Goal: Task Accomplishment & Management: Use online tool/utility

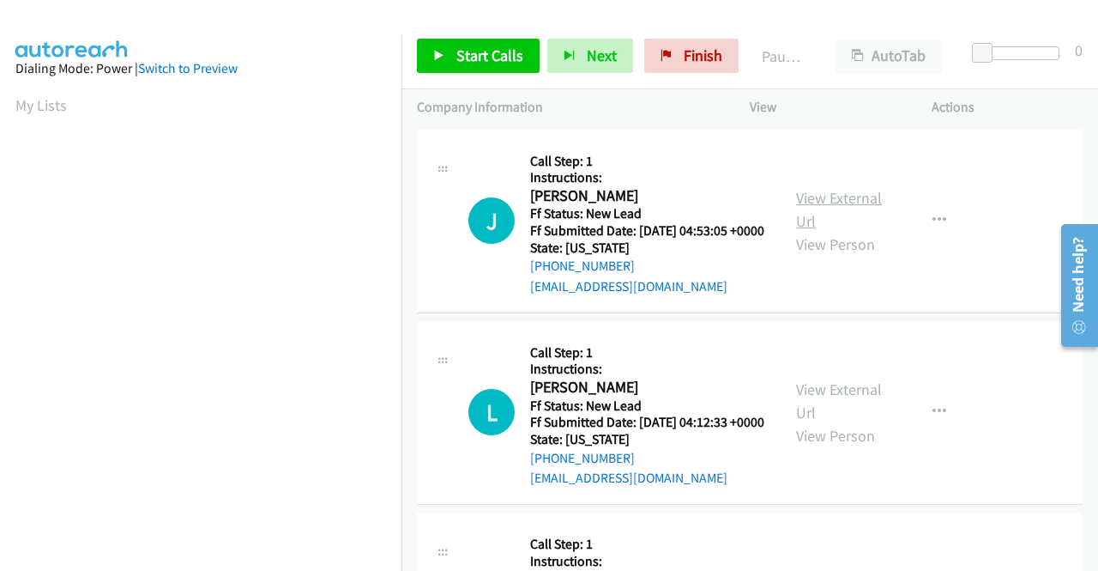
click at [862, 204] on link "View External Url" at bounding box center [839, 209] width 86 height 43
click at [849, 409] on link "View External Url" at bounding box center [839, 400] width 86 height 43
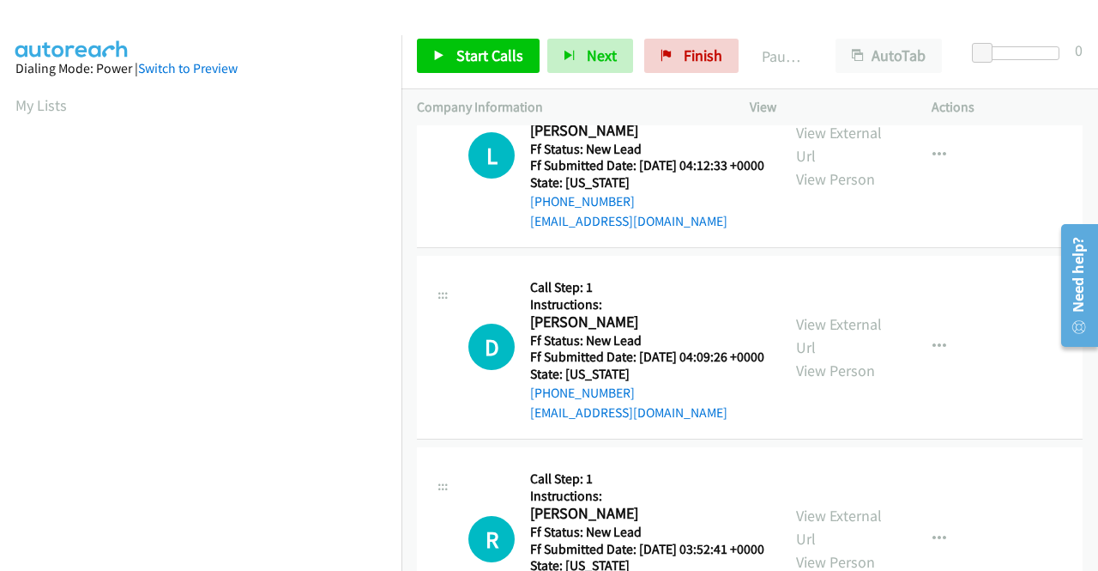
scroll to position [257, 0]
click at [845, 356] on link "View External Url" at bounding box center [839, 334] width 86 height 43
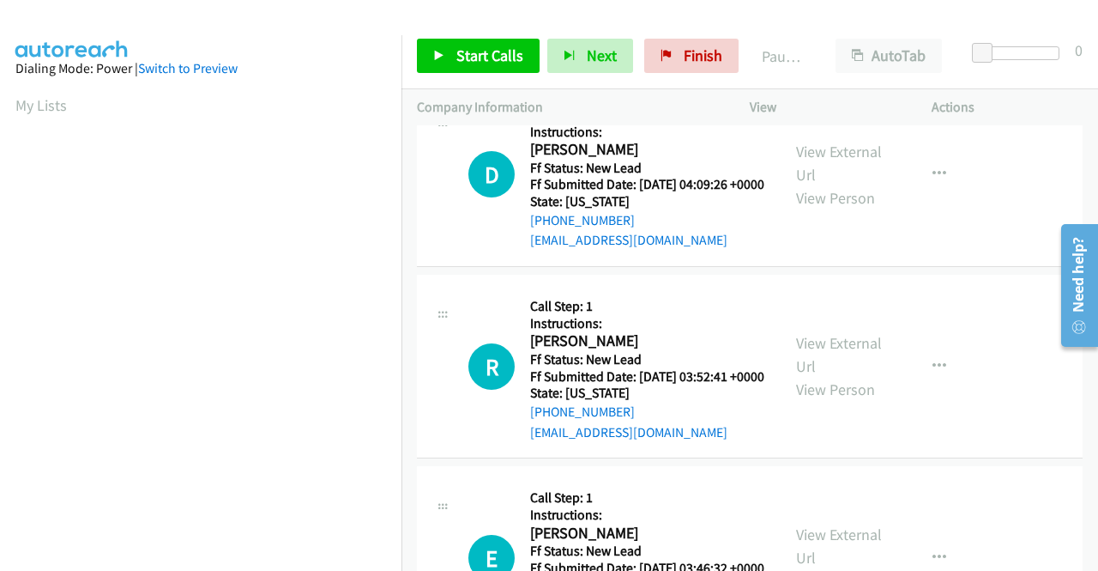
scroll to position [515, 0]
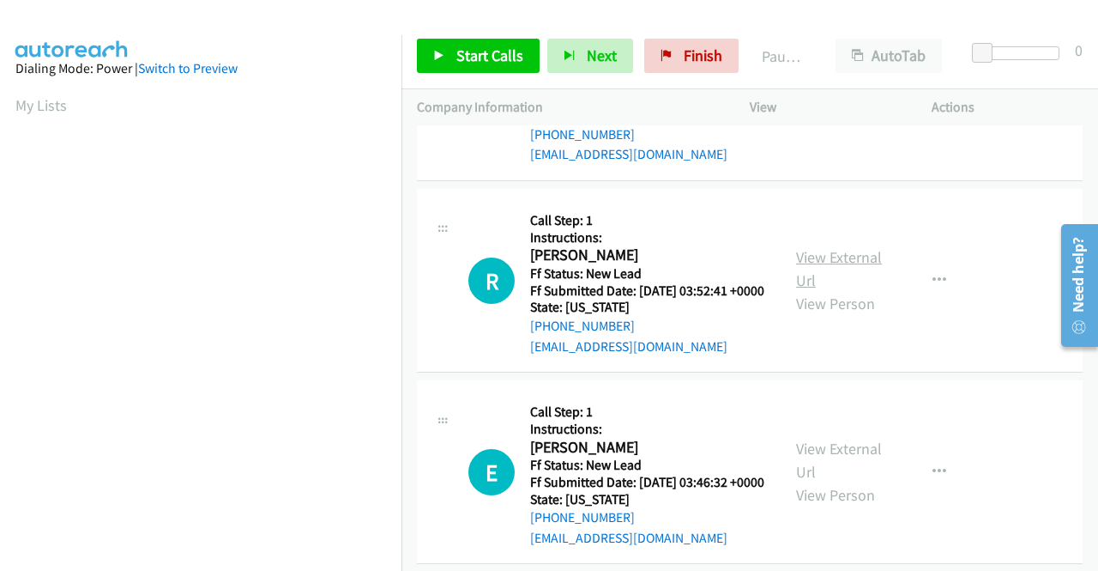
click at [848, 290] on link "View External Url" at bounding box center [839, 268] width 86 height 43
click at [803, 481] on link "View External Url" at bounding box center [839, 459] width 86 height 43
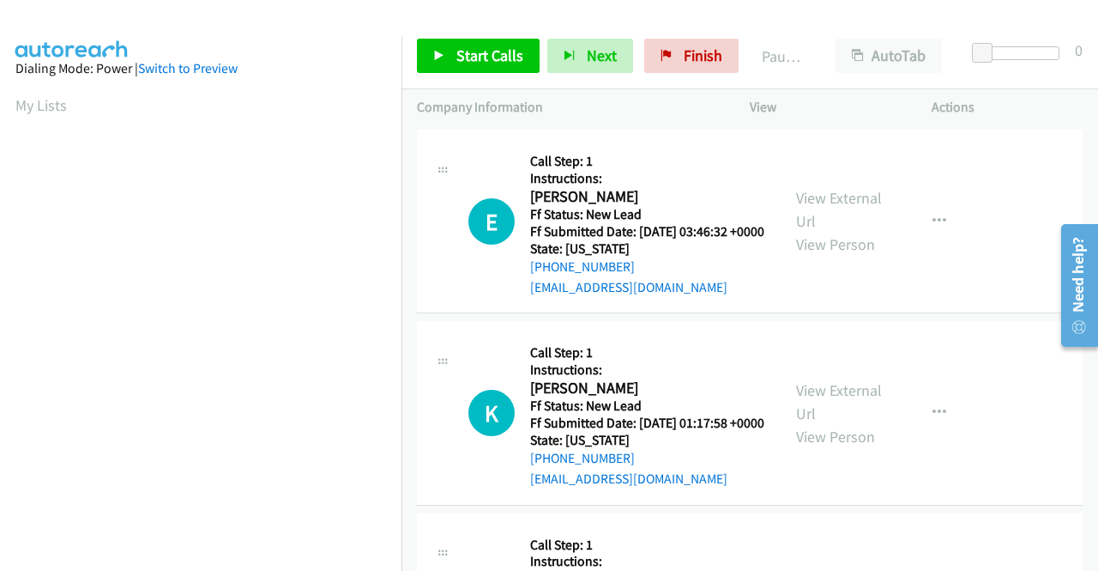
scroll to position [772, 0]
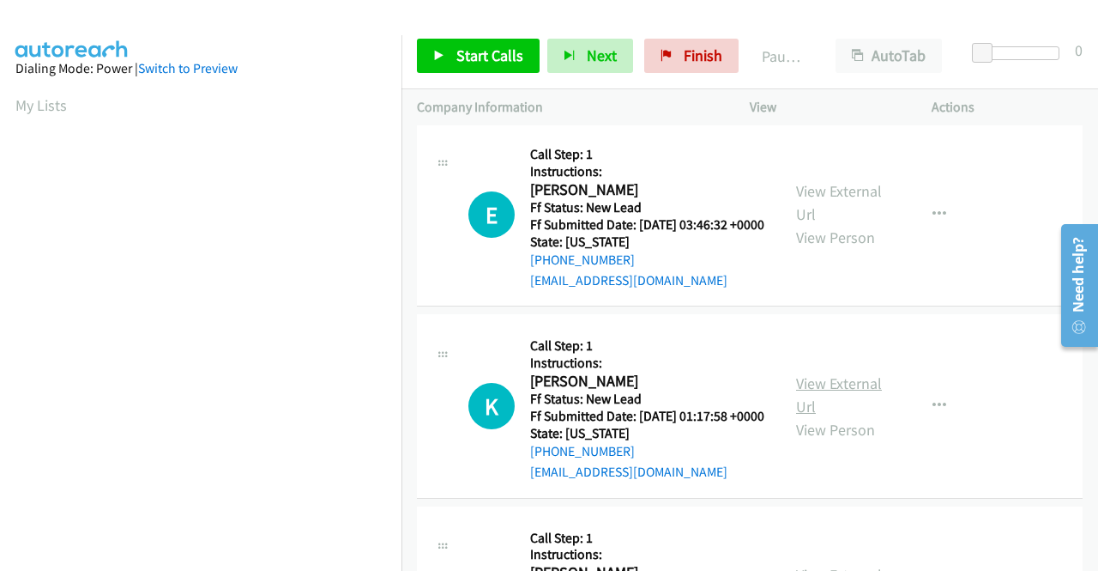
click at [825, 416] on link "View External Url" at bounding box center [839, 394] width 86 height 43
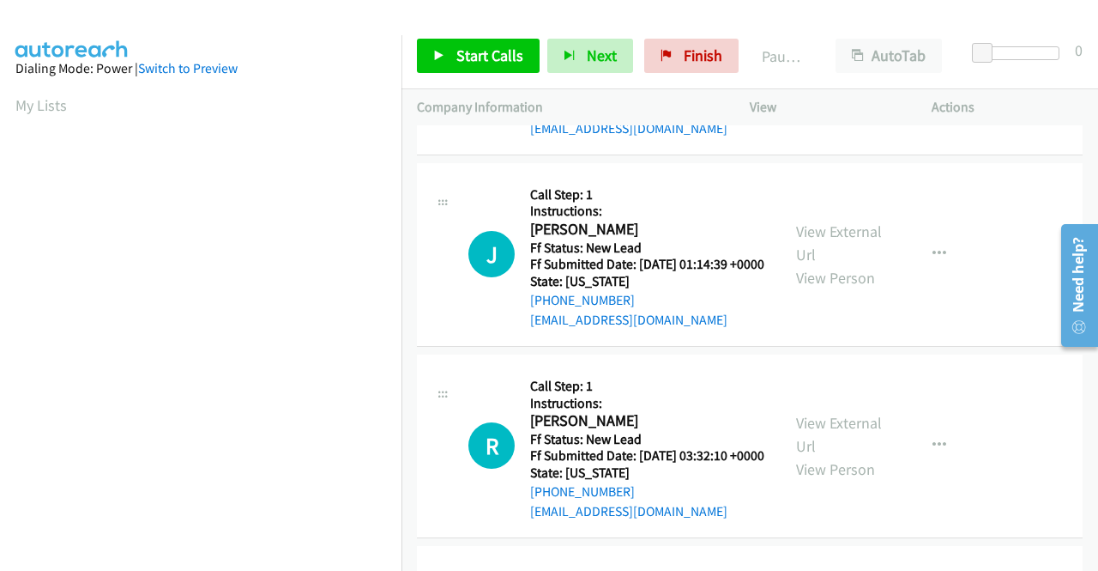
scroll to position [1030, 0]
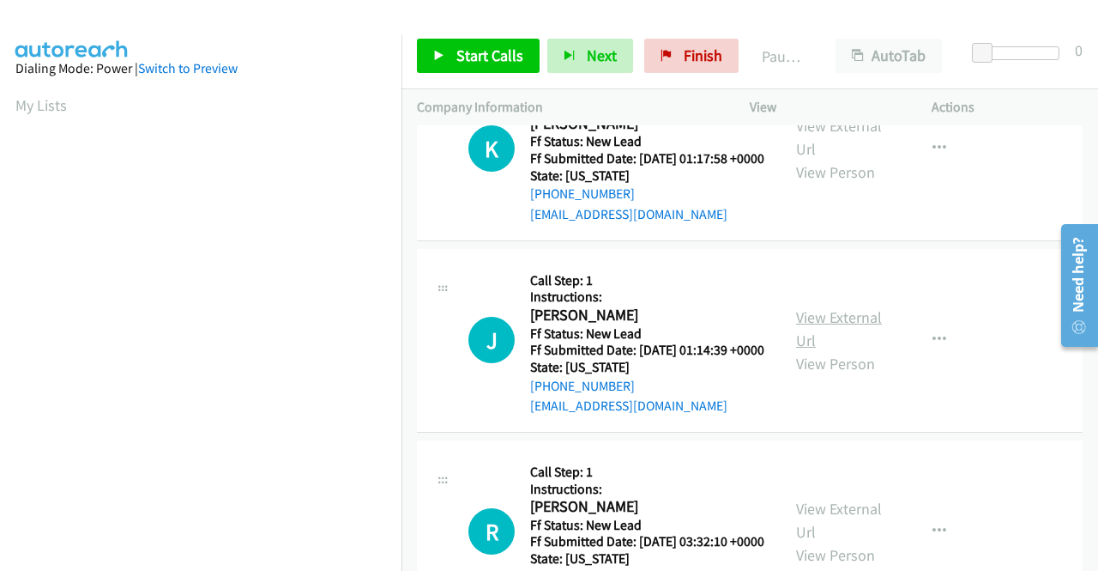
click at [821, 350] on link "View External Url" at bounding box center [839, 328] width 86 height 43
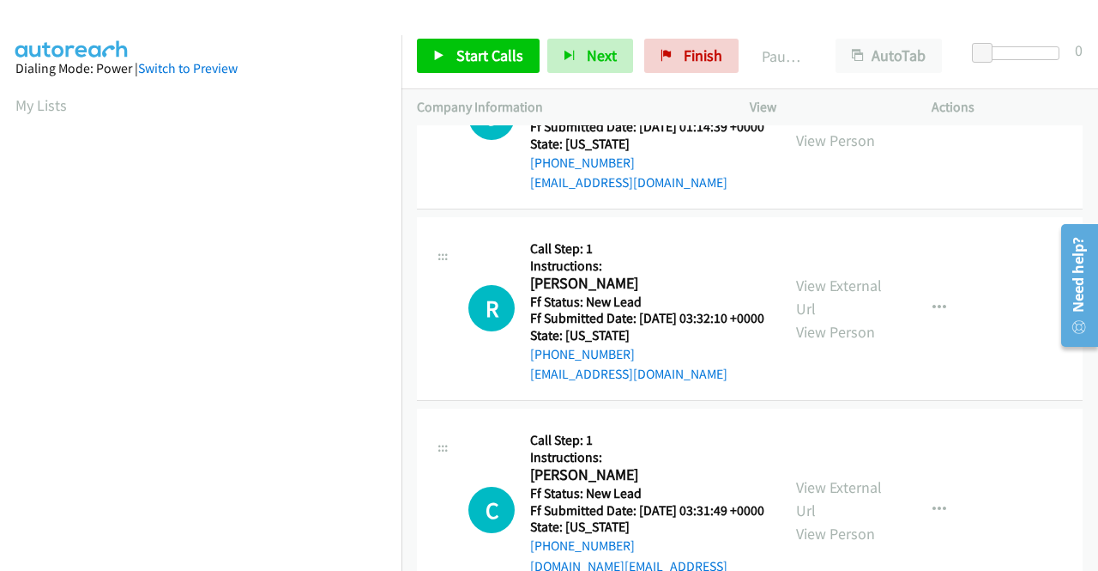
scroll to position [1287, 0]
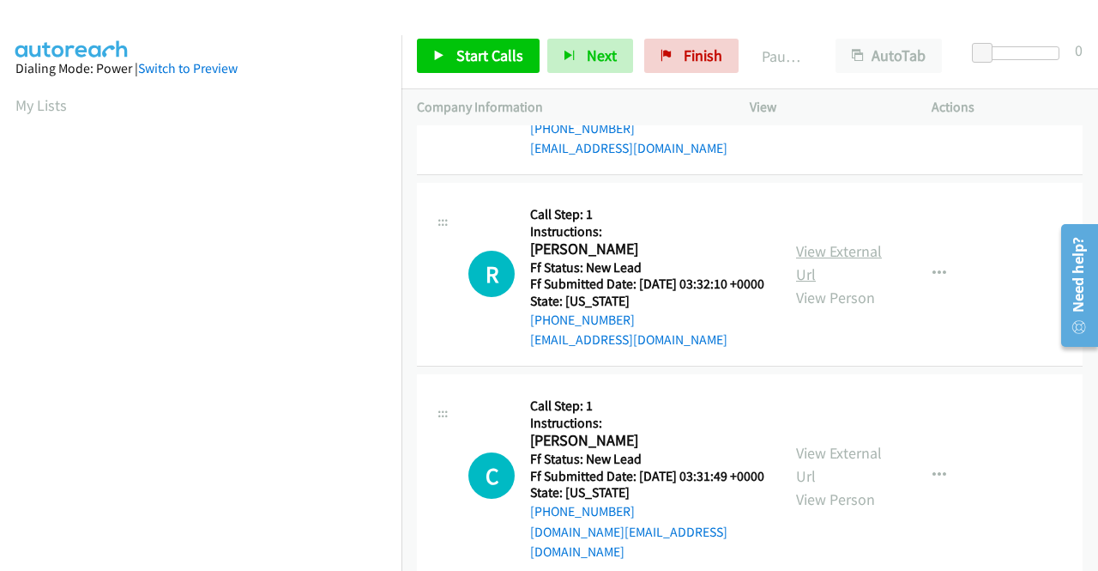
click at [825, 284] on link "View External Url" at bounding box center [839, 262] width 86 height 43
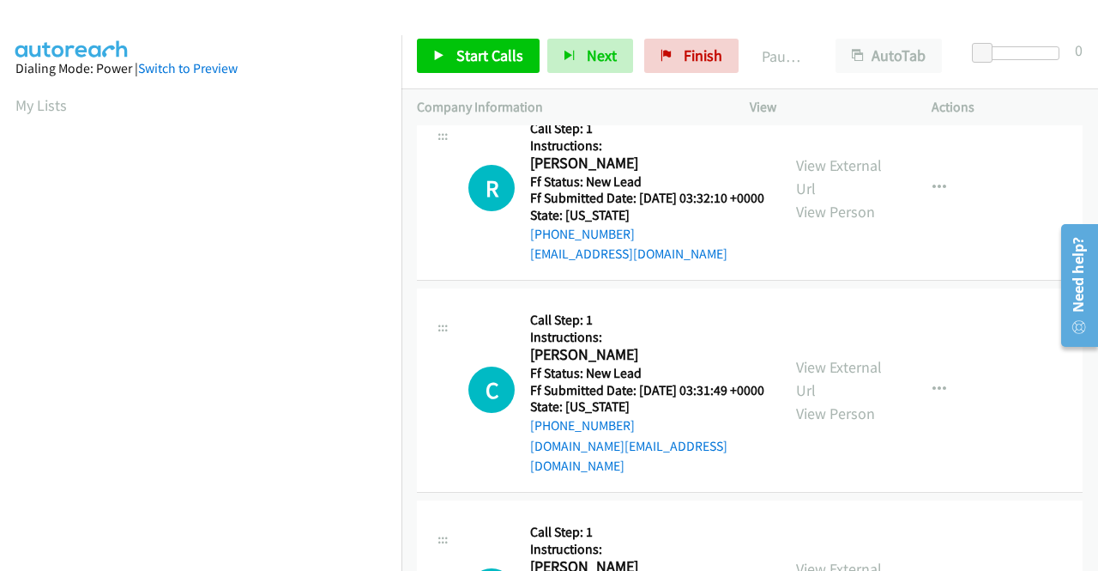
scroll to position [1459, 0]
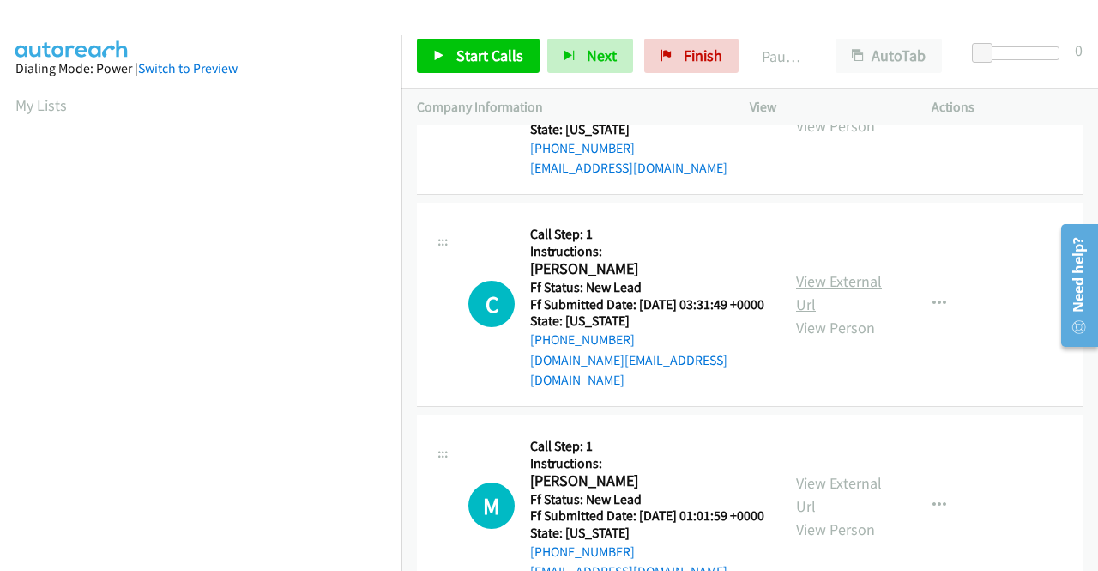
click at [843, 314] on link "View External Url" at bounding box center [839, 292] width 86 height 43
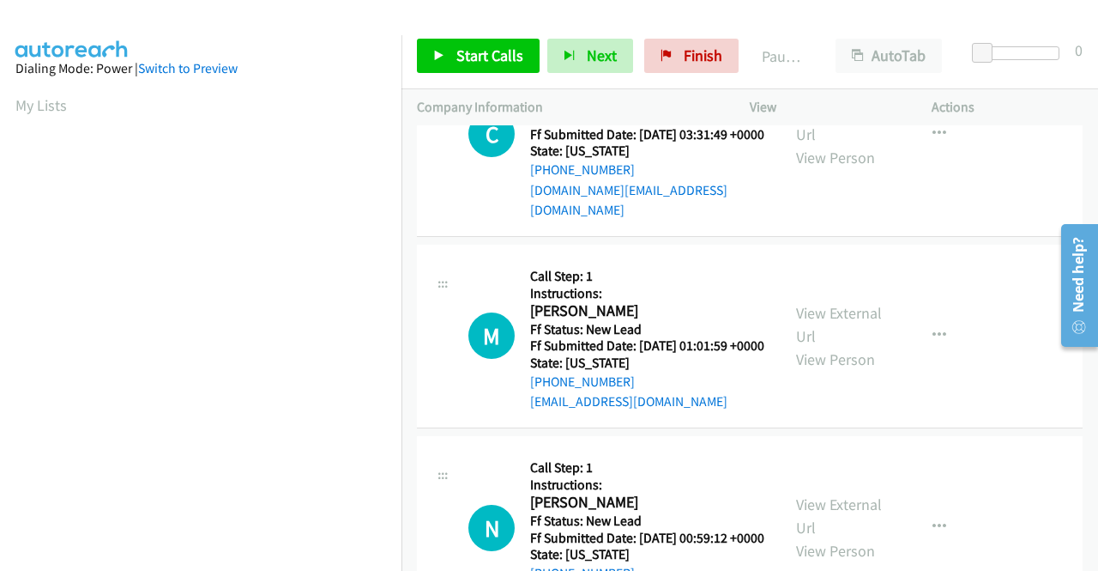
scroll to position [1630, 0]
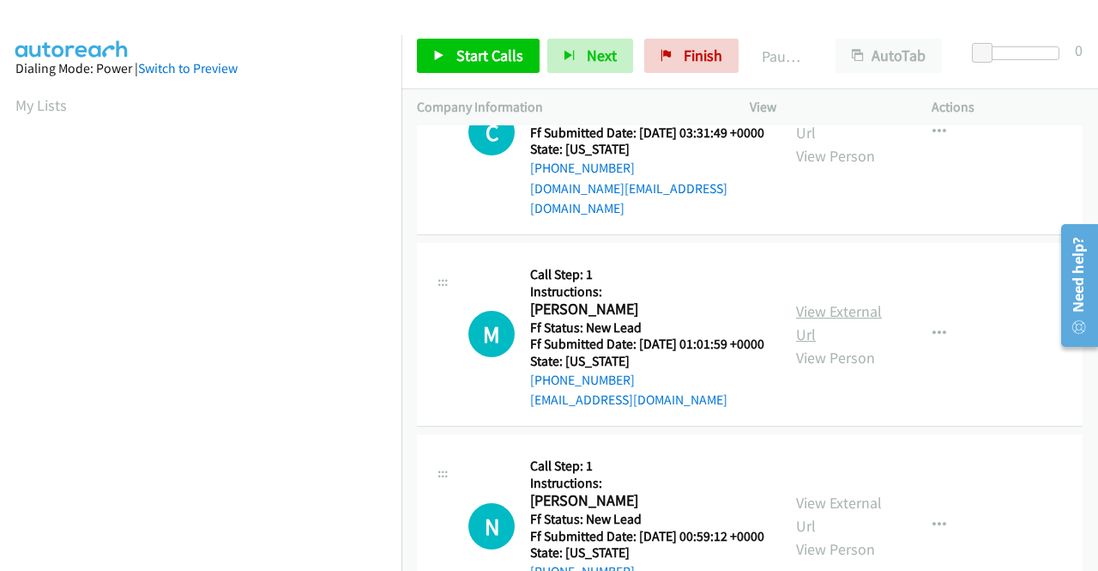
click at [850, 344] on link "View External Url" at bounding box center [839, 322] width 86 height 43
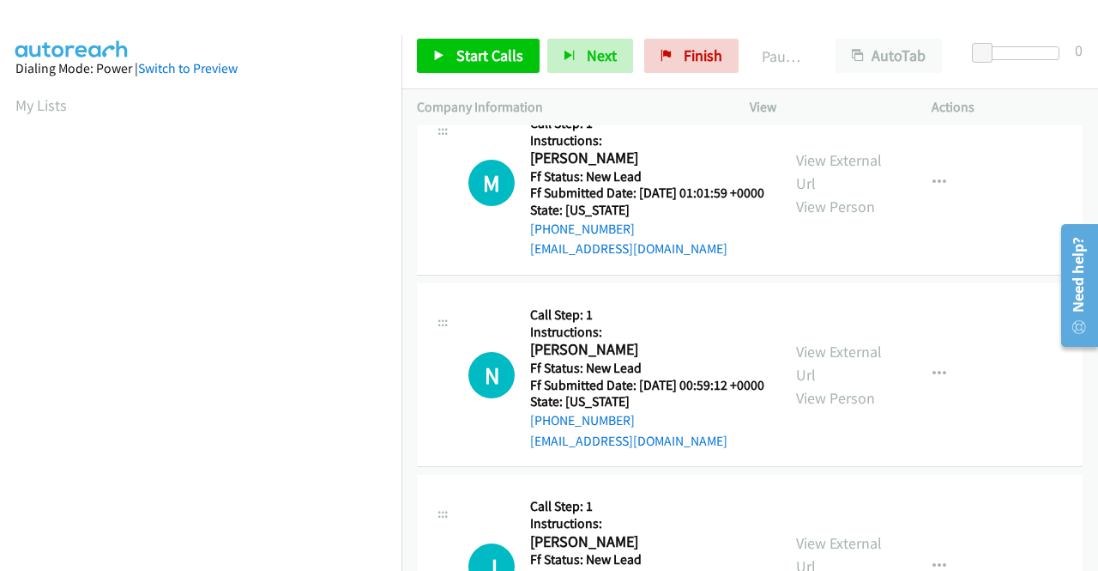
scroll to position [1888, 0]
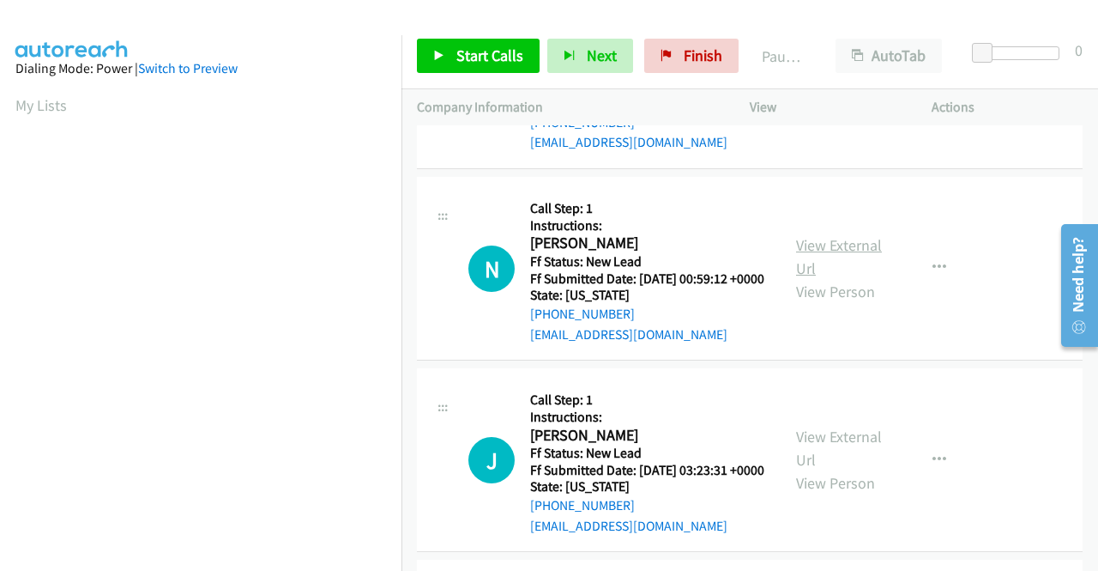
click at [834, 278] on link "View External Url" at bounding box center [839, 256] width 86 height 43
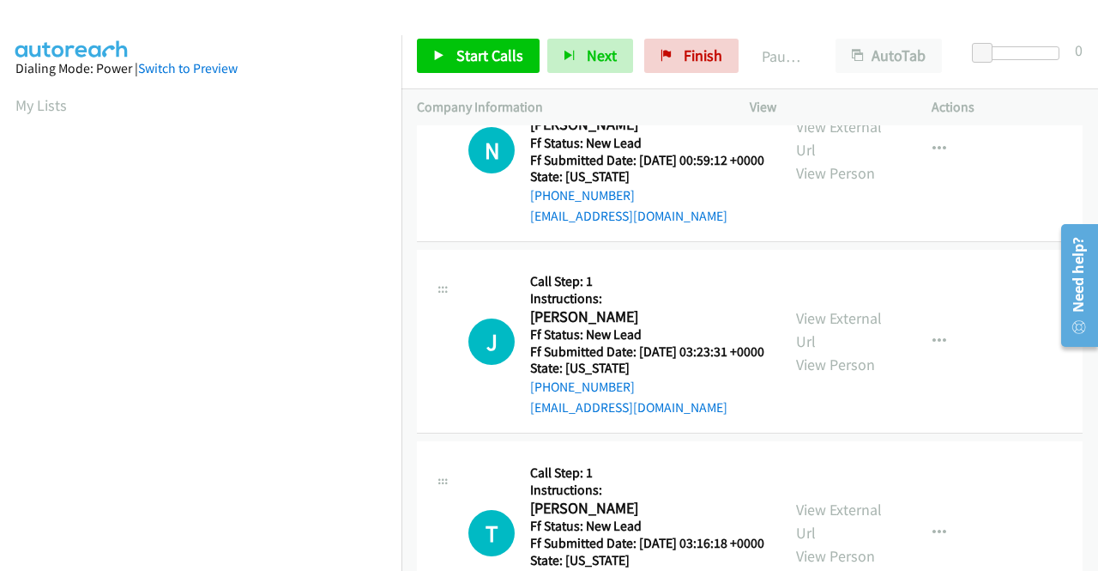
scroll to position [2059, 0]
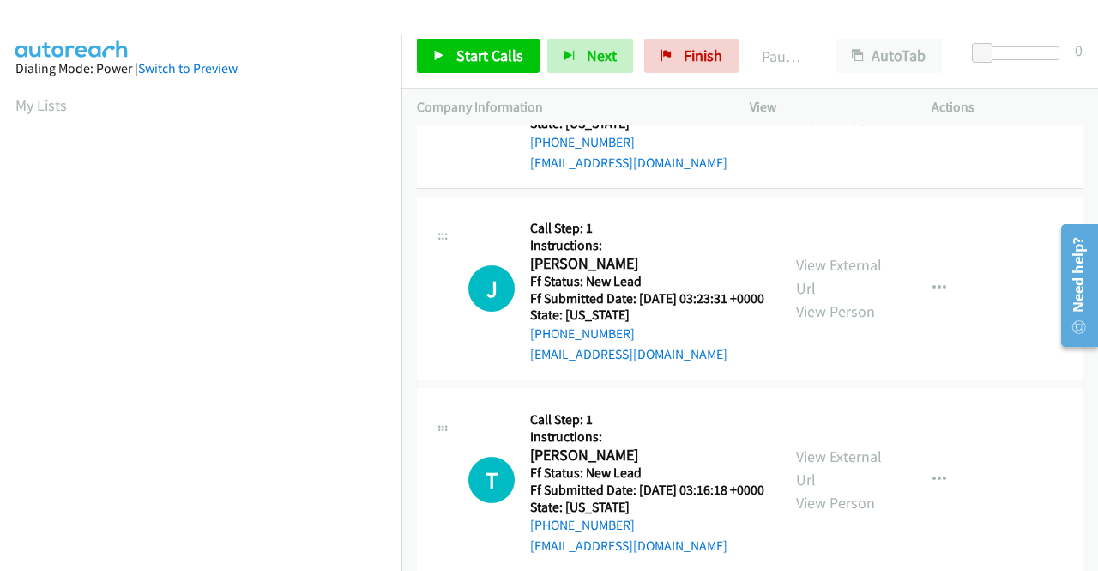
click at [819, 298] on link "View External Url" at bounding box center [839, 276] width 86 height 43
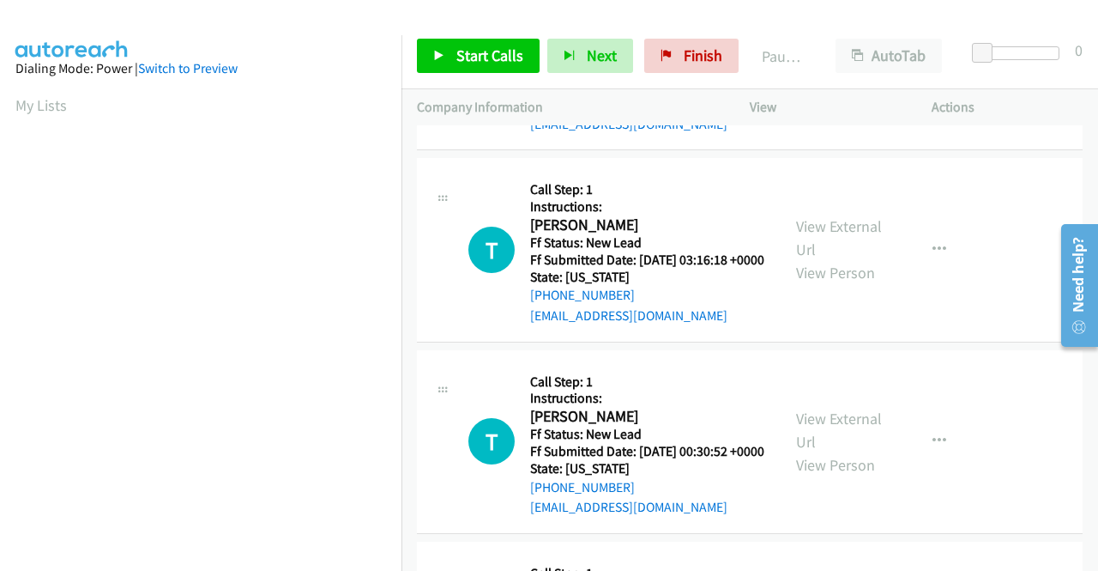
scroll to position [2317, 0]
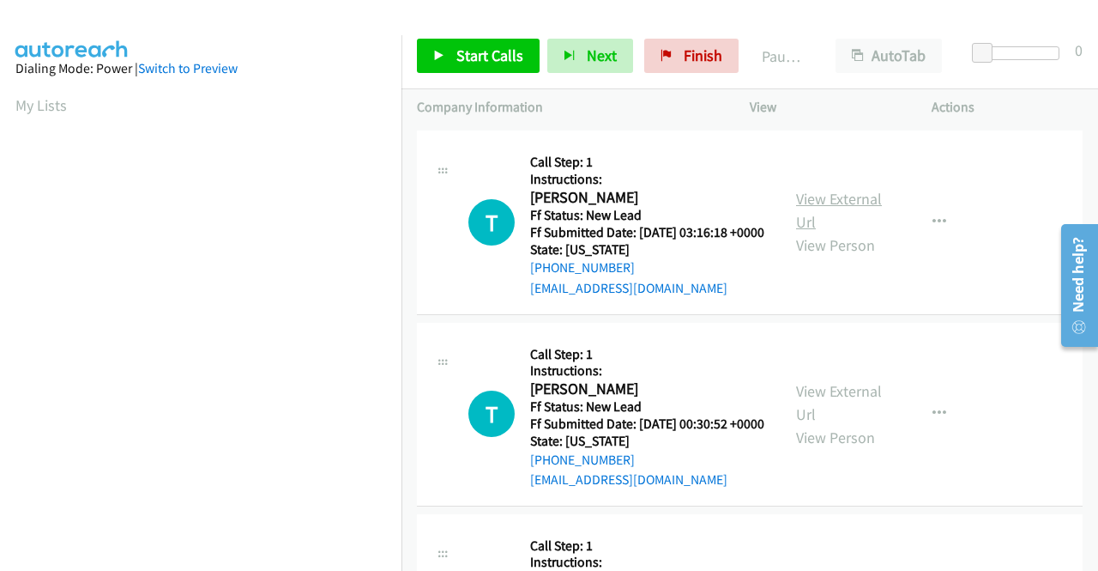
click at [836, 232] on link "View External Url" at bounding box center [839, 210] width 86 height 43
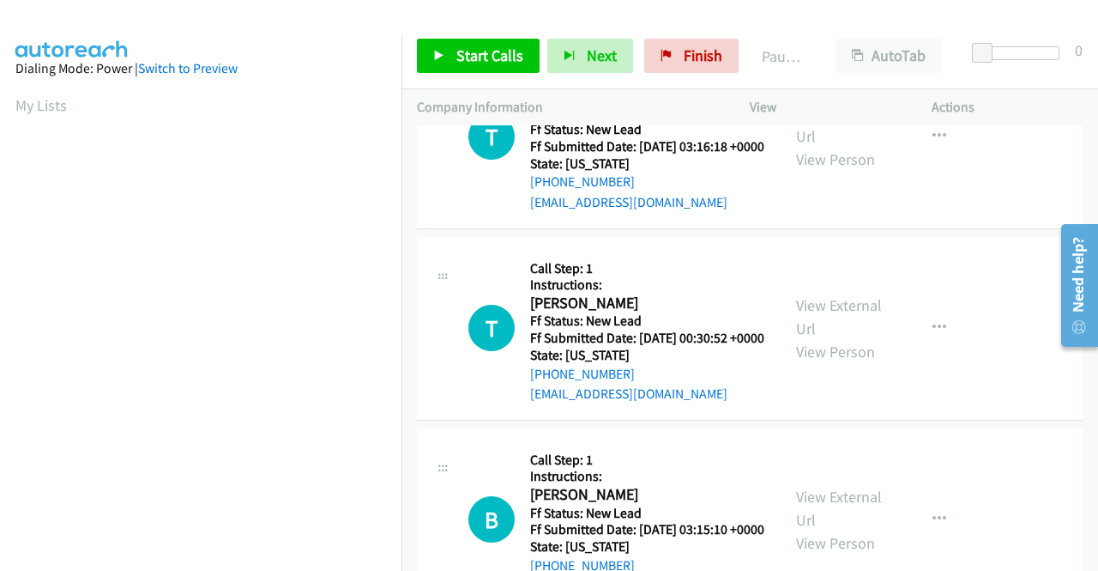
scroll to position [2488, 0]
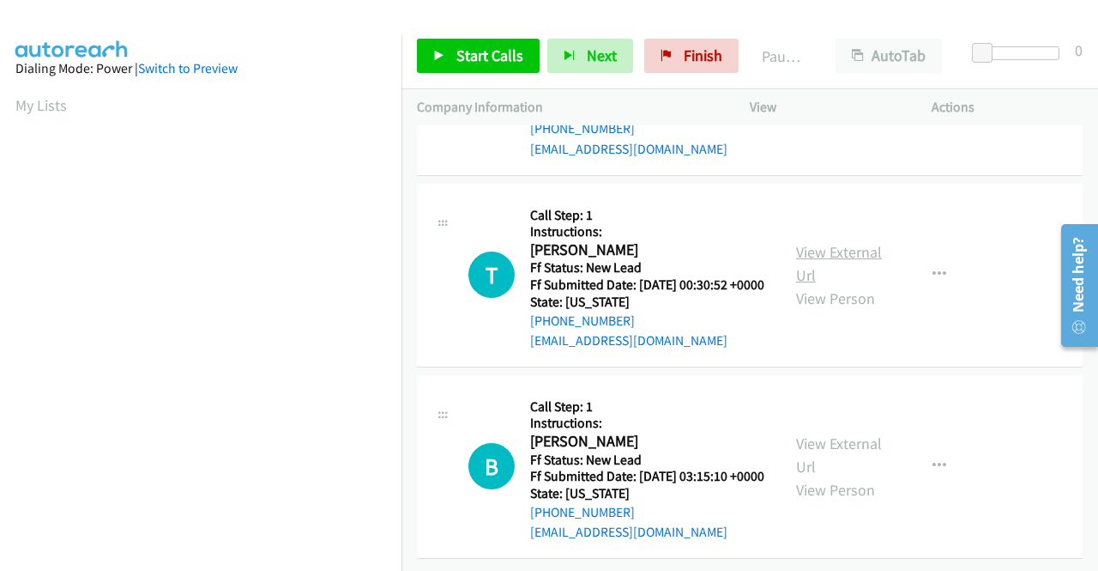
click at [845, 285] on link "View External Url" at bounding box center [839, 263] width 86 height 43
click at [837, 433] on link "View External Url" at bounding box center [839, 454] width 86 height 43
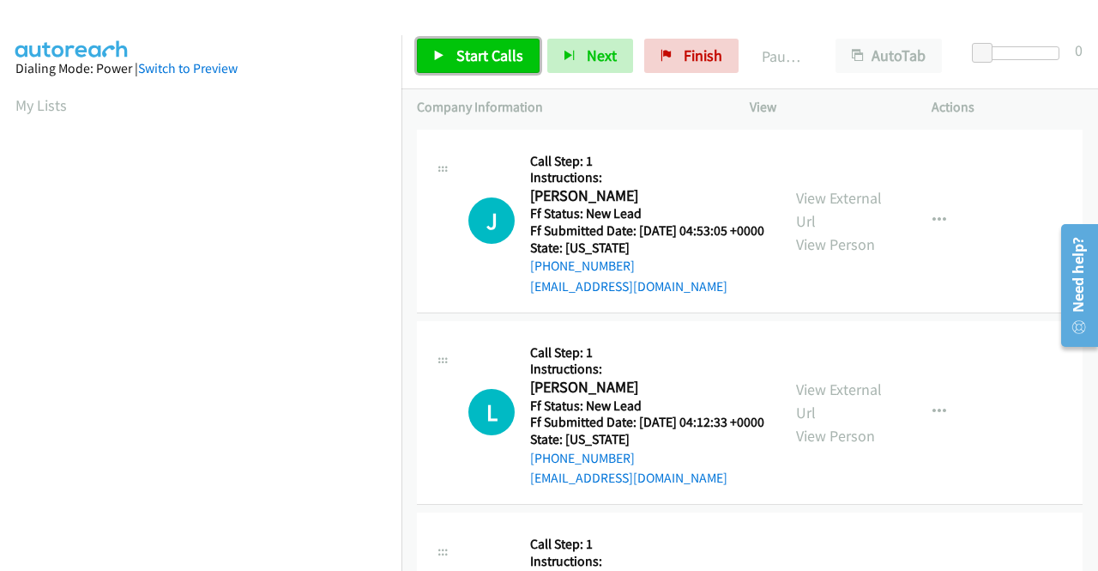
click at [486, 45] on span "Start Calls" at bounding box center [489, 55] width 67 height 20
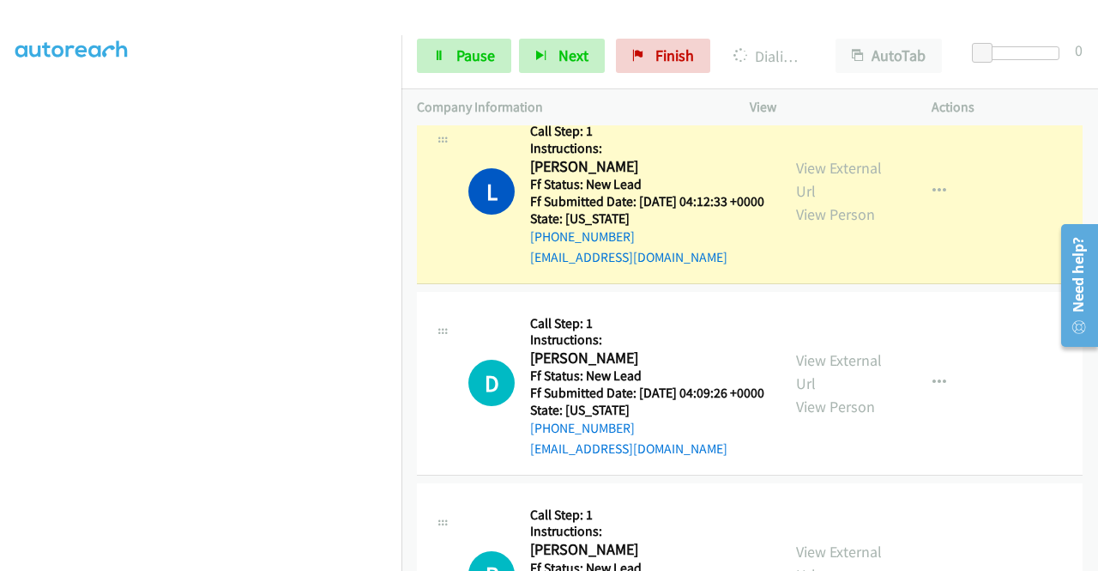
scroll to position [391, 0]
click at [470, 51] on span "Pause" at bounding box center [475, 55] width 39 height 20
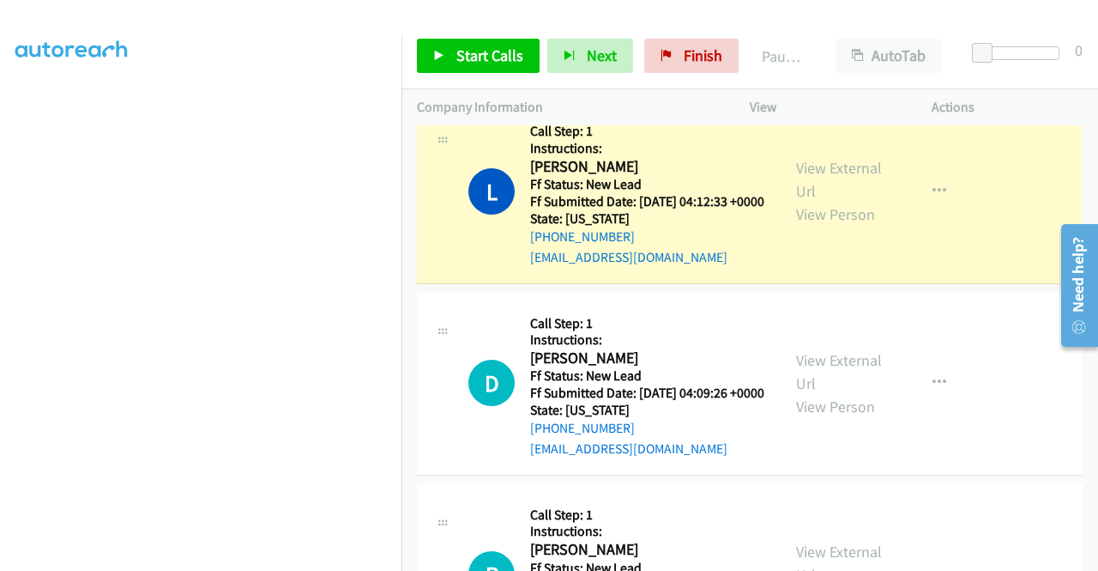
scroll to position [0, 0]
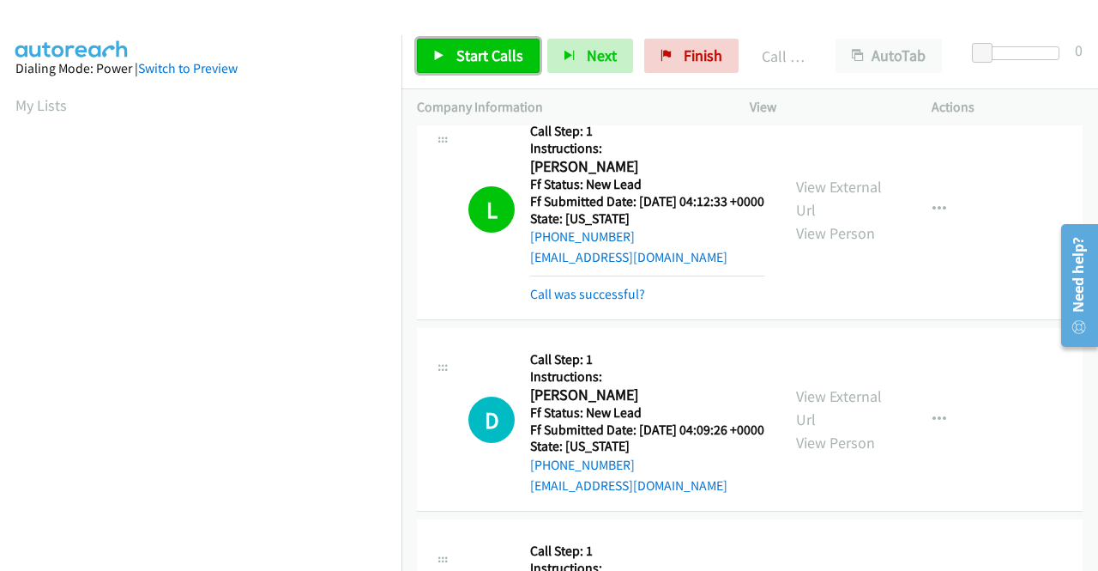
click at [462, 53] on span "Start Calls" at bounding box center [489, 55] width 67 height 20
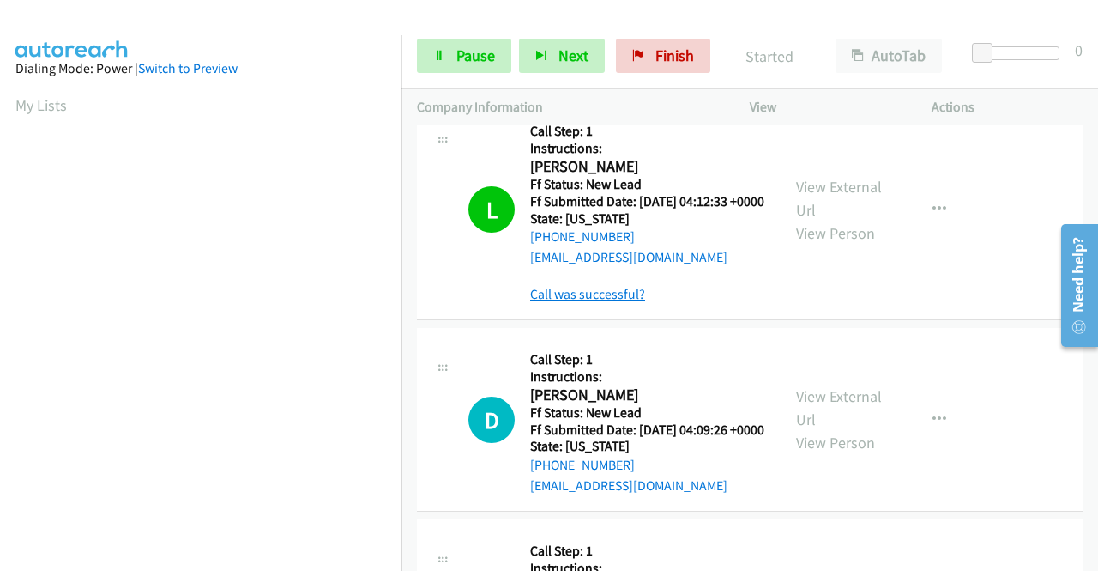
click at [619, 302] on link "Call was successful?" at bounding box center [587, 294] width 115 height 16
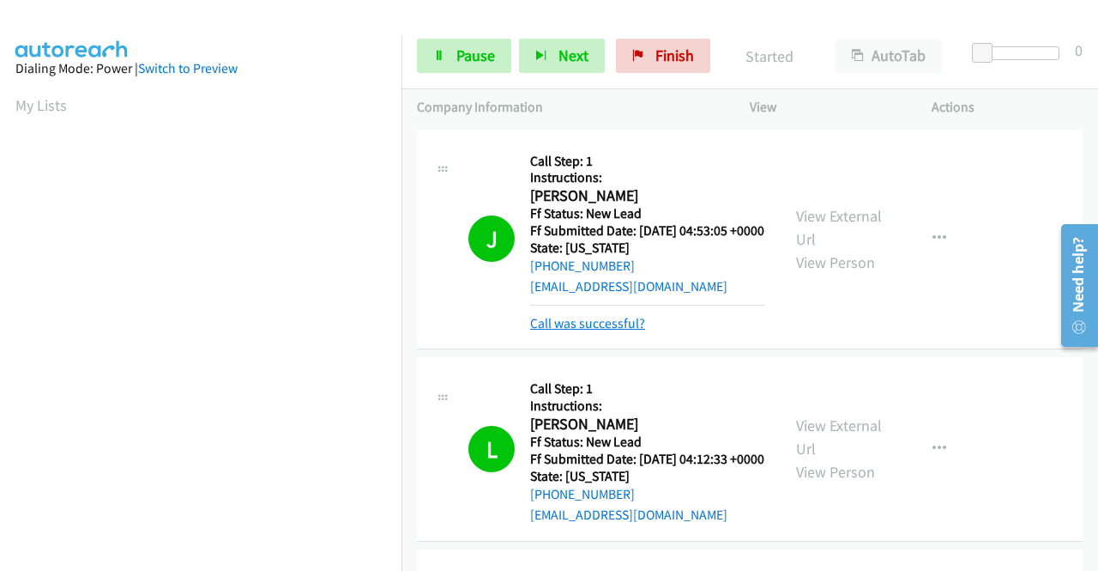
click at [594, 331] on link "Call was successful?" at bounding box center [587, 323] width 115 height 16
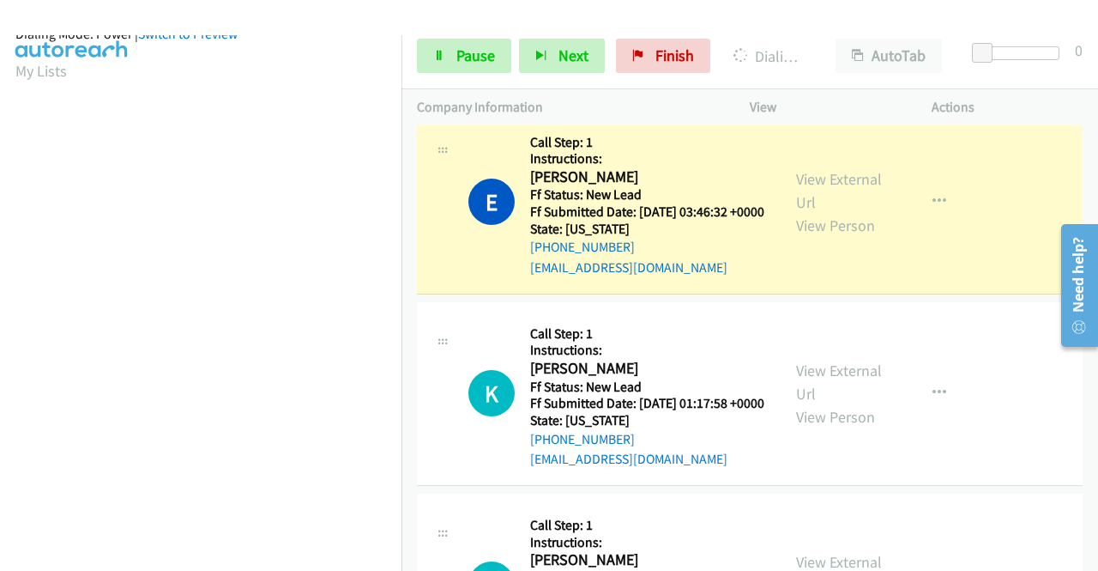
scroll to position [391, 0]
click at [477, 49] on span "Pause" at bounding box center [475, 55] width 39 height 20
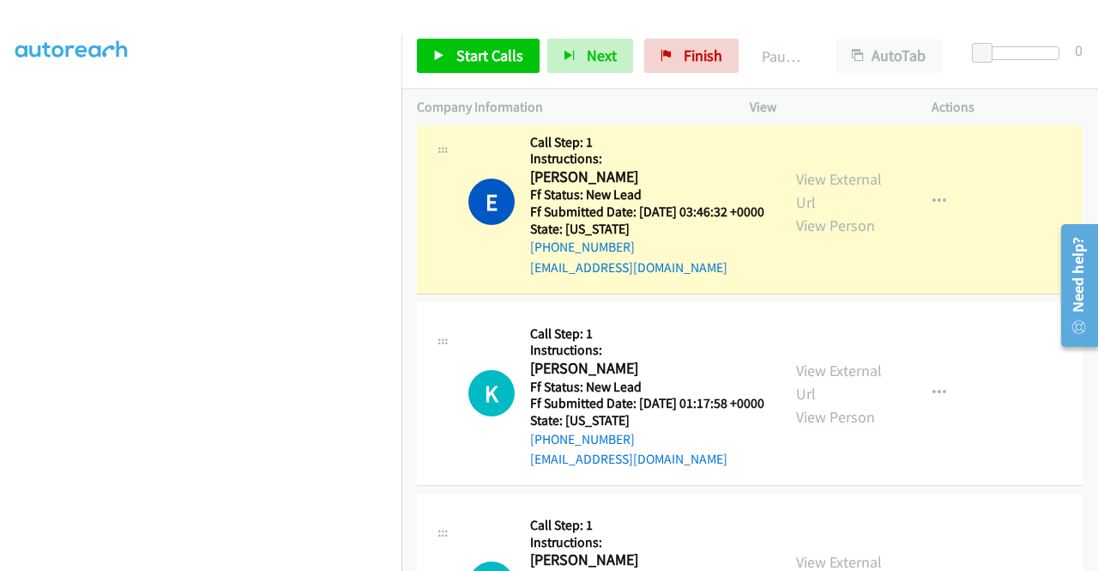
scroll to position [48, 0]
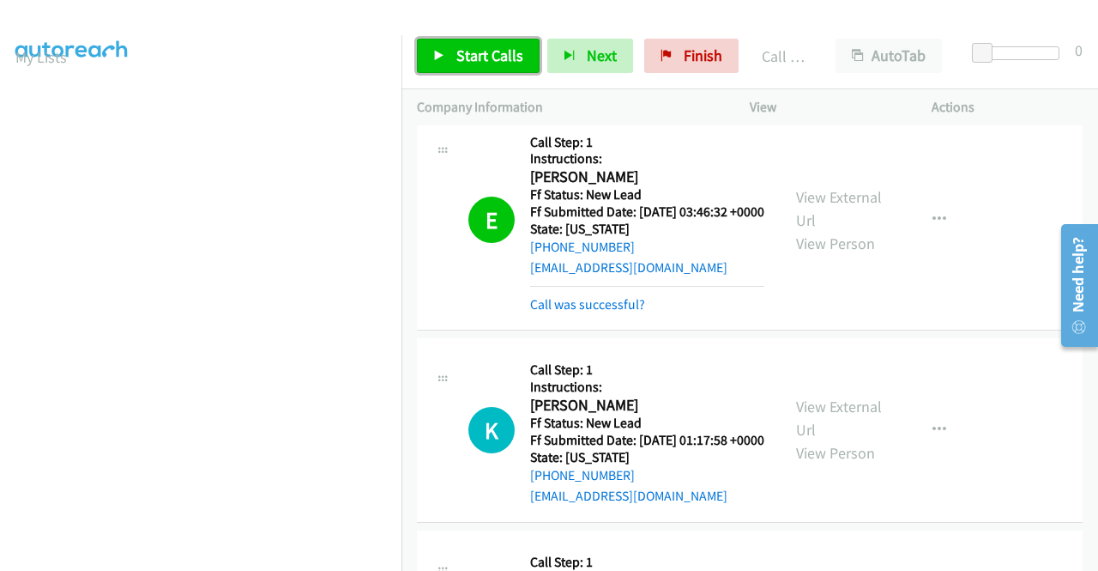
click at [471, 54] on span "Start Calls" at bounding box center [489, 55] width 67 height 20
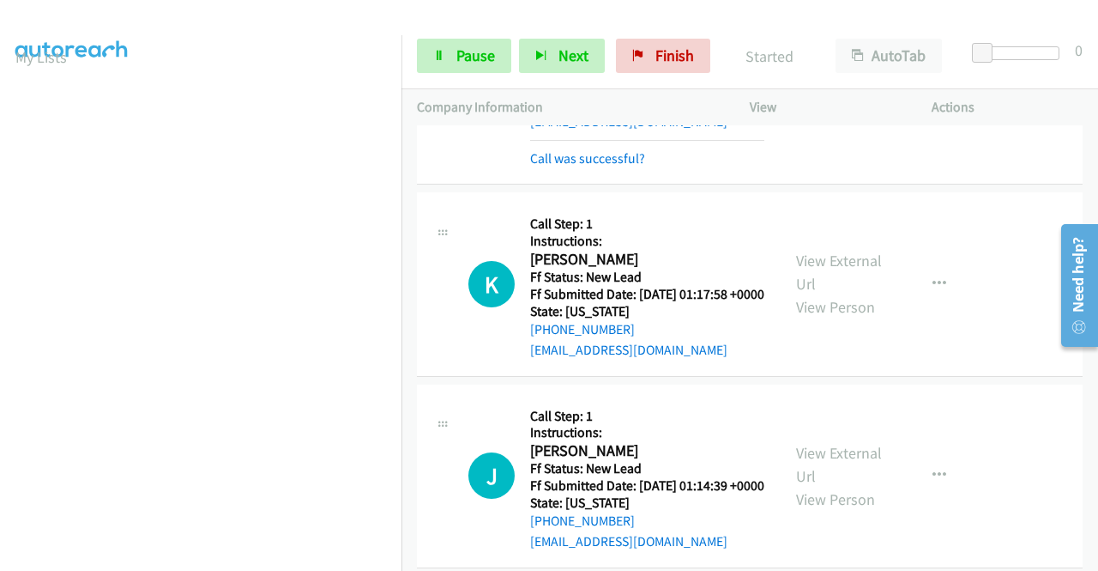
scroll to position [1030, 0]
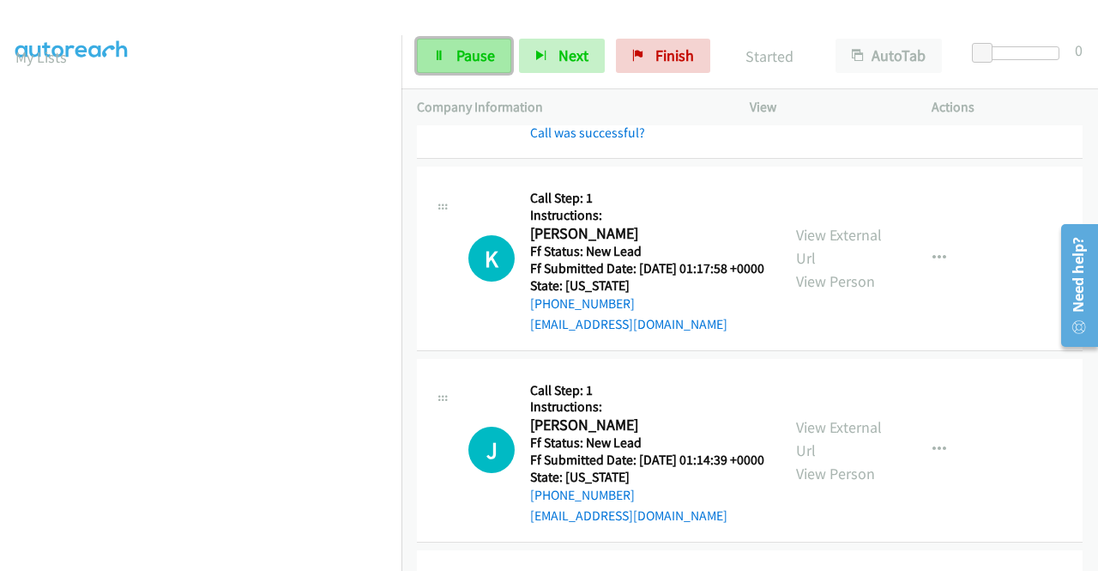
click at [440, 56] on icon at bounding box center [439, 57] width 12 height 12
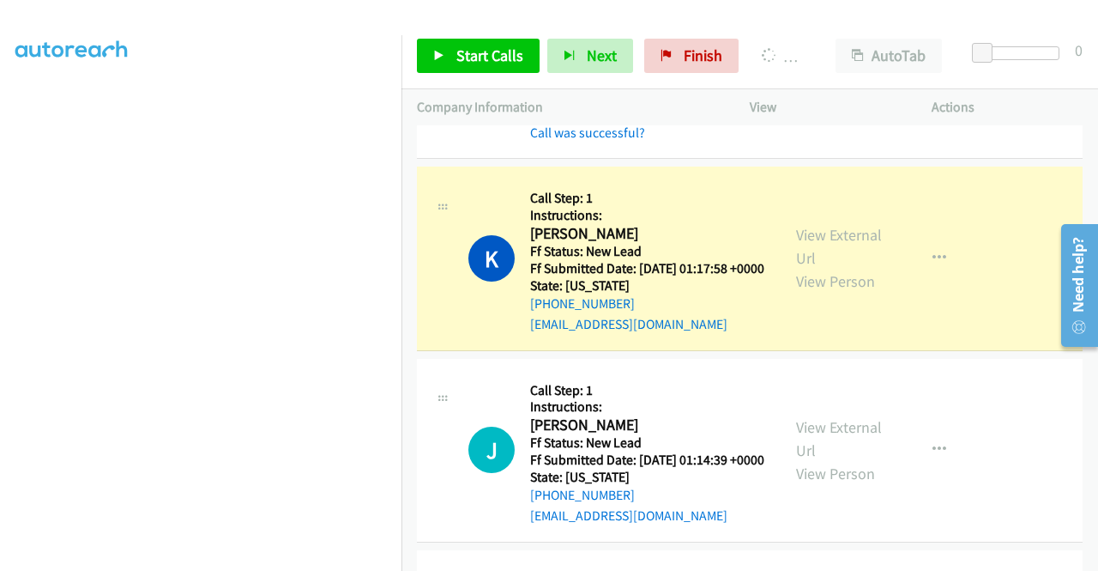
scroll to position [0, 0]
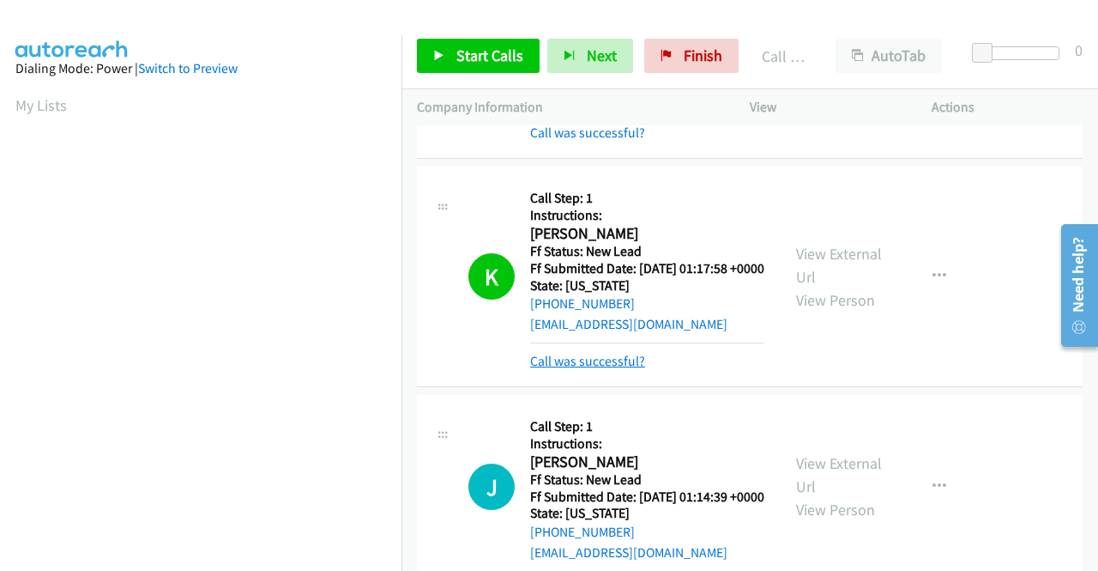
click at [624, 369] on link "Call was successful?" at bounding box center [587, 361] width 115 height 16
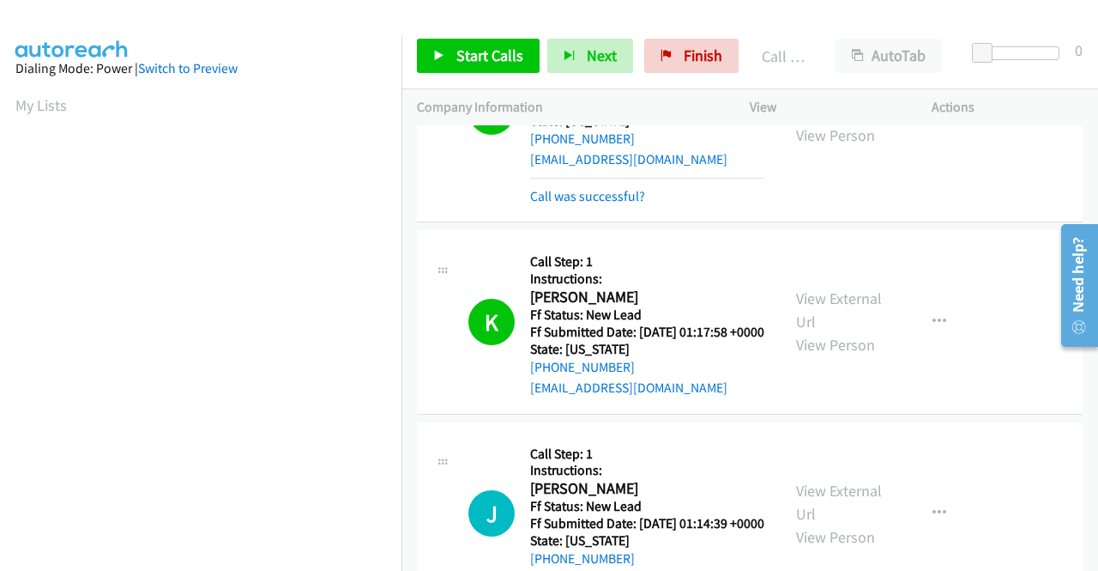
scroll to position [944, 0]
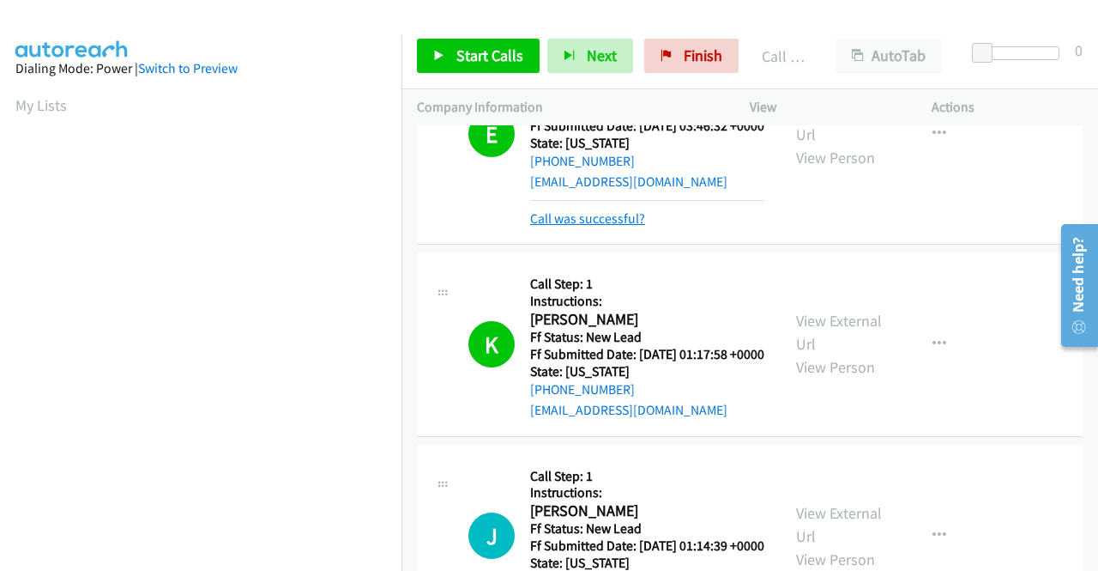
click at [587, 227] on link "Call was successful?" at bounding box center [587, 218] width 115 height 16
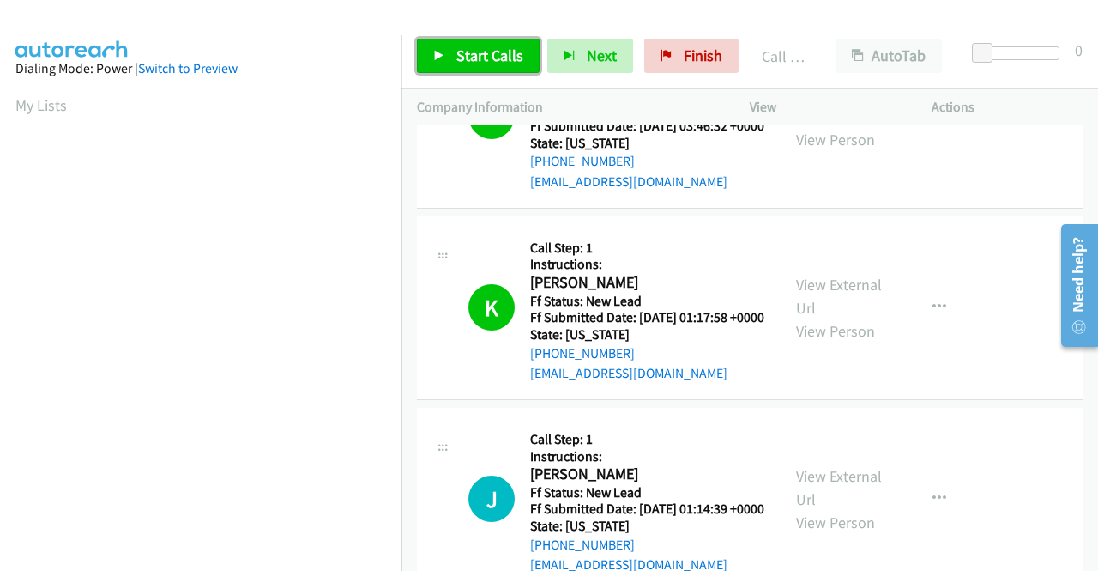
click at [487, 56] on span "Start Calls" at bounding box center [489, 55] width 67 height 20
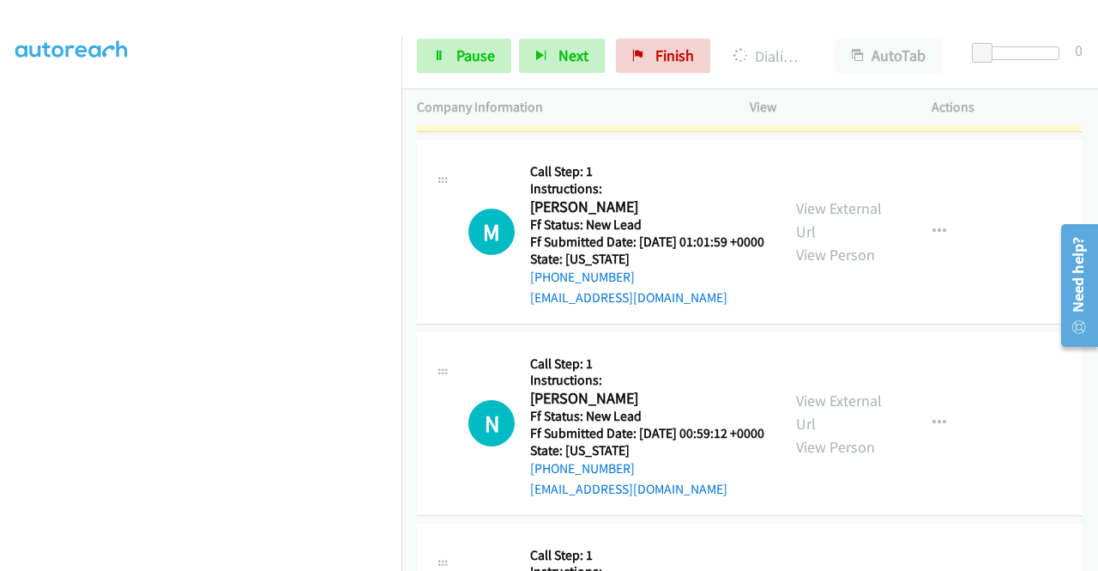
scroll to position [1888, 0]
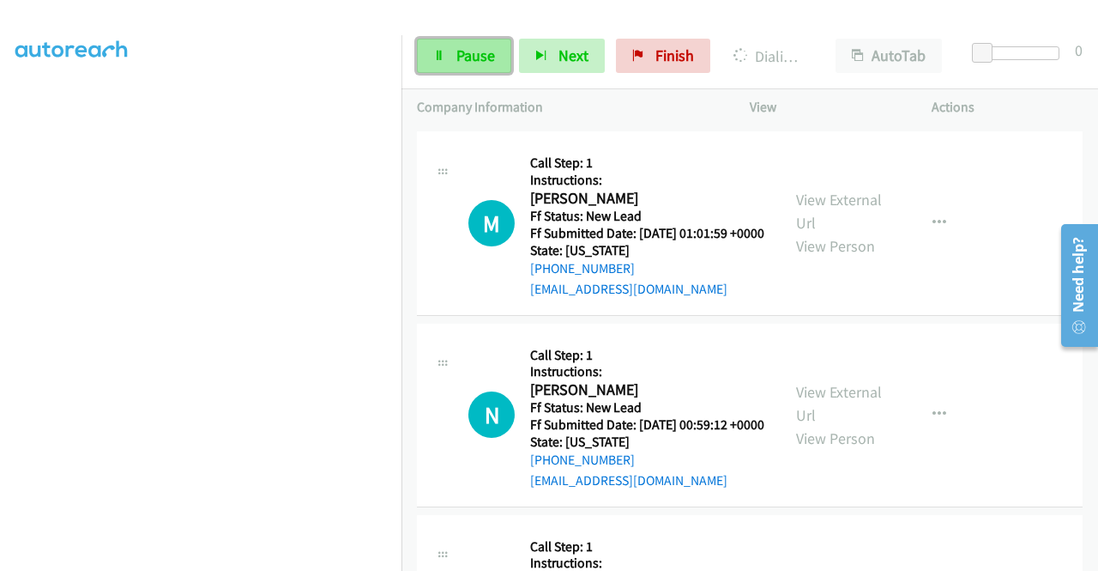
click at [482, 49] on span "Pause" at bounding box center [475, 55] width 39 height 20
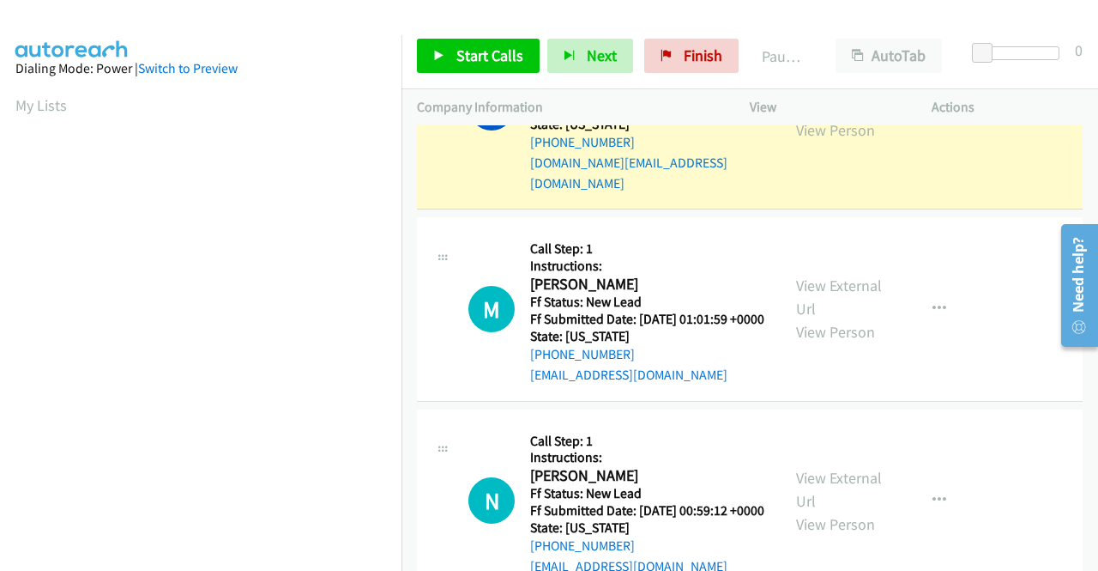
scroll to position [391, 0]
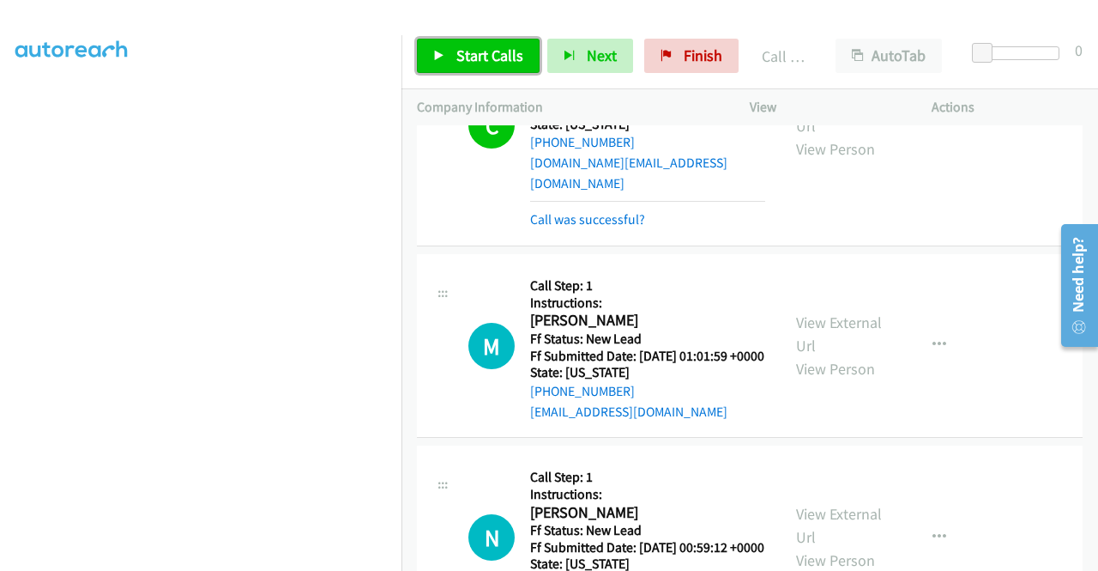
click at [446, 60] on link "Start Calls" at bounding box center [478, 56] width 123 height 34
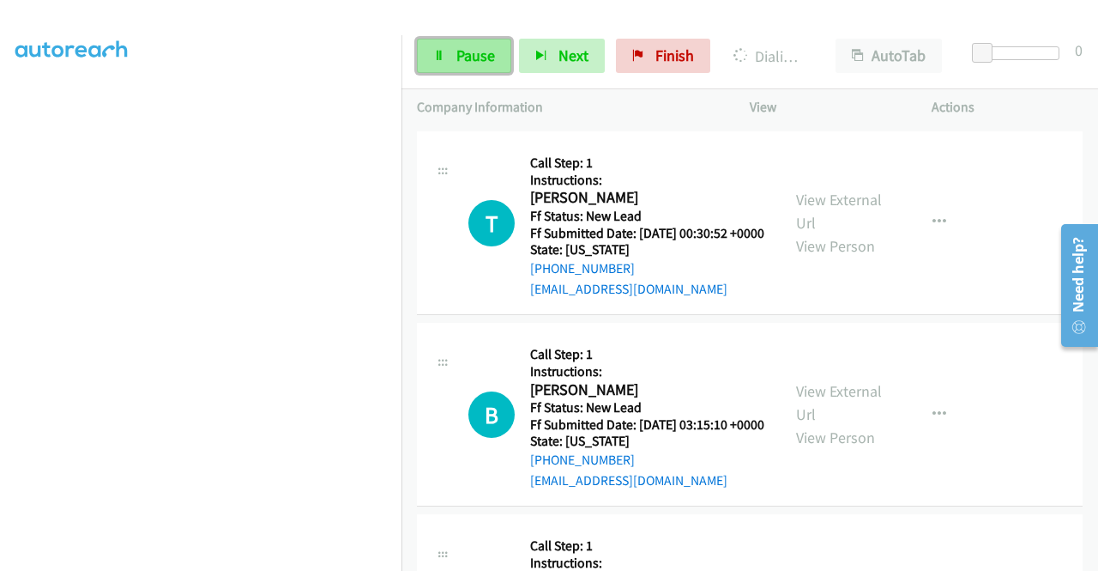
click at [454, 67] on link "Pause" at bounding box center [464, 56] width 94 height 34
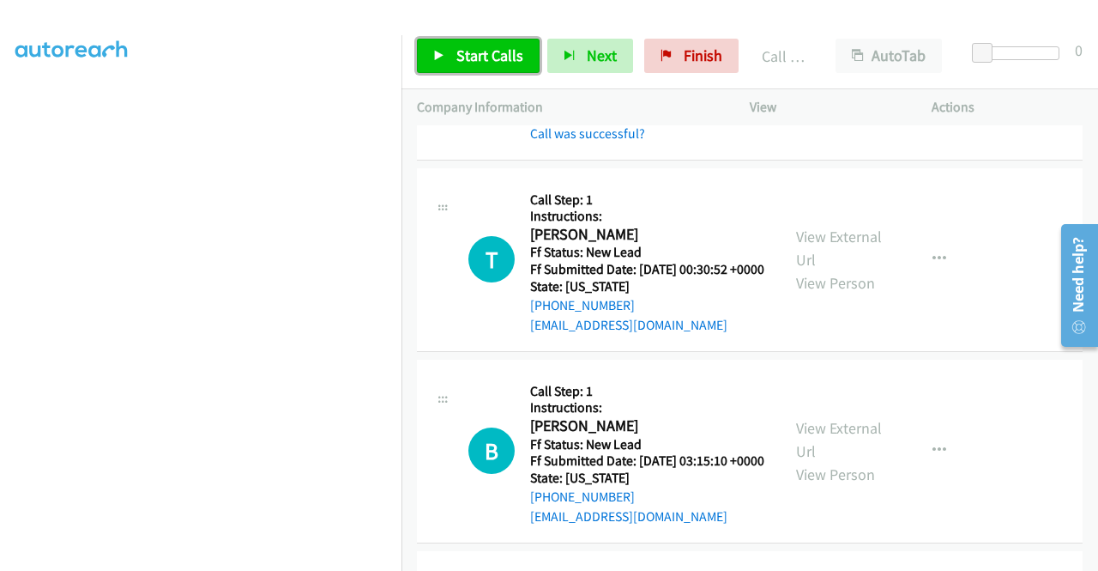
click at [499, 62] on span "Start Calls" at bounding box center [489, 55] width 67 height 20
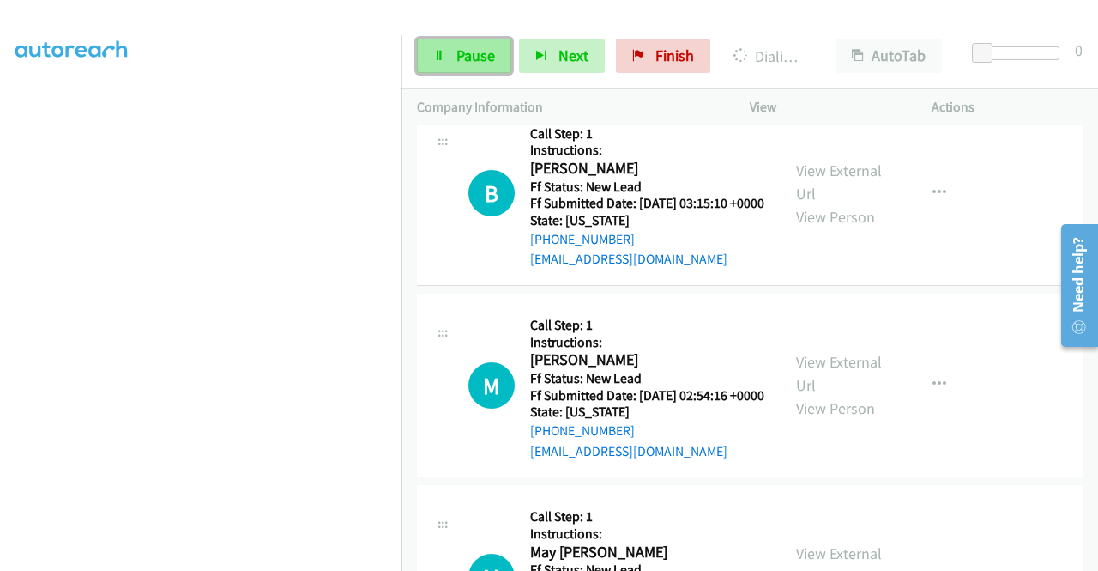
click at [481, 52] on span "Pause" at bounding box center [475, 55] width 39 height 20
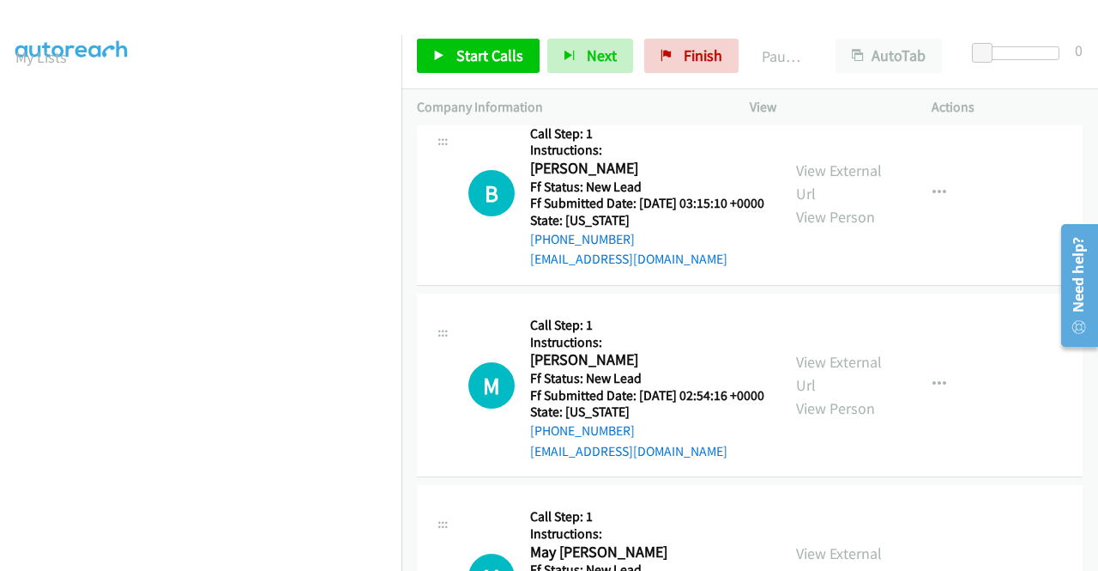
scroll to position [0, 0]
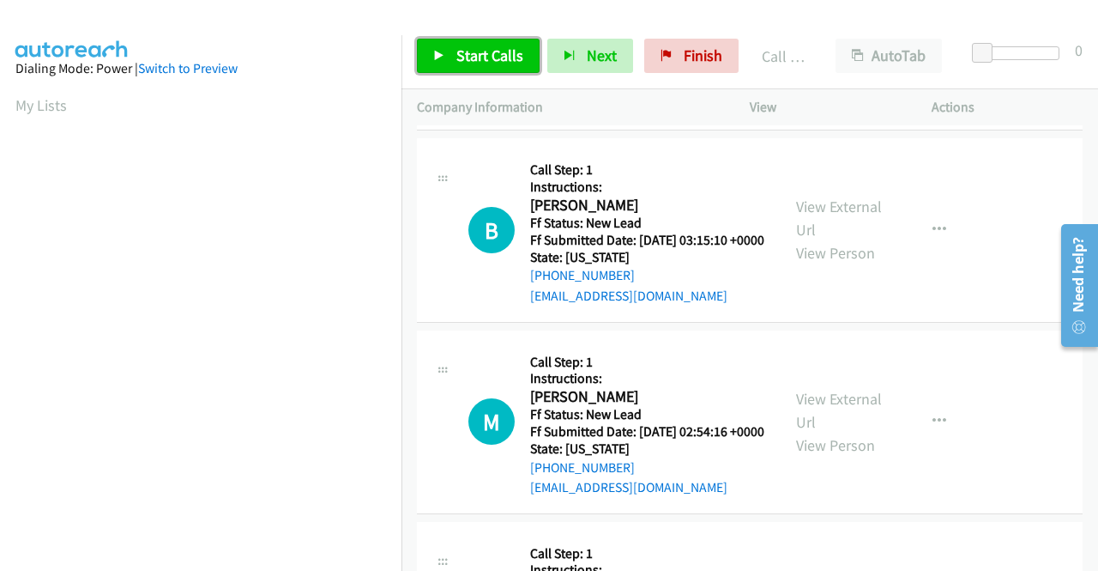
click at [505, 63] on span "Start Calls" at bounding box center [489, 55] width 67 height 20
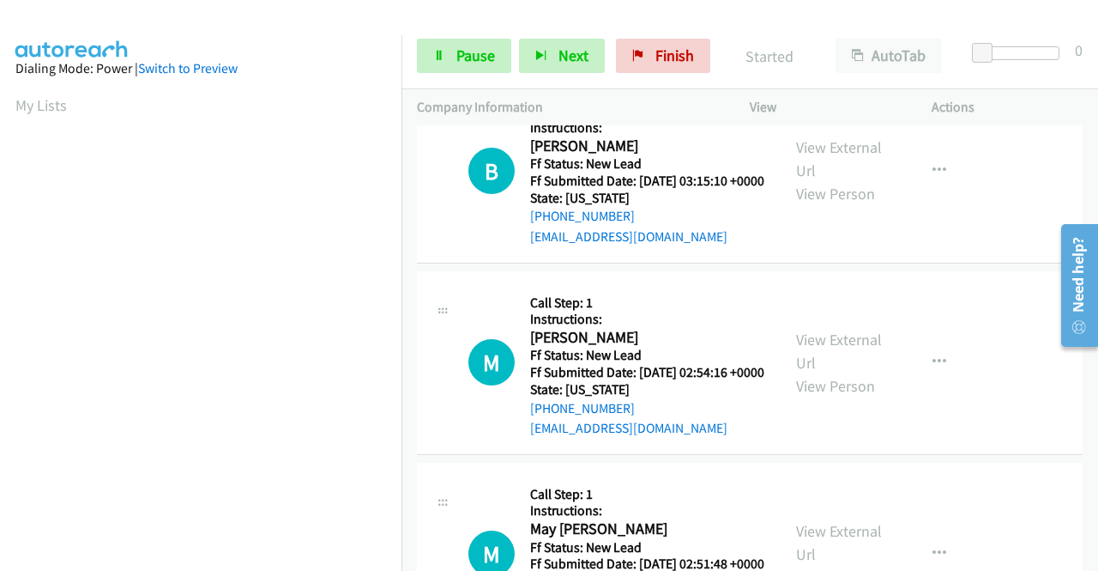
scroll to position [3107, 0]
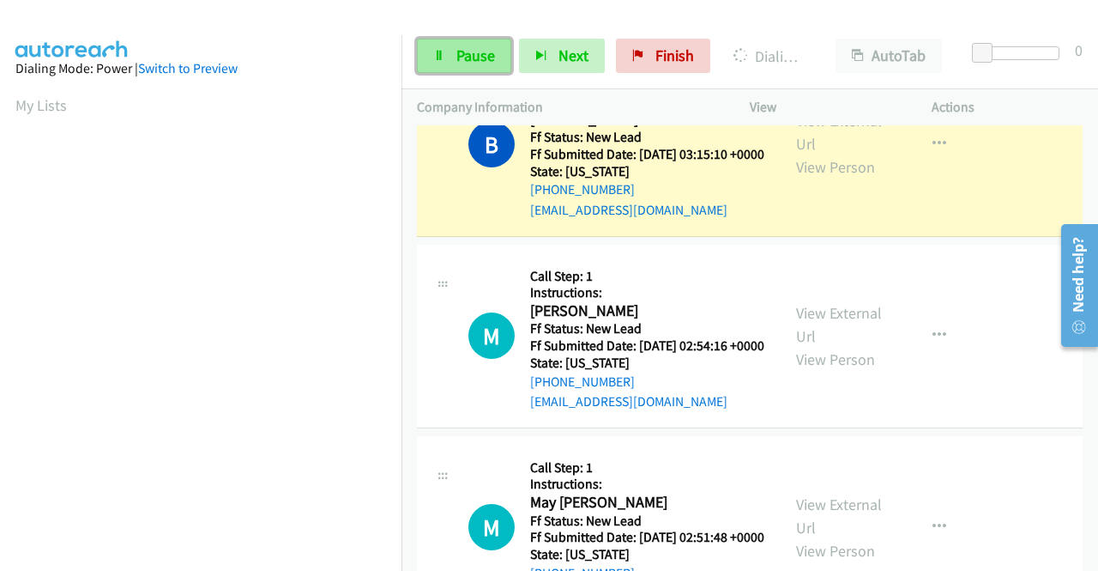
click at [439, 66] on link "Pause" at bounding box center [464, 56] width 94 height 34
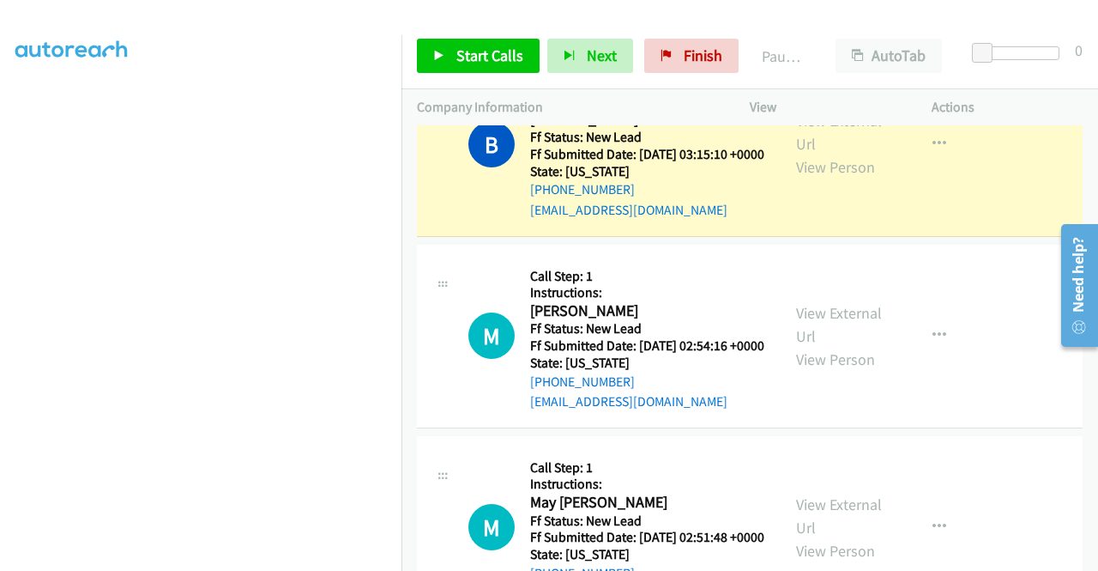
scroll to position [0, 0]
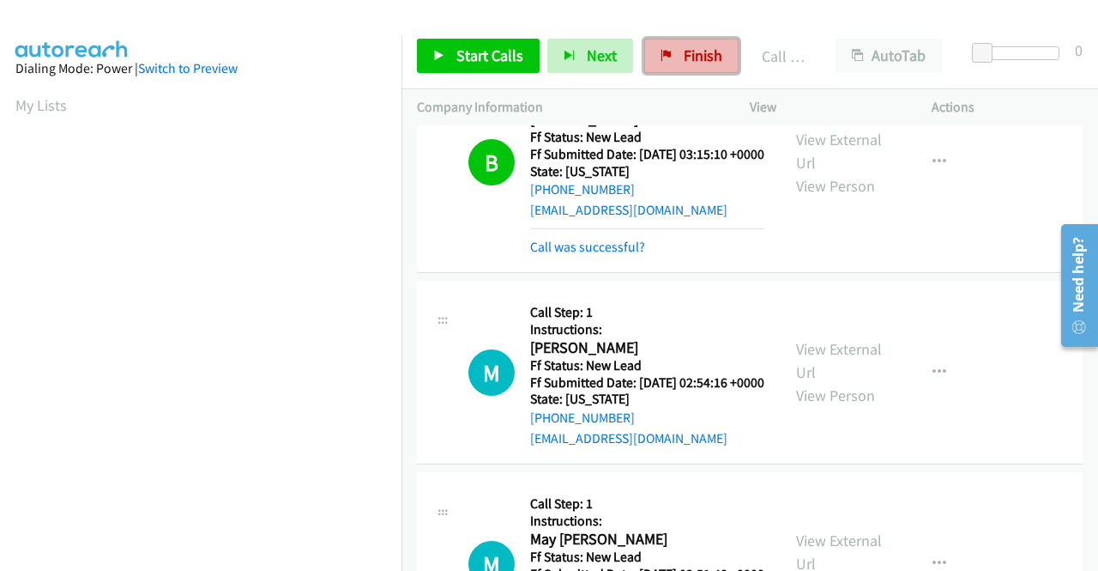
click at [686, 47] on span "Finish" at bounding box center [703, 55] width 39 height 20
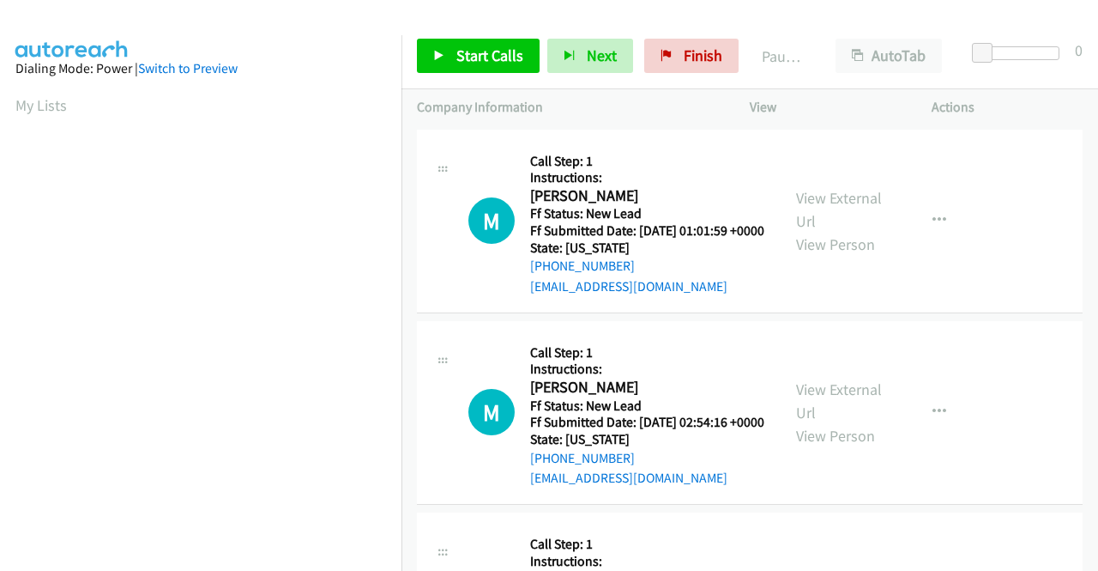
click at [849, 190] on div "View External Url View Person View External Url Email Schedule/Manage Callback …" at bounding box center [879, 221] width 197 height 152
click at [836, 210] on link "View External Url" at bounding box center [839, 209] width 86 height 43
click at [820, 416] on link "View External Url" at bounding box center [839, 400] width 86 height 43
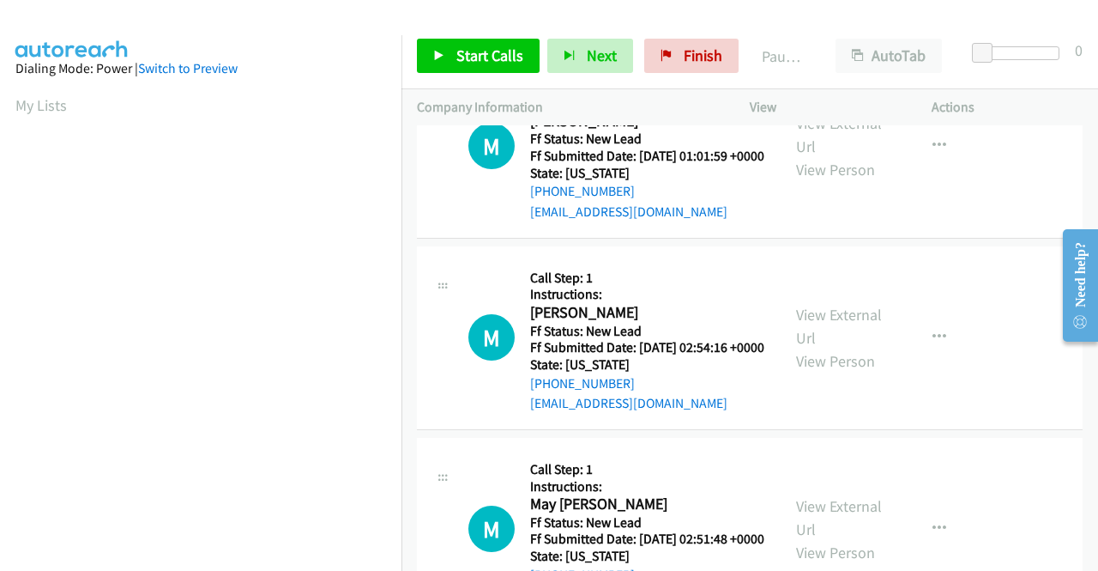
scroll to position [172, 0]
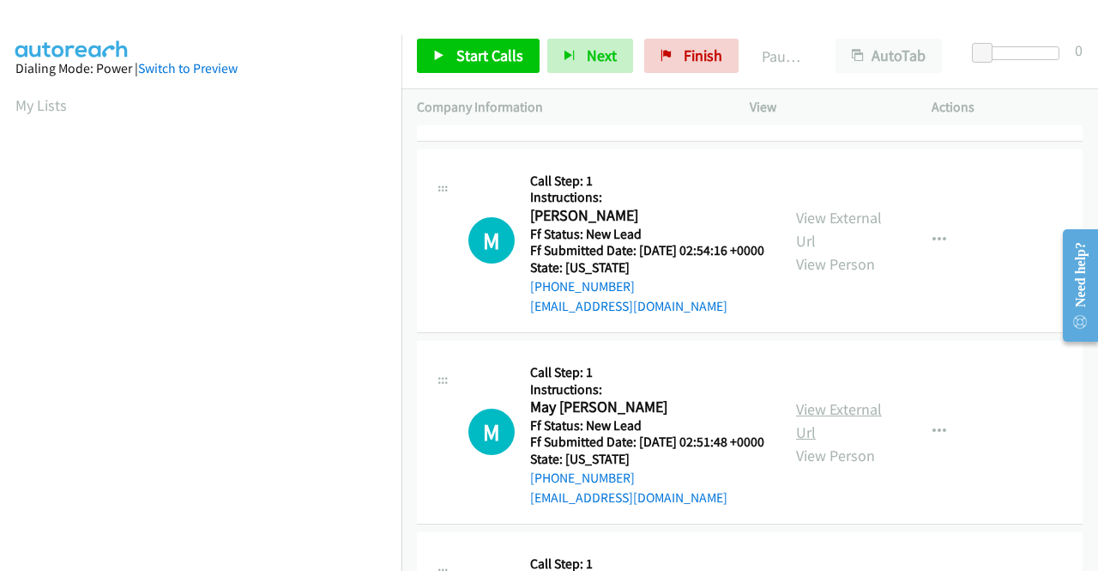
click at [840, 442] on link "View External Url" at bounding box center [839, 420] width 86 height 43
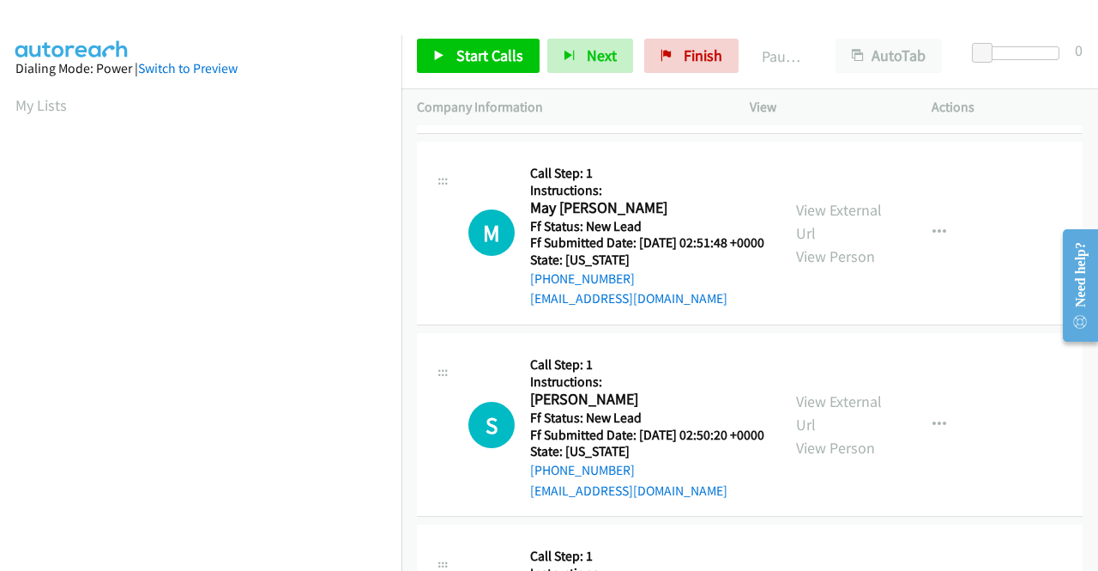
scroll to position [429, 0]
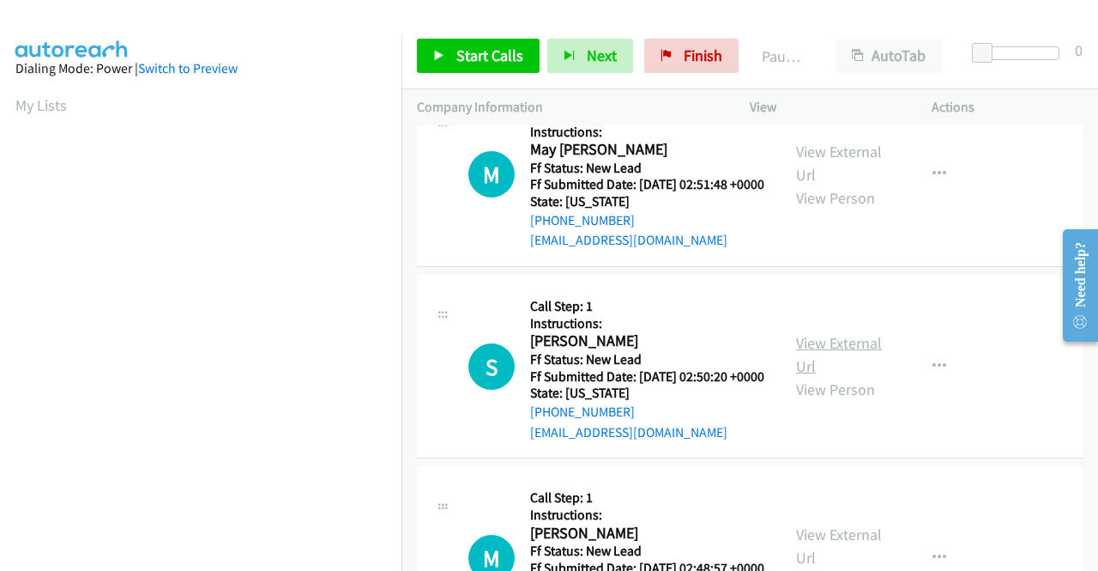
click at [822, 376] on link "View External Url" at bounding box center [839, 354] width 86 height 43
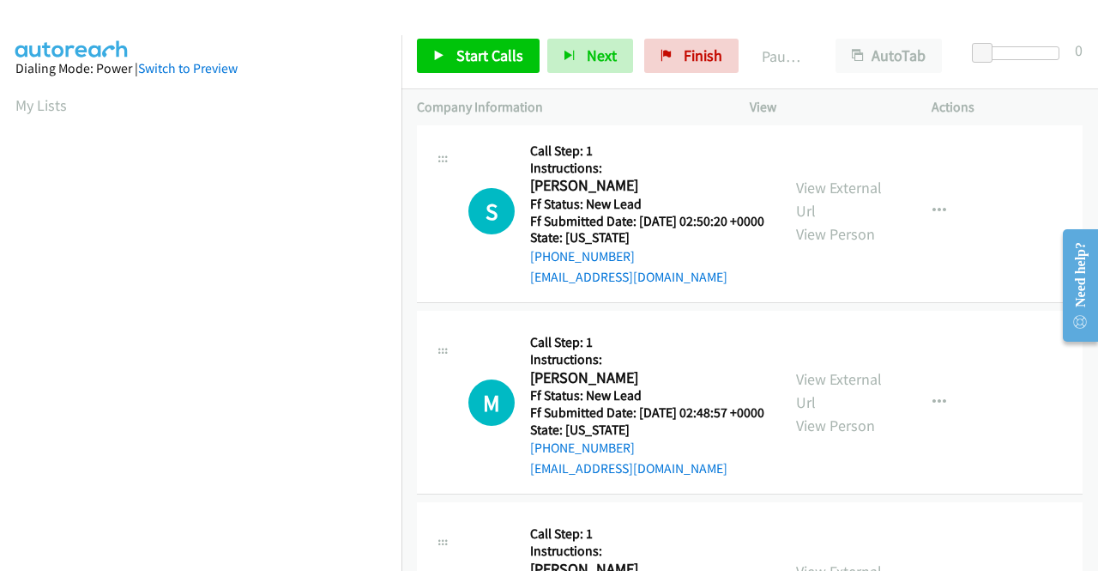
scroll to position [601, 0]
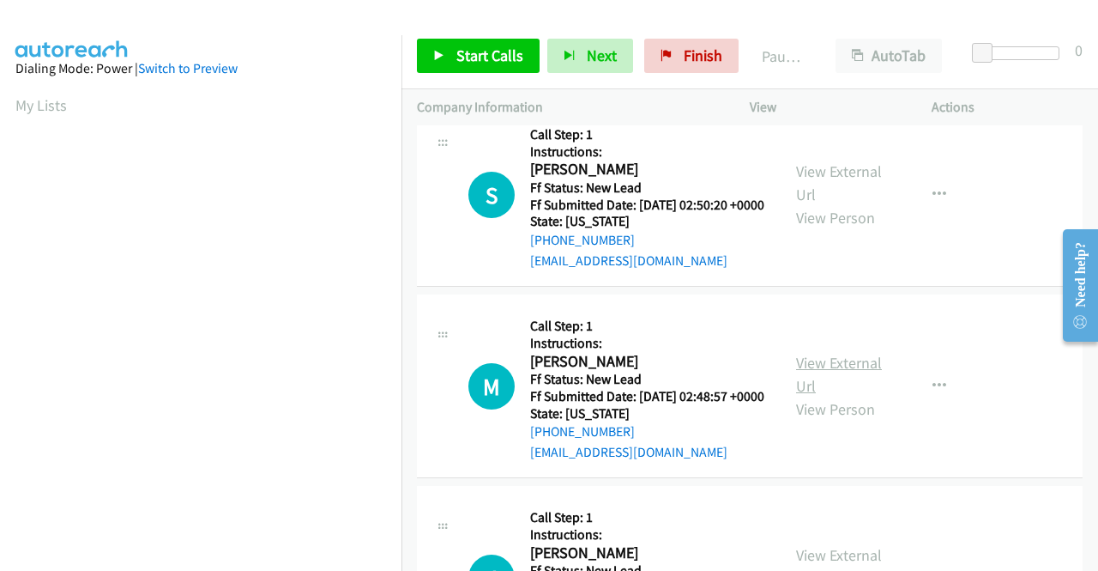
click at [865, 396] on link "View External Url" at bounding box center [839, 374] width 86 height 43
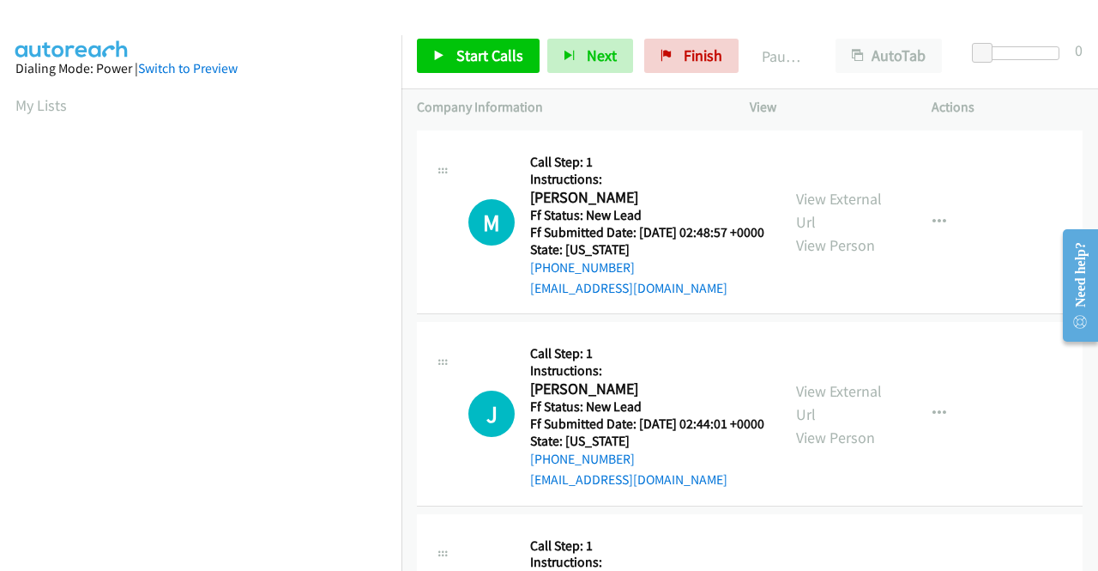
scroll to position [858, 0]
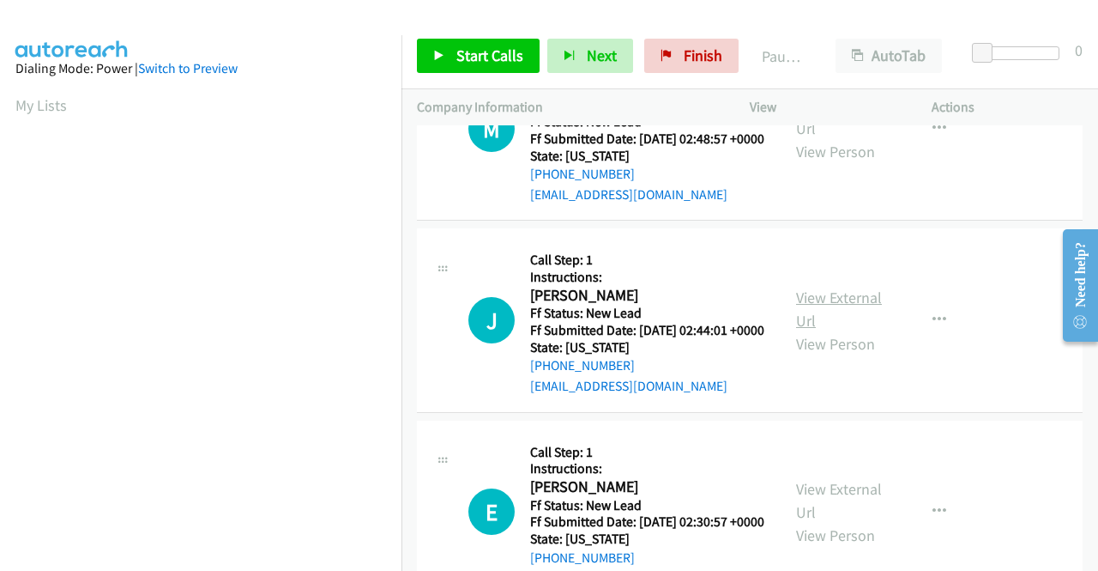
click at [831, 330] on link "View External Url" at bounding box center [839, 308] width 86 height 43
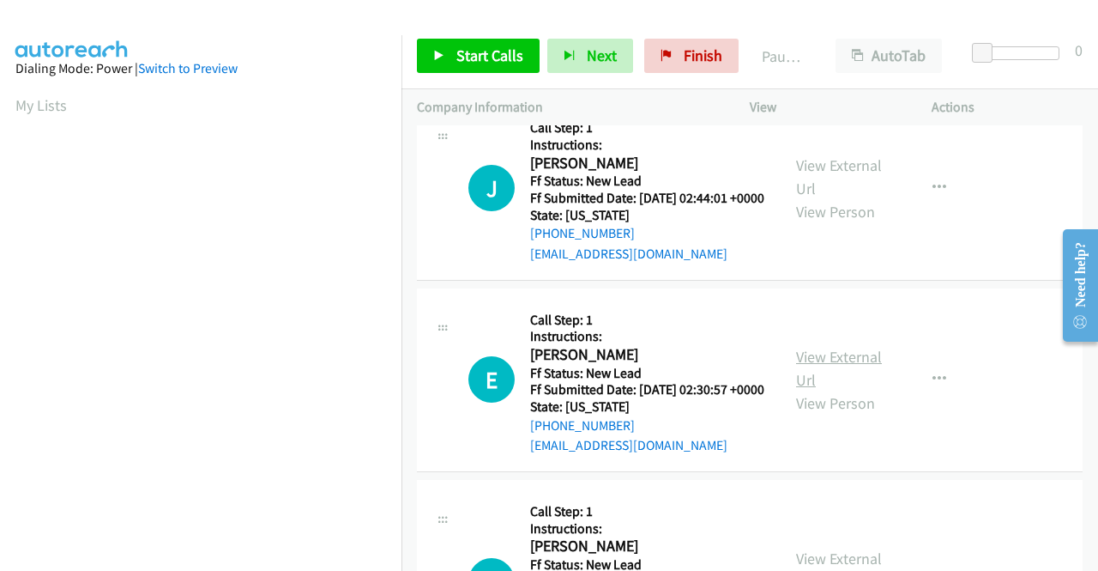
scroll to position [1030, 0]
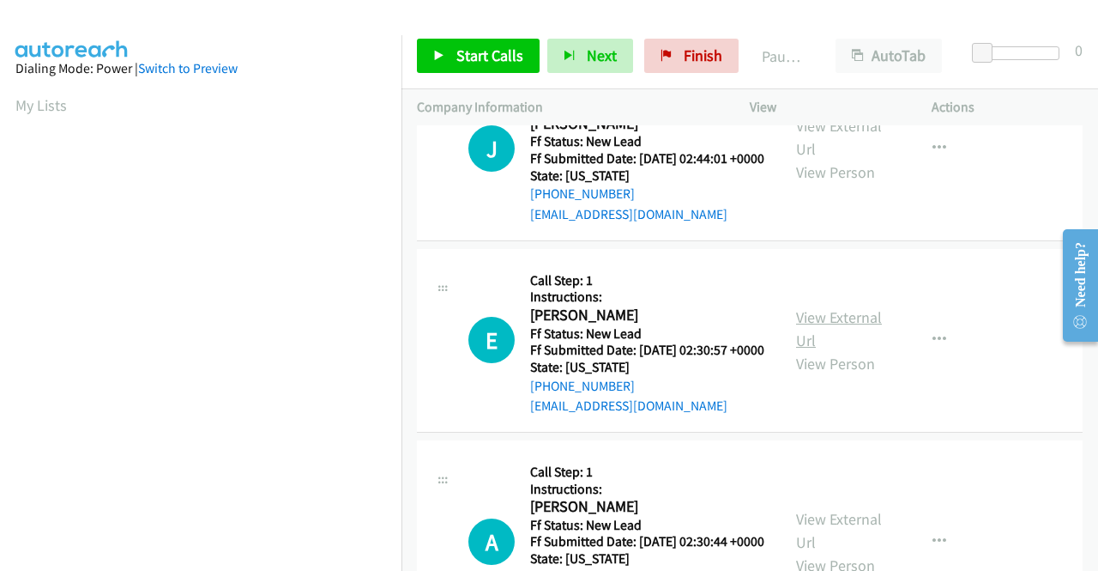
click at [810, 350] on link "View External Url" at bounding box center [839, 328] width 86 height 43
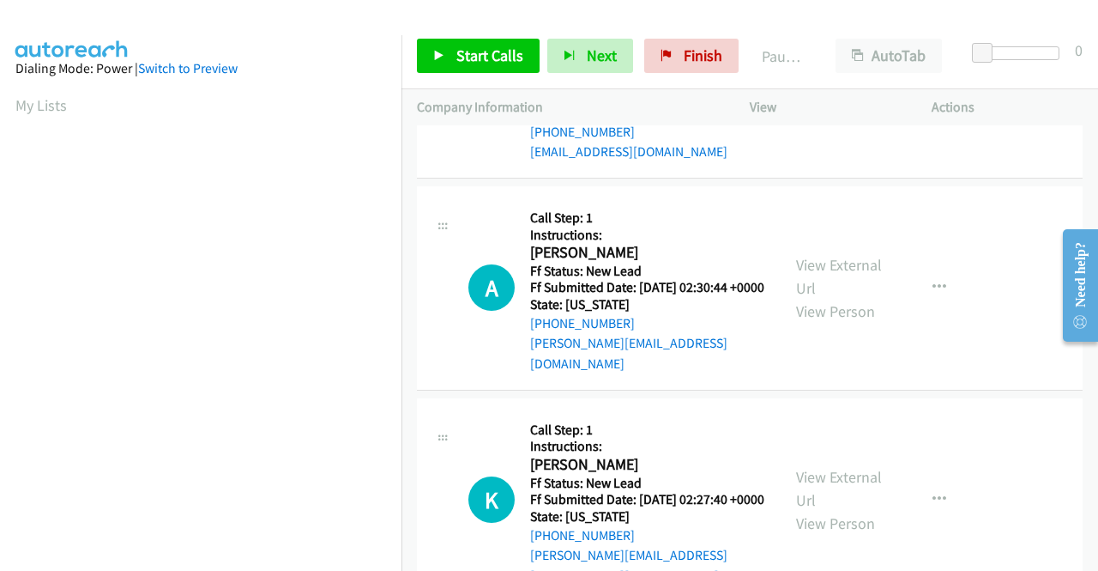
scroll to position [1287, 0]
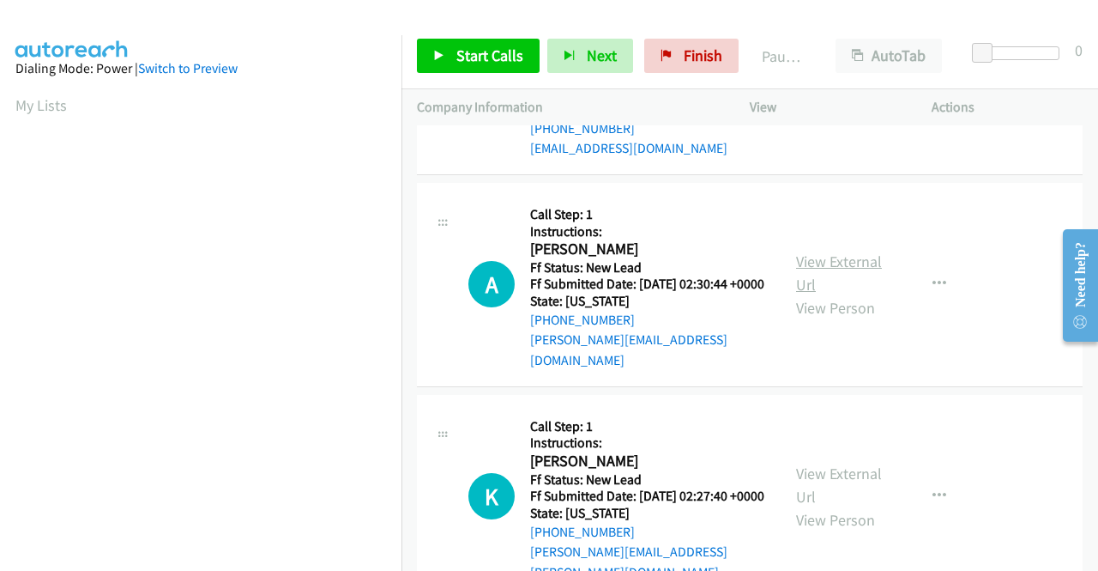
click at [836, 294] on link "View External Url" at bounding box center [839, 272] width 86 height 43
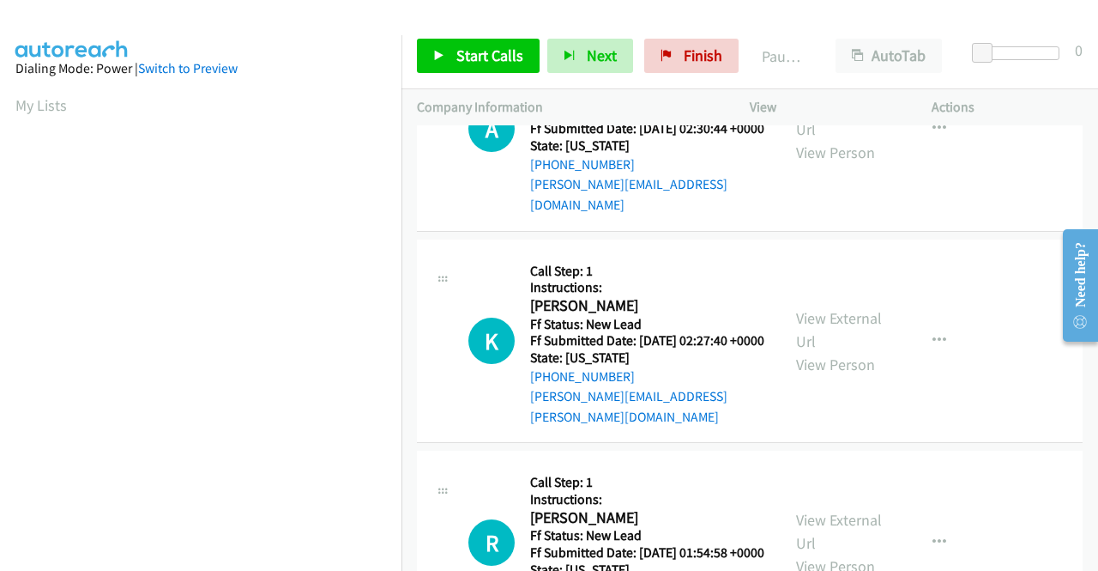
scroll to position [1459, 0]
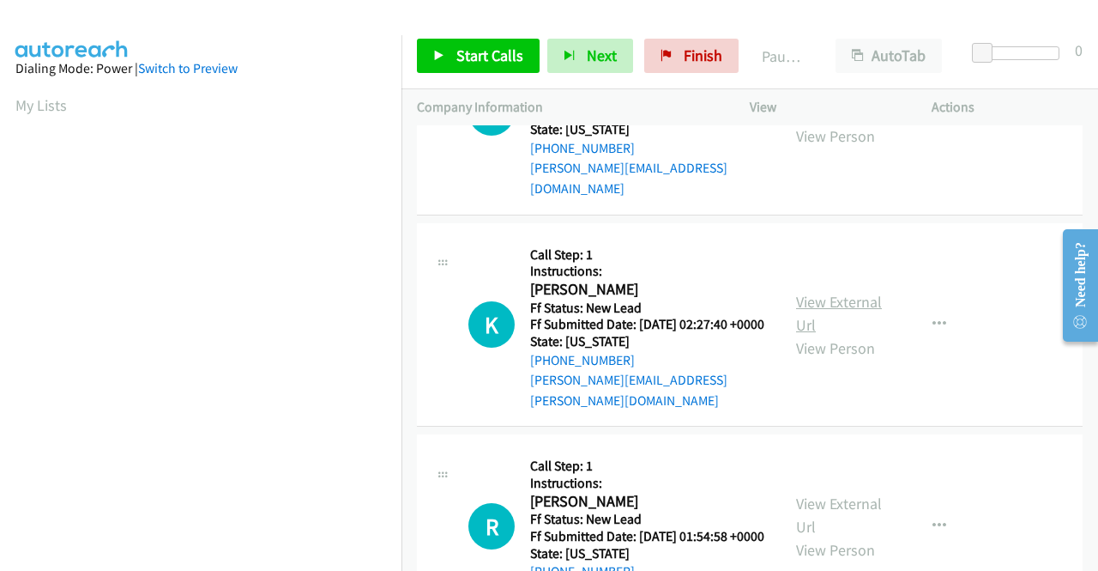
click at [829, 335] on link "View External Url" at bounding box center [839, 313] width 86 height 43
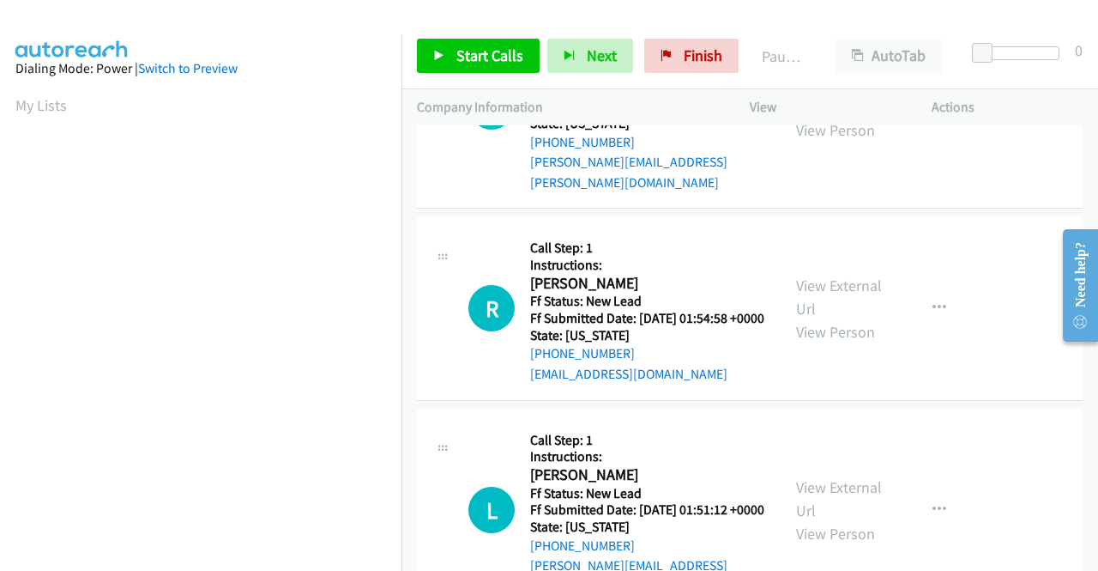
scroll to position [1716, 0]
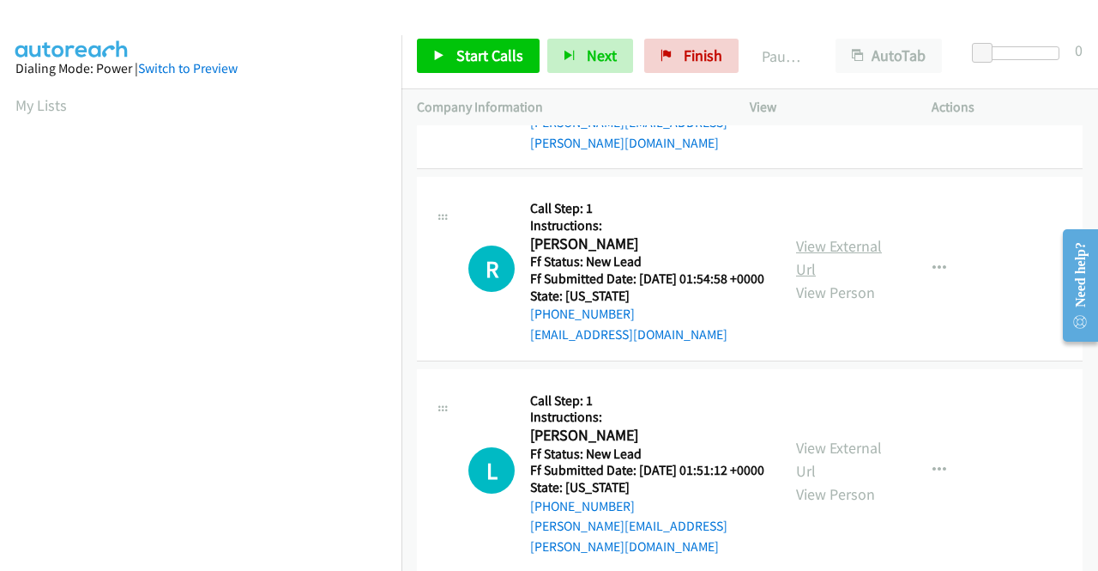
click at [817, 279] on link "View External Url" at bounding box center [839, 257] width 86 height 43
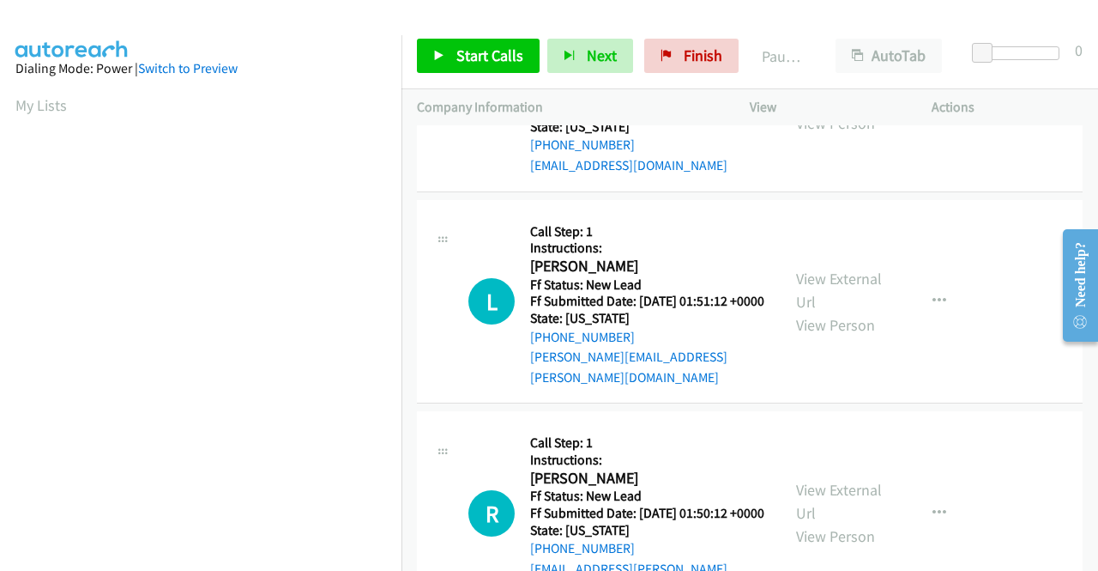
scroll to position [1888, 0]
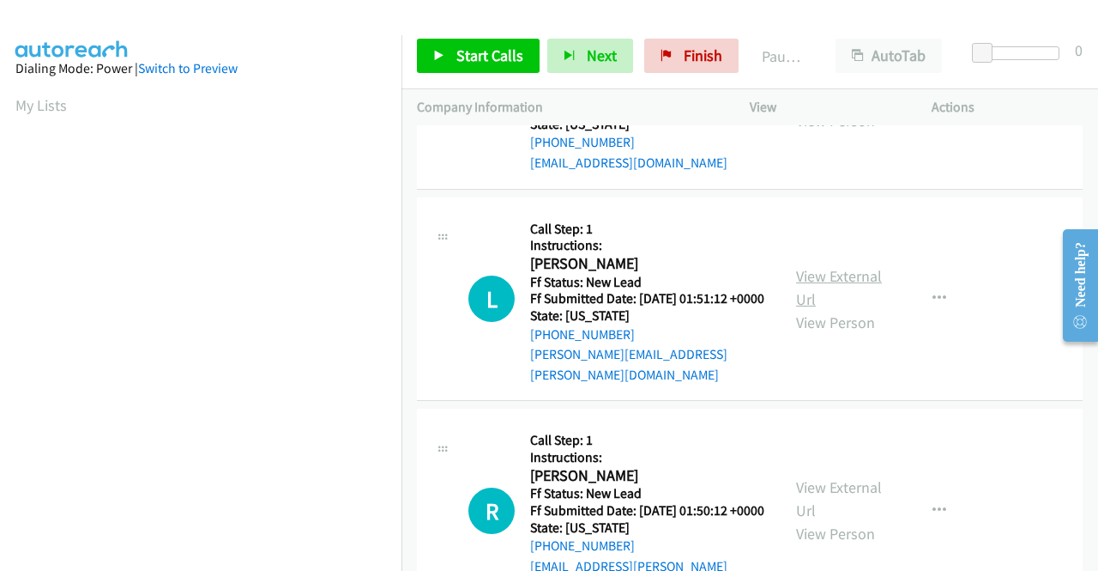
click at [835, 309] on link "View External Url" at bounding box center [839, 287] width 86 height 43
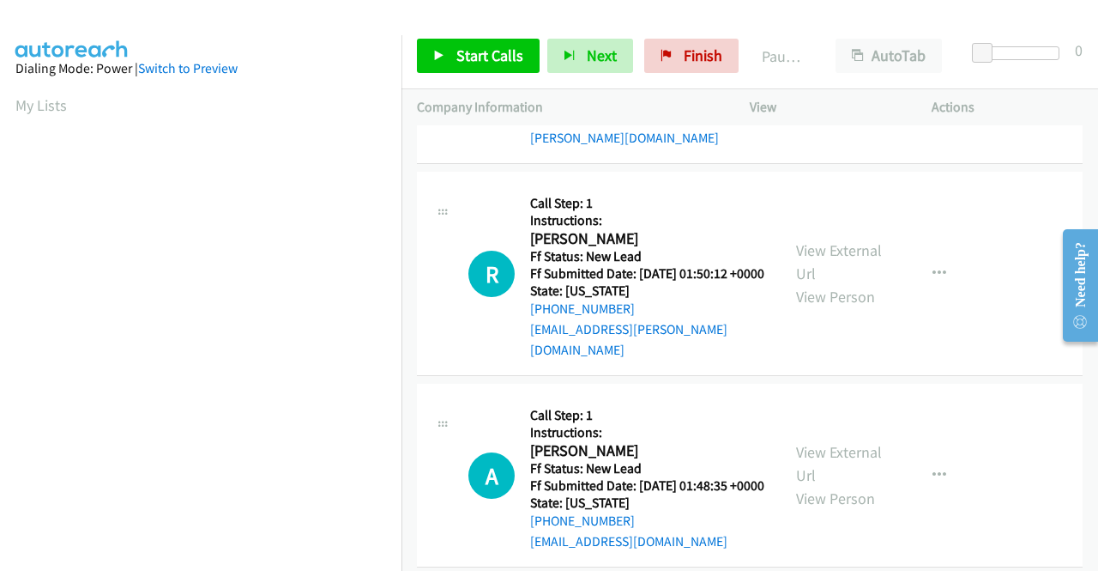
scroll to position [2145, 0]
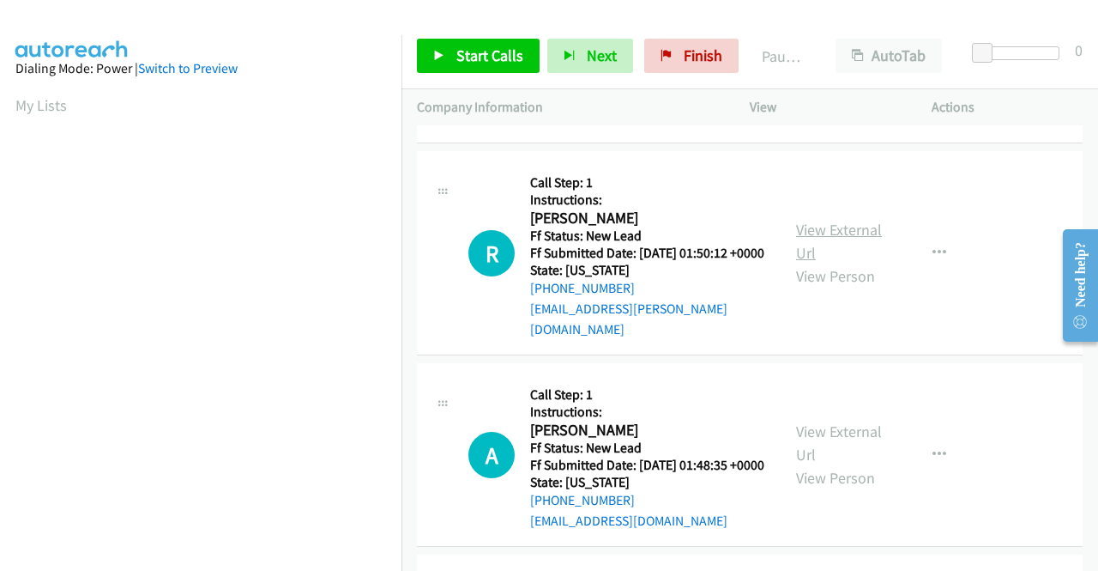
click at [847, 263] on link "View External Url" at bounding box center [839, 241] width 86 height 43
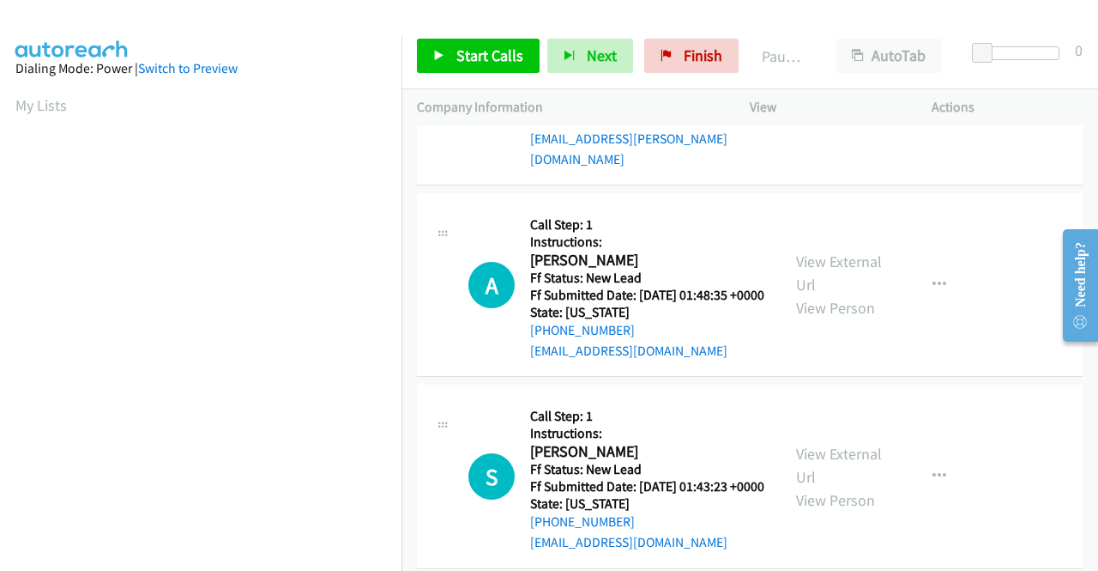
scroll to position [2317, 0]
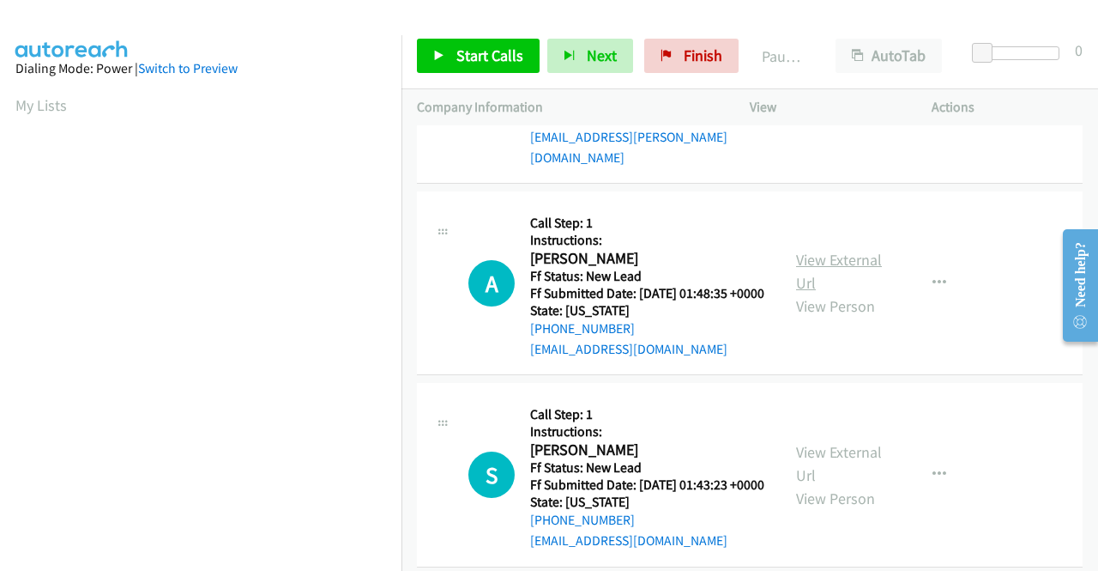
click at [817, 293] on link "View External Url" at bounding box center [839, 271] width 86 height 43
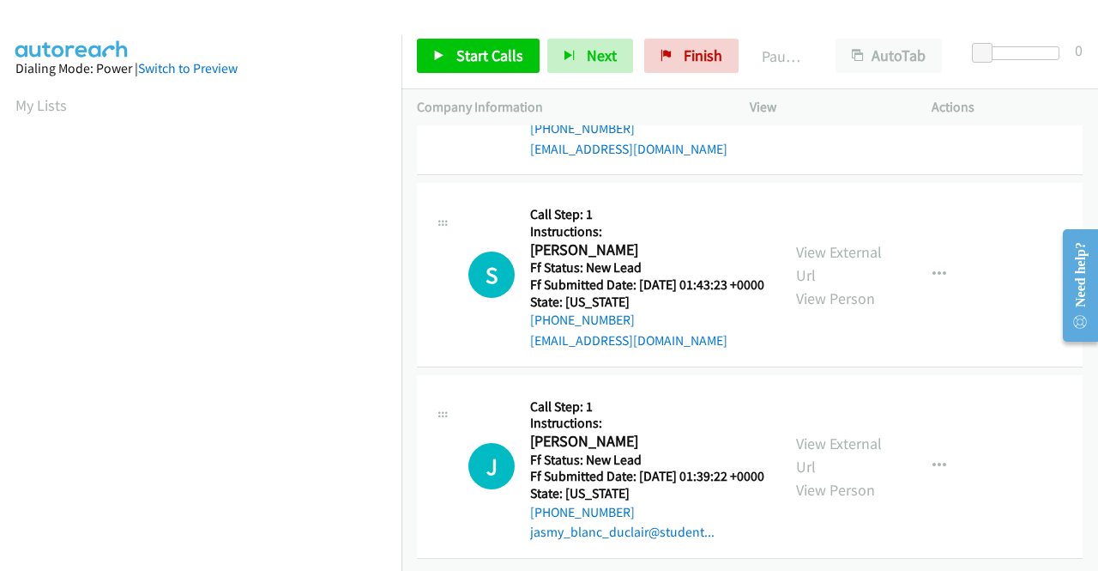
scroll to position [2574, 0]
click at [834, 285] on link "View External Url" at bounding box center [839, 263] width 86 height 43
click at [830, 433] on link "View External Url" at bounding box center [839, 454] width 86 height 43
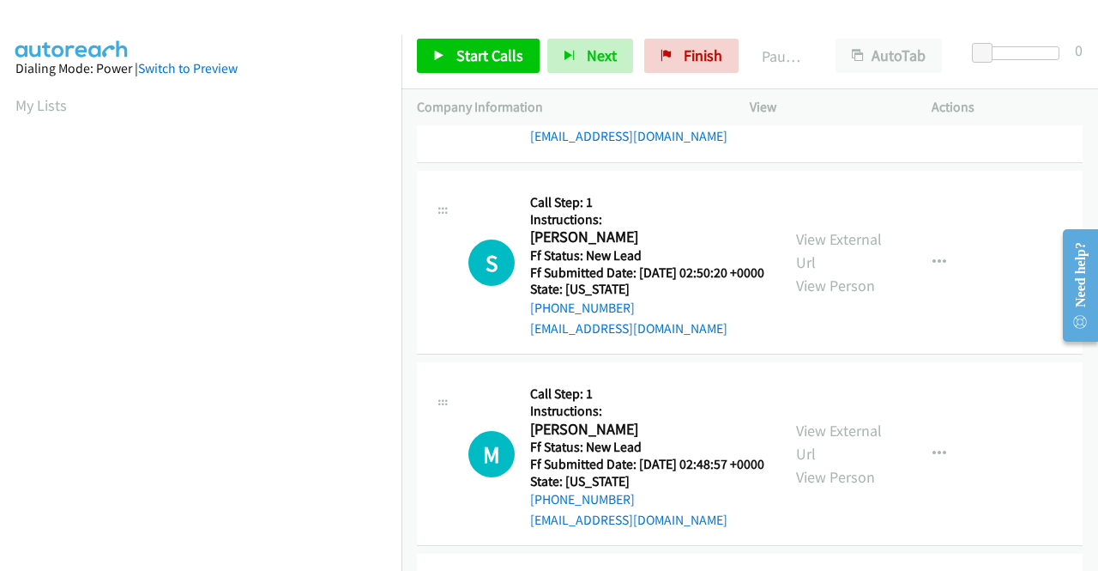
scroll to position [0, 0]
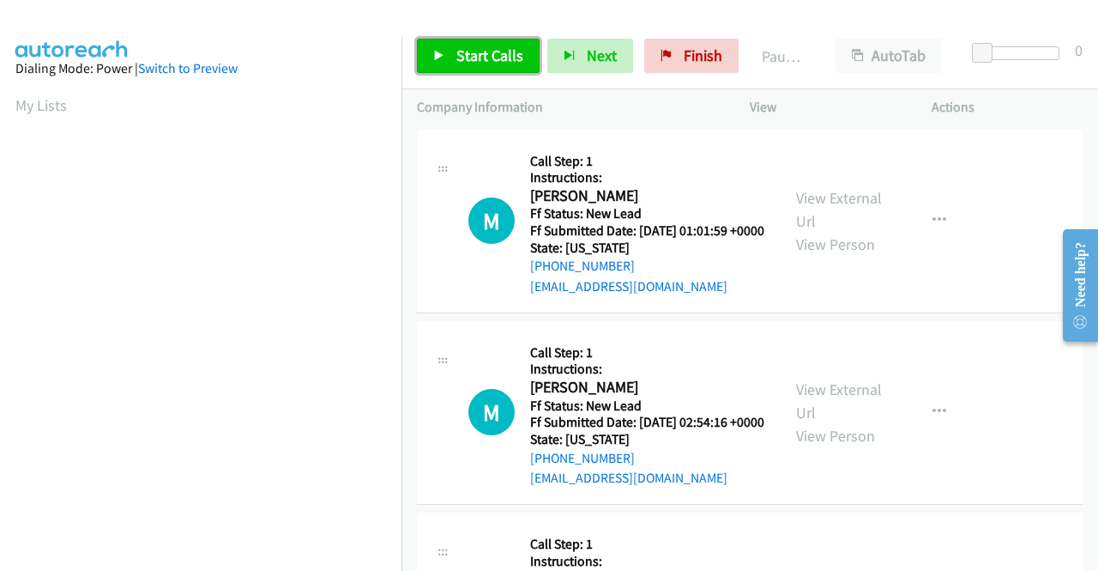
click at [505, 58] on span "Start Calls" at bounding box center [489, 55] width 67 height 20
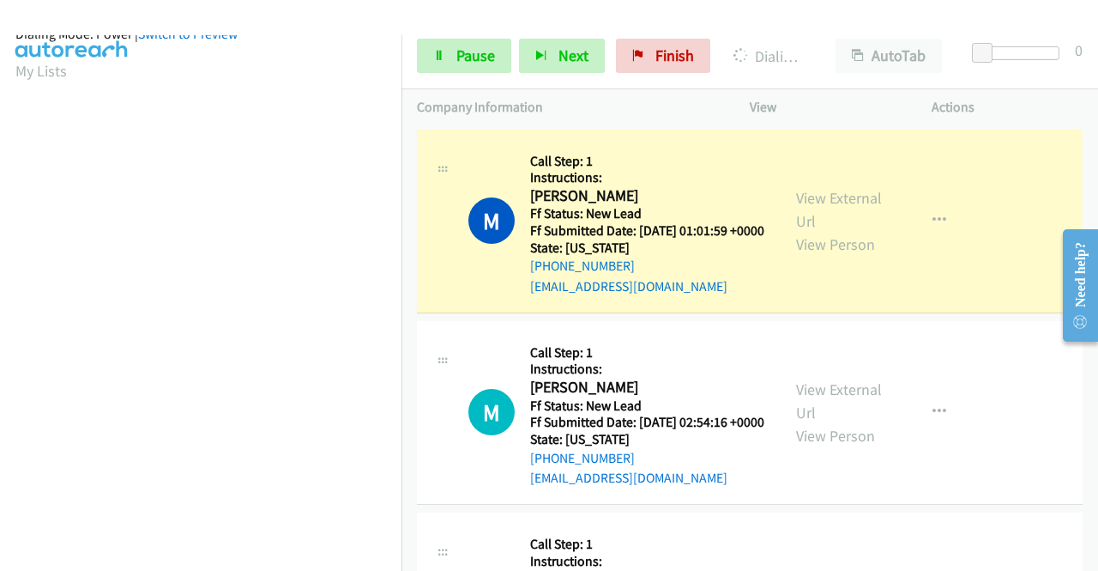
scroll to position [391, 0]
click at [467, 66] on link "Pause" at bounding box center [464, 56] width 94 height 34
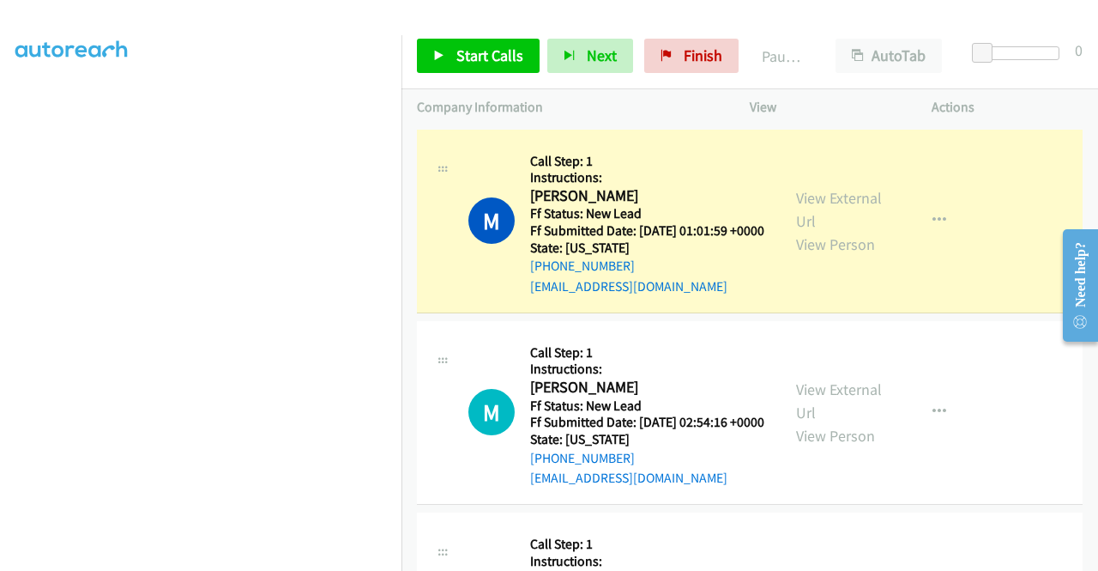
scroll to position [48, 0]
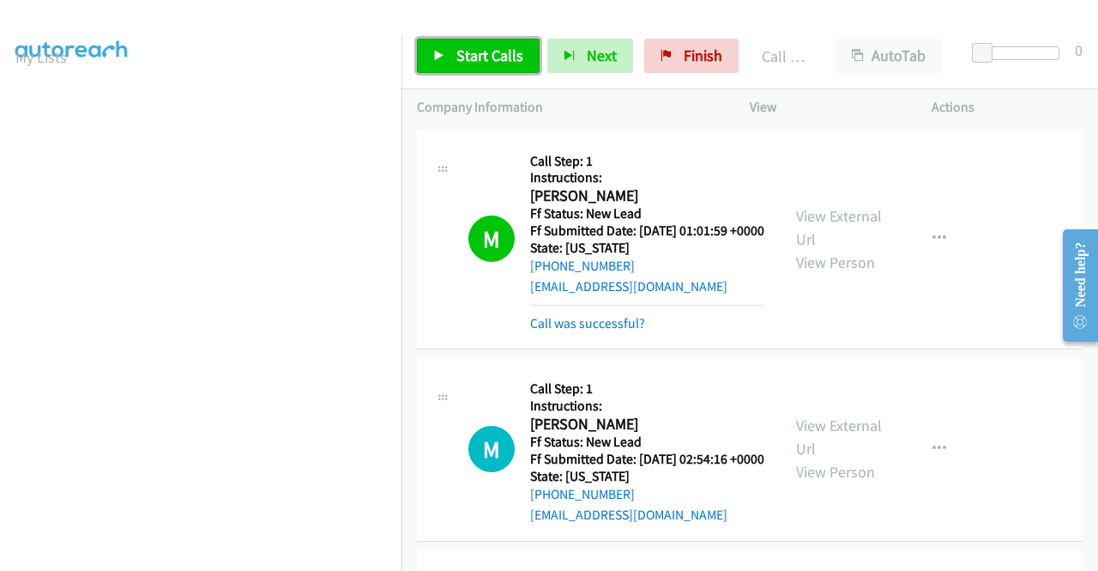
click at [496, 43] on link "Start Calls" at bounding box center [478, 56] width 123 height 34
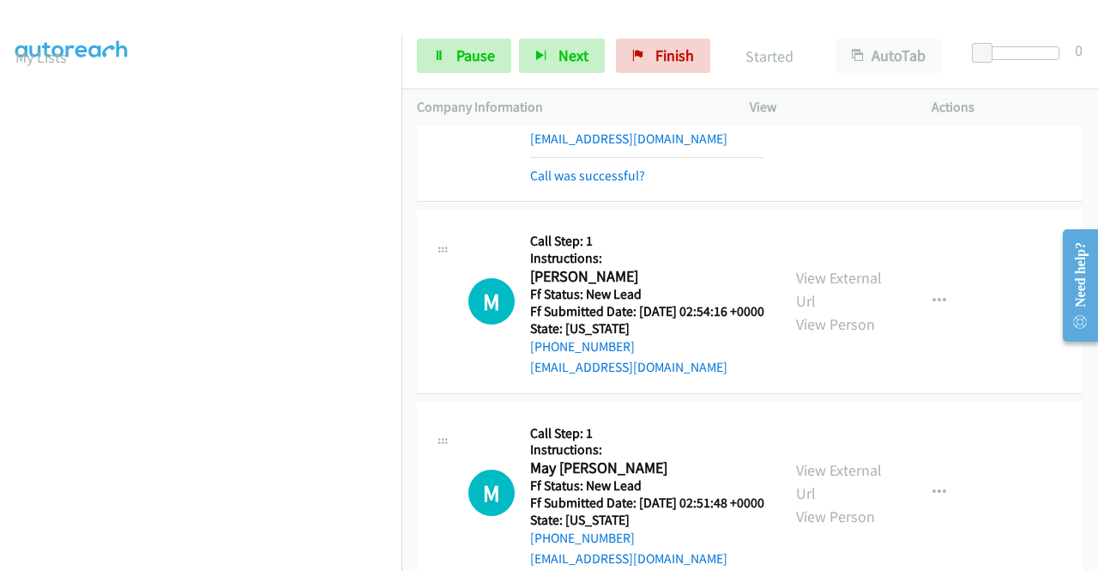
scroll to position [172, 0]
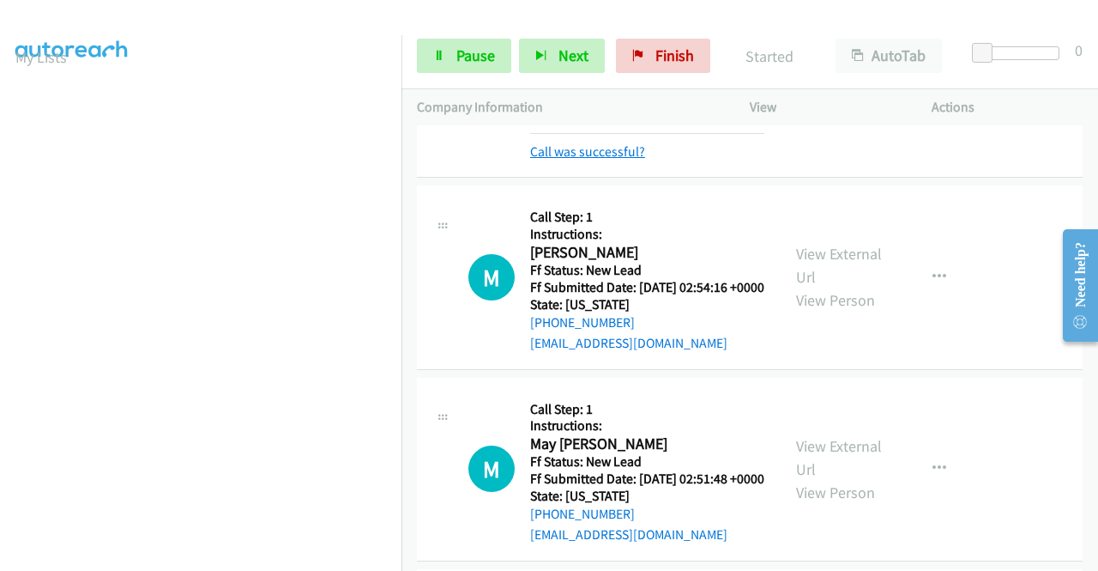
click at [571, 160] on link "Call was successful?" at bounding box center [587, 151] width 115 height 16
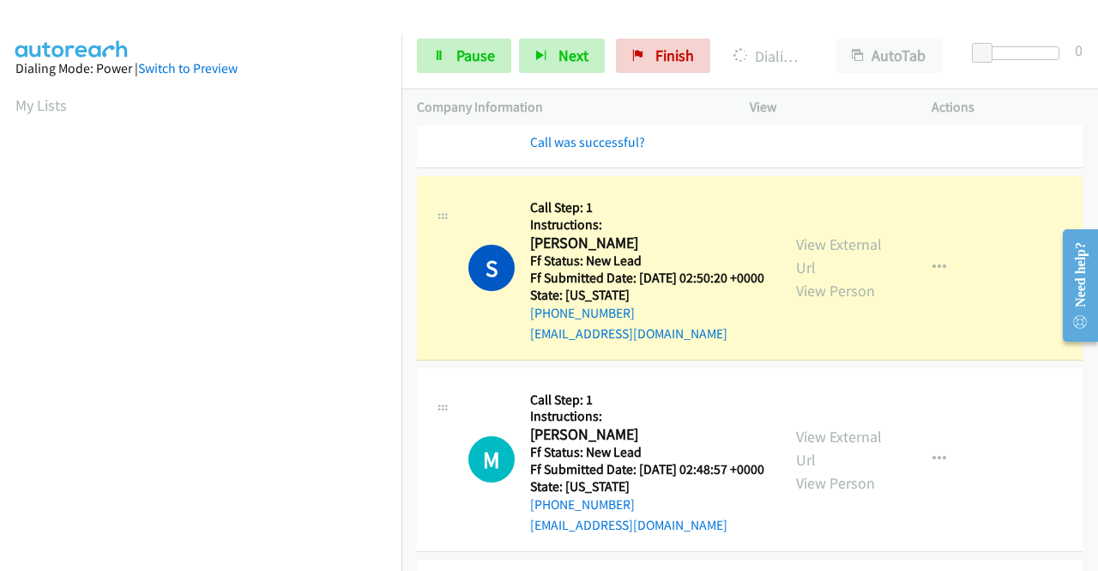
scroll to position [391, 0]
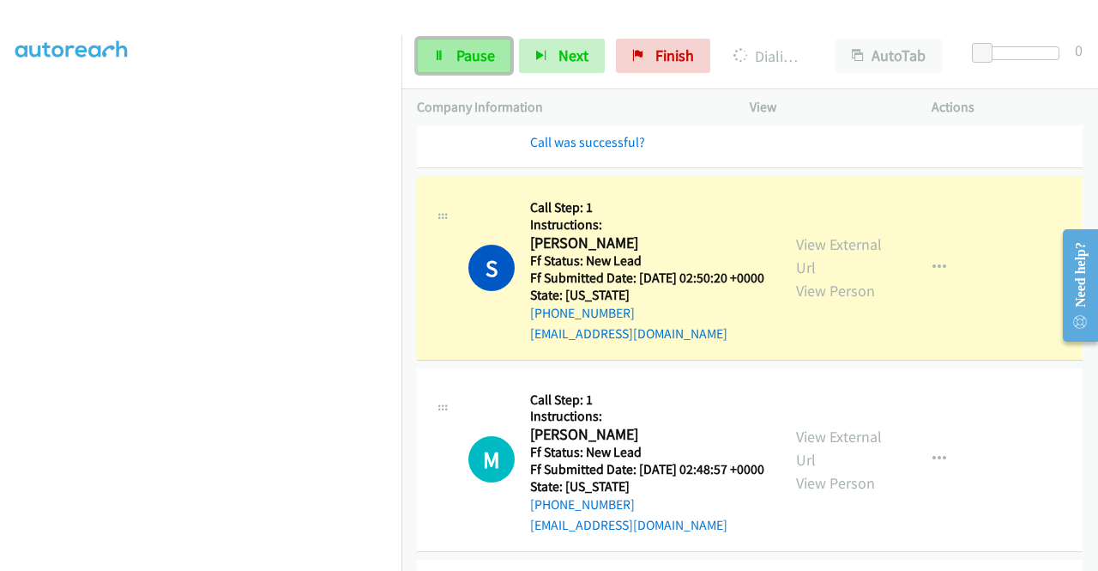
click at [444, 64] on link "Pause" at bounding box center [464, 56] width 94 height 34
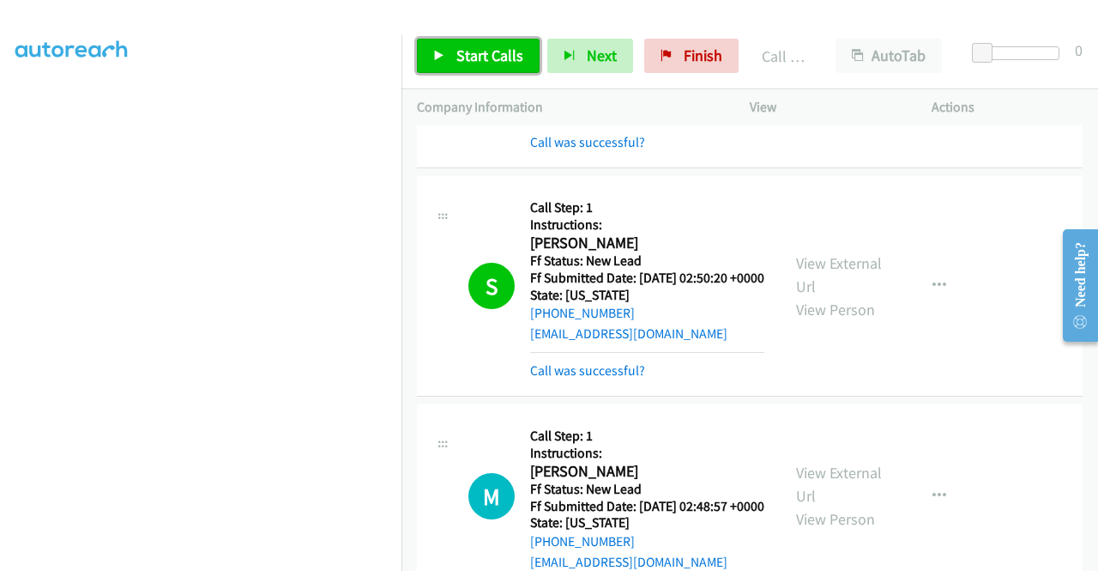
click at [460, 65] on link "Start Calls" at bounding box center [478, 56] width 123 height 34
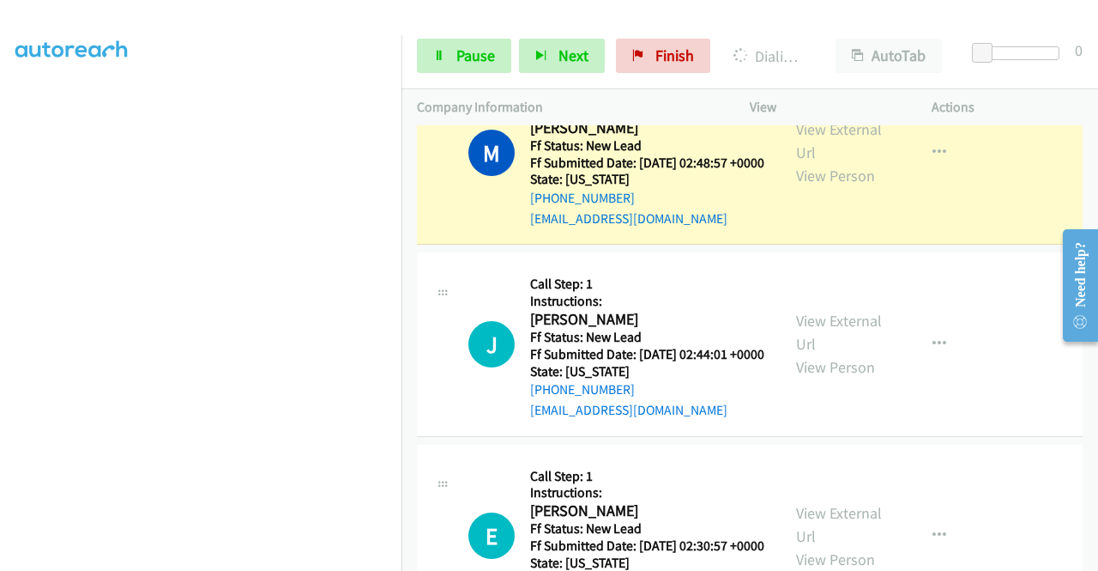
scroll to position [1030, 0]
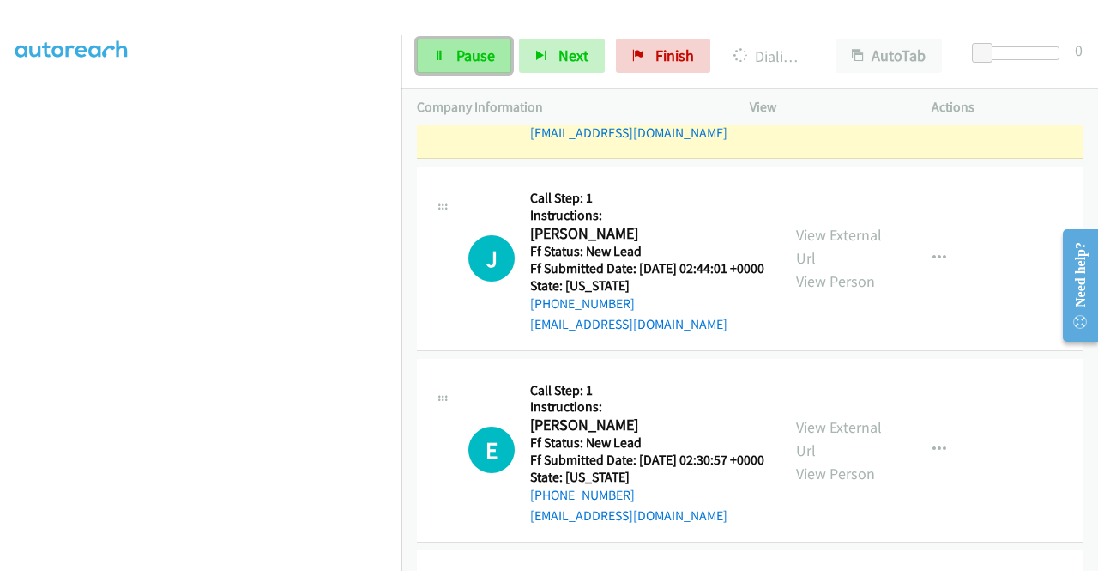
click at [453, 57] on link "Pause" at bounding box center [464, 56] width 94 height 34
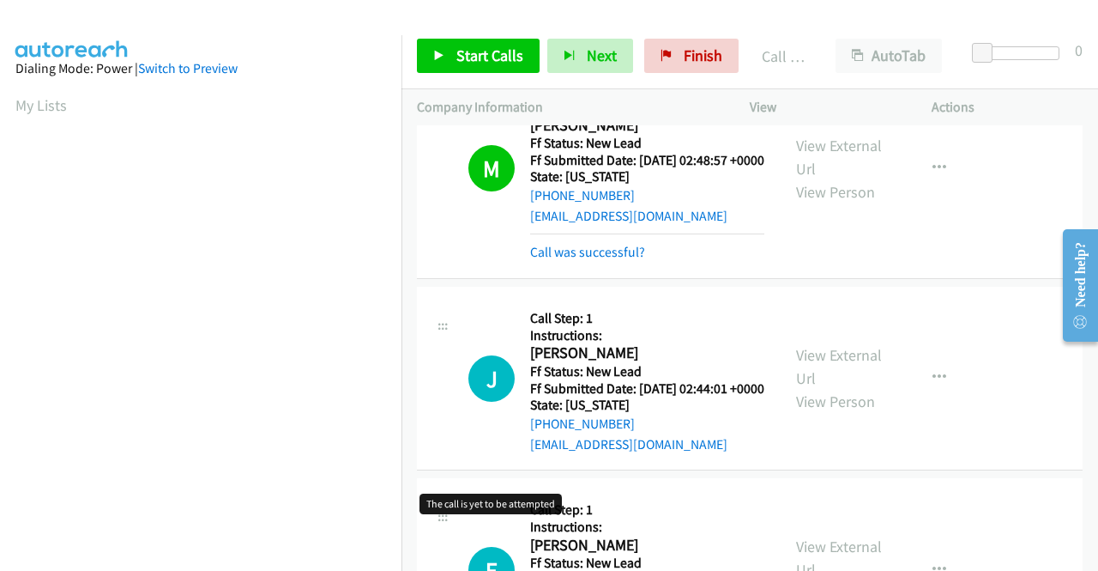
scroll to position [944, 0]
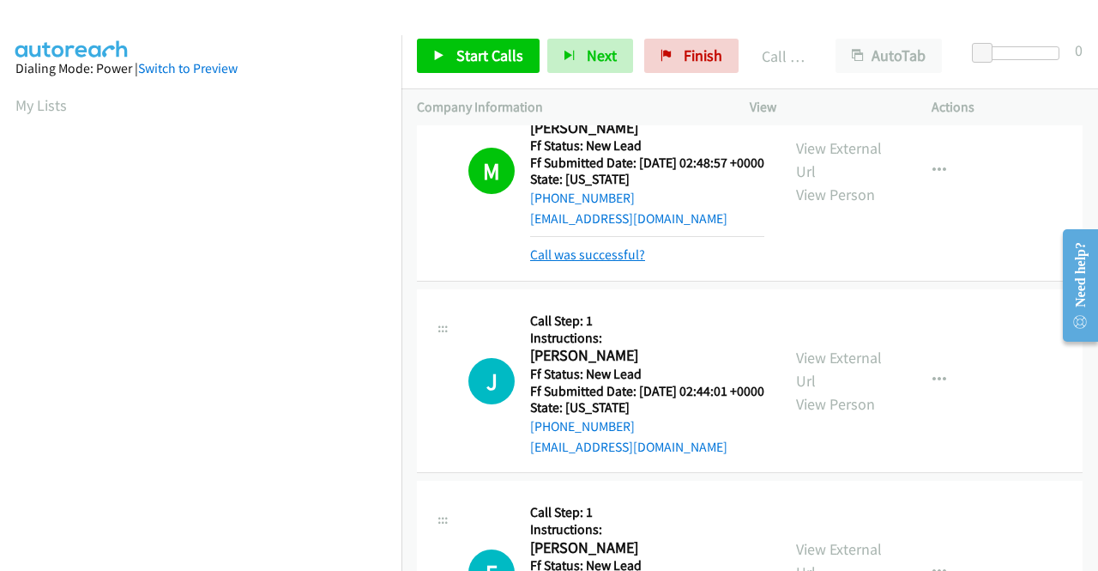
click at [535, 263] on link "Call was successful?" at bounding box center [587, 254] width 115 height 16
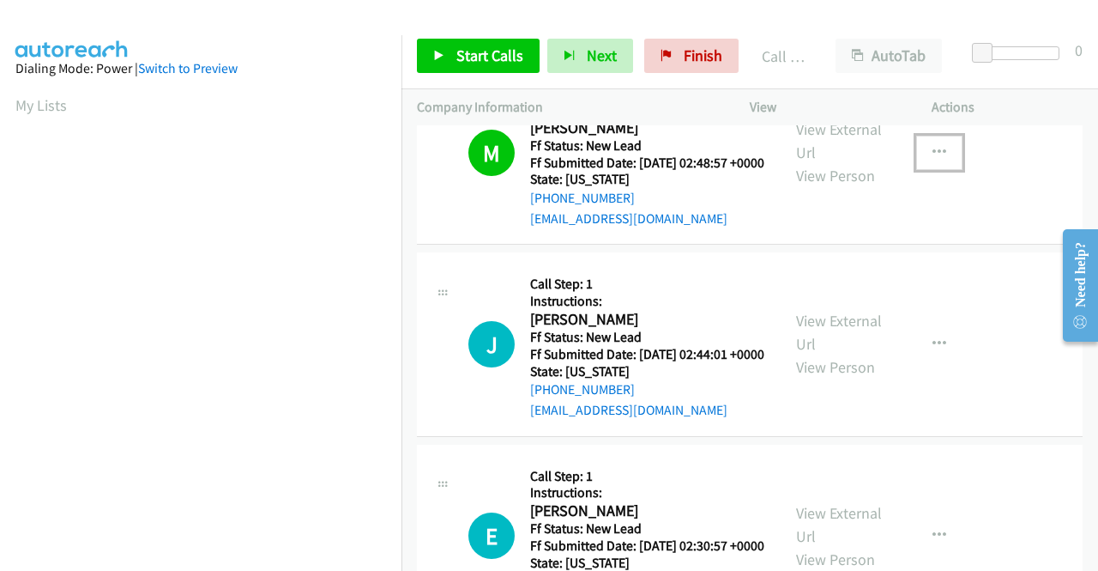
click at [933, 160] on icon "button" at bounding box center [940, 153] width 14 height 14
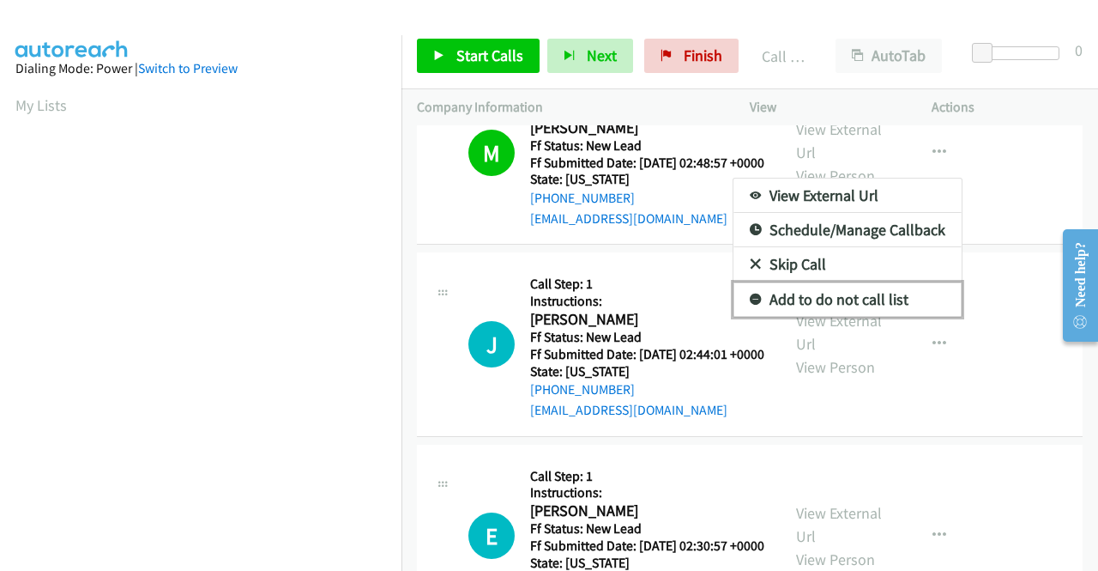
click at [860, 317] on link "Add to do not call list" at bounding box center [848, 299] width 228 height 34
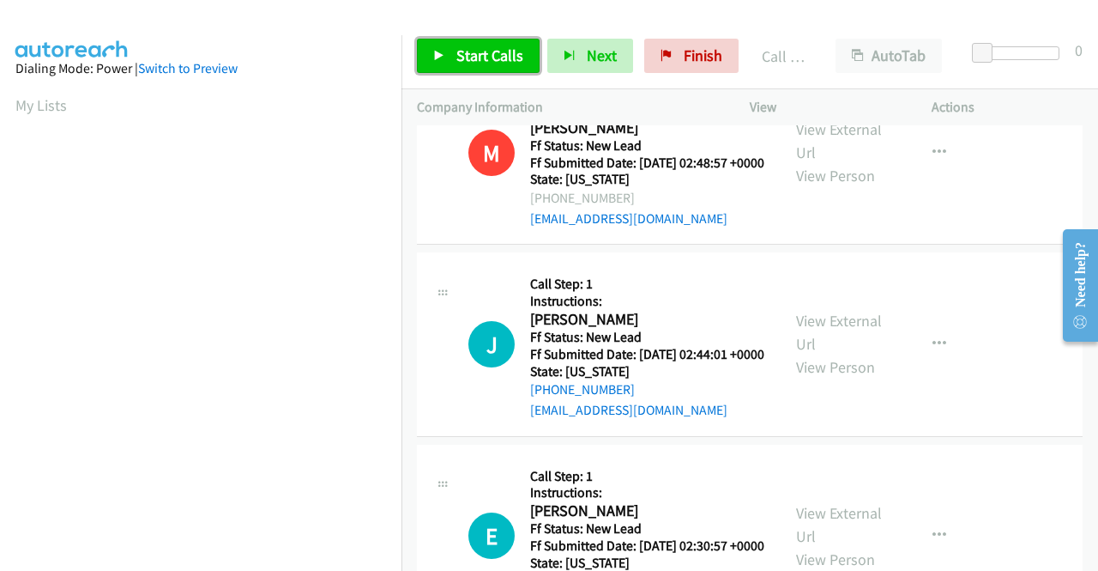
click at [512, 42] on link "Start Calls" at bounding box center [478, 56] width 123 height 34
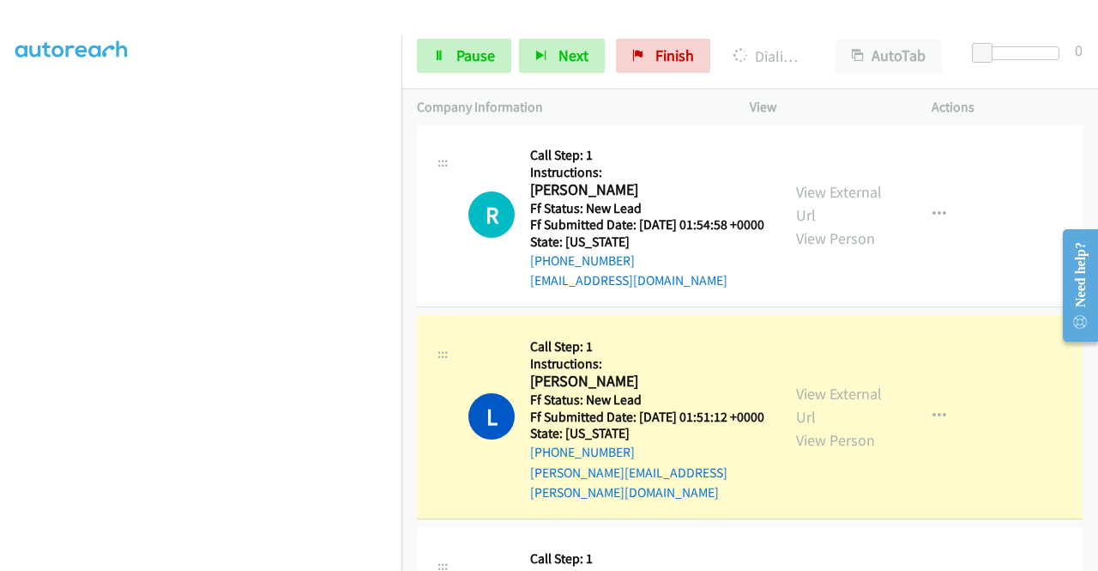
scroll to position [2027, 0]
click at [456, 54] on span "Pause" at bounding box center [475, 55] width 39 height 20
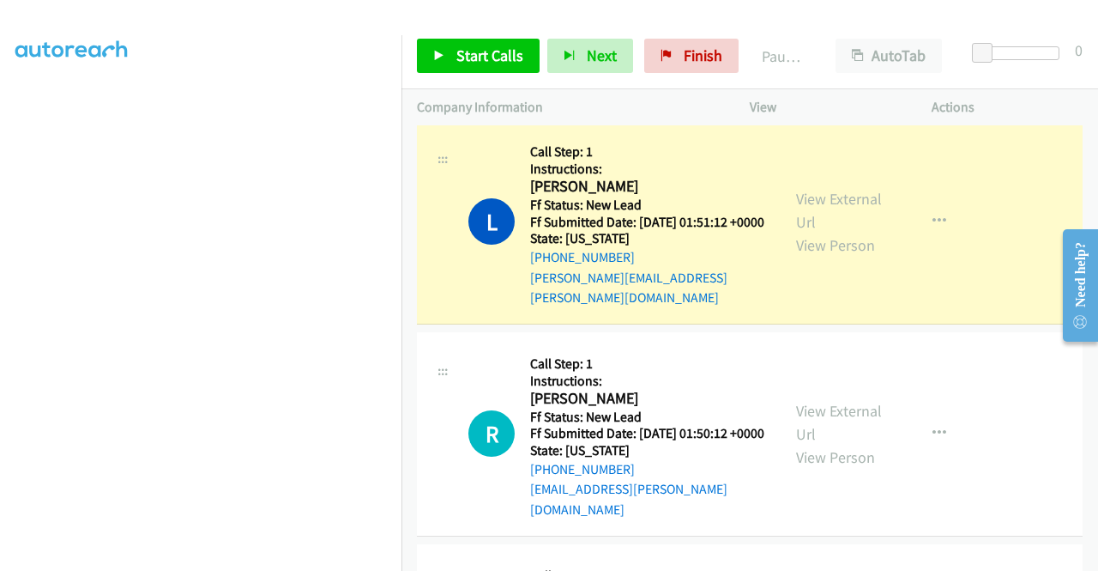
scroll to position [2284, 0]
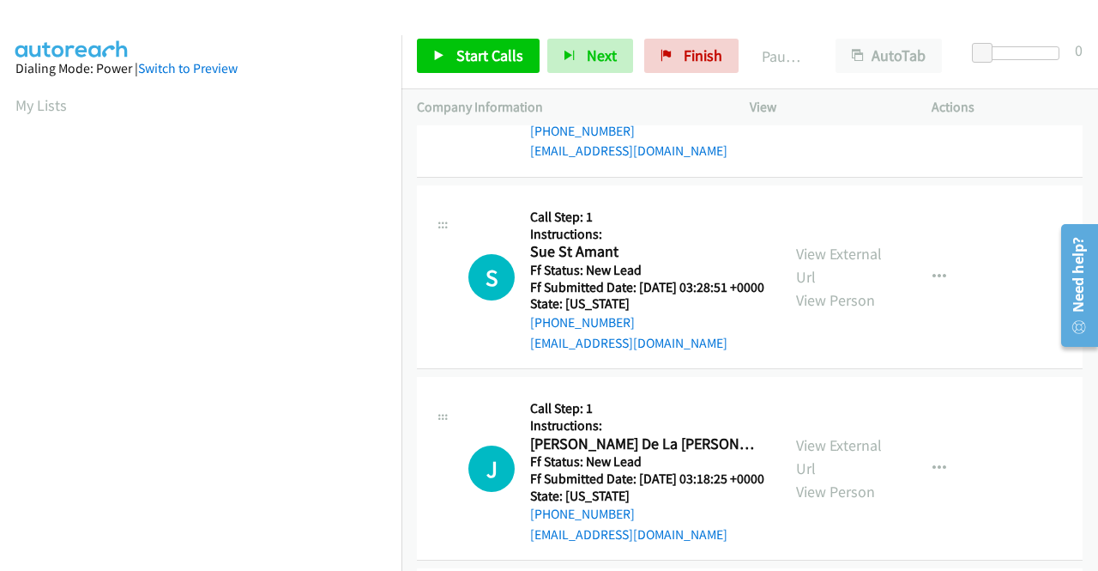
scroll to position [601, 0]
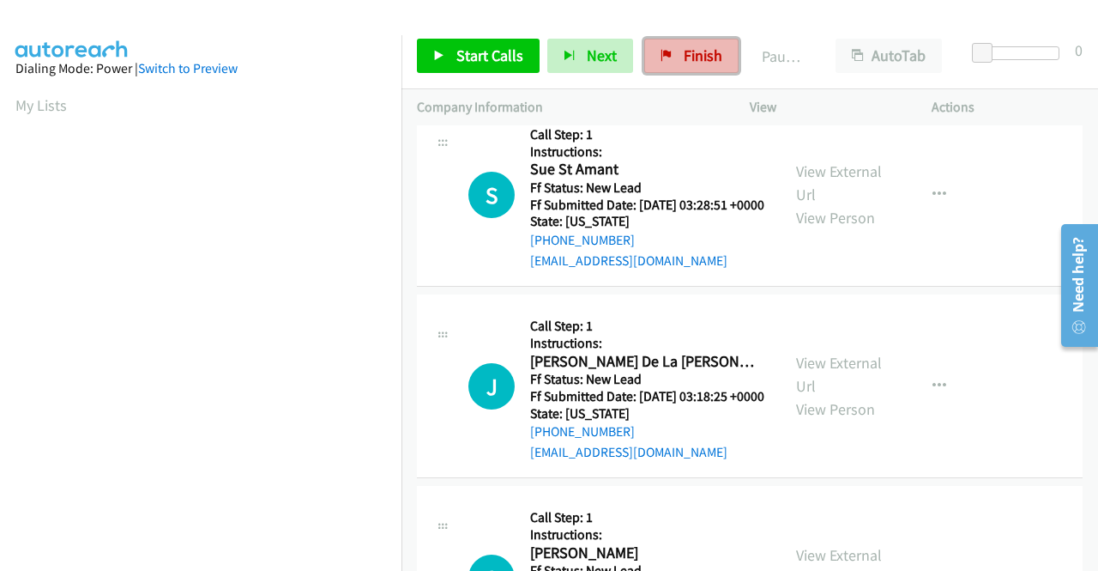
click at [701, 56] on span "Finish" at bounding box center [703, 55] width 39 height 20
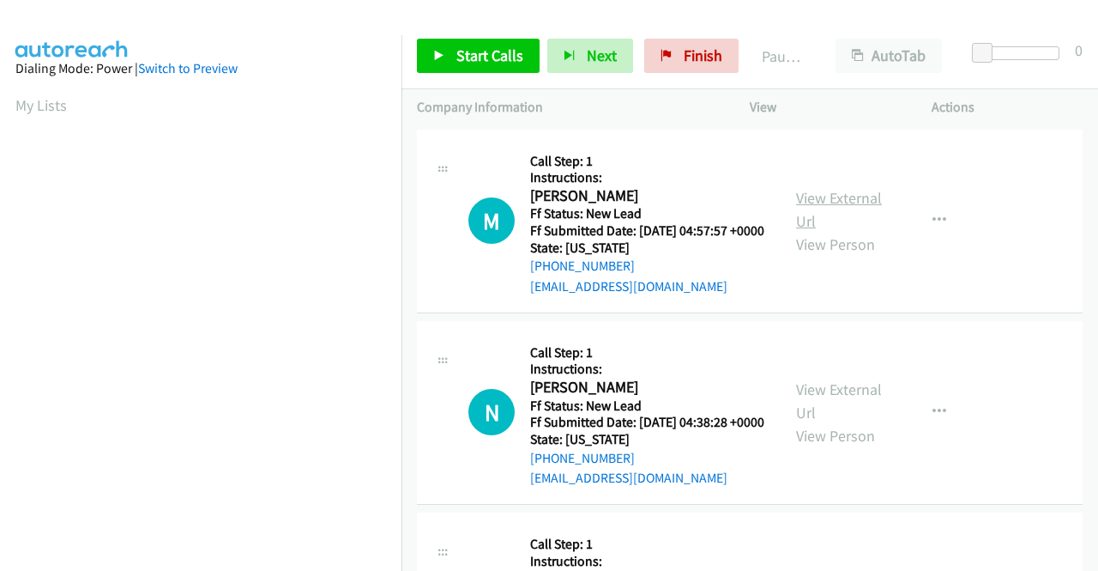
click at [848, 202] on link "View External Url" at bounding box center [839, 209] width 86 height 43
click at [837, 418] on link "View External Url" at bounding box center [839, 400] width 86 height 43
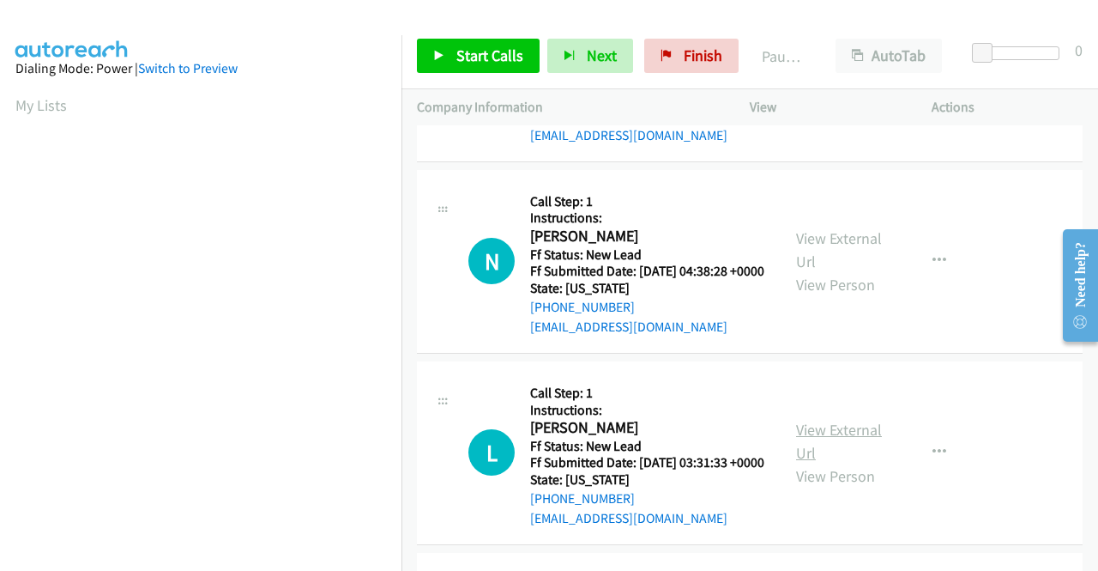
scroll to position [172, 0]
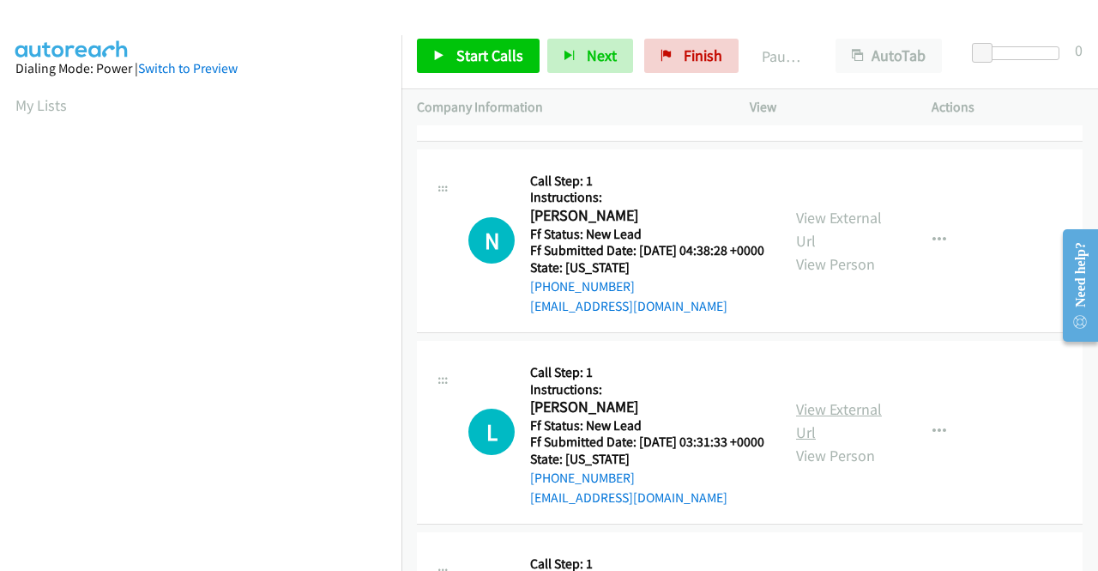
click at [829, 442] on link "View External Url" at bounding box center [839, 420] width 86 height 43
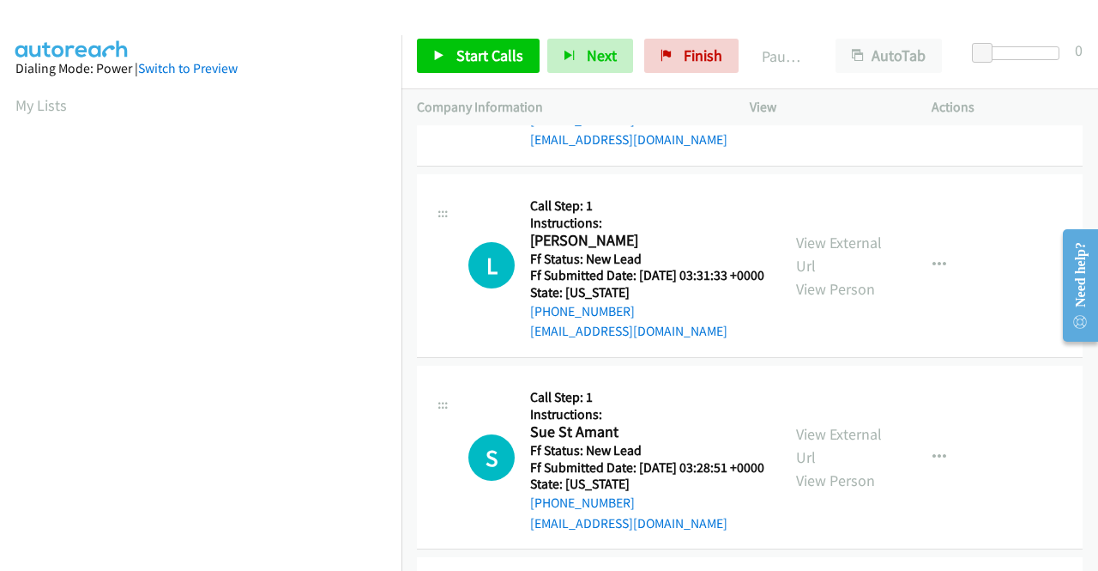
scroll to position [343, 0]
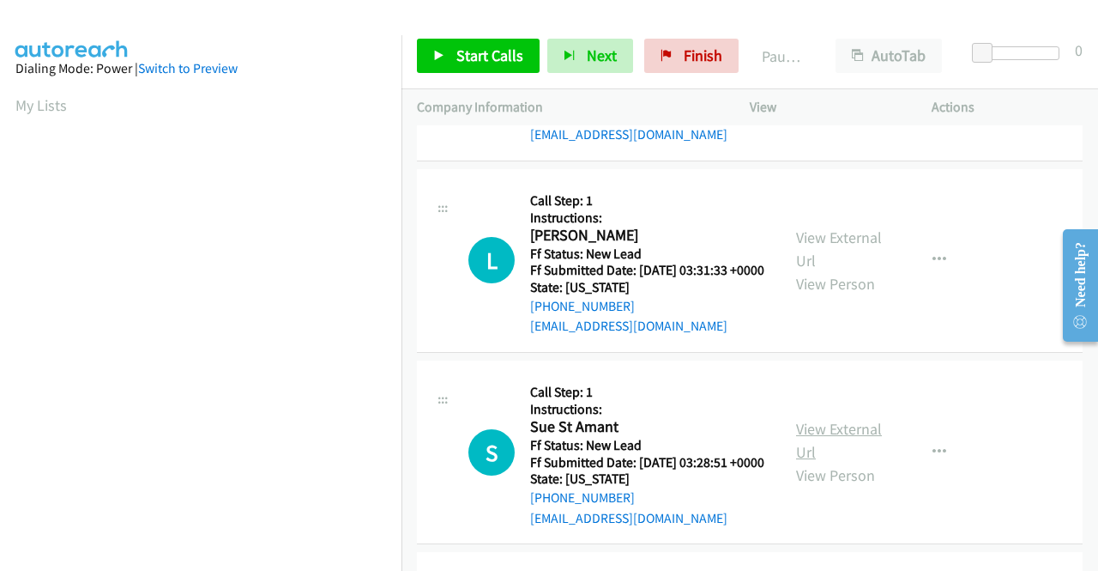
click at [839, 462] on link "View External Url" at bounding box center [839, 440] width 86 height 43
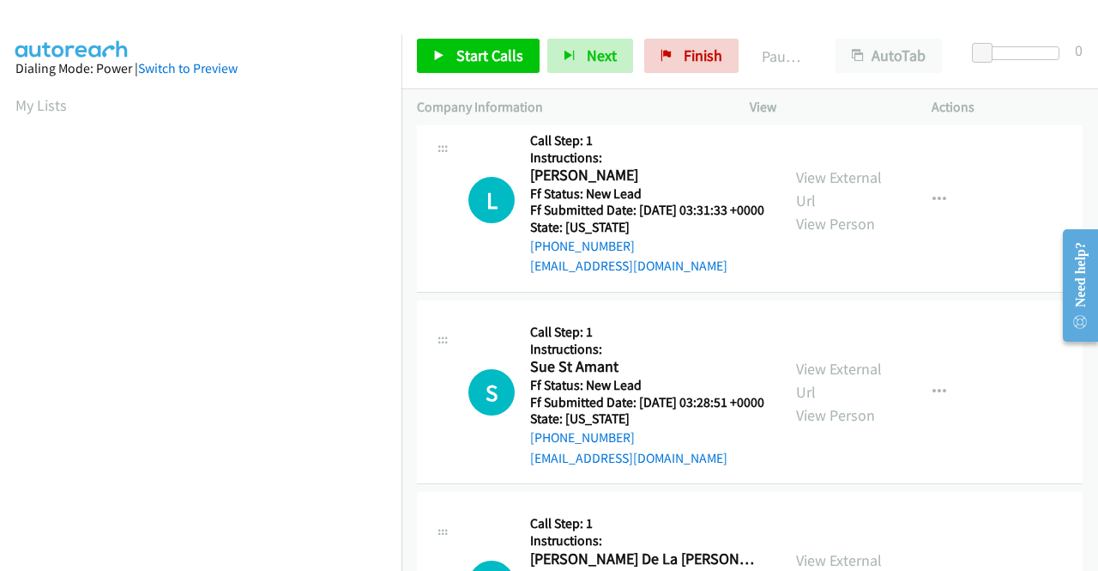
scroll to position [601, 0]
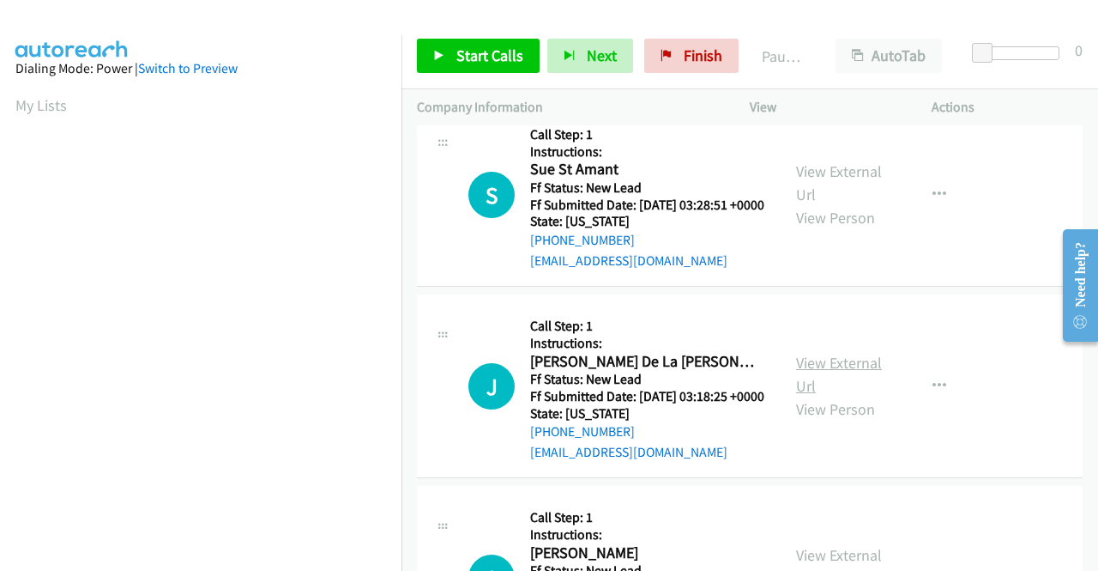
click at [860, 396] on link "View External Url" at bounding box center [839, 374] width 86 height 43
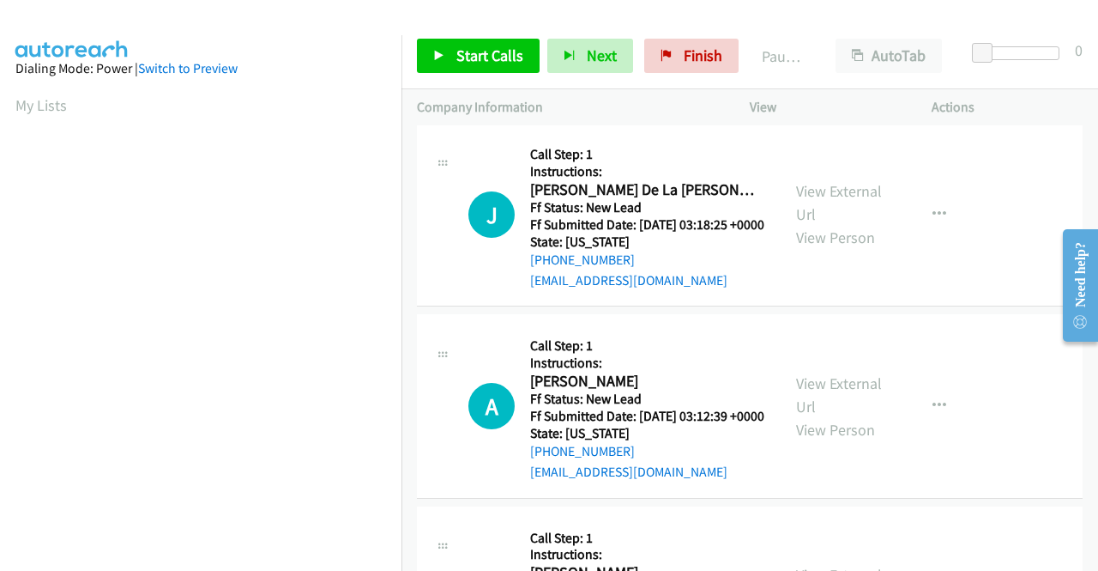
scroll to position [858, 0]
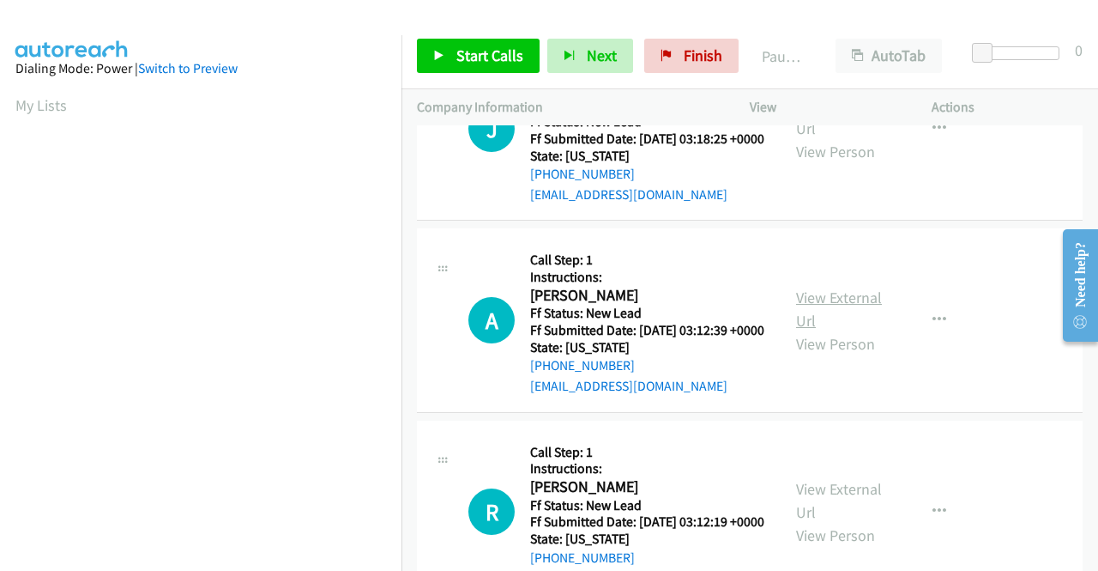
click at [853, 330] on link "View External Url" at bounding box center [839, 308] width 86 height 43
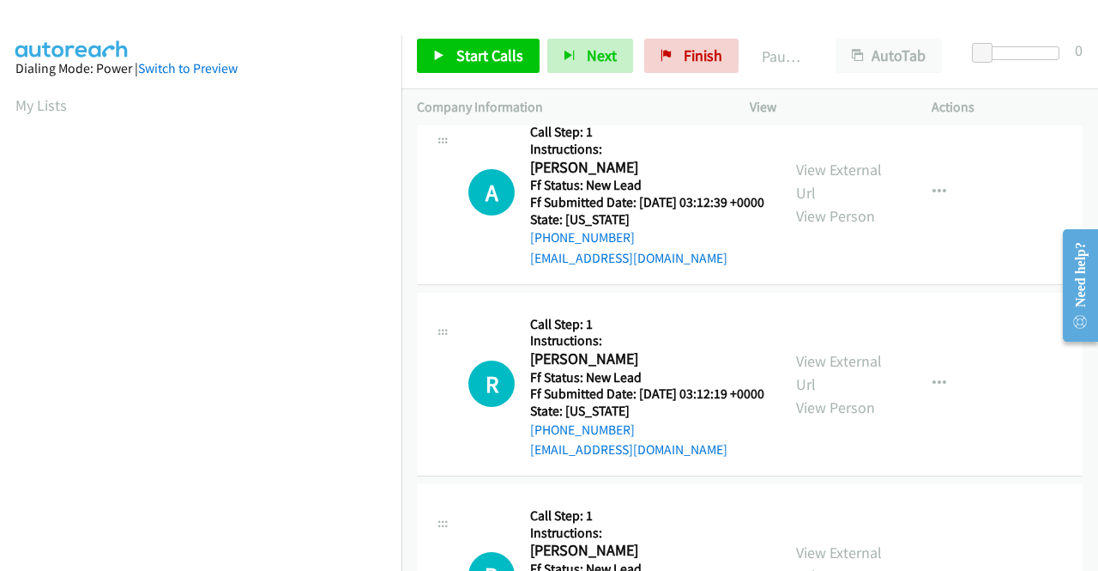
scroll to position [1115, 0]
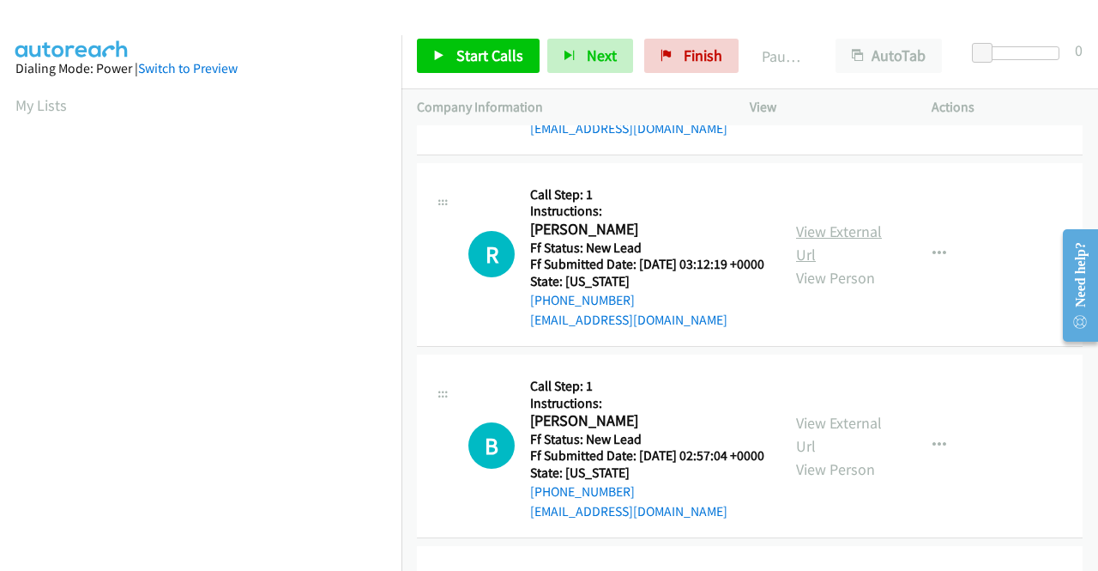
click at [837, 264] on link "View External Url" at bounding box center [839, 242] width 86 height 43
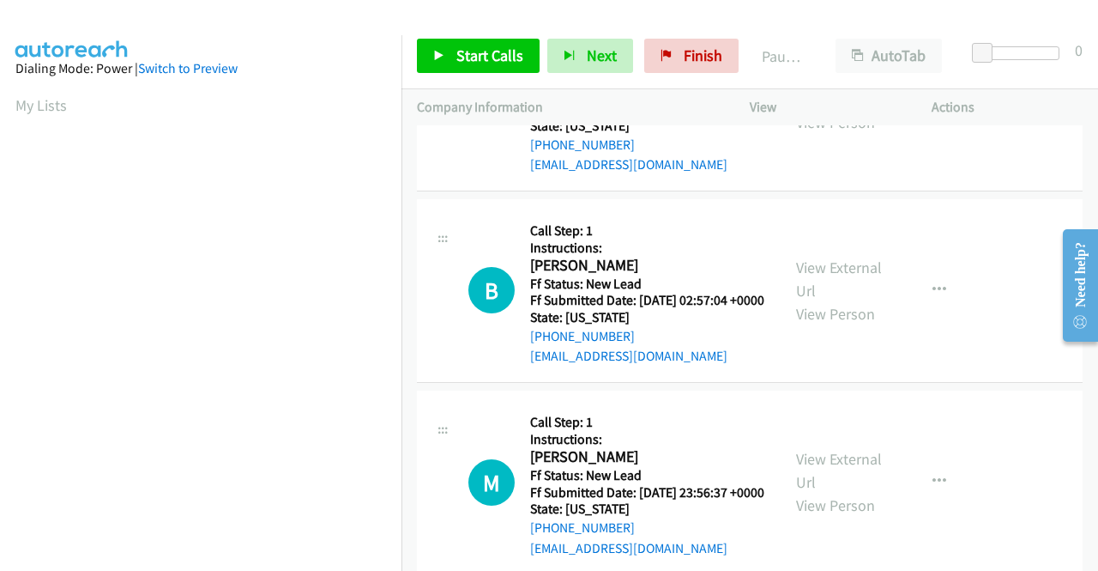
scroll to position [1287, 0]
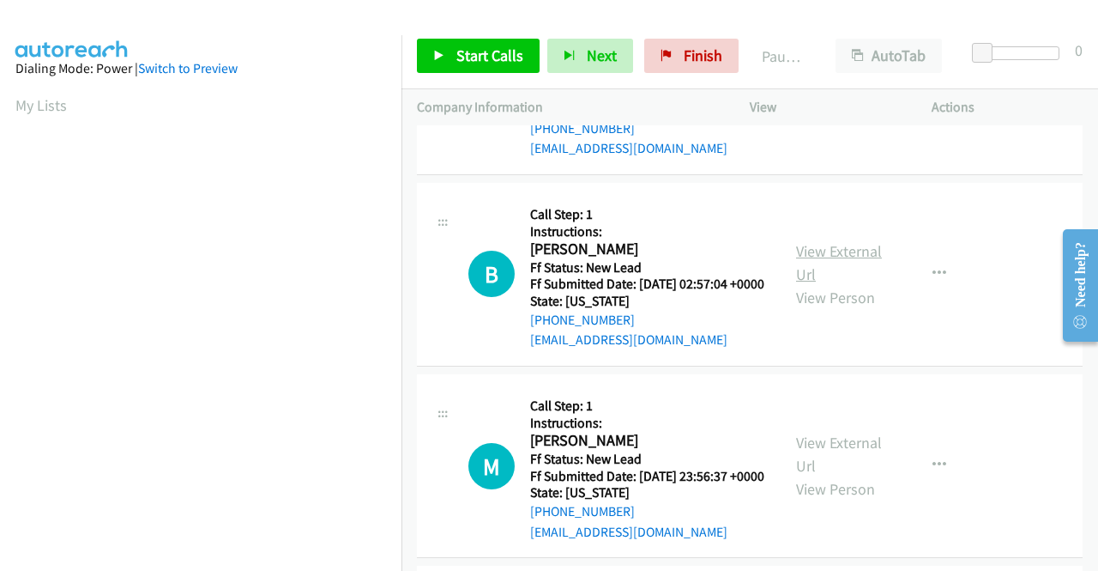
click at [825, 284] on link "View External Url" at bounding box center [839, 262] width 86 height 43
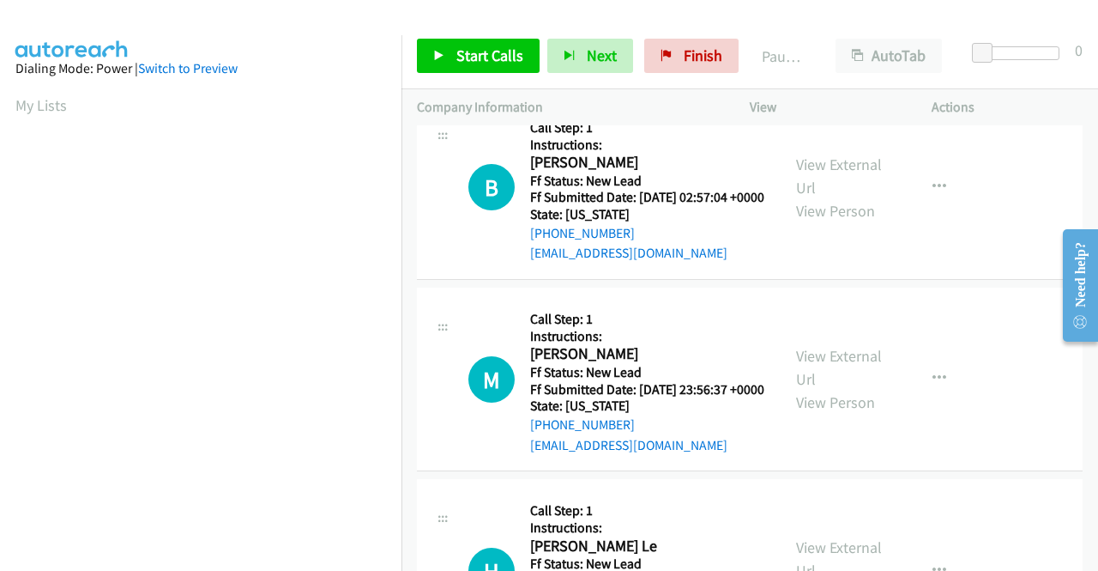
scroll to position [1459, 0]
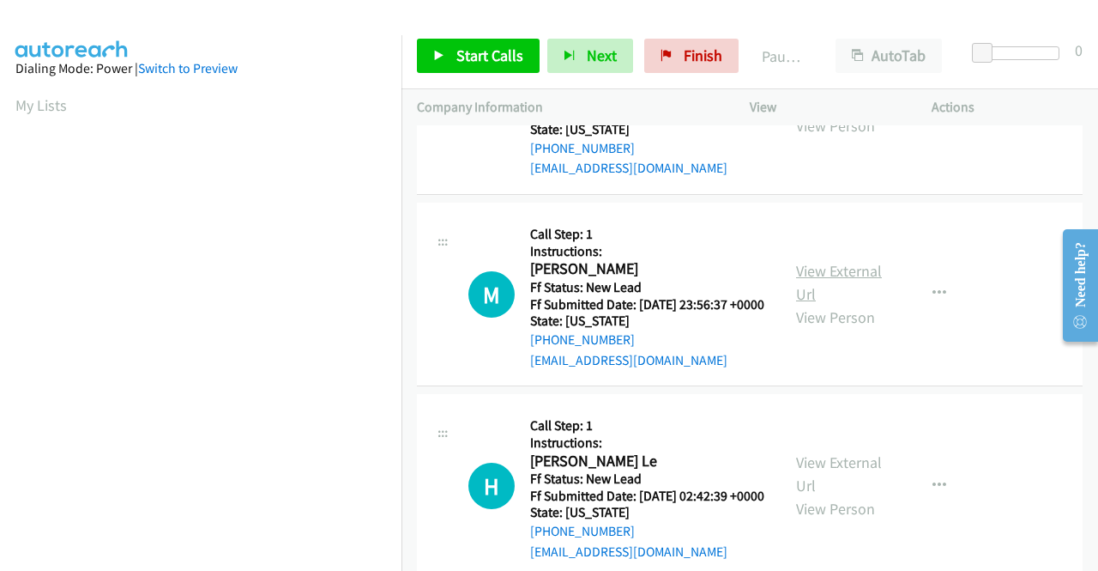
click at [830, 304] on link "View External Url" at bounding box center [839, 282] width 86 height 43
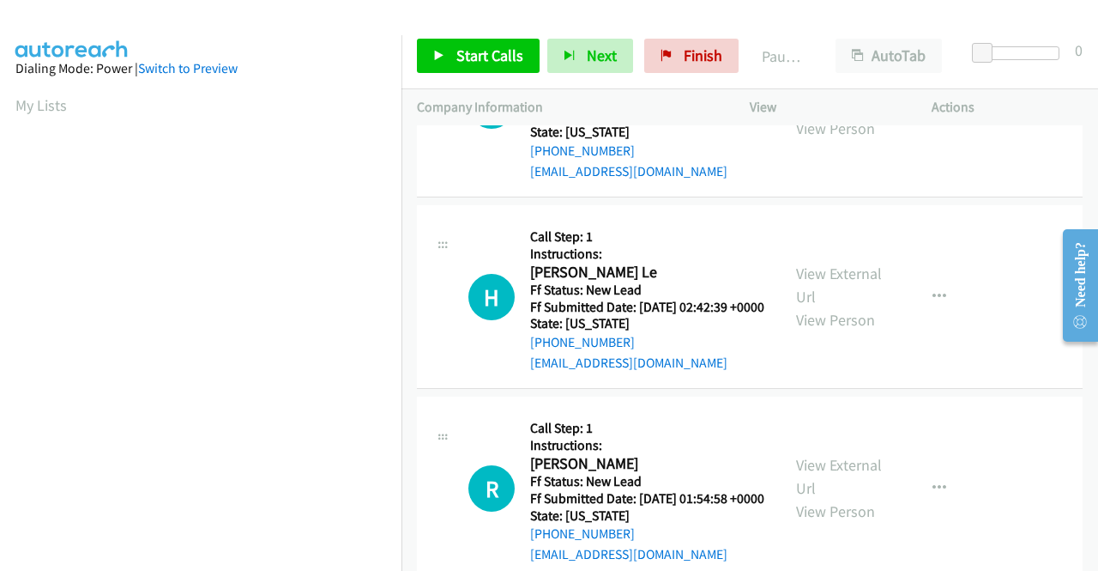
scroll to position [1716, 0]
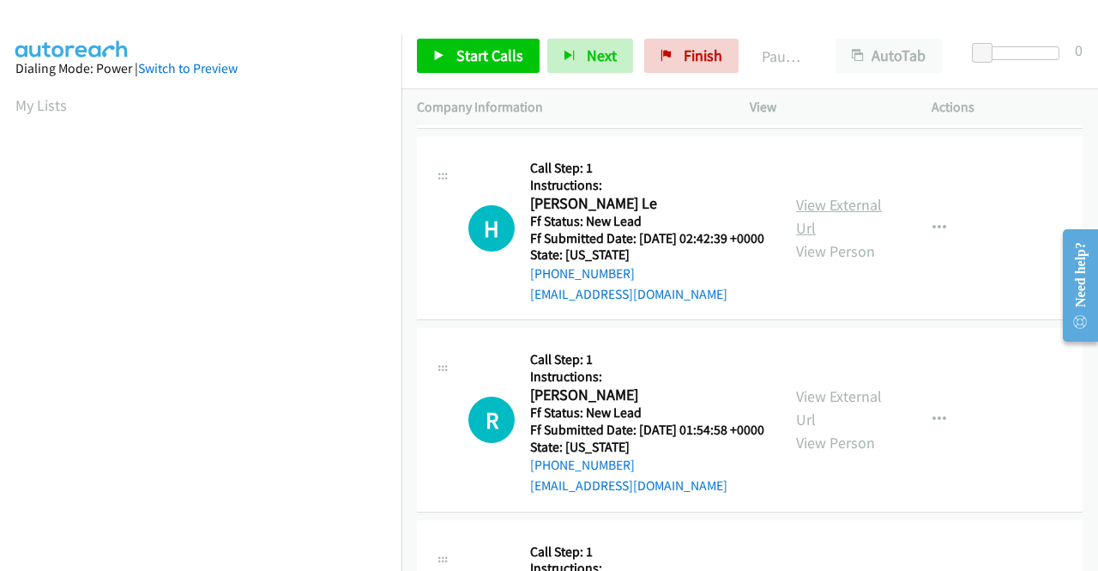
click at [821, 238] on link "View External Url" at bounding box center [839, 216] width 86 height 43
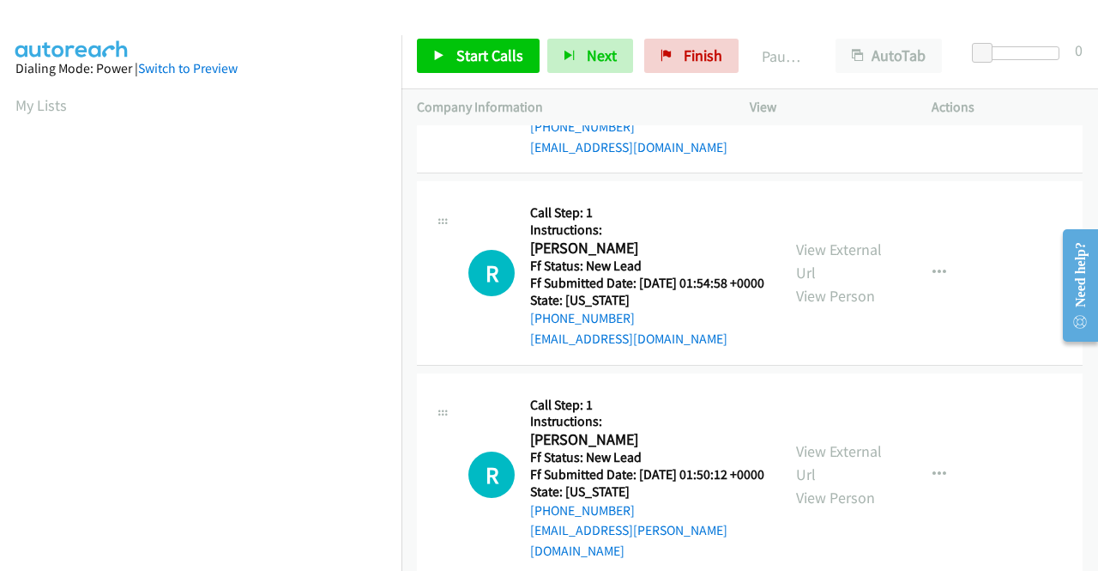
scroll to position [1888, 0]
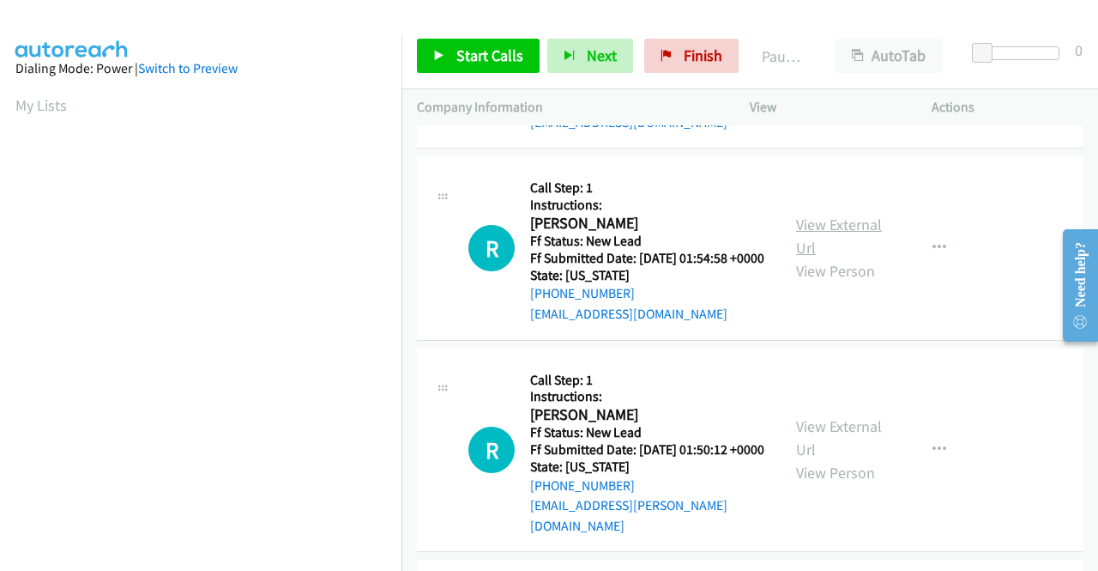
click at [837, 257] on link "View External Url" at bounding box center [839, 235] width 86 height 43
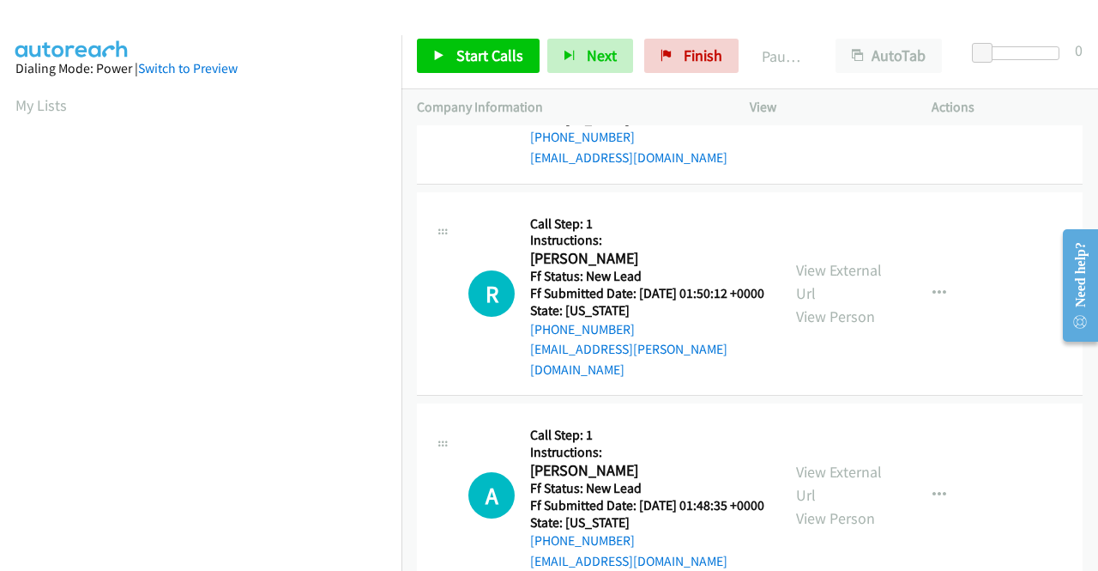
scroll to position [2145, 0]
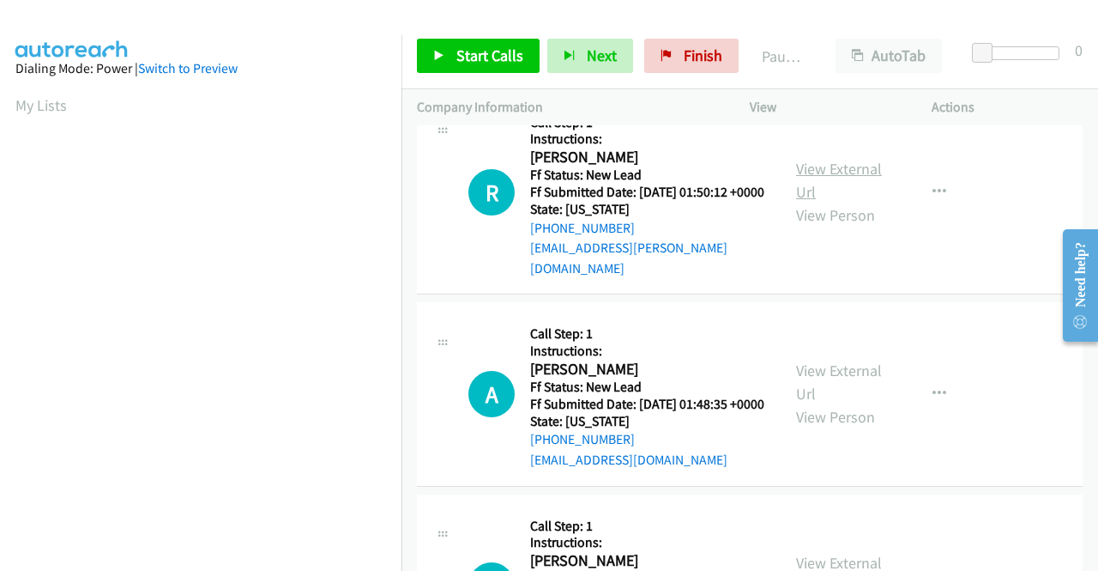
click at [873, 202] on link "View External Url" at bounding box center [839, 180] width 86 height 43
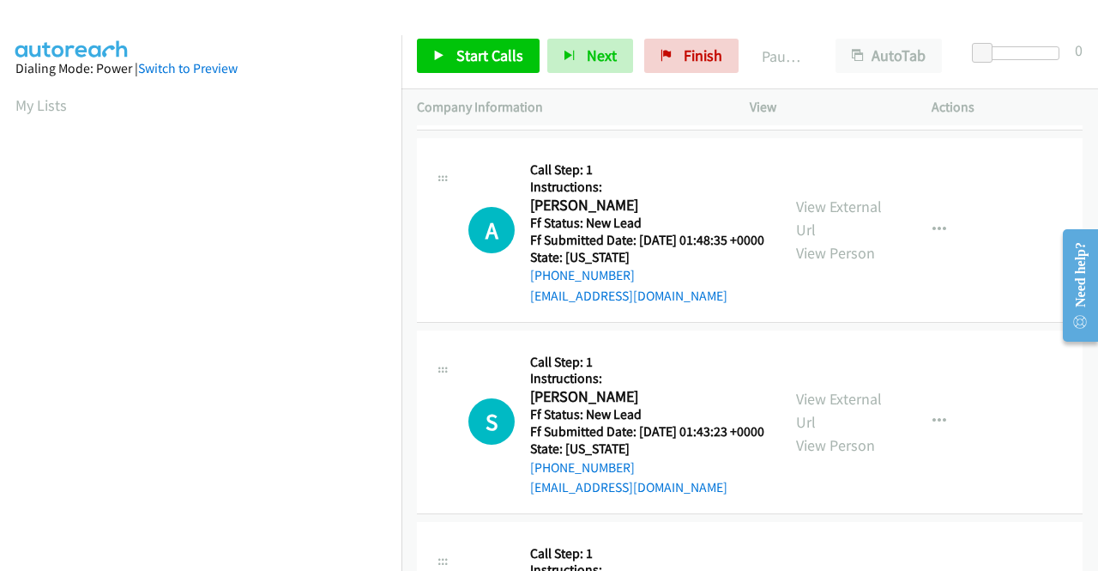
scroll to position [2317, 0]
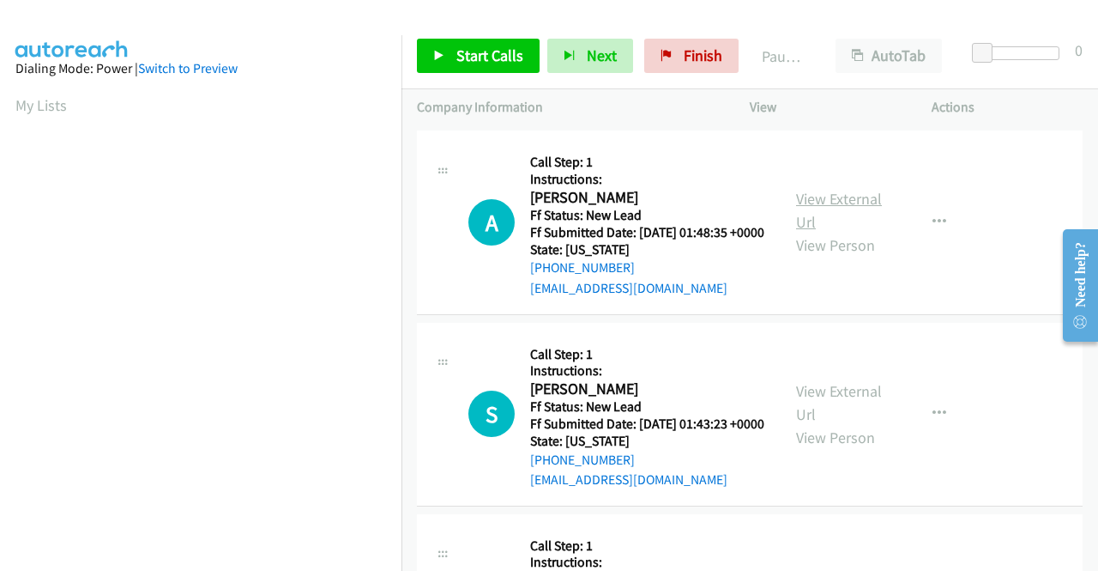
click at [839, 232] on link "View External Url" at bounding box center [839, 210] width 86 height 43
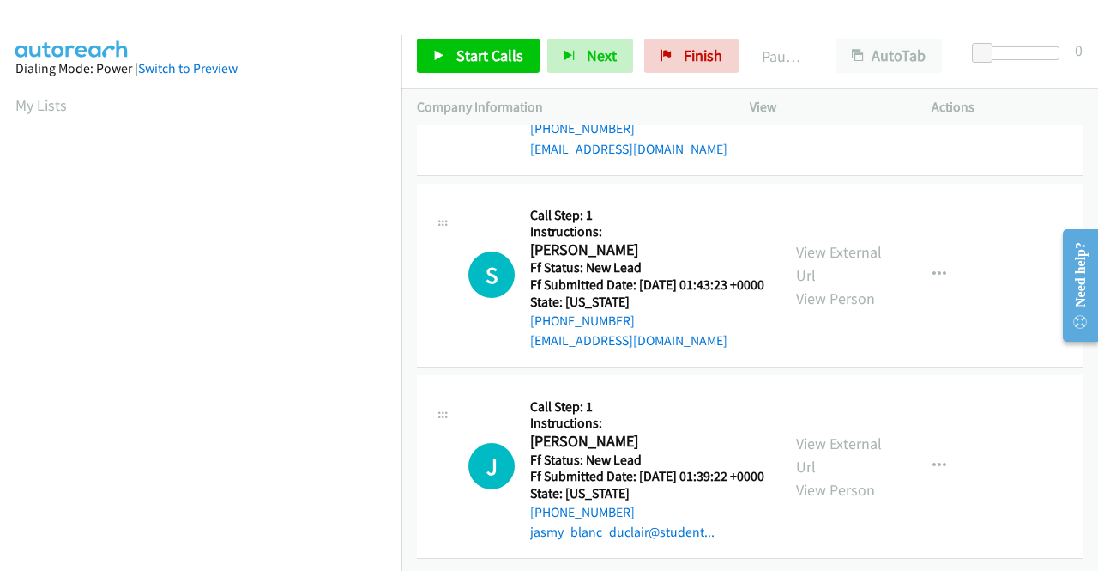
scroll to position [2574, 0]
click at [855, 285] on link "View External Url" at bounding box center [839, 263] width 86 height 43
click at [847, 432] on div "View External Url View Person" at bounding box center [840, 466] width 89 height 69
click at [848, 433] on link "View External Url" at bounding box center [839, 454] width 86 height 43
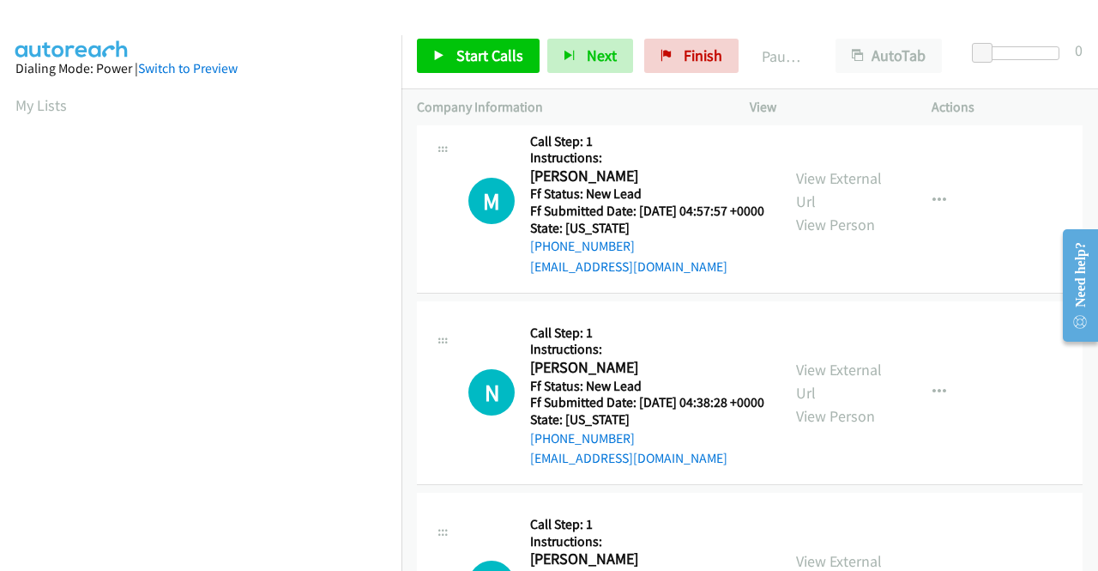
scroll to position [0, 0]
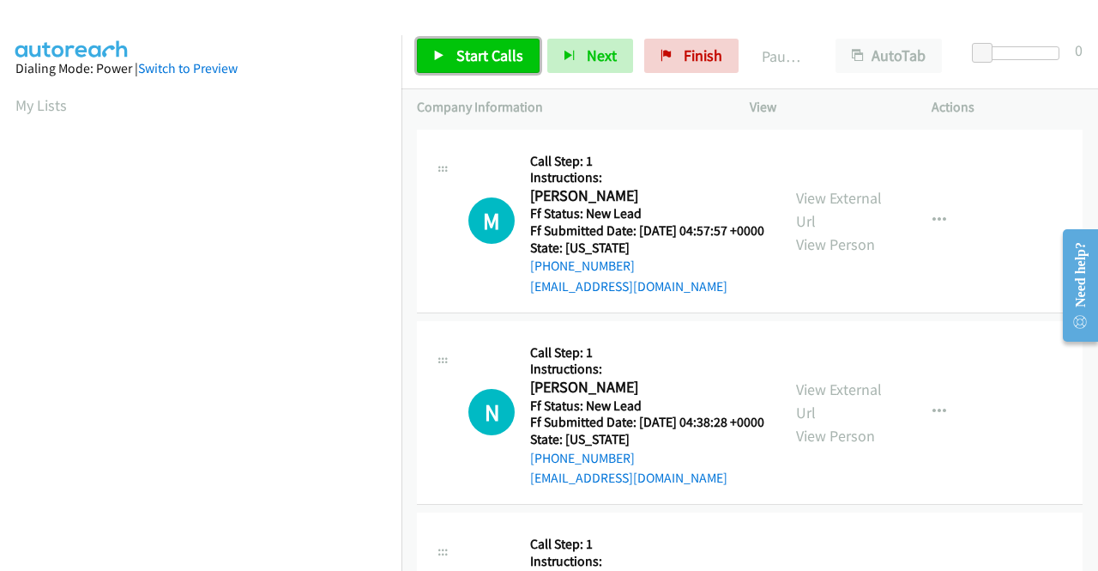
click at [468, 54] on span "Start Calls" at bounding box center [489, 55] width 67 height 20
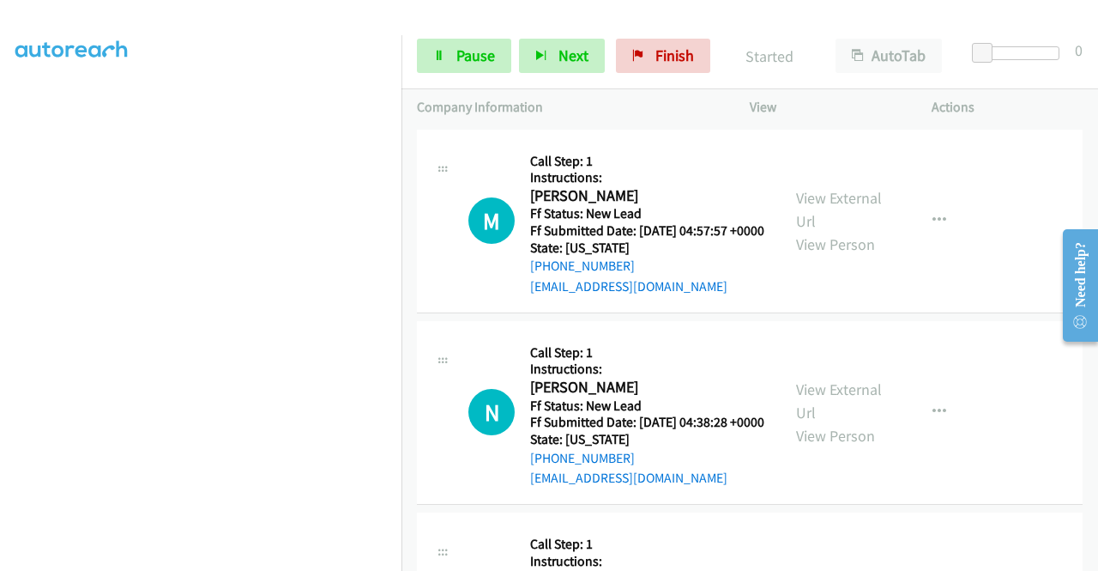
scroll to position [391, 0]
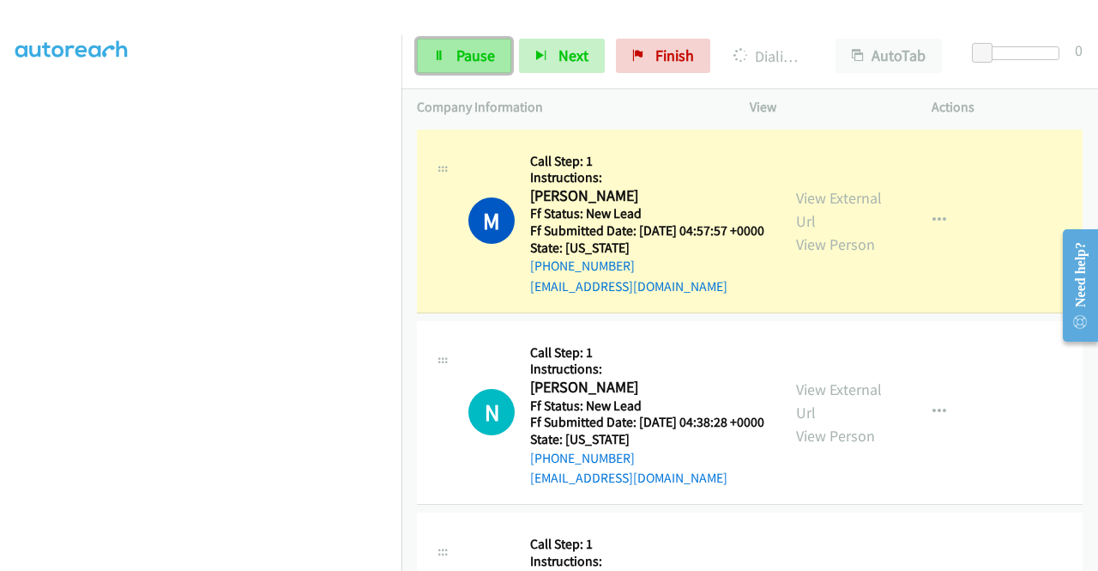
click at [482, 62] on span "Pause" at bounding box center [475, 55] width 39 height 20
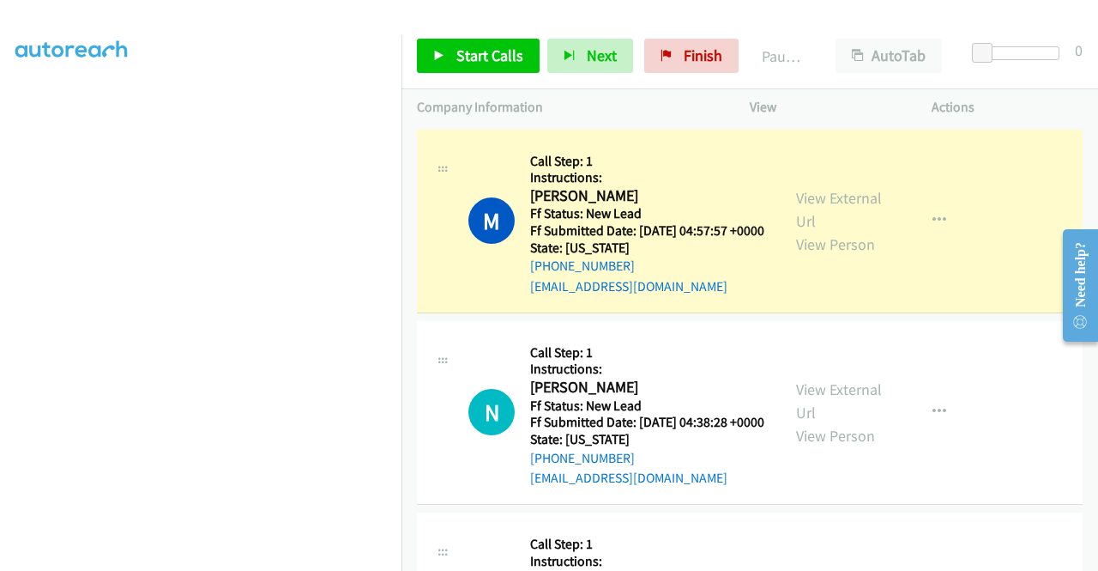
scroll to position [0, 0]
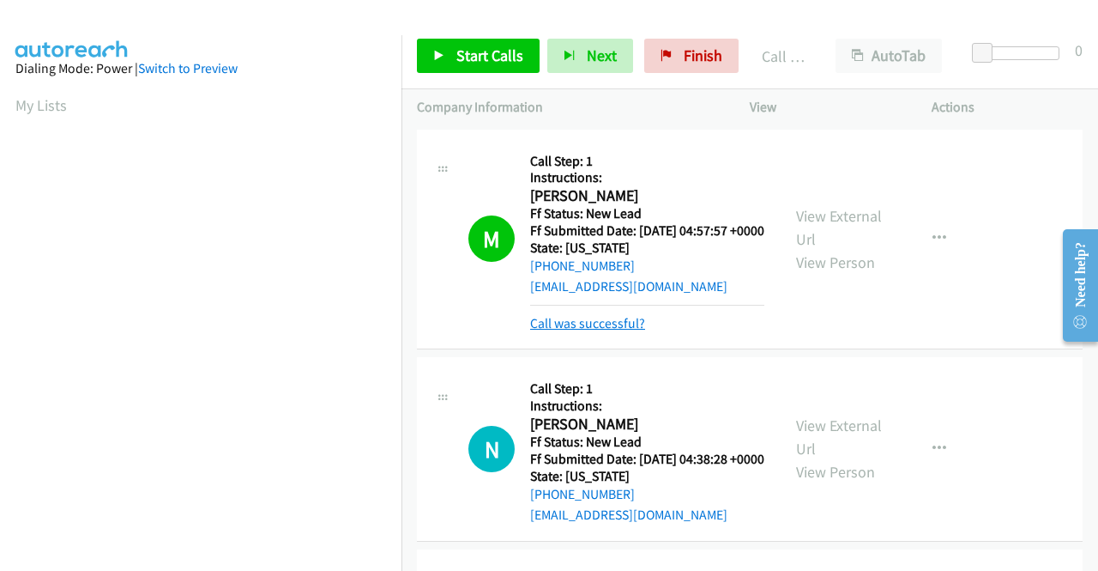
click at [609, 331] on link "Call was successful?" at bounding box center [587, 323] width 115 height 16
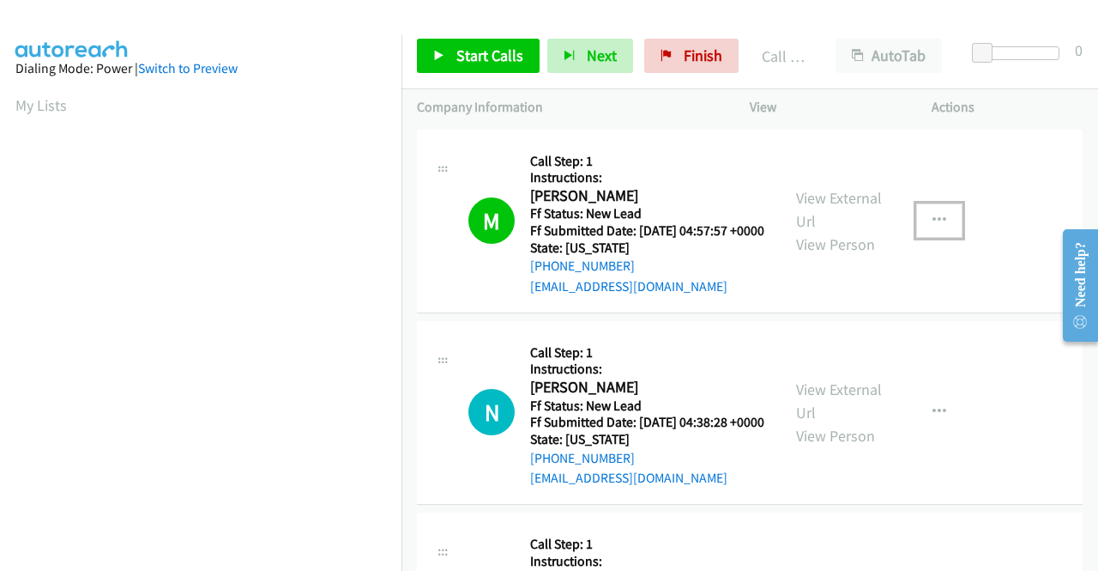
click at [933, 227] on icon "button" at bounding box center [940, 221] width 14 height 14
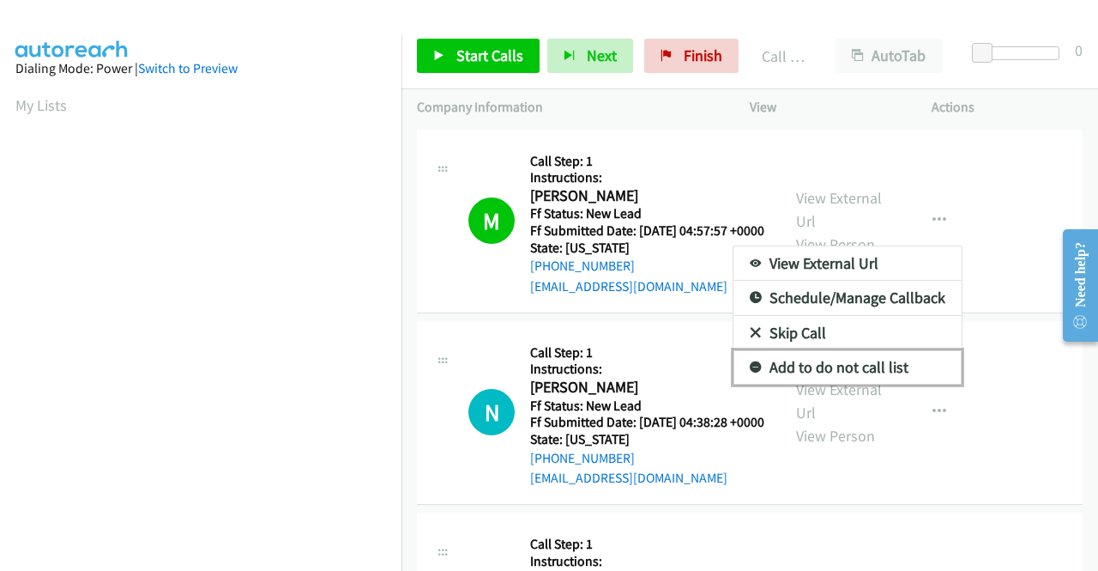
click at [879, 365] on link "Add to do not call list" at bounding box center [848, 367] width 228 height 34
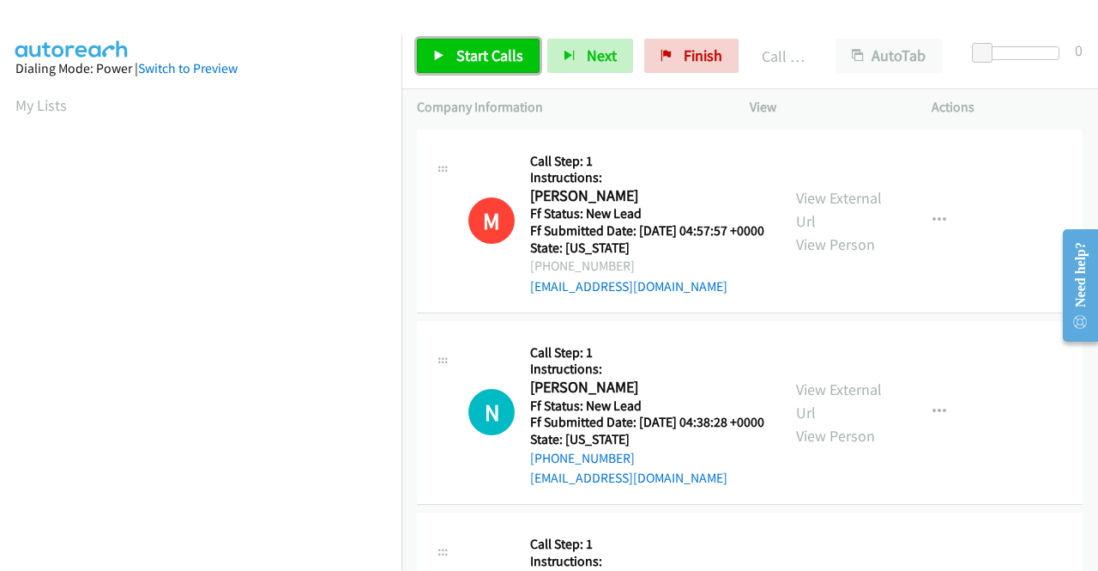
click at [522, 59] on link "Start Calls" at bounding box center [478, 56] width 123 height 34
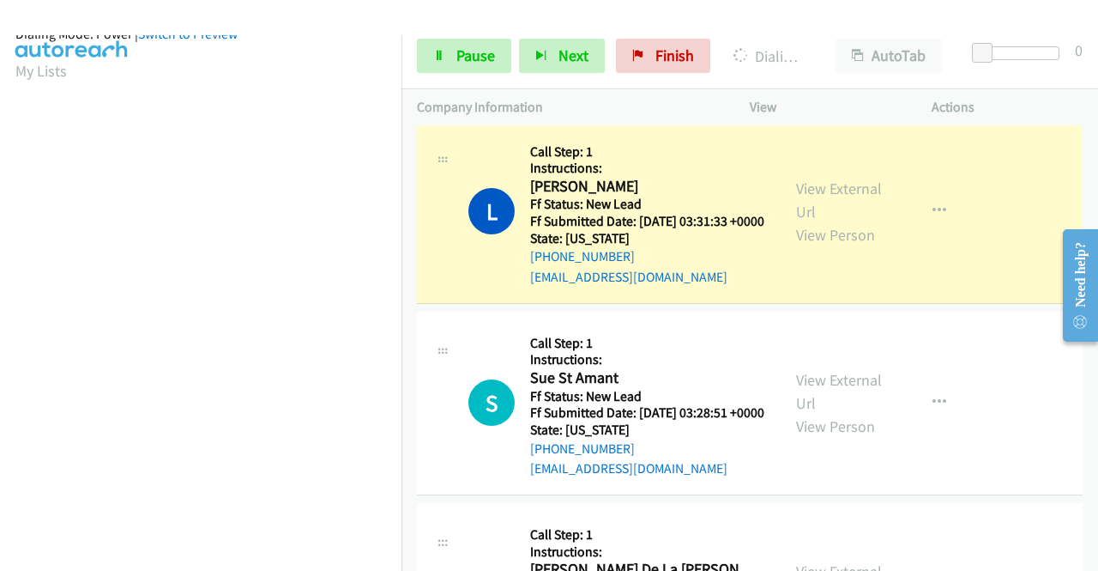
scroll to position [391, 0]
click at [465, 64] on span "Pause" at bounding box center [475, 55] width 39 height 20
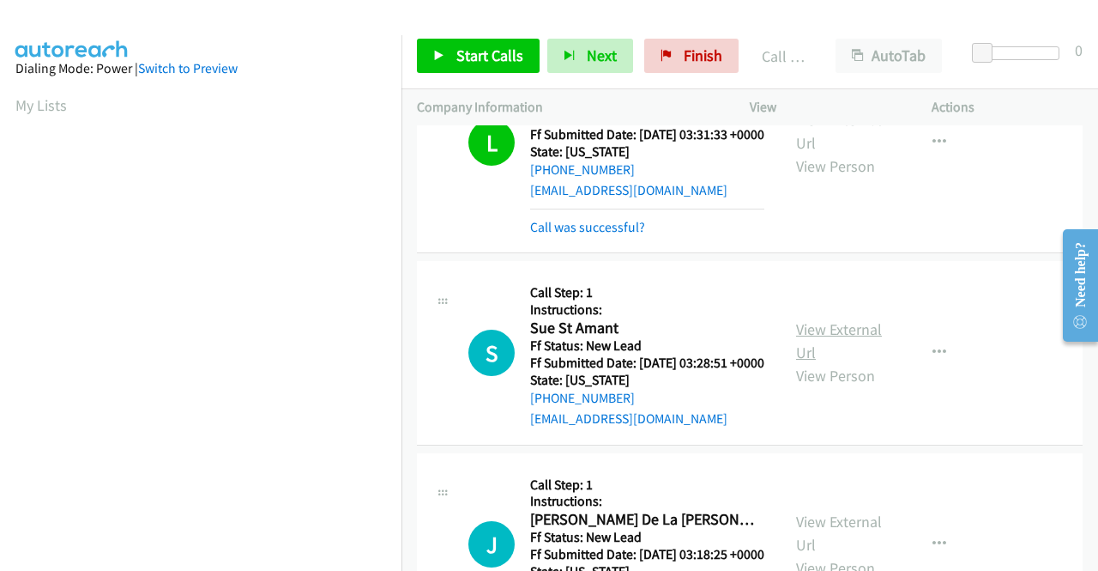
scroll to position [601, 0]
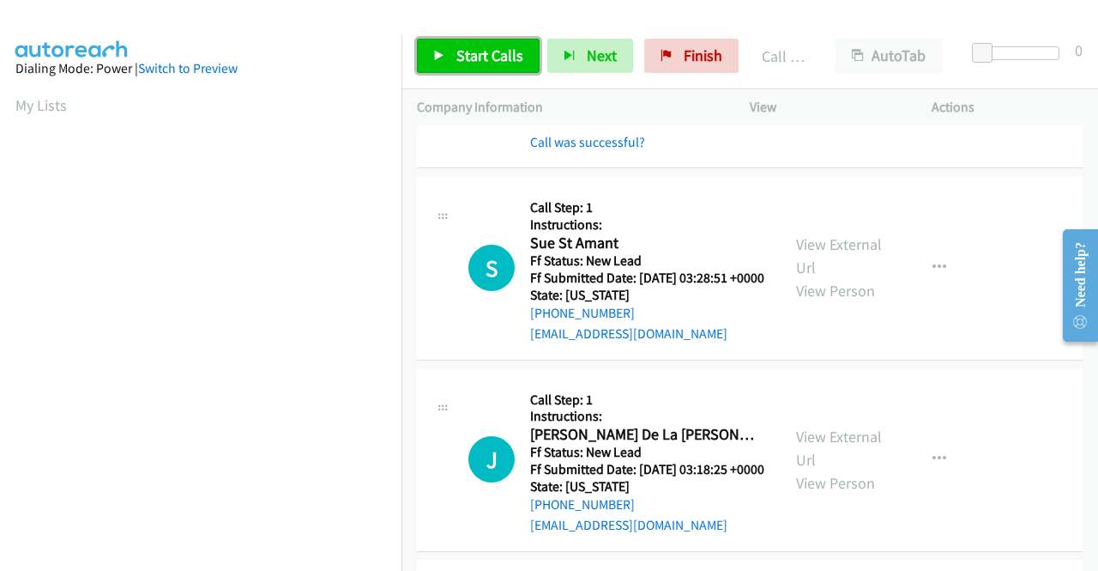
click at [491, 52] on span "Start Calls" at bounding box center [489, 55] width 67 height 20
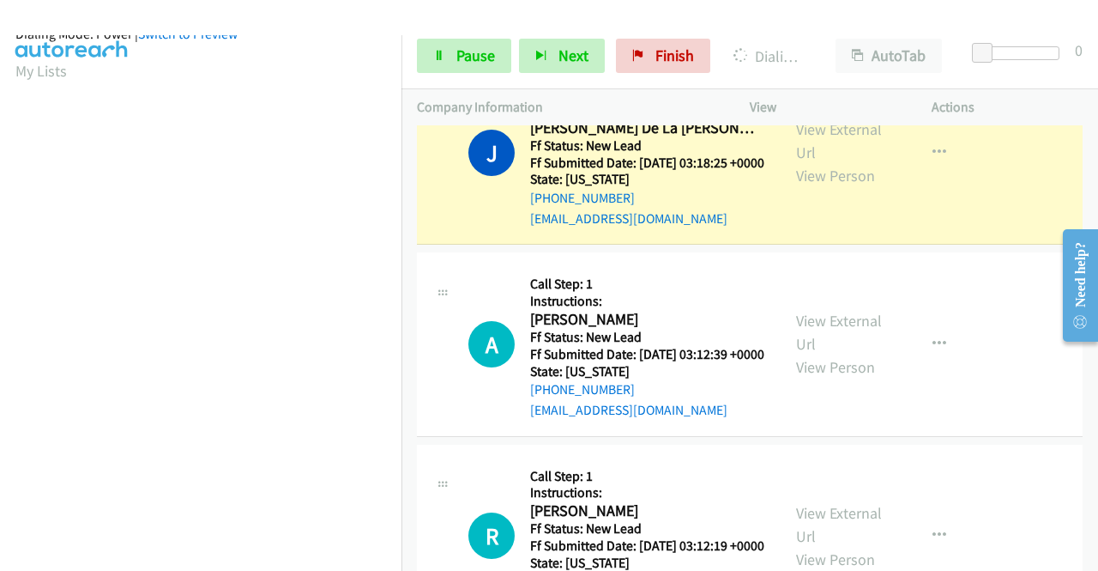
scroll to position [391, 0]
click at [481, 50] on span "Pause" at bounding box center [475, 55] width 39 height 20
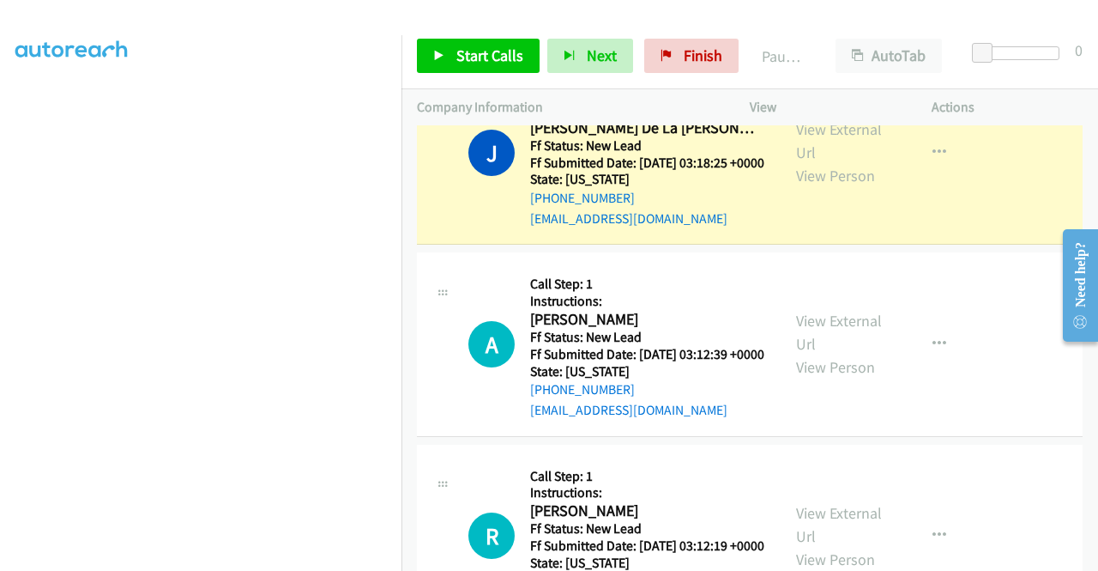
scroll to position [0, 0]
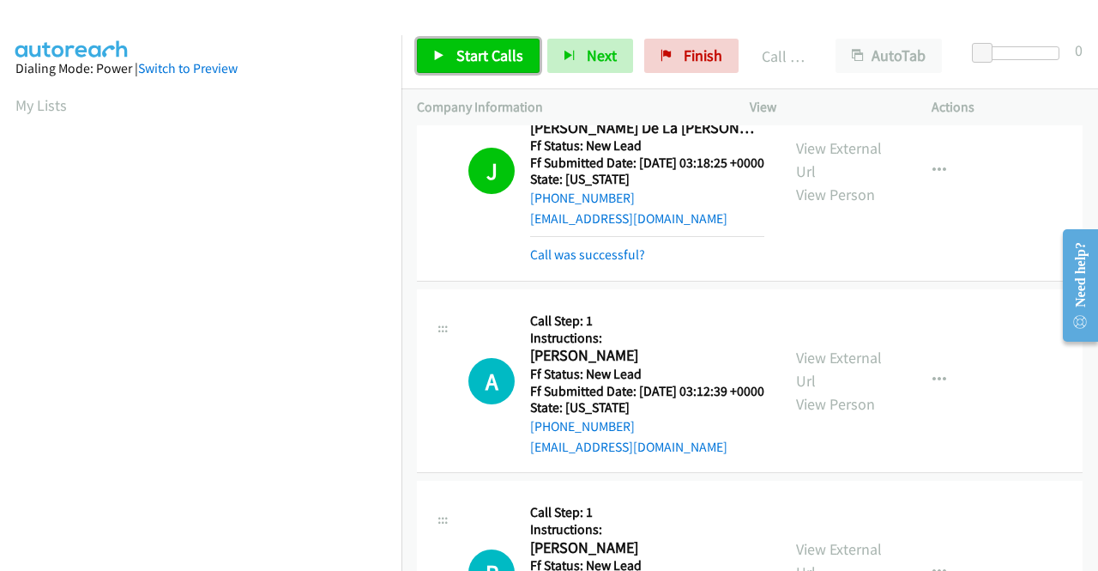
click at [469, 53] on span "Start Calls" at bounding box center [489, 55] width 67 height 20
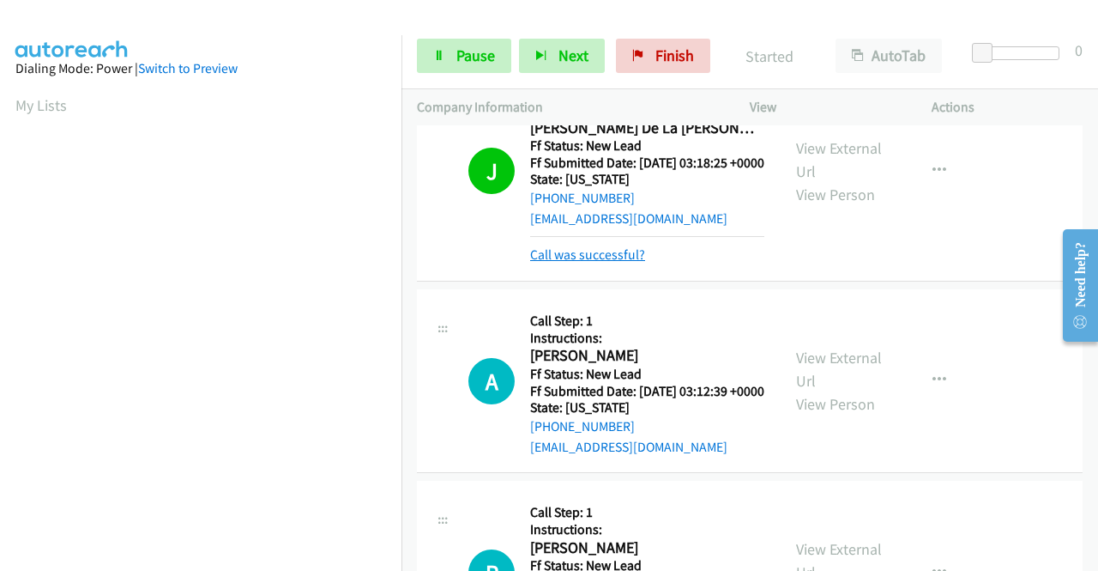
click at [626, 263] on link "Call was successful?" at bounding box center [587, 254] width 115 height 16
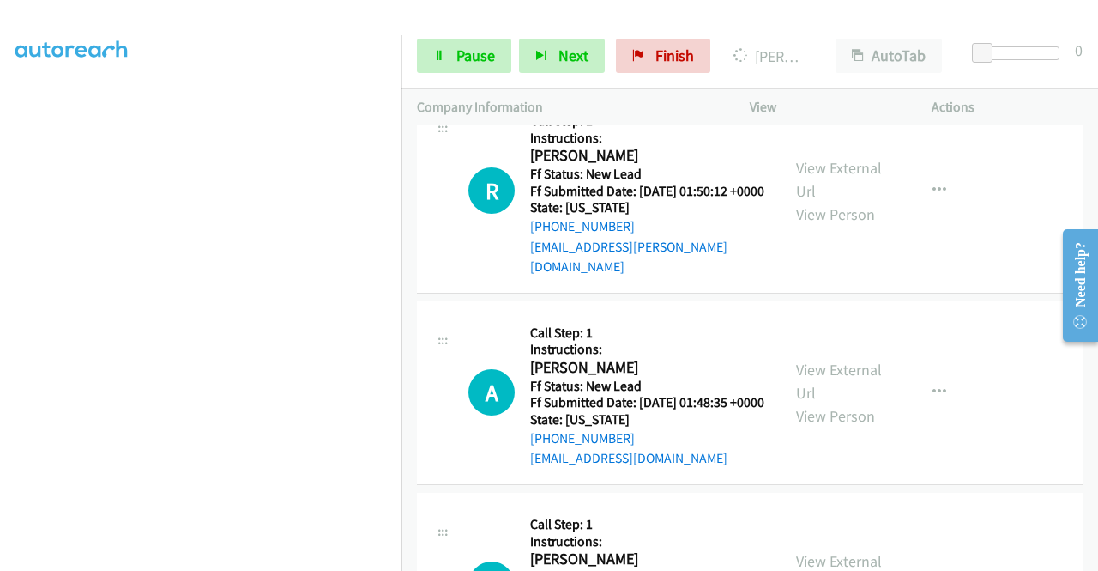
scroll to position [2317, 0]
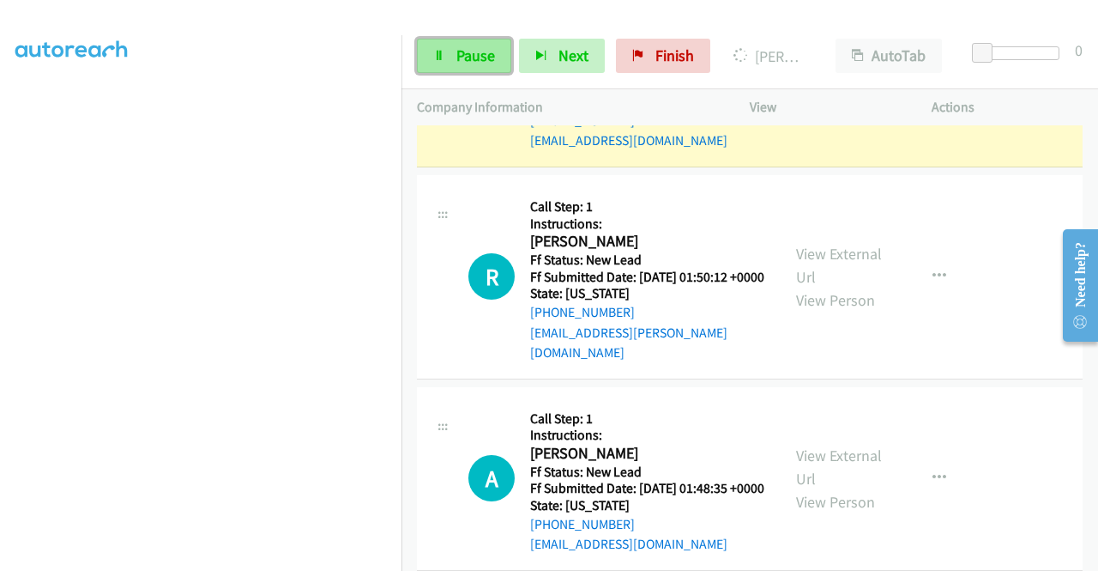
click at [468, 52] on span "Pause" at bounding box center [475, 55] width 39 height 20
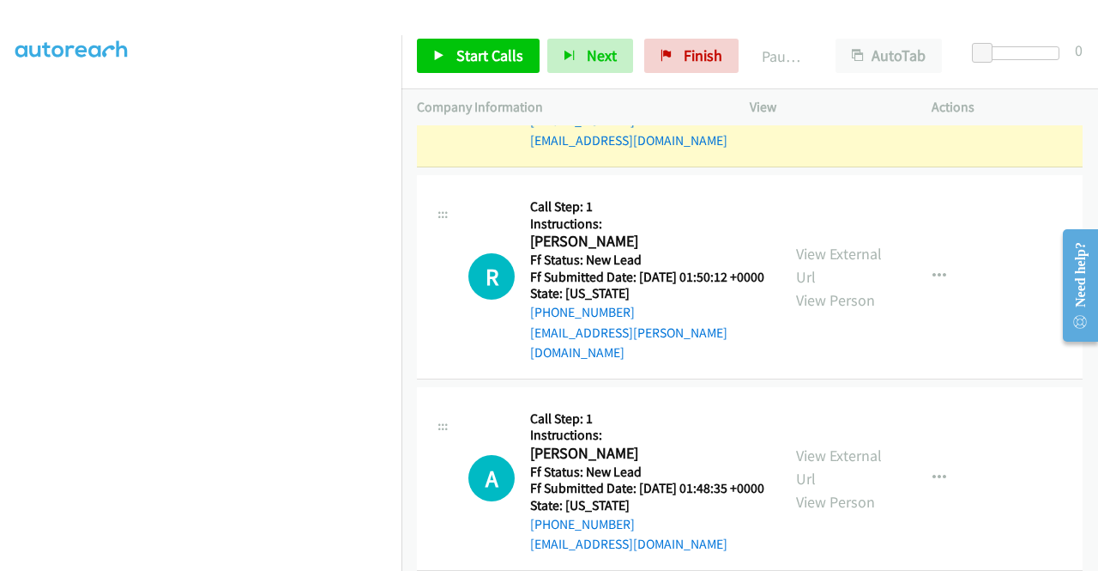
scroll to position [0, 0]
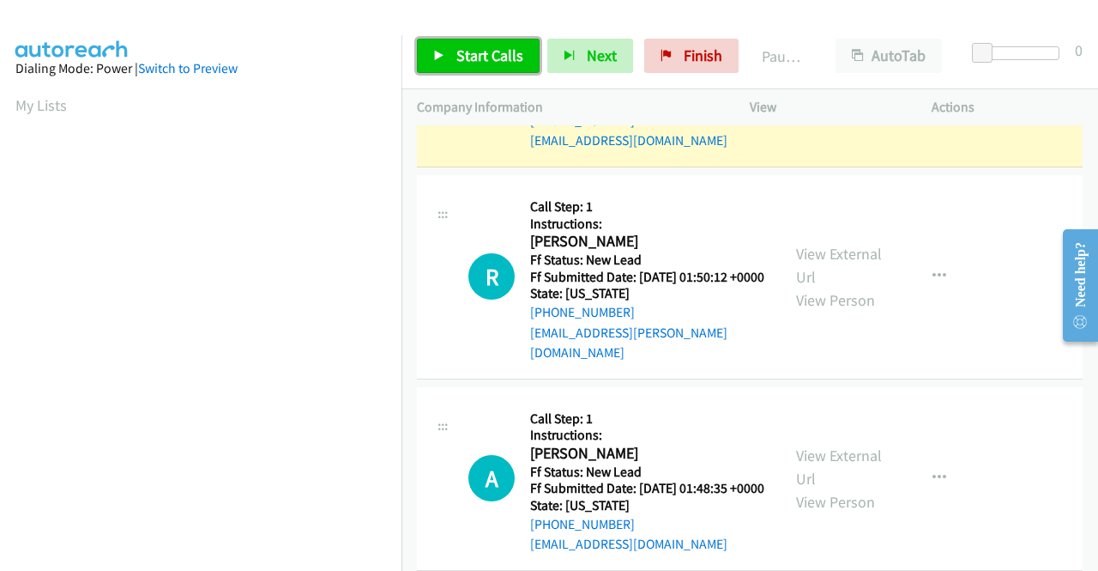
click at [523, 54] on link "Start Calls" at bounding box center [478, 56] width 123 height 34
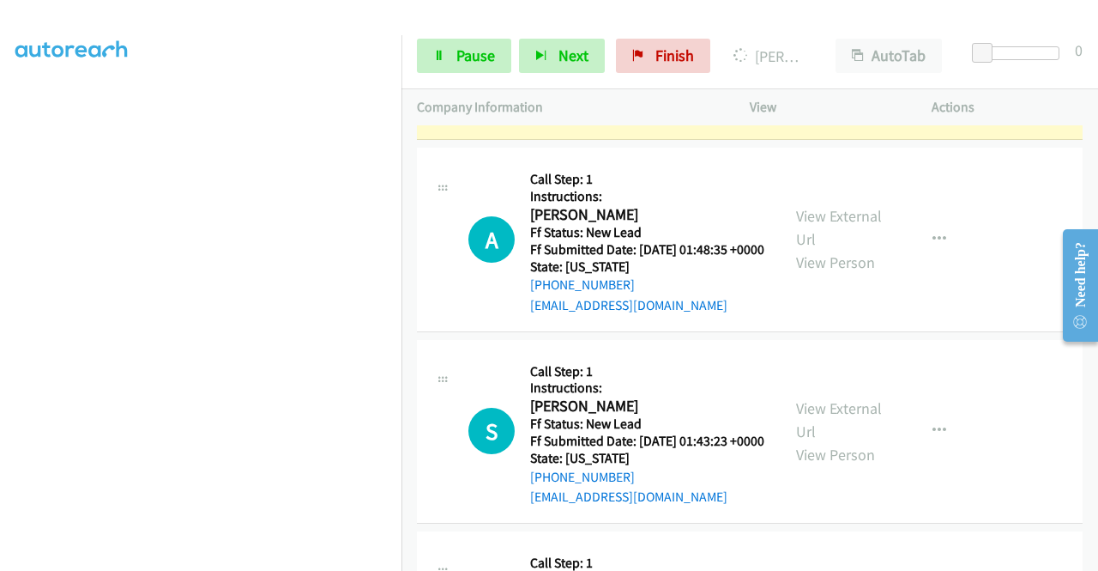
scroll to position [391, 0]
click at [502, 51] on link "Pause" at bounding box center [464, 56] width 94 height 34
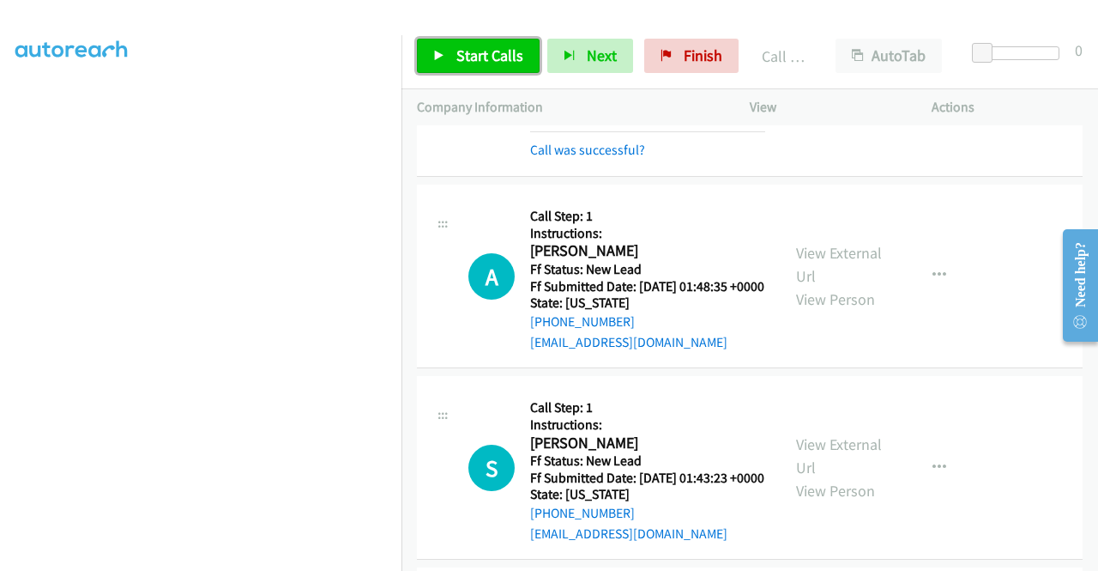
click at [473, 66] on link "Start Calls" at bounding box center [478, 56] width 123 height 34
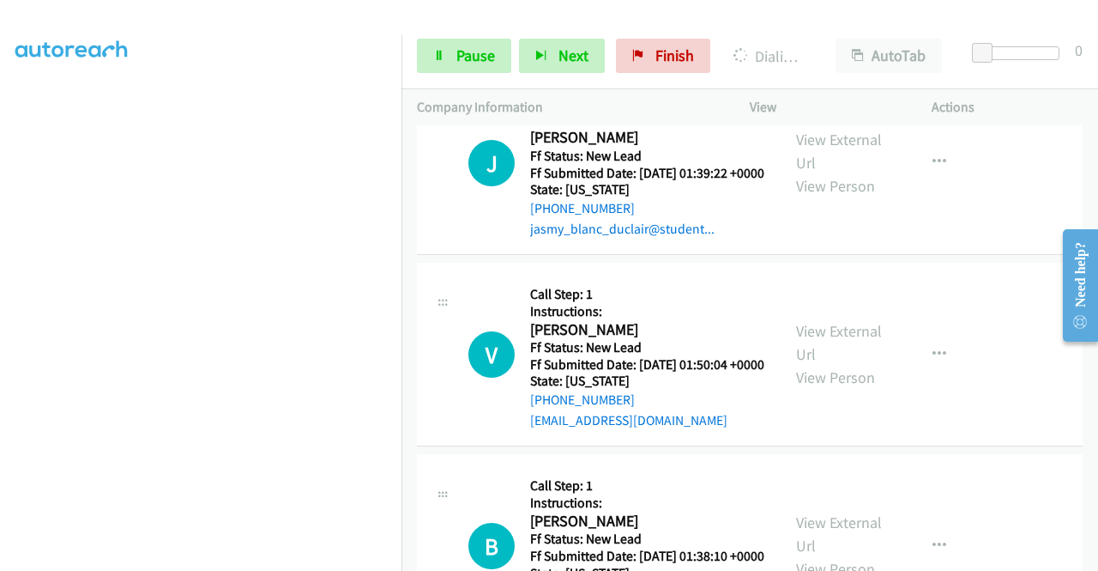
scroll to position [0, 0]
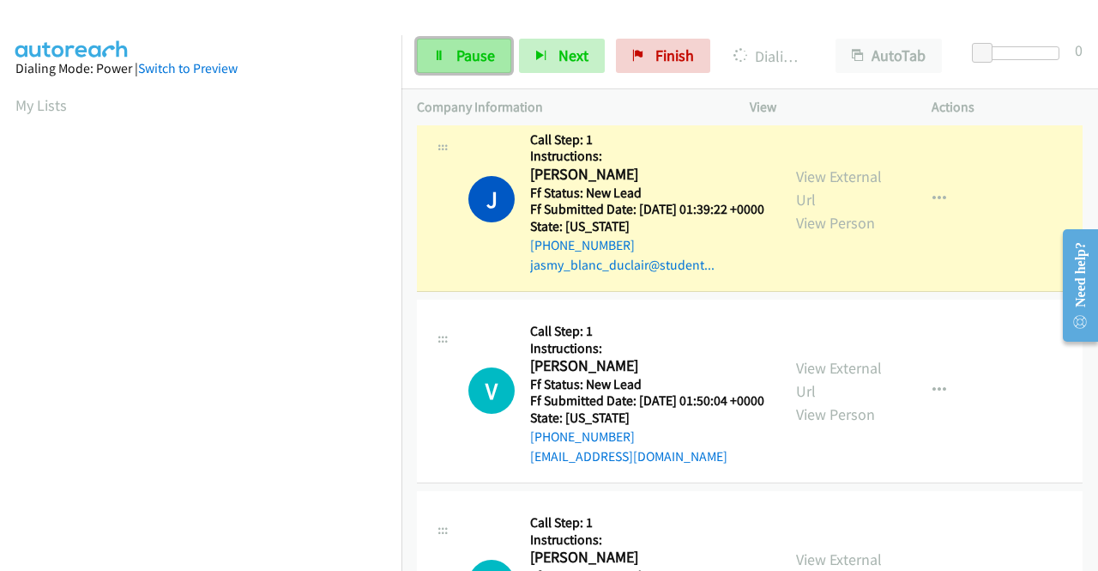
click at [487, 53] on span "Pause" at bounding box center [475, 55] width 39 height 20
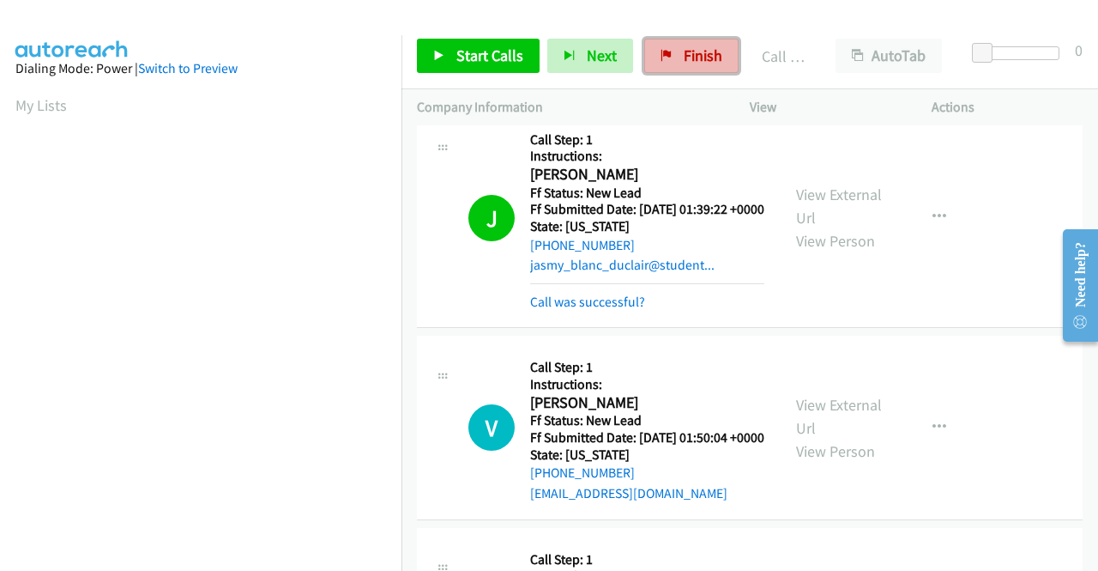
click at [684, 57] on span "Finish" at bounding box center [703, 55] width 39 height 20
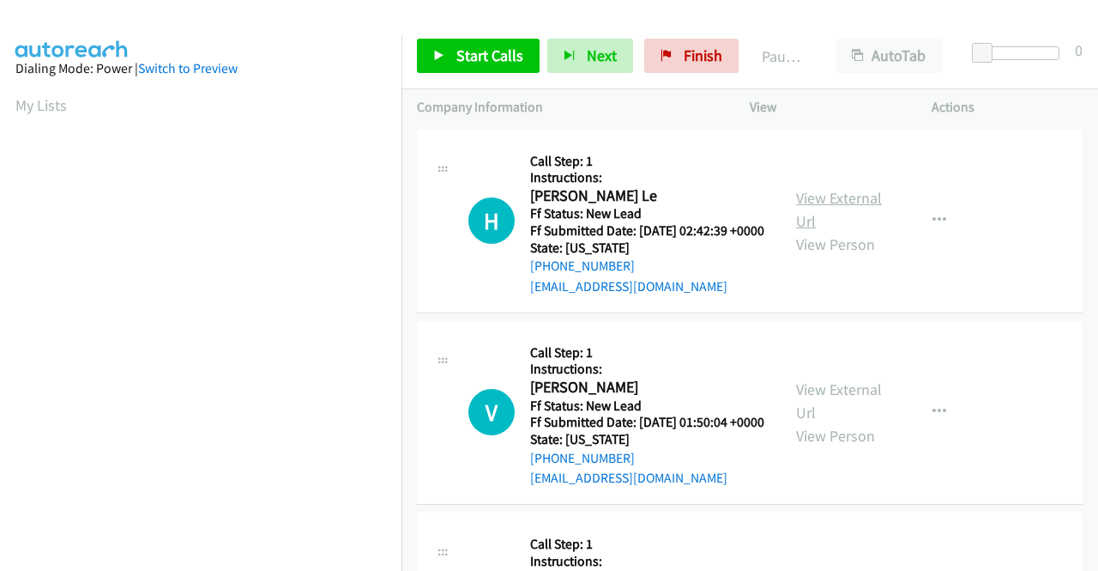
click at [805, 203] on link "View External Url" at bounding box center [839, 209] width 86 height 43
click at [841, 414] on link "View External Url" at bounding box center [839, 400] width 86 height 43
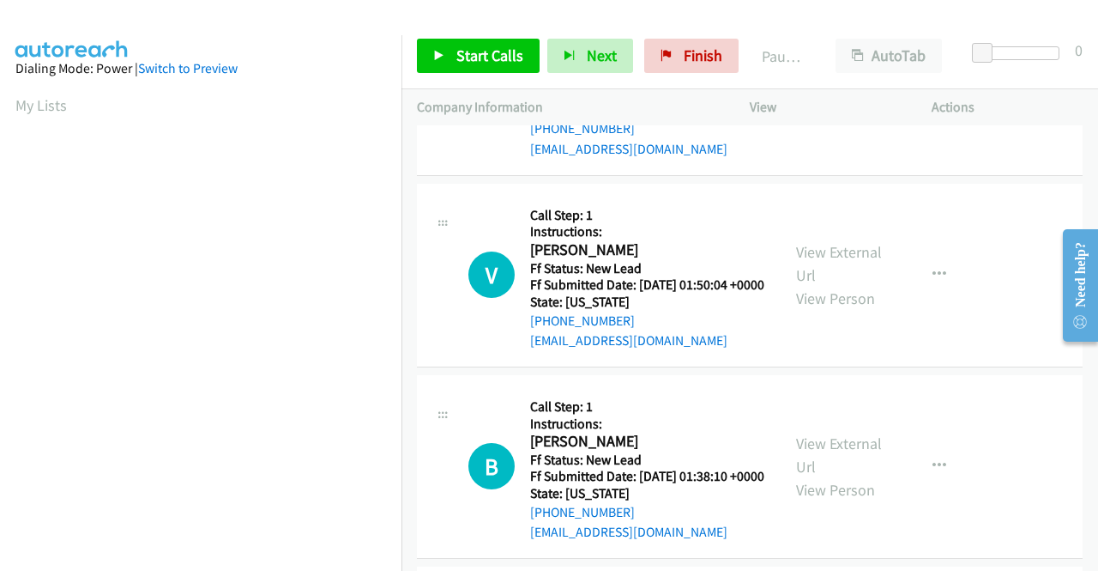
scroll to position [172, 0]
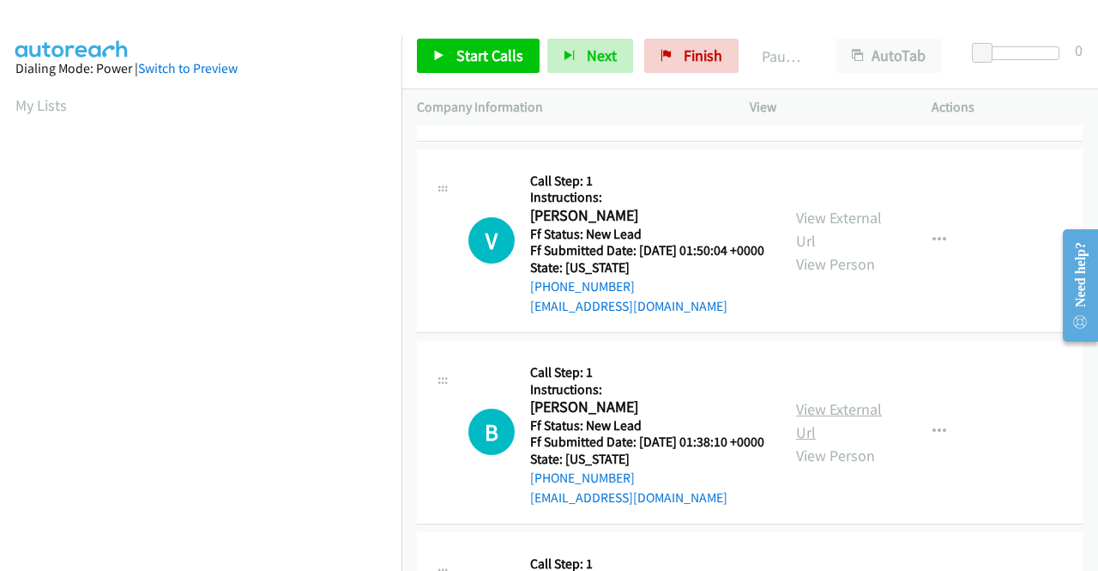
click at [836, 442] on link "View External Url" at bounding box center [839, 420] width 86 height 43
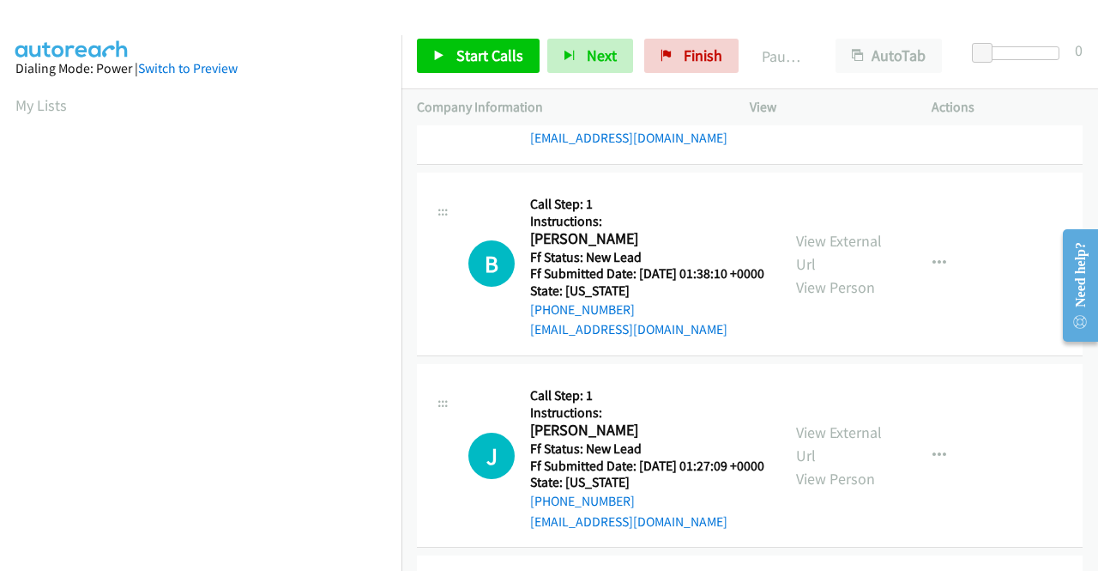
scroll to position [343, 0]
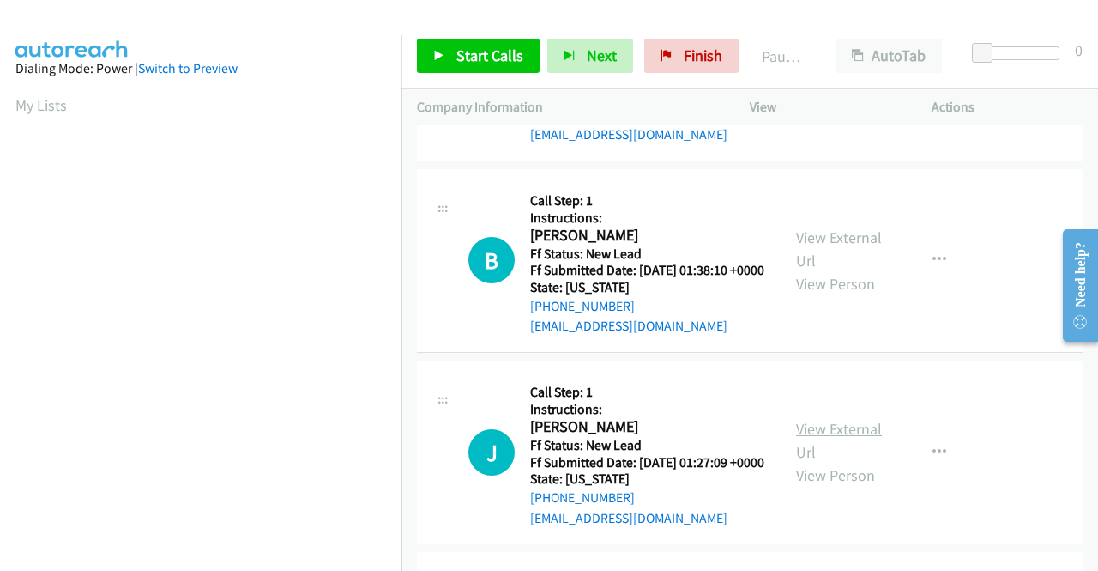
click at [815, 462] on link "View External Url" at bounding box center [839, 440] width 86 height 43
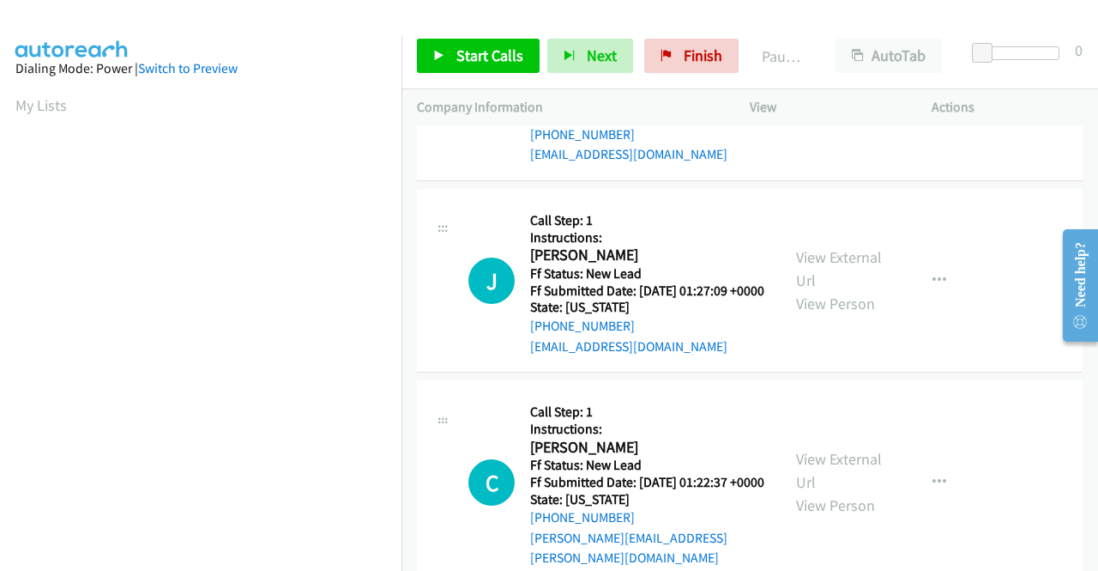
scroll to position [601, 0]
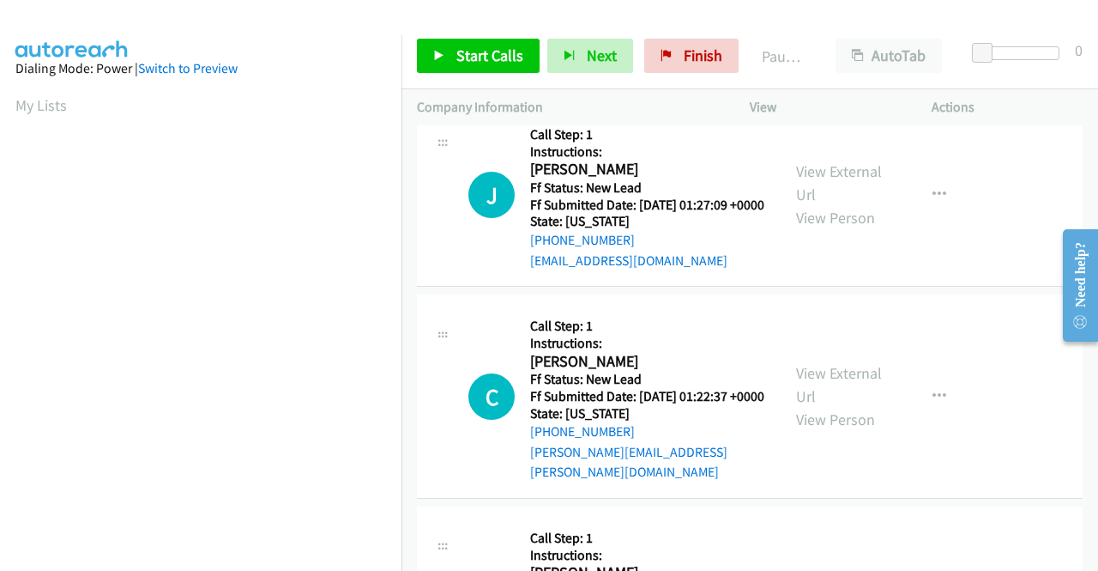
click at [833, 426] on div "View External Url View Person" at bounding box center [840, 395] width 89 height 69
click at [827, 406] on link "View External Url" at bounding box center [839, 384] width 86 height 43
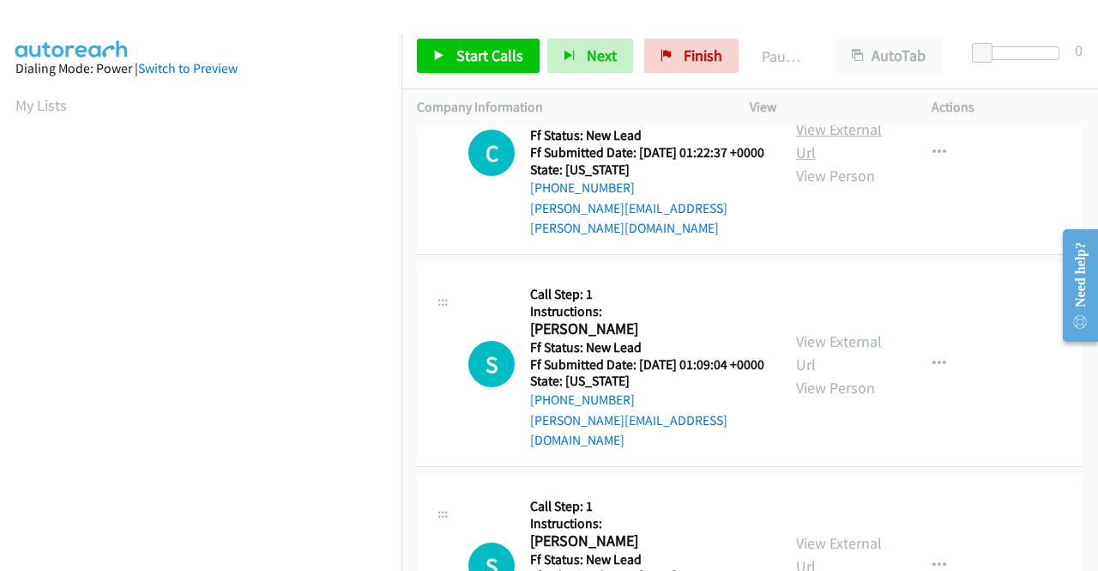
scroll to position [858, 0]
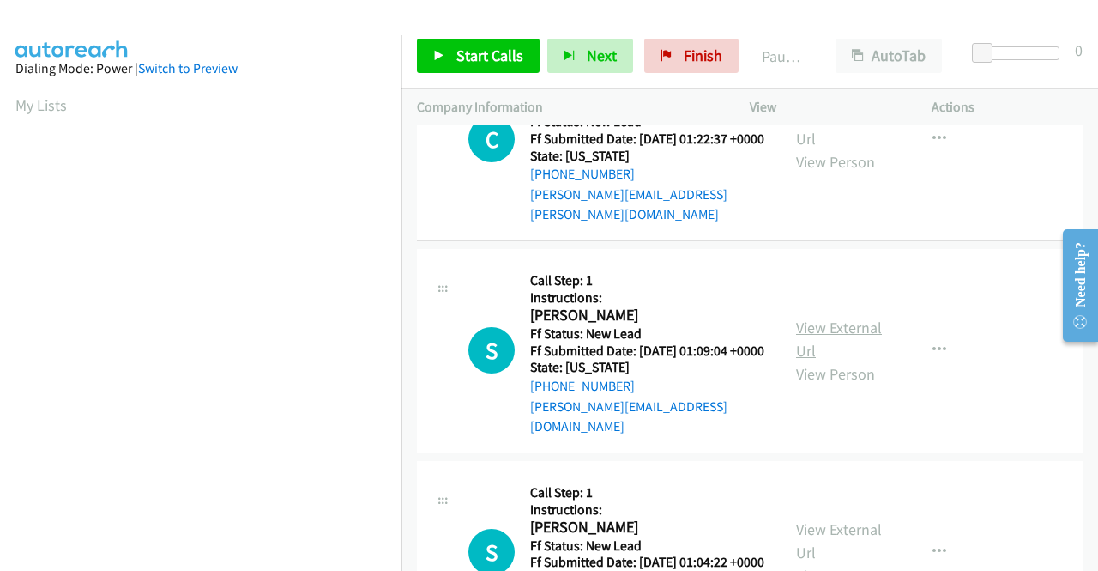
click at [829, 360] on link "View External Url" at bounding box center [839, 338] width 86 height 43
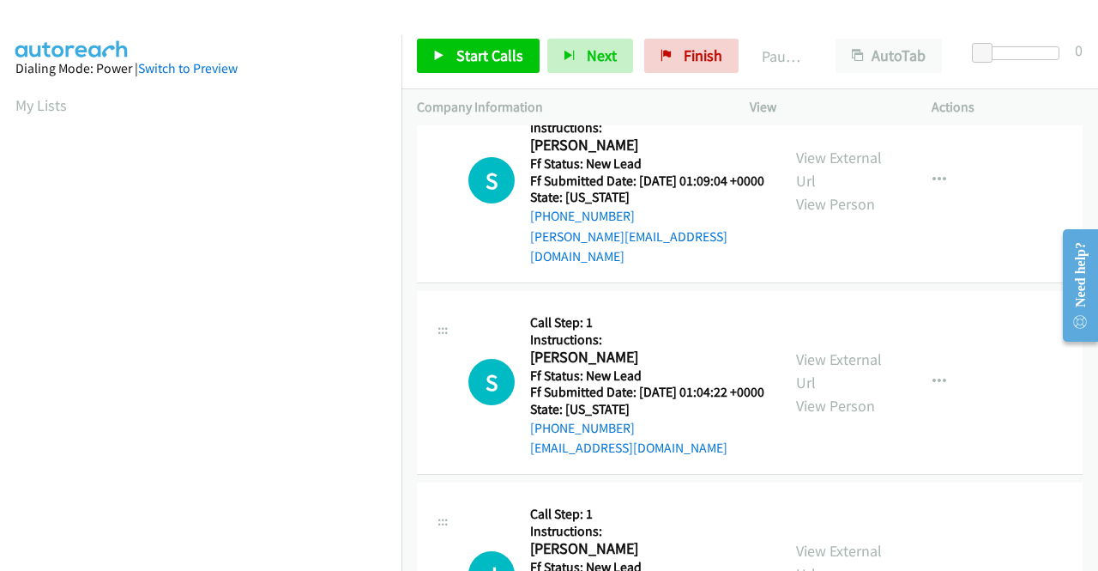
scroll to position [1030, 0]
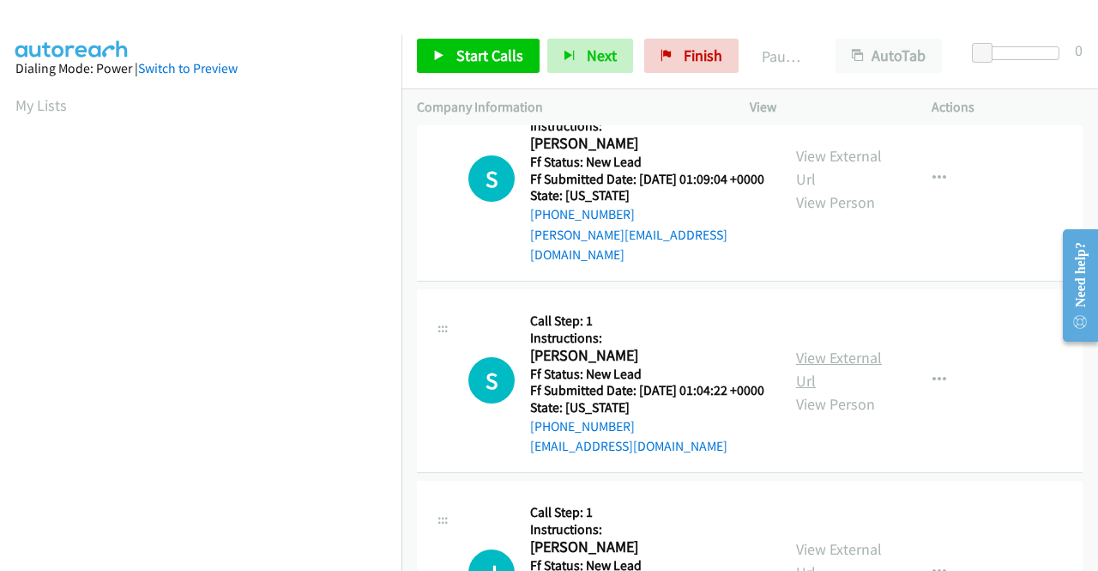
click at [843, 390] on link "View External Url" at bounding box center [839, 368] width 86 height 43
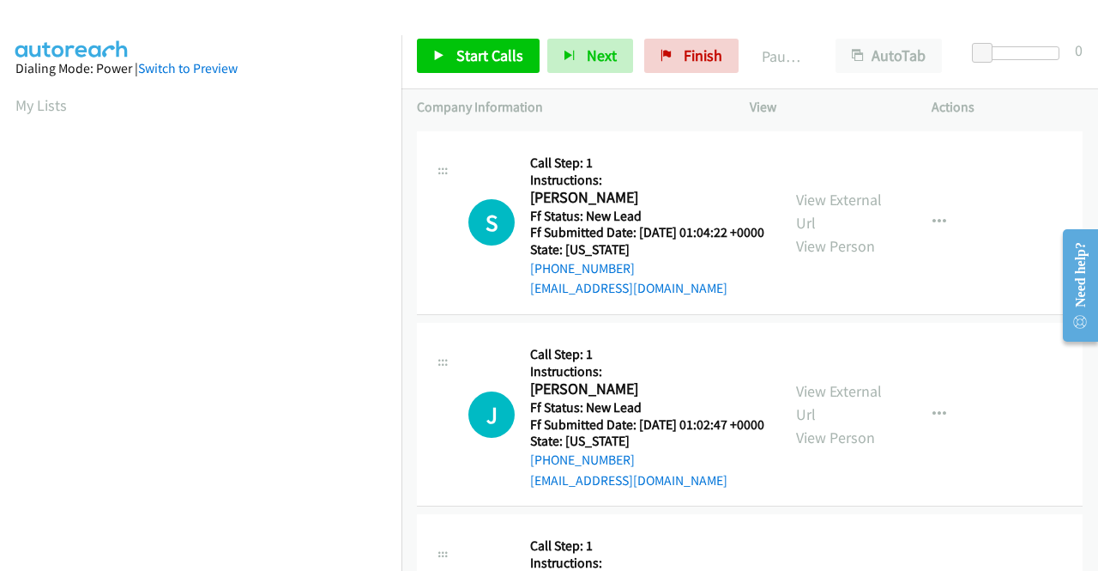
scroll to position [1201, 0]
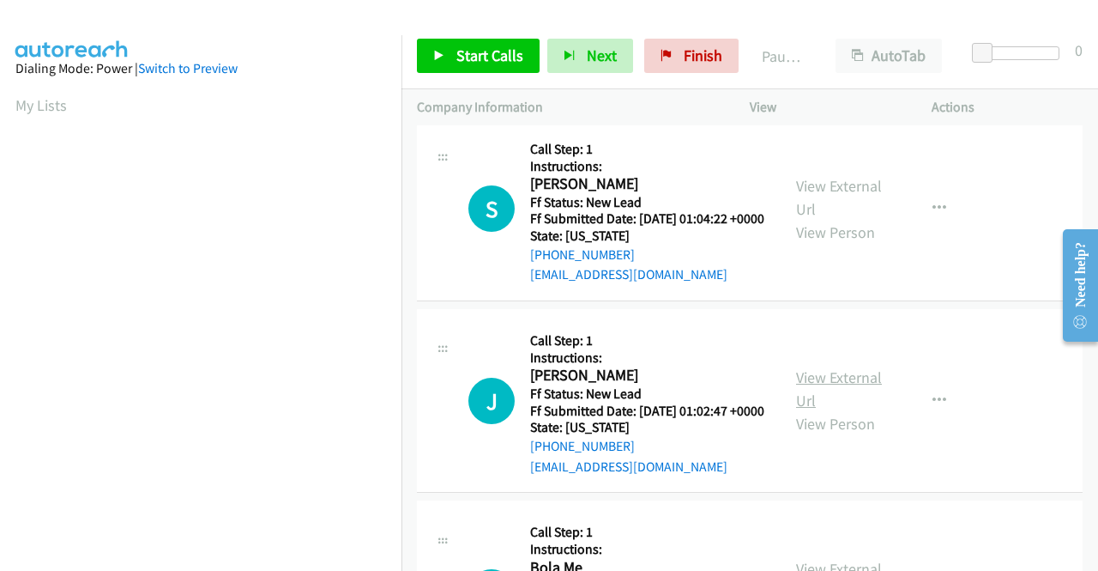
click at [806, 410] on link "View External Url" at bounding box center [839, 388] width 86 height 43
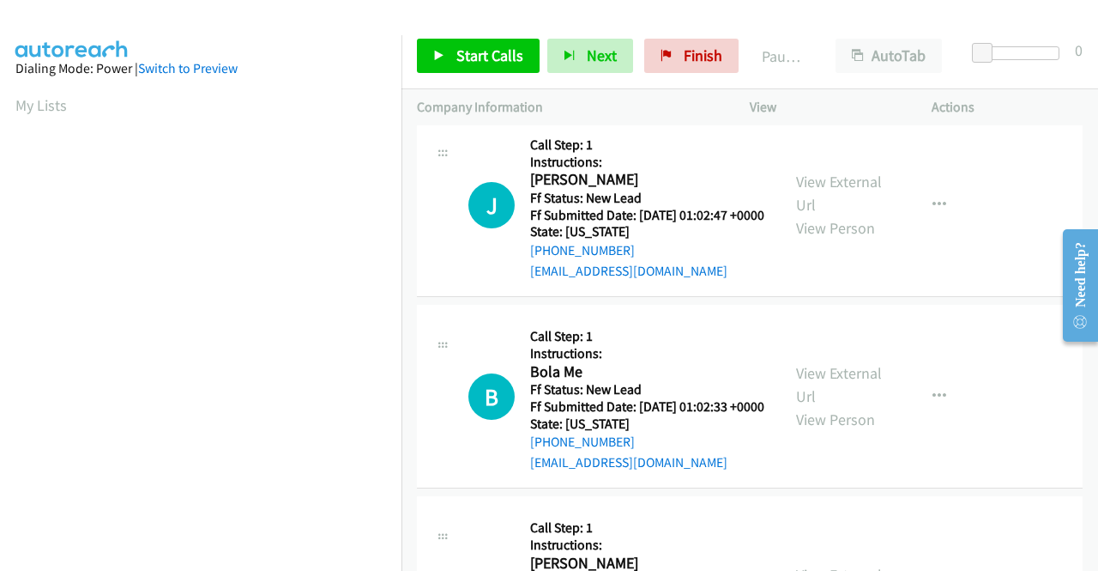
scroll to position [1459, 0]
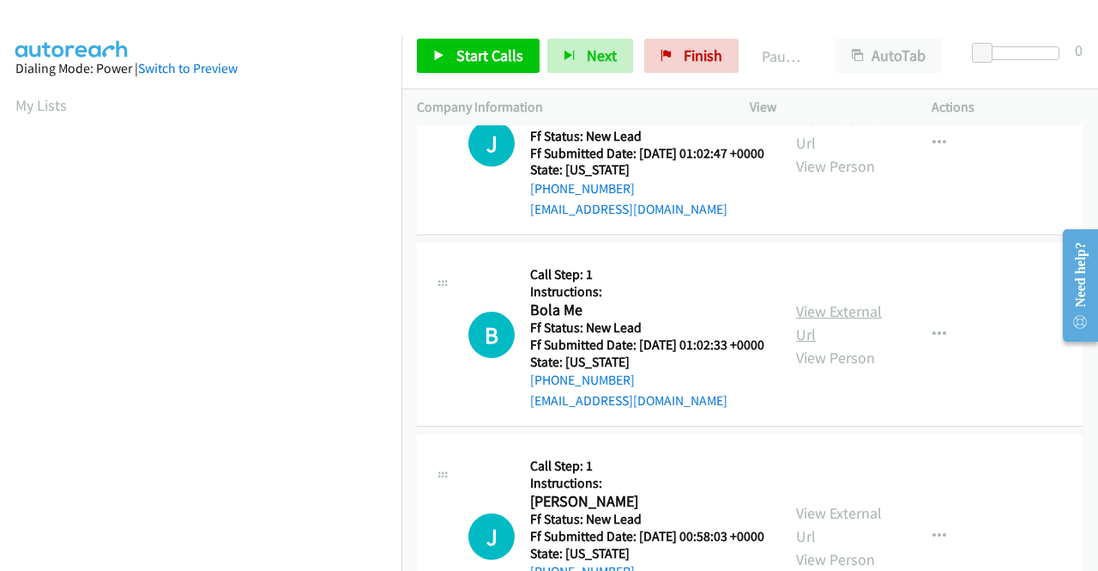
click at [846, 344] on link "View External Url" at bounding box center [839, 322] width 86 height 43
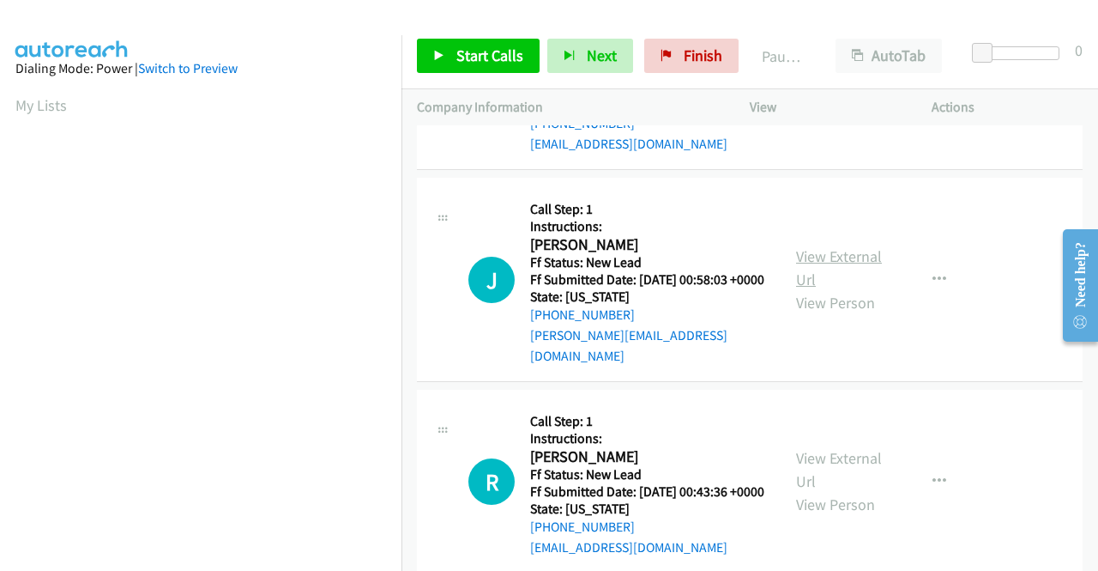
scroll to position [1716, 0]
click at [810, 288] on link "View External Url" at bounding box center [839, 266] width 86 height 43
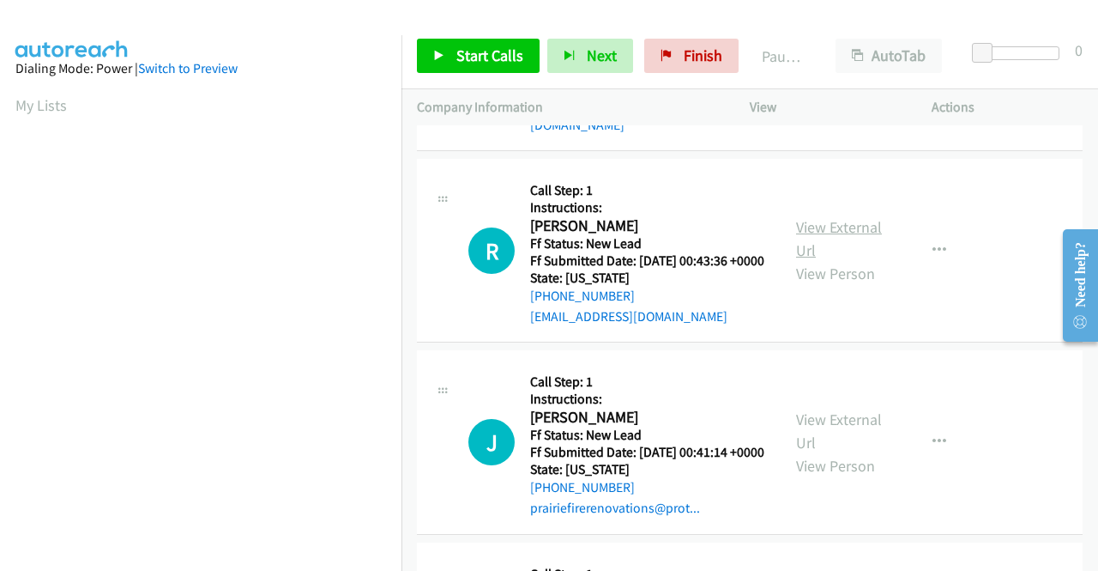
scroll to position [1973, 0]
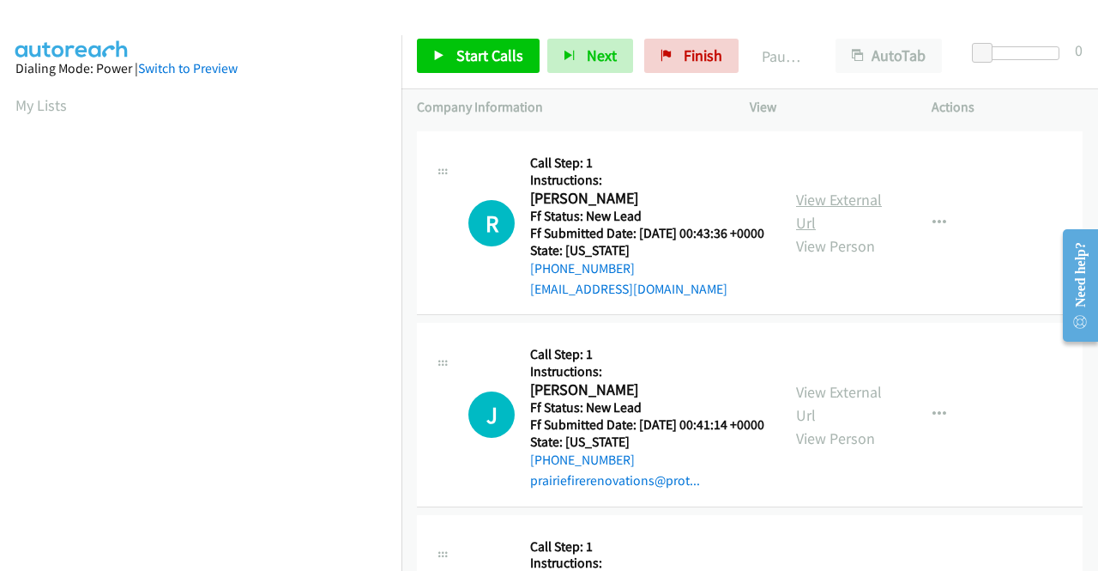
click at [825, 233] on link "View External Url" at bounding box center [839, 211] width 86 height 43
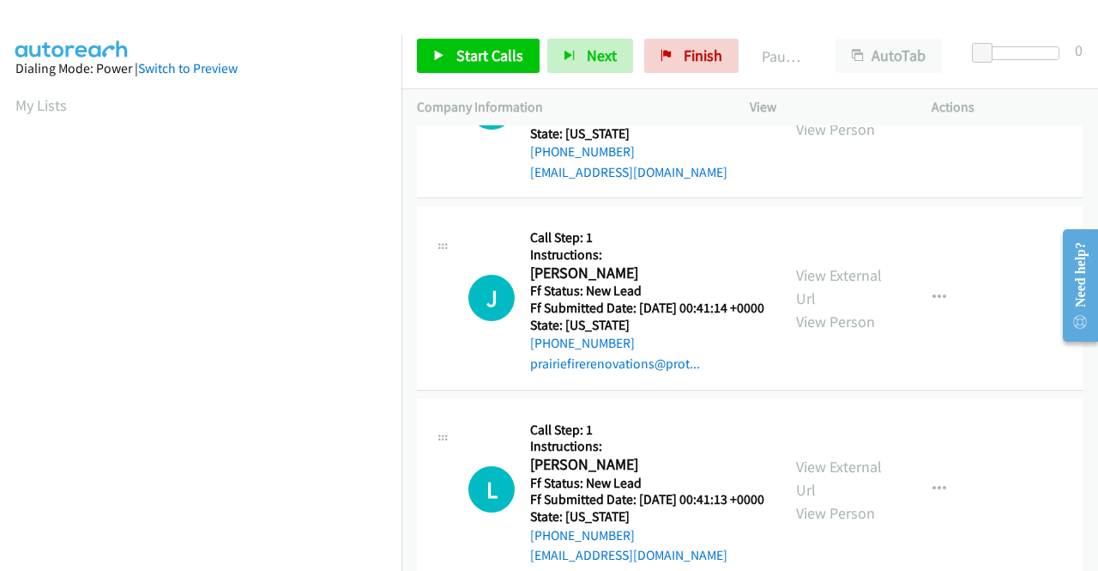
scroll to position [2145, 0]
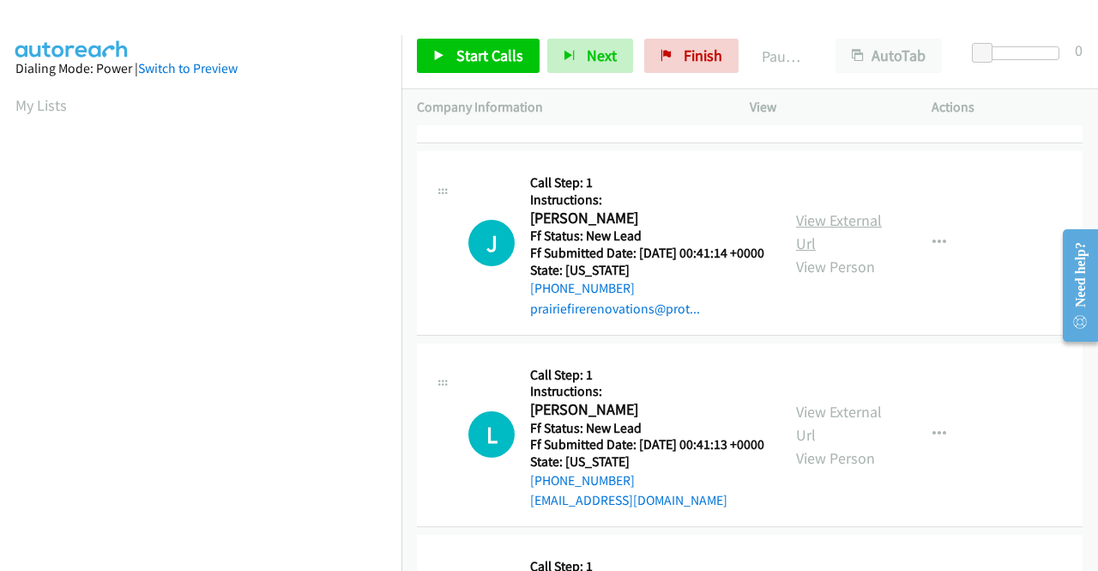
click at [829, 253] on link "View External Url" at bounding box center [839, 231] width 86 height 43
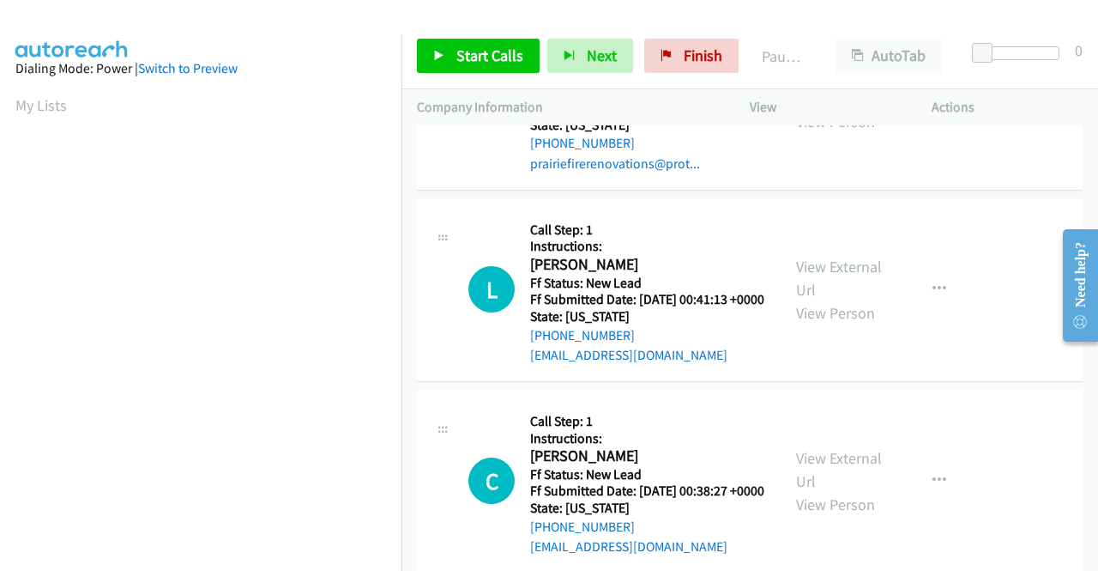
scroll to position [2317, 0]
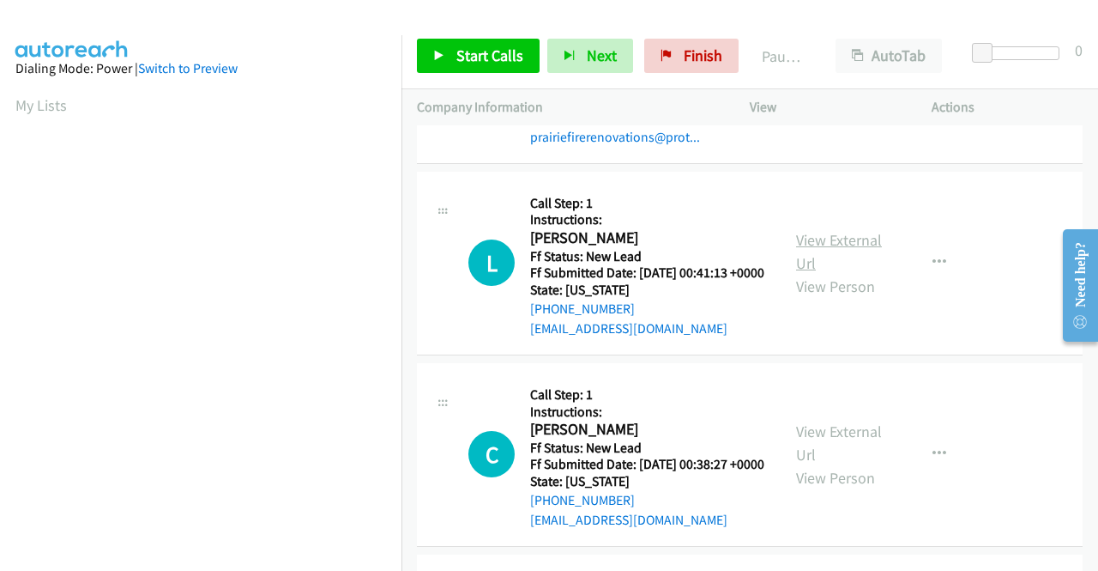
click at [831, 273] on link "View External Url" at bounding box center [839, 251] width 86 height 43
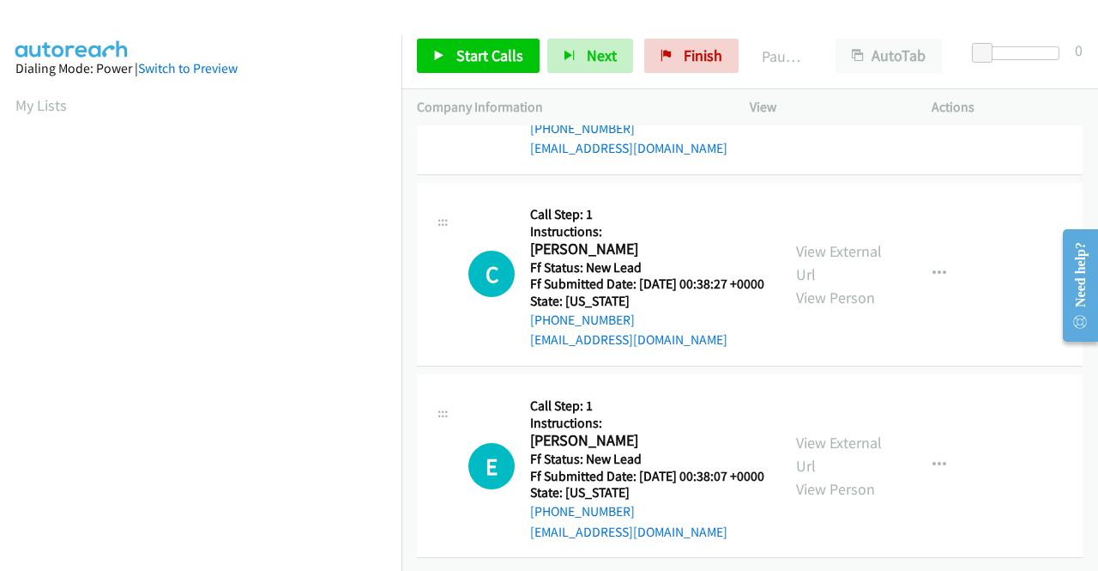
scroll to position [2574, 0]
click at [843, 284] on link "View External Url" at bounding box center [839, 262] width 86 height 43
click at [822, 432] on link "View External Url" at bounding box center [839, 453] width 86 height 43
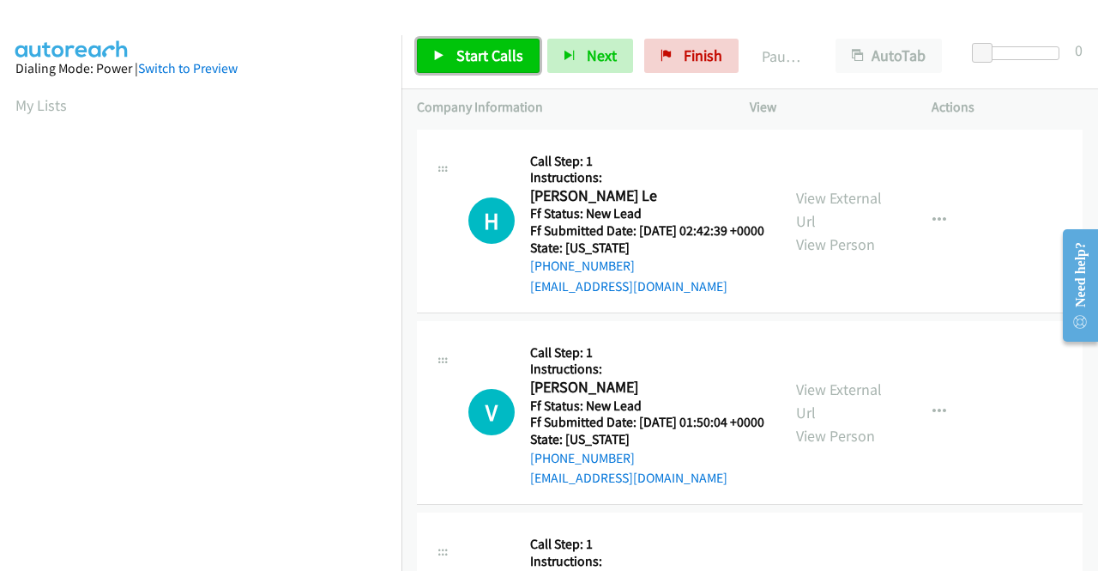
click at [468, 64] on span "Start Calls" at bounding box center [489, 55] width 67 height 20
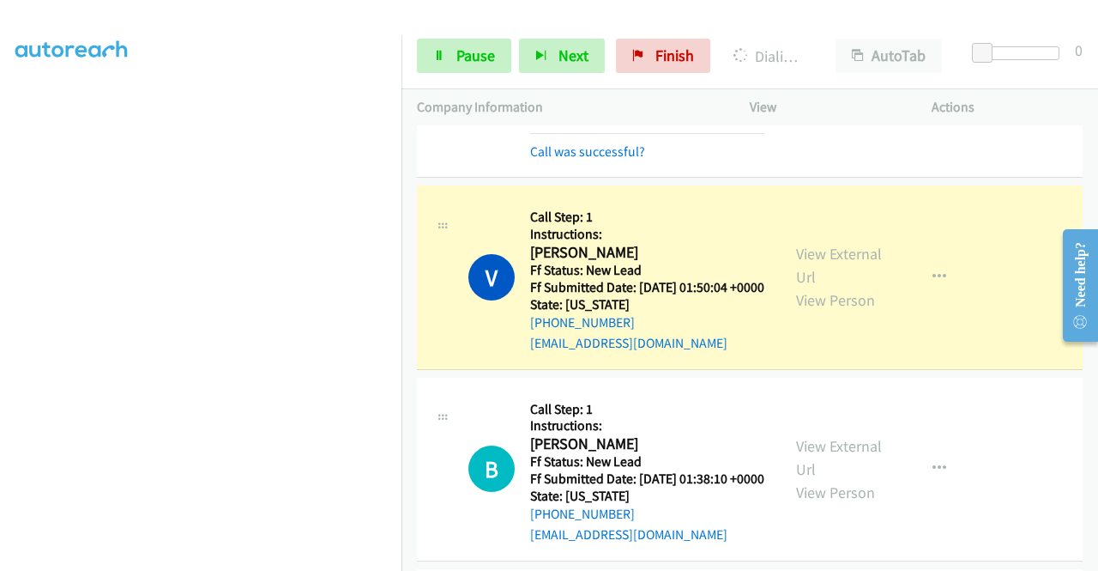
scroll to position [391, 0]
click at [450, 56] on link "Pause" at bounding box center [464, 56] width 94 height 34
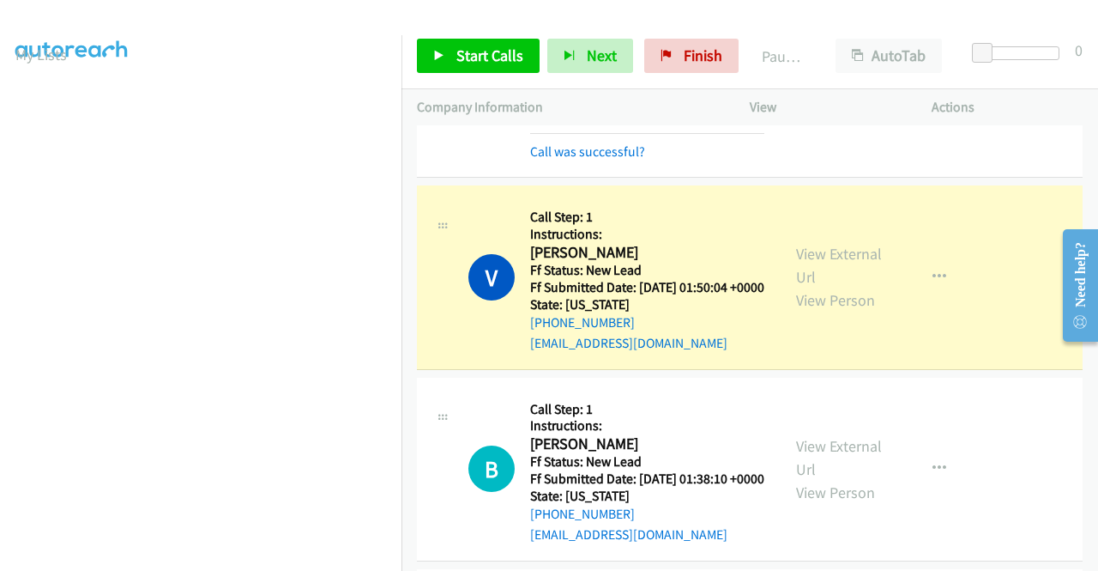
scroll to position [0, 0]
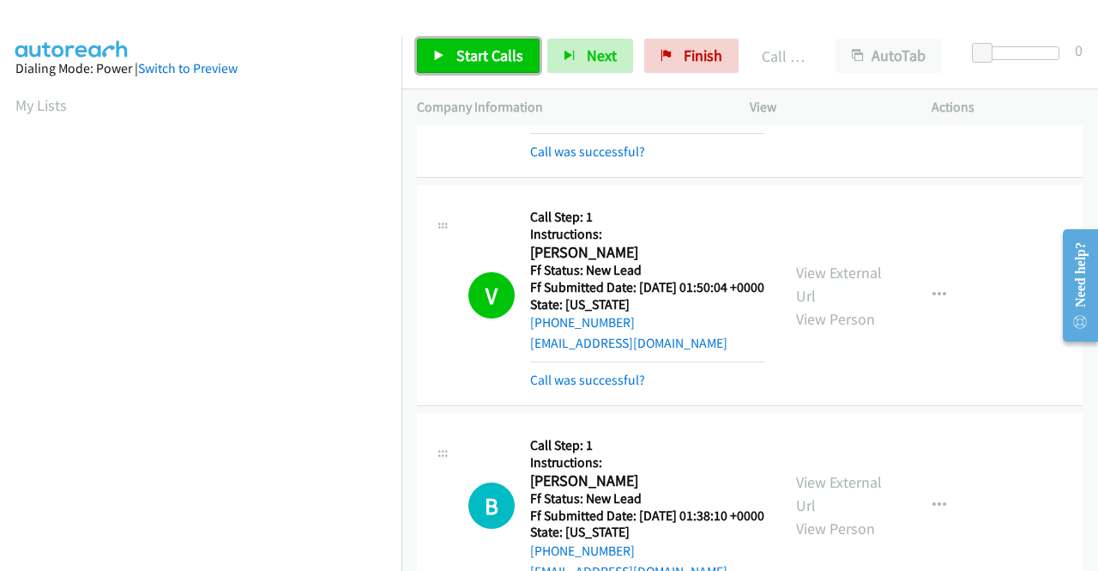
click at [498, 60] on span "Start Calls" at bounding box center [489, 55] width 67 height 20
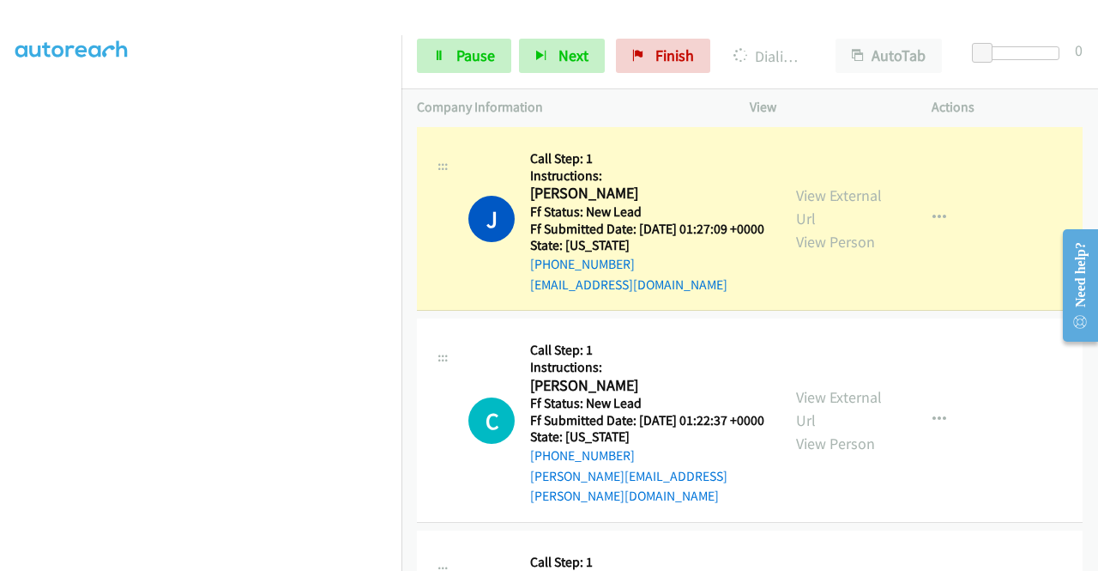
scroll to position [391, 0]
click at [453, 51] on link "Pause" at bounding box center [464, 56] width 94 height 34
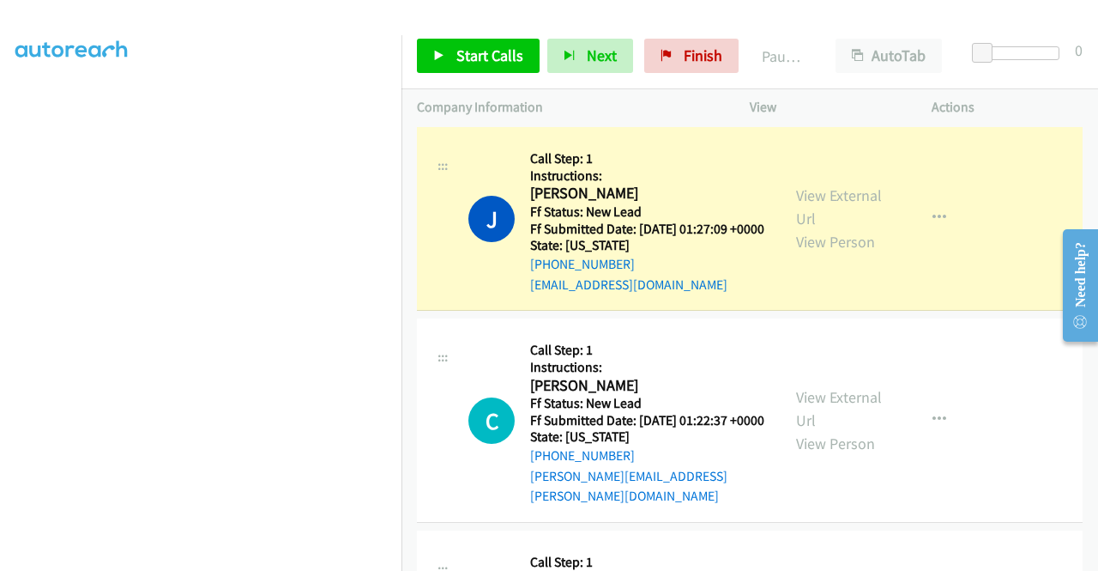
scroll to position [48, 0]
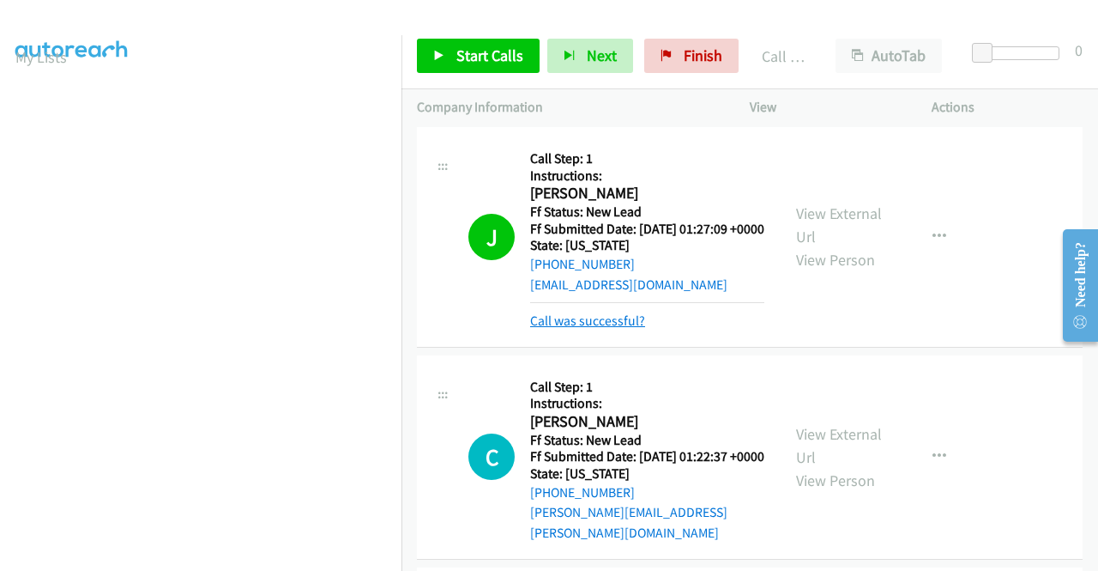
click at [631, 329] on link "Call was successful?" at bounding box center [587, 320] width 115 height 16
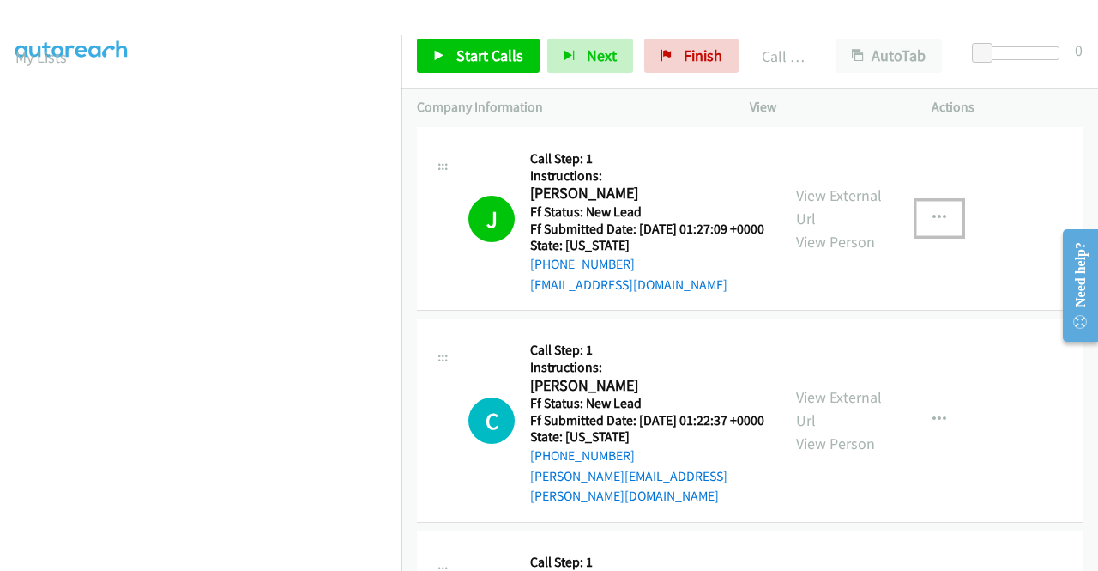
click at [937, 235] on button "button" at bounding box center [939, 218] width 46 height 34
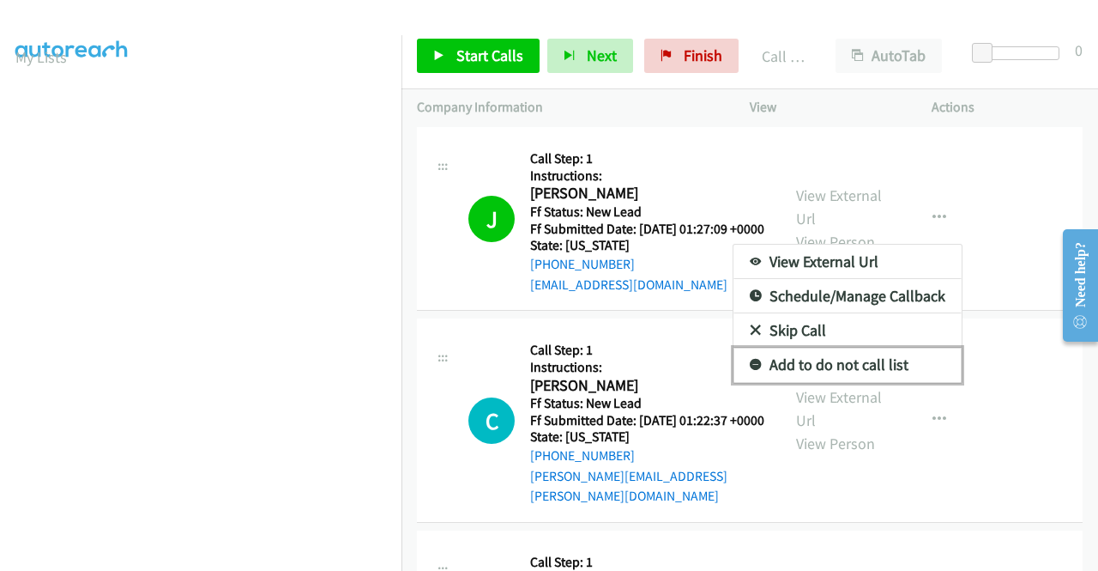
click at [833, 382] on link "Add to do not call list" at bounding box center [848, 364] width 228 height 34
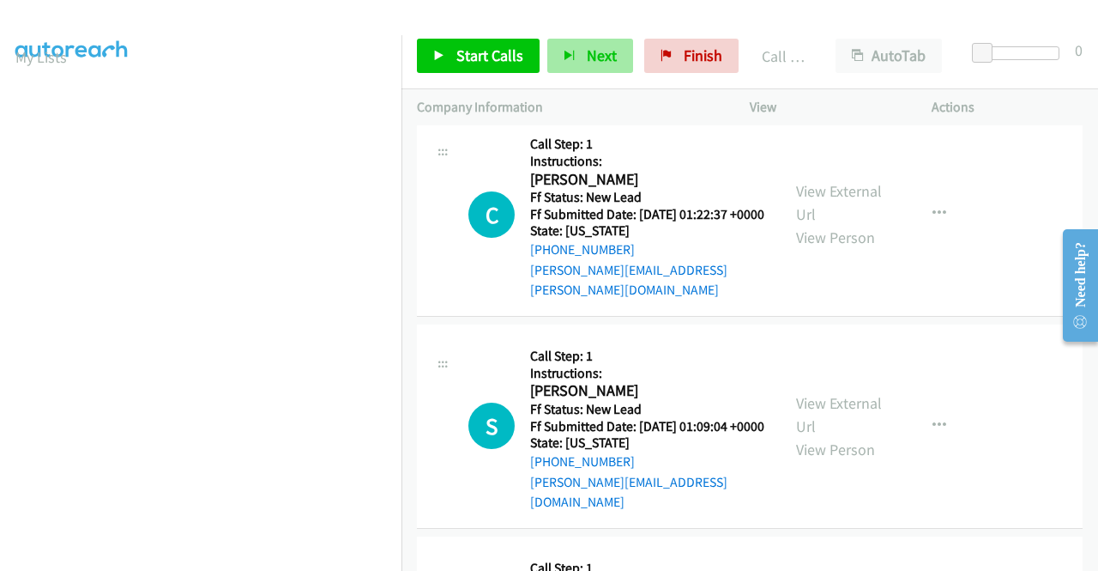
scroll to position [858, 0]
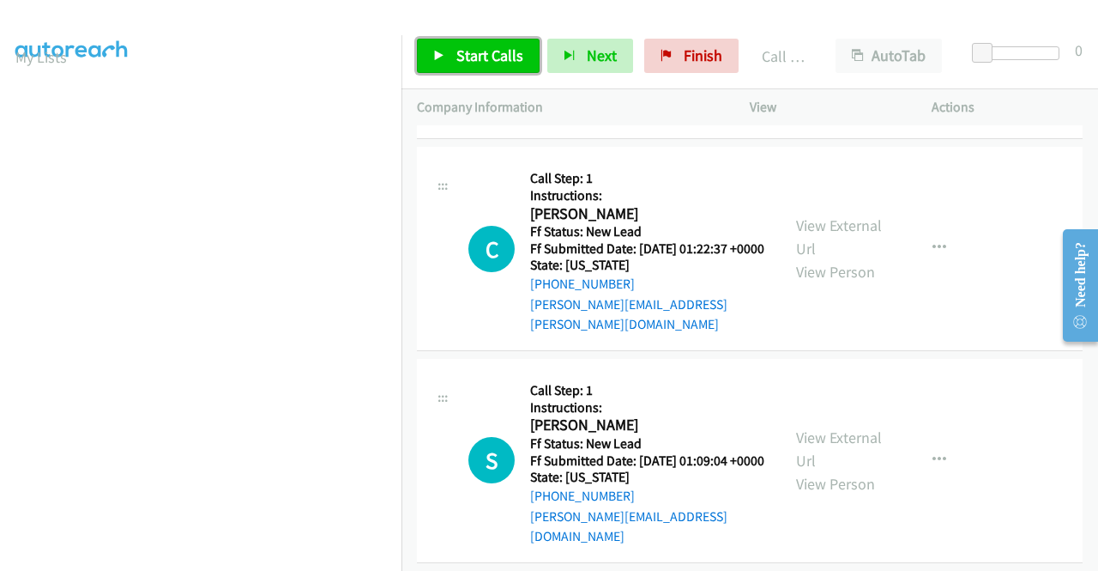
click at [480, 51] on span "Start Calls" at bounding box center [489, 55] width 67 height 20
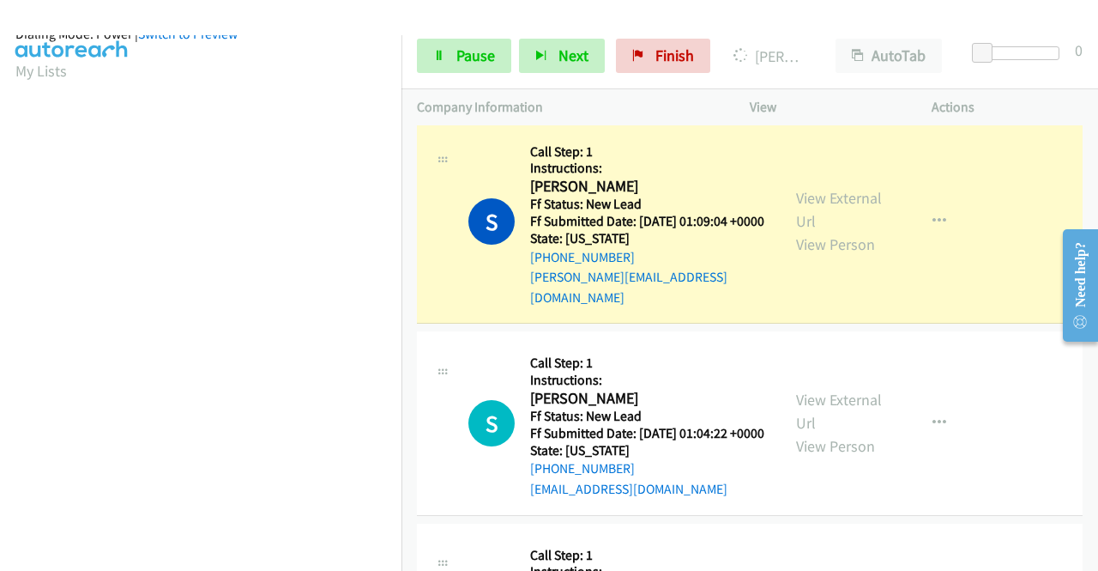
scroll to position [391, 0]
click at [467, 63] on span "Pause" at bounding box center [475, 55] width 39 height 20
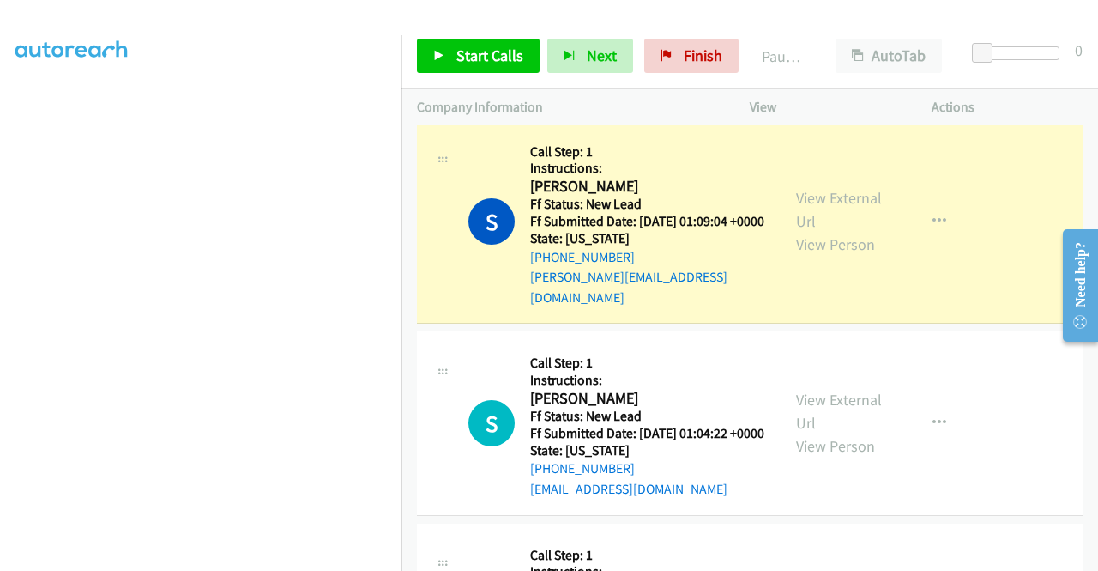
scroll to position [0, 0]
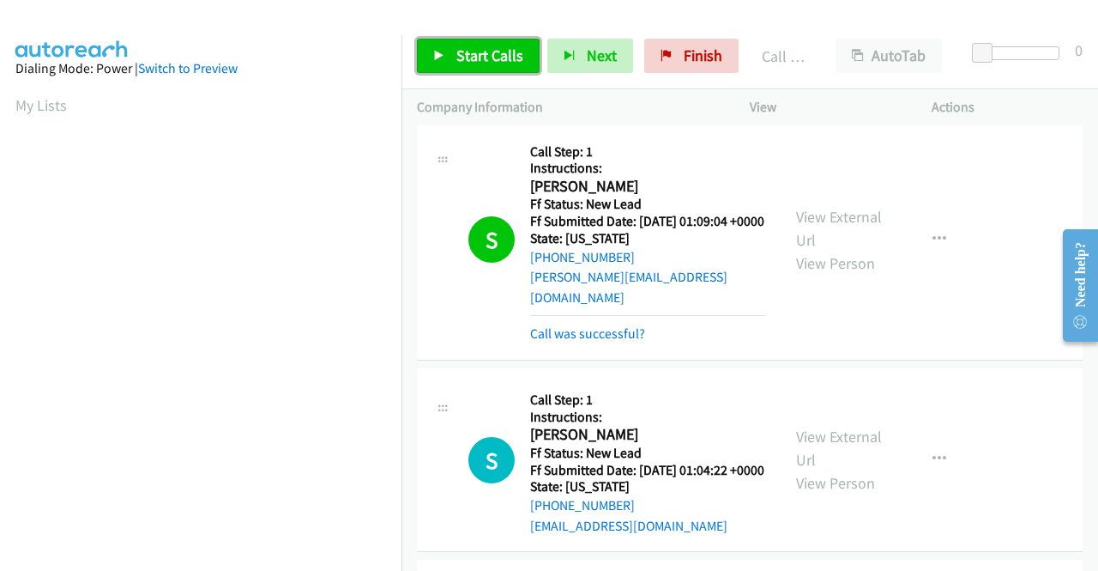
click at [474, 66] on link "Start Calls" at bounding box center [478, 56] width 123 height 34
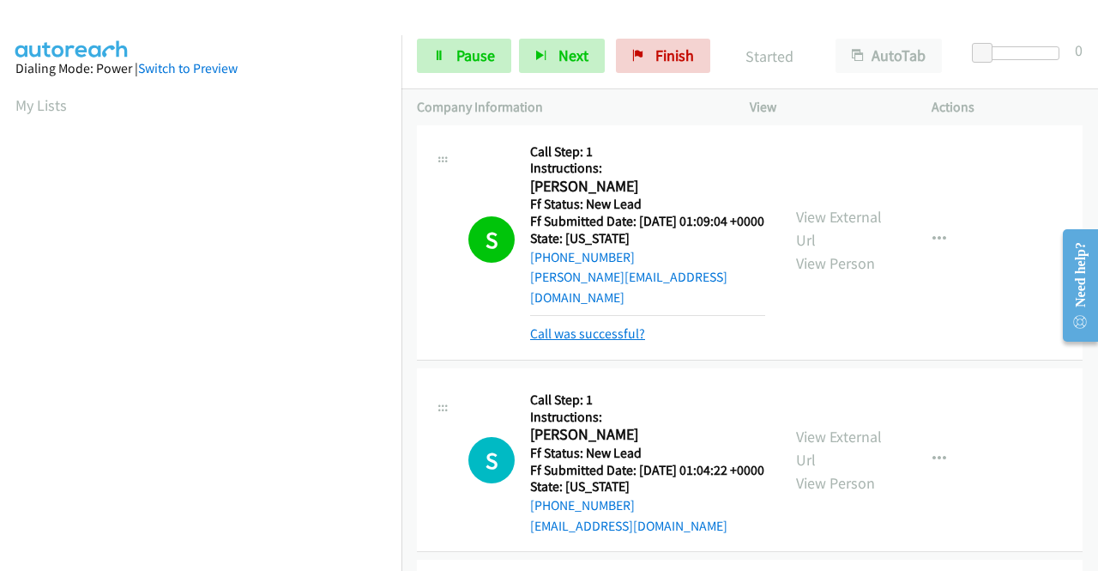
click at [619, 341] on link "Call was successful?" at bounding box center [587, 333] width 115 height 16
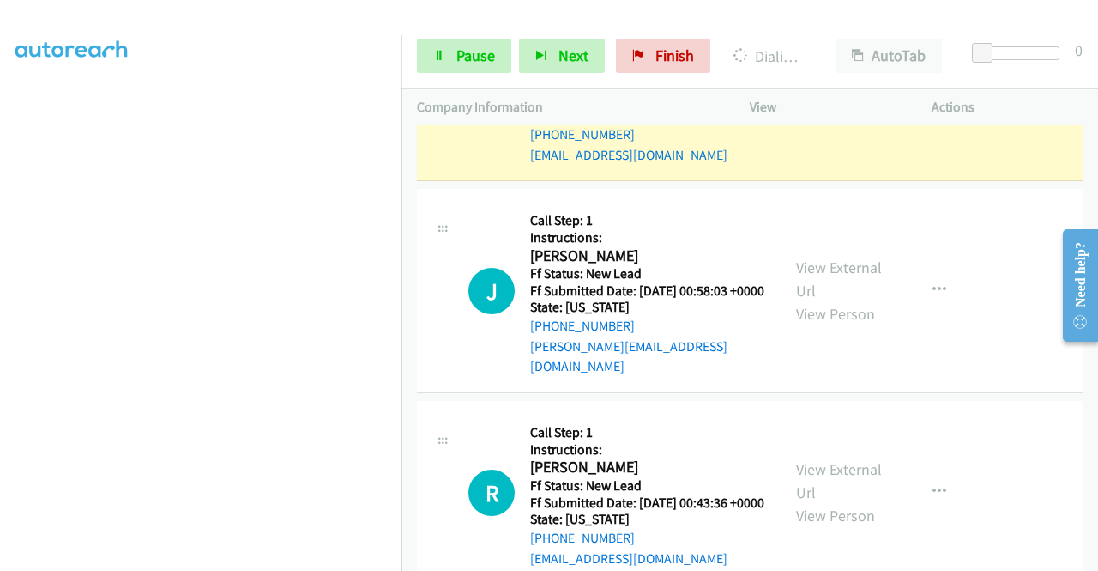
scroll to position [391, 0]
click at [472, 52] on span "Pause" at bounding box center [475, 55] width 39 height 20
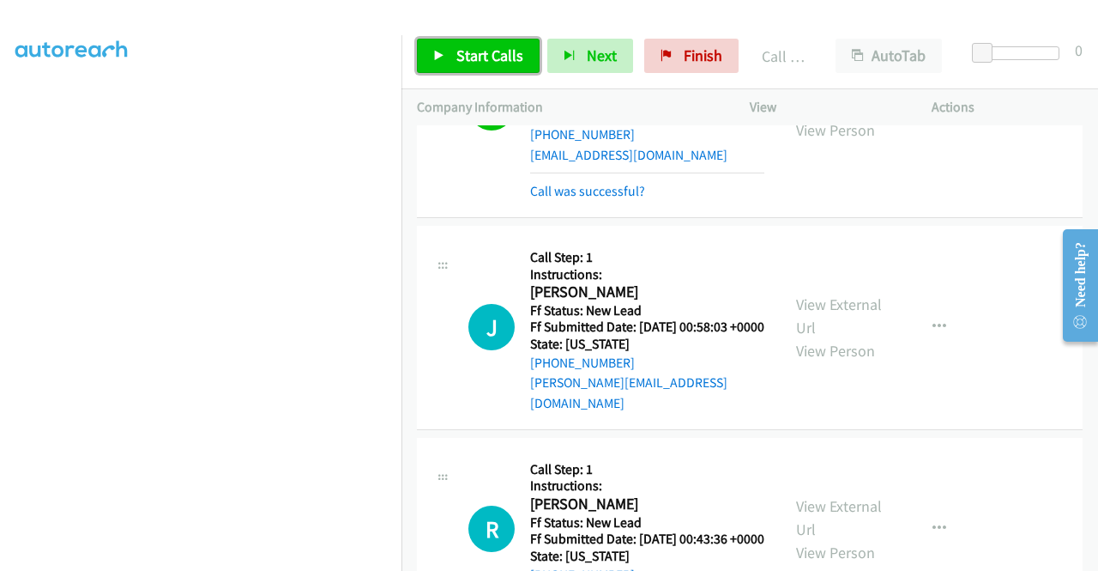
click at [510, 51] on span "Start Calls" at bounding box center [489, 55] width 67 height 20
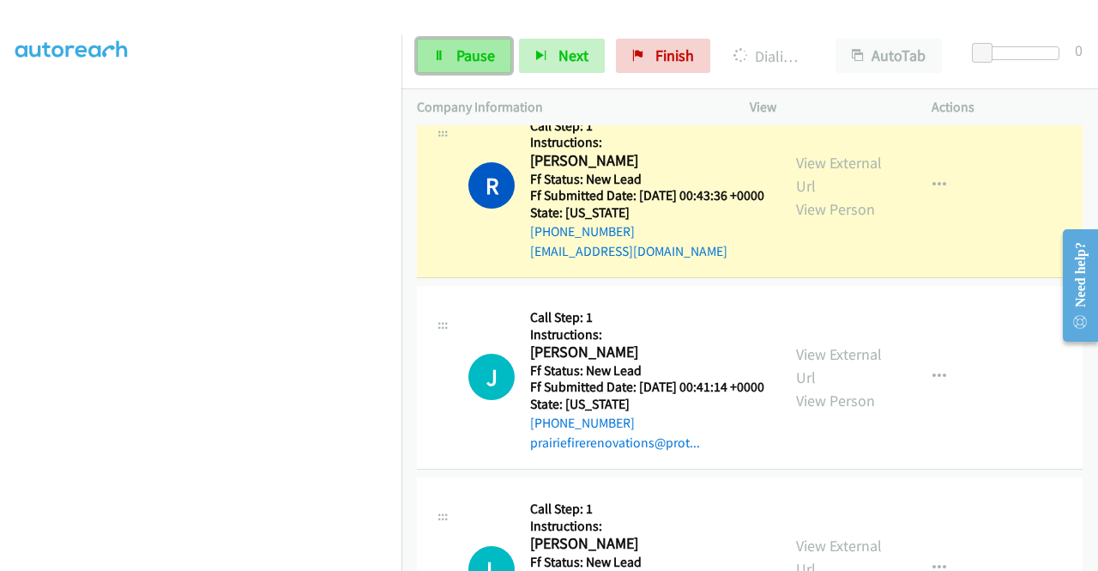
click at [489, 64] on span "Pause" at bounding box center [475, 55] width 39 height 20
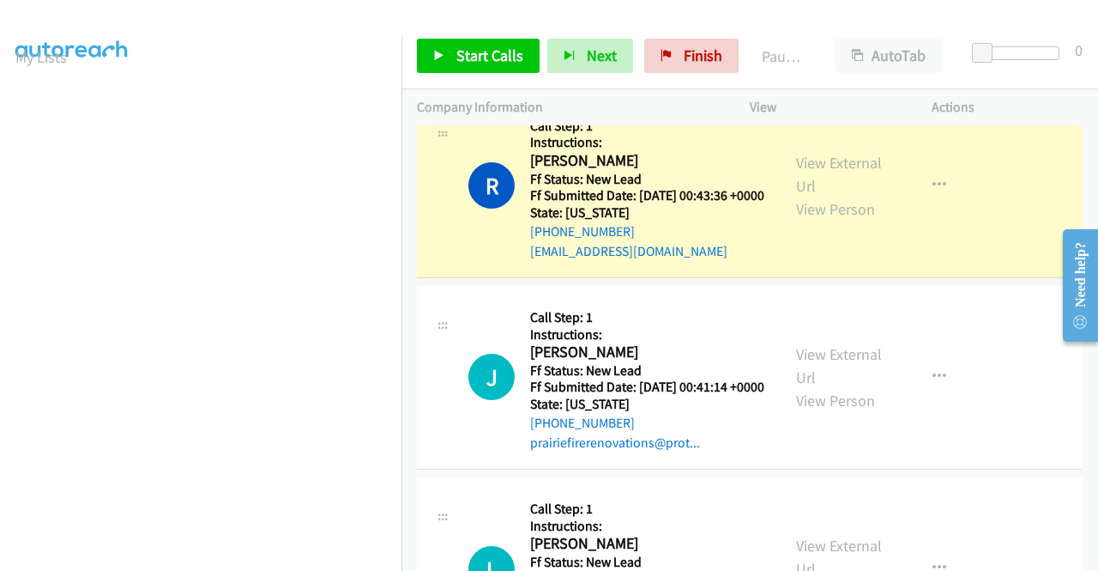
scroll to position [0, 0]
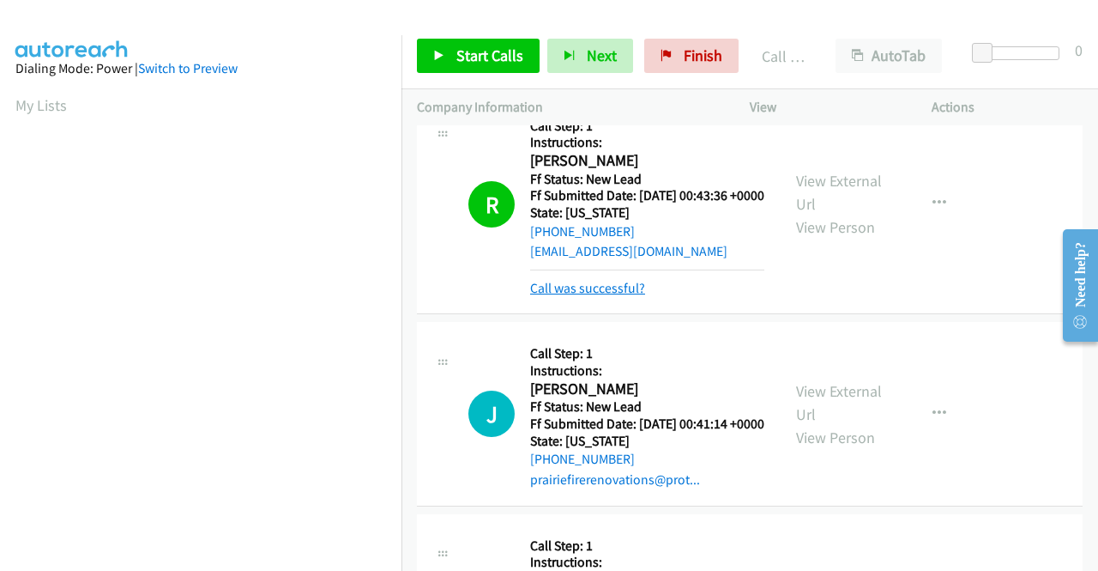
click at [613, 296] on link "Call was successful?" at bounding box center [587, 288] width 115 height 16
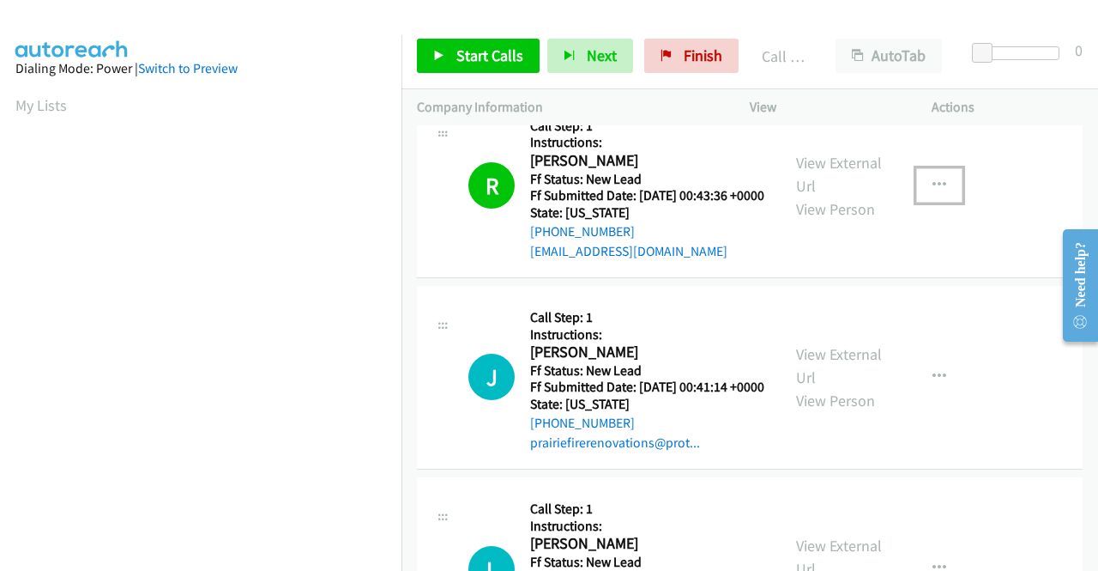
click at [937, 202] on button "button" at bounding box center [939, 185] width 46 height 34
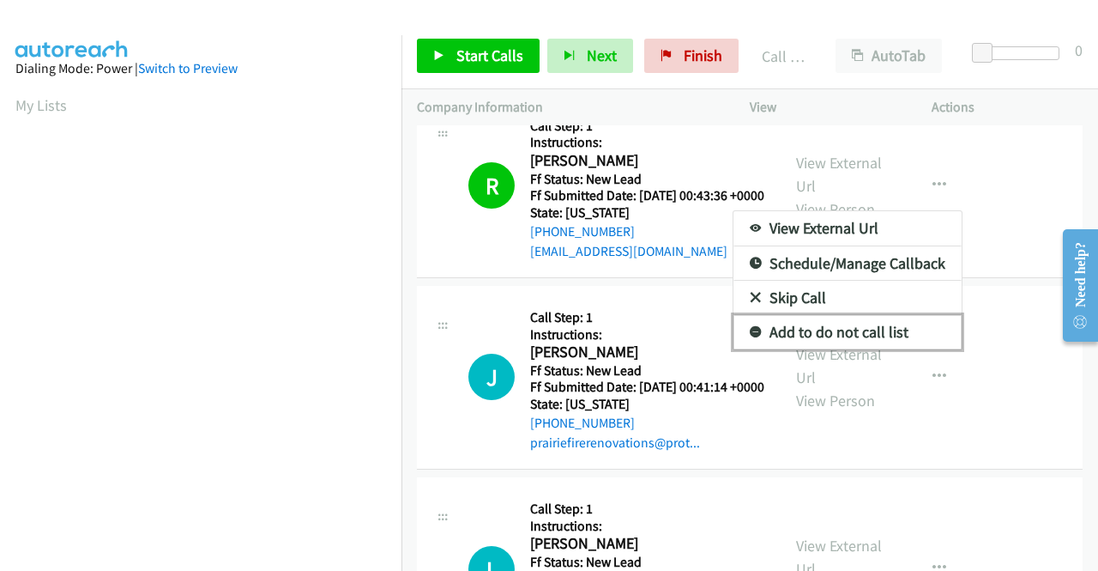
click at [867, 349] on link "Add to do not call list" at bounding box center [848, 332] width 228 height 34
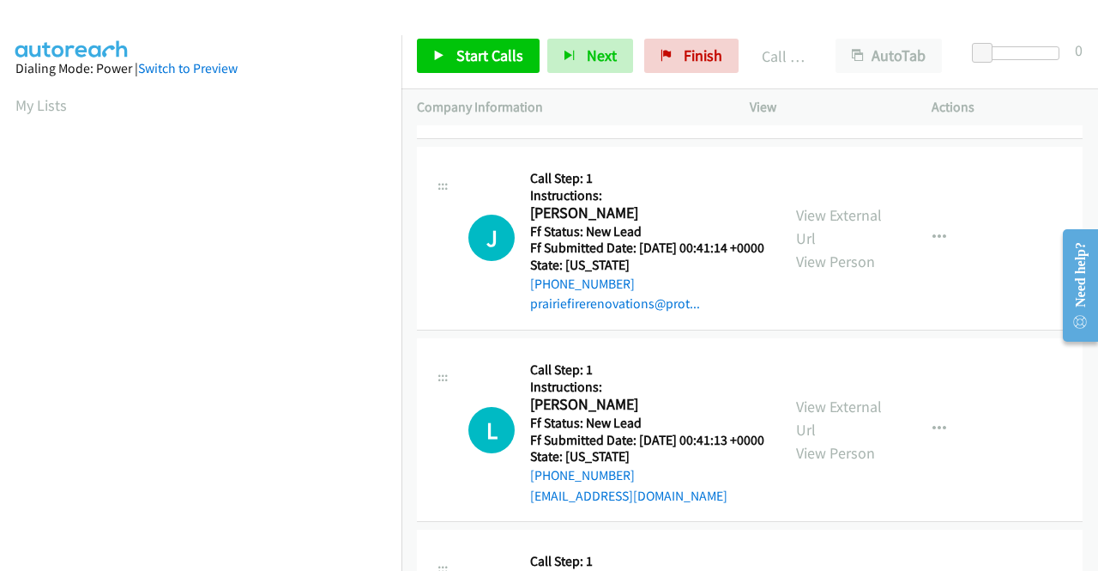
scroll to position [2438, 0]
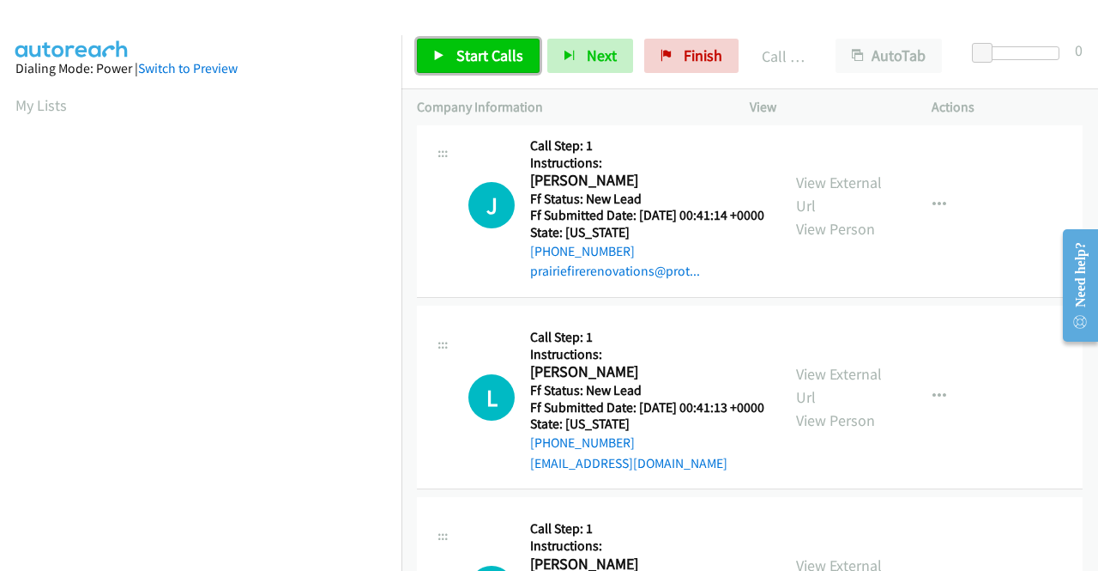
click at [477, 52] on span "Start Calls" at bounding box center [489, 55] width 67 height 20
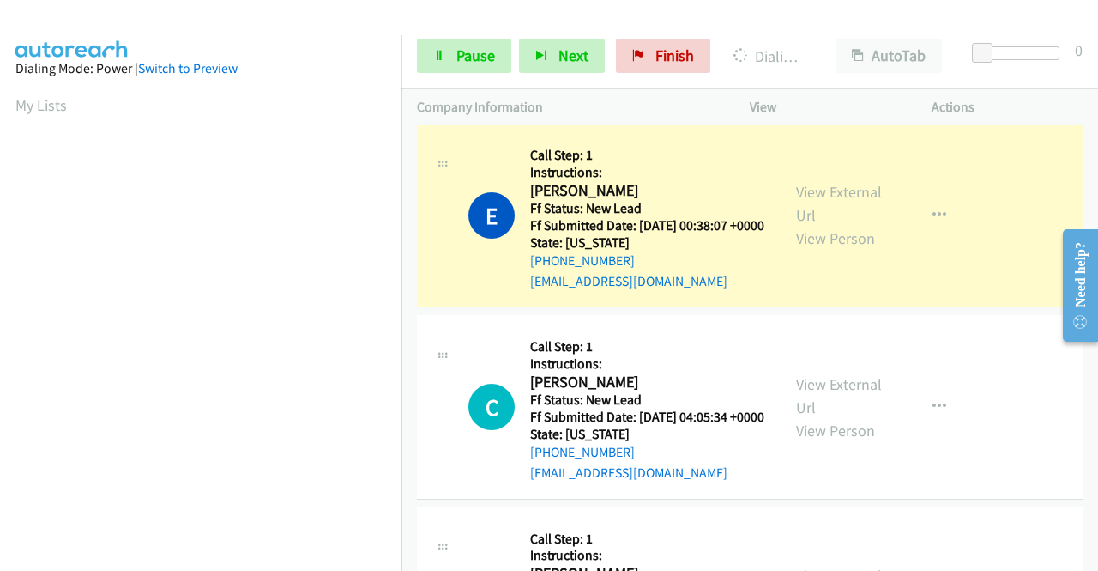
scroll to position [3211, 0]
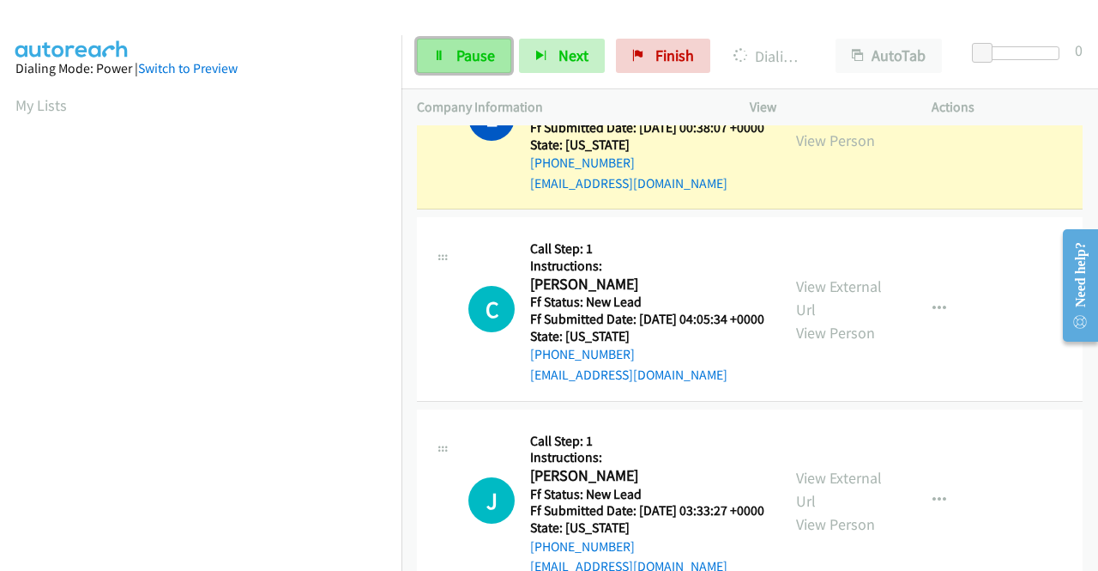
click at [489, 55] on span "Pause" at bounding box center [475, 55] width 39 height 20
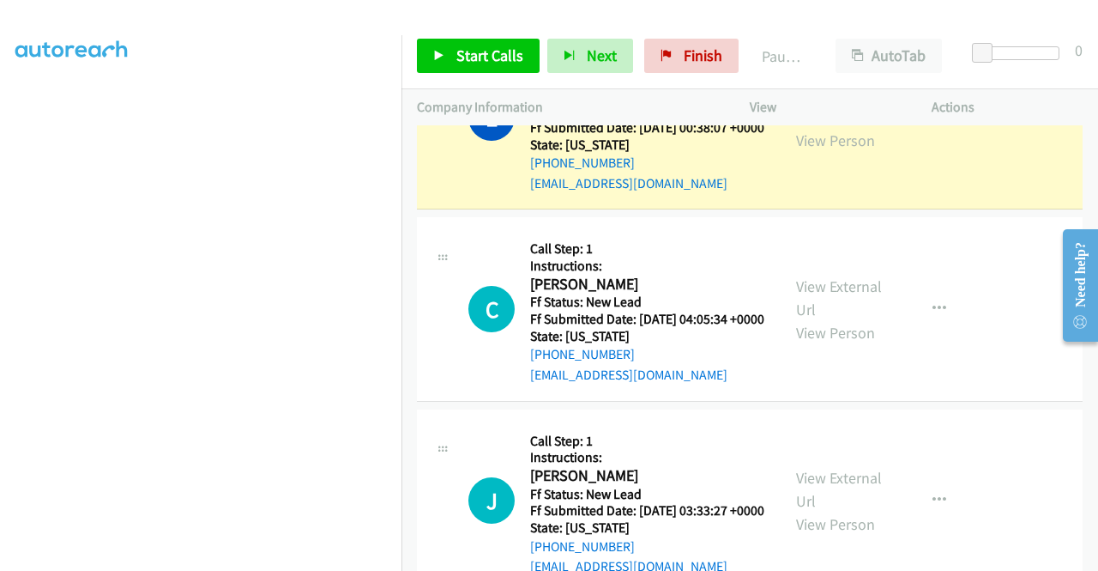
scroll to position [0, 0]
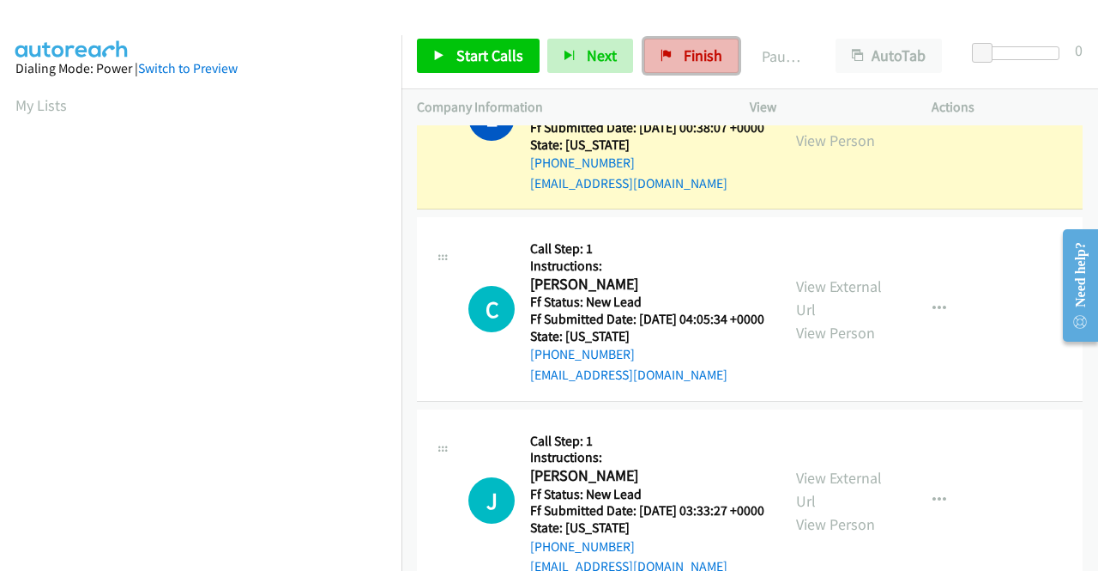
click at [676, 53] on link "Finish" at bounding box center [691, 56] width 94 height 34
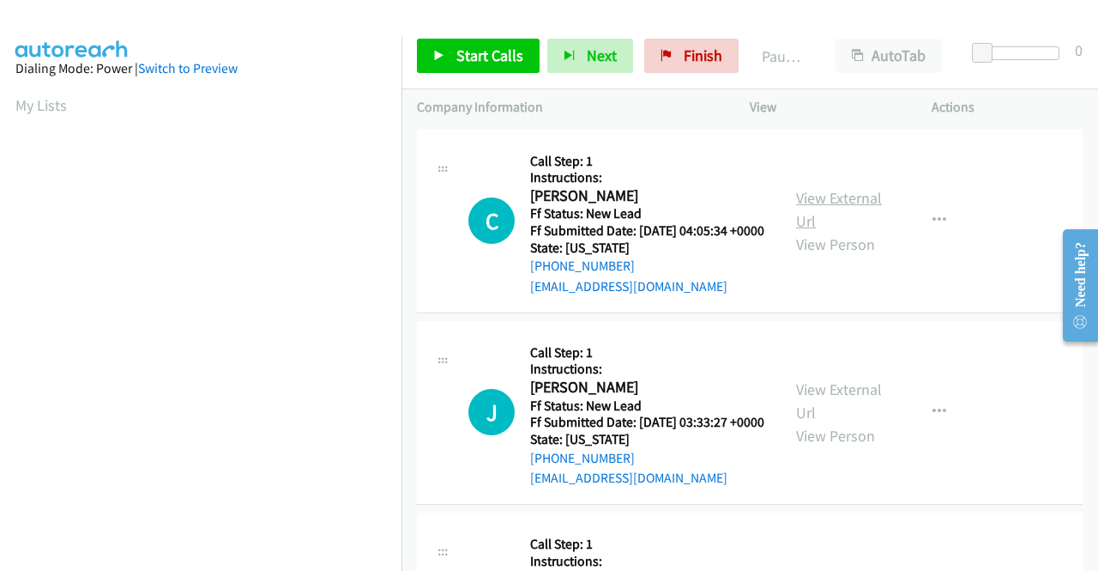
click at [868, 208] on link "View External Url" at bounding box center [839, 209] width 86 height 43
click at [816, 413] on link "View External Url" at bounding box center [839, 400] width 86 height 43
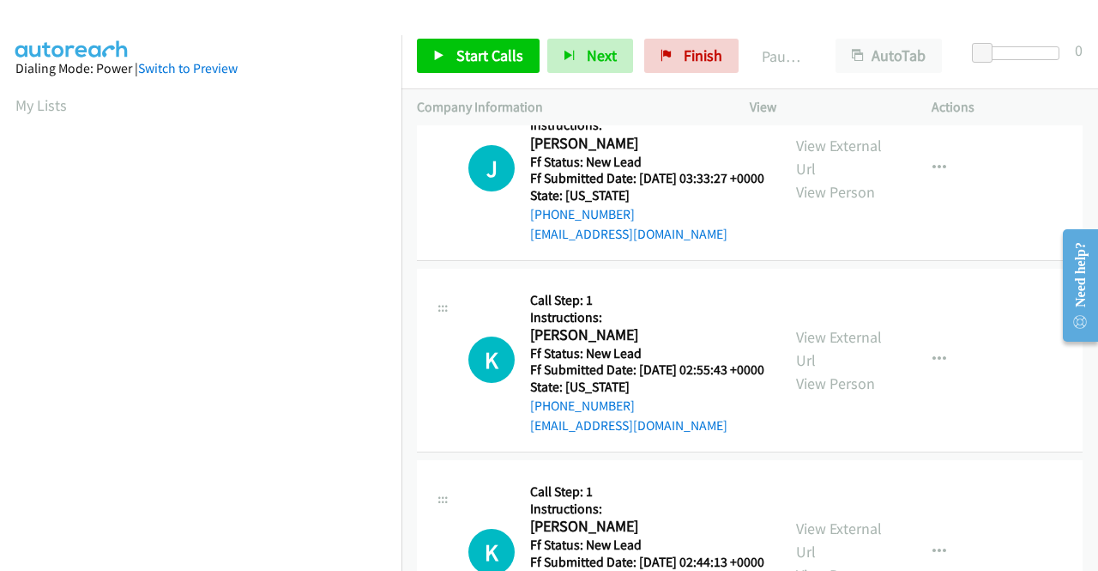
scroll to position [257, 0]
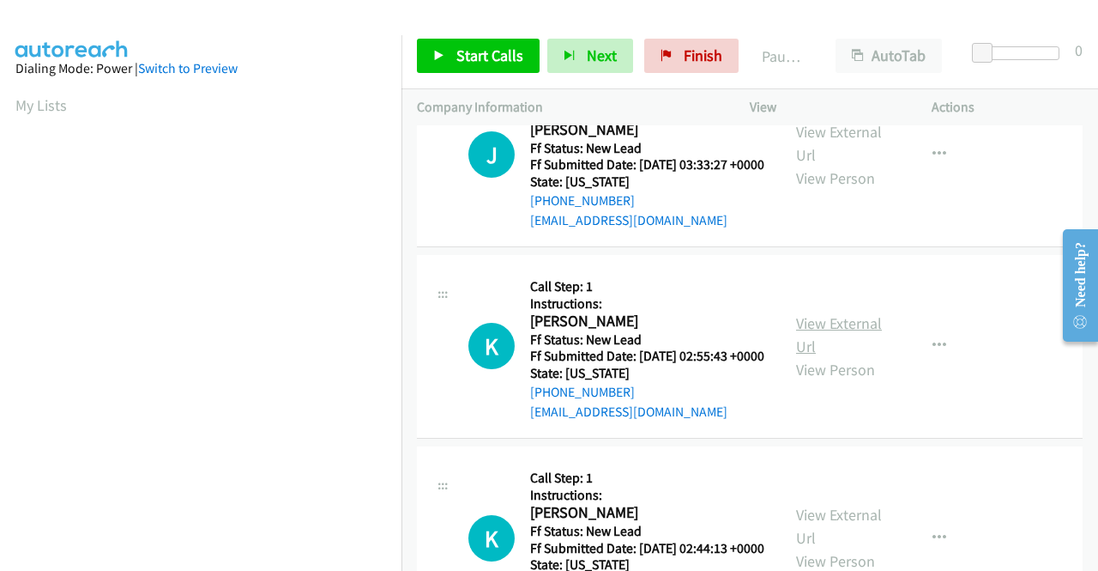
click at [800, 356] on link "View External Url" at bounding box center [839, 334] width 86 height 43
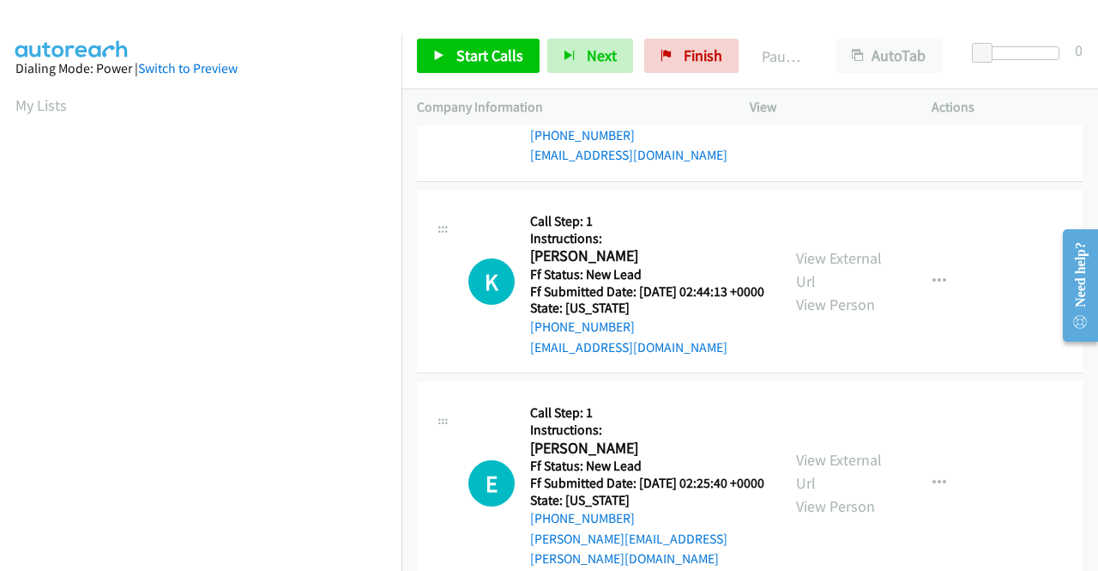
scroll to position [515, 0]
click at [832, 290] on link "View External Url" at bounding box center [839, 268] width 86 height 43
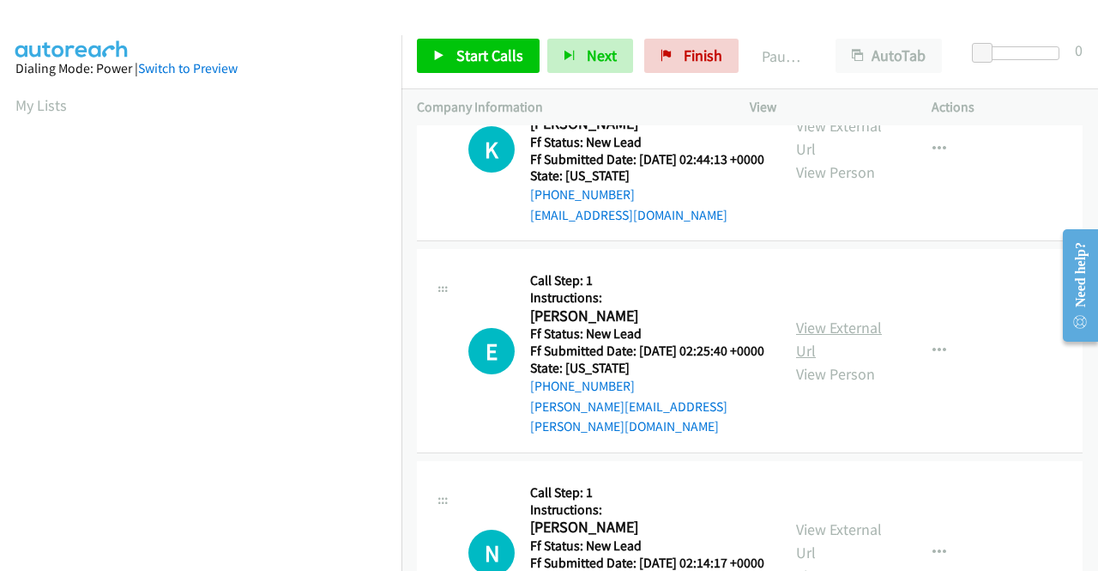
scroll to position [686, 0]
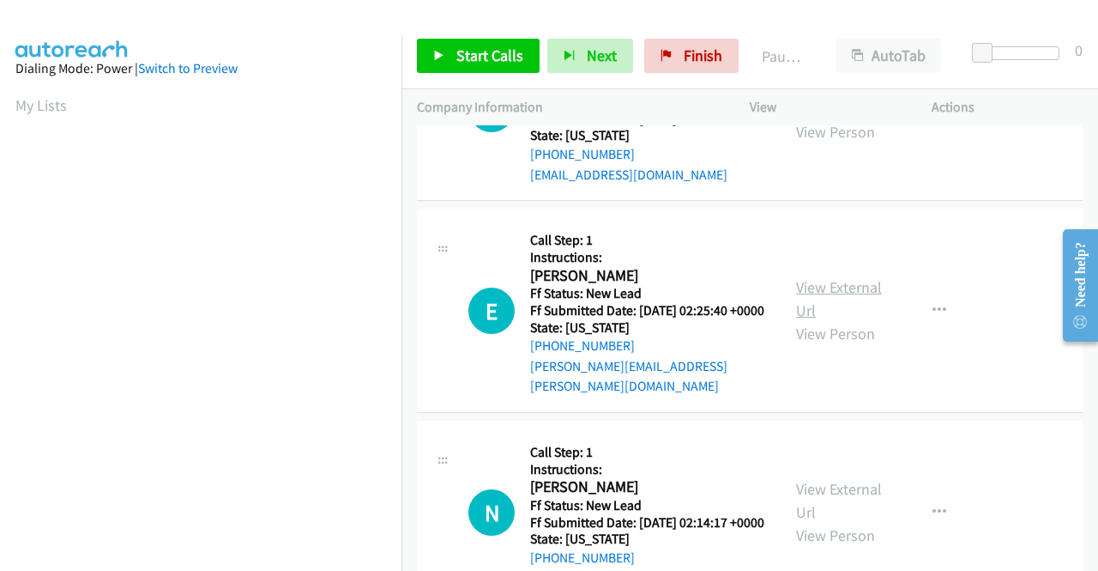
click at [826, 320] on link "View External Url" at bounding box center [839, 298] width 86 height 43
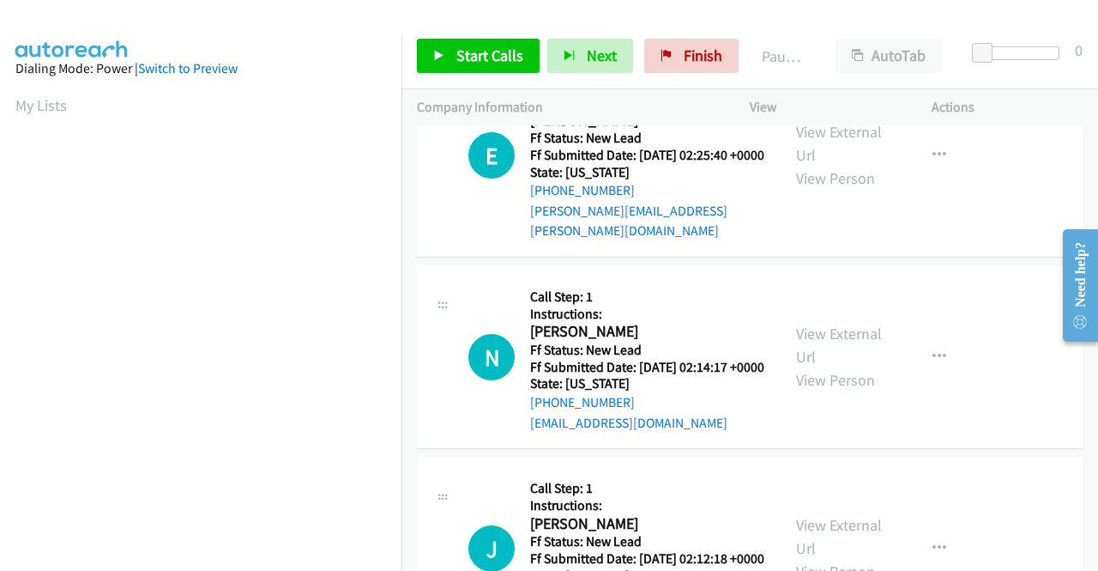
scroll to position [858, 0]
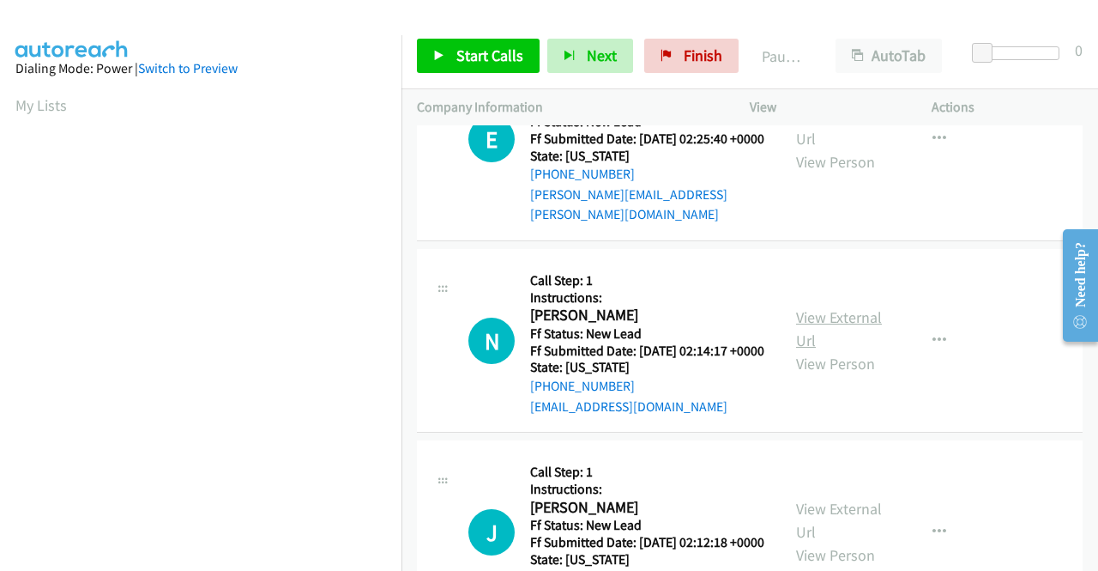
click at [829, 350] on link "View External Url" at bounding box center [839, 328] width 86 height 43
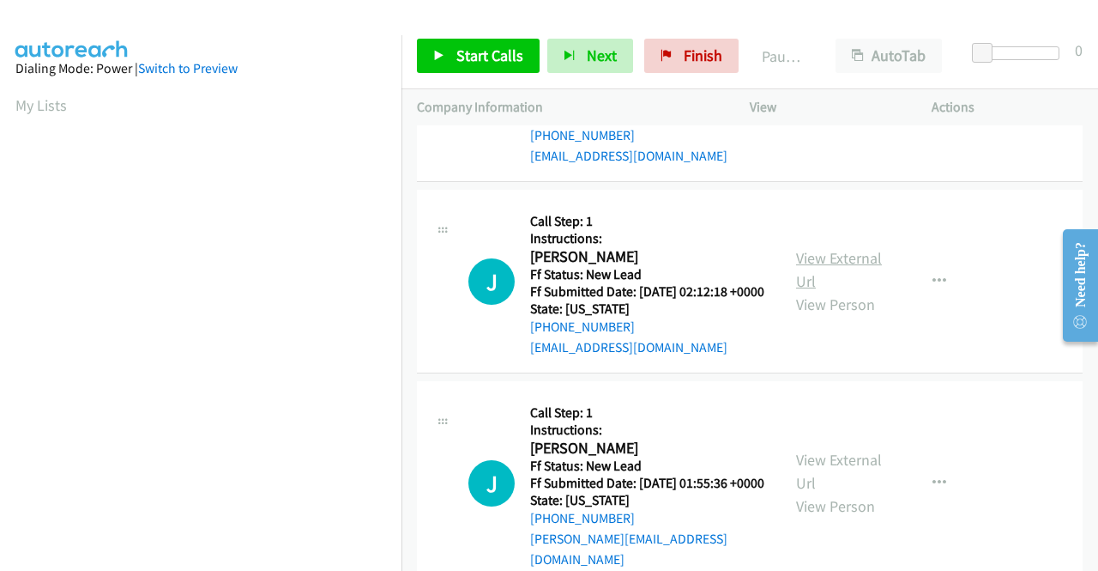
scroll to position [1115, 0]
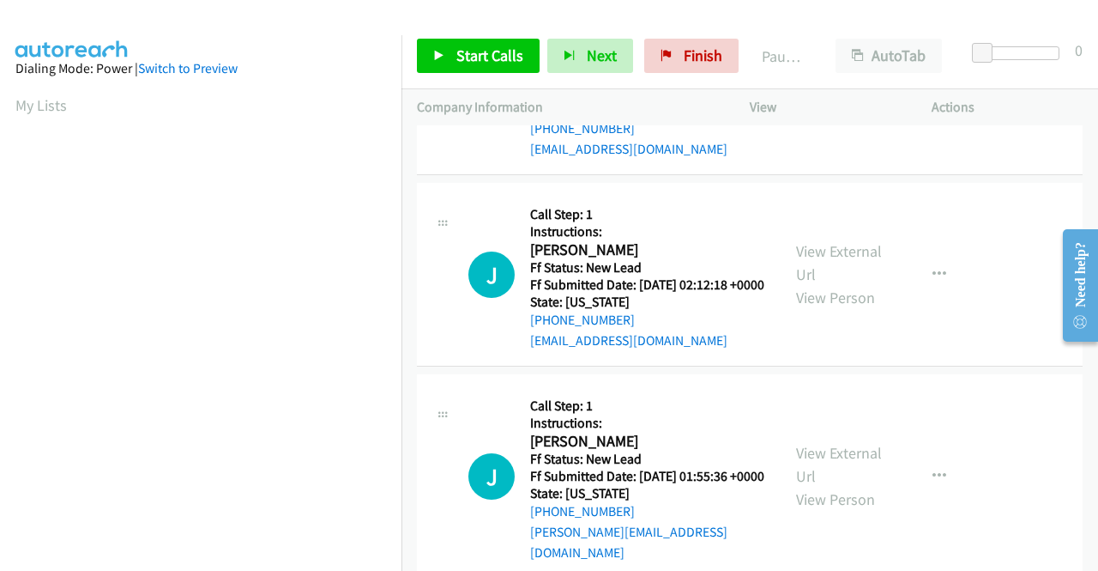
click at [813, 309] on div "View External Url View Person" at bounding box center [840, 273] width 89 height 69
click at [814, 284] on link "View External Url" at bounding box center [839, 262] width 86 height 43
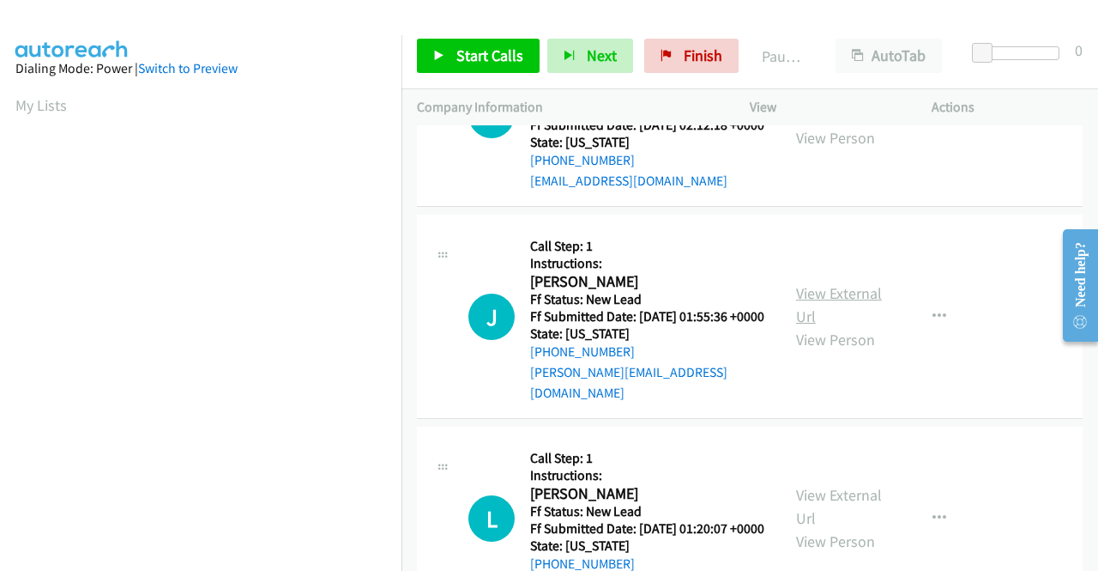
scroll to position [1287, 0]
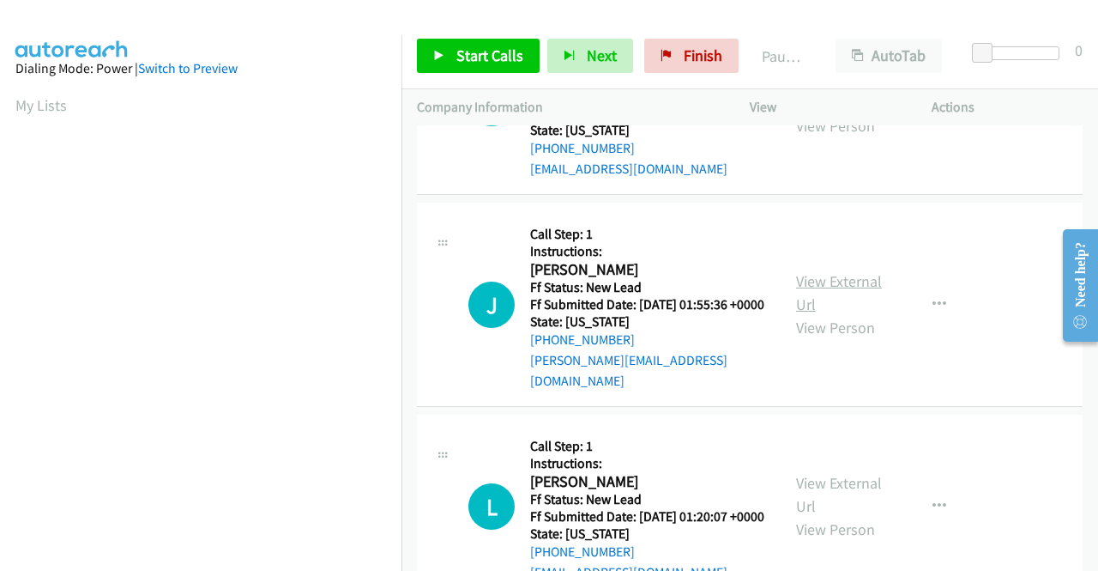
click at [819, 314] on link "View External Url" at bounding box center [839, 292] width 86 height 43
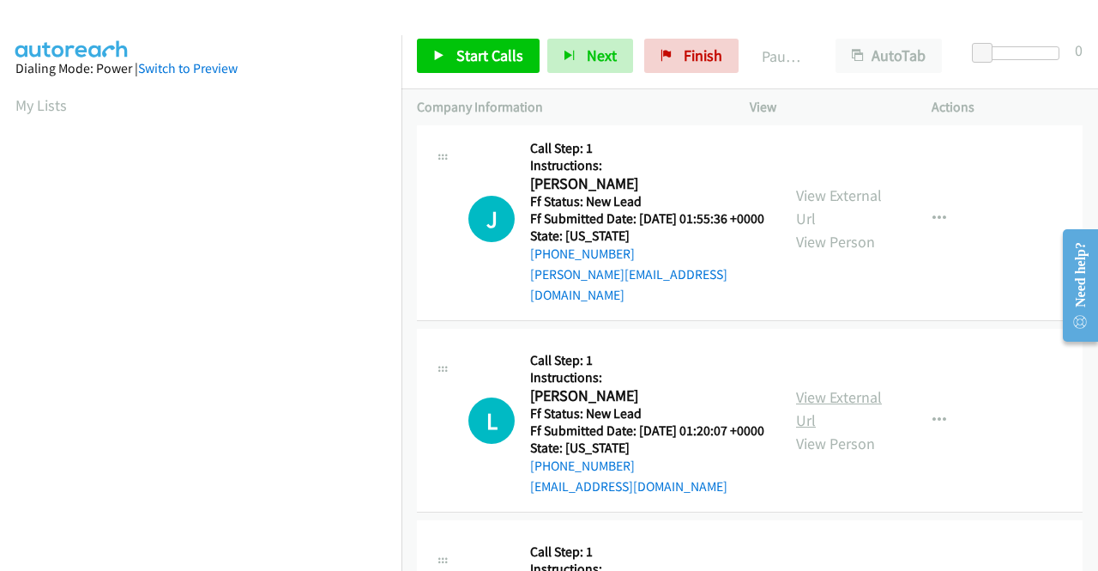
click at [843, 430] on link "View External Url" at bounding box center [839, 408] width 86 height 43
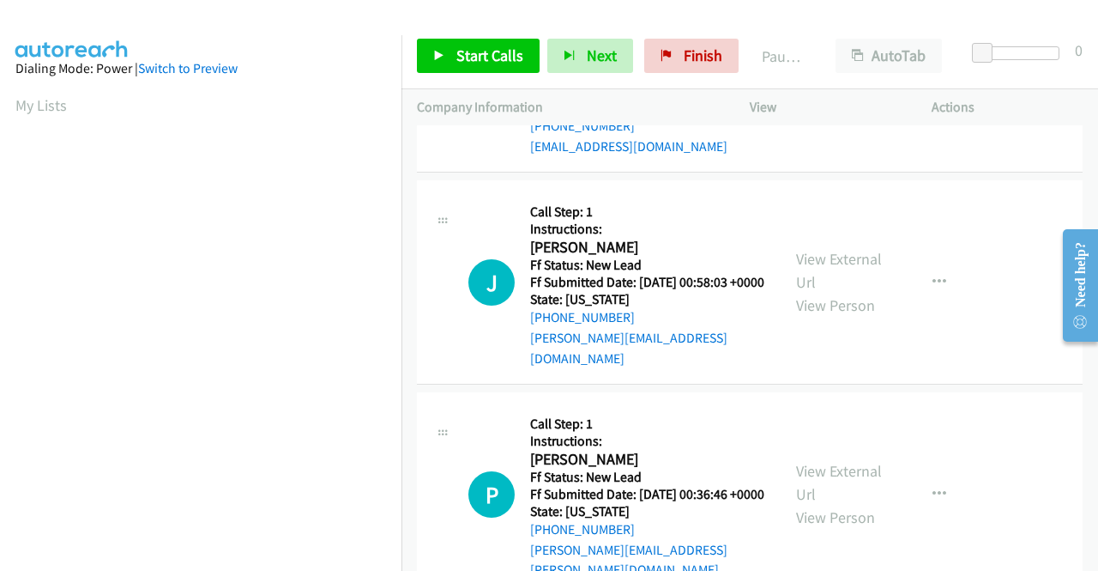
scroll to position [1716, 0]
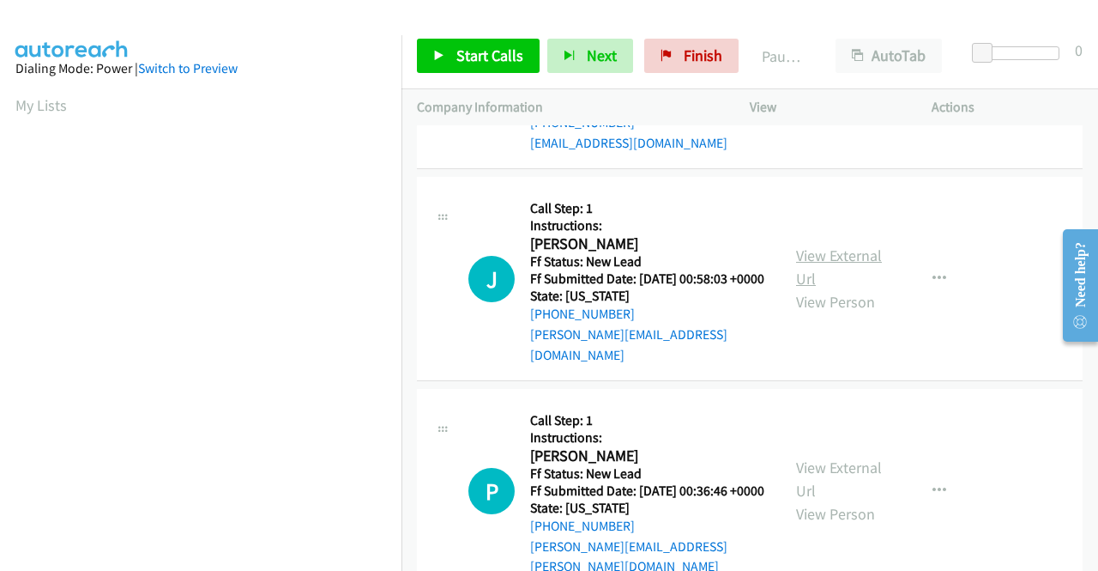
click at [798, 288] on link "View External Url" at bounding box center [839, 266] width 86 height 43
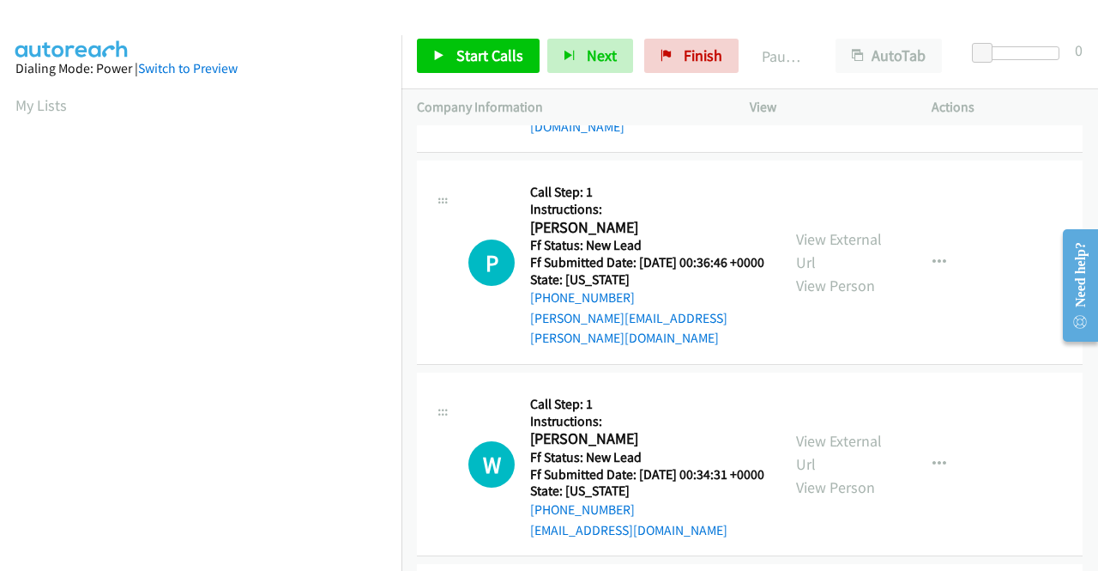
scroll to position [1973, 0]
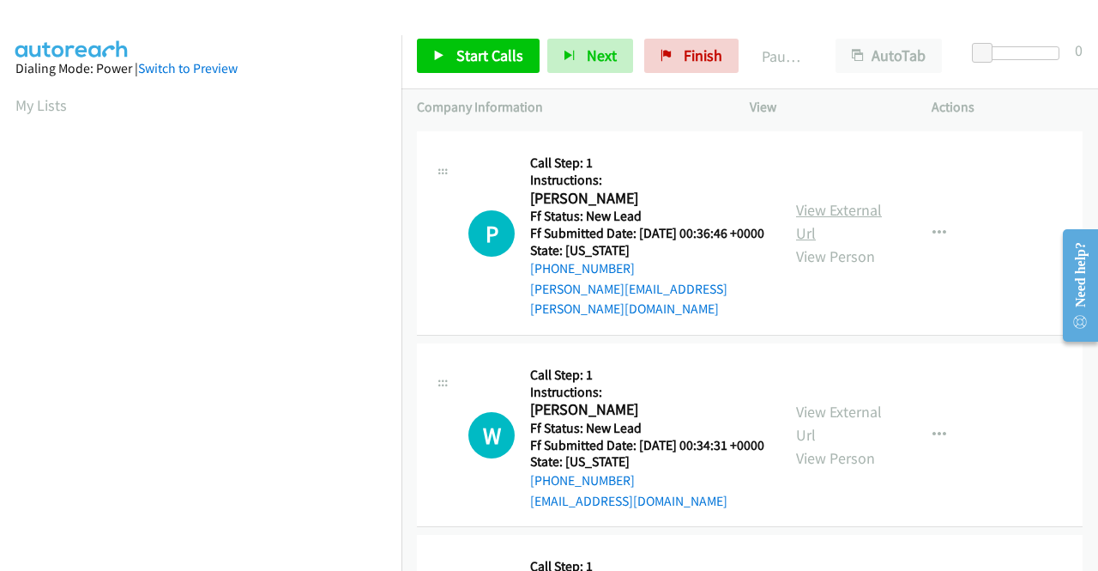
click at [832, 243] on link "View External Url" at bounding box center [839, 221] width 86 height 43
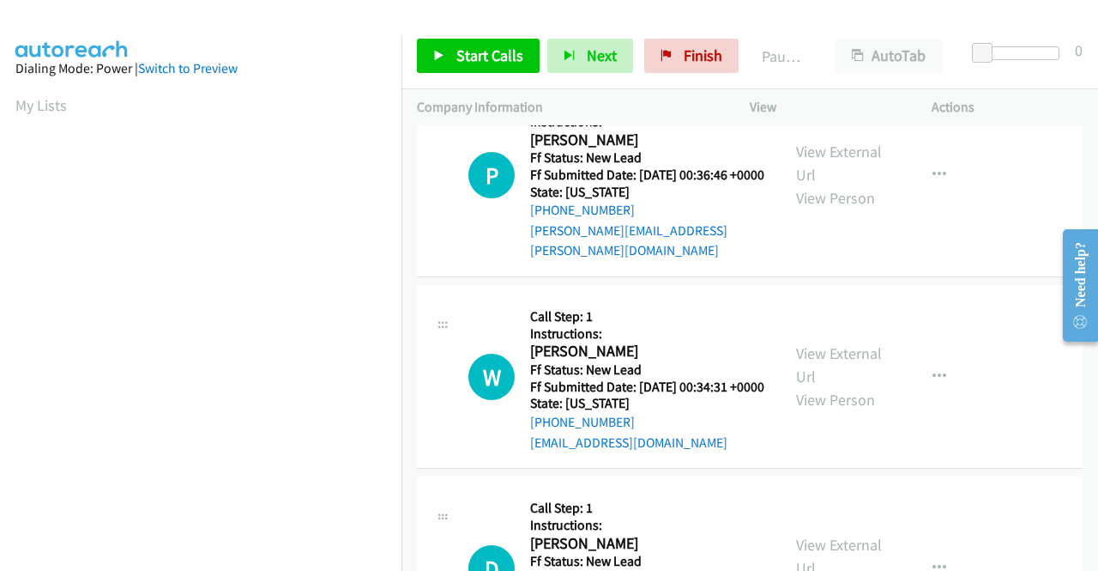
scroll to position [2059, 0]
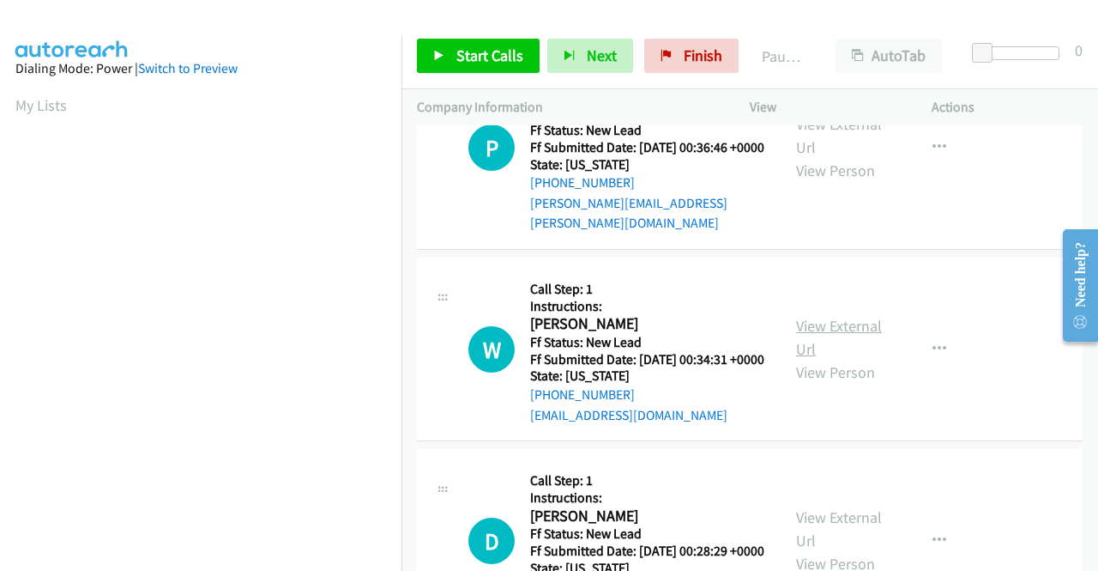
click at [801, 359] on link "View External Url" at bounding box center [839, 337] width 86 height 43
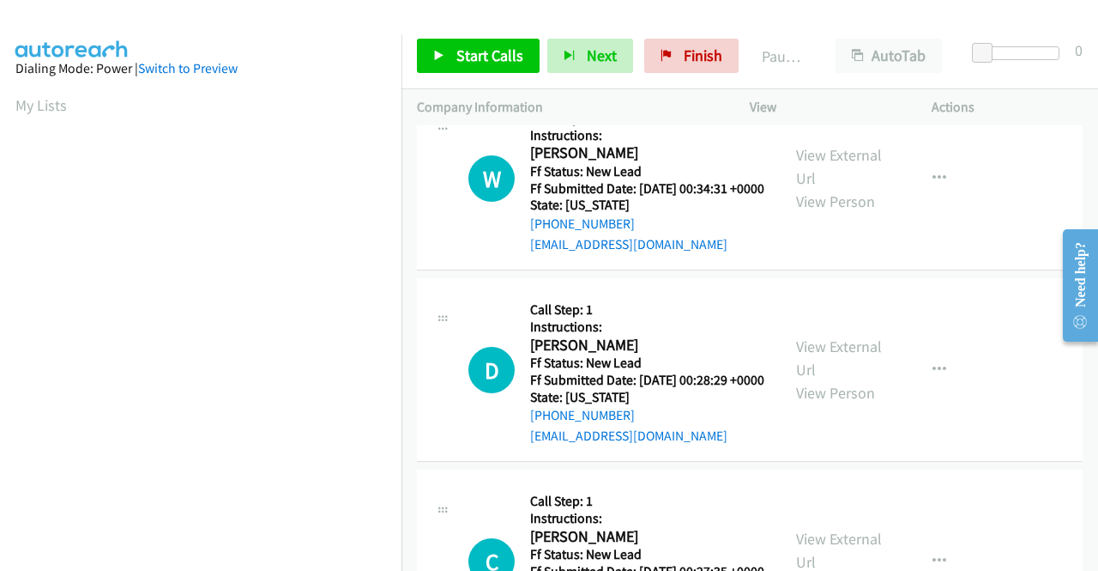
scroll to position [2231, 0]
click at [819, 378] on link "View External Url" at bounding box center [839, 356] width 86 height 43
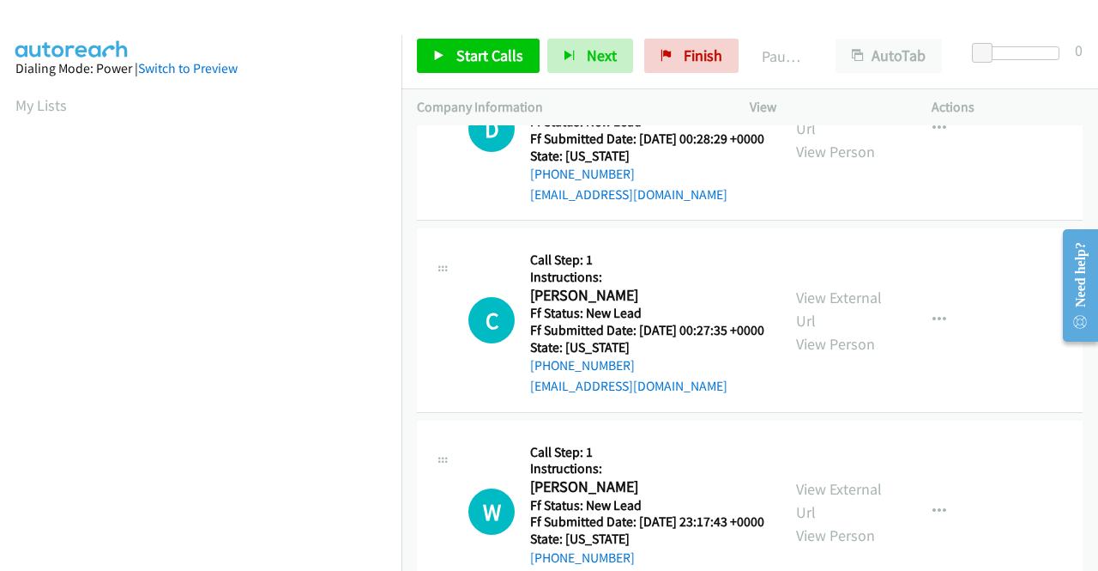
scroll to position [2488, 0]
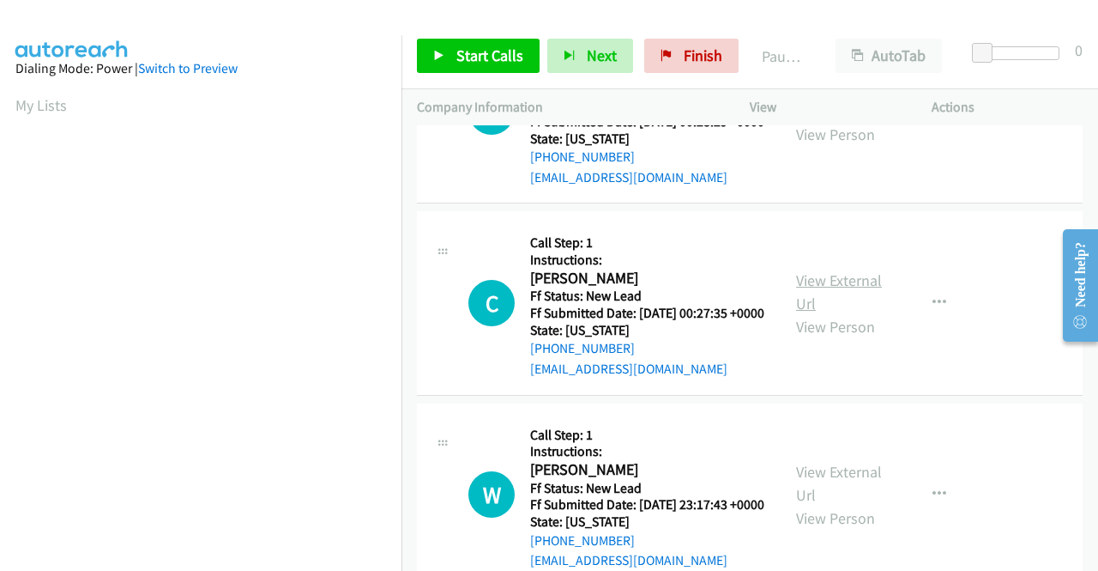
click at [807, 313] on link "View External Url" at bounding box center [839, 291] width 86 height 43
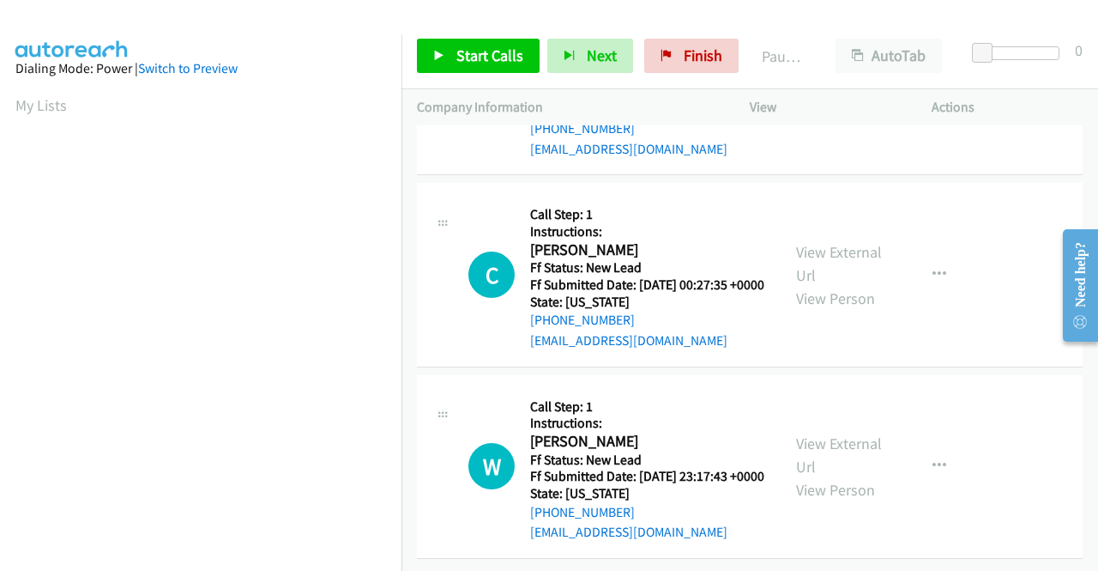
scroll to position [2698, 0]
click at [823, 433] on link "View External Url" at bounding box center [839, 454] width 86 height 43
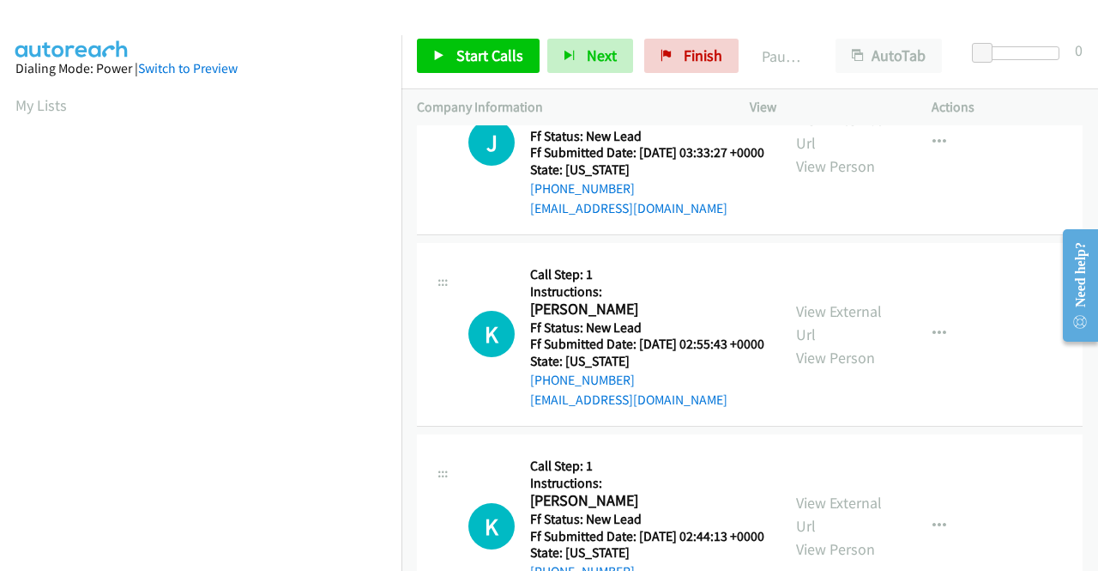
scroll to position [0, 0]
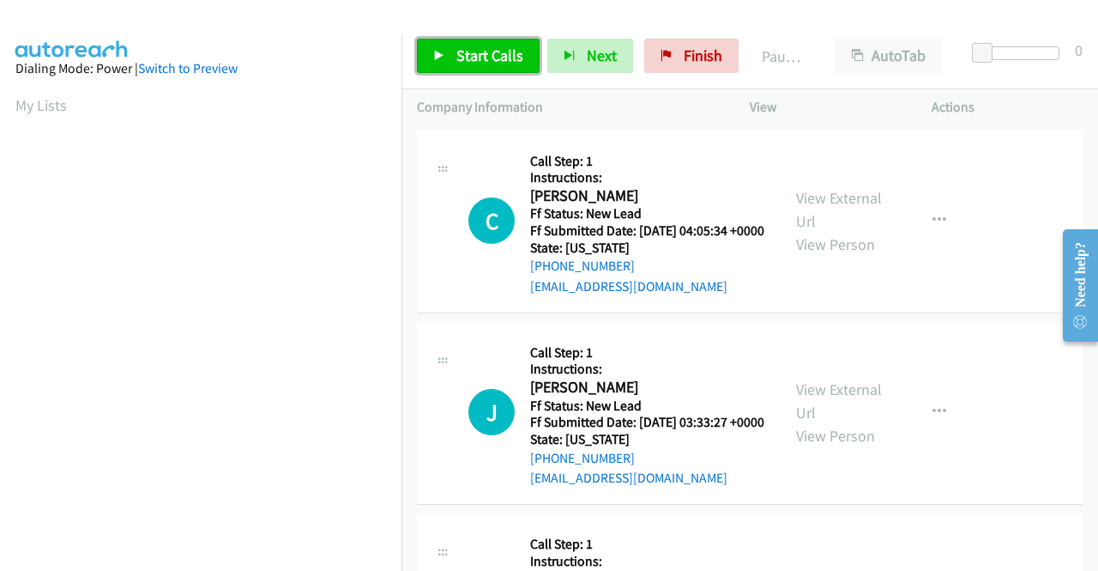
click at [489, 61] on span "Start Calls" at bounding box center [489, 55] width 67 height 20
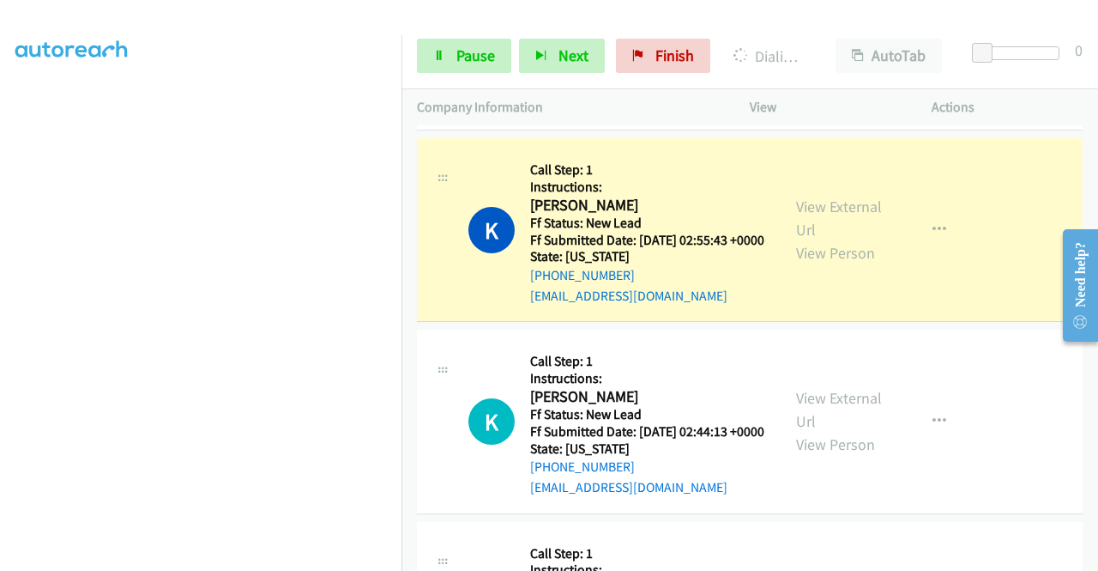
scroll to position [391, 0]
click at [472, 45] on link "Pause" at bounding box center [464, 56] width 94 height 34
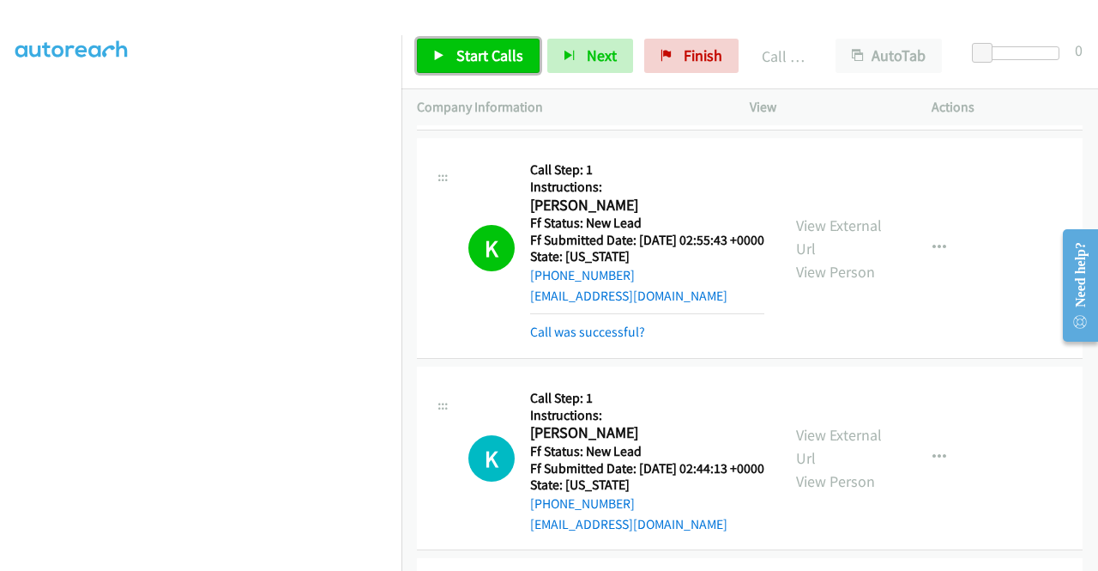
click at [480, 57] on span "Start Calls" at bounding box center [489, 55] width 67 height 20
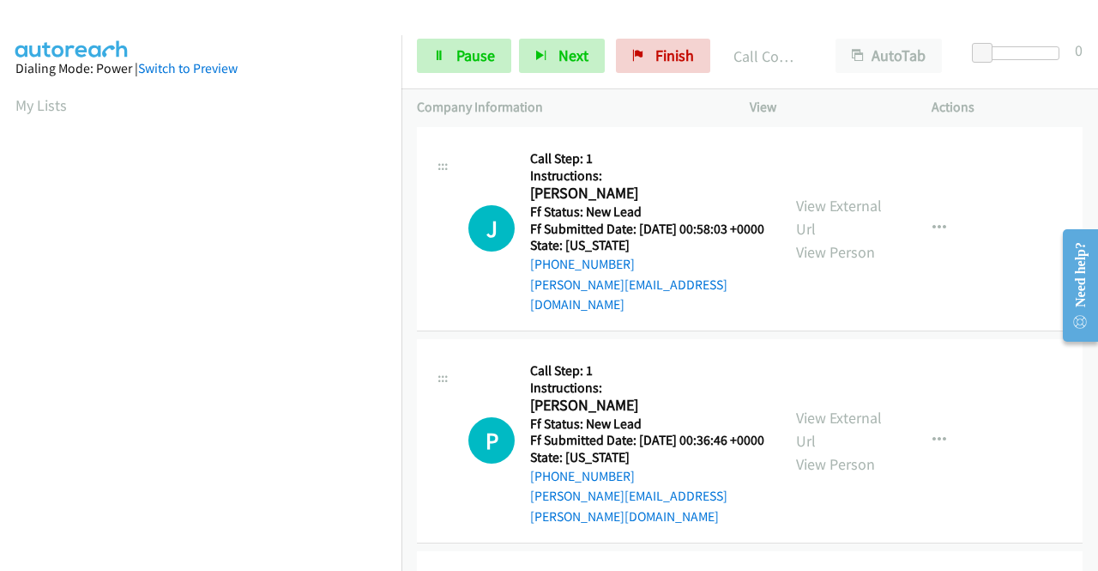
scroll to position [2181, 0]
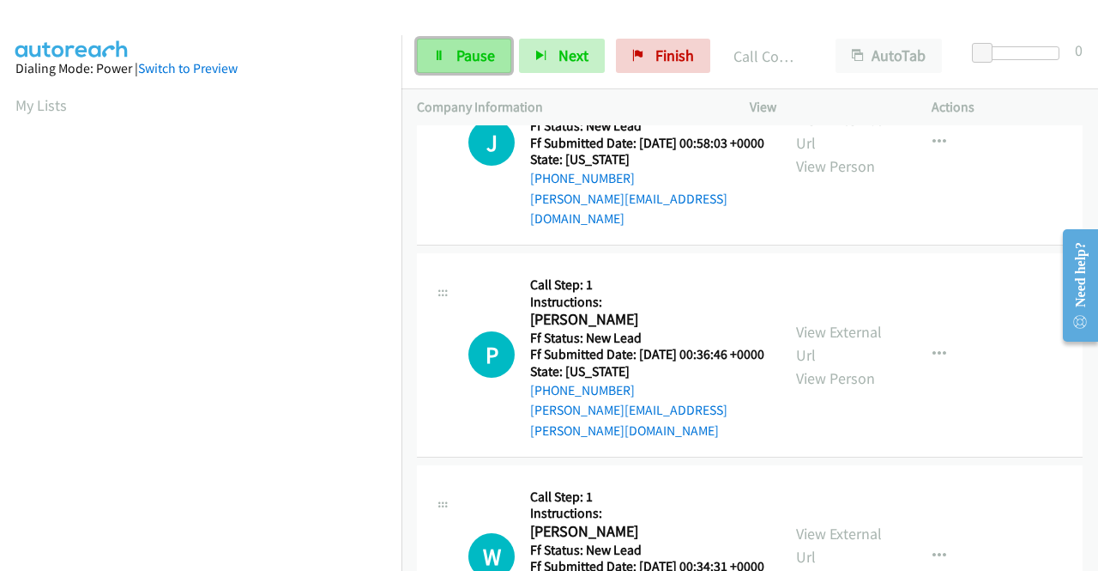
click at [490, 54] on span "Pause" at bounding box center [475, 55] width 39 height 20
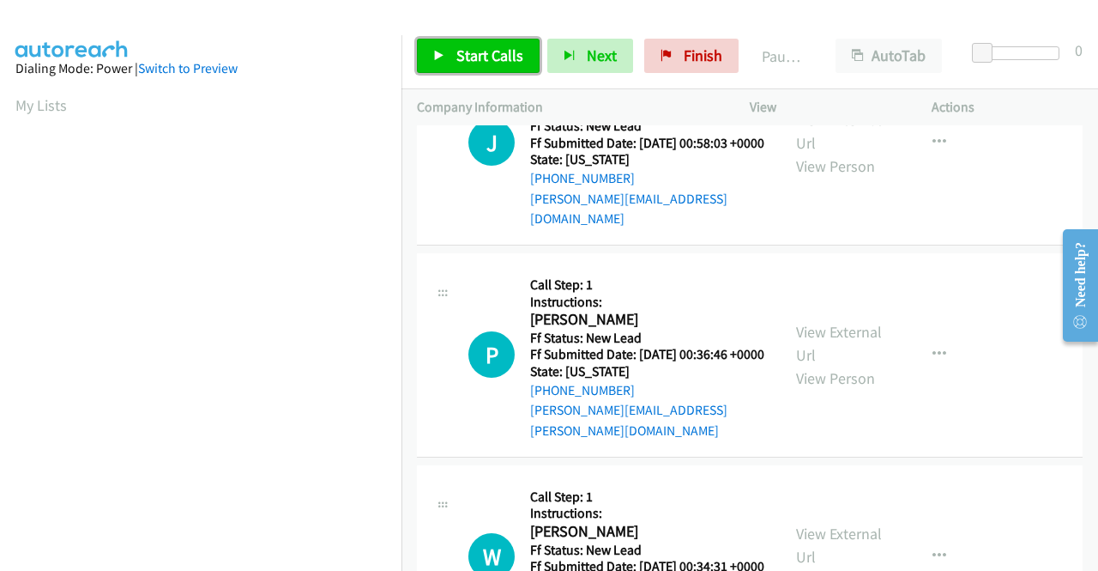
click at [490, 54] on span "Start Calls" at bounding box center [489, 55] width 67 height 20
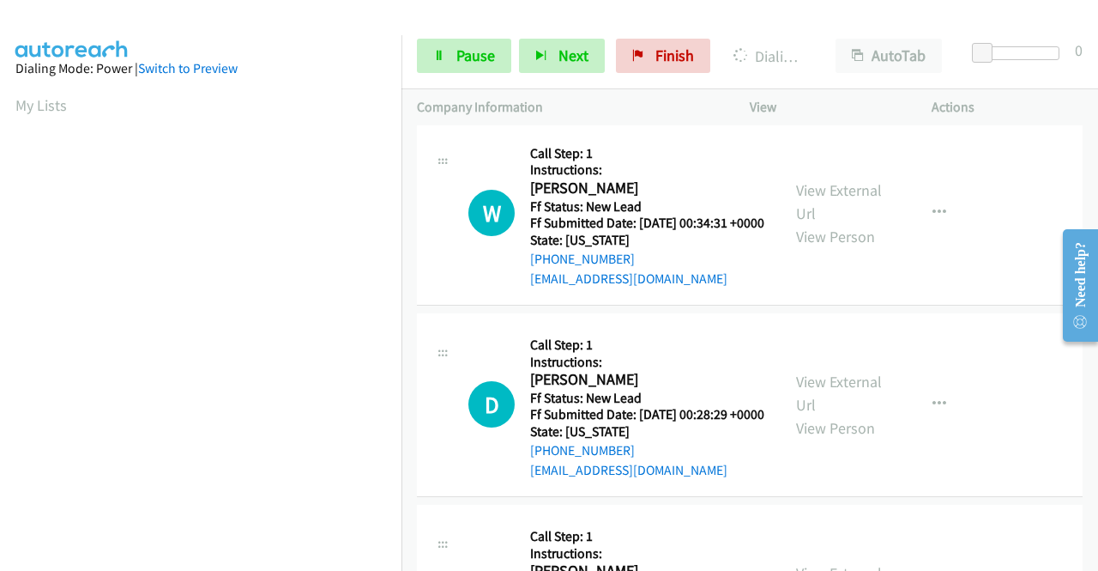
scroll to position [391, 0]
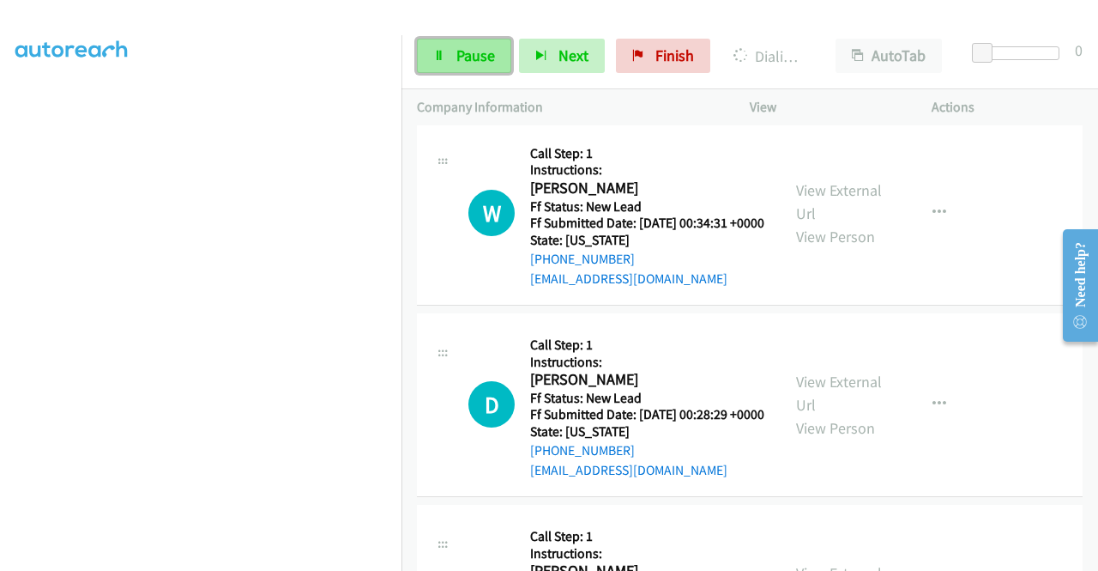
click at [482, 51] on span "Pause" at bounding box center [475, 55] width 39 height 20
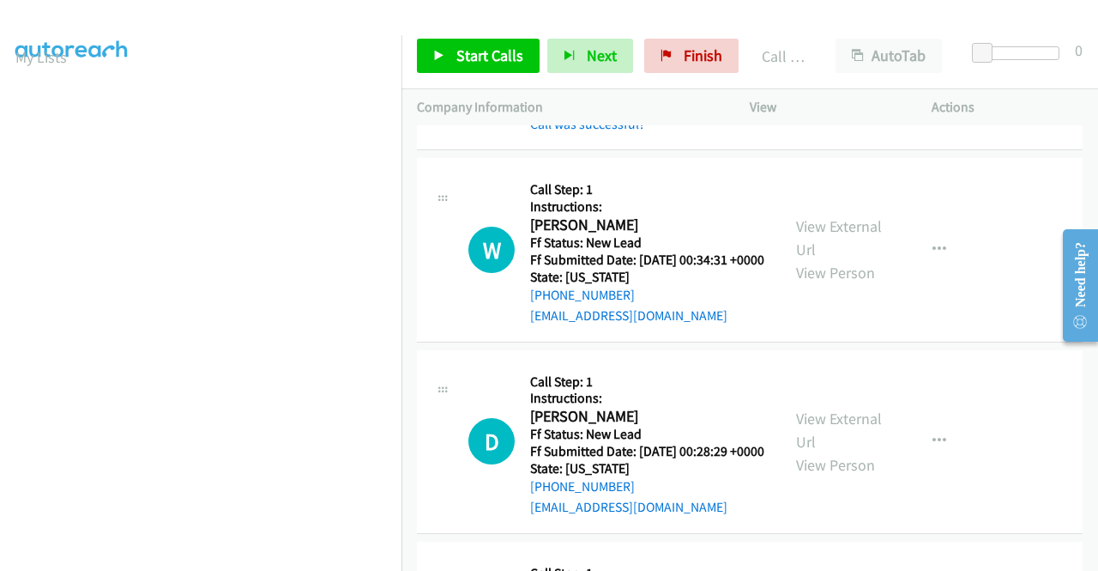
scroll to position [2543, 0]
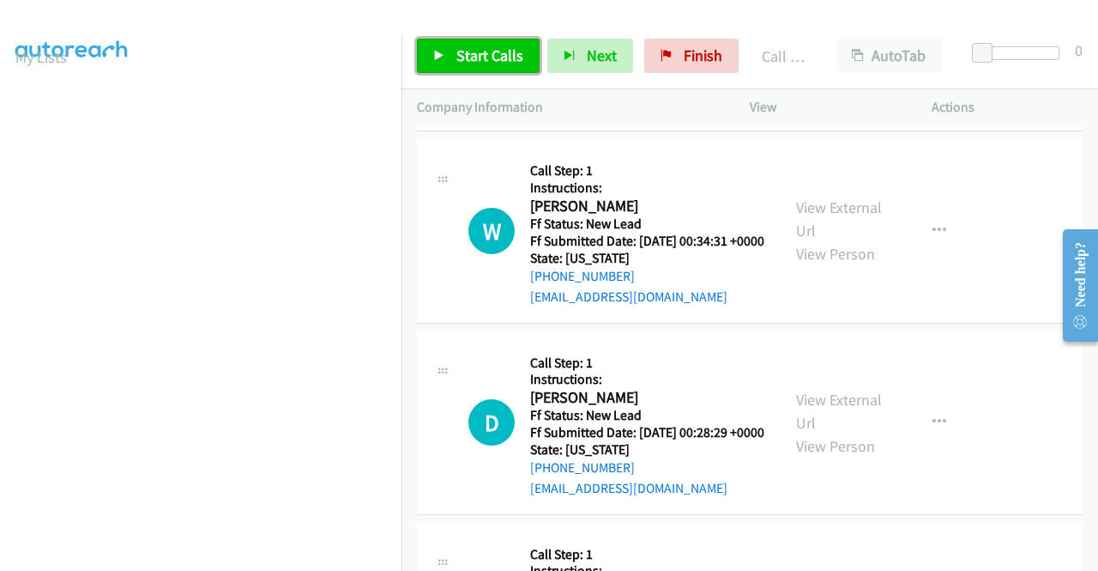
click at [495, 62] on span "Start Calls" at bounding box center [489, 55] width 67 height 20
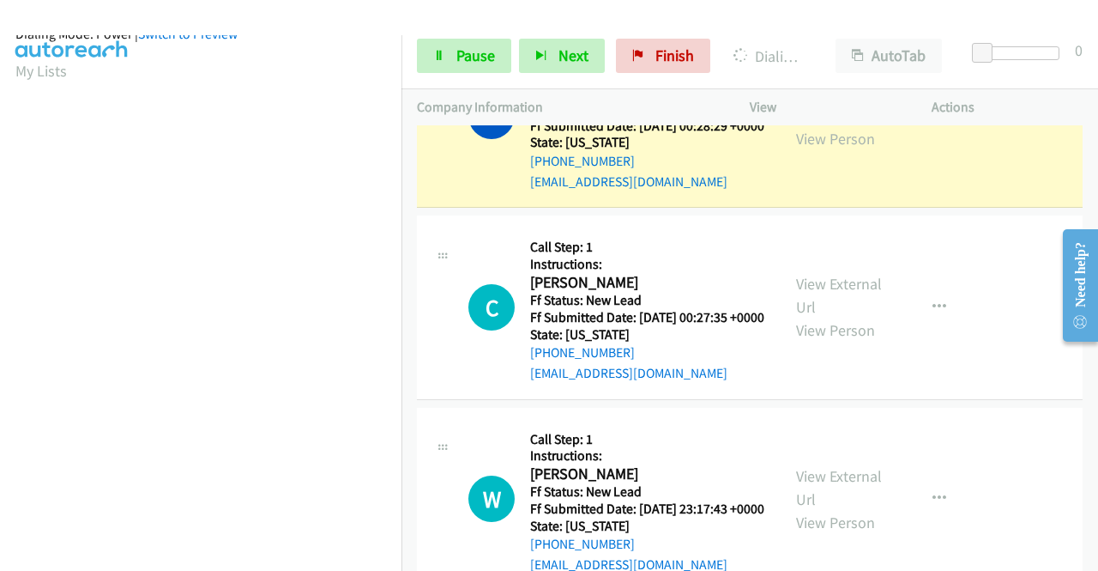
scroll to position [391, 0]
click at [474, 56] on span "Pause" at bounding box center [475, 55] width 39 height 20
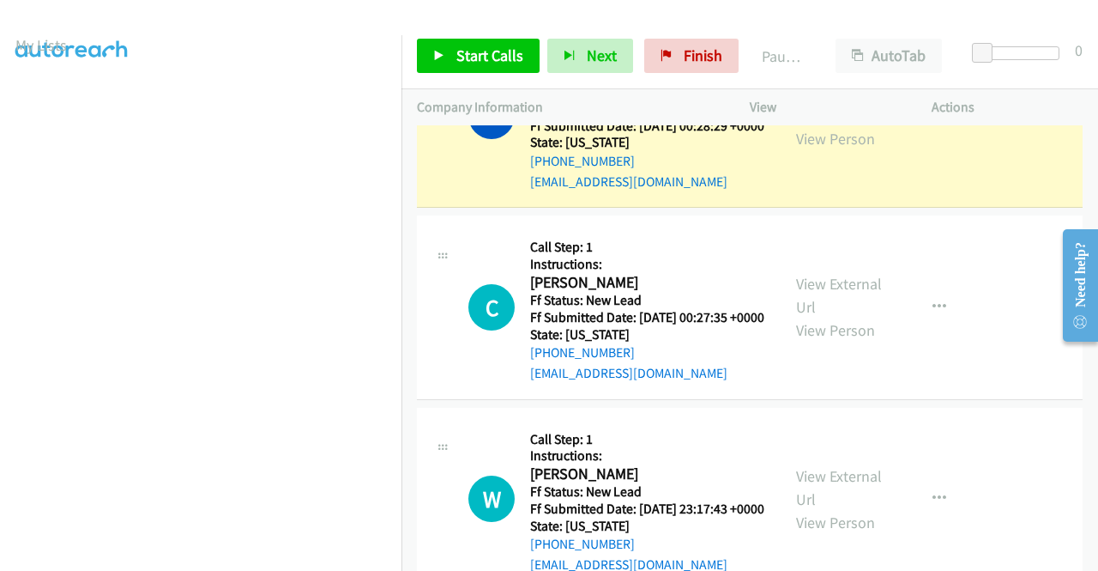
scroll to position [48, 0]
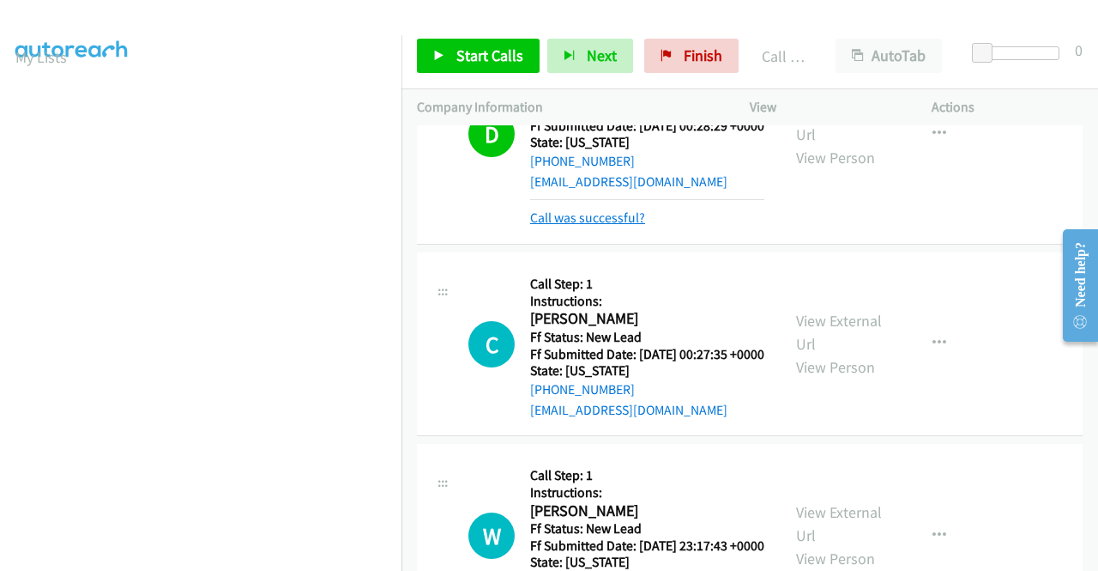
click at [614, 226] on link "Call was successful?" at bounding box center [587, 217] width 115 height 16
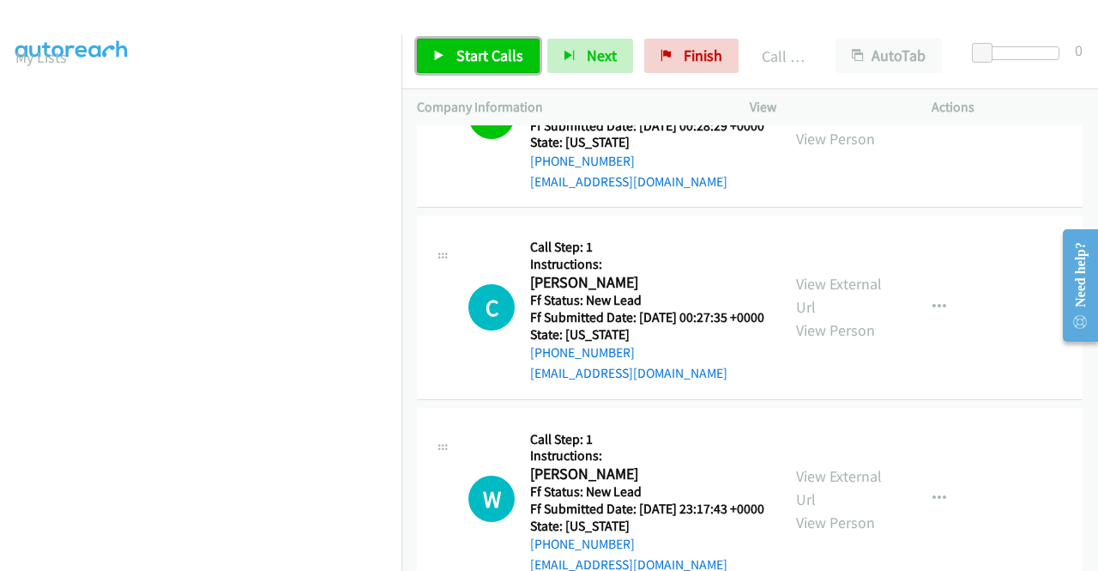
click at [486, 49] on span "Start Calls" at bounding box center [489, 55] width 67 height 20
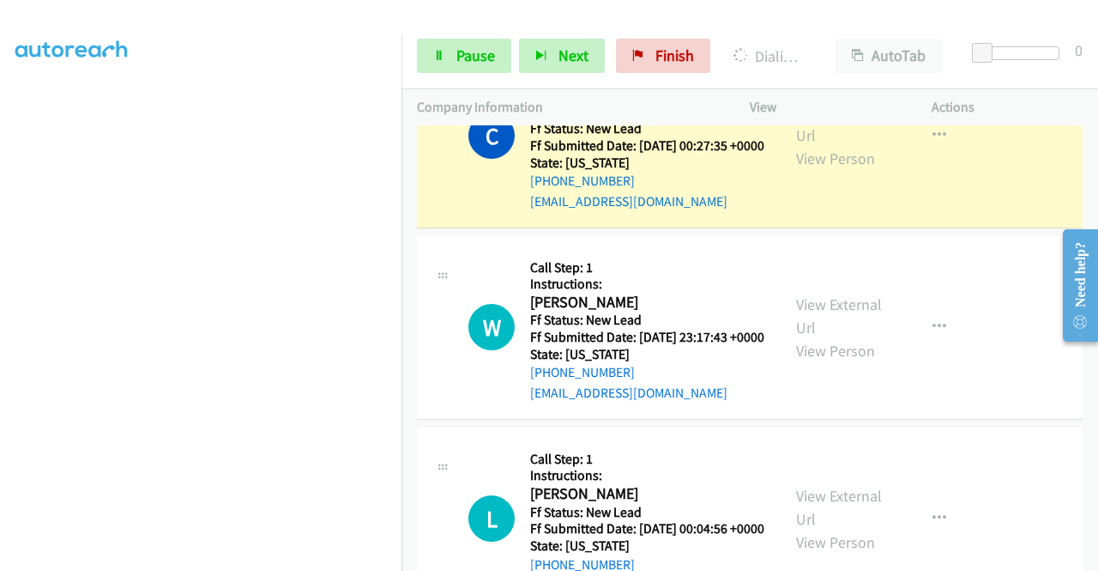
scroll to position [3144, 0]
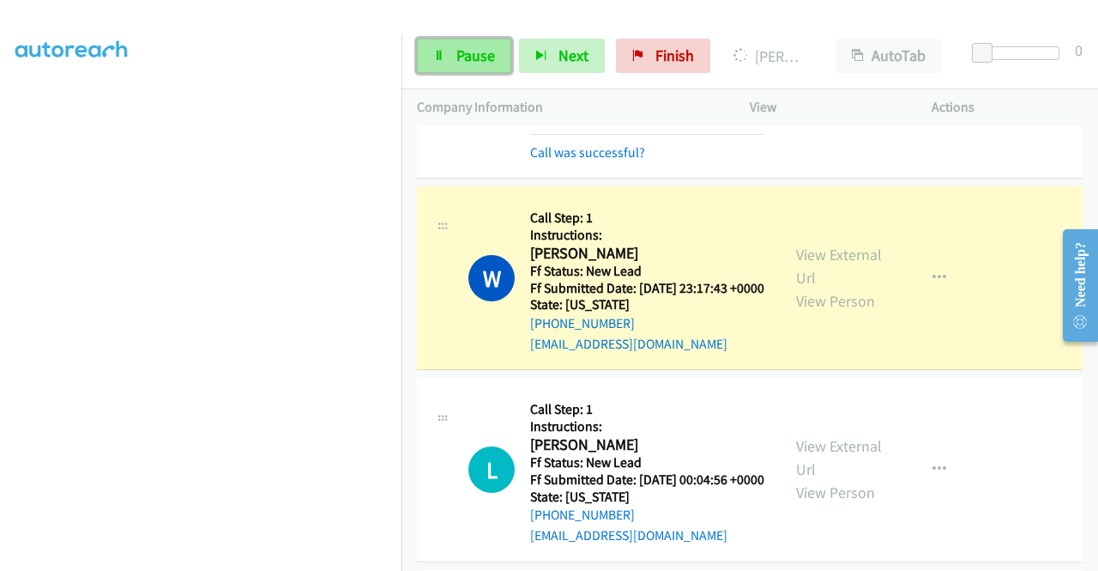
click at [485, 51] on span "Pause" at bounding box center [475, 55] width 39 height 20
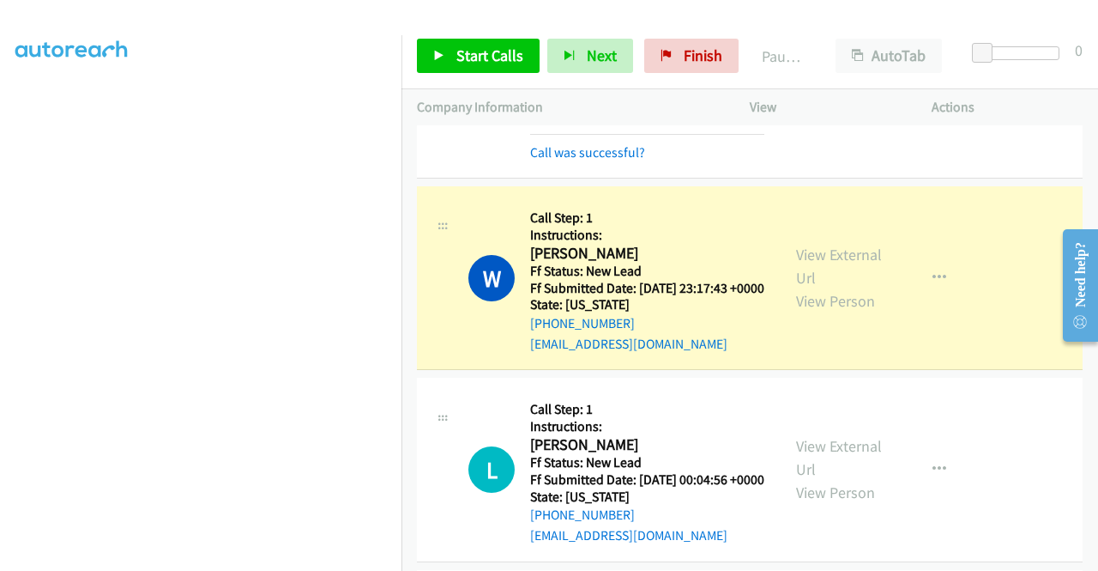
scroll to position [0, 0]
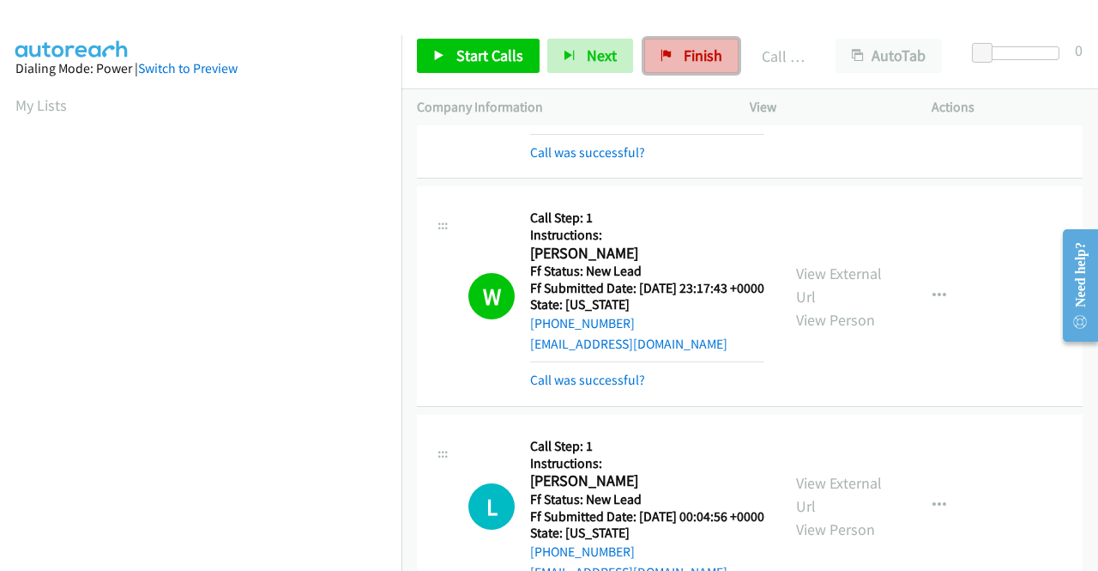
click at [689, 61] on span "Finish" at bounding box center [703, 55] width 39 height 20
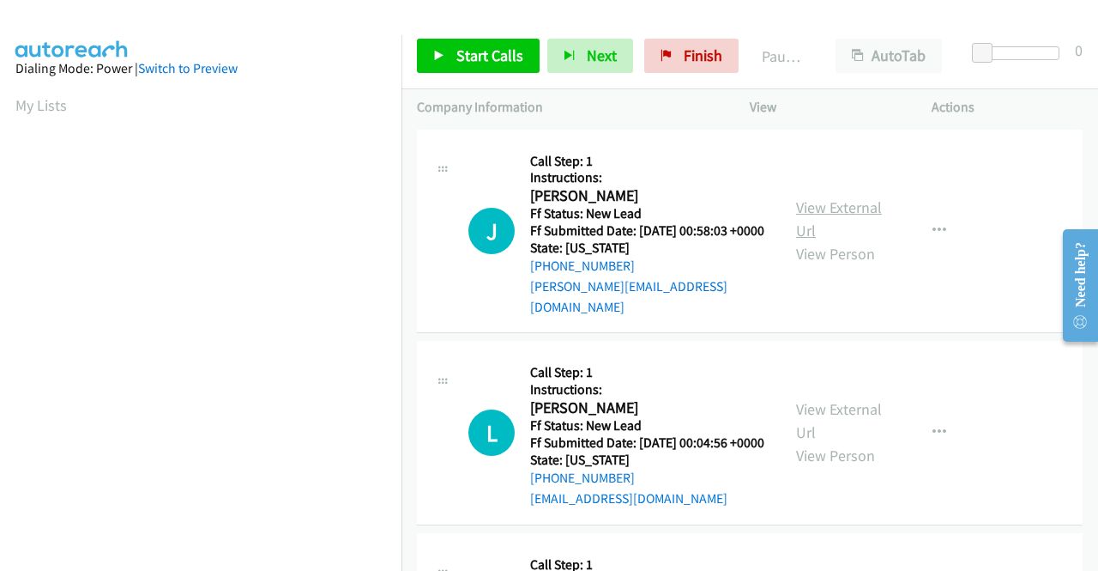
click at [828, 207] on link "View External Url" at bounding box center [839, 218] width 86 height 43
click at [830, 414] on link "View External Url" at bounding box center [839, 420] width 86 height 43
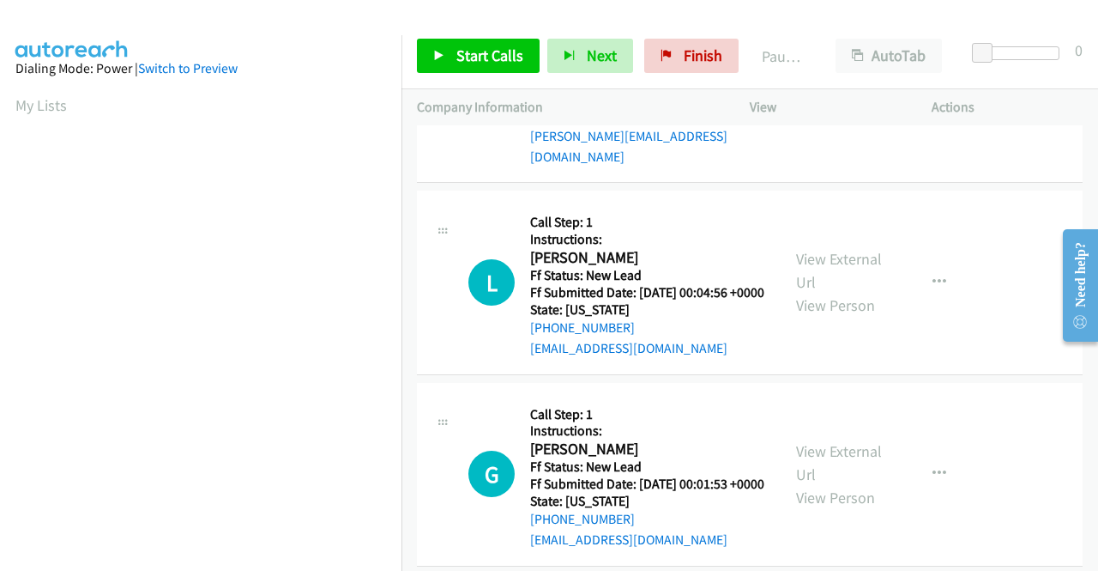
scroll to position [172, 0]
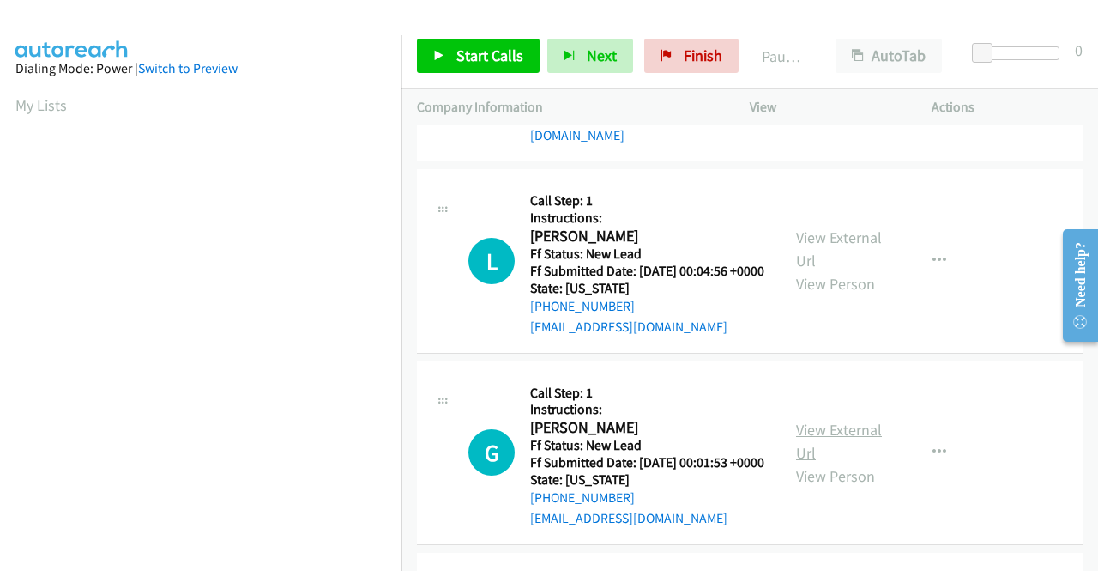
click at [822, 444] on link "View External Url" at bounding box center [839, 441] width 86 height 43
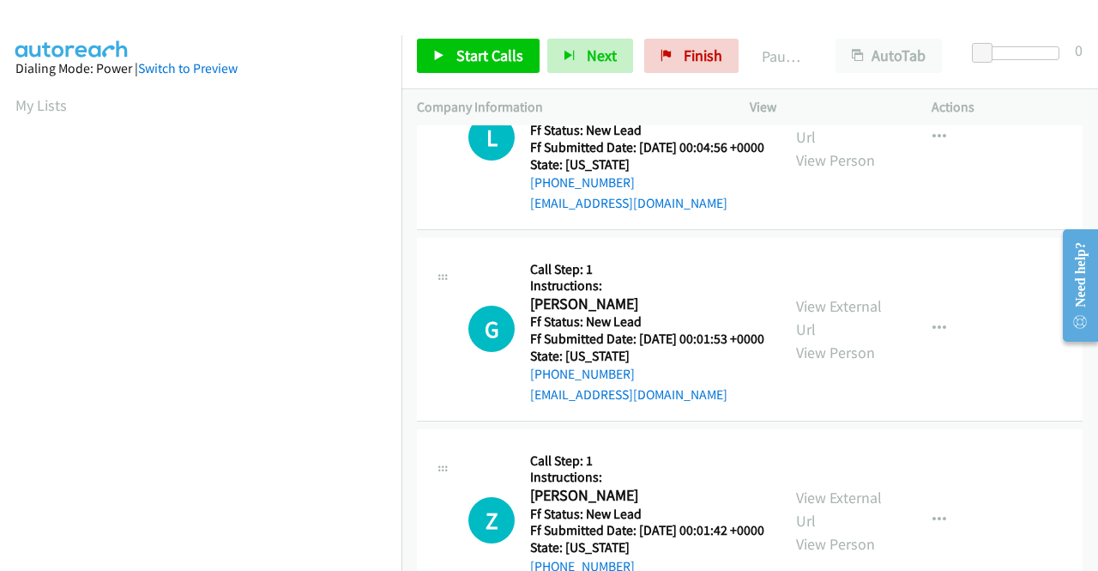
scroll to position [343, 0]
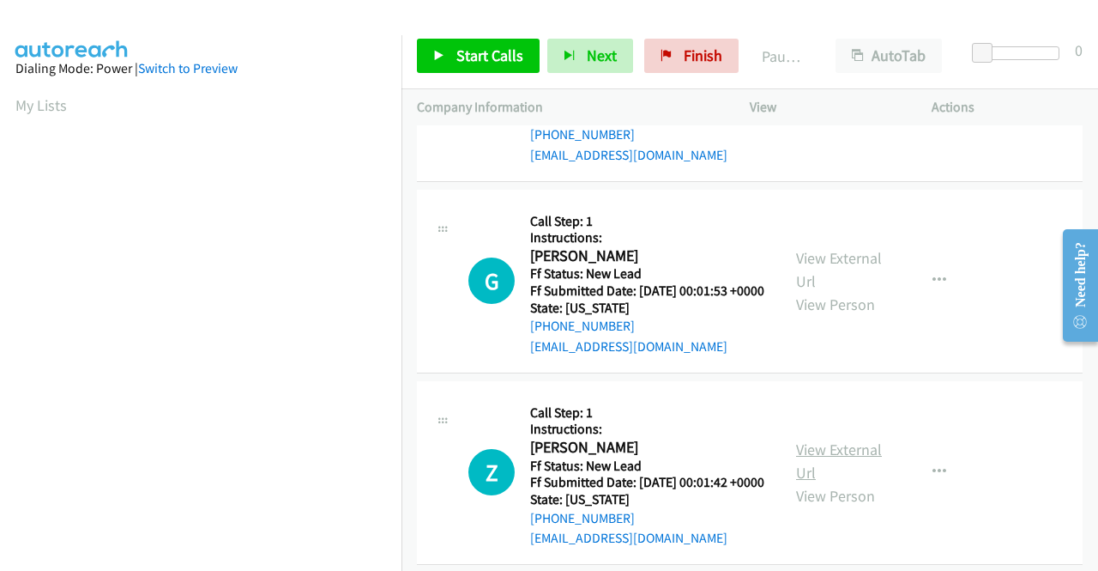
click at [819, 482] on link "View External Url" at bounding box center [839, 460] width 86 height 43
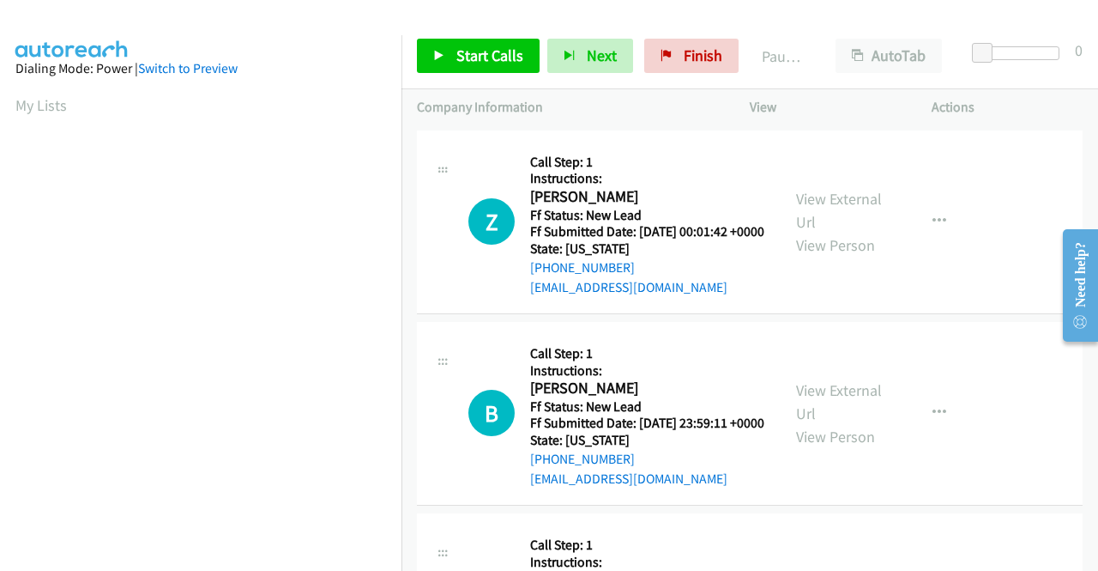
scroll to position [601, 0]
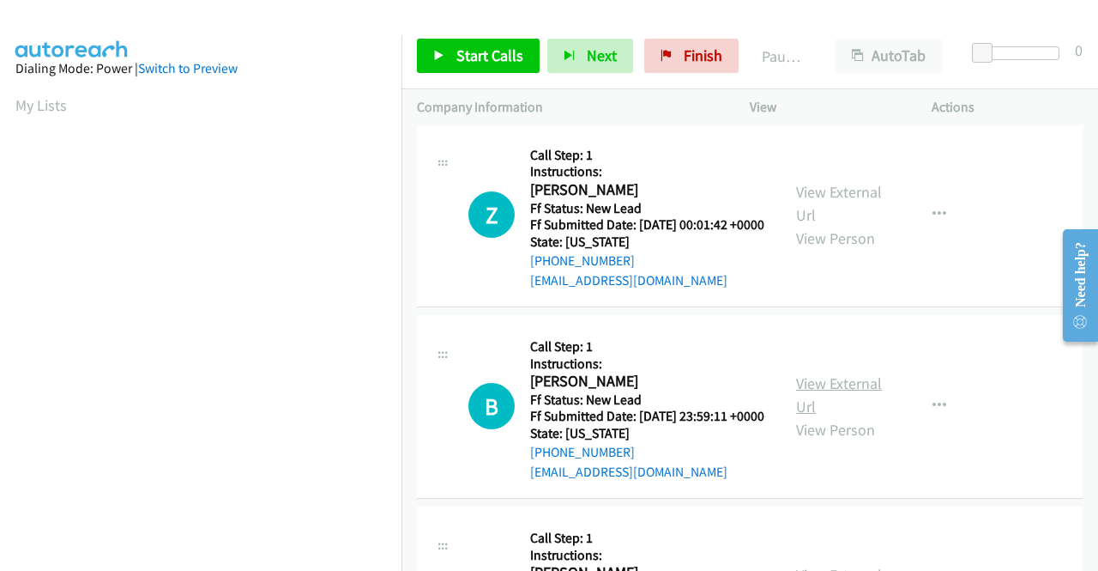
click at [841, 416] on link "View External Url" at bounding box center [839, 394] width 86 height 43
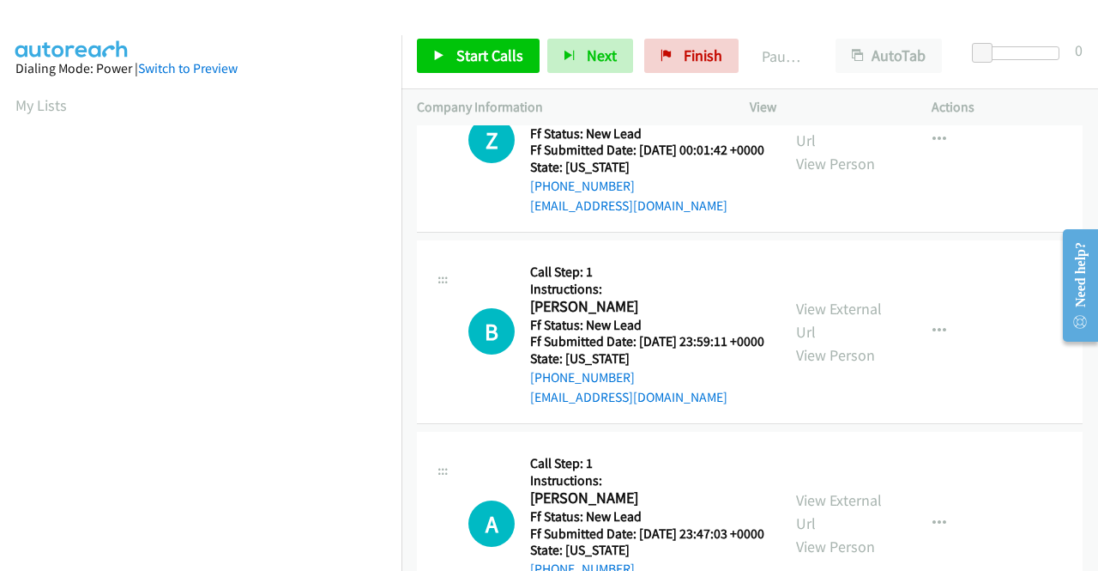
scroll to position [772, 0]
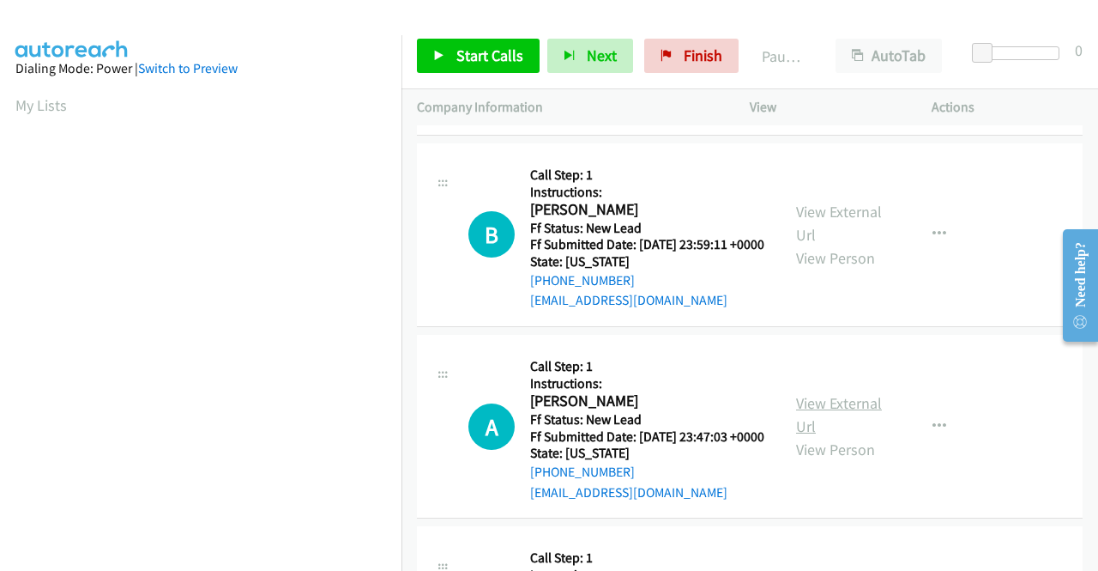
click at [838, 436] on link "View External Url" at bounding box center [839, 414] width 86 height 43
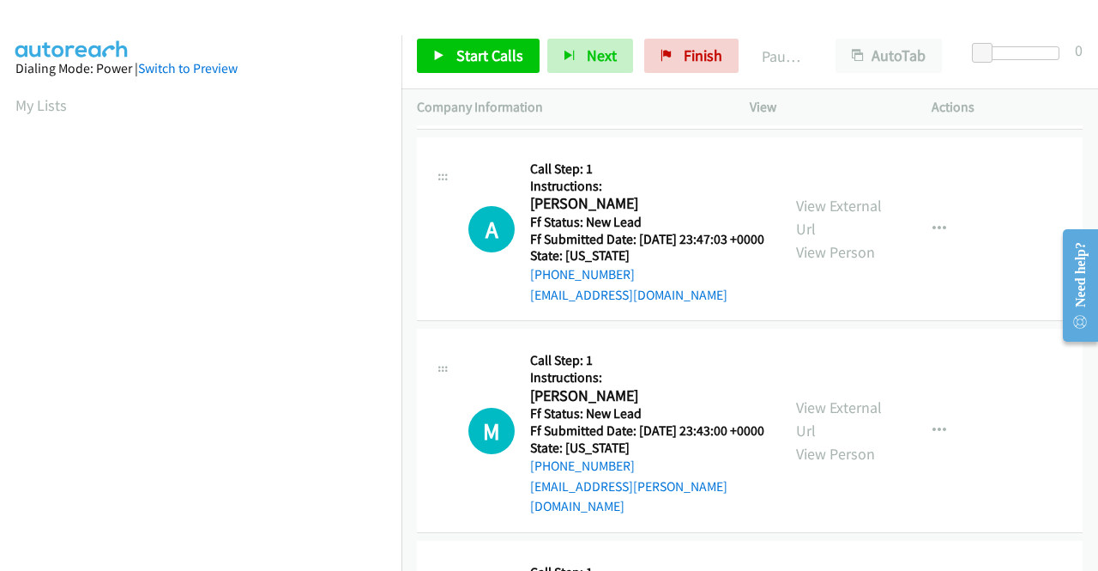
scroll to position [1030, 0]
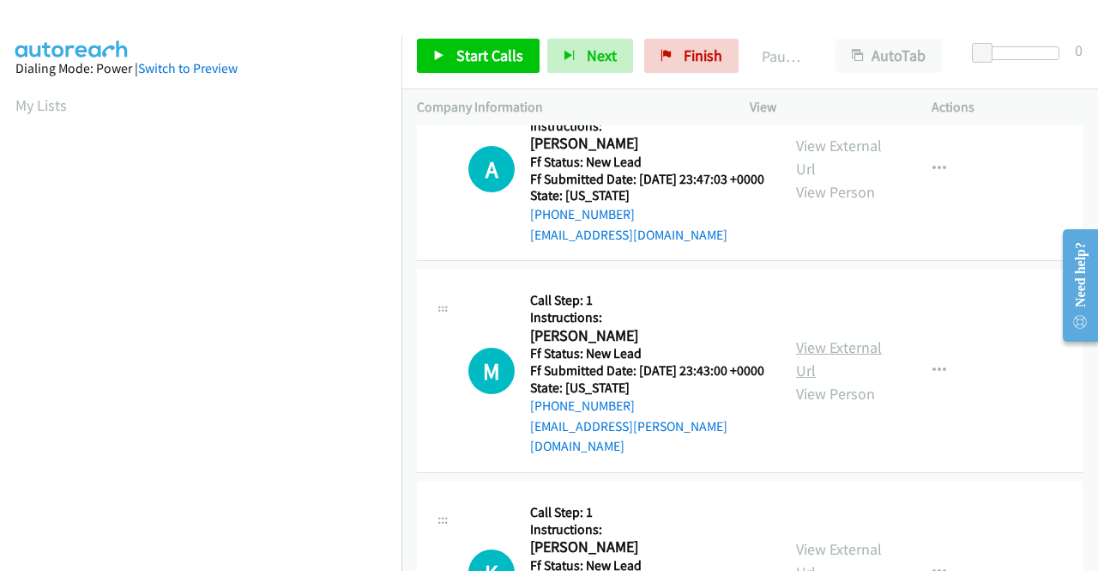
click at [837, 380] on link "View External Url" at bounding box center [839, 358] width 86 height 43
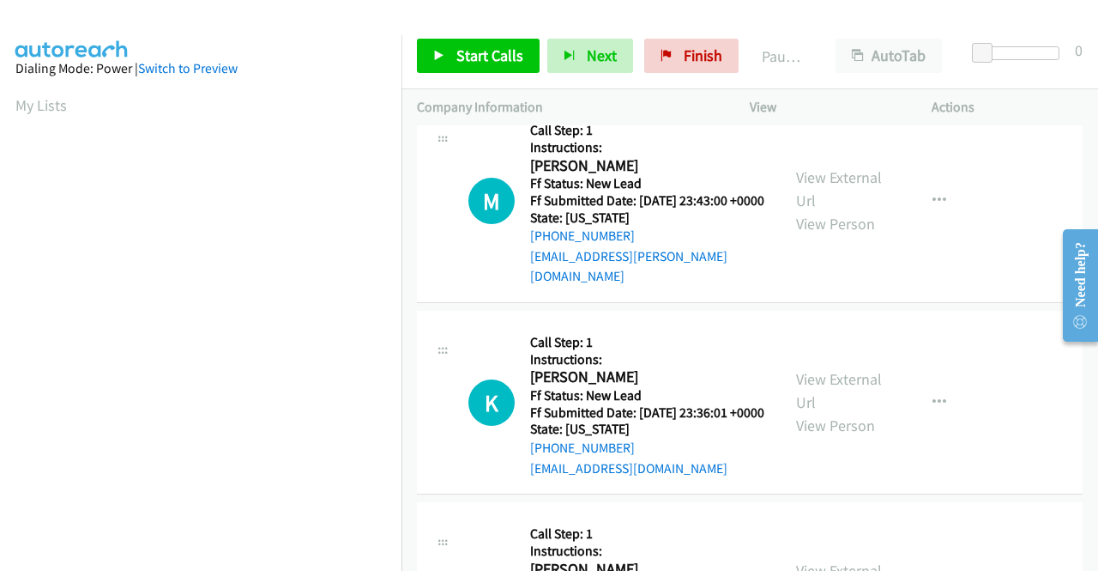
scroll to position [1201, 0]
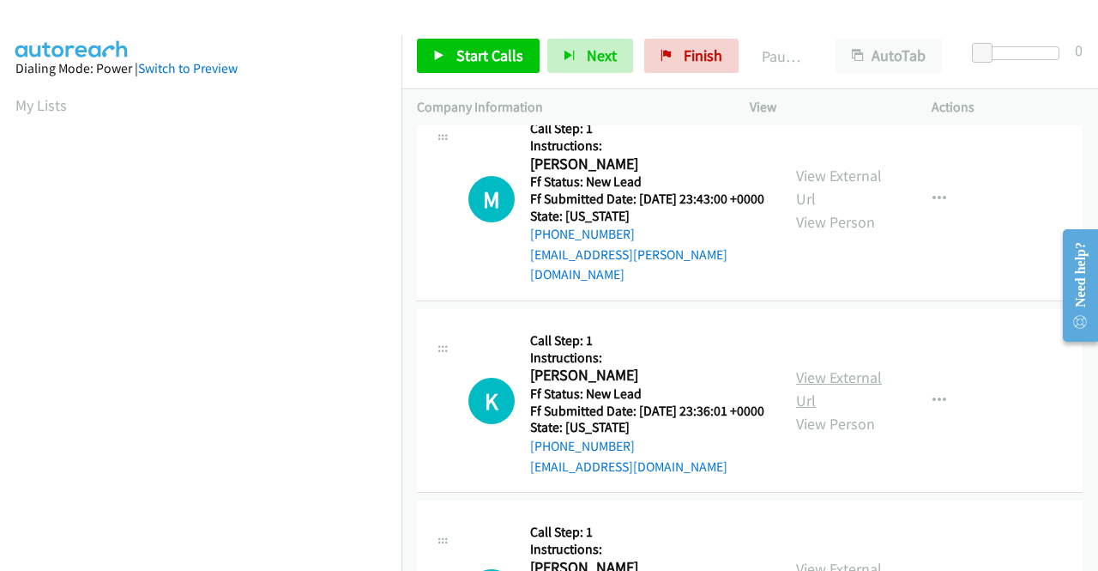
click at [801, 410] on link "View External Url" at bounding box center [839, 388] width 86 height 43
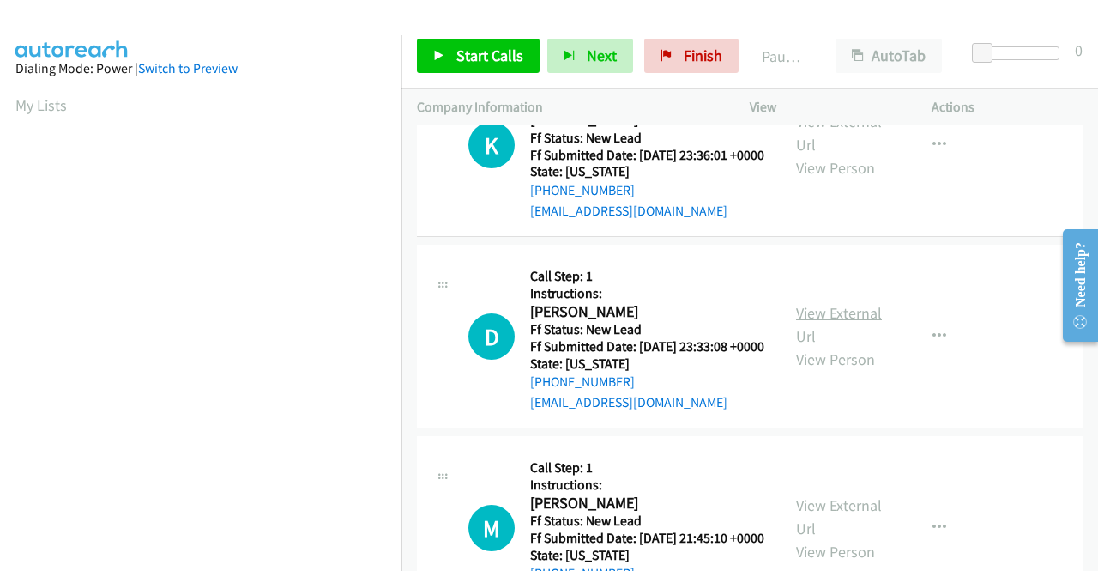
scroll to position [1459, 0]
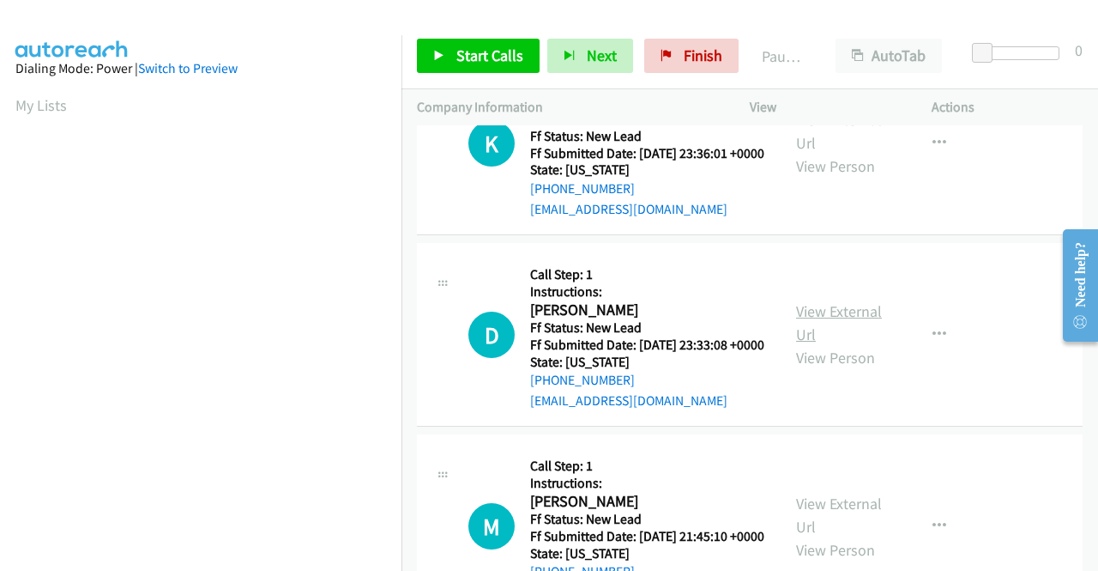
click at [853, 344] on link "View External Url" at bounding box center [839, 322] width 86 height 43
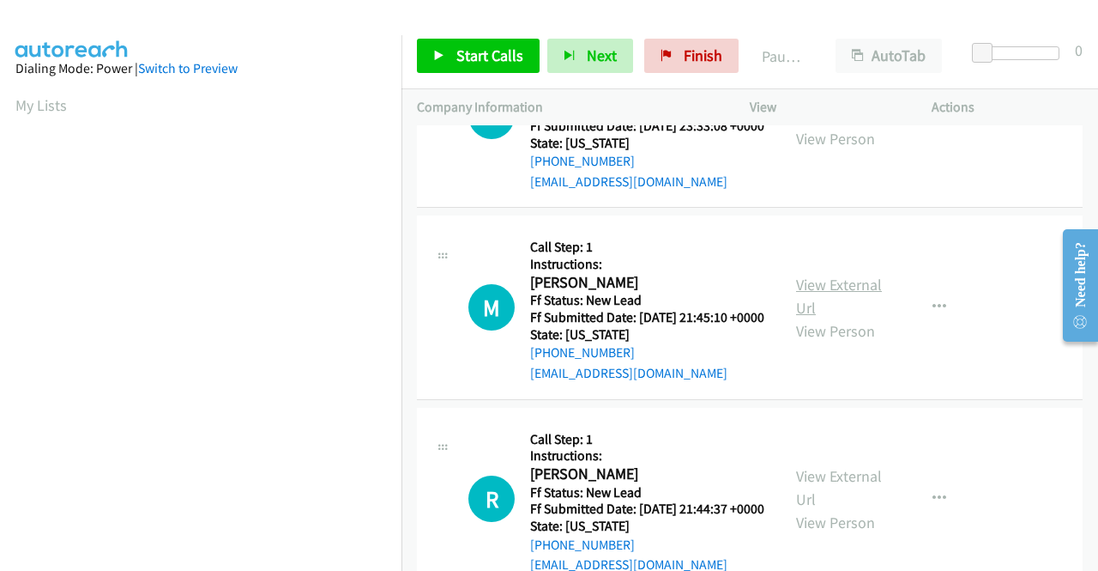
scroll to position [1716, 0]
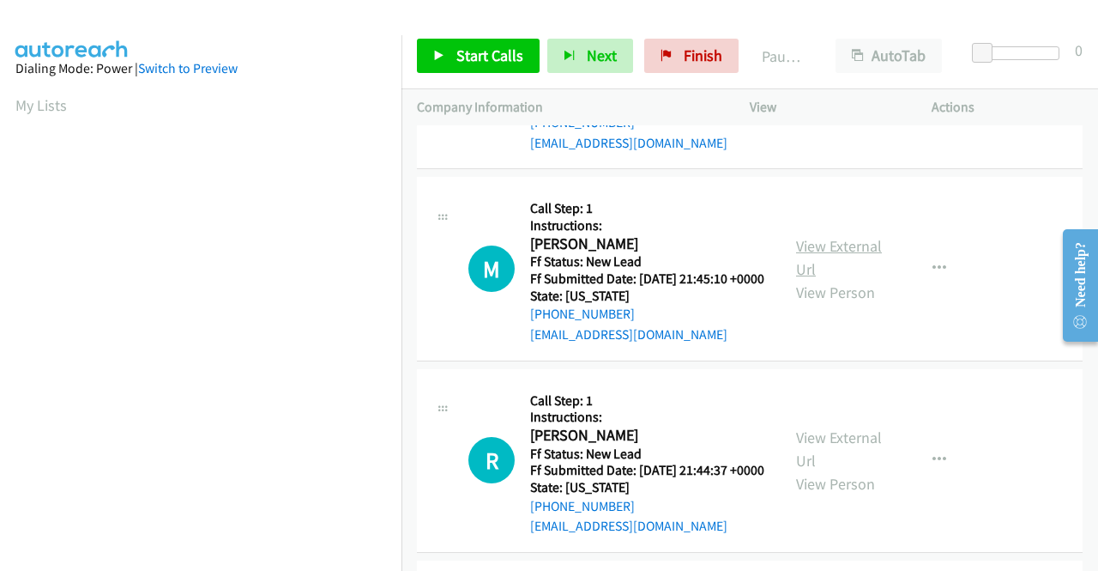
click at [810, 279] on link "View External Url" at bounding box center [839, 257] width 86 height 43
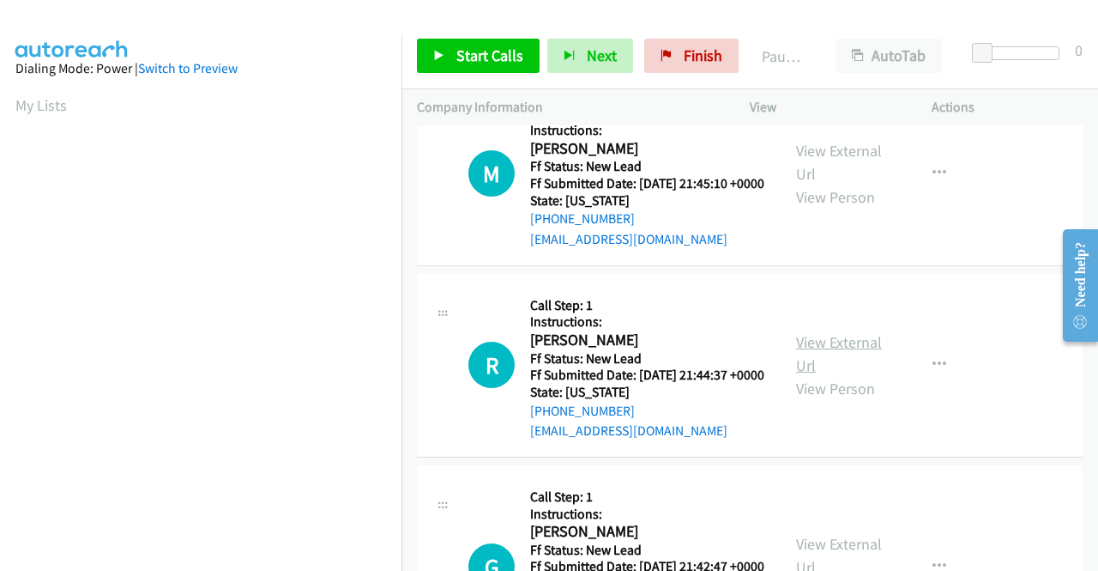
scroll to position [1888, 0]
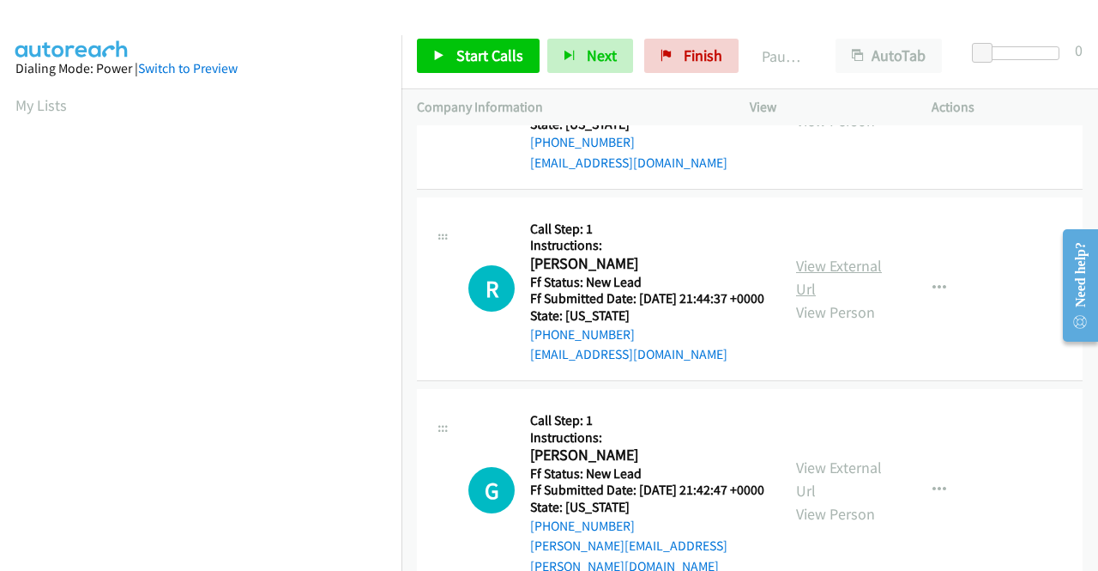
click at [849, 299] on link "View External Url" at bounding box center [839, 277] width 86 height 43
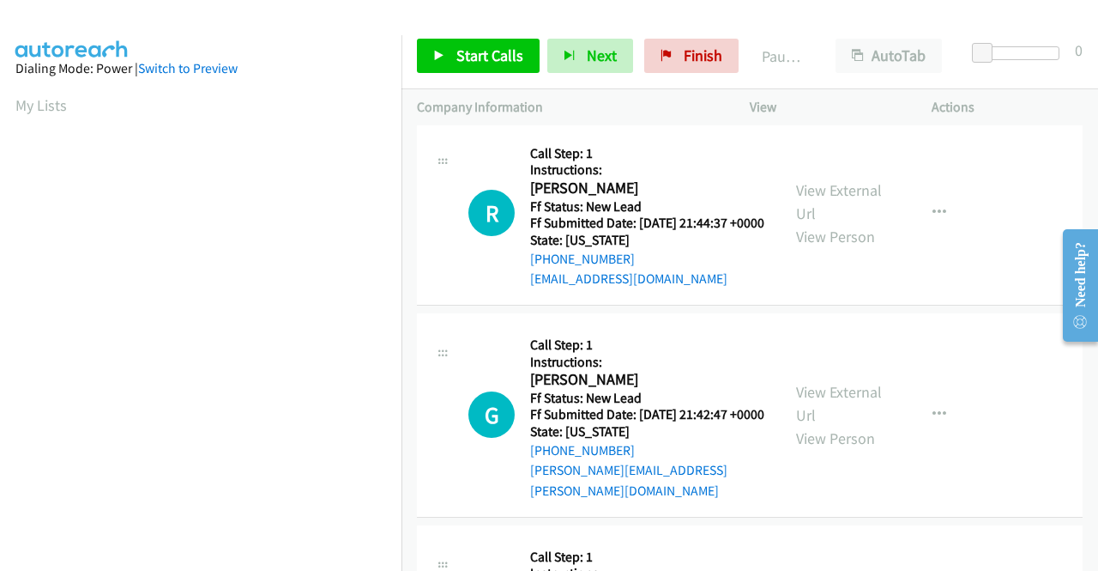
scroll to position [2059, 0]
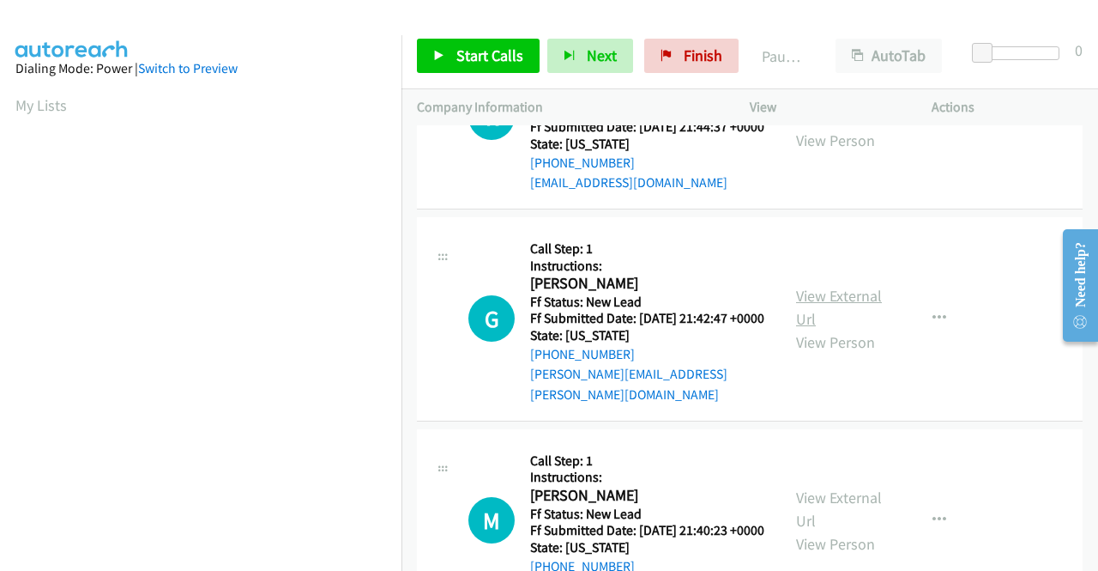
click at [828, 329] on link "View External Url" at bounding box center [839, 307] width 86 height 43
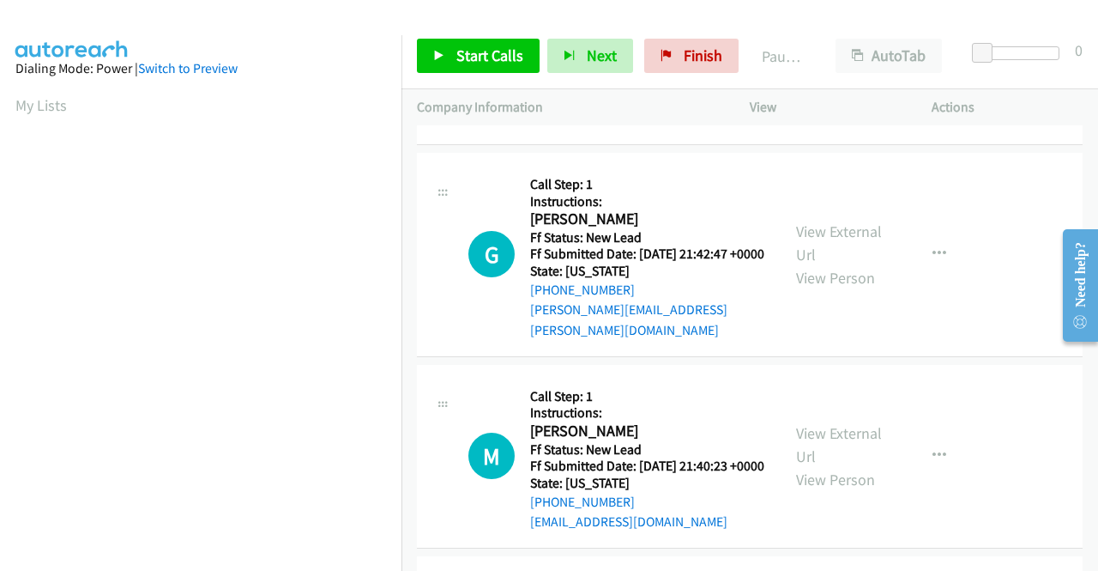
scroll to position [2317, 0]
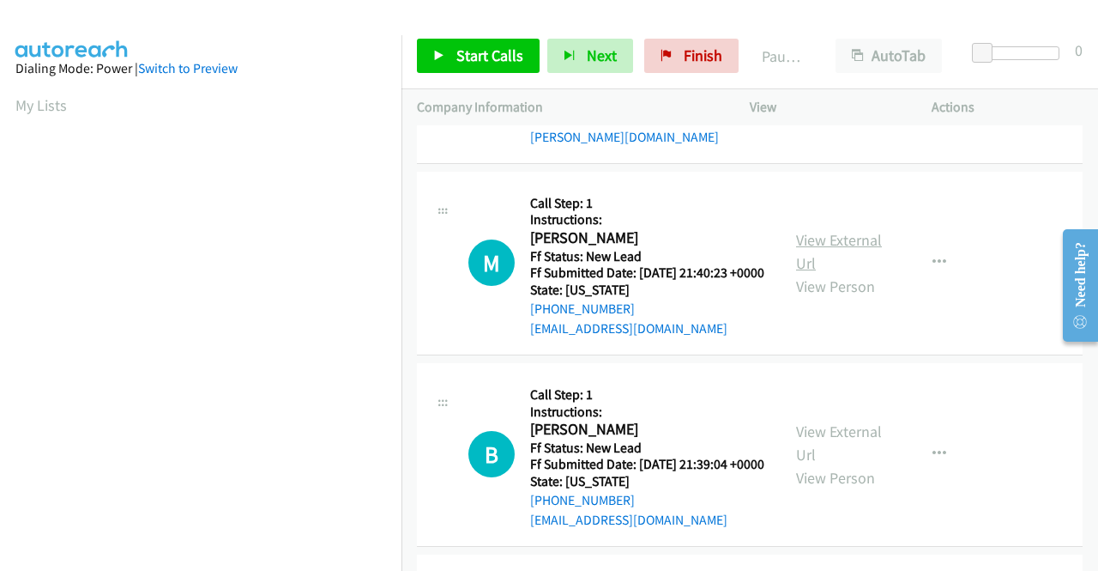
click at [813, 273] on link "View External Url" at bounding box center [839, 251] width 86 height 43
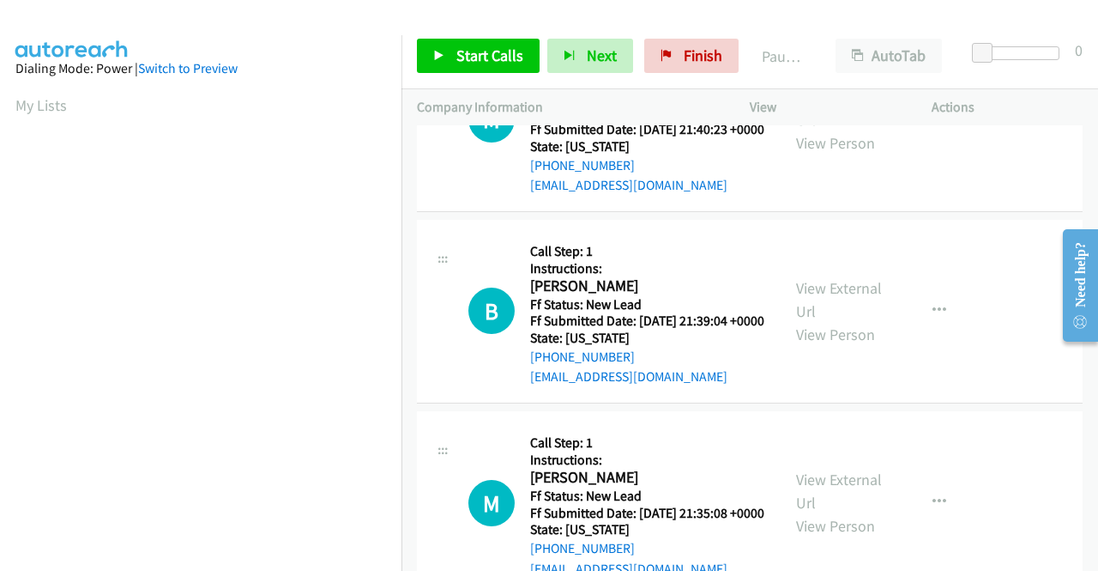
scroll to position [2488, 0]
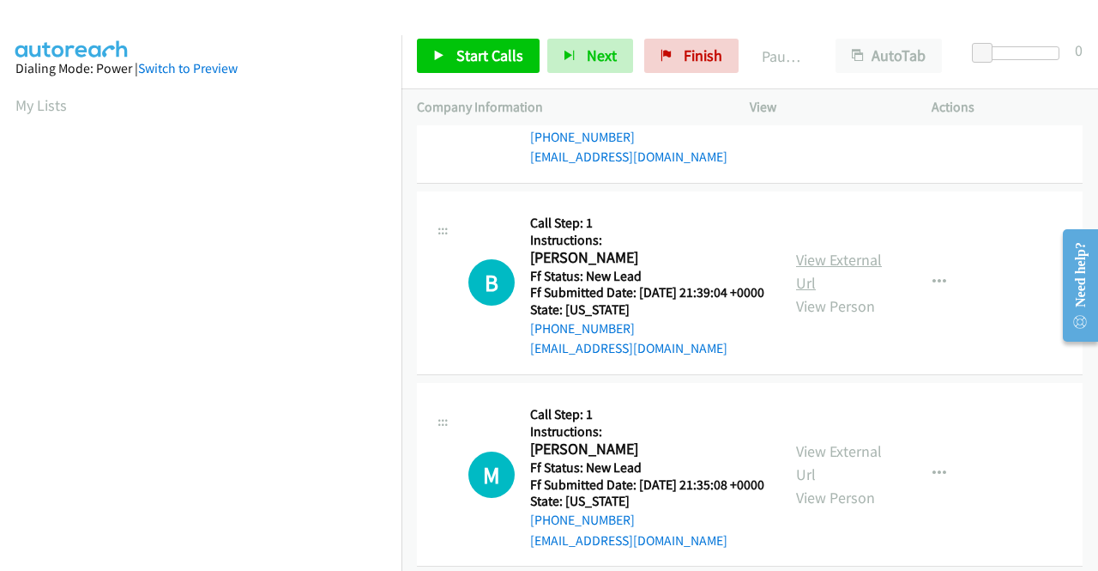
click at [873, 293] on link "View External Url" at bounding box center [839, 271] width 86 height 43
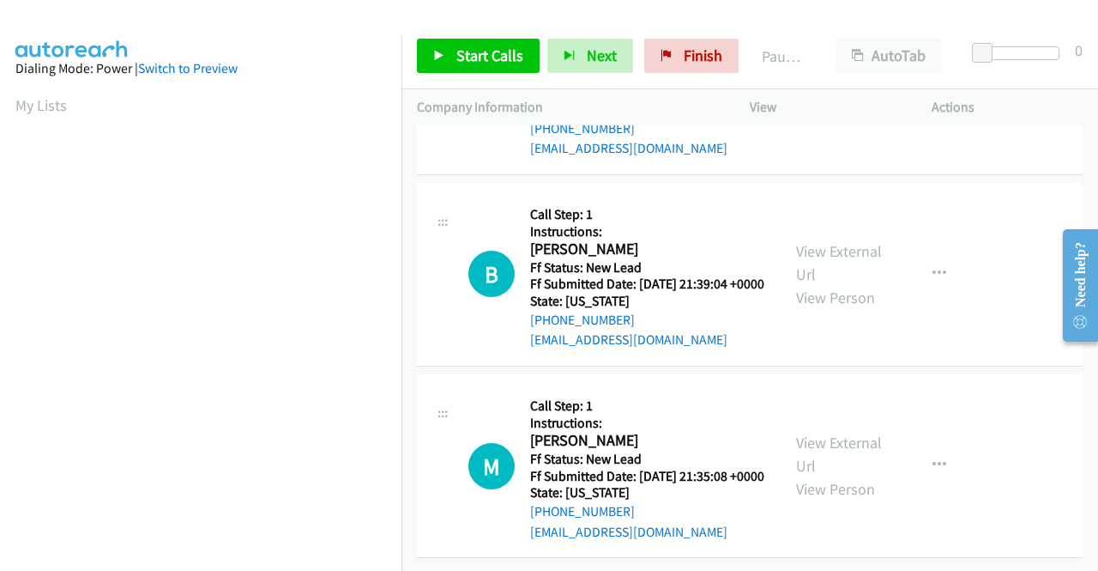
scroll to position [2698, 0]
click at [859, 432] on link "View External Url" at bounding box center [839, 453] width 86 height 43
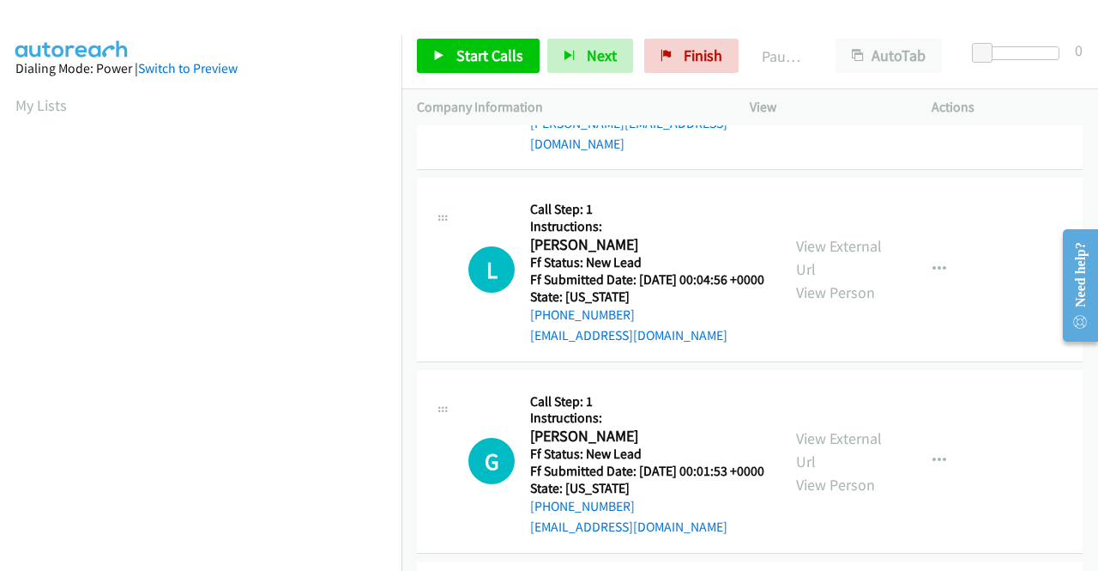
scroll to position [0, 0]
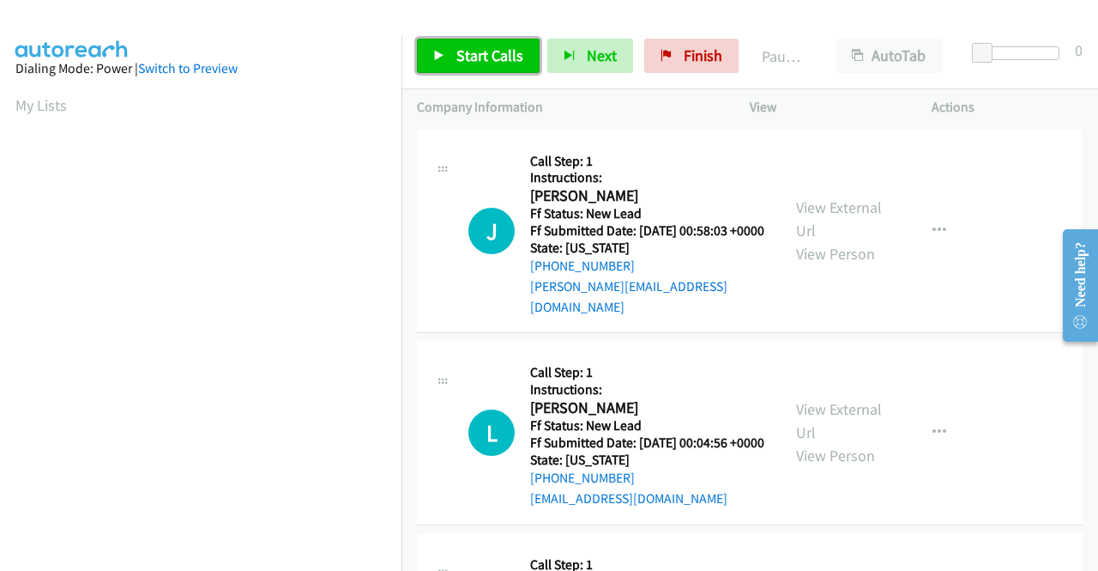
click at [501, 54] on span "Start Calls" at bounding box center [489, 55] width 67 height 20
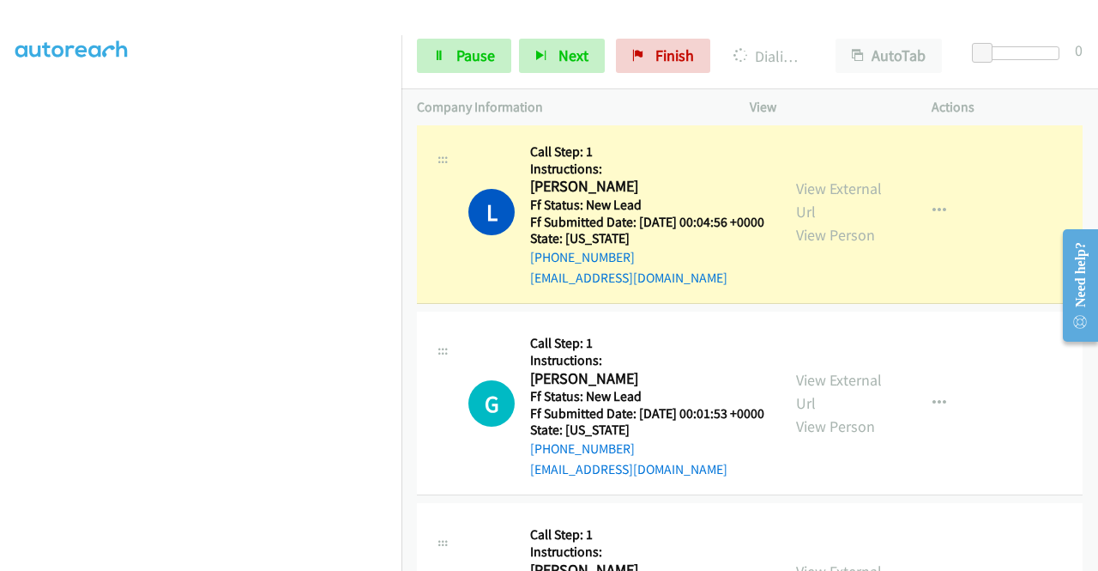
scroll to position [378, 0]
click at [479, 63] on span "Pause" at bounding box center [475, 55] width 39 height 20
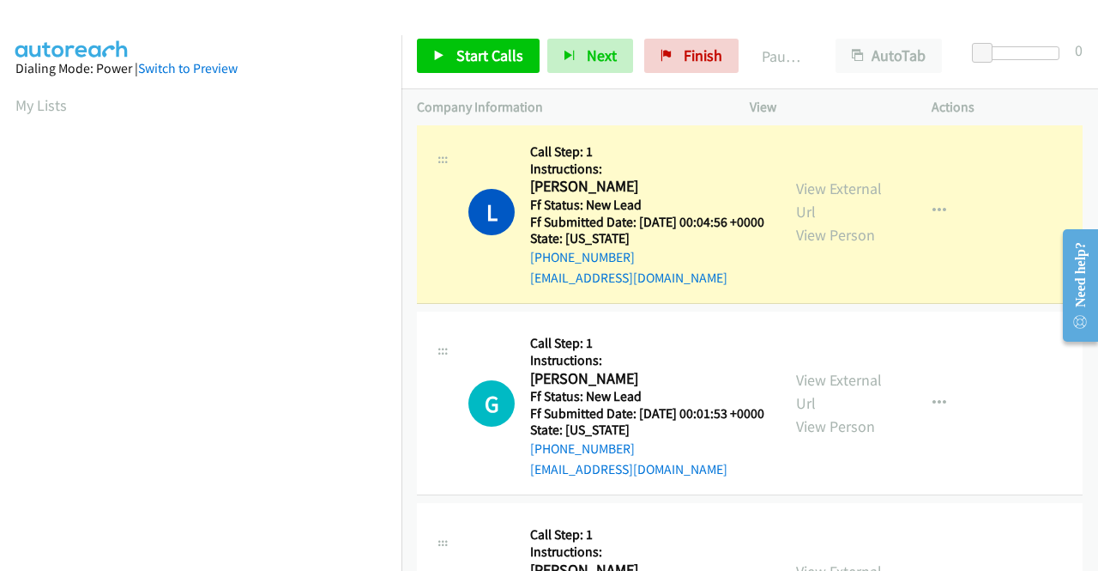
scroll to position [0, 0]
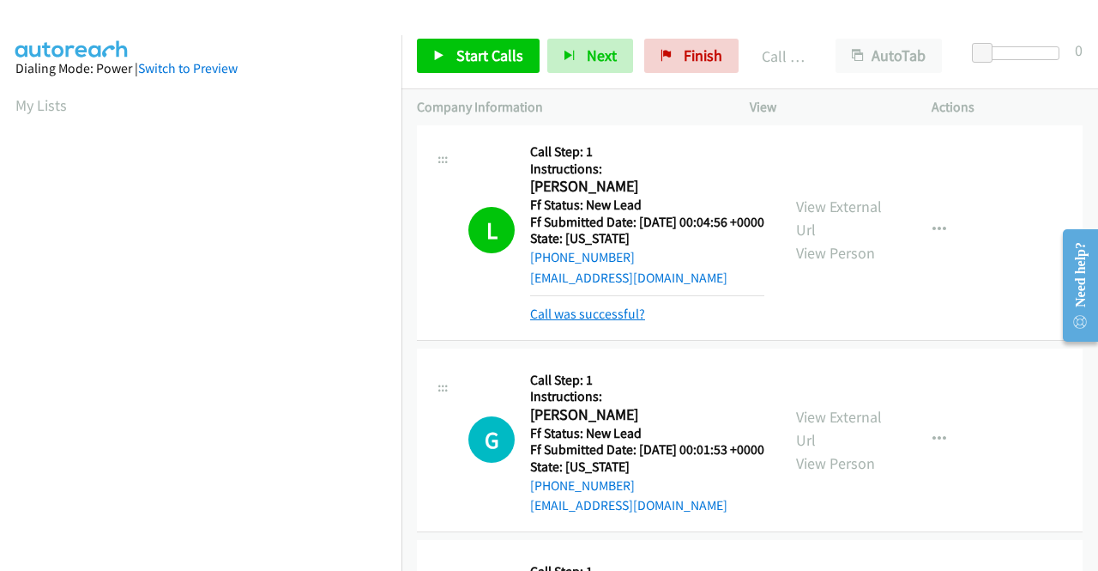
click at [620, 320] on link "Call was successful?" at bounding box center [587, 313] width 115 height 16
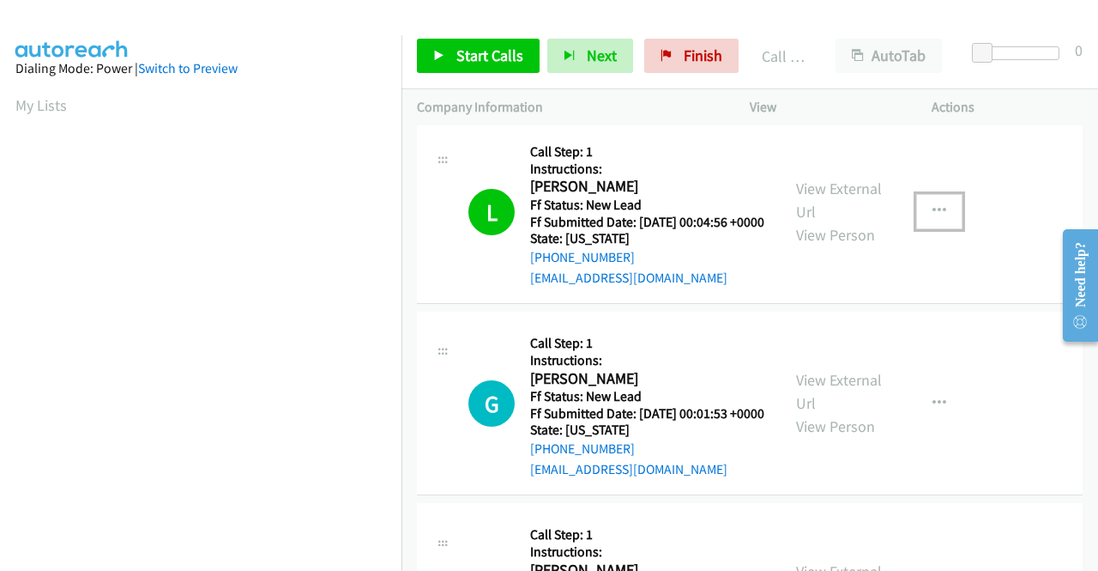
click at [945, 217] on button "button" at bounding box center [939, 211] width 46 height 34
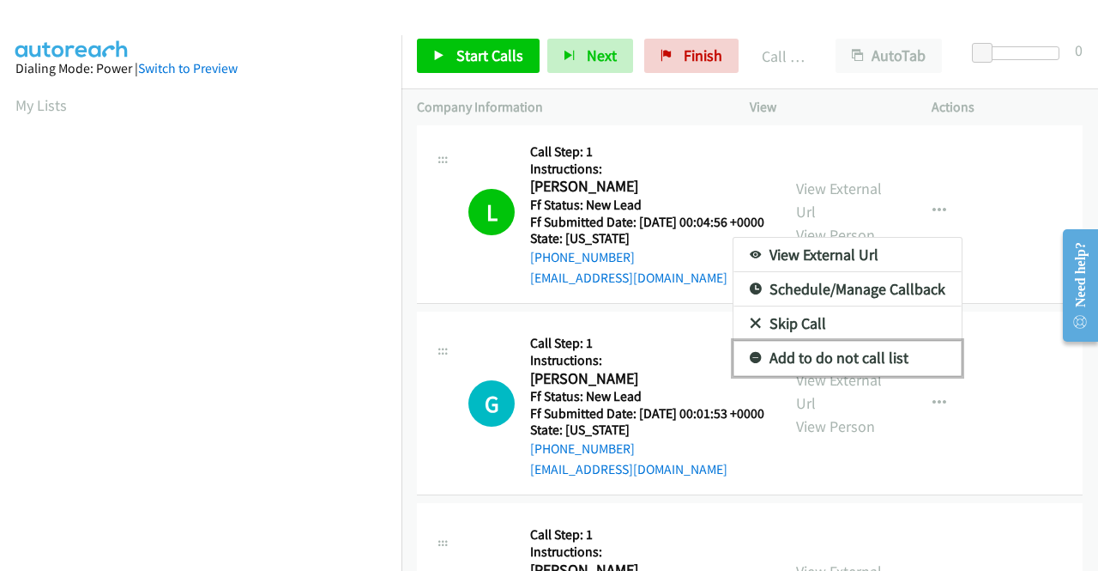
click at [846, 356] on link "Add to do not call list" at bounding box center [848, 358] width 228 height 34
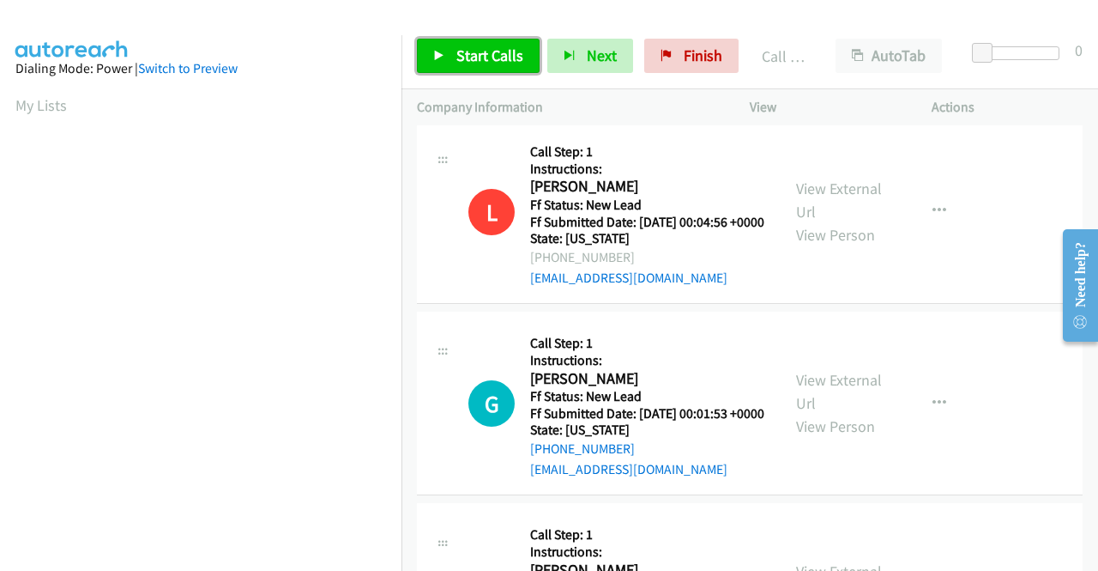
click at [494, 59] on span "Start Calls" at bounding box center [489, 55] width 67 height 20
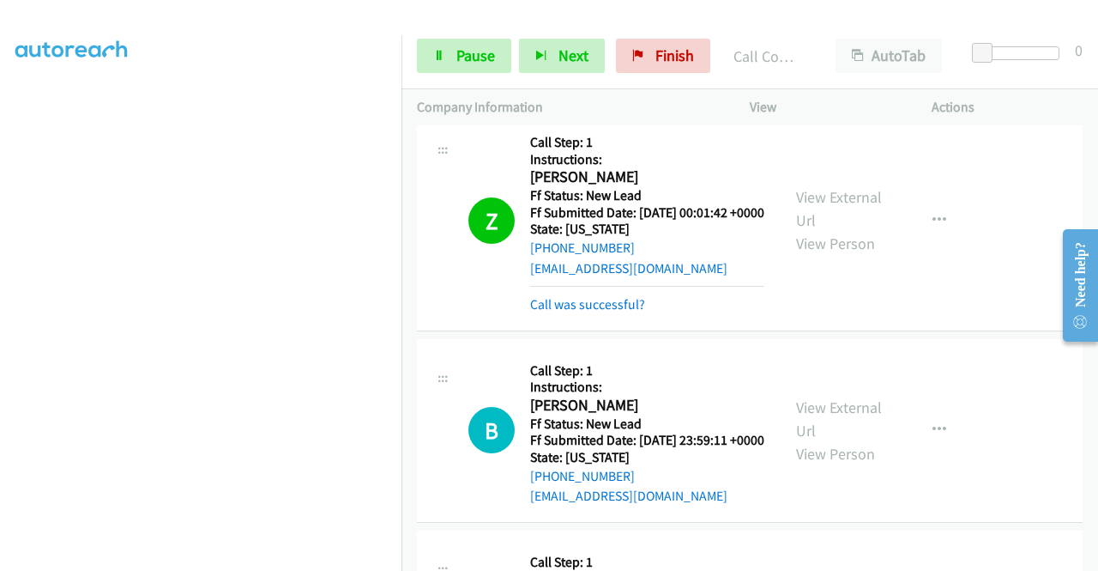
scroll to position [391, 0]
click at [492, 64] on span "Pause" at bounding box center [475, 55] width 39 height 20
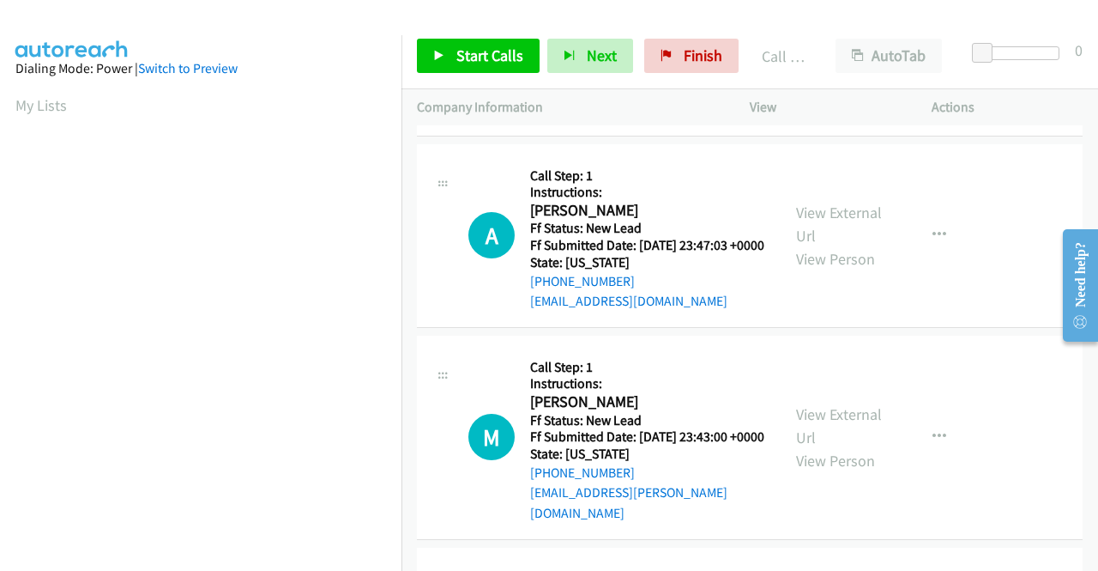
scroll to position [1133, 0]
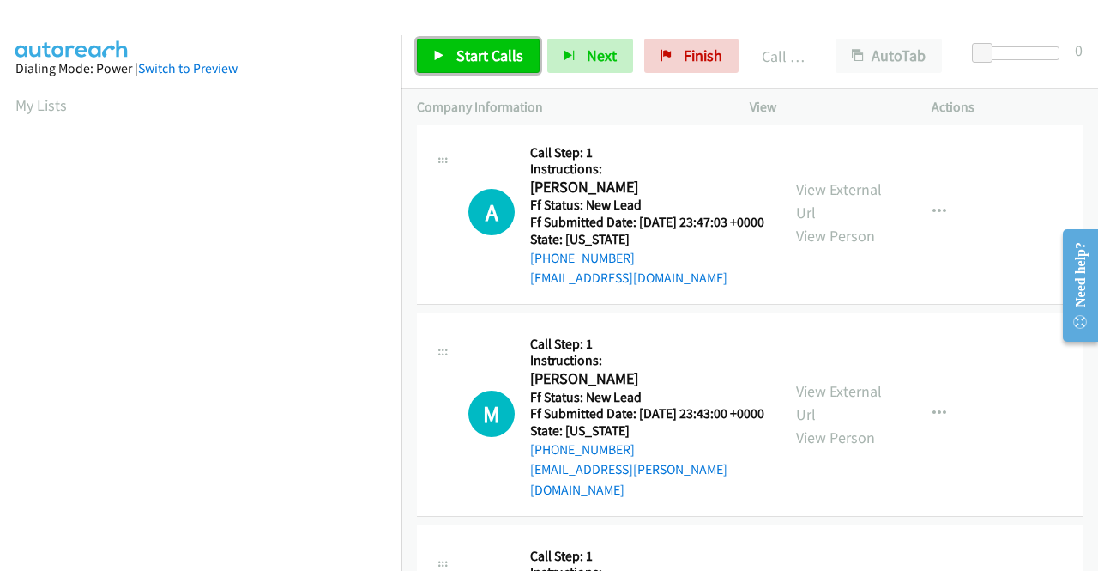
click at [494, 49] on span "Start Calls" at bounding box center [489, 55] width 67 height 20
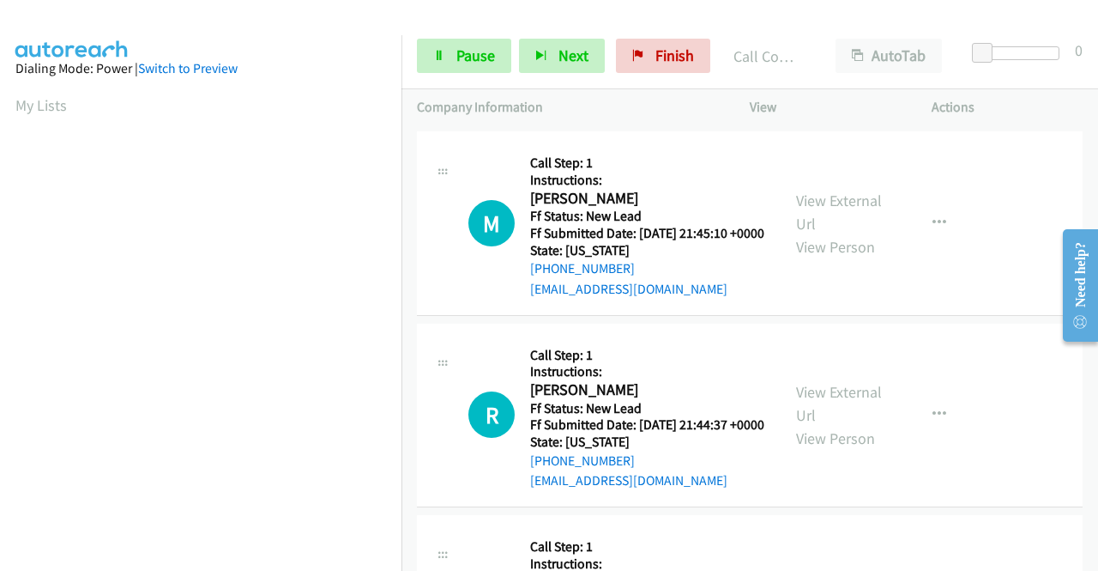
scroll to position [2076, 0]
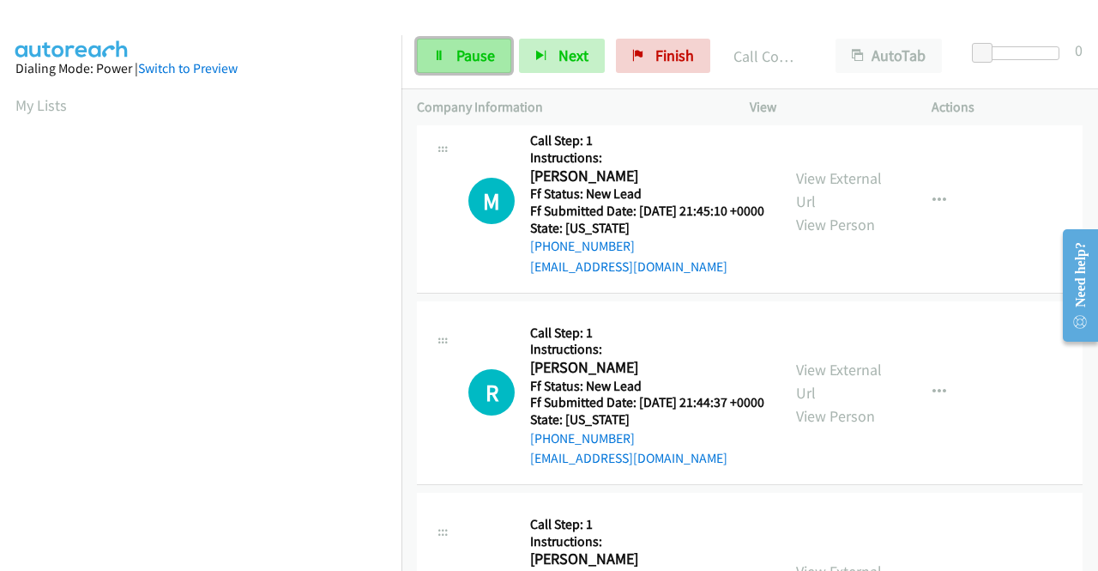
click at [456, 55] on span "Pause" at bounding box center [475, 55] width 39 height 20
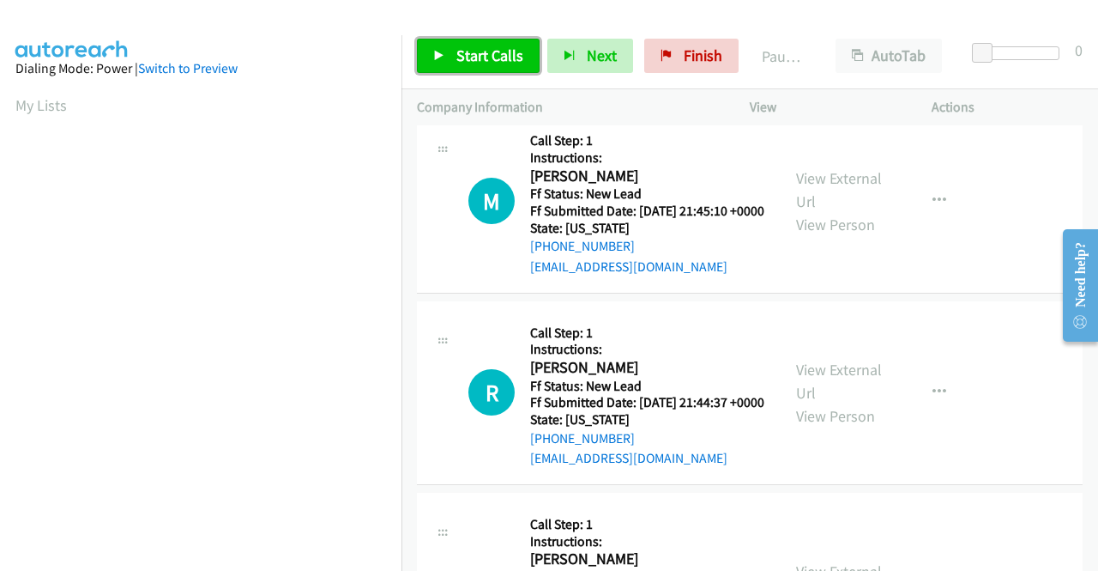
click at [456, 55] on span "Start Calls" at bounding box center [489, 55] width 67 height 20
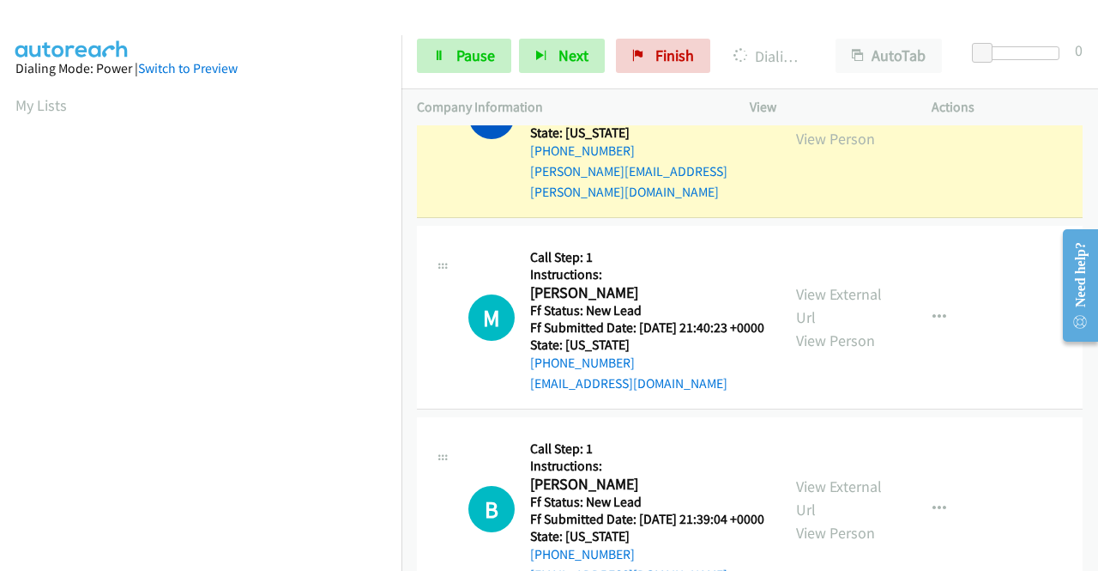
scroll to position [391, 0]
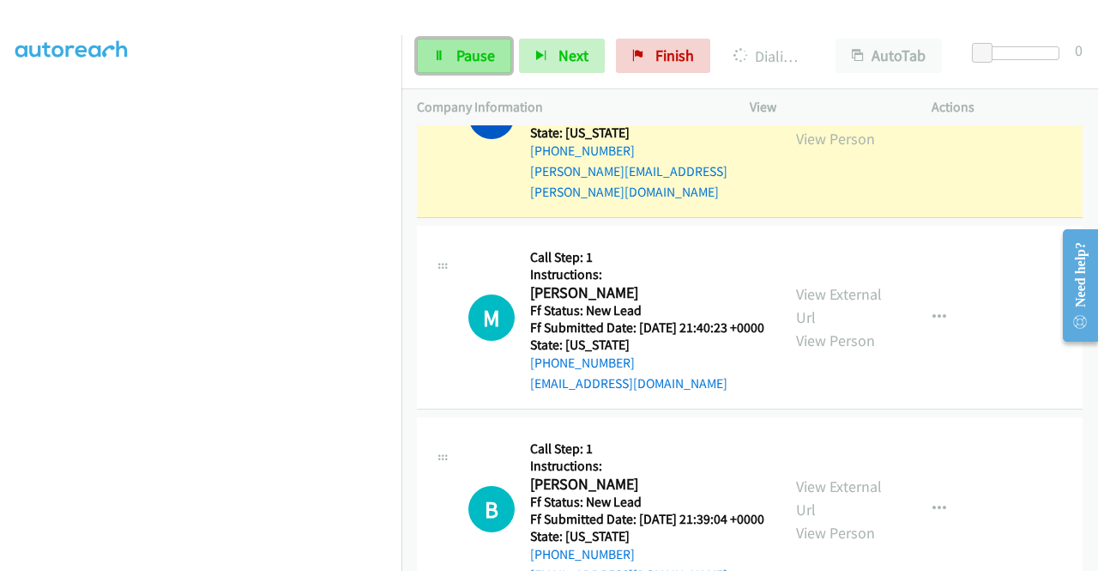
click at [491, 47] on span "Pause" at bounding box center [475, 55] width 39 height 20
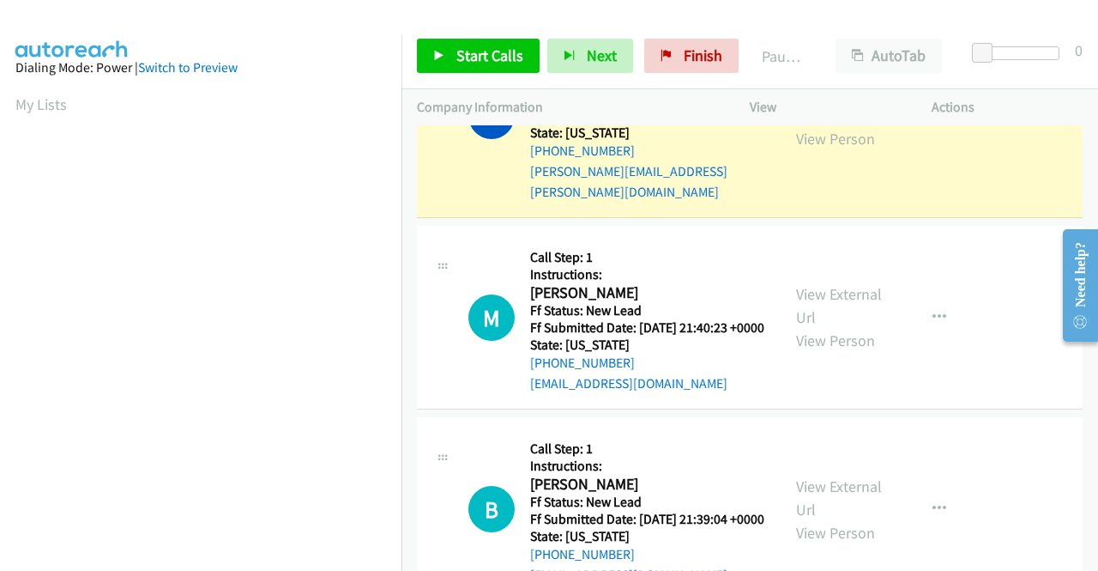
scroll to position [0, 0]
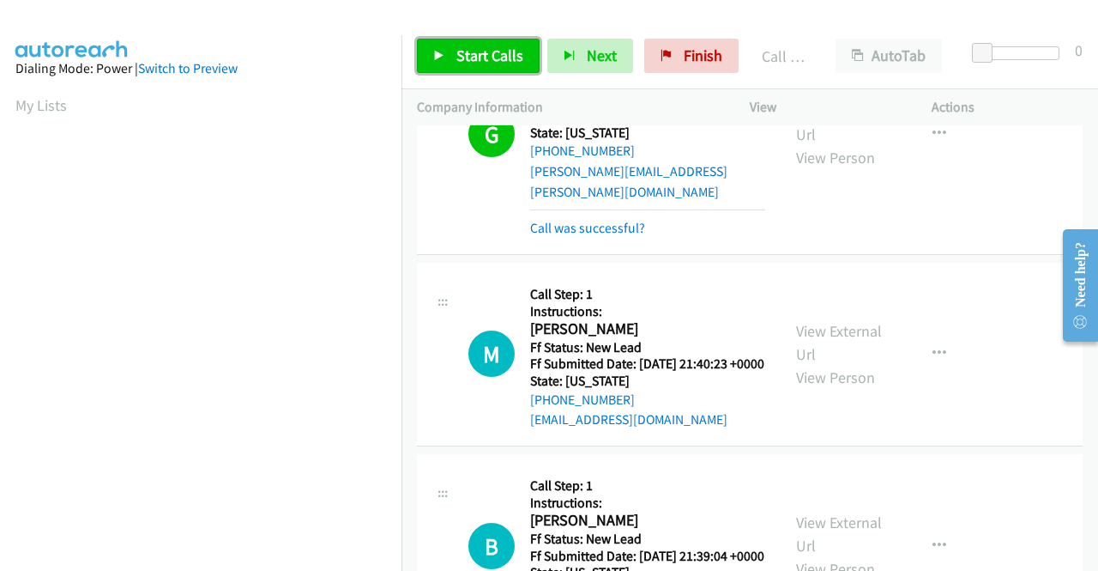
click at [492, 59] on span "Start Calls" at bounding box center [489, 55] width 67 height 20
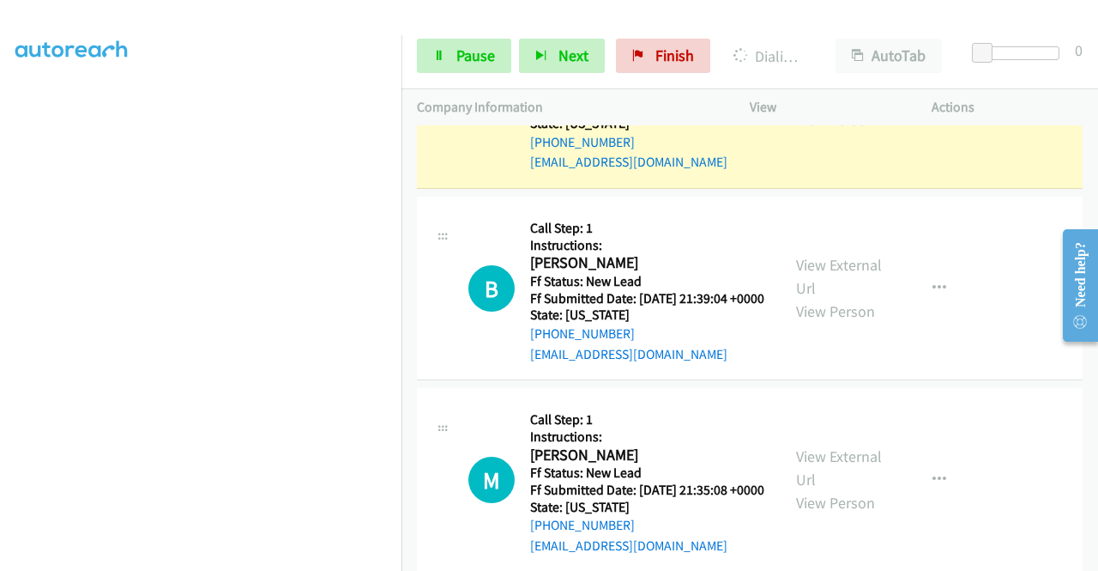
scroll to position [391, 0]
click at [475, 44] on link "Pause" at bounding box center [464, 56] width 94 height 34
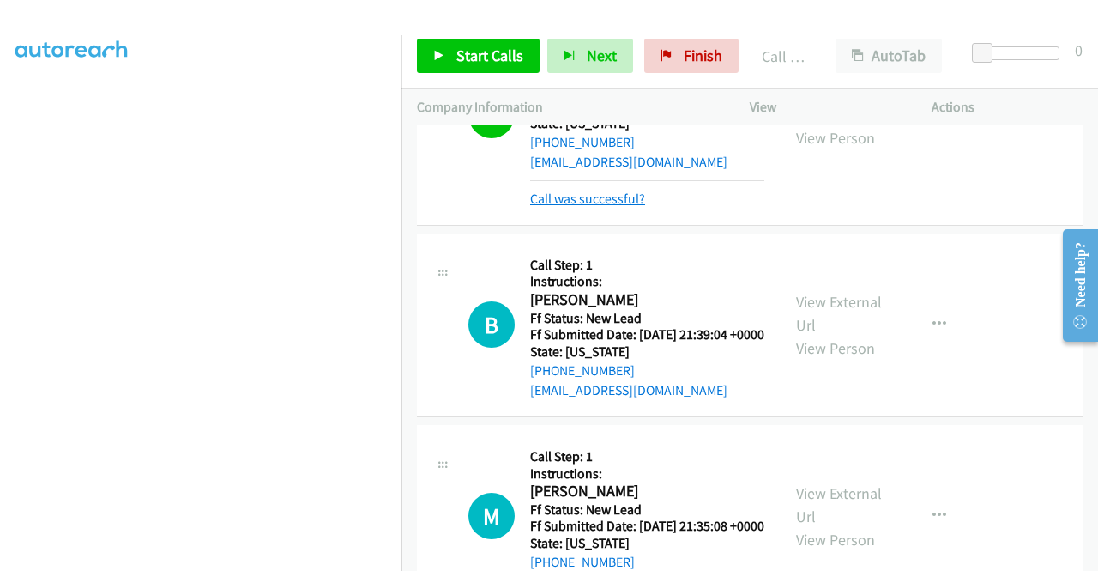
click at [612, 207] on link "Call was successful?" at bounding box center [587, 198] width 115 height 16
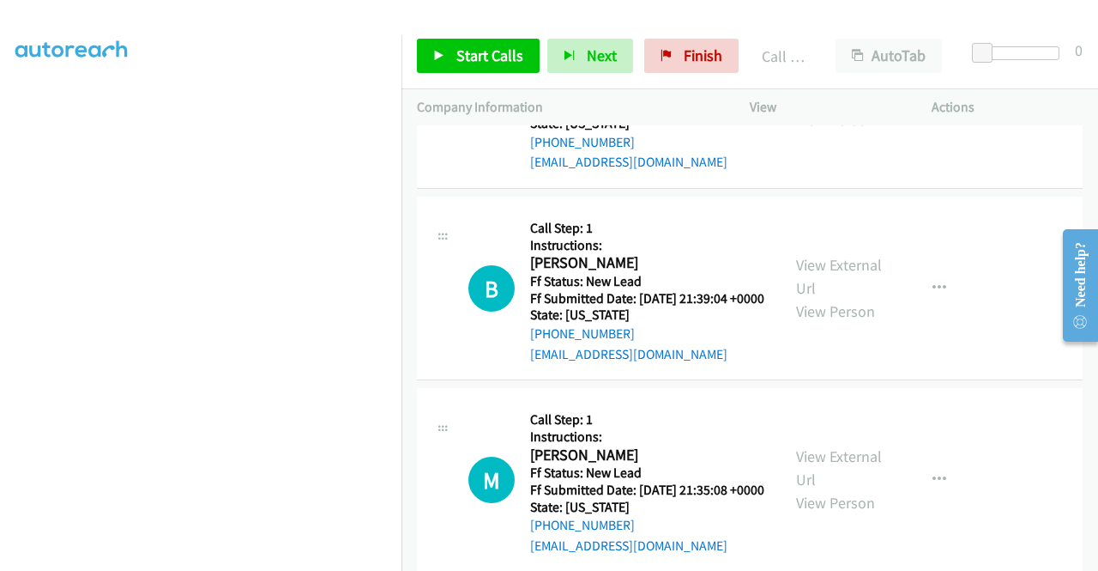
click at [946, 113] on button "button" at bounding box center [939, 96] width 46 height 34
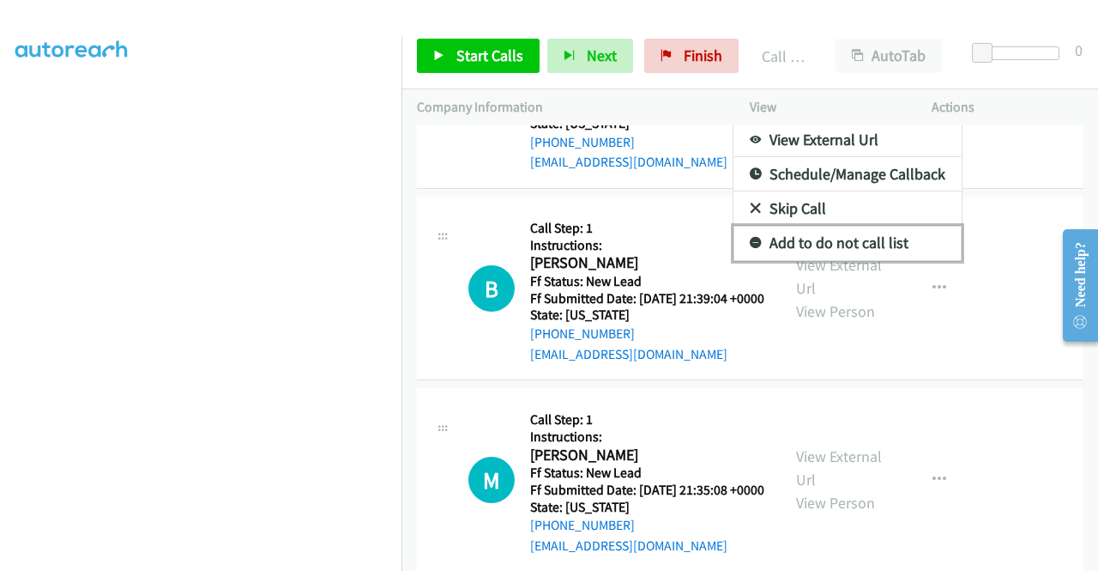
click at [849, 260] on link "Add to do not call list" at bounding box center [848, 243] width 228 height 34
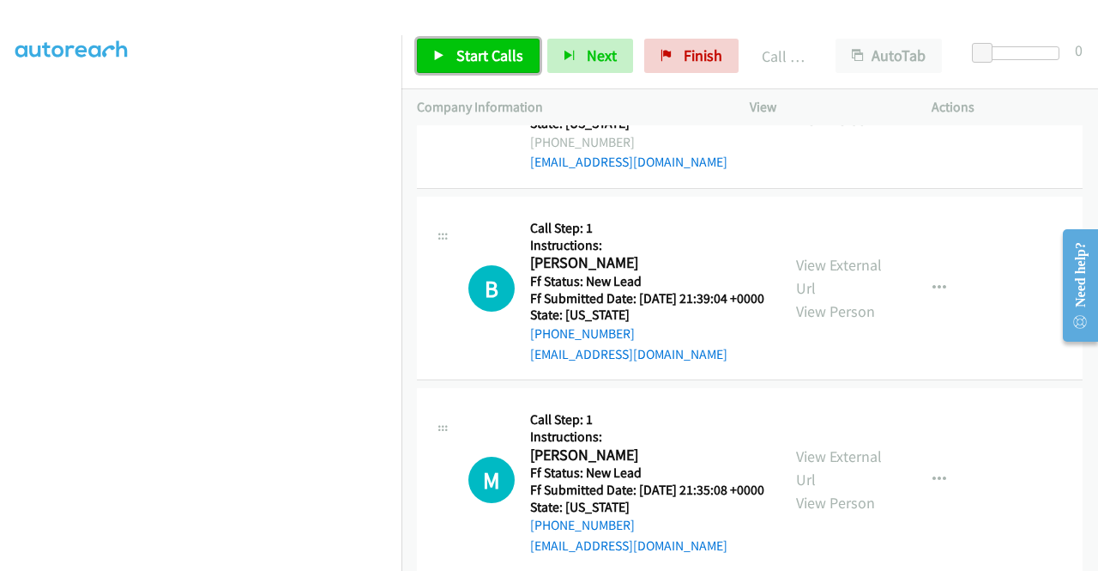
click at [489, 68] on link "Start Calls" at bounding box center [478, 56] width 123 height 34
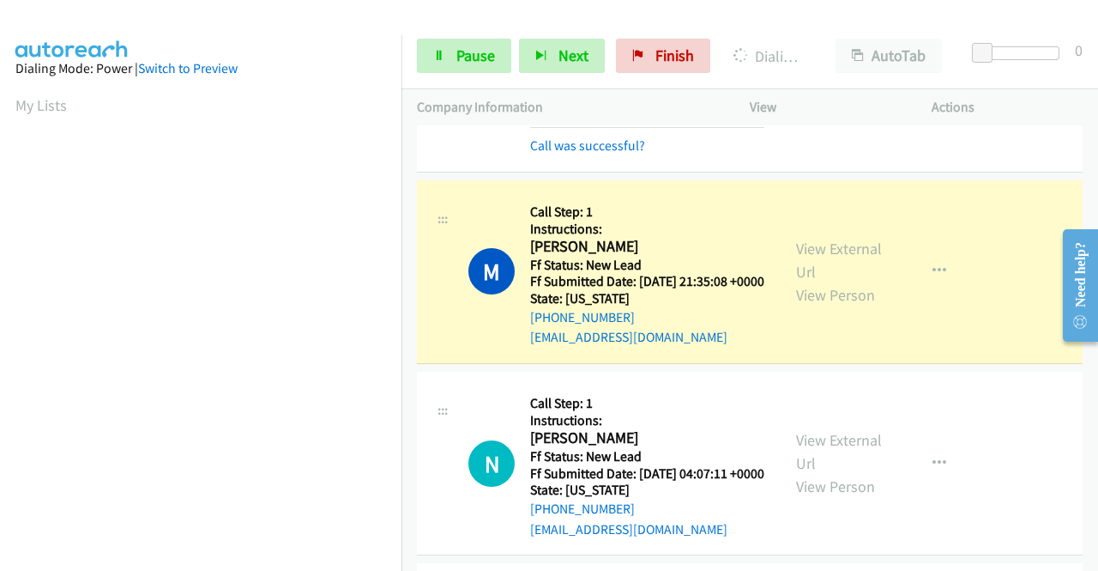
scroll to position [3192, 0]
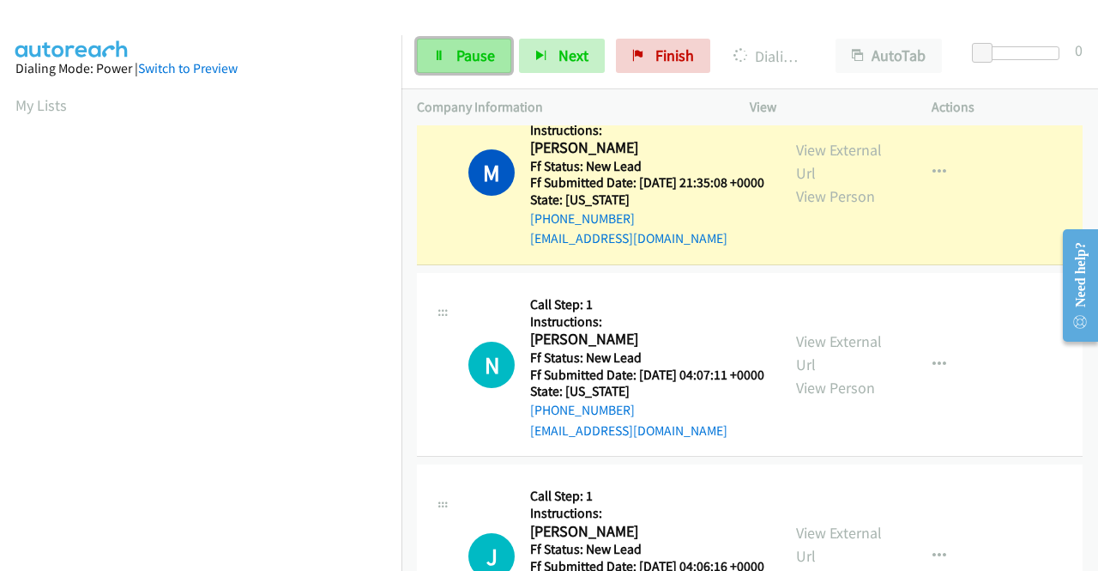
click at [481, 52] on span "Pause" at bounding box center [475, 55] width 39 height 20
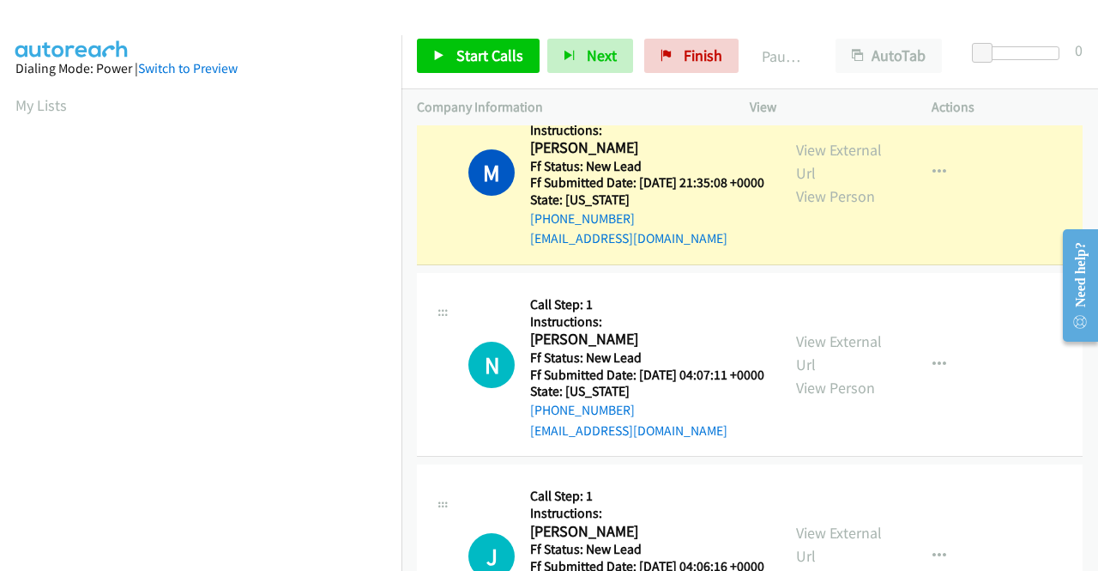
scroll to position [391, 0]
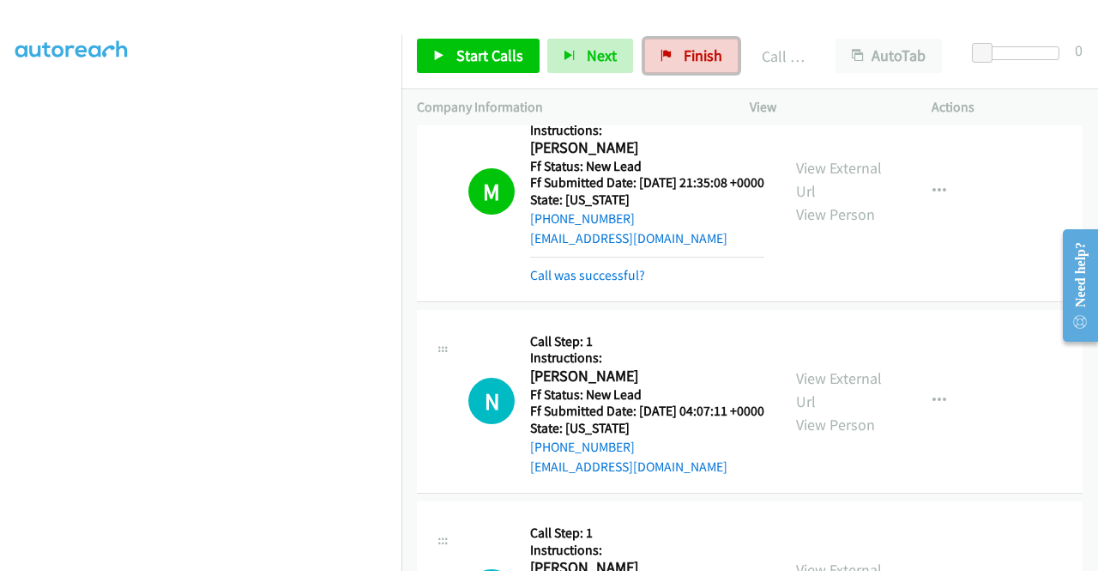
drag, startPoint x: 683, startPoint y: 53, endPoint x: 614, endPoint y: 86, distance: 76.0
click at [684, 53] on span "Finish" at bounding box center [703, 55] width 39 height 20
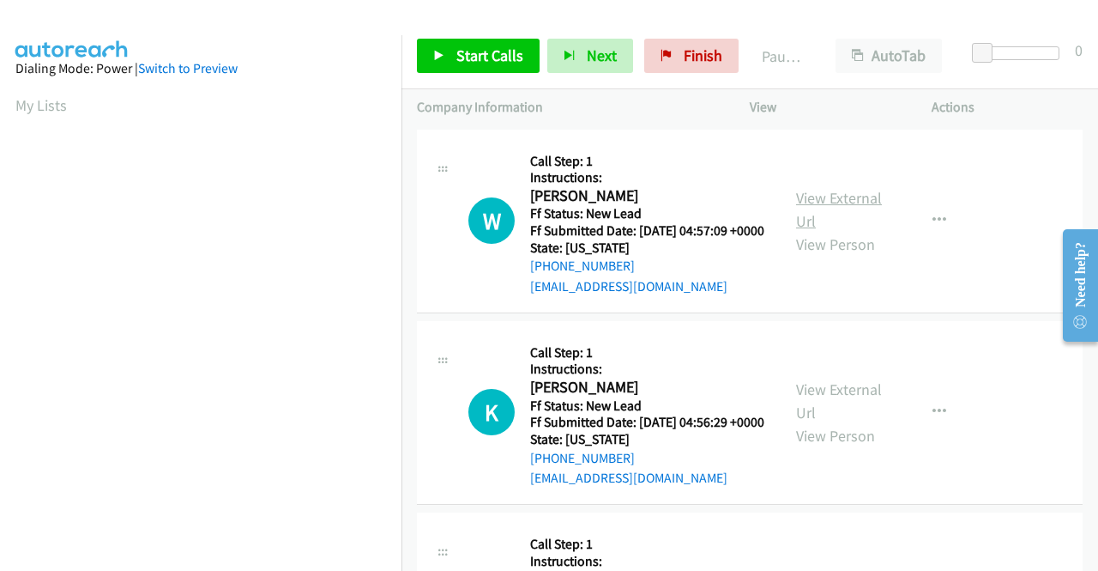
click at [843, 201] on link "View External Url" at bounding box center [839, 209] width 86 height 43
click at [804, 420] on link "View External Url" at bounding box center [839, 400] width 86 height 43
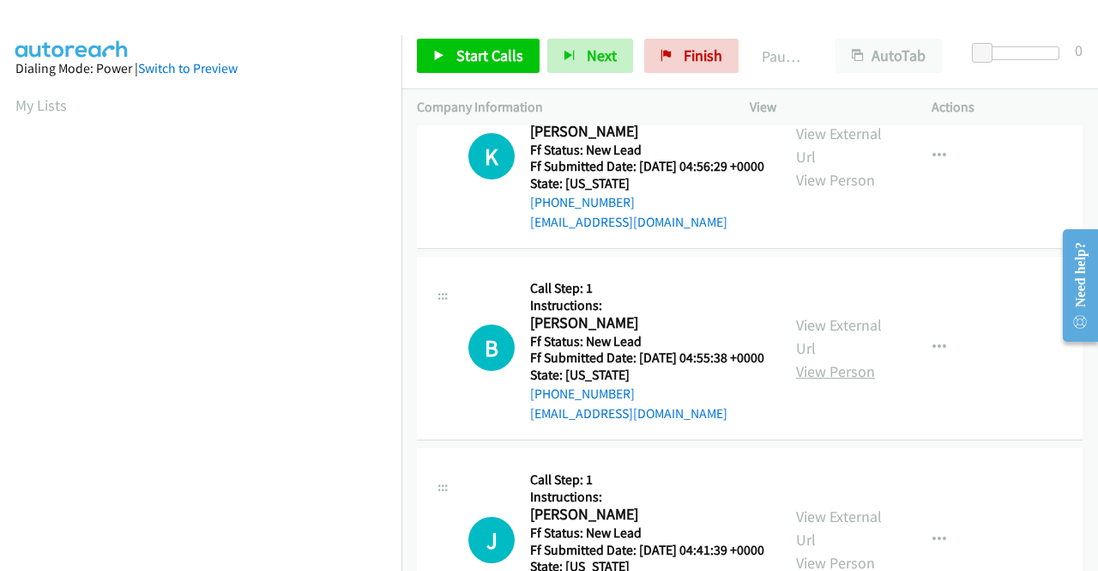
scroll to position [257, 0]
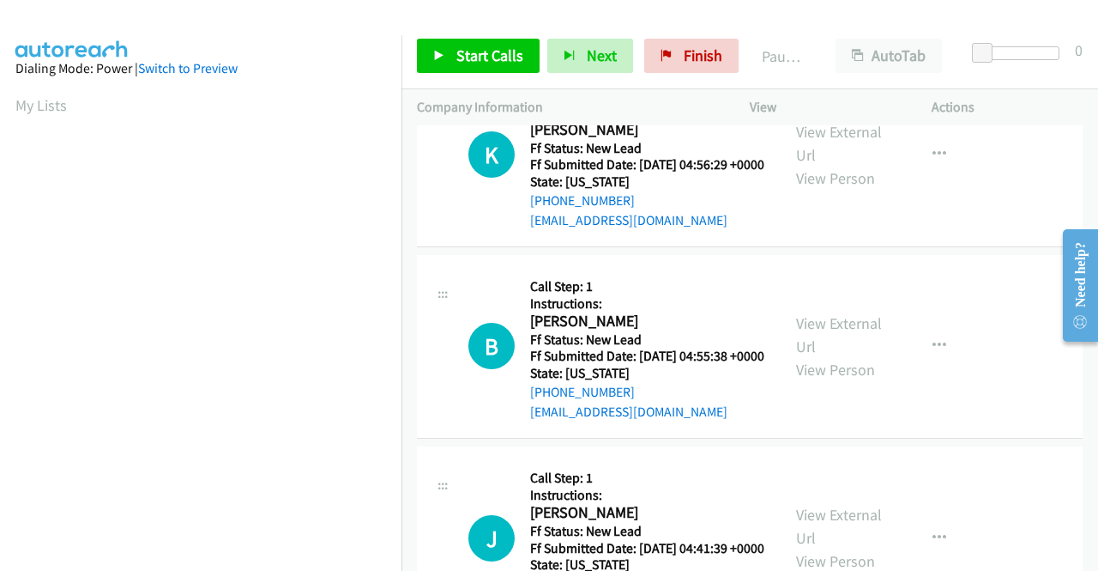
click at [840, 352] on div "View External Url View Person View External Url Email Schedule/Manage Callback …" at bounding box center [879, 346] width 197 height 152
click at [836, 356] on link "View External Url" at bounding box center [839, 334] width 86 height 43
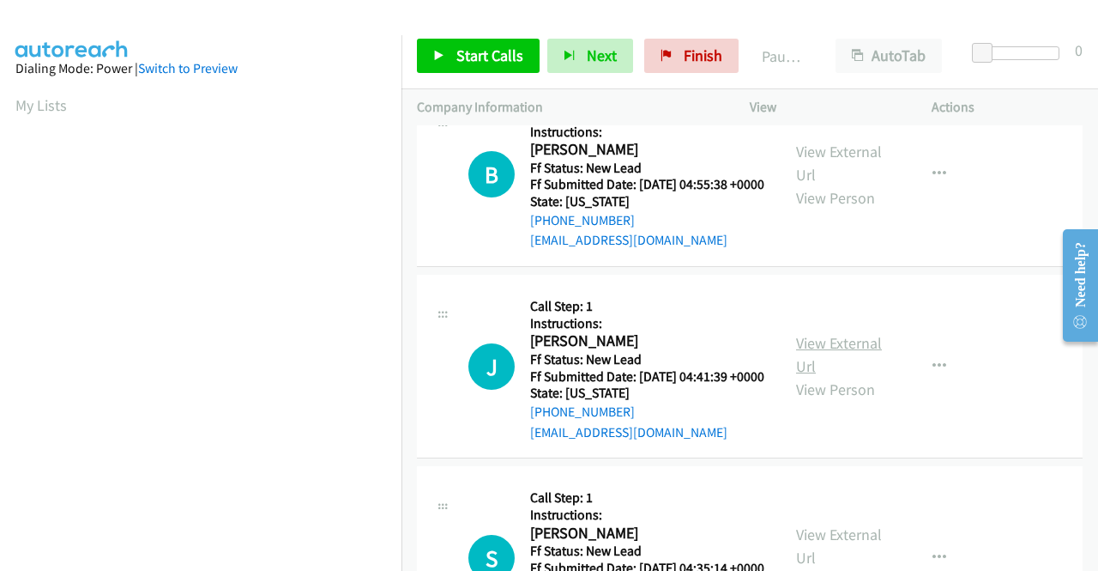
click at [823, 376] on link "View External Url" at bounding box center [839, 354] width 86 height 43
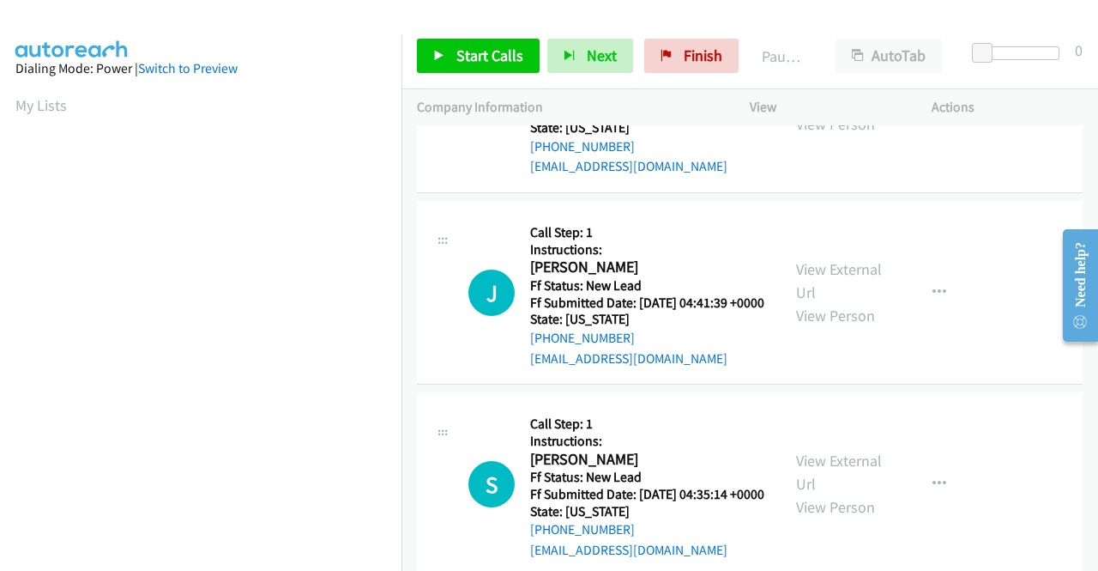
scroll to position [601, 0]
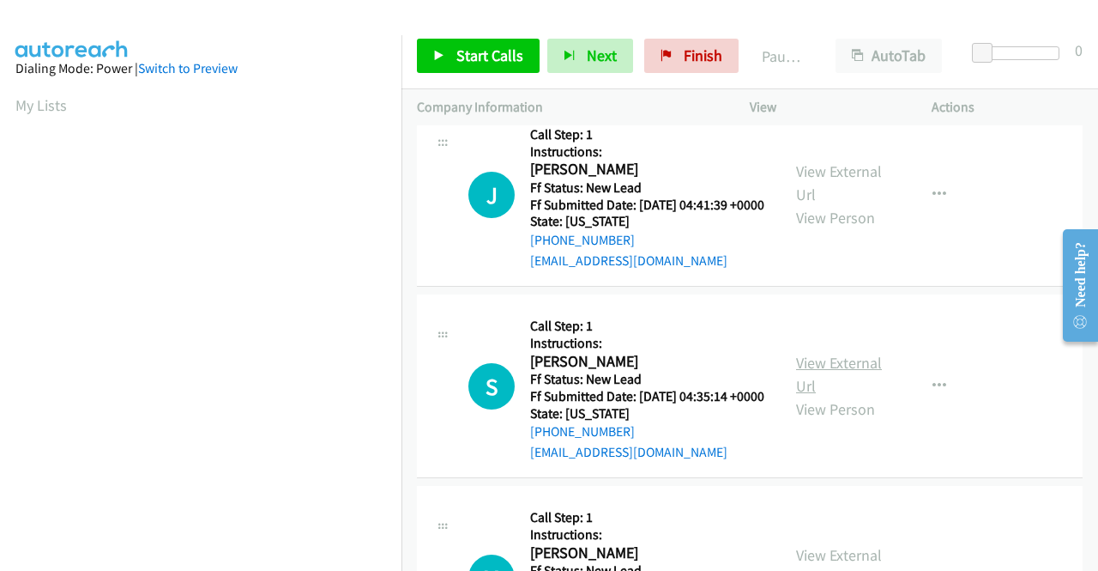
click at [808, 396] on link "View External Url" at bounding box center [839, 374] width 86 height 43
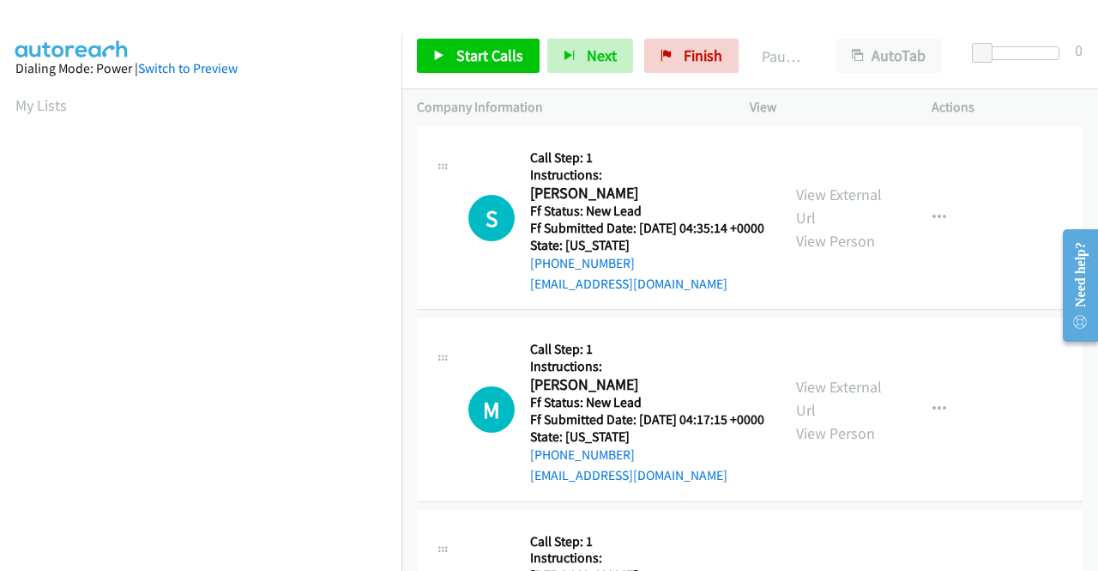
scroll to position [772, 0]
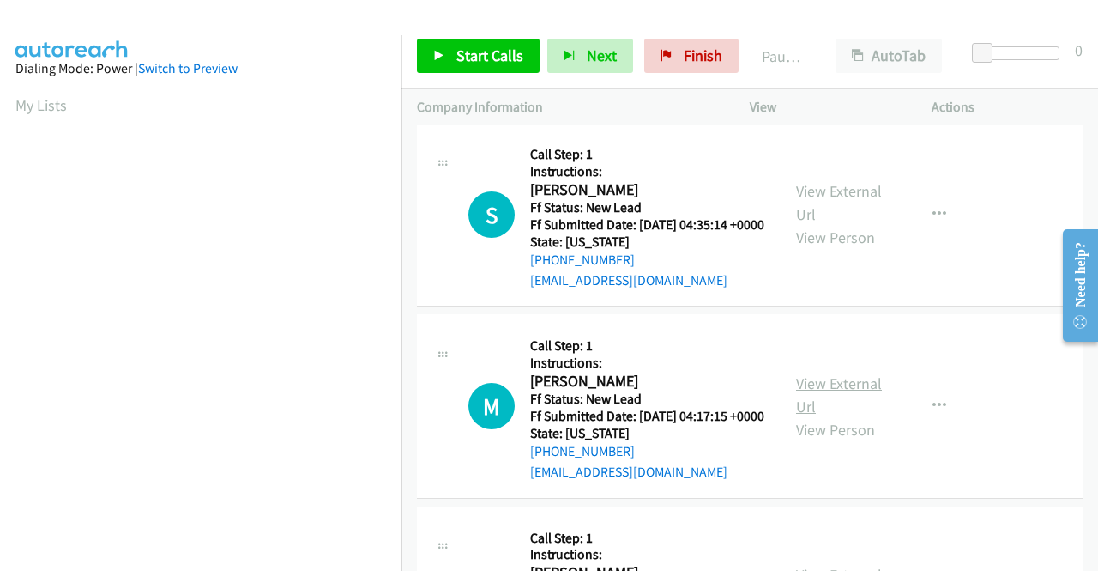
click at [850, 416] on link "View External Url" at bounding box center [839, 394] width 86 height 43
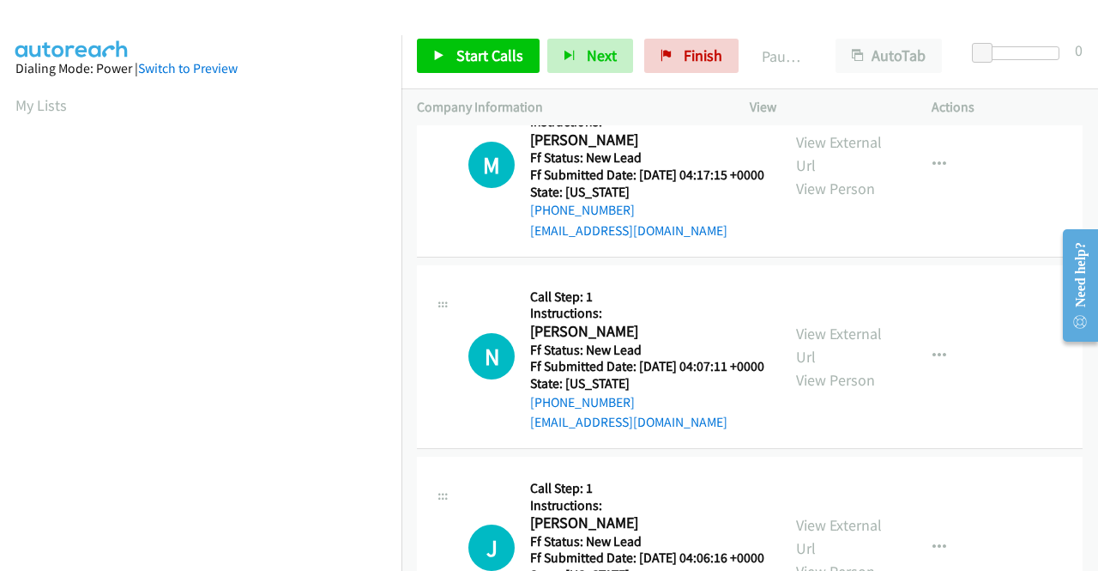
scroll to position [1030, 0]
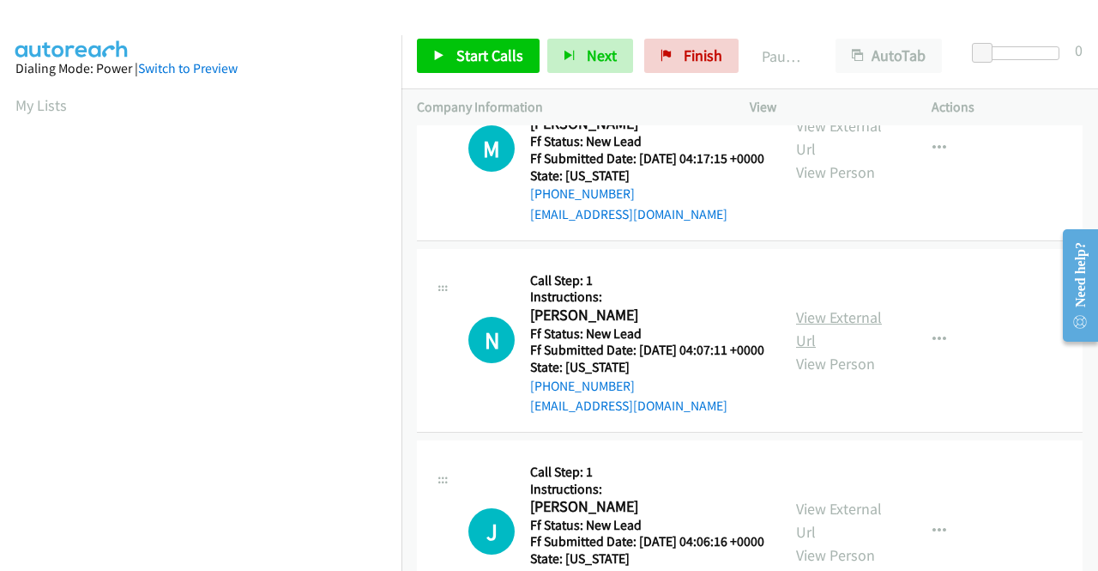
click at [812, 350] on link "View External Url" at bounding box center [839, 328] width 86 height 43
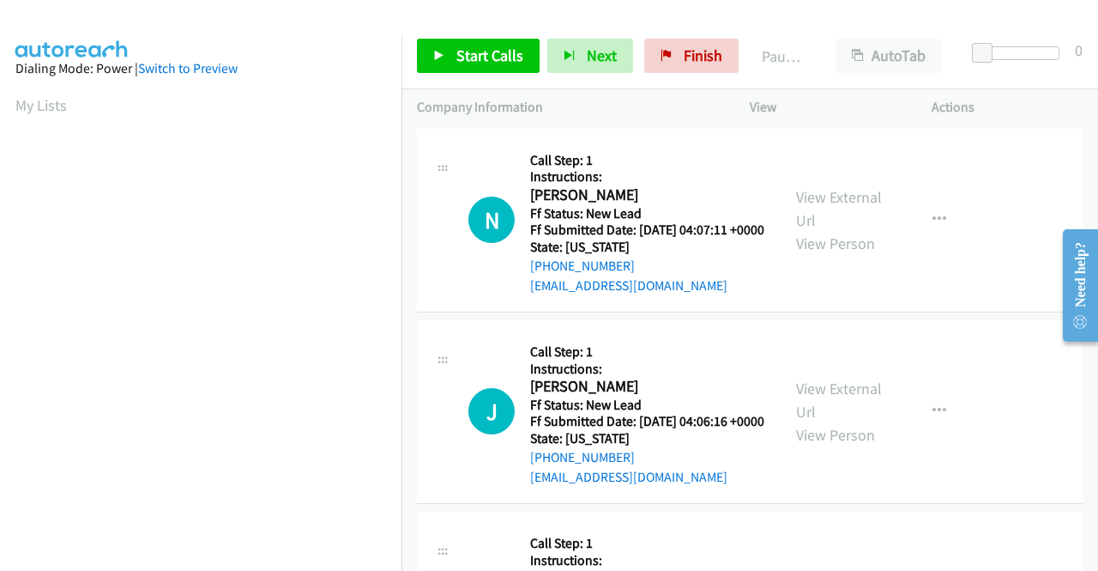
scroll to position [1201, 0]
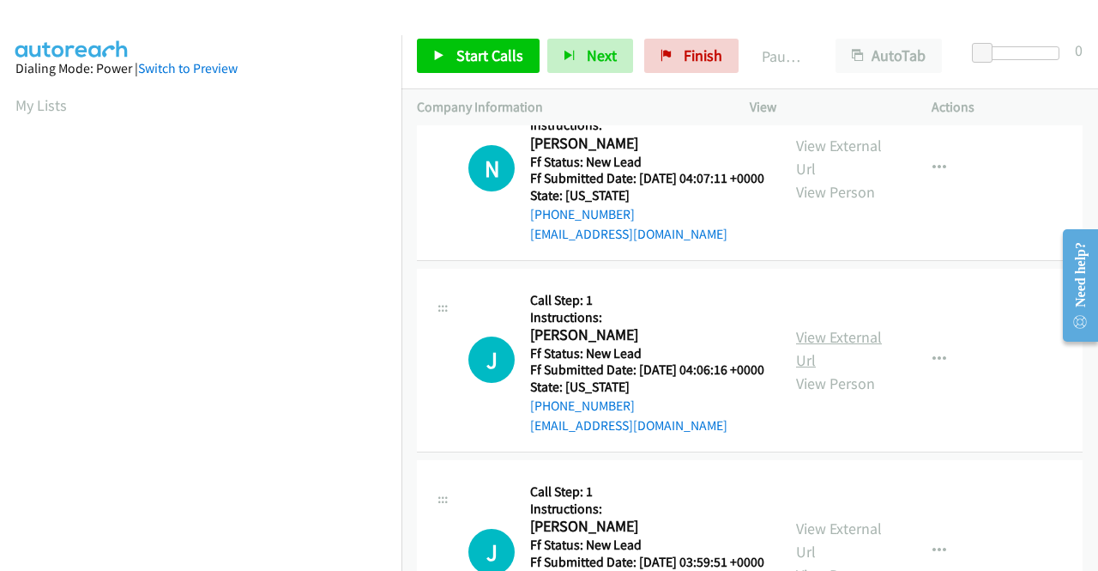
click at [821, 370] on link "View External Url" at bounding box center [839, 348] width 86 height 43
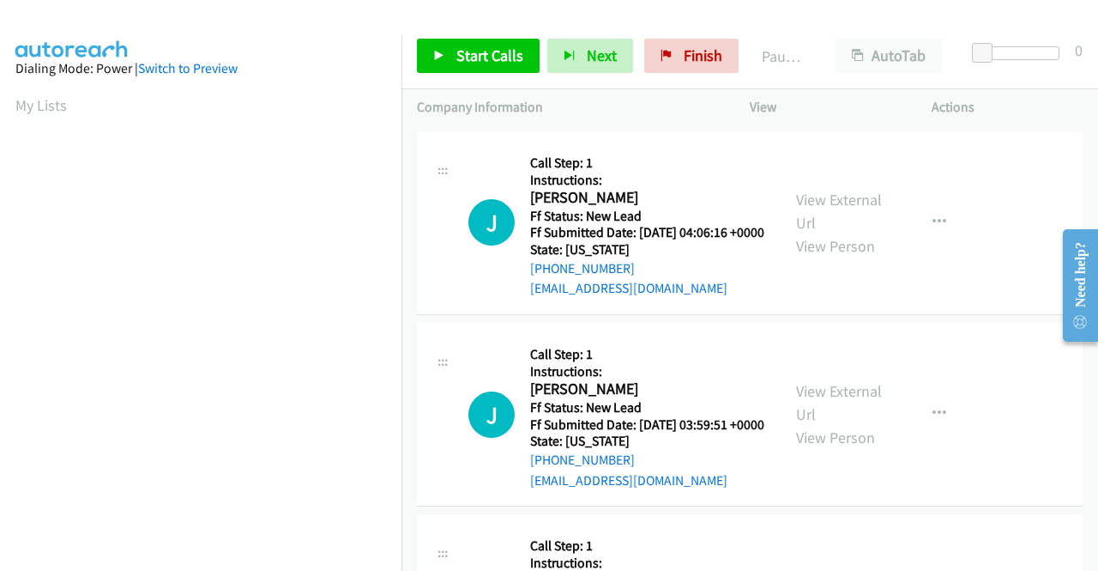
scroll to position [1373, 0]
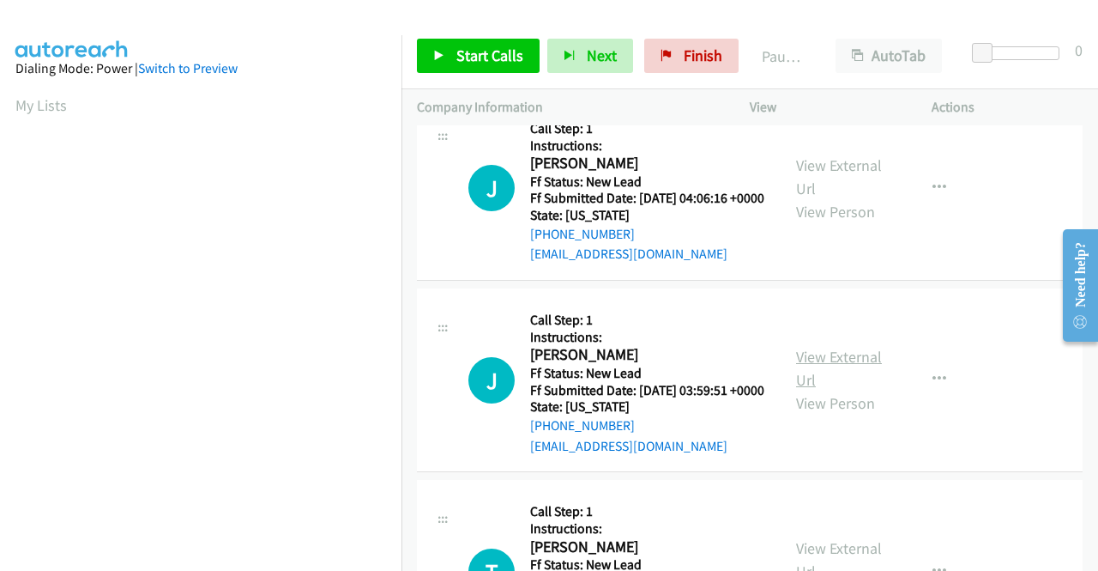
click at [813, 390] on link "View External Url" at bounding box center [839, 368] width 86 height 43
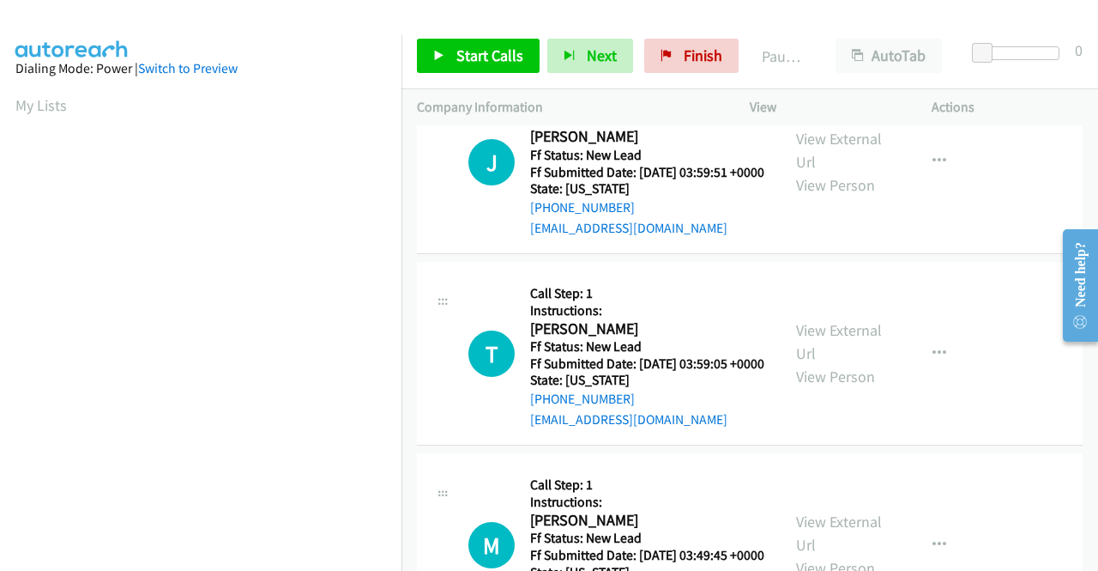
scroll to position [1630, 0]
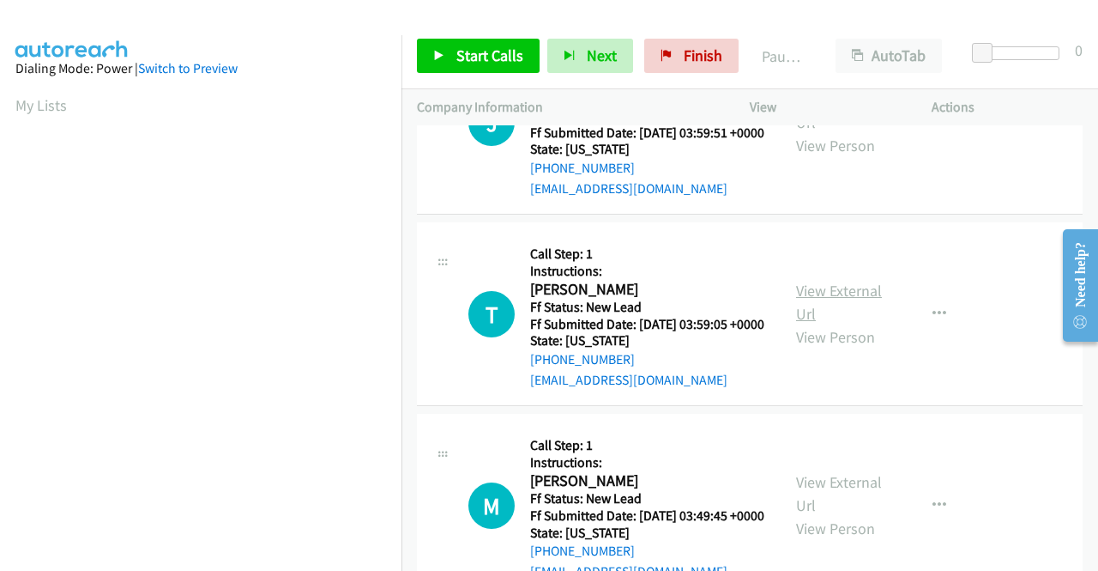
click at [824, 323] on link "View External Url" at bounding box center [839, 302] width 86 height 43
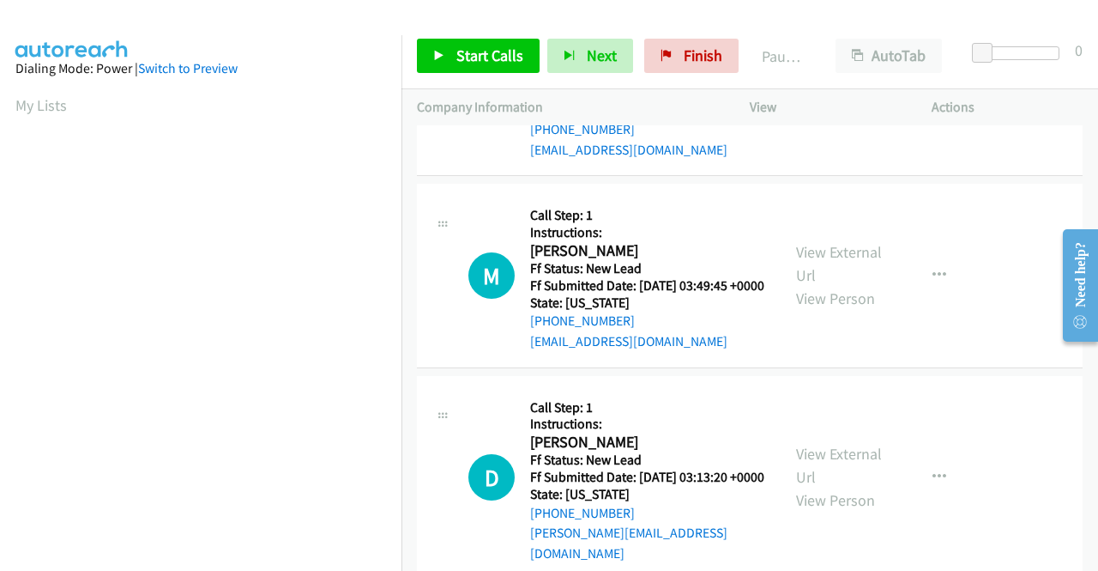
scroll to position [1888, 0]
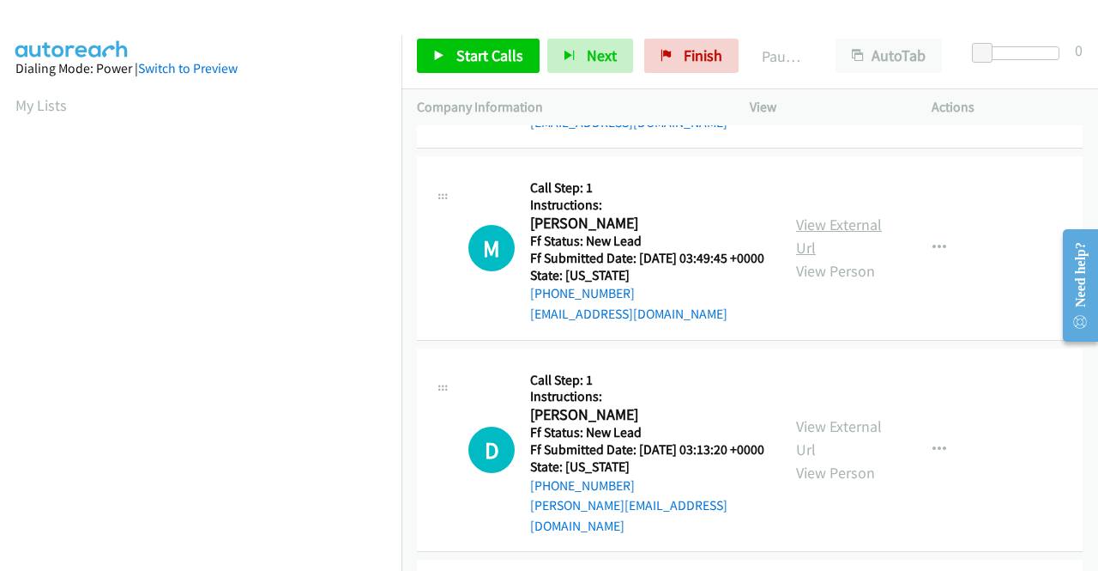
click at [859, 257] on link "View External Url" at bounding box center [839, 235] width 86 height 43
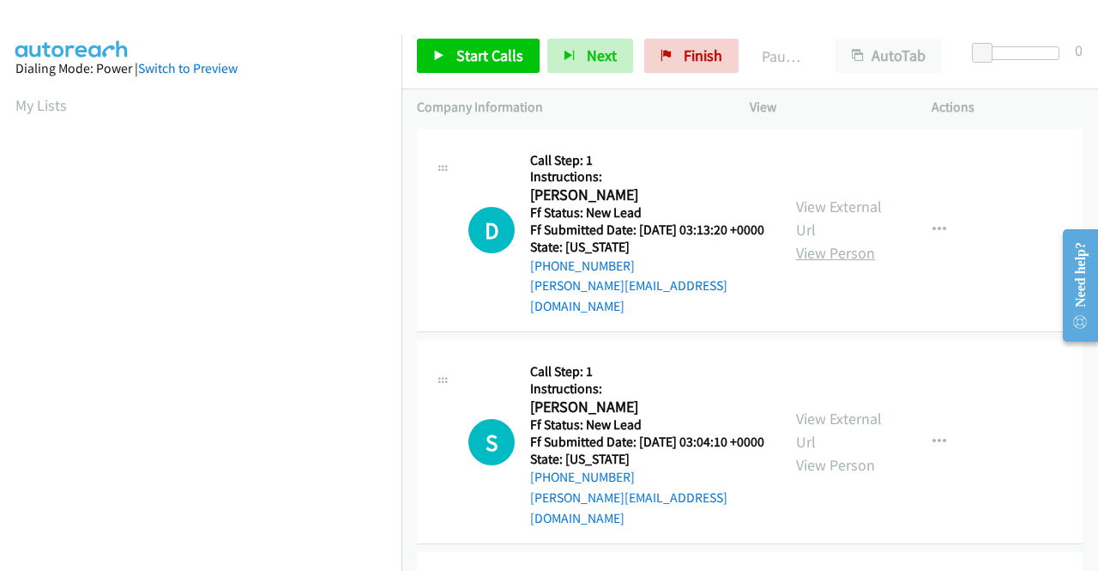
scroll to position [2145, 0]
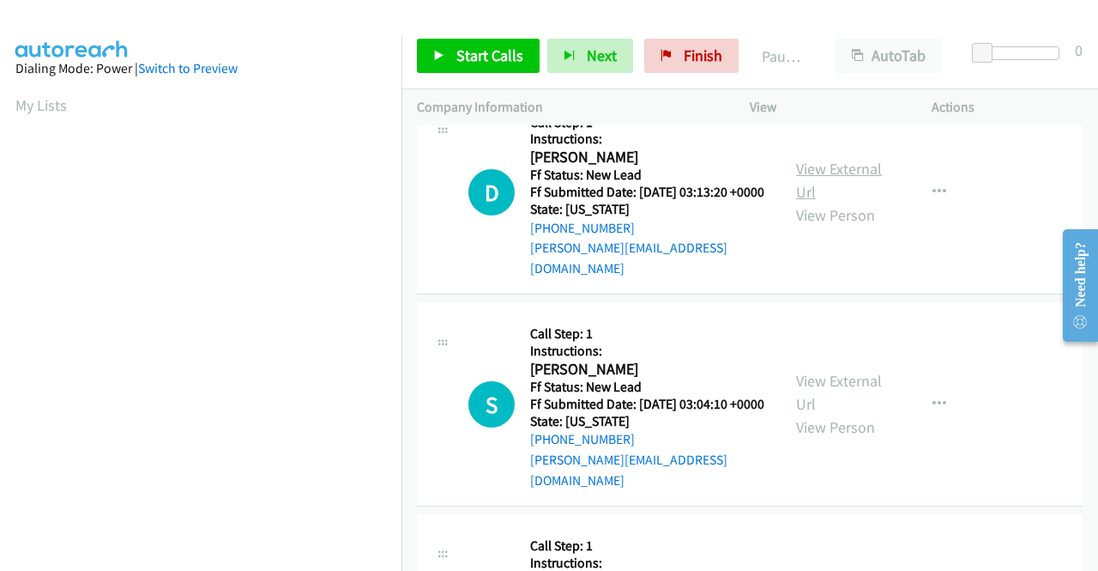
click at [833, 202] on link "View External Url" at bounding box center [839, 180] width 86 height 43
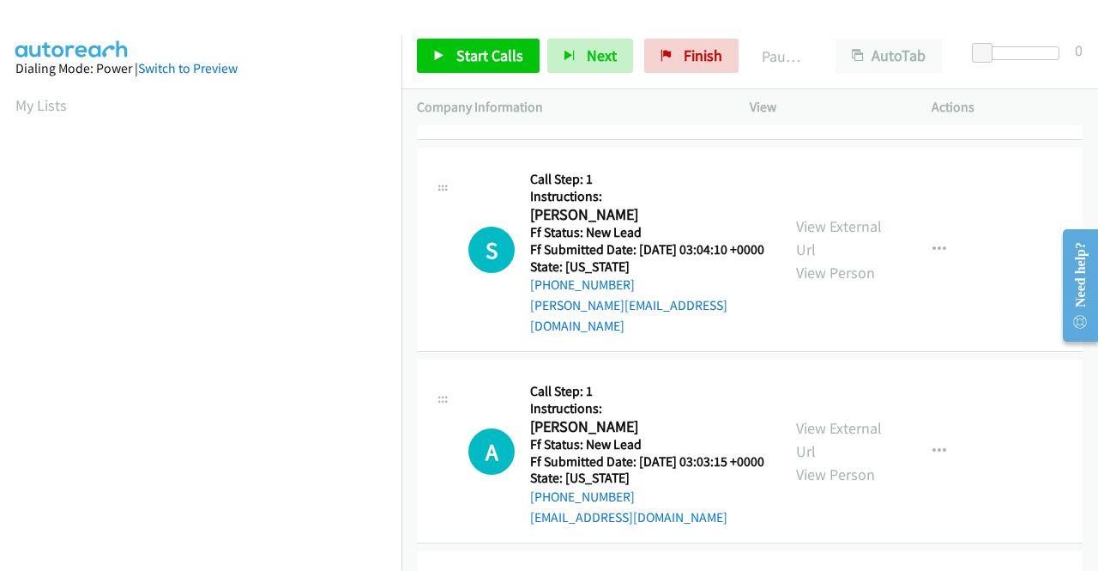
scroll to position [2317, 0]
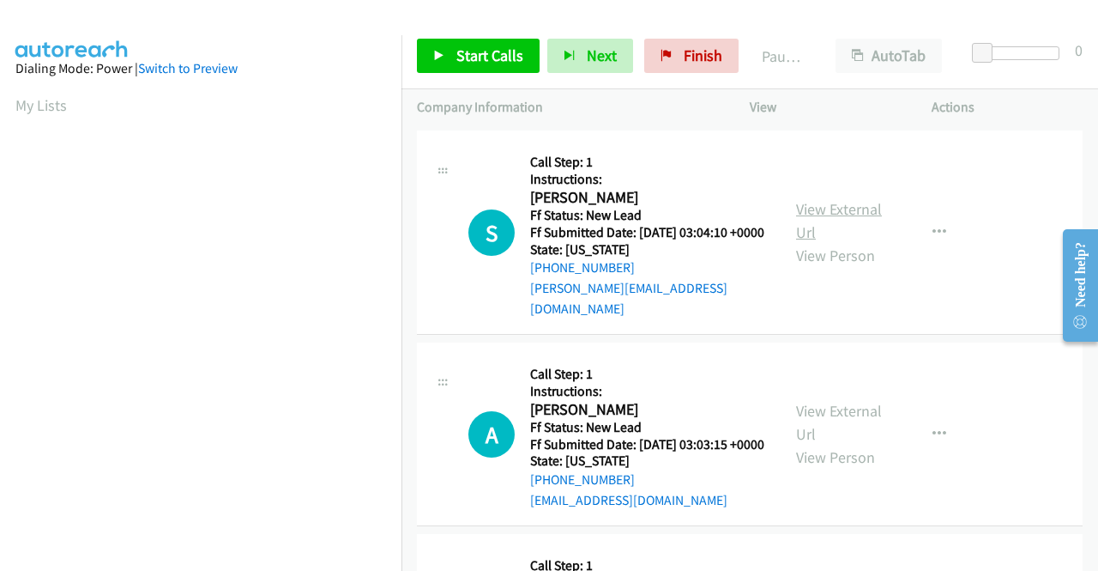
click at [810, 242] on link "View External Url" at bounding box center [839, 220] width 86 height 43
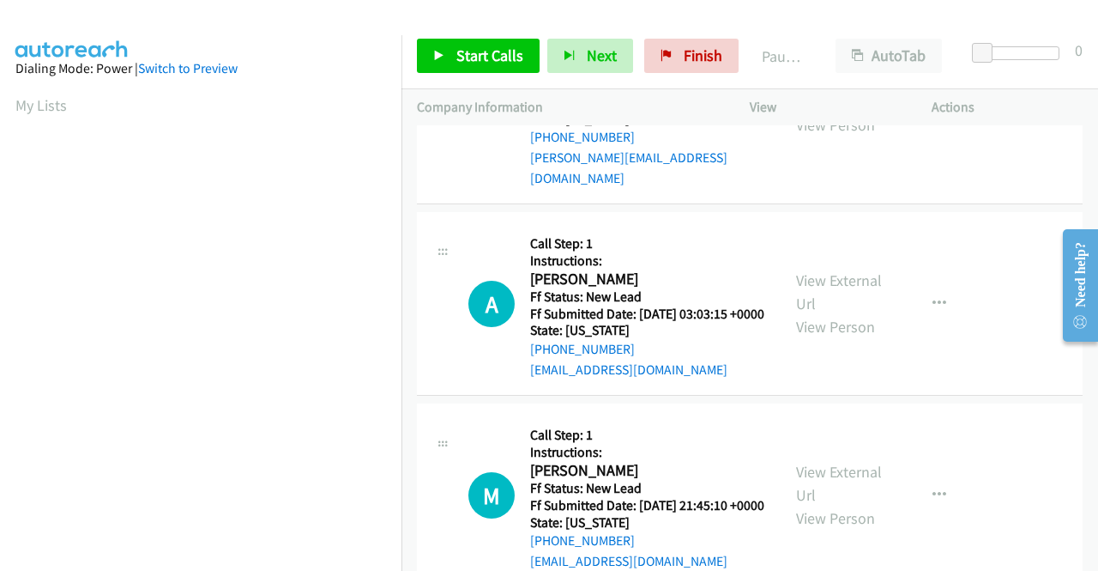
scroll to position [2574, 0]
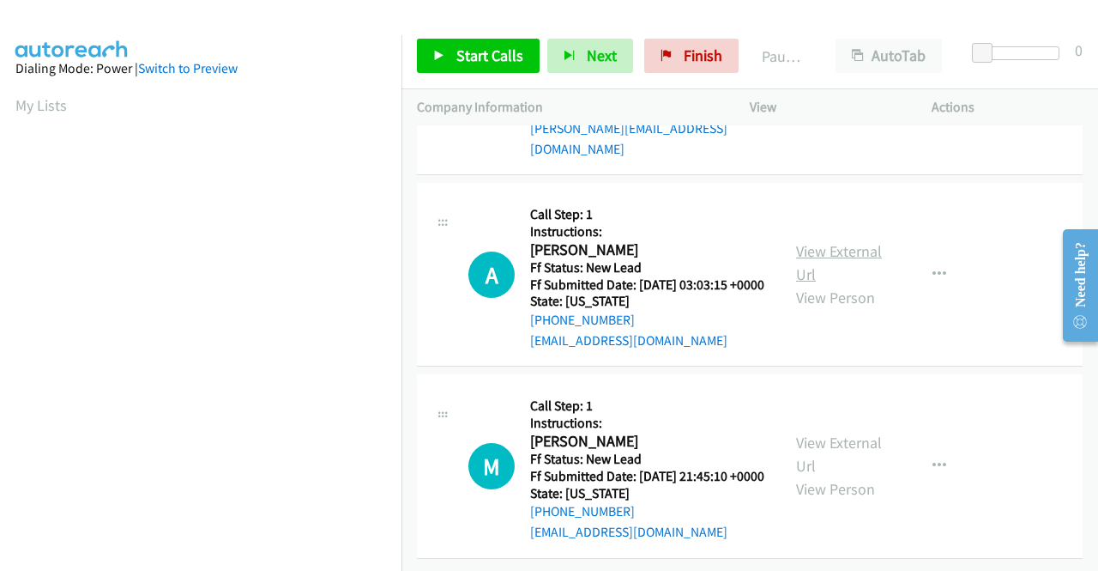
click at [818, 284] on link "View External Url" at bounding box center [839, 262] width 86 height 43
click at [829, 432] on link "View External Url" at bounding box center [839, 453] width 86 height 43
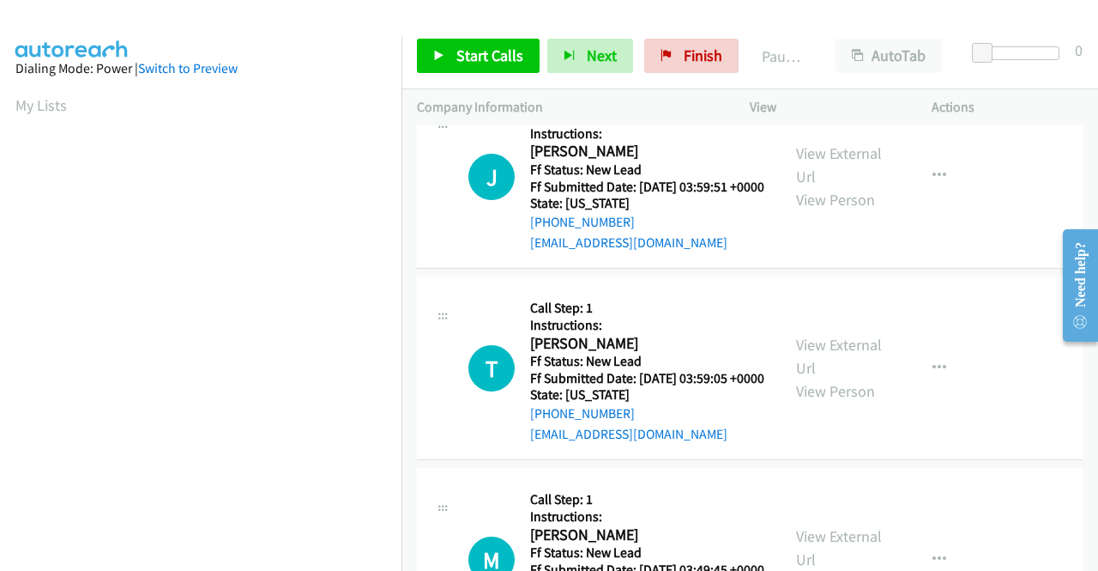
scroll to position [0, 0]
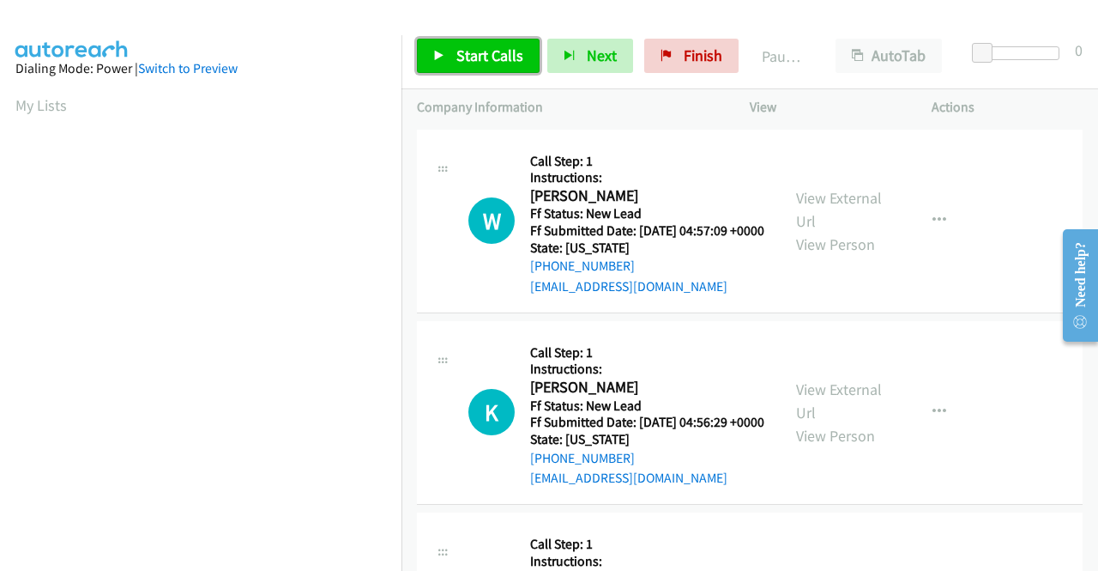
click at [498, 49] on span "Start Calls" at bounding box center [489, 55] width 67 height 20
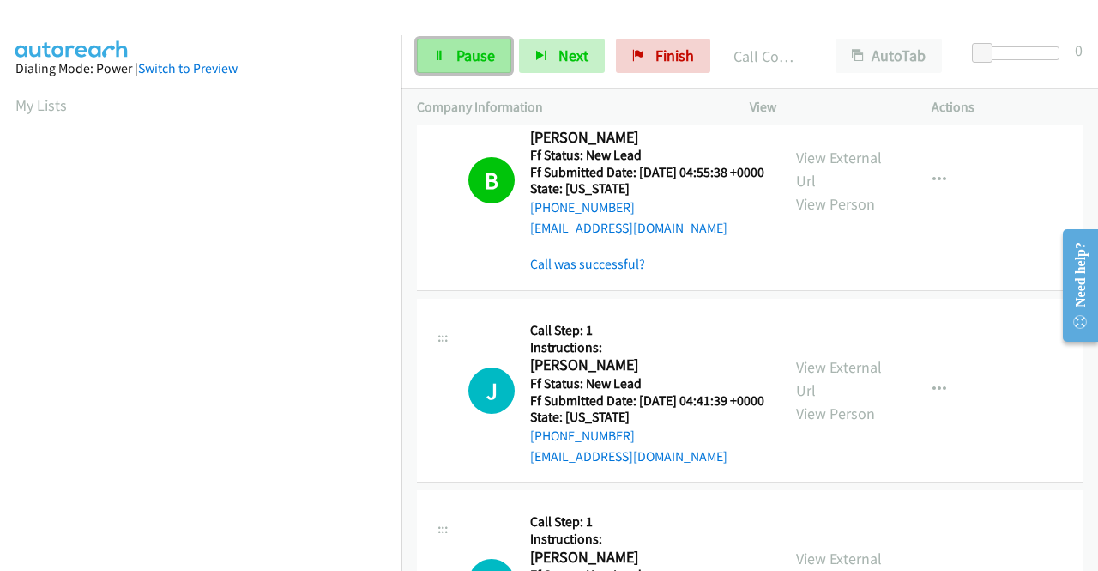
click at [440, 64] on link "Pause" at bounding box center [464, 56] width 94 height 34
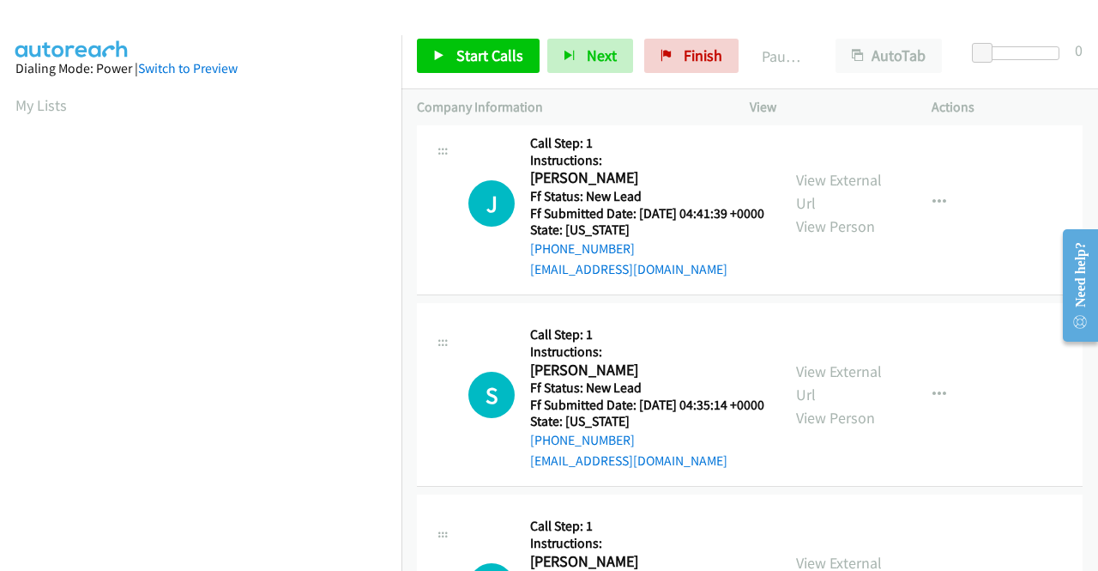
scroll to position [717, 0]
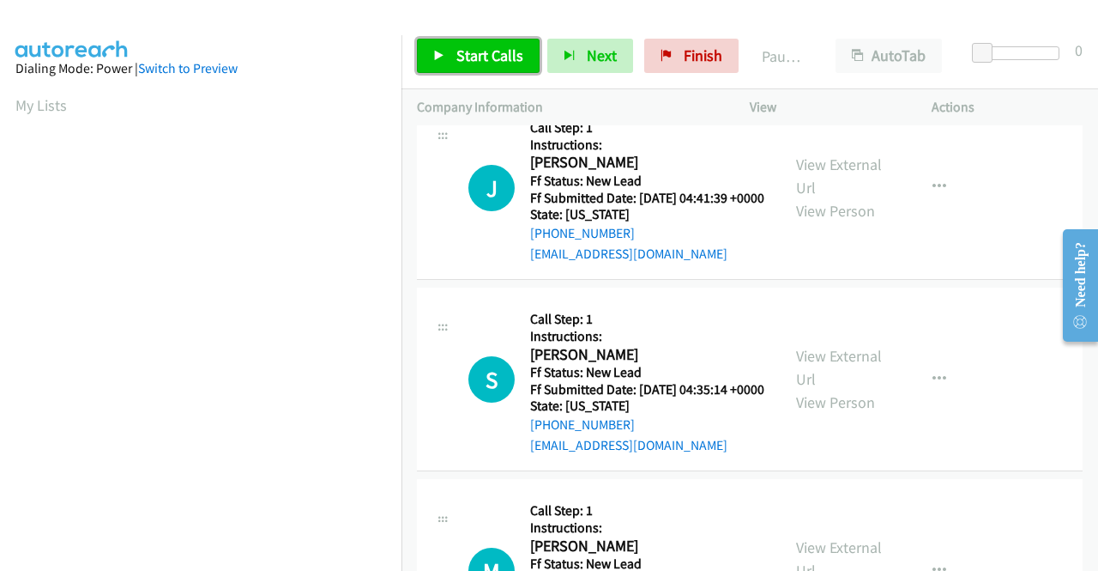
click at [485, 51] on span "Start Calls" at bounding box center [489, 55] width 67 height 20
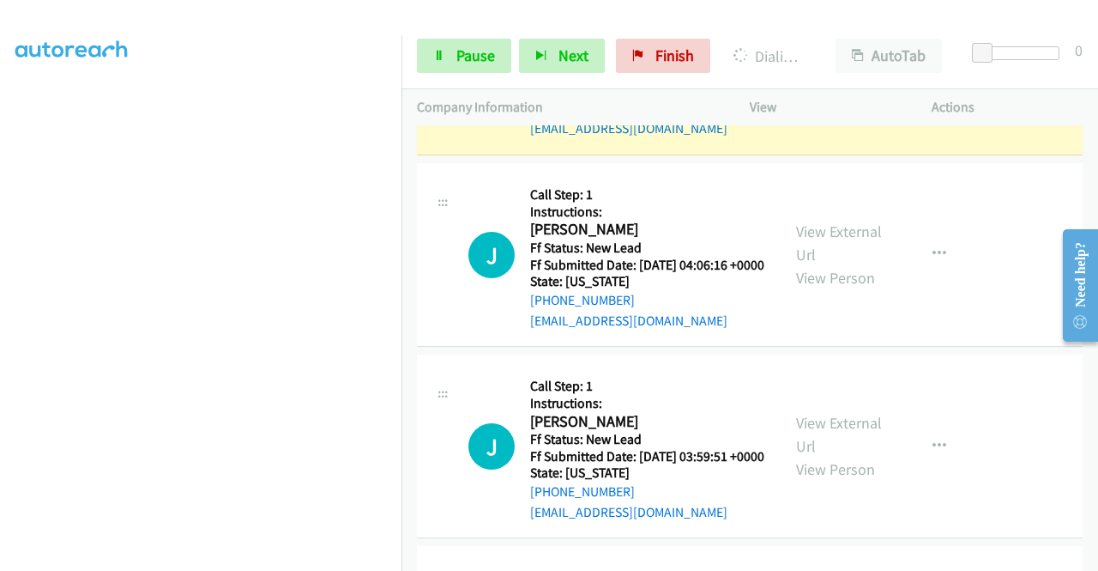
scroll to position [391, 0]
click at [480, 45] on span "Pause" at bounding box center [475, 55] width 39 height 20
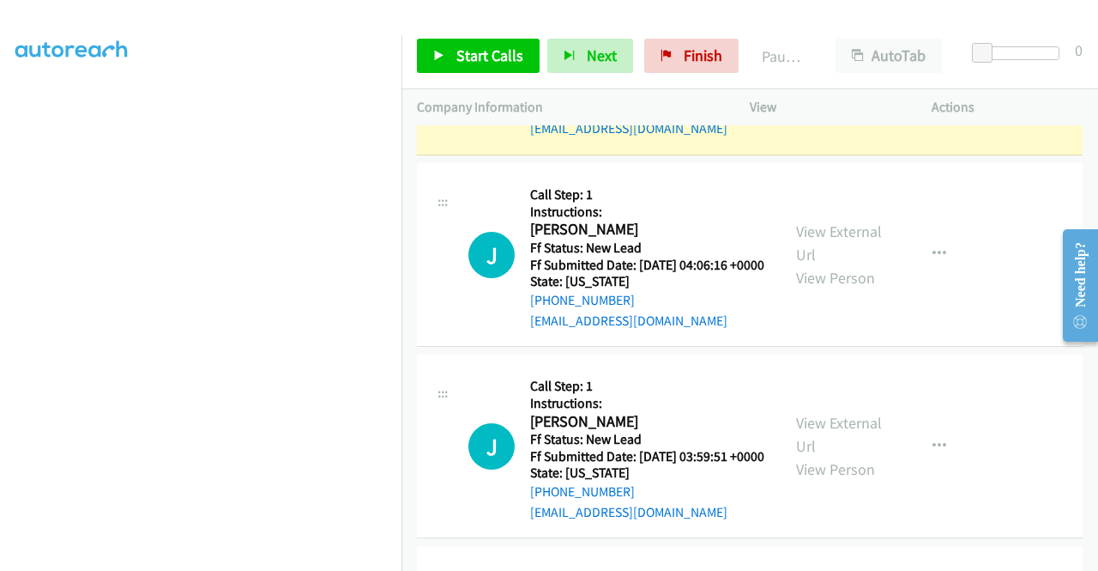
scroll to position [1404, 0]
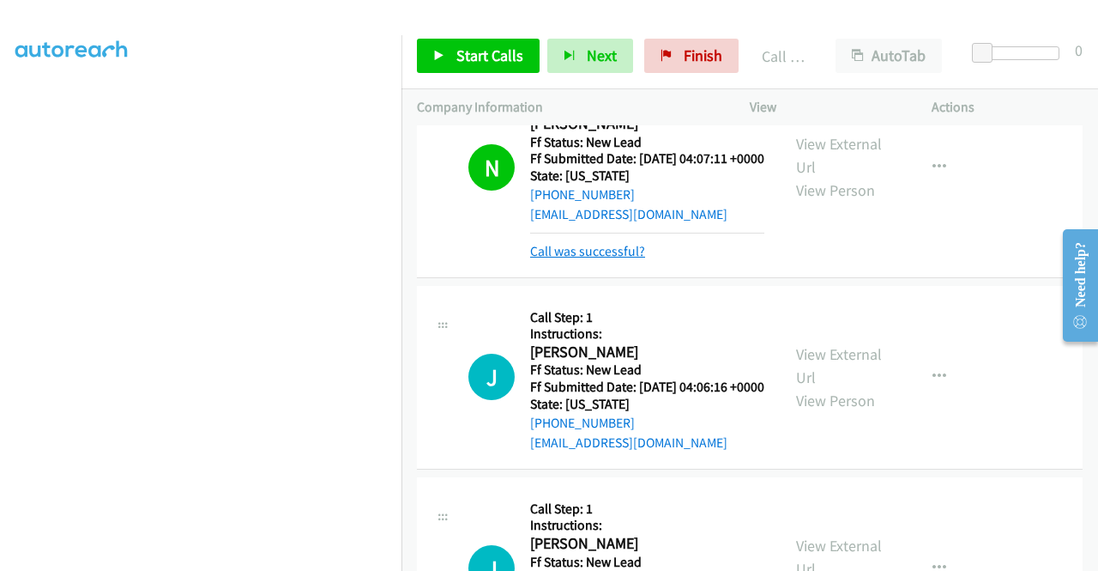
click at [610, 259] on link "Call was successful?" at bounding box center [587, 251] width 115 height 16
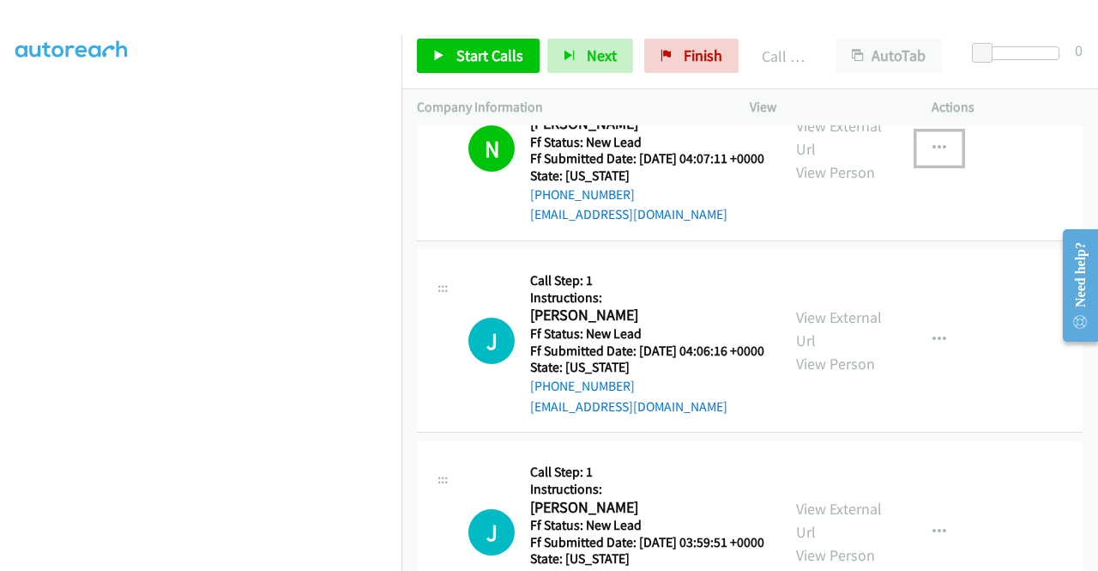
click at [921, 166] on button "button" at bounding box center [939, 148] width 46 height 34
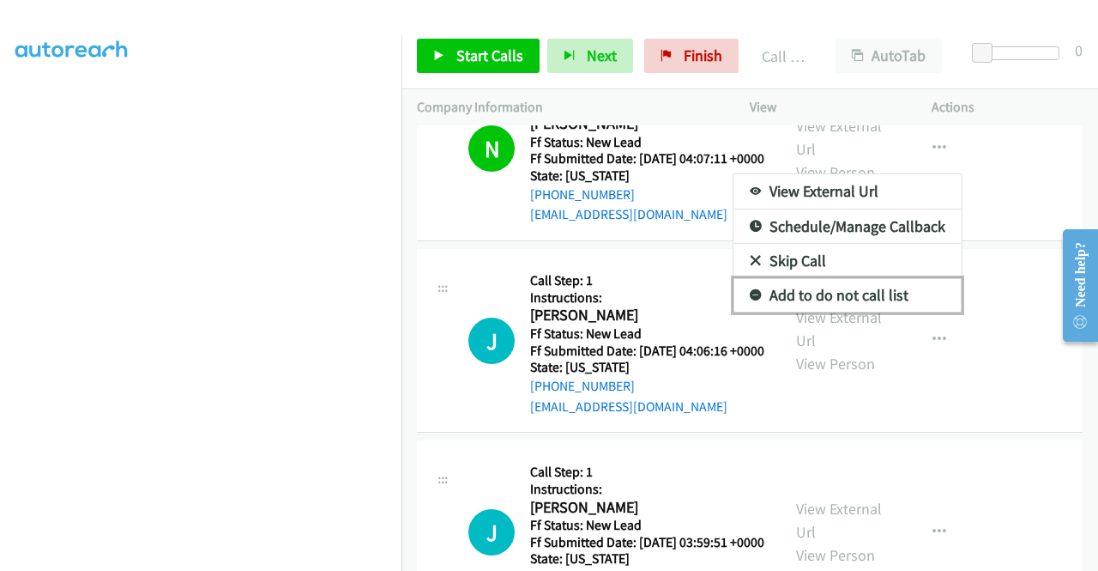
click at [809, 312] on link "Add to do not call list" at bounding box center [848, 295] width 228 height 34
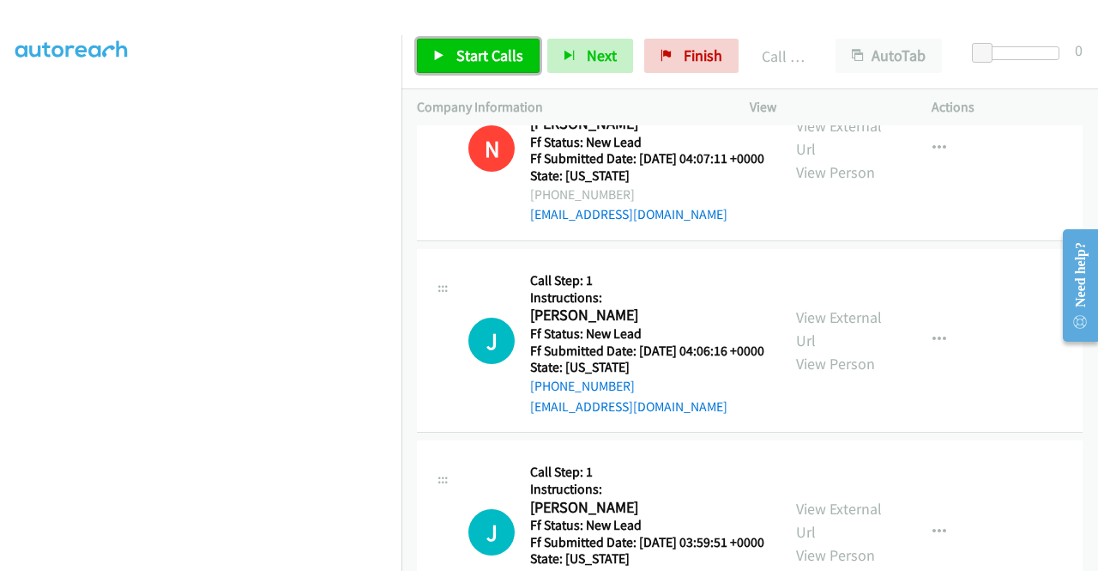
click at [459, 54] on span "Start Calls" at bounding box center [489, 55] width 67 height 20
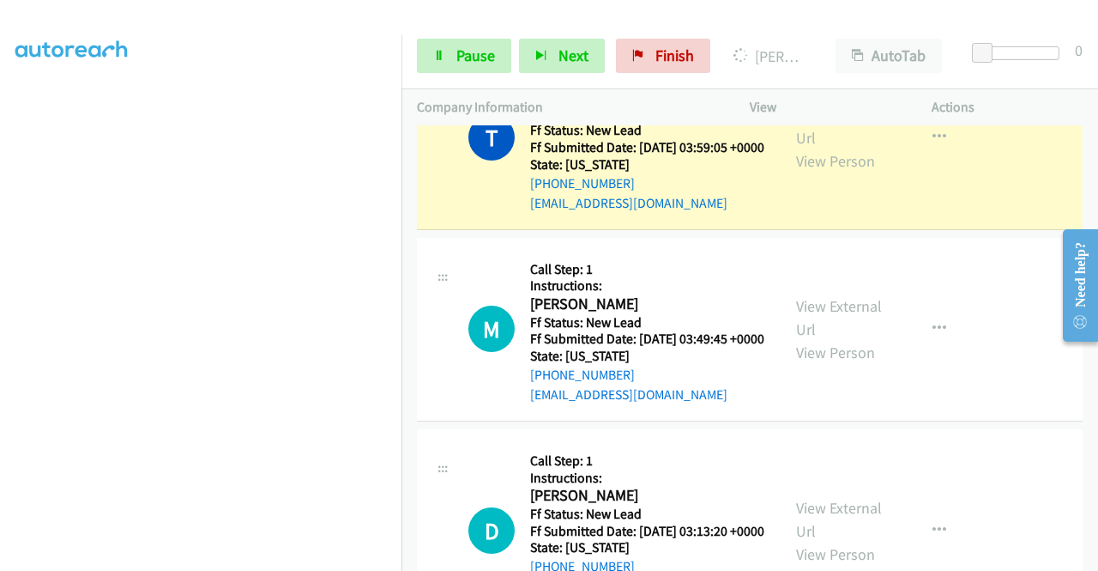
scroll to position [2090, 0]
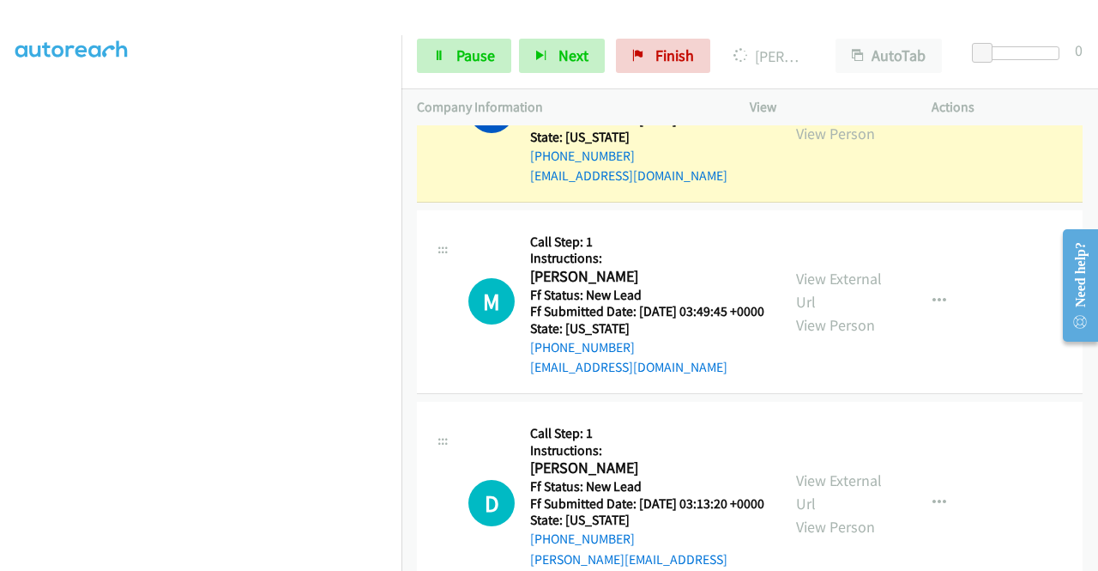
click at [452, 73] on div "Start Calls Pause Next Finish Dialing Tiffany Mc Neill AutoTab AutoTab 0" at bounding box center [750, 56] width 697 height 66
click at [460, 44] on link "Pause" at bounding box center [464, 56] width 94 height 34
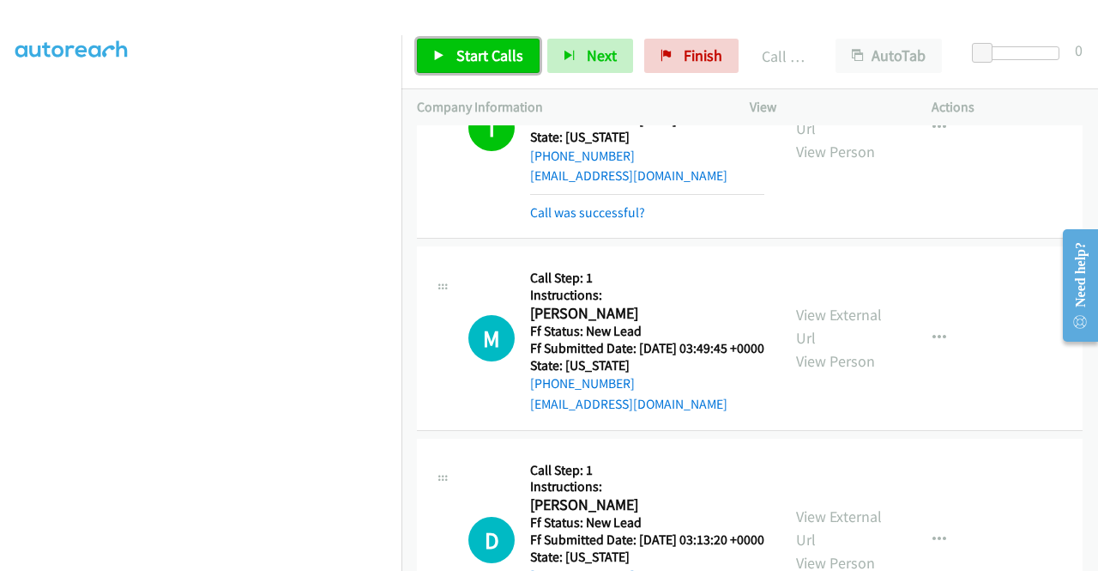
click at [438, 57] on icon at bounding box center [439, 57] width 12 height 12
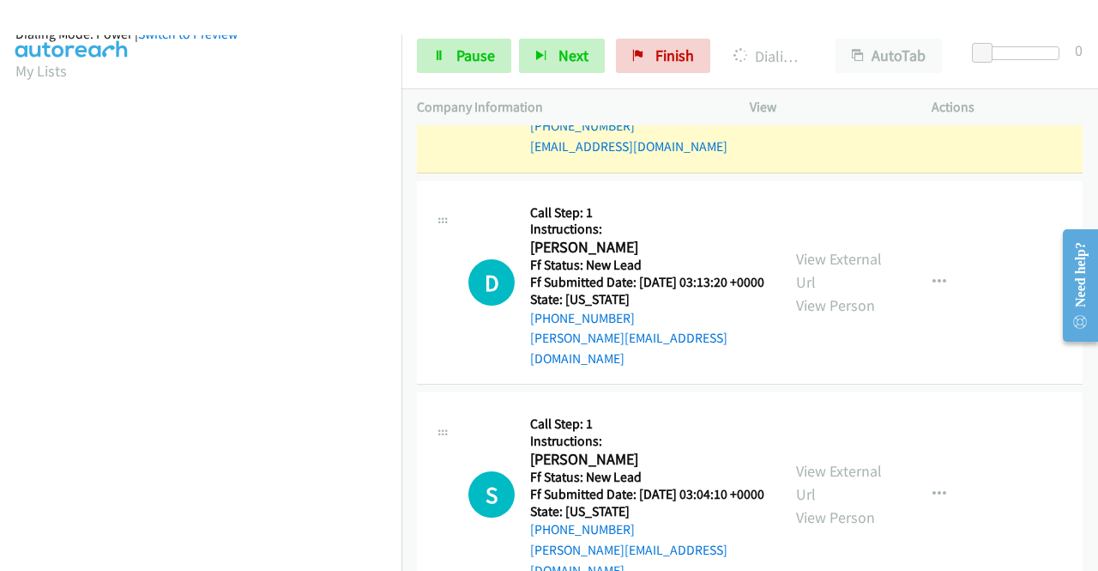
scroll to position [391, 0]
click at [480, 61] on span "Pause" at bounding box center [475, 55] width 39 height 20
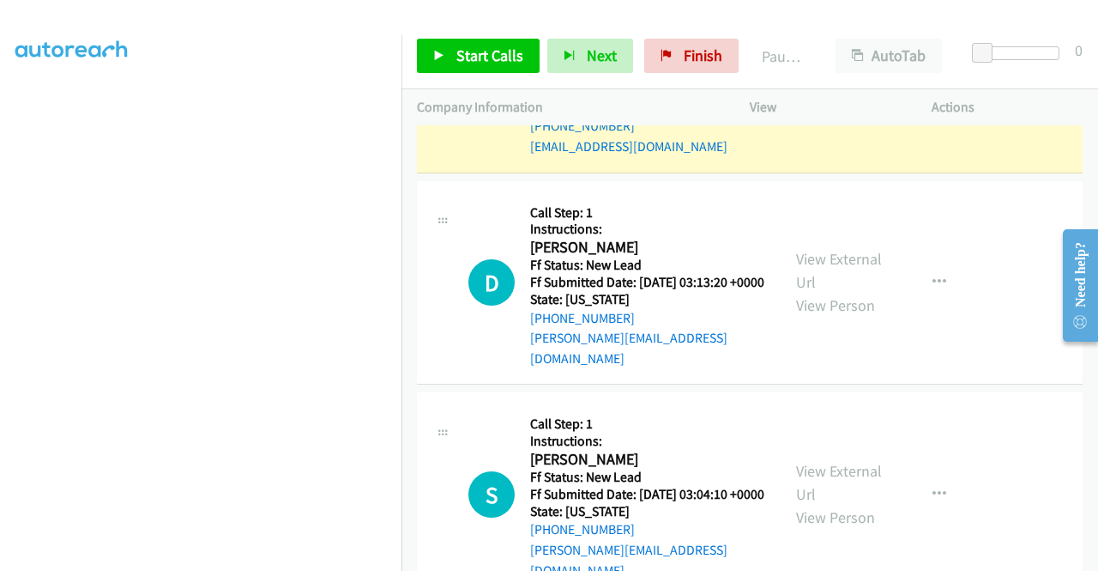
scroll to position [0, 0]
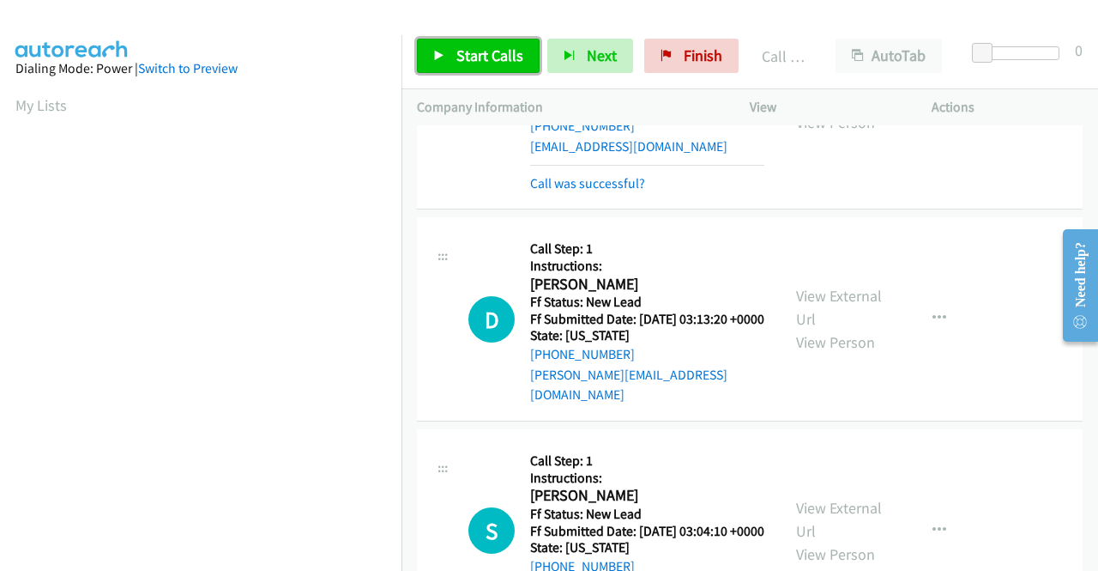
click at [507, 44] on link "Start Calls" at bounding box center [478, 56] width 123 height 34
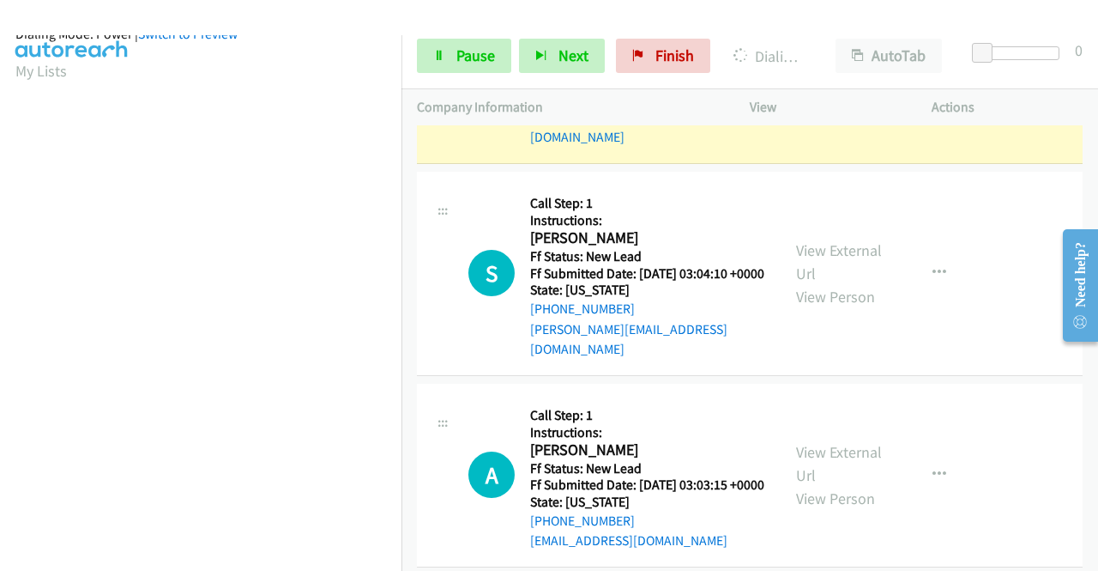
scroll to position [391, 0]
click at [456, 56] on span "Pause" at bounding box center [475, 55] width 39 height 20
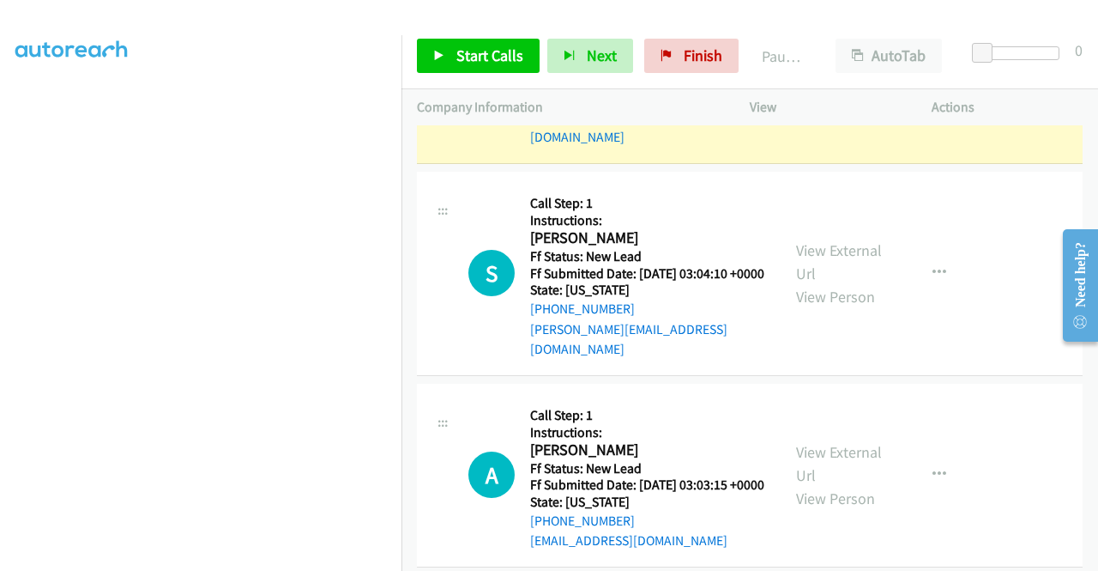
scroll to position [48, 0]
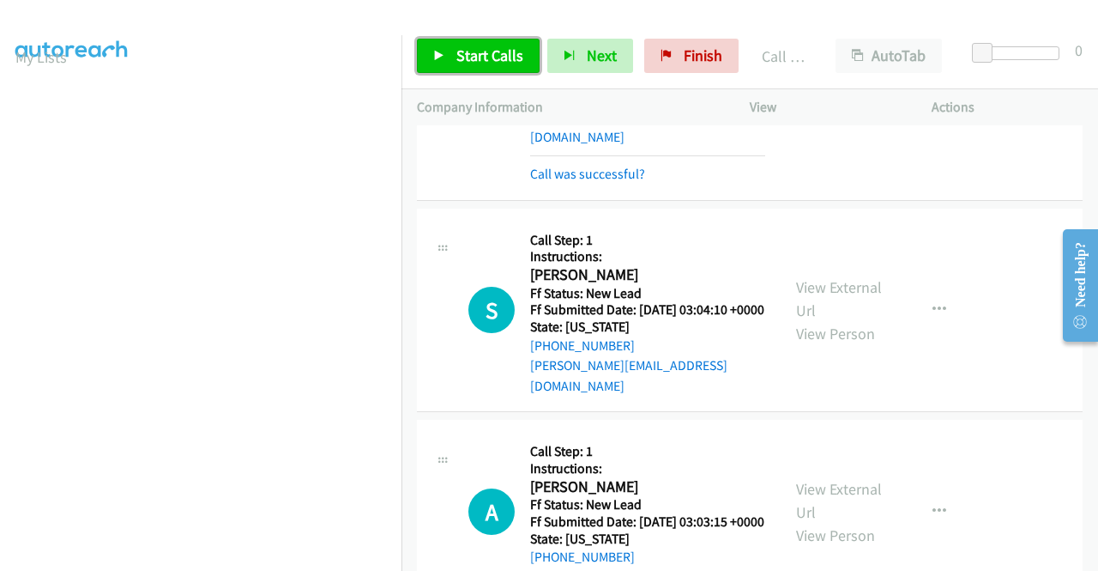
click at [515, 58] on span "Start Calls" at bounding box center [489, 55] width 67 height 20
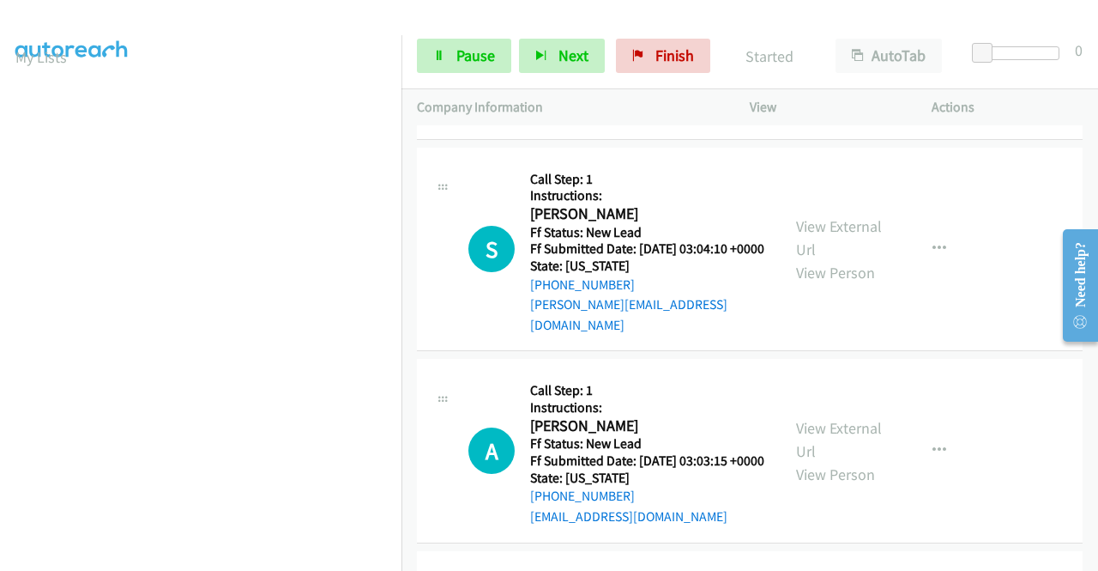
scroll to position [2691, 0]
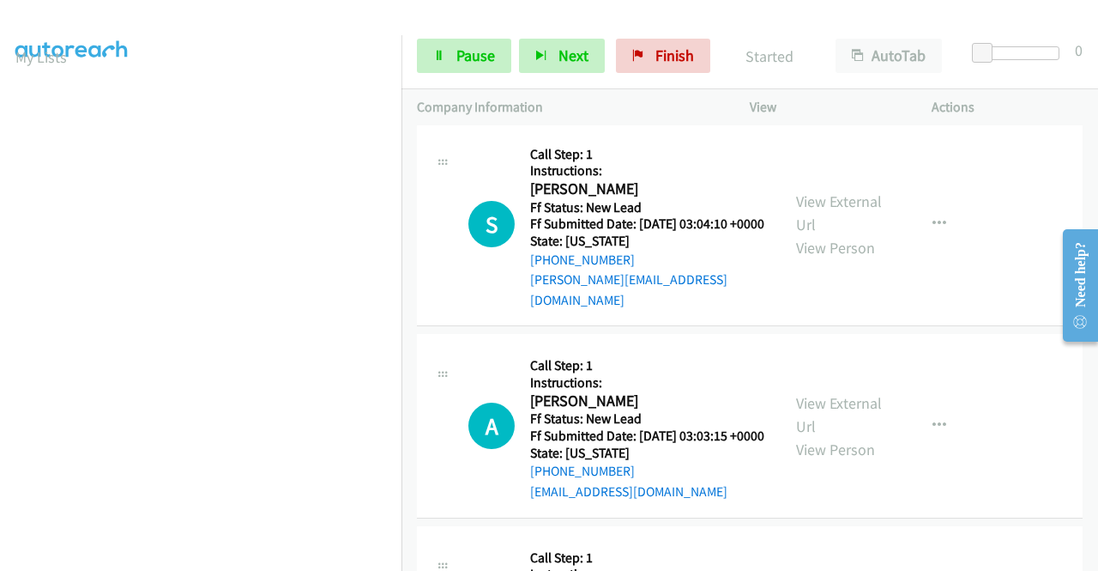
drag, startPoint x: 624, startPoint y: 267, endPoint x: 633, endPoint y: 277, distance: 14.0
click at [624, 96] on link "Call was successful?" at bounding box center [587, 88] width 115 height 16
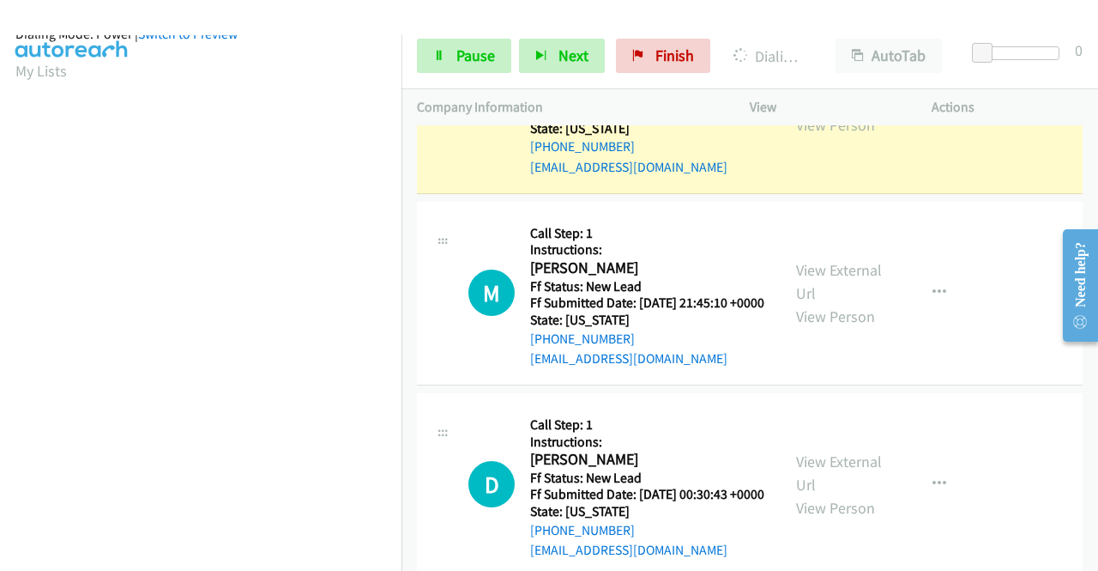
scroll to position [391, 0]
click at [450, 63] on link "Pause" at bounding box center [464, 56] width 94 height 34
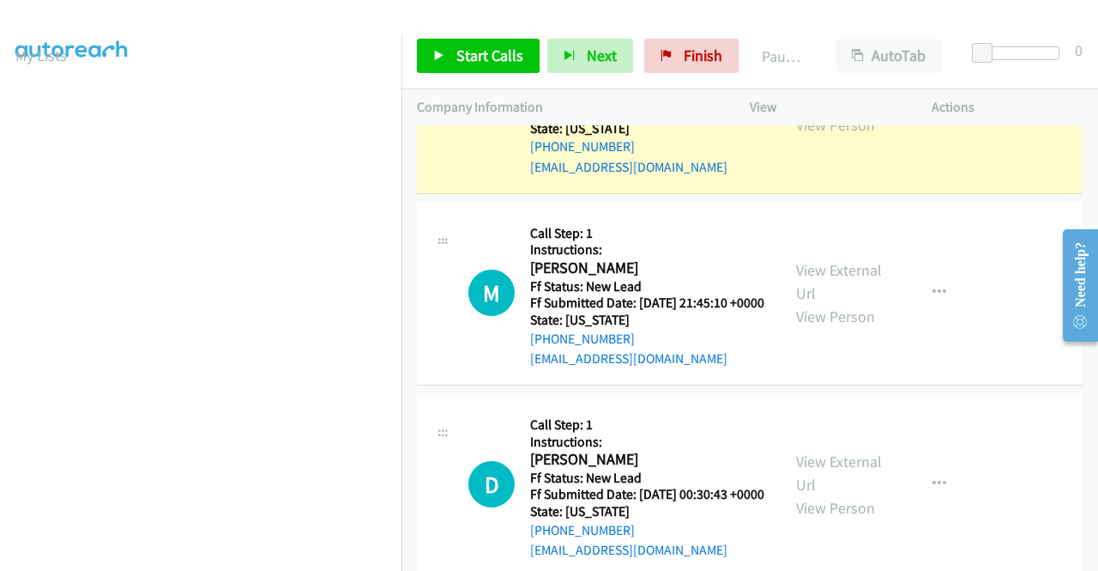
scroll to position [48, 0]
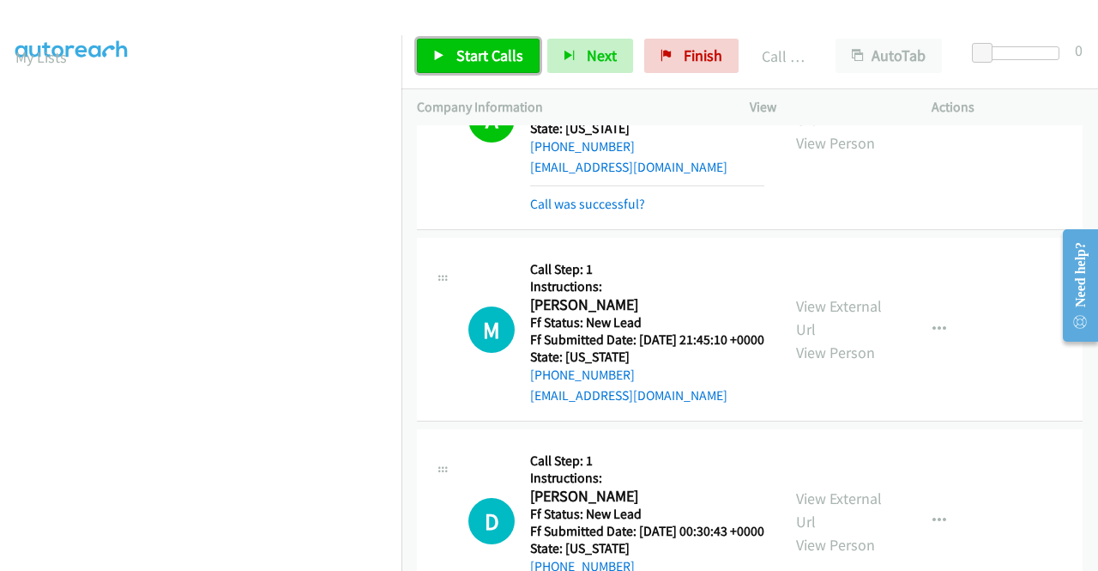
click at [485, 55] on span "Start Calls" at bounding box center [489, 55] width 67 height 20
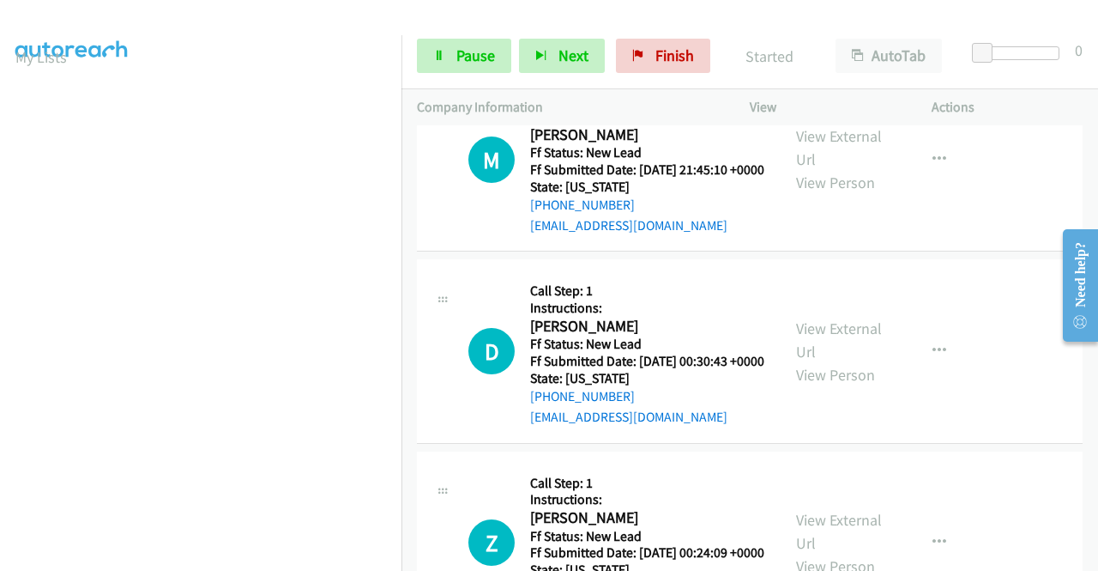
scroll to position [3187, 0]
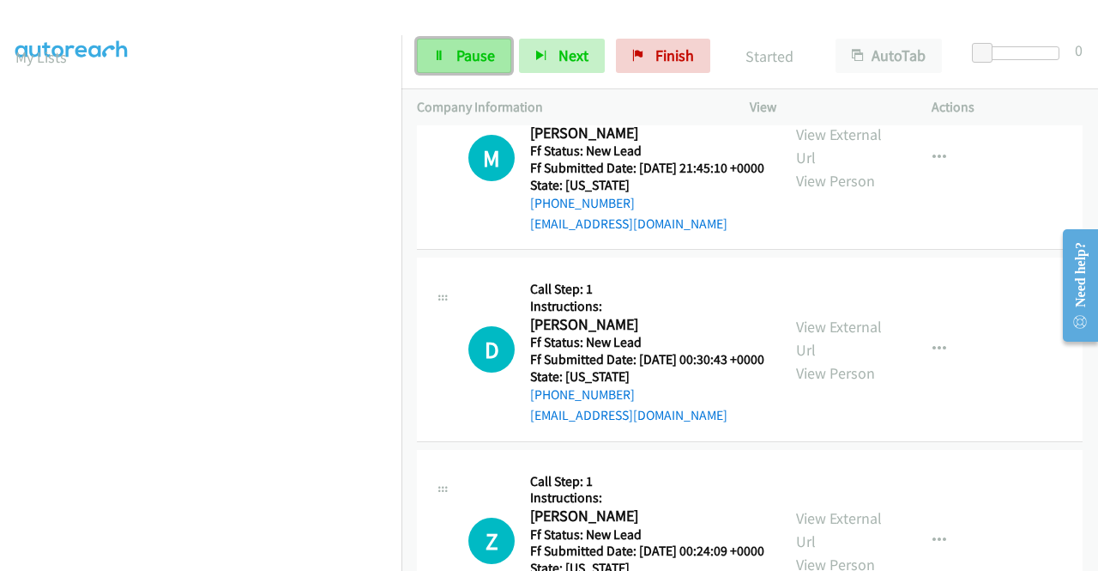
click at [468, 50] on span "Pause" at bounding box center [475, 55] width 39 height 20
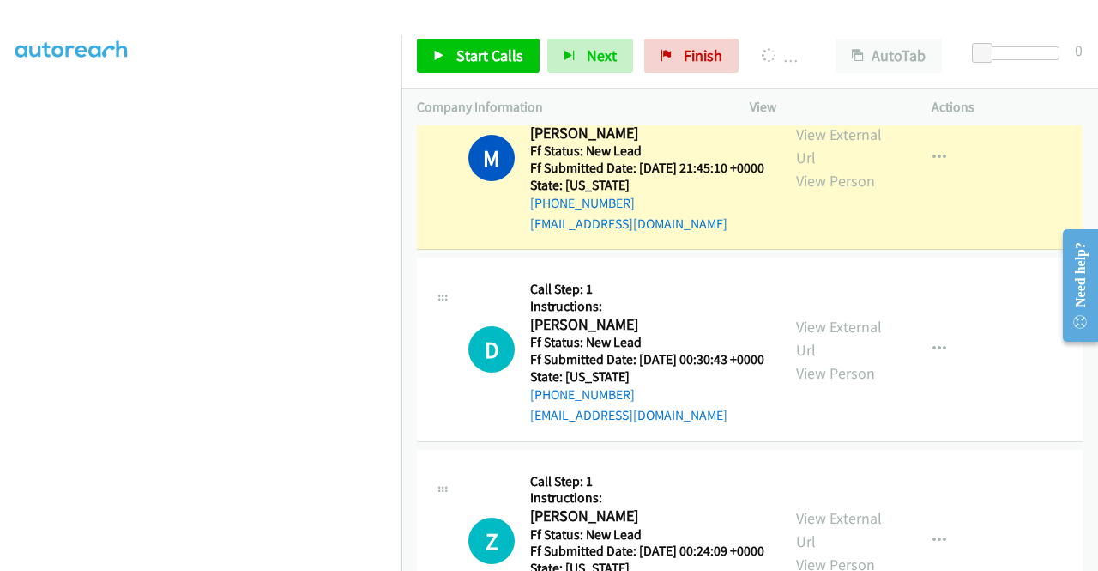
scroll to position [0, 0]
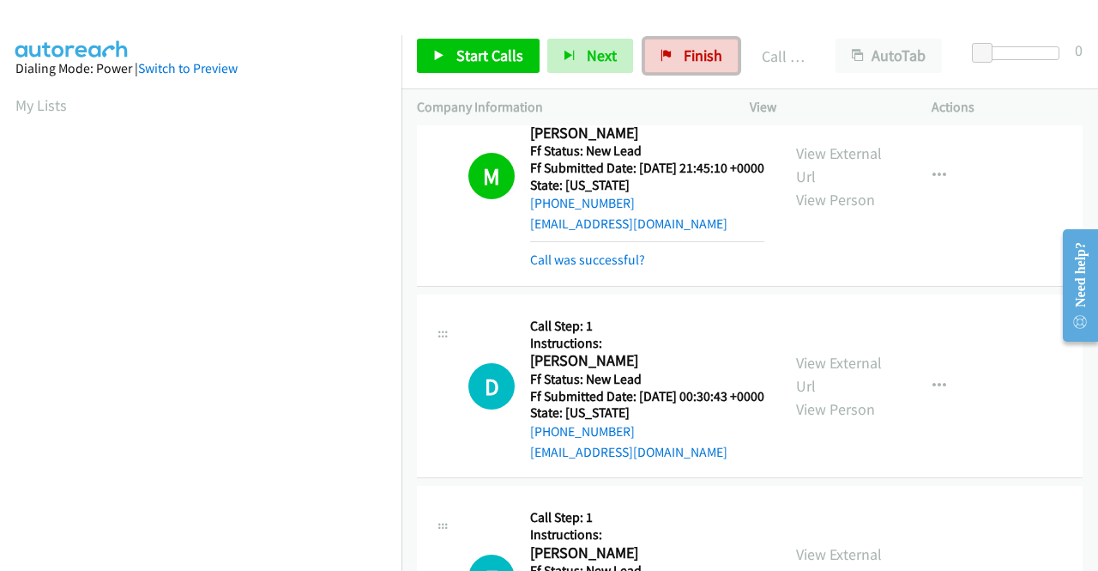
drag, startPoint x: 688, startPoint y: 54, endPoint x: 611, endPoint y: 94, distance: 86.7
click at [688, 54] on span "Finish" at bounding box center [703, 55] width 39 height 20
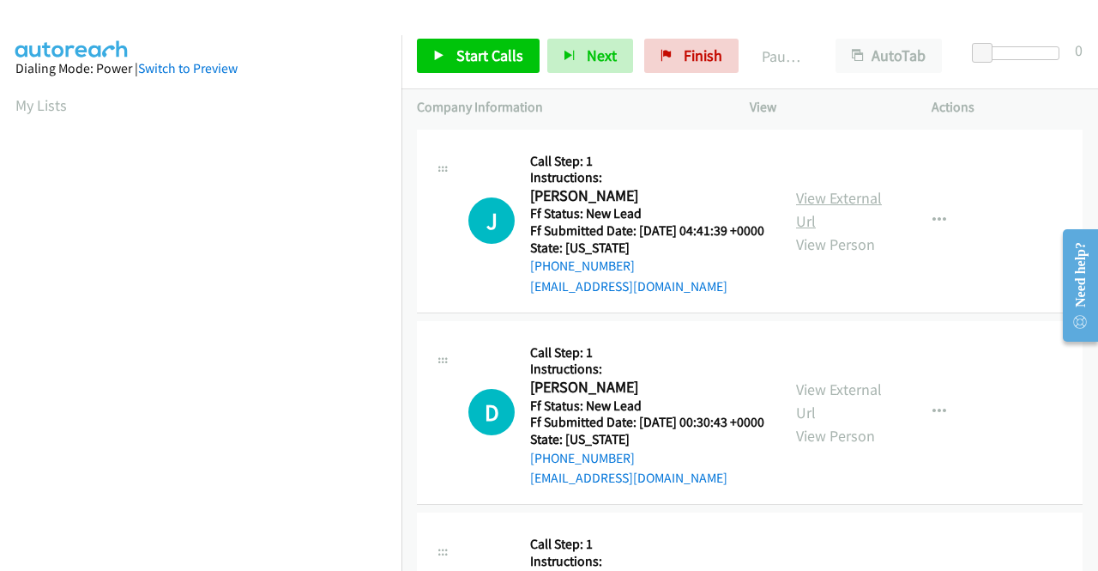
click at [820, 200] on link "View External Url" at bounding box center [839, 209] width 86 height 43
click at [831, 408] on link "View External Url" at bounding box center [839, 400] width 86 height 43
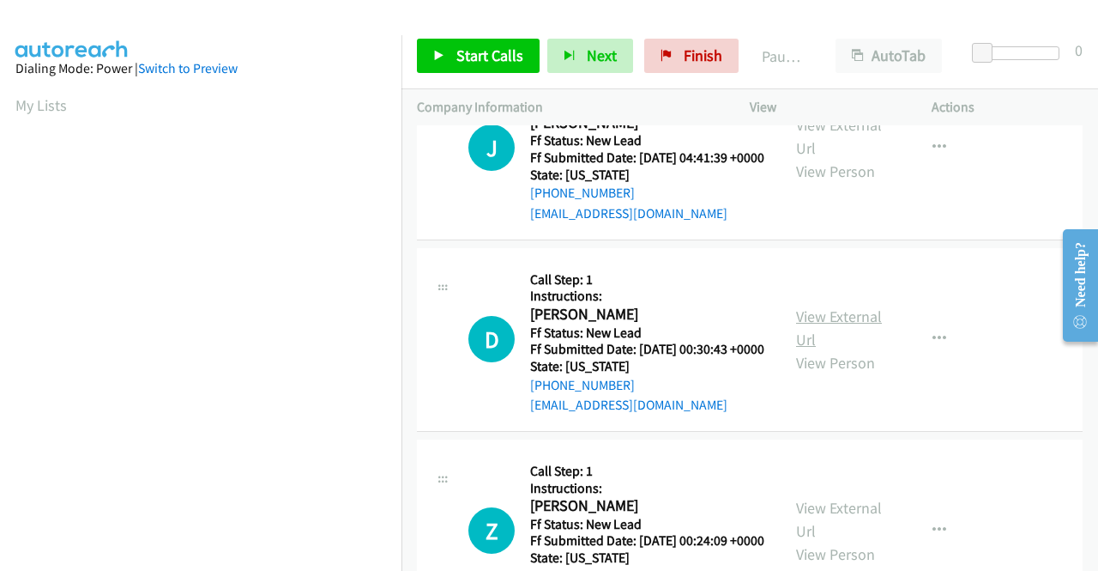
scroll to position [172, 0]
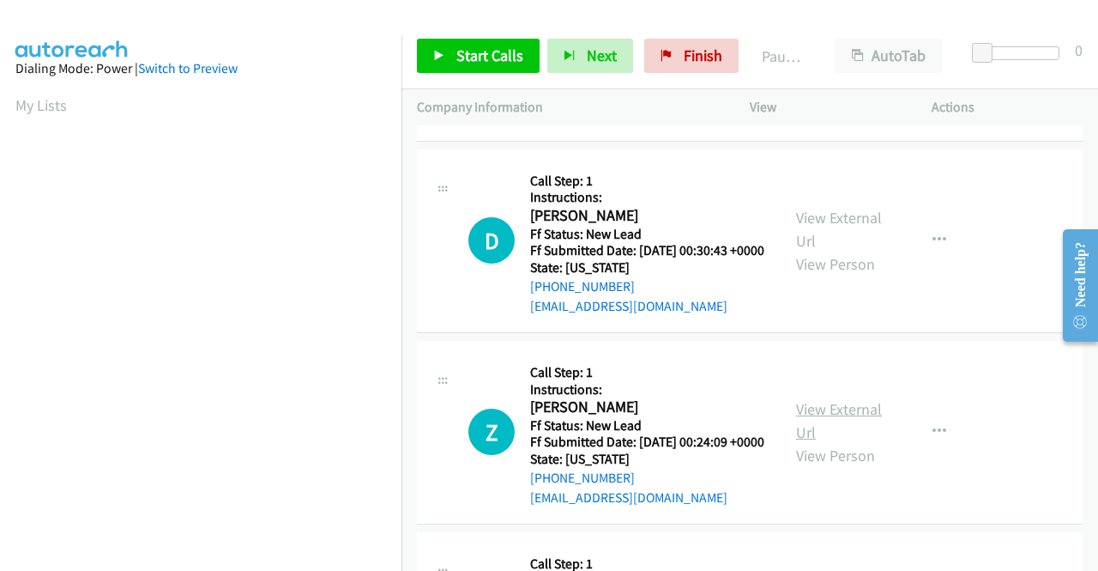
click at [845, 442] on link "View External Url" at bounding box center [839, 420] width 86 height 43
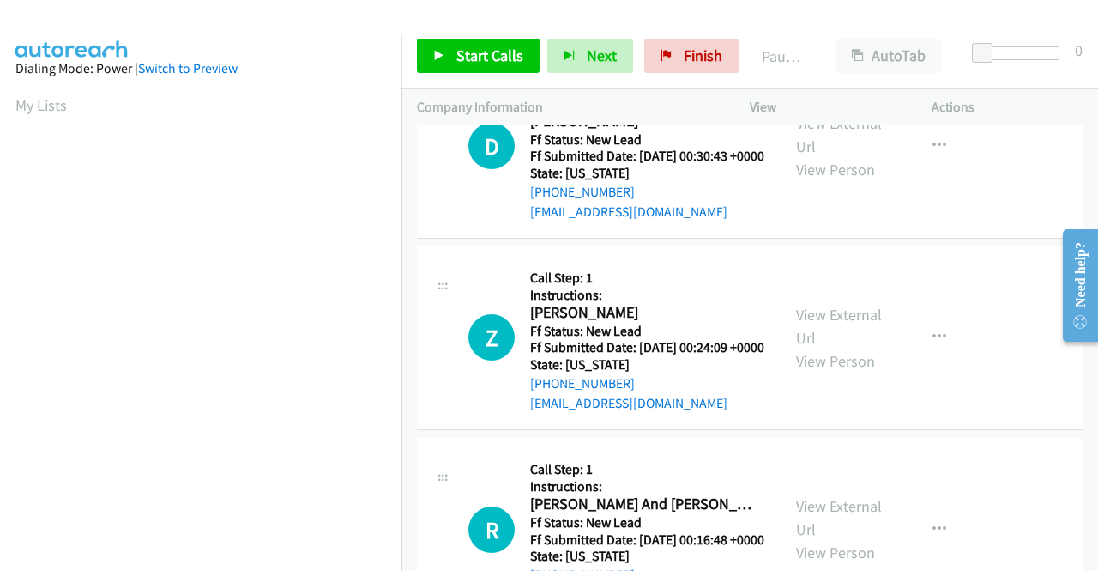
scroll to position [343, 0]
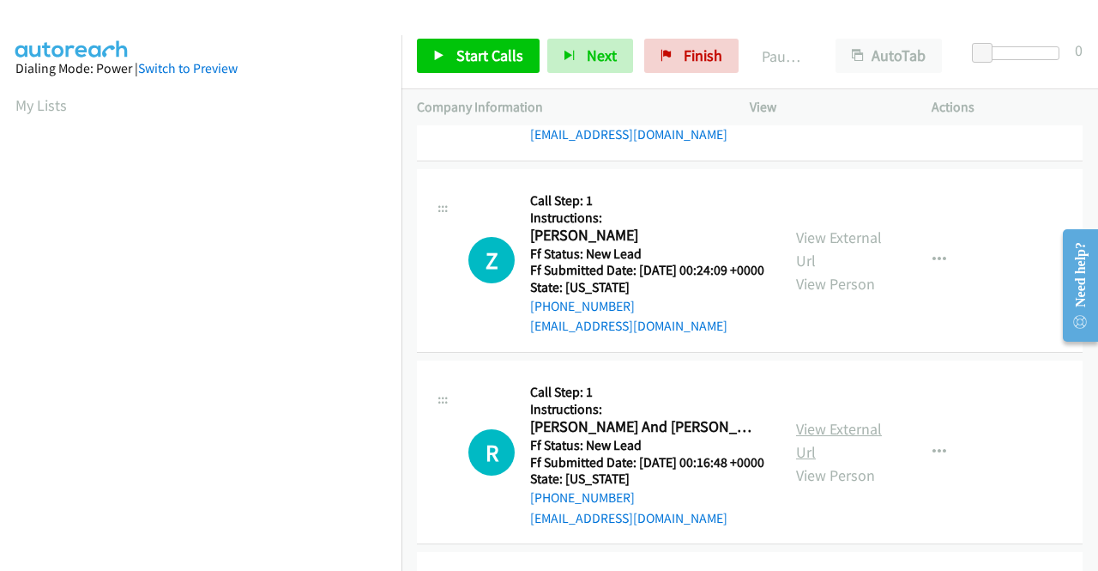
click at [834, 462] on link "View External Url" at bounding box center [839, 440] width 86 height 43
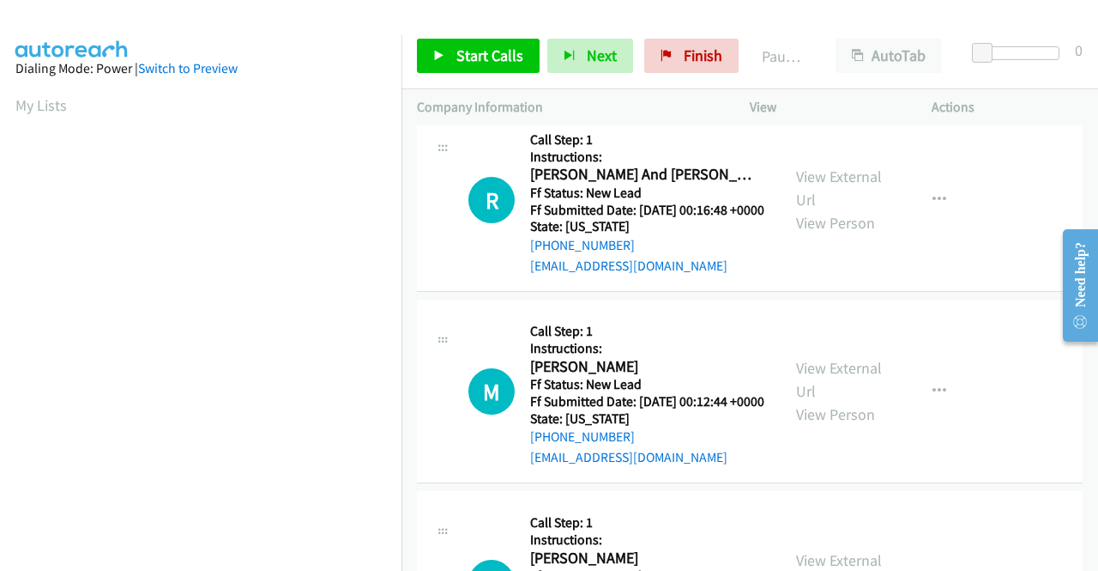
scroll to position [601, 0]
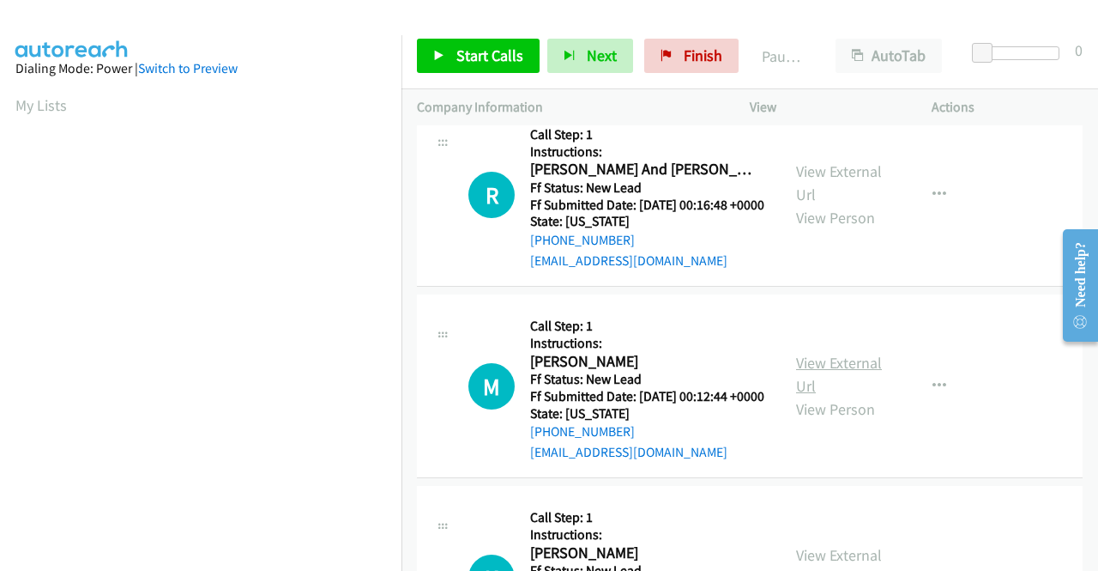
click at [837, 396] on link "View External Url" at bounding box center [839, 374] width 86 height 43
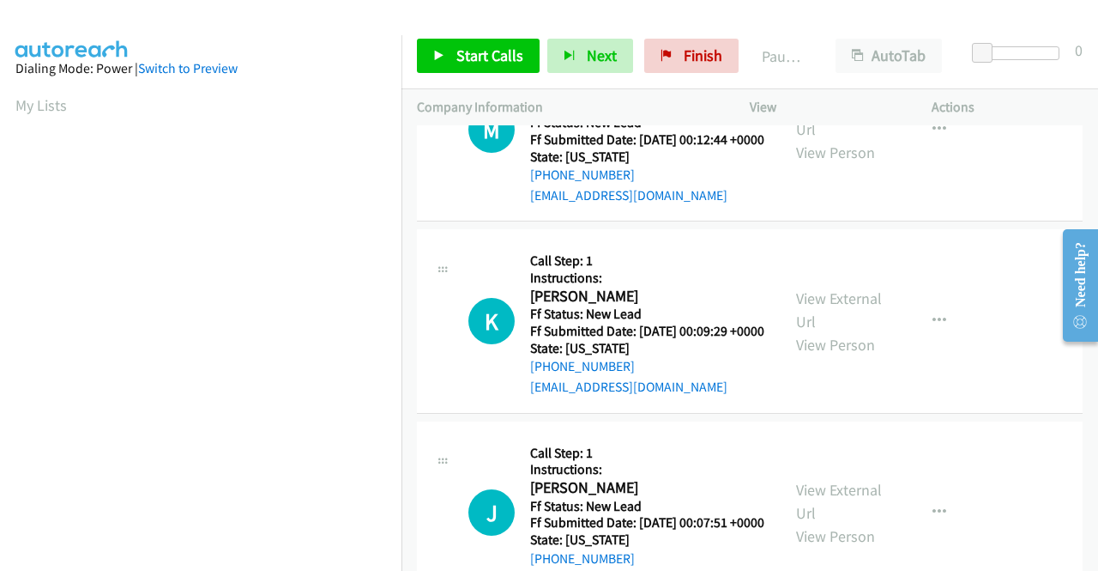
scroll to position [858, 0]
click at [843, 330] on link "View External Url" at bounding box center [839, 308] width 86 height 43
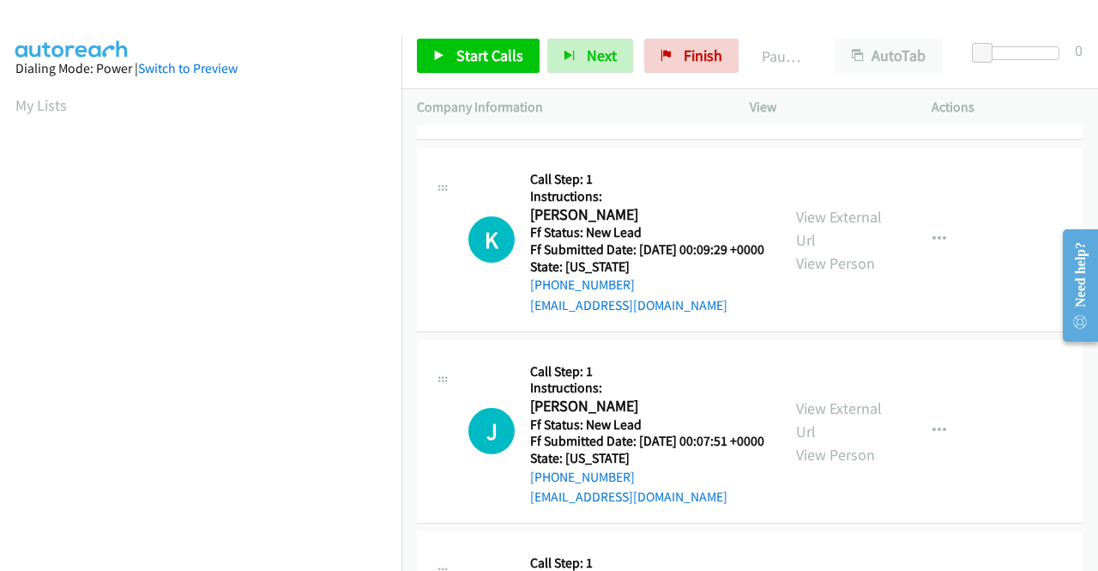
scroll to position [1030, 0]
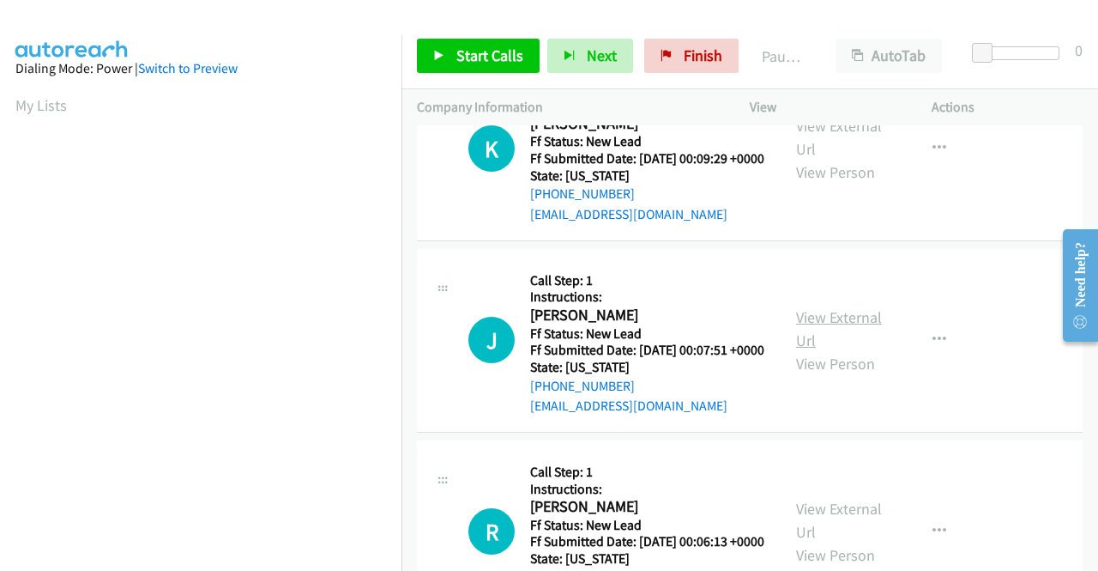
click at [830, 350] on link "View External Url" at bounding box center [839, 328] width 86 height 43
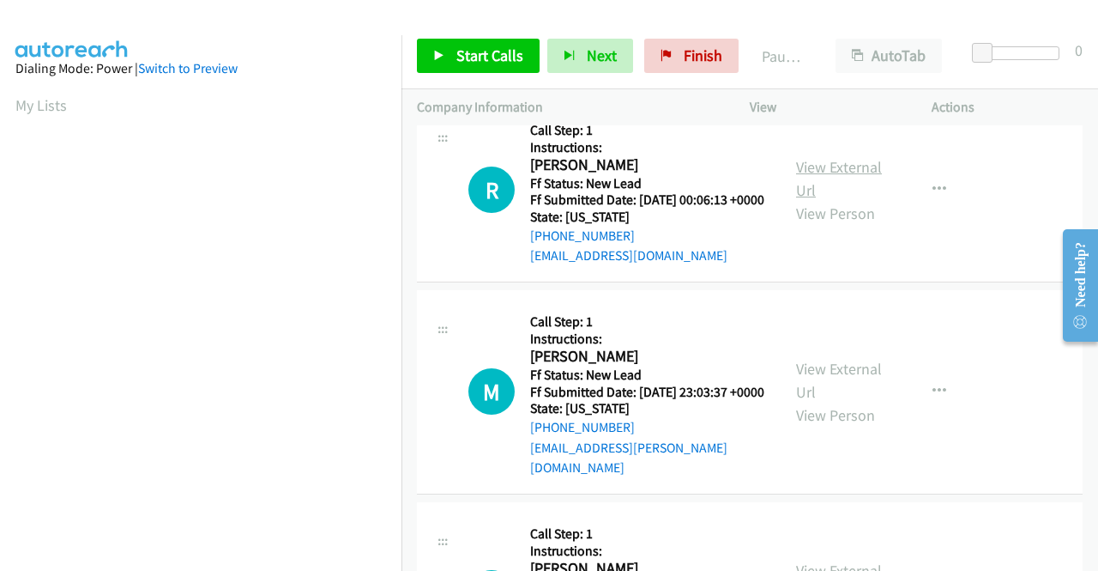
scroll to position [1373, 0]
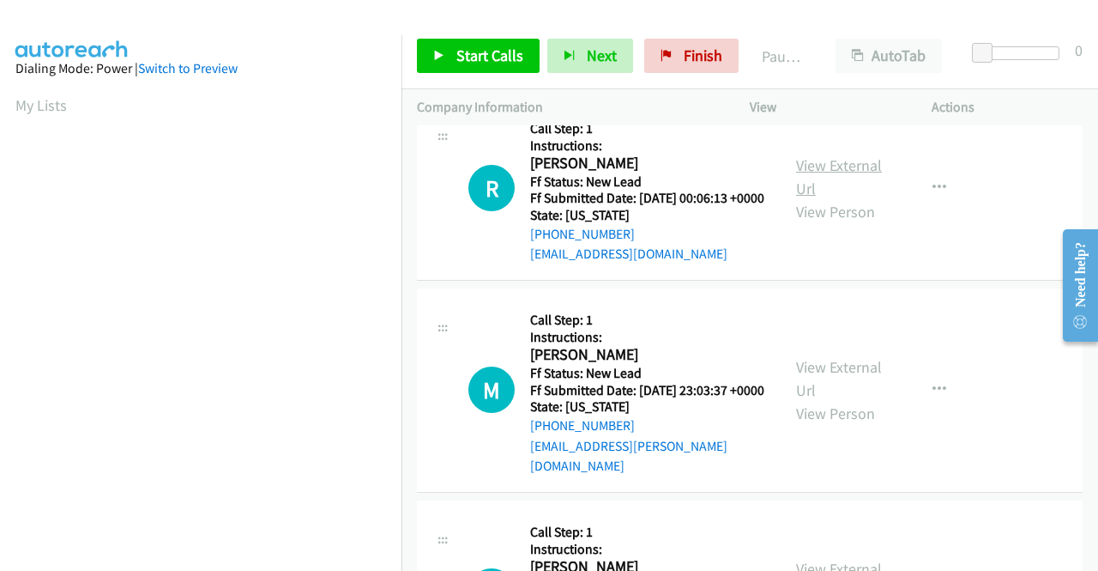
click at [824, 198] on link "View External Url" at bounding box center [839, 176] width 86 height 43
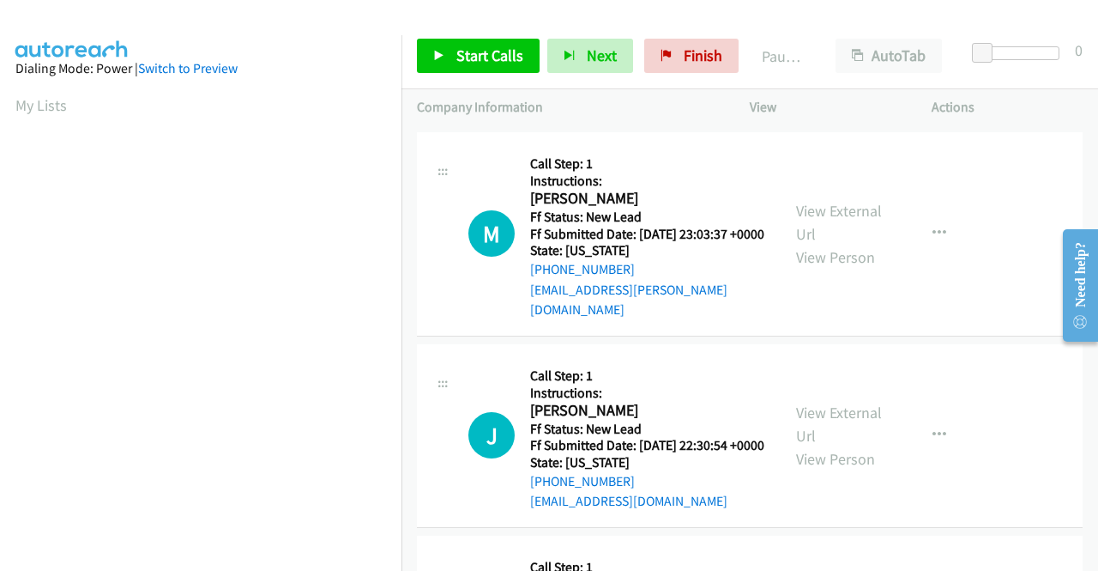
scroll to position [1544, 0]
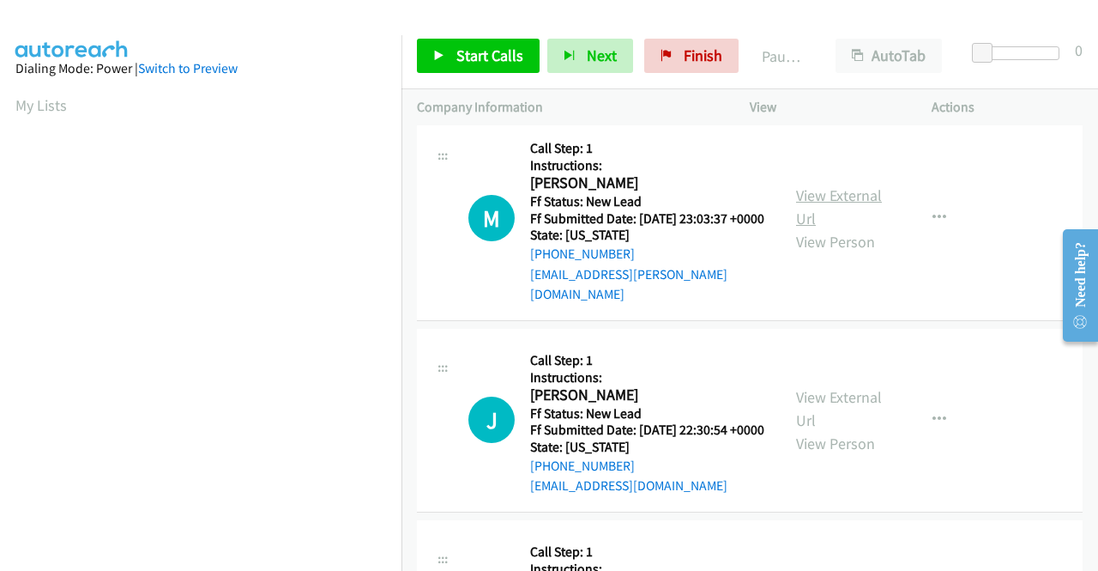
click at [839, 228] on link "View External Url" at bounding box center [839, 206] width 86 height 43
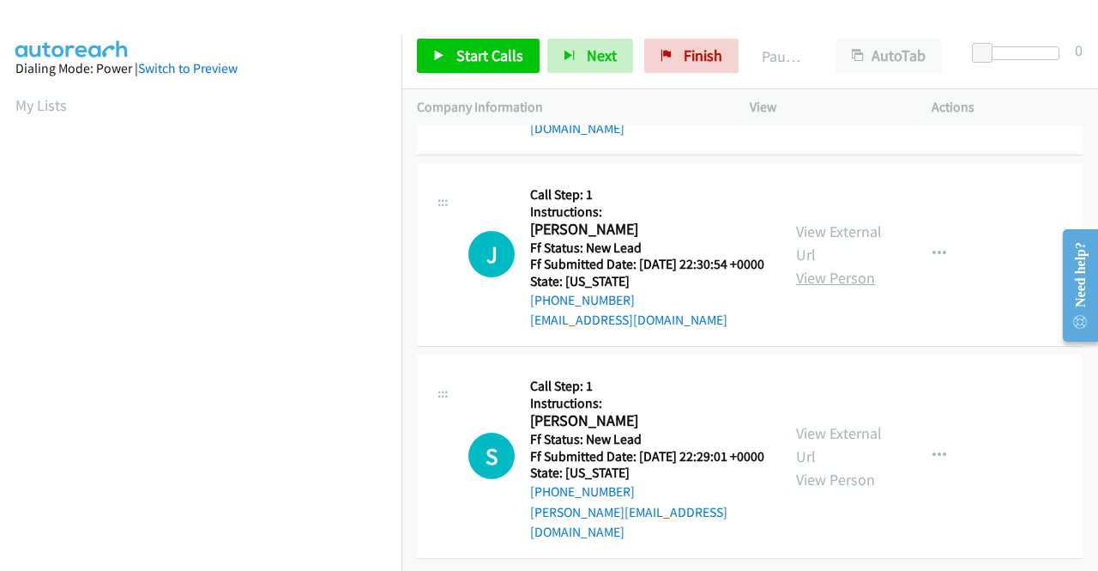
scroll to position [1802, 0]
click at [851, 264] on link "View External Url" at bounding box center [839, 242] width 86 height 43
click at [851, 423] on link "View External Url" at bounding box center [839, 444] width 86 height 43
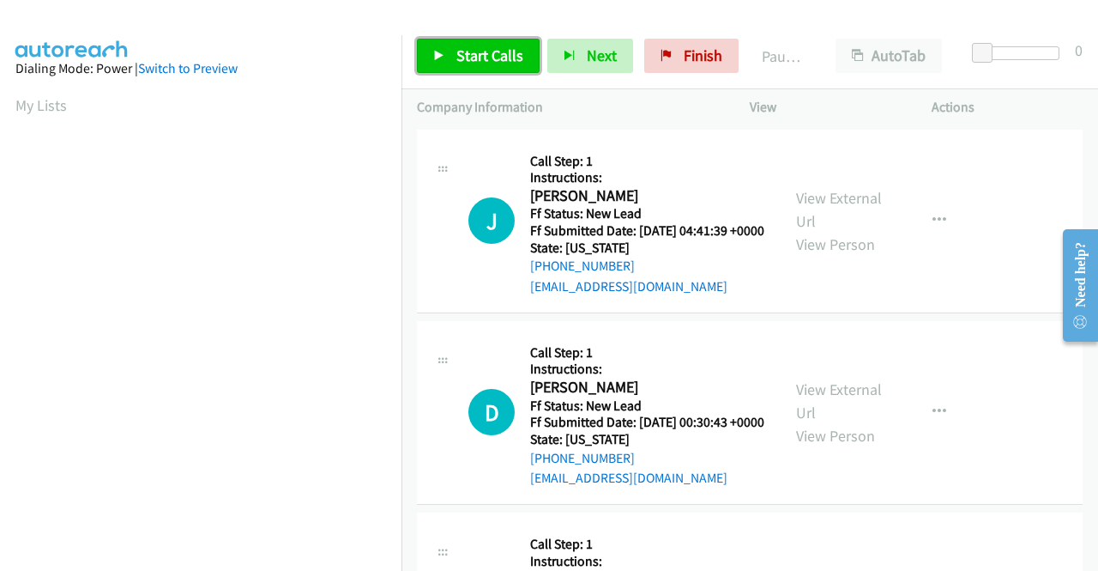
click at [486, 57] on span "Start Calls" at bounding box center [489, 55] width 67 height 20
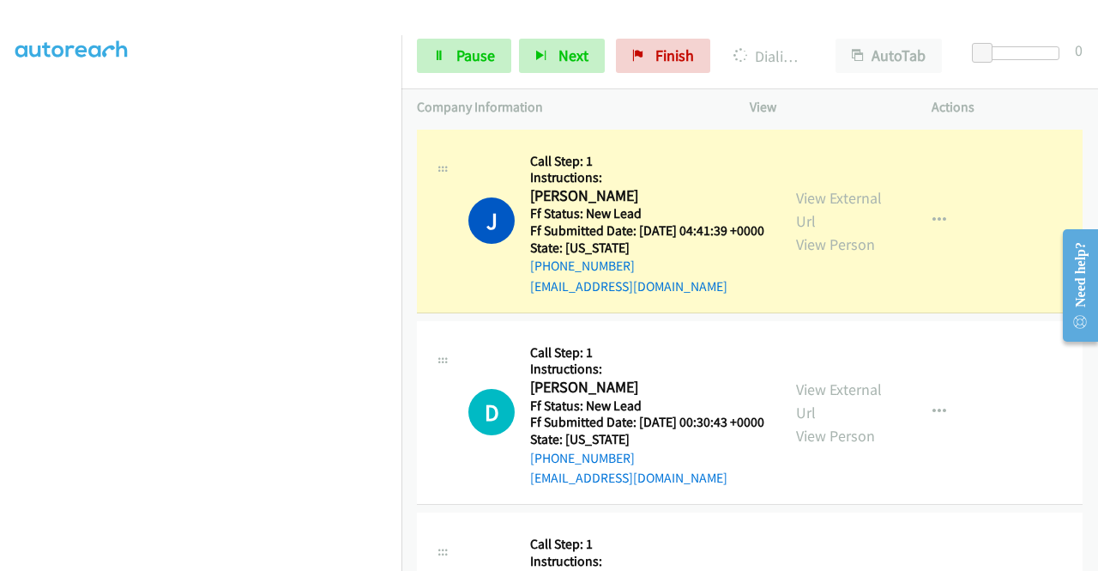
scroll to position [391, 0]
click at [446, 48] on link "Pause" at bounding box center [464, 56] width 94 height 34
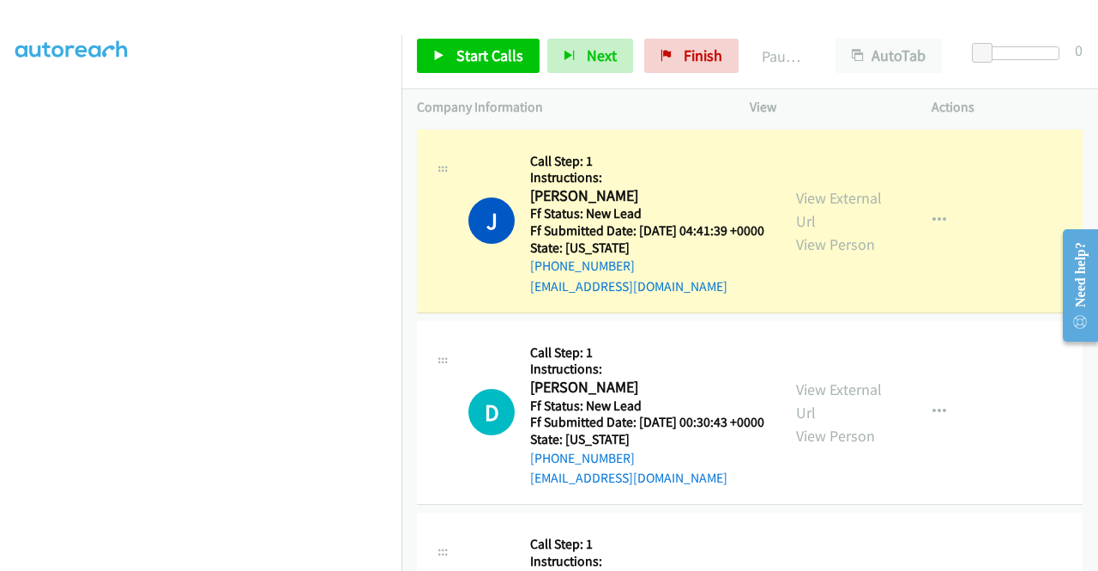
scroll to position [0, 0]
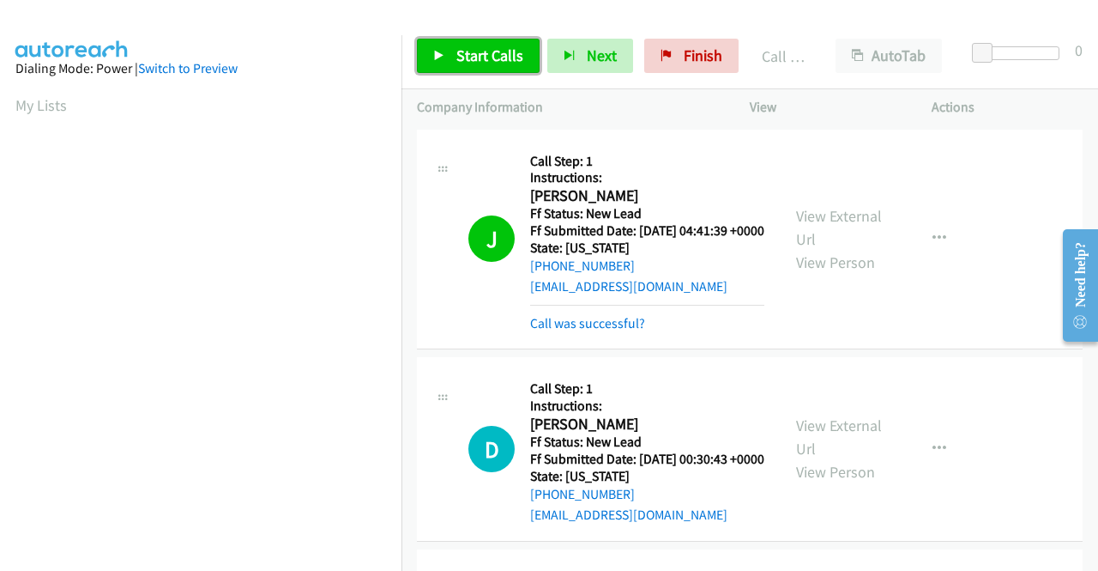
click at [444, 58] on link "Start Calls" at bounding box center [478, 56] width 123 height 34
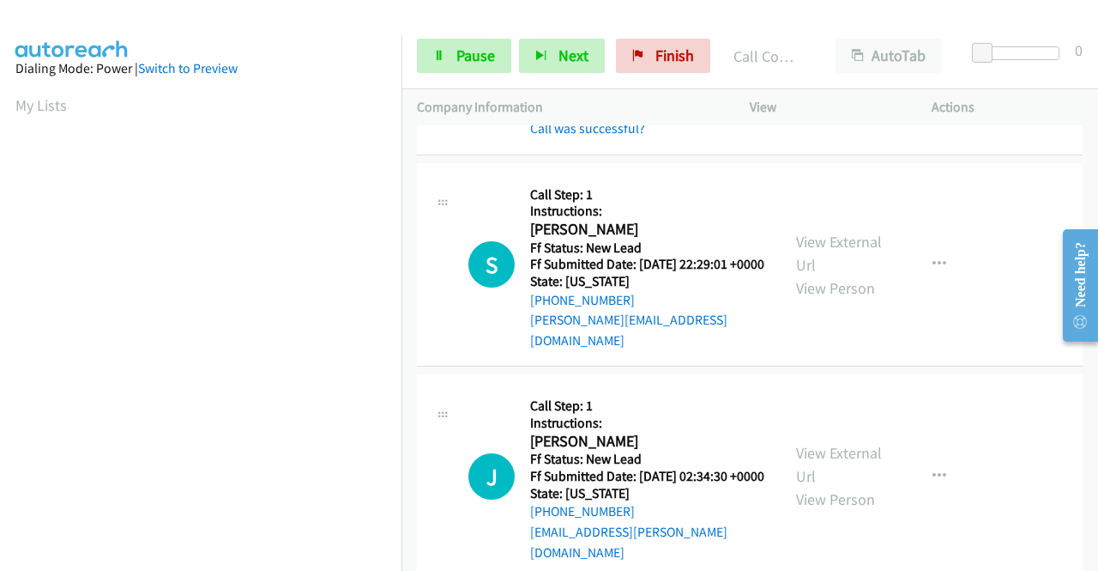
scroll to position [2248, 0]
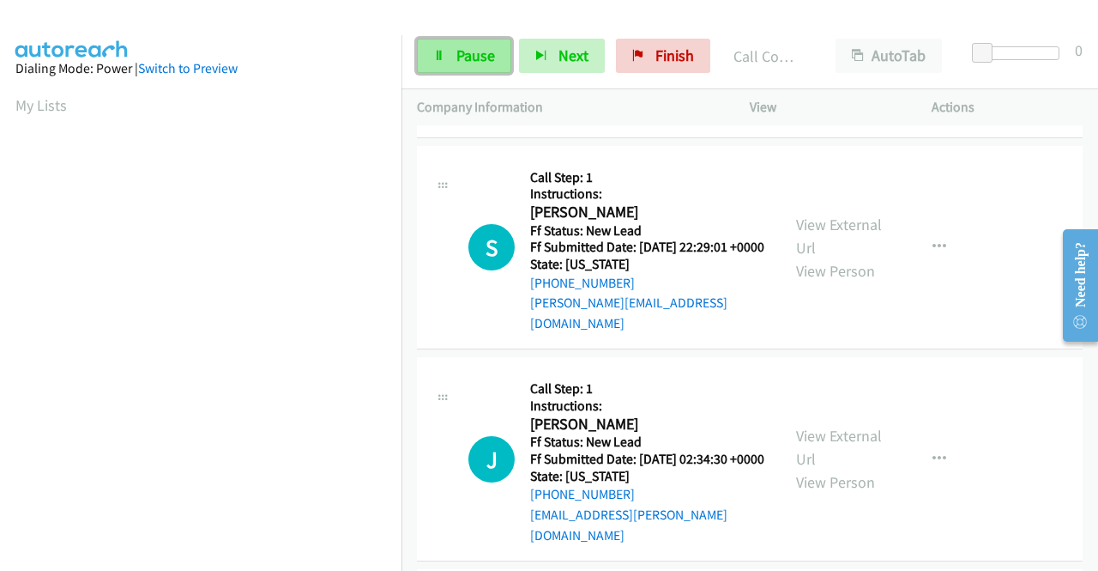
click at [494, 62] on link "Pause" at bounding box center [464, 56] width 94 height 34
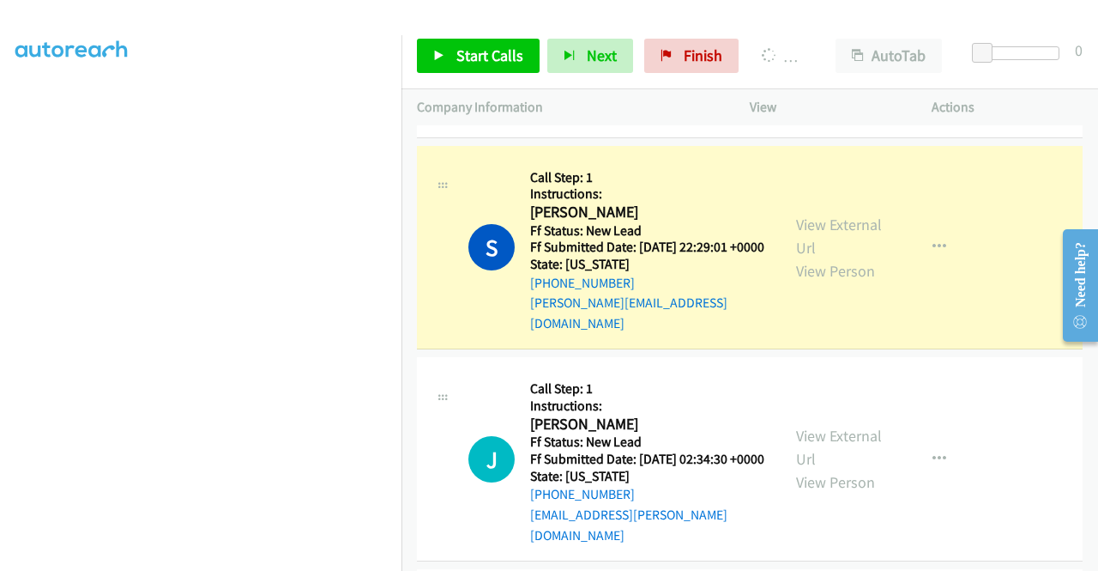
scroll to position [0, 0]
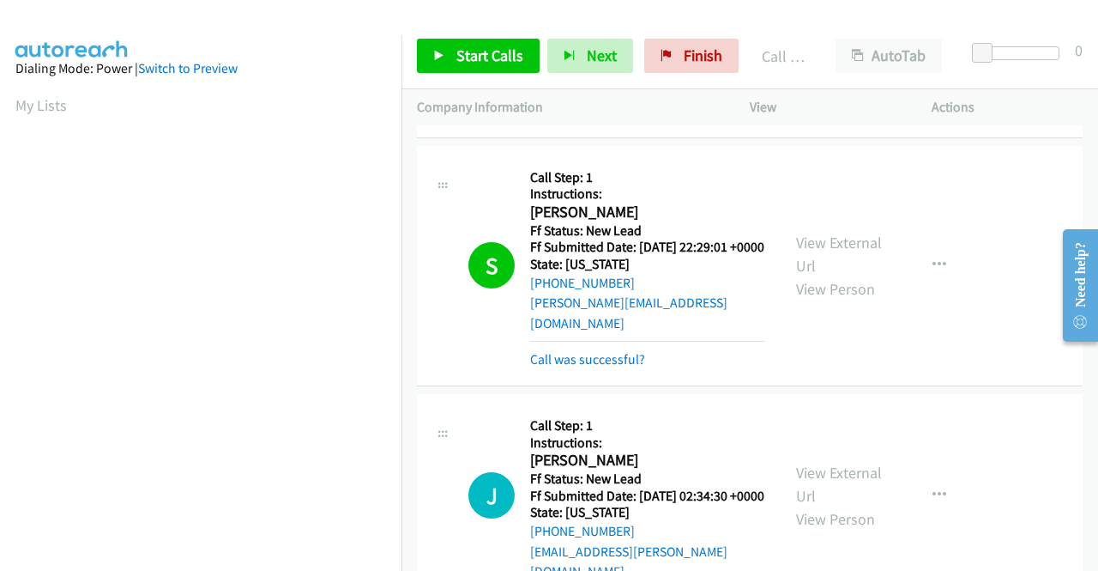
click at [732, 54] on div "Start Calls Pause Next Finish" at bounding box center [581, 56] width 329 height 34
drag, startPoint x: 706, startPoint y: 54, endPoint x: 599, endPoint y: 94, distance: 114.3
click at [706, 54] on span "Finish" at bounding box center [703, 55] width 39 height 20
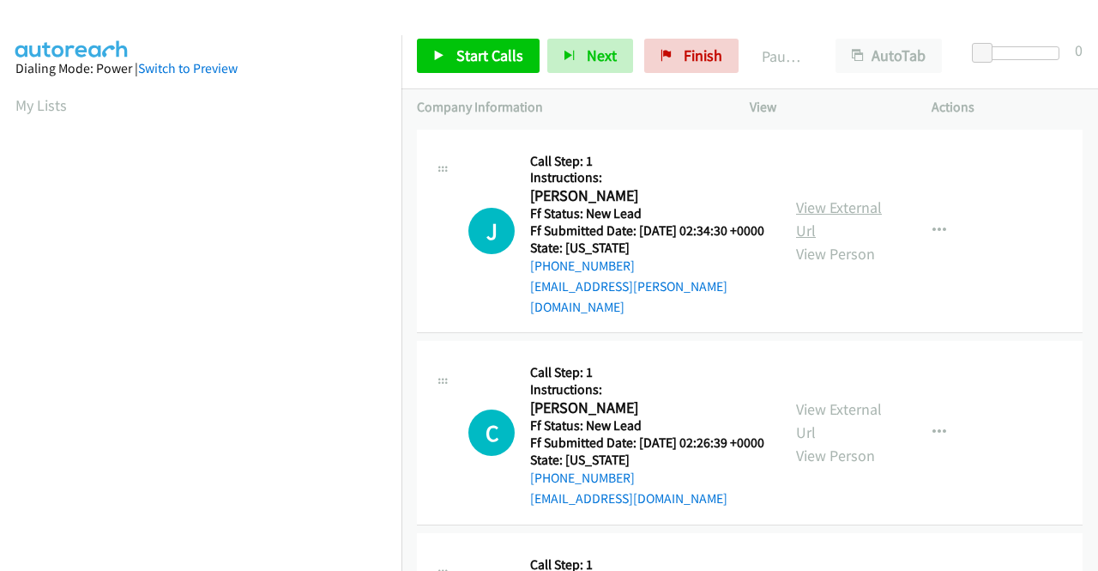
click at [831, 205] on link "View External Url" at bounding box center [839, 218] width 86 height 43
click at [812, 416] on link "View External Url" at bounding box center [839, 420] width 86 height 43
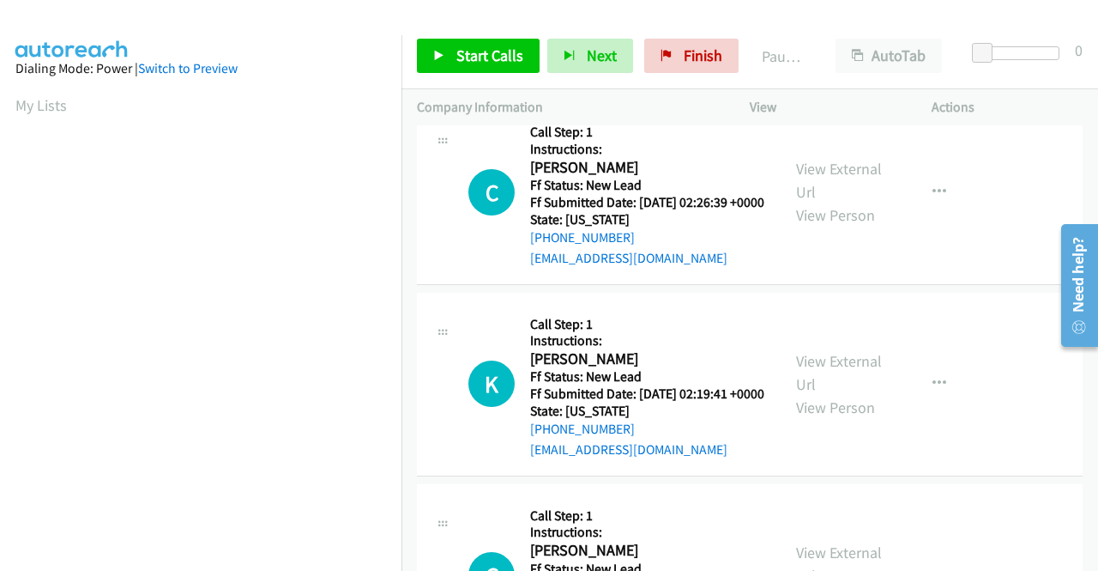
scroll to position [257, 0]
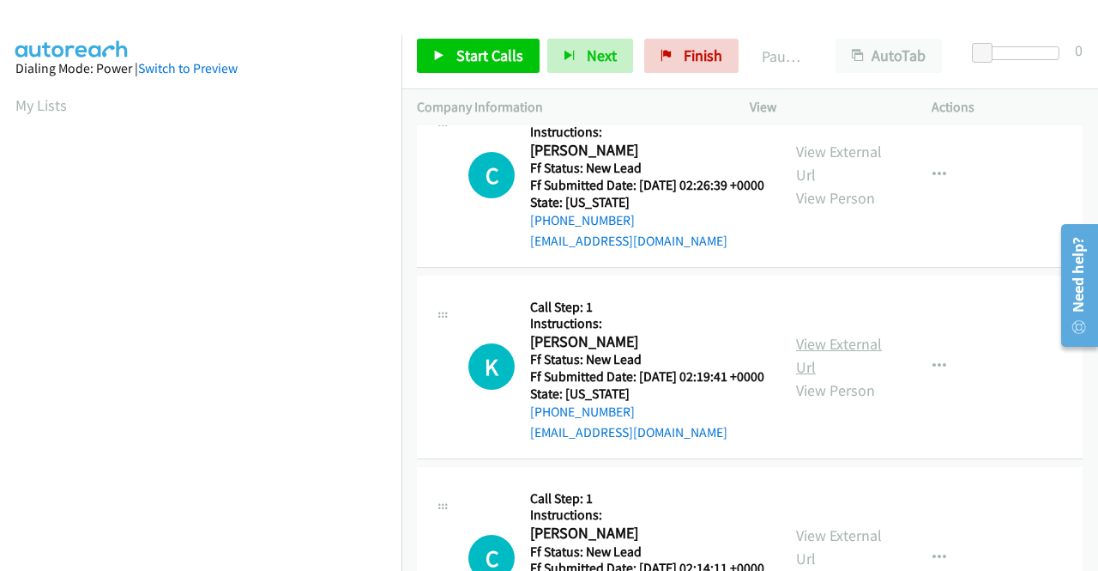
click at [860, 364] on link "View External Url" at bounding box center [839, 355] width 86 height 43
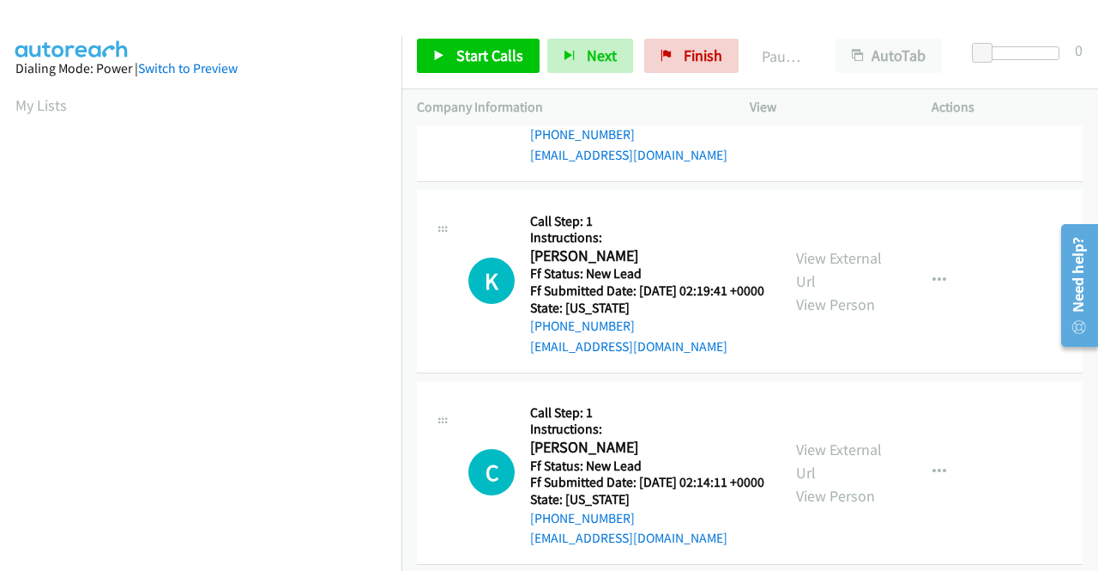
scroll to position [429, 0]
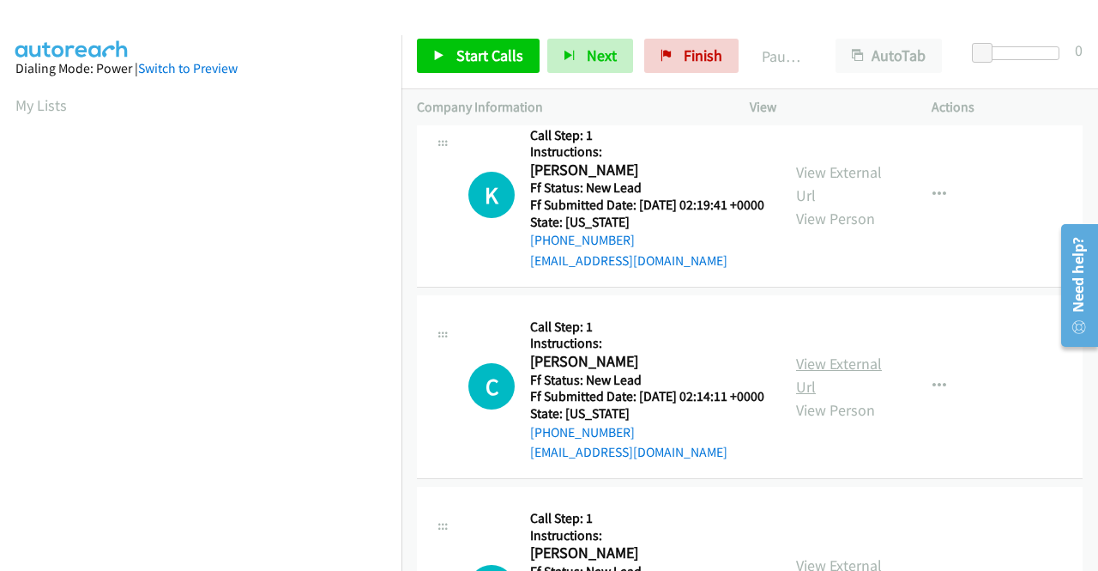
click at [843, 396] on link "View External Url" at bounding box center [839, 374] width 86 height 43
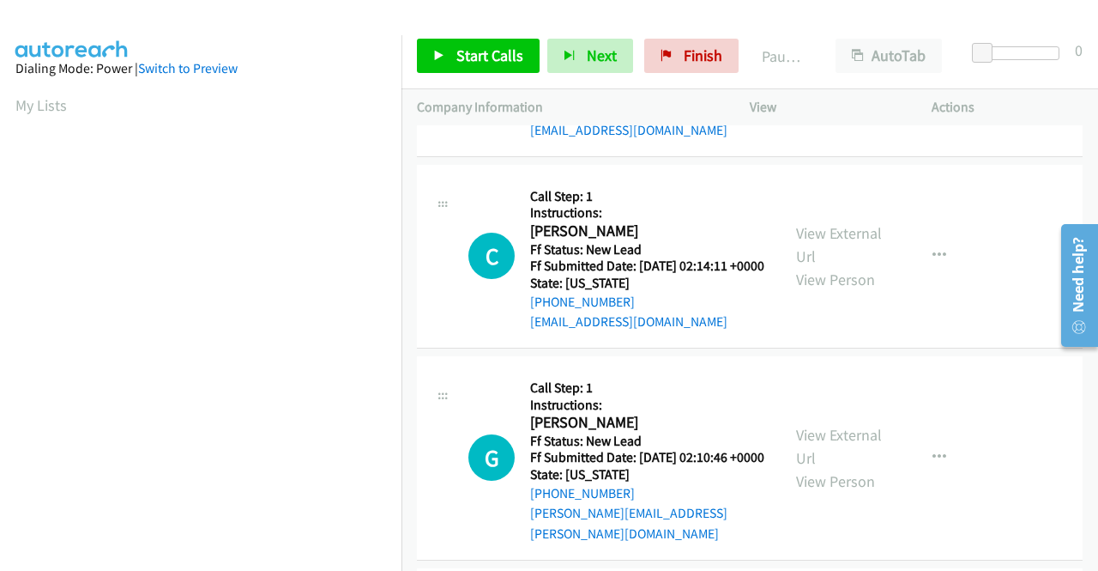
scroll to position [601, 0]
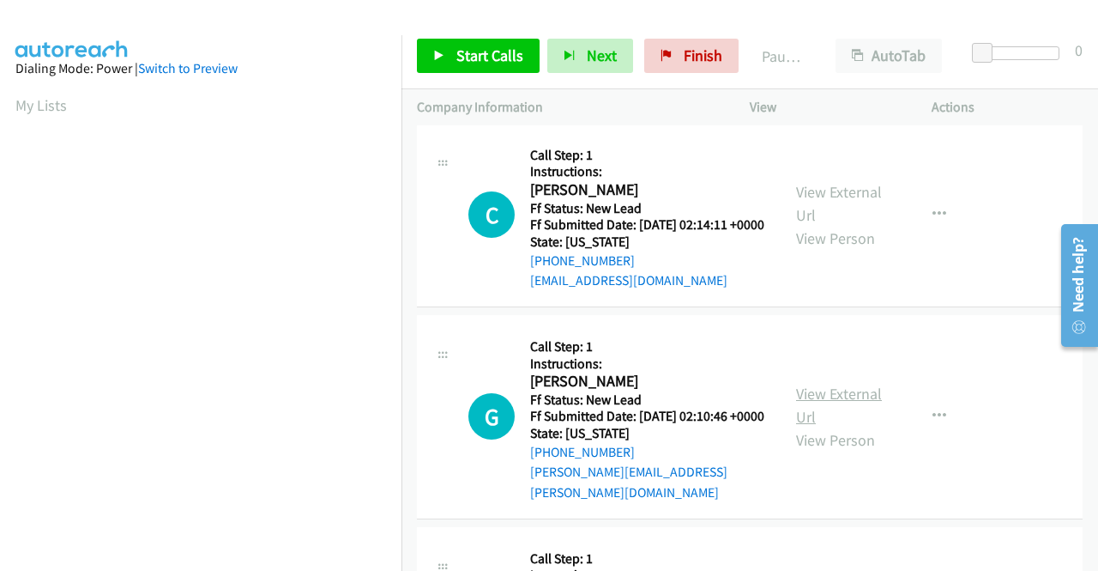
click at [838, 426] on link "View External Url" at bounding box center [839, 405] width 86 height 43
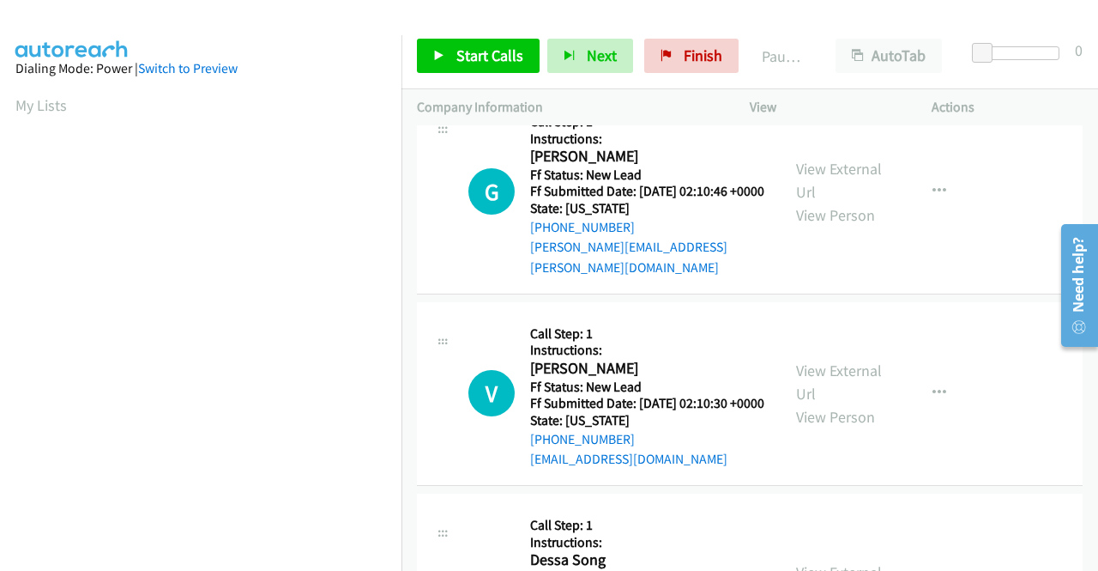
scroll to position [858, 0]
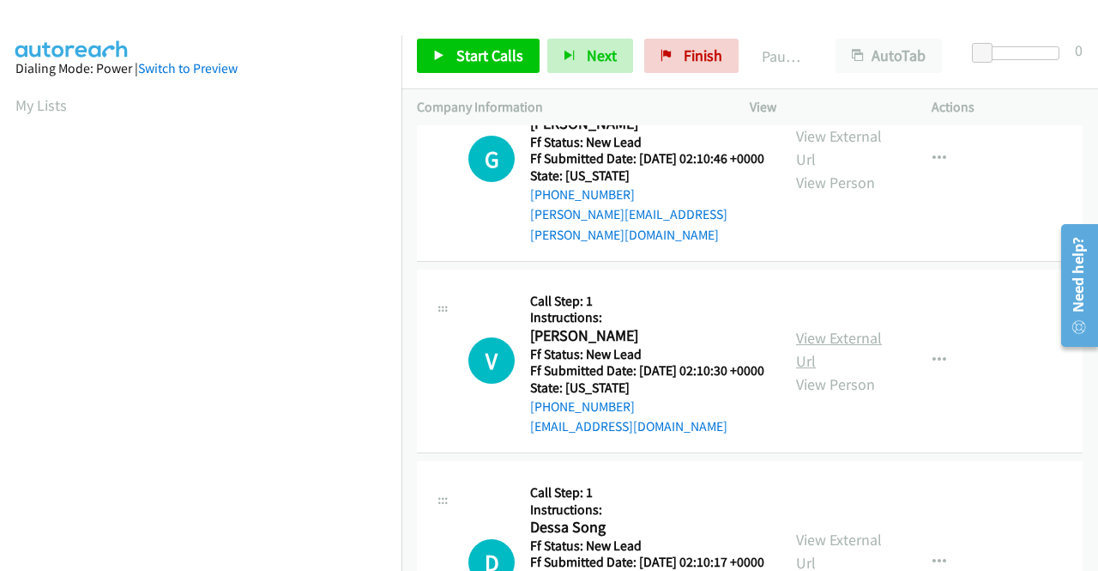
click at [831, 371] on link "View External Url" at bounding box center [839, 349] width 86 height 43
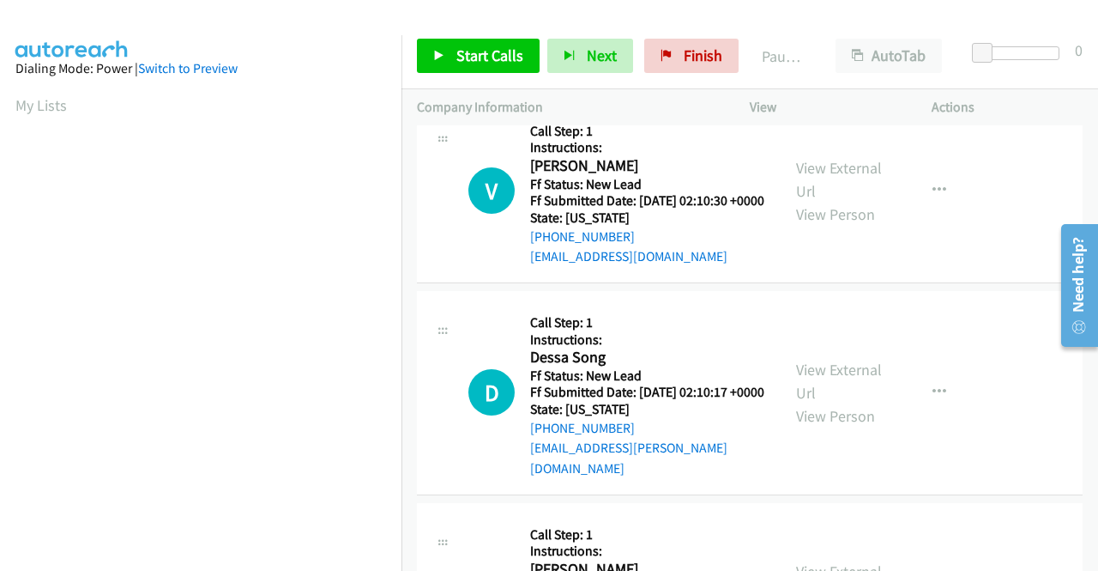
scroll to position [1030, 0]
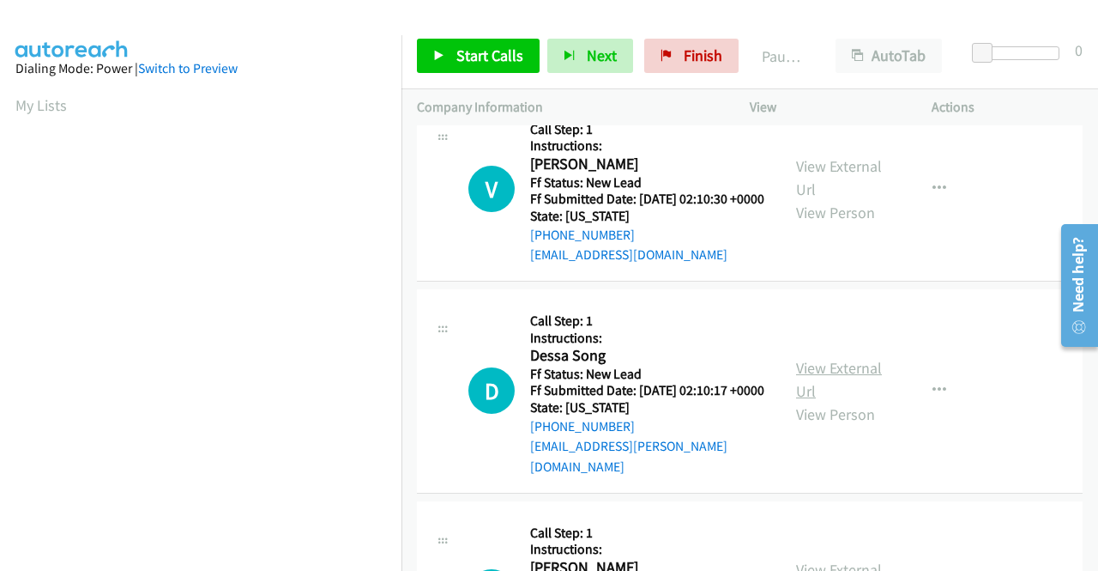
click at [846, 401] on link "View External Url" at bounding box center [839, 379] width 86 height 43
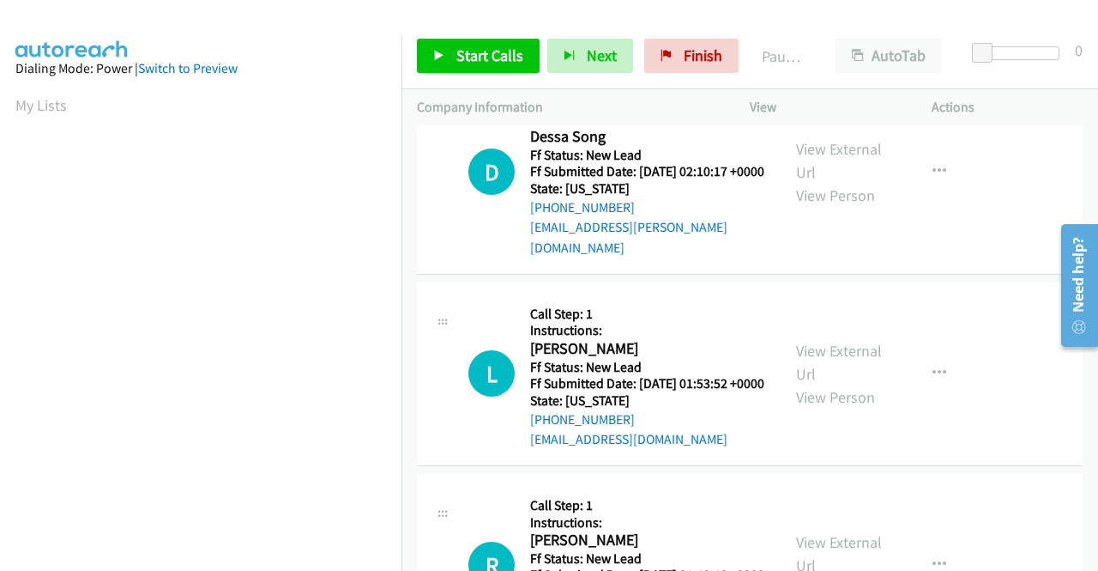
scroll to position [1287, 0]
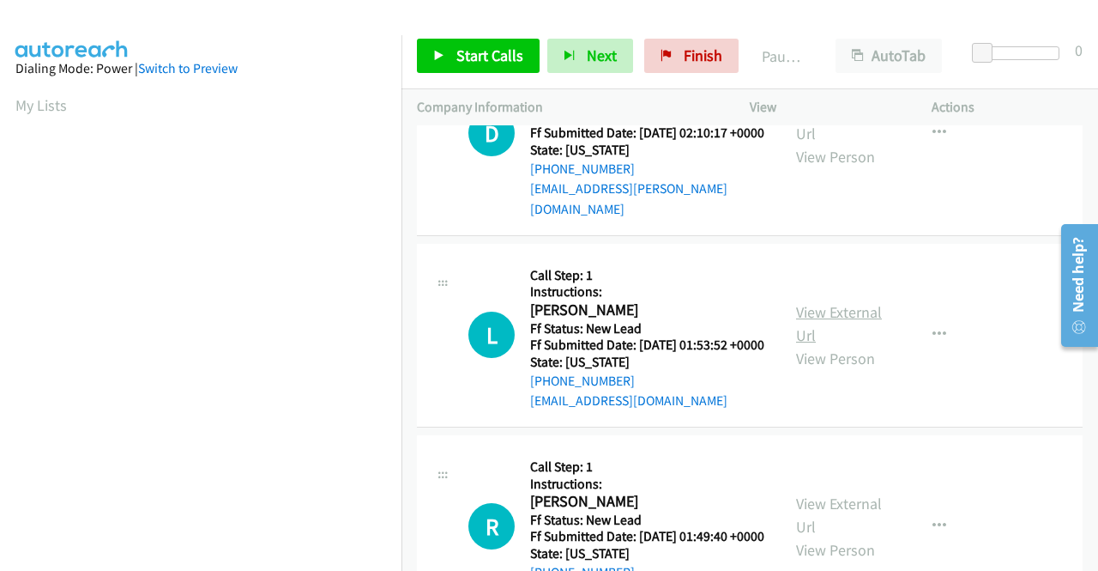
click at [844, 345] on link "View External Url" at bounding box center [839, 323] width 86 height 43
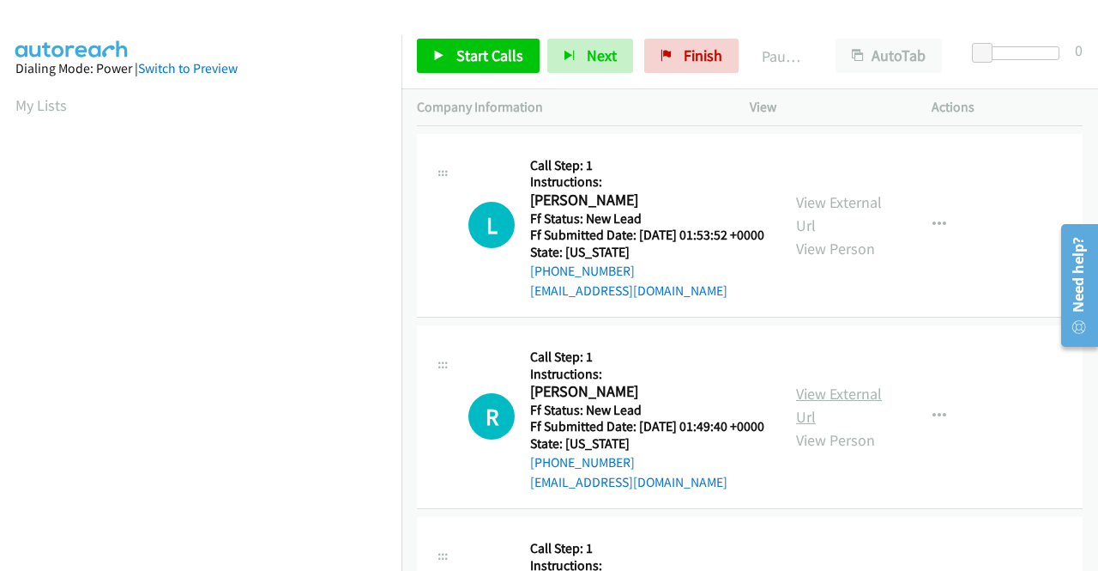
scroll to position [1459, 0]
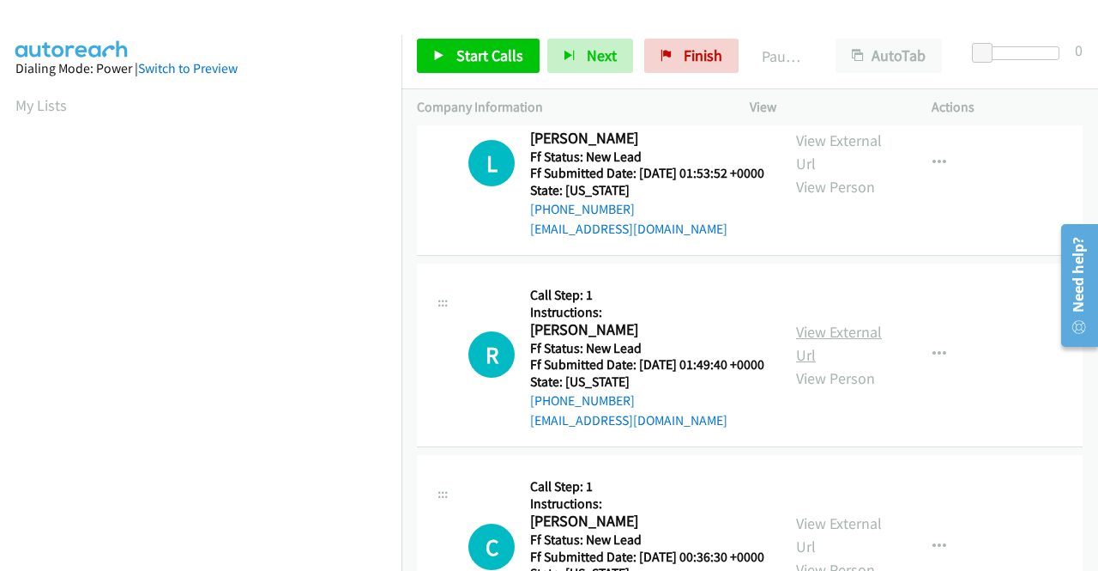
click at [809, 365] on link "View External Url" at bounding box center [839, 343] width 86 height 43
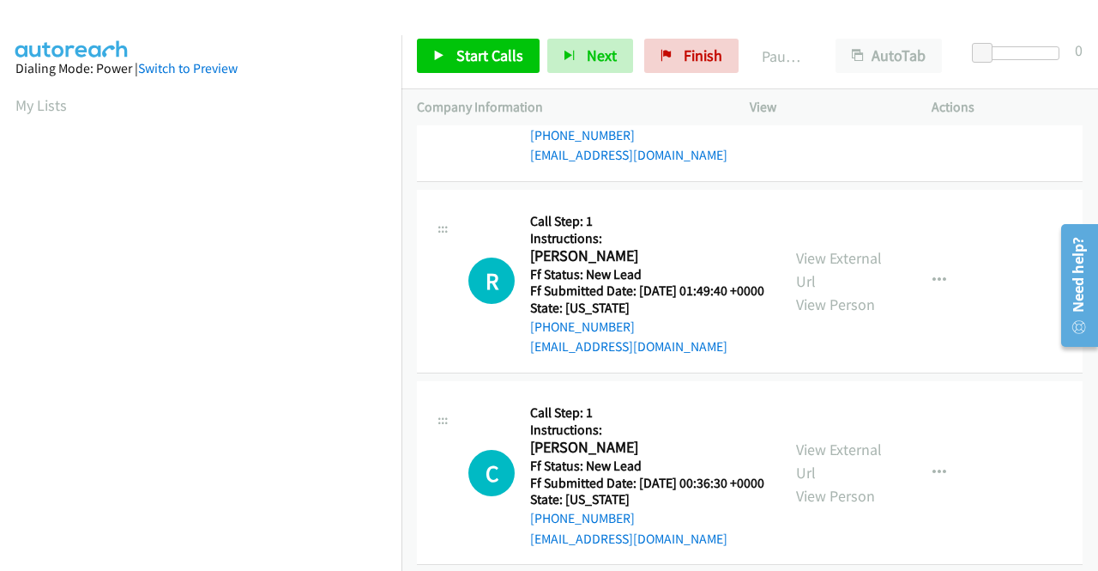
scroll to position [1630, 0]
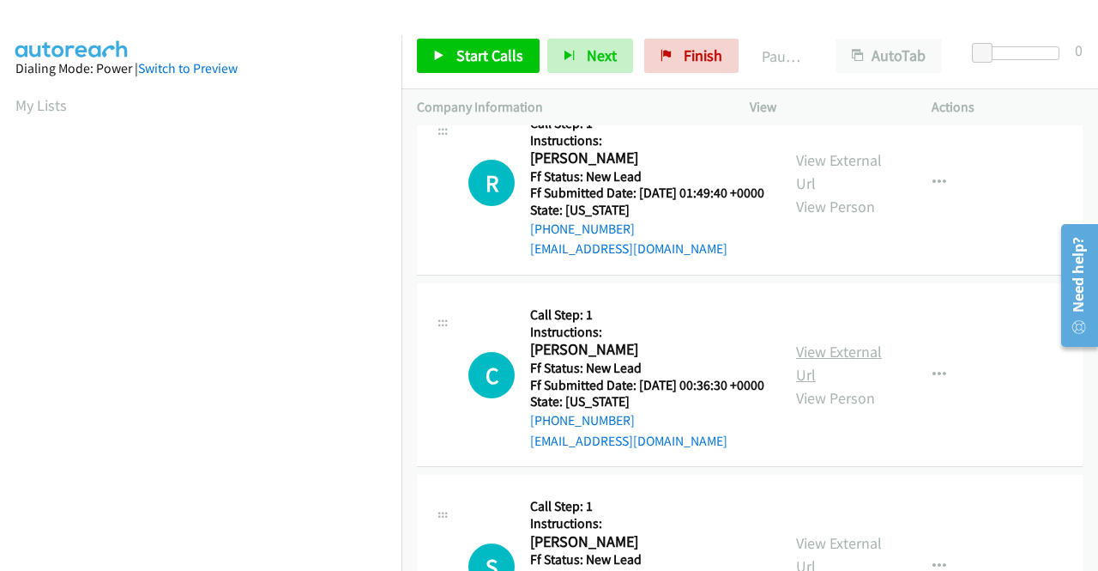
click at [853, 384] on link "View External Url" at bounding box center [839, 362] width 86 height 43
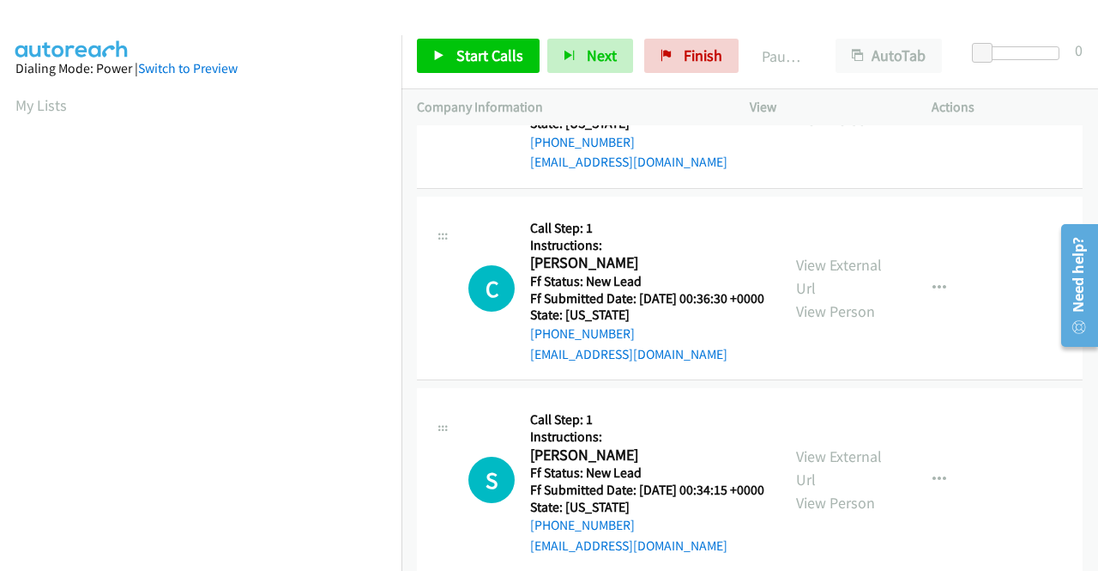
scroll to position [1802, 0]
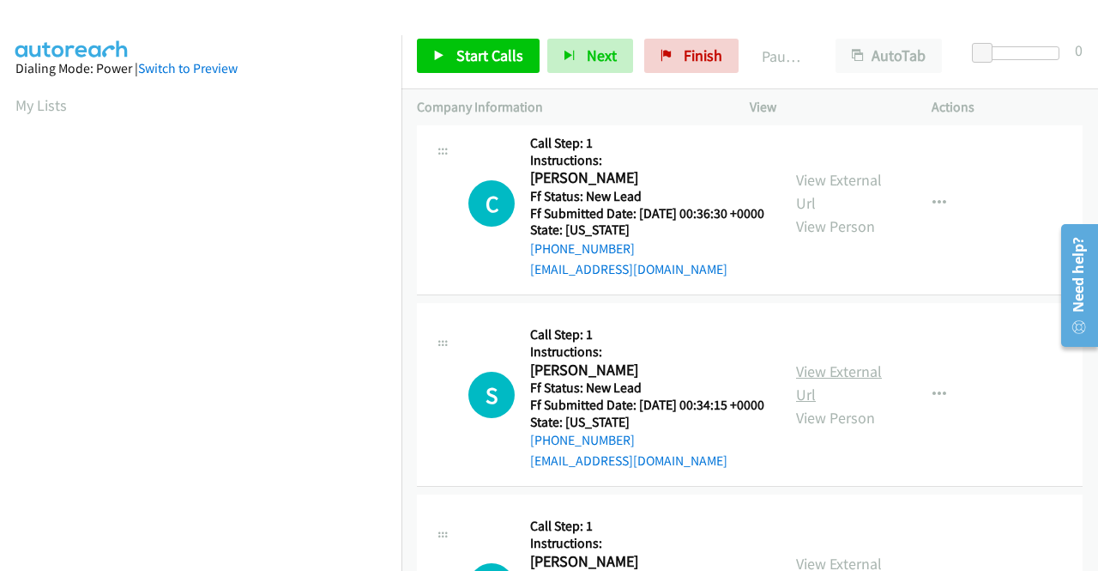
click at [865, 404] on link "View External Url" at bounding box center [839, 382] width 86 height 43
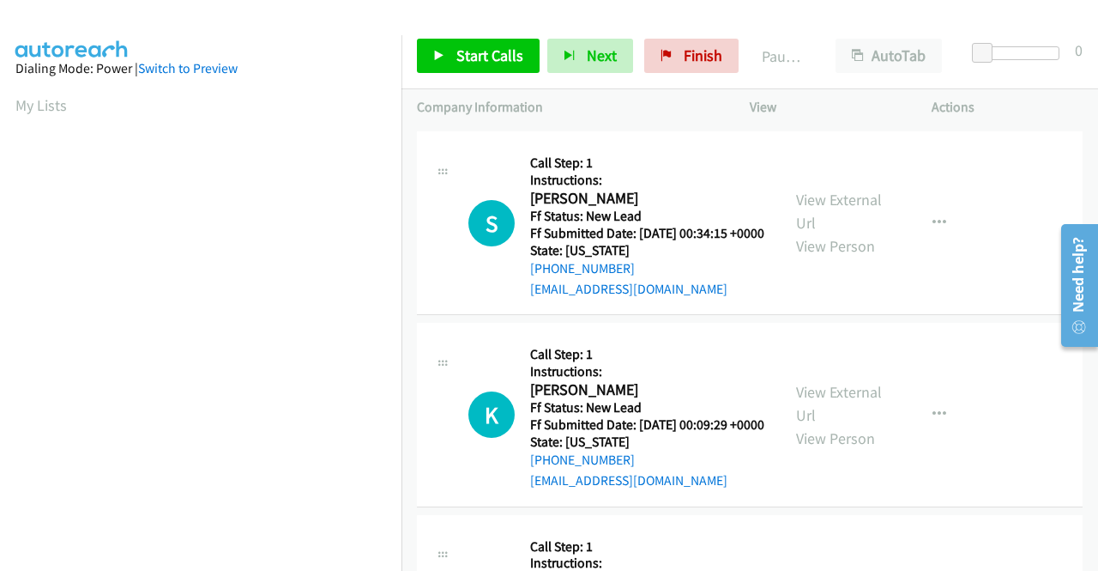
scroll to position [2059, 0]
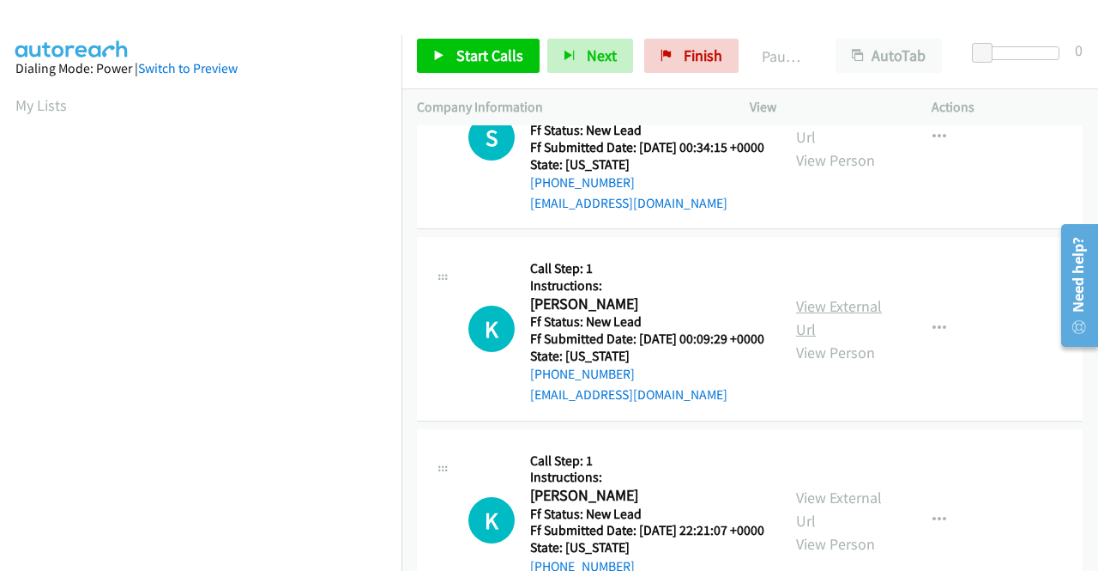
click at [831, 339] on link "View External Url" at bounding box center [839, 317] width 86 height 43
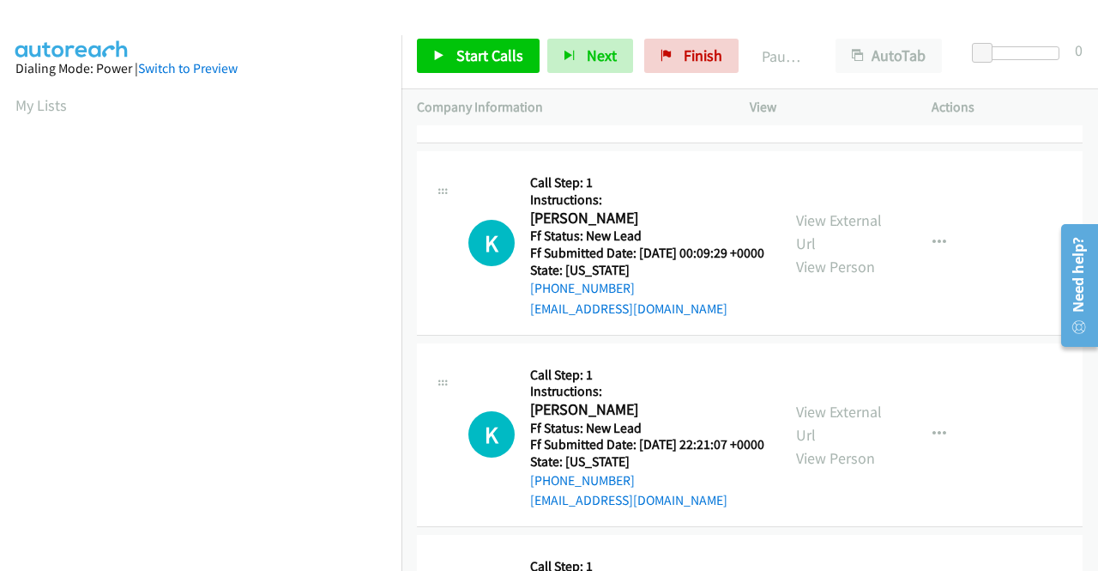
scroll to position [2231, 0]
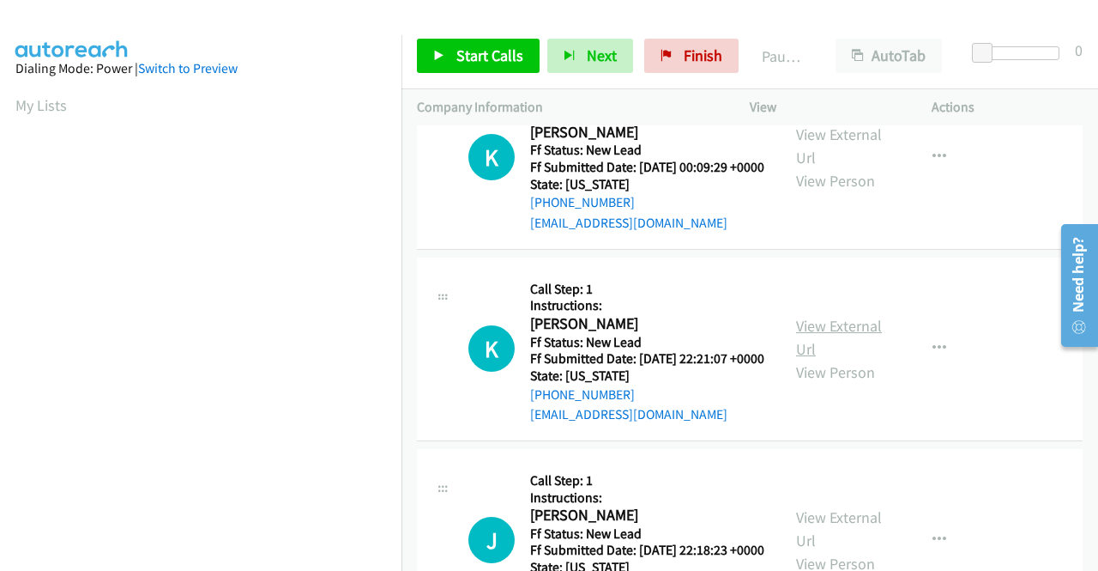
click at [849, 359] on link "View External Url" at bounding box center [839, 337] width 86 height 43
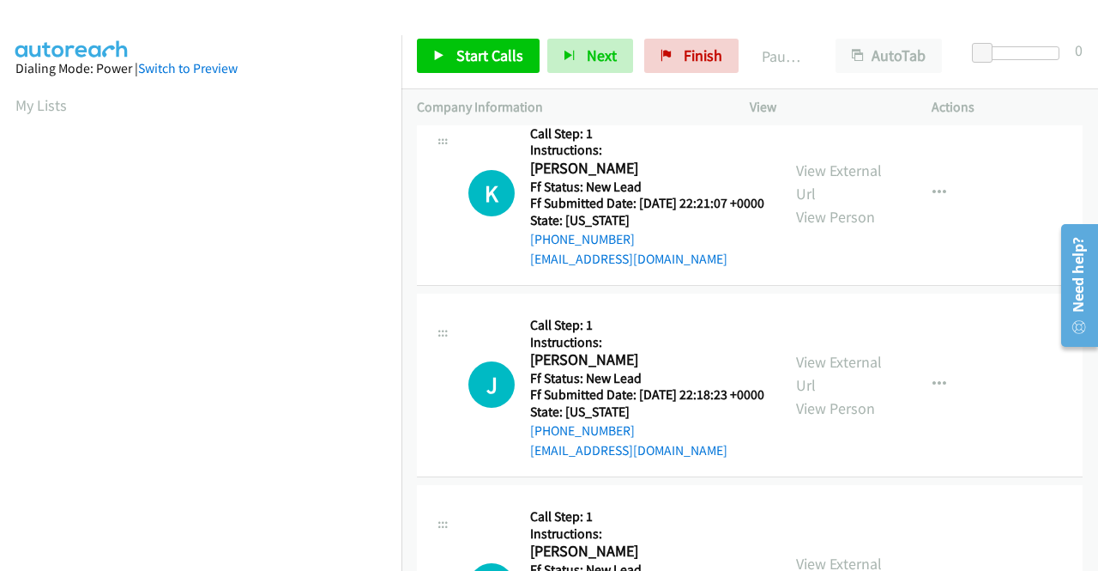
scroll to position [2402, 0]
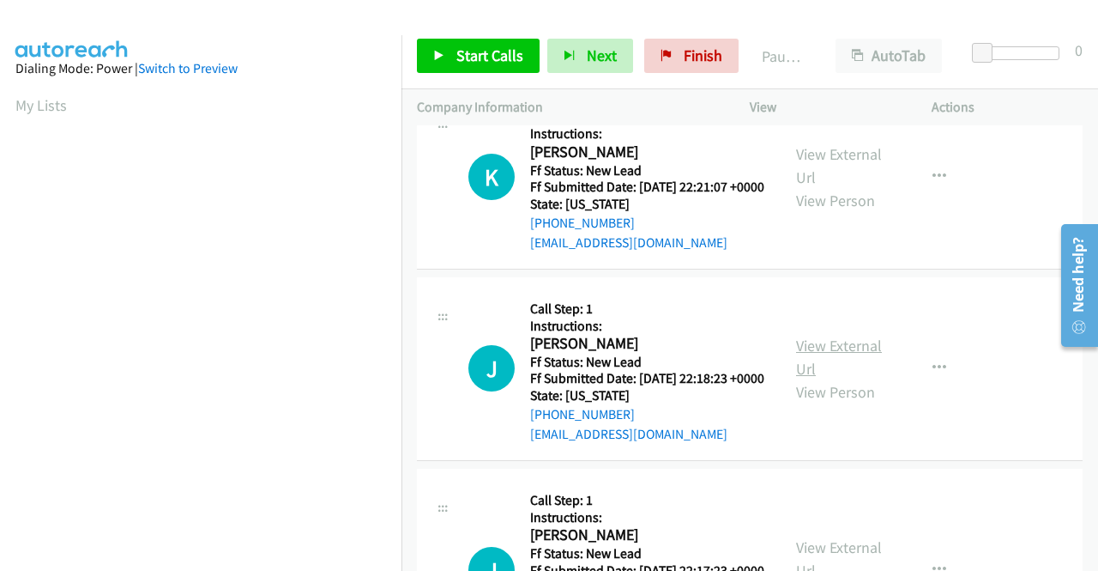
click at [841, 378] on link "View External Url" at bounding box center [839, 356] width 86 height 43
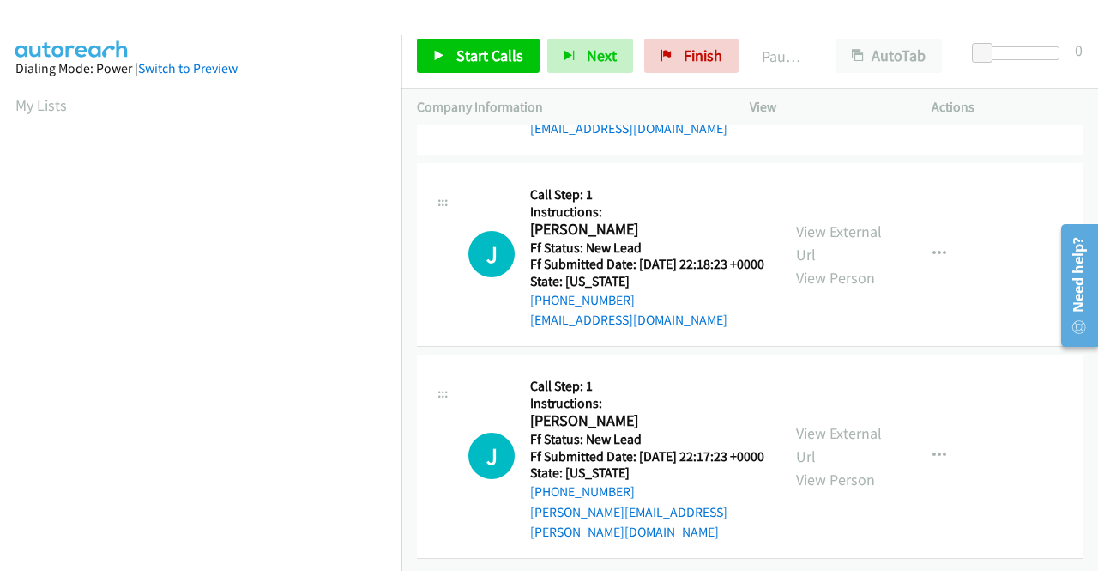
scroll to position [2574, 0]
click at [848, 466] on link "View External Url" at bounding box center [839, 444] width 86 height 43
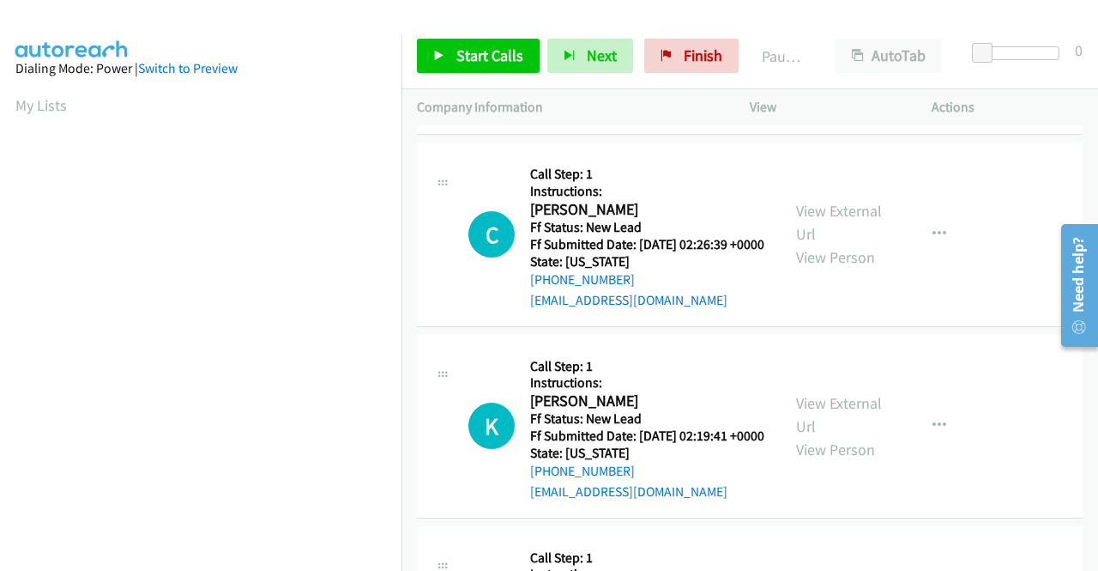
scroll to position [0, 0]
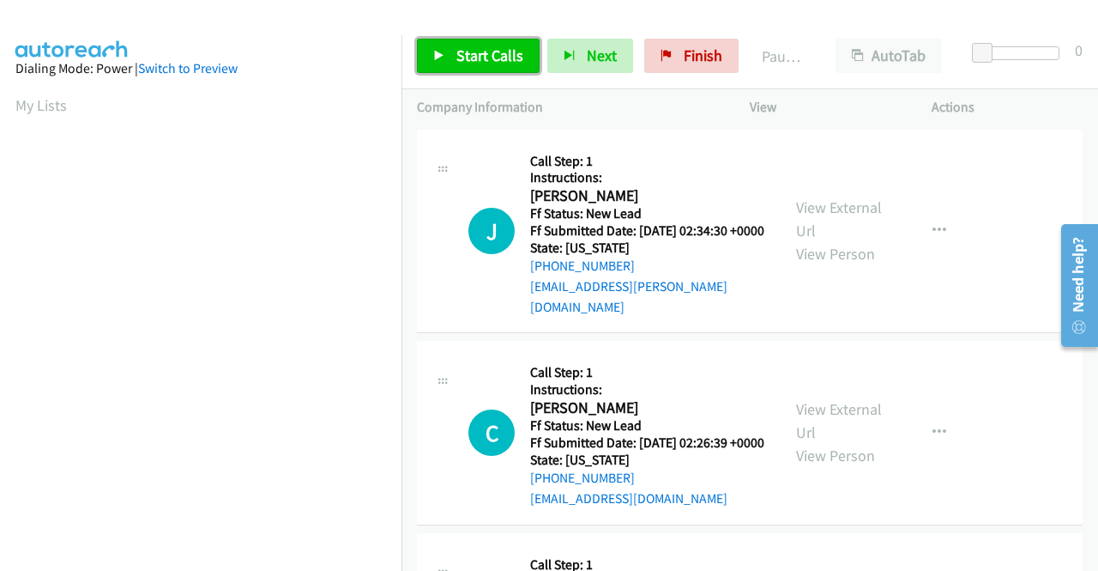
click at [498, 56] on span "Start Calls" at bounding box center [489, 55] width 67 height 20
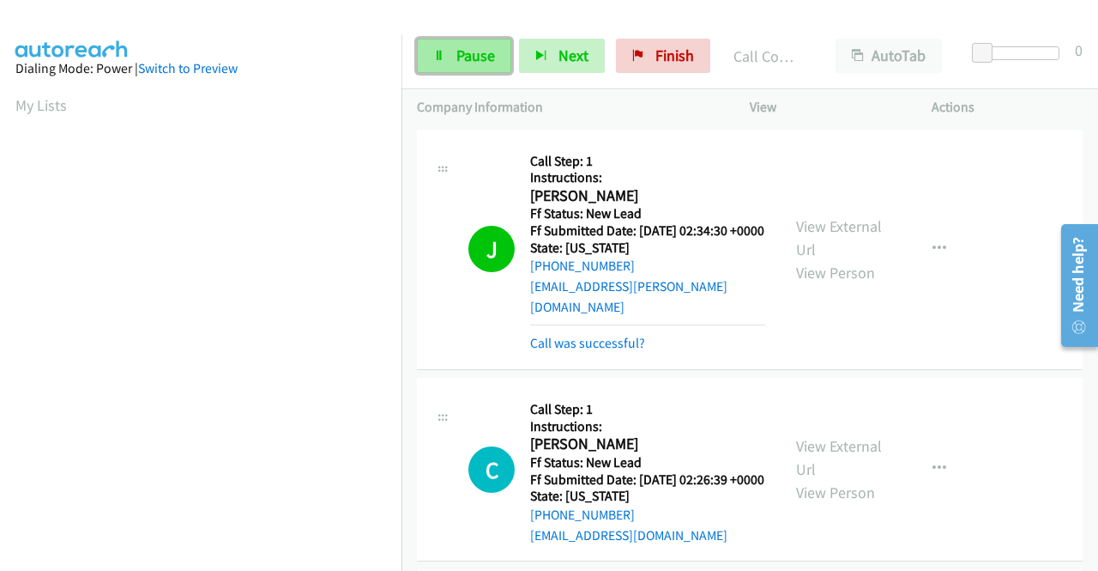
click at [476, 52] on span "Pause" at bounding box center [475, 55] width 39 height 20
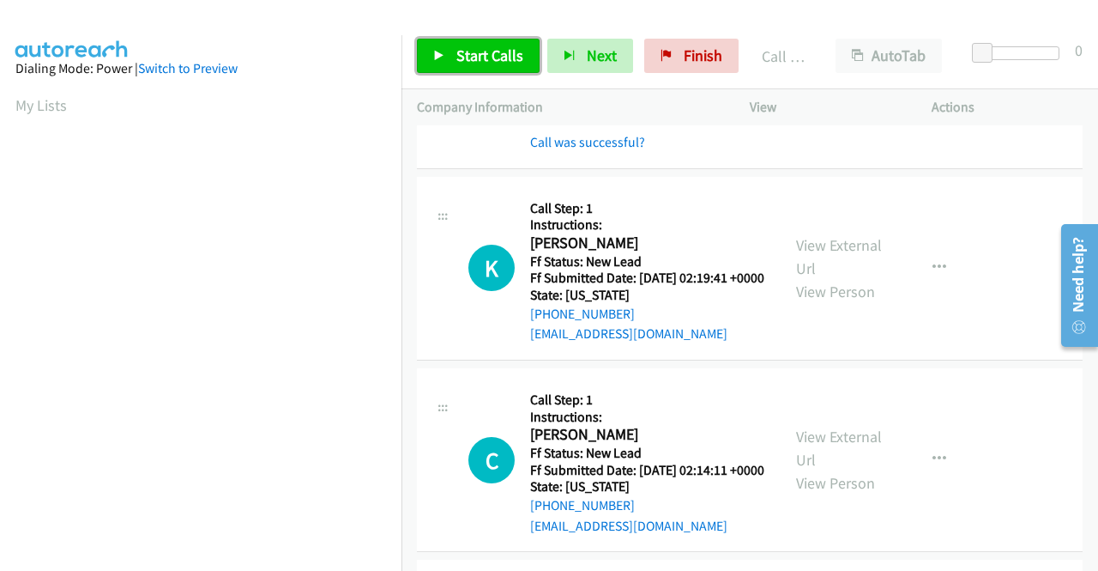
click at [503, 53] on span "Start Calls" at bounding box center [489, 55] width 67 height 20
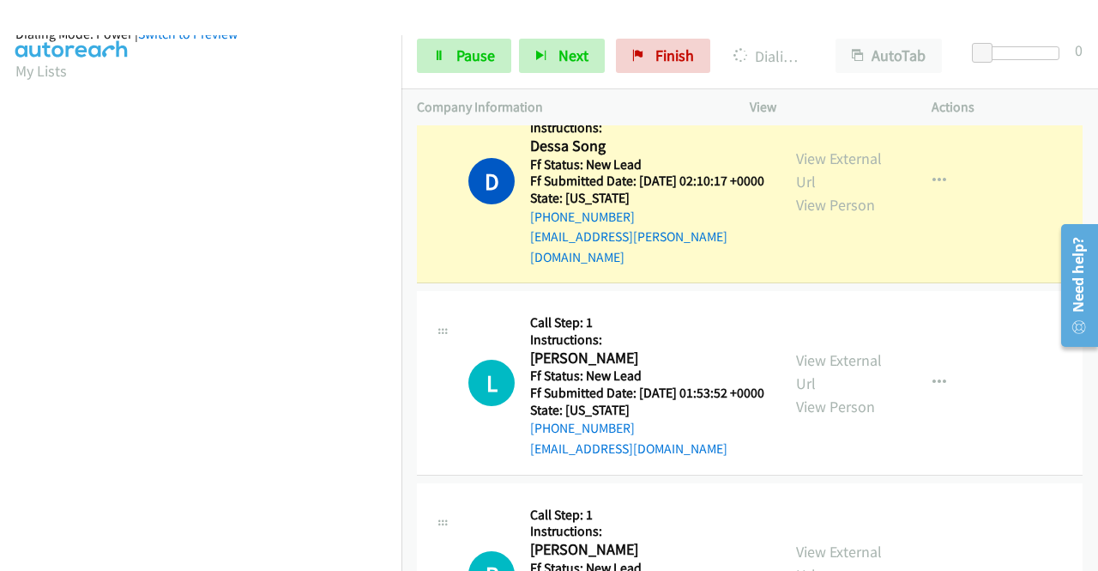
scroll to position [391, 0]
click at [477, 59] on span "Pause" at bounding box center [475, 55] width 39 height 20
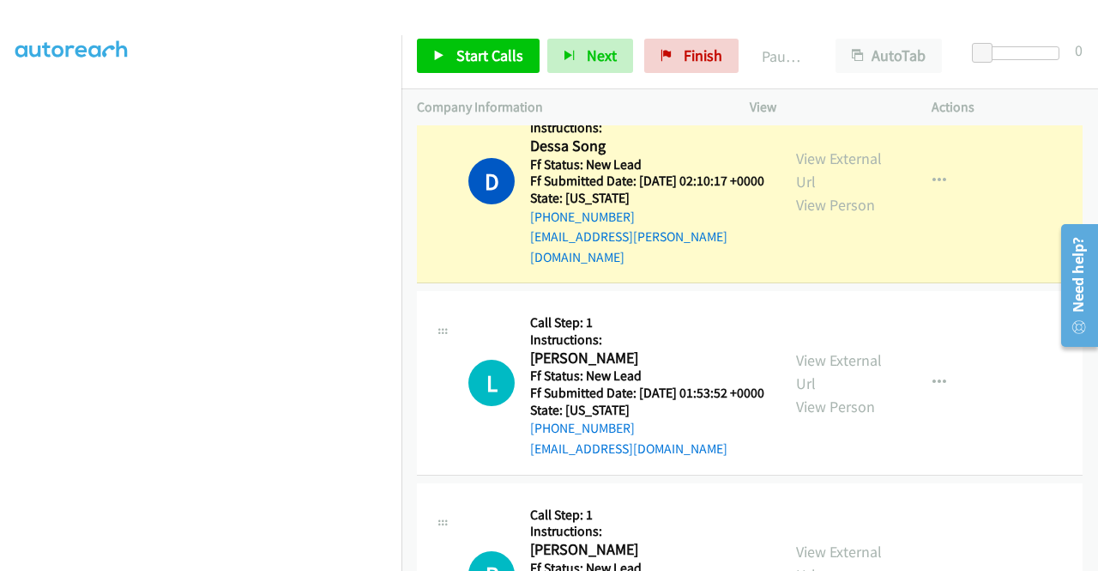
scroll to position [0, 0]
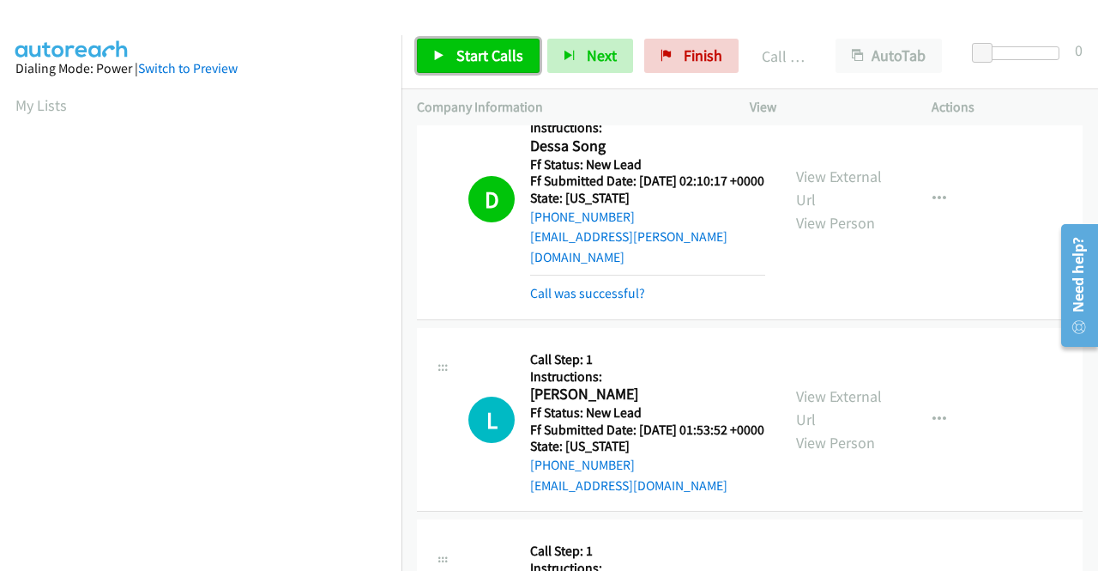
click at [492, 52] on span "Start Calls" at bounding box center [489, 55] width 67 height 20
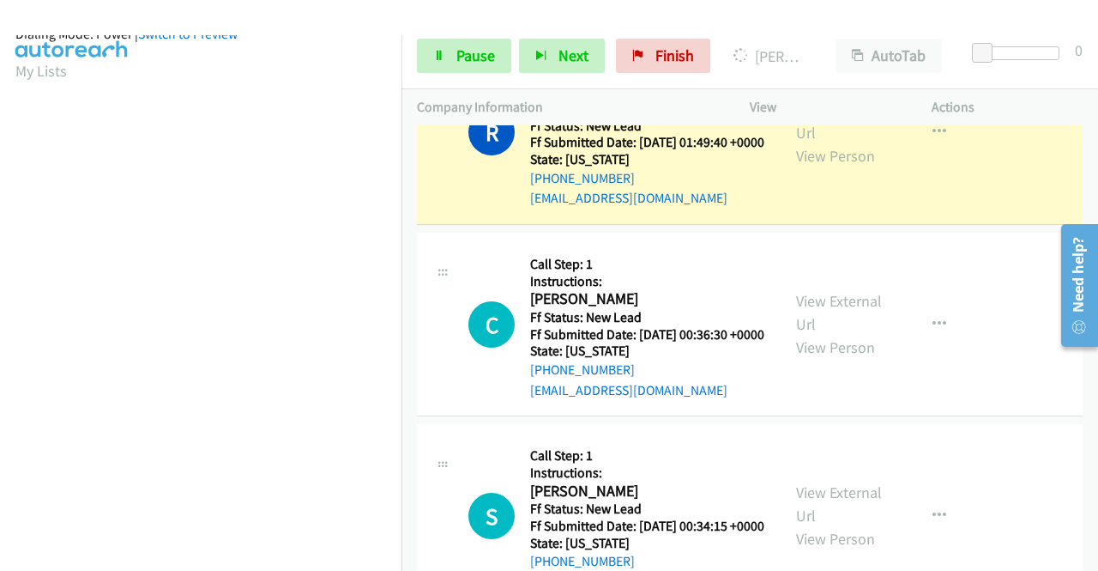
scroll to position [391, 0]
click at [479, 56] on span "Pause" at bounding box center [475, 55] width 39 height 20
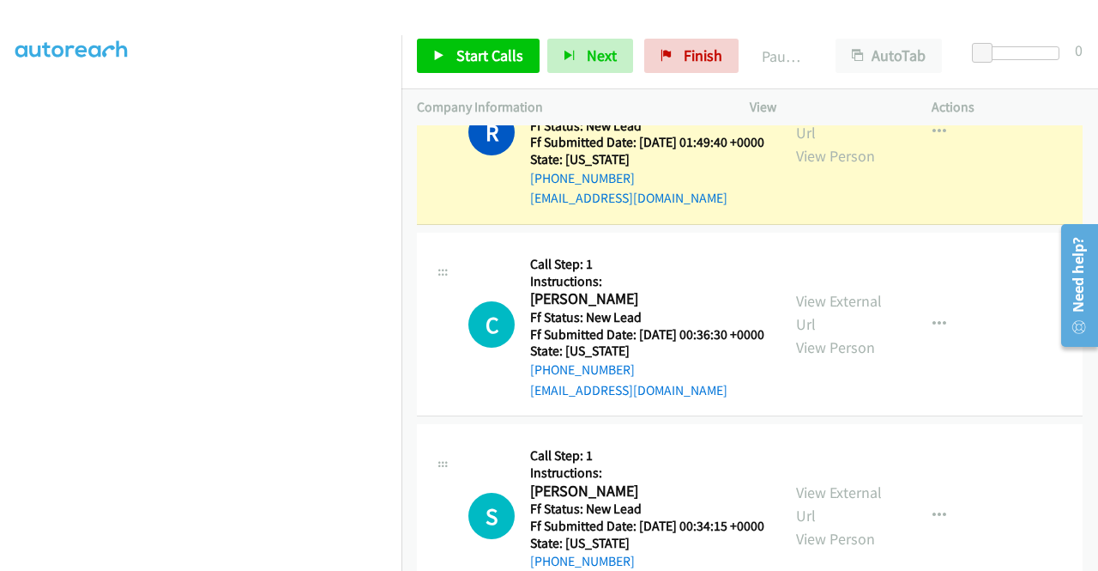
scroll to position [48, 0]
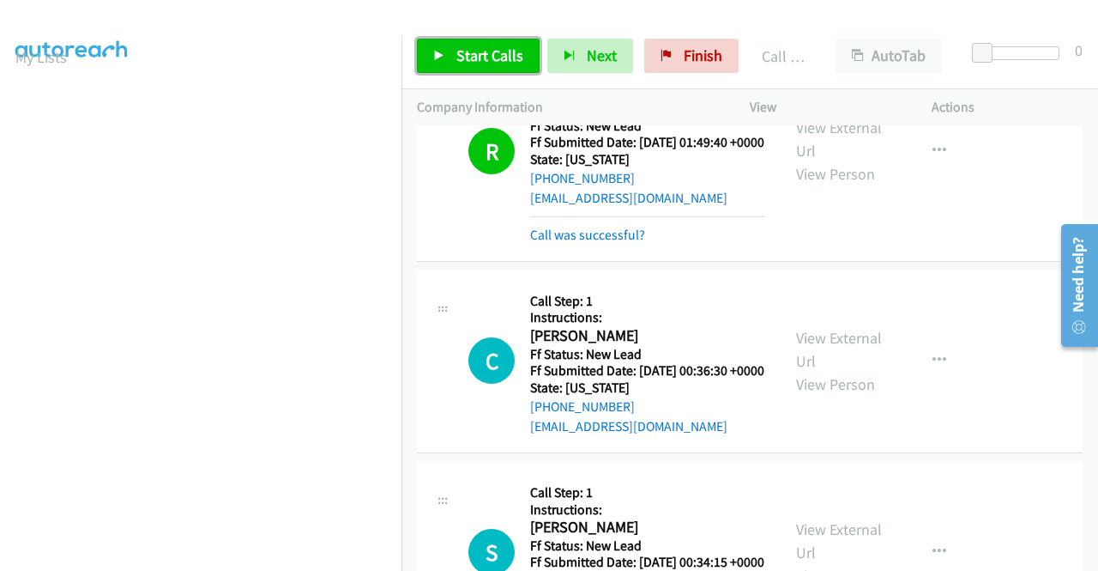
click at [453, 63] on link "Start Calls" at bounding box center [478, 56] width 123 height 34
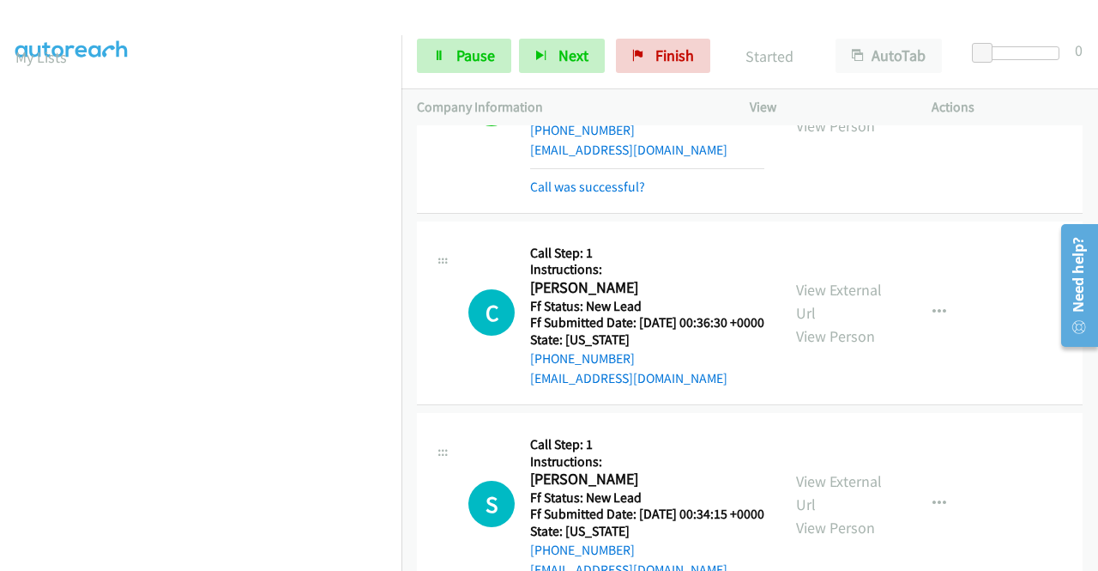
scroll to position [2059, 0]
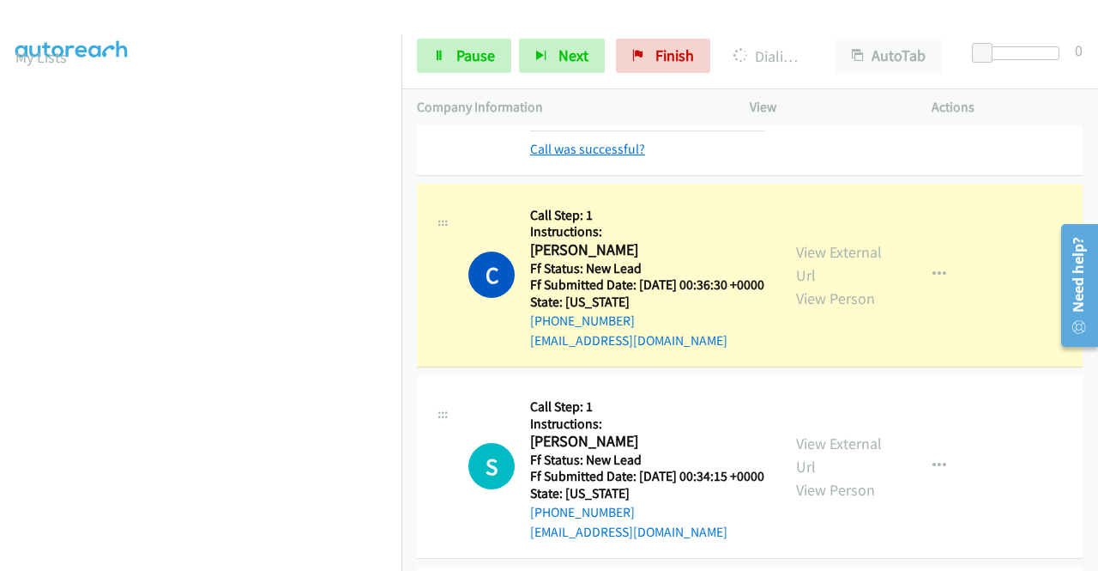
click at [623, 157] on link "Call was successful?" at bounding box center [587, 149] width 115 height 16
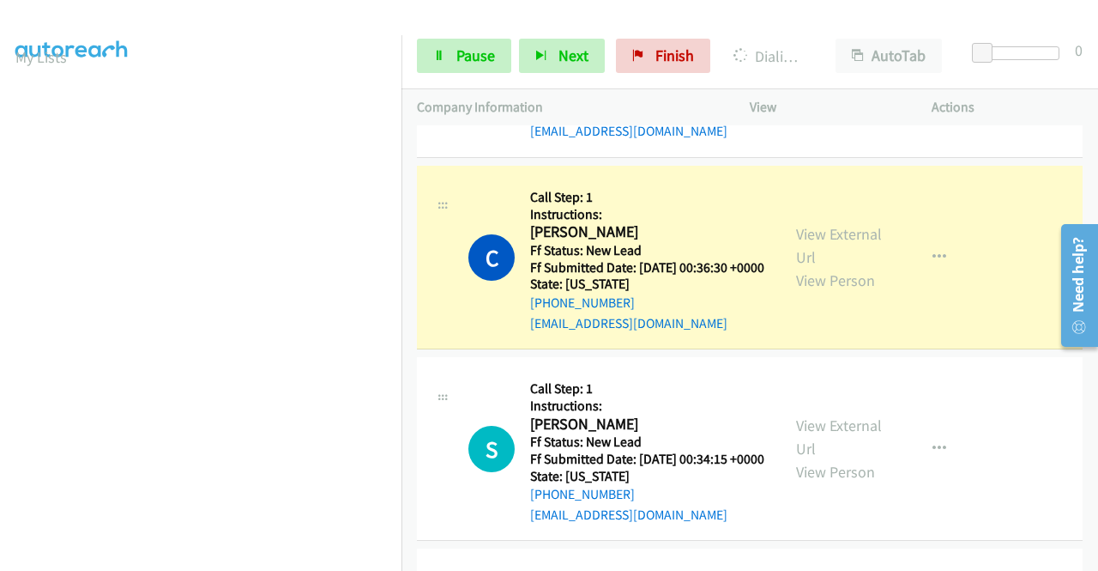
click at [933, 72] on icon "button" at bounding box center [940, 65] width 14 height 14
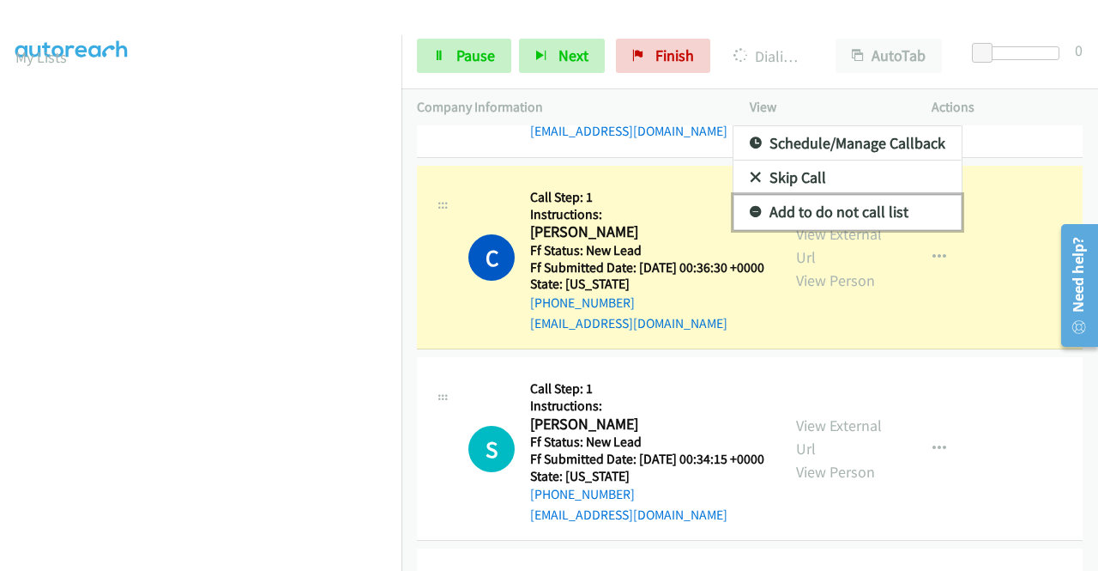
click at [851, 229] on link "Add to do not call list" at bounding box center [848, 212] width 228 height 34
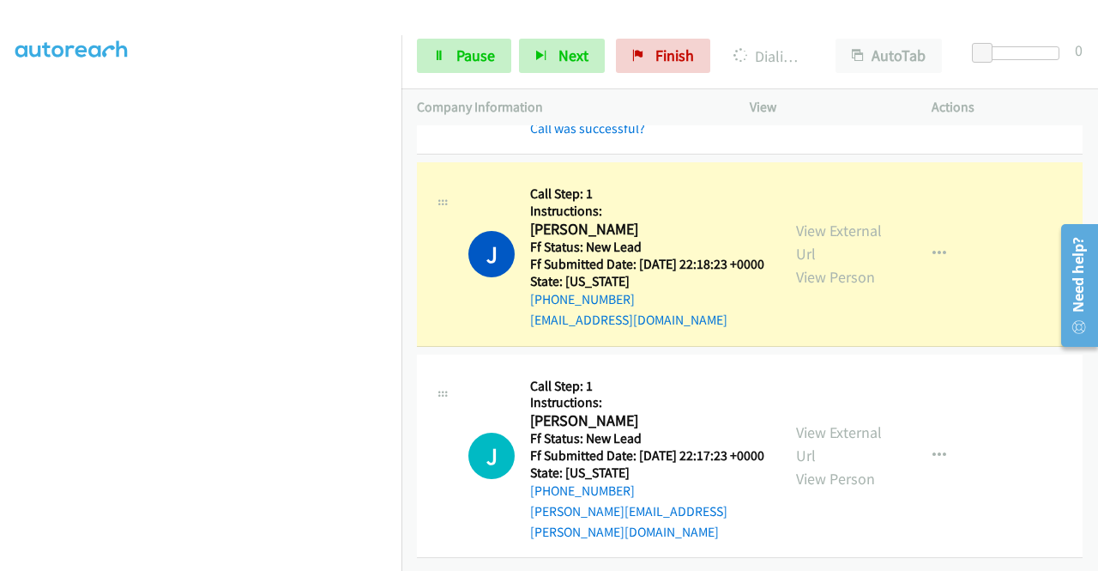
scroll to position [0, 0]
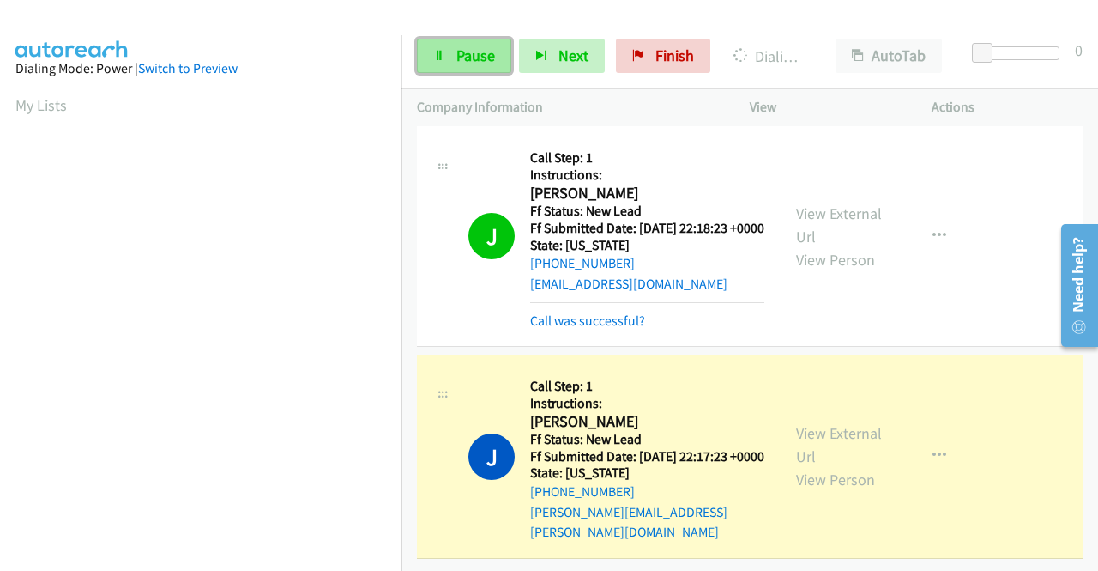
click at [486, 53] on span "Pause" at bounding box center [475, 55] width 39 height 20
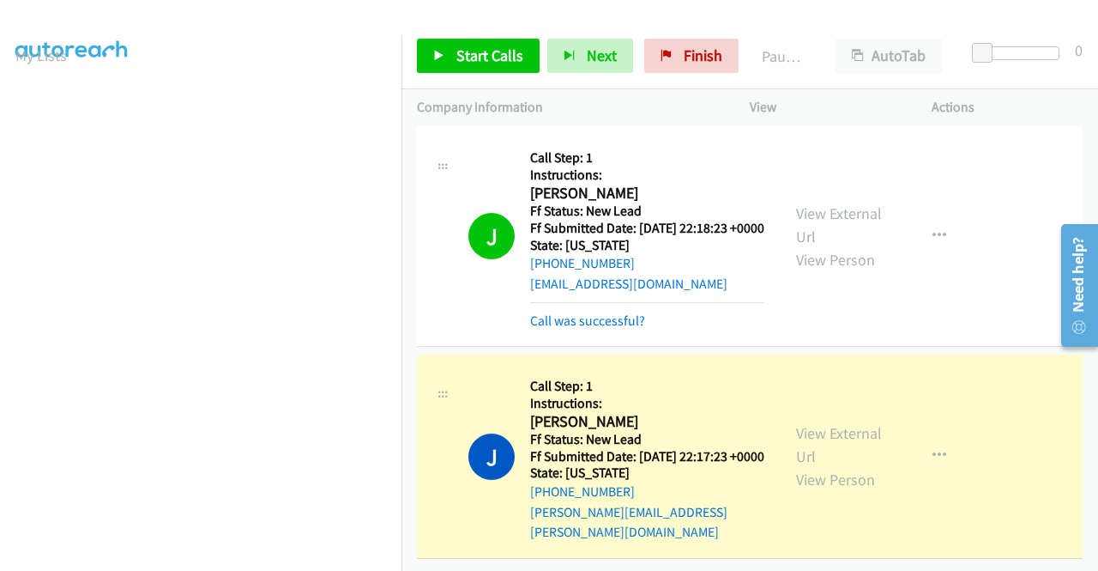
scroll to position [48, 0]
click at [3, 107] on aside "Dialing Mode: Power | Switch to Preview My Lists" at bounding box center [201, 462] width 402 height 950
click at [6, 102] on aside "Dialing Mode: Power | Switch to Preview My Lists" at bounding box center [201, 462] width 402 height 950
click at [12, 99] on aside "Dialing Mode: Power | Switch to Preview My Lists" at bounding box center [201, 462] width 402 height 950
click at [7, 99] on aside "Dialing Mode: Power | Switch to Preview My Lists" at bounding box center [201, 462] width 402 height 950
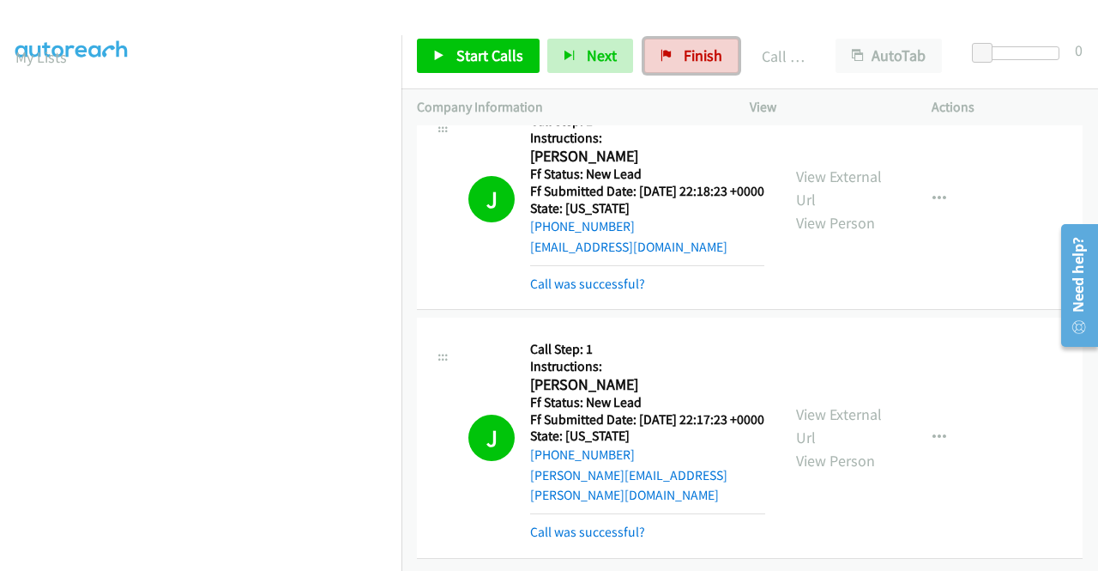
drag, startPoint x: 690, startPoint y: 47, endPoint x: 621, endPoint y: 90, distance: 80.9
click at [690, 47] on span "Finish" at bounding box center [703, 55] width 39 height 20
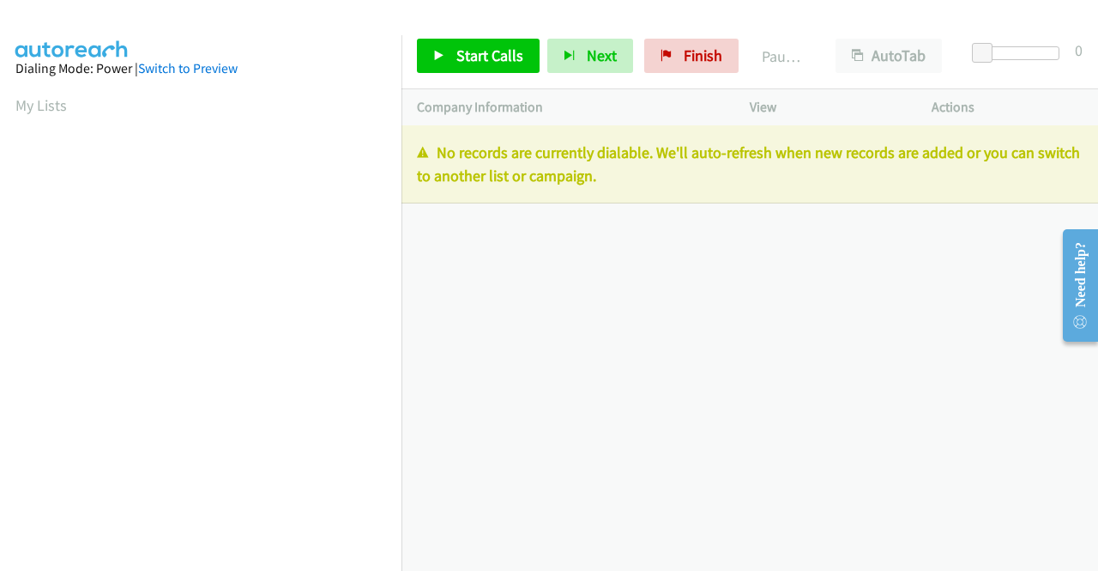
drag, startPoint x: 647, startPoint y: 182, endPoint x: 422, endPoint y: 157, distance: 226.2
click at [422, 157] on p "No records are currently dialable. We'll auto-refresh when new records are adde…" at bounding box center [750, 164] width 666 height 46
copy p "No records are currently dialable. We'll auto-refresh when new records are adde…"
click at [700, 47] on span "Finish" at bounding box center [703, 55] width 39 height 20
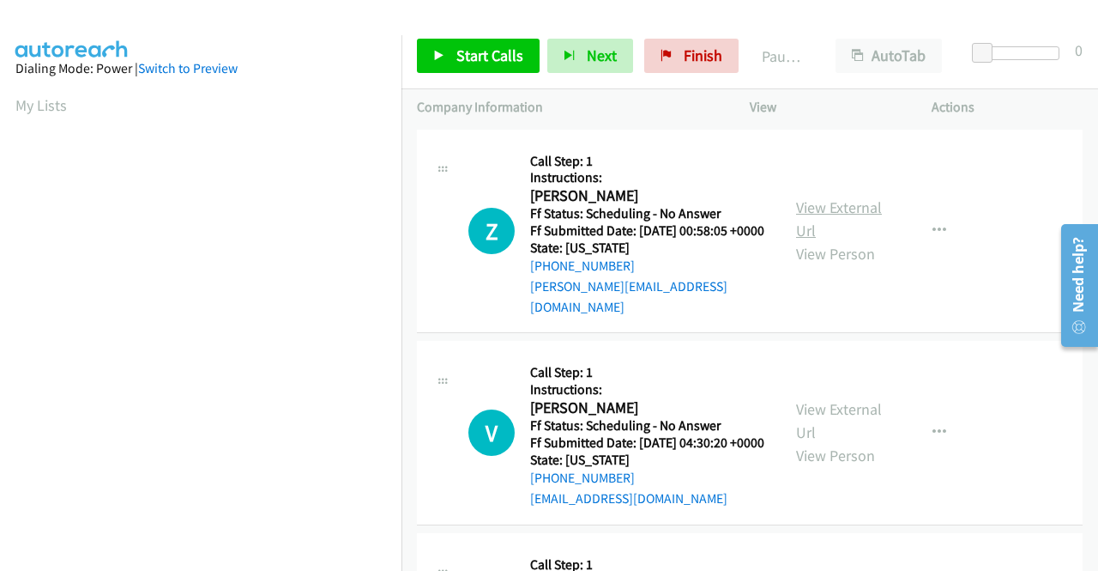
click at [833, 198] on link "View External Url" at bounding box center [839, 218] width 86 height 43
click at [837, 407] on link "View External Url" at bounding box center [839, 420] width 86 height 43
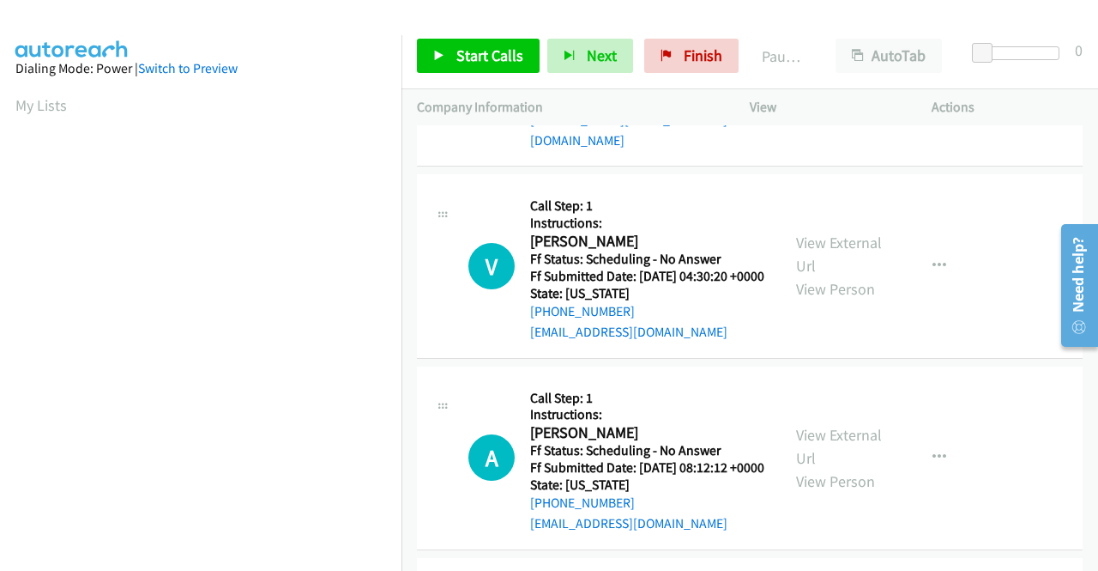
scroll to position [172, 0]
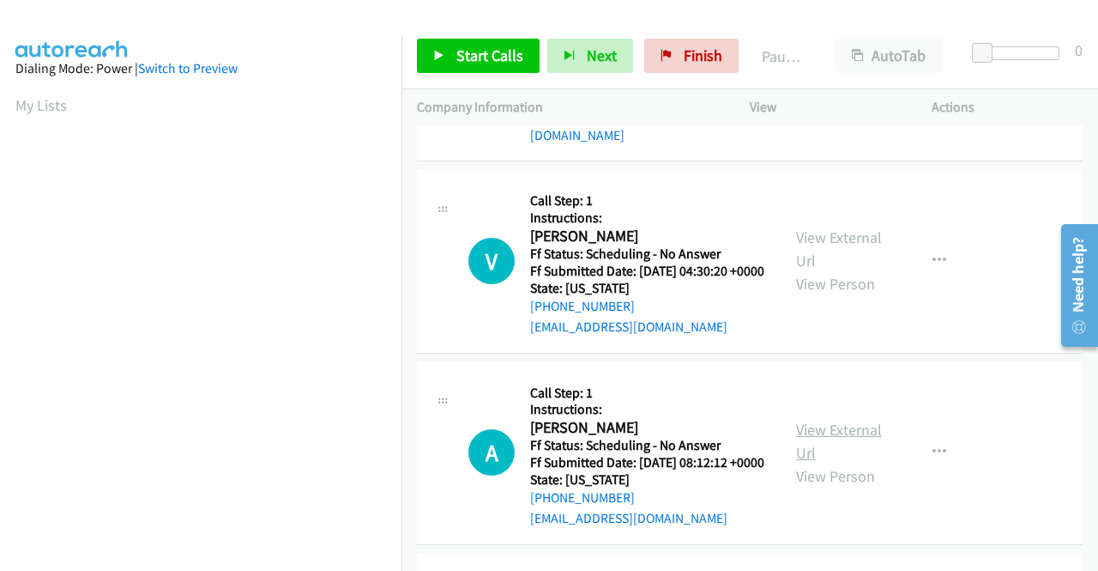
click at [825, 453] on link "View External Url" at bounding box center [839, 441] width 86 height 43
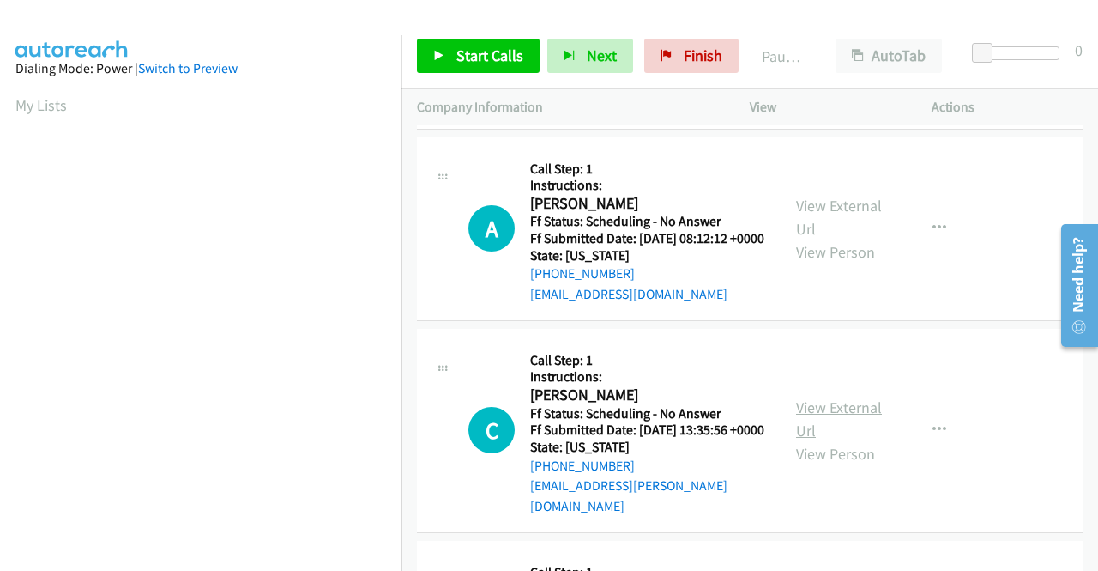
scroll to position [429, 0]
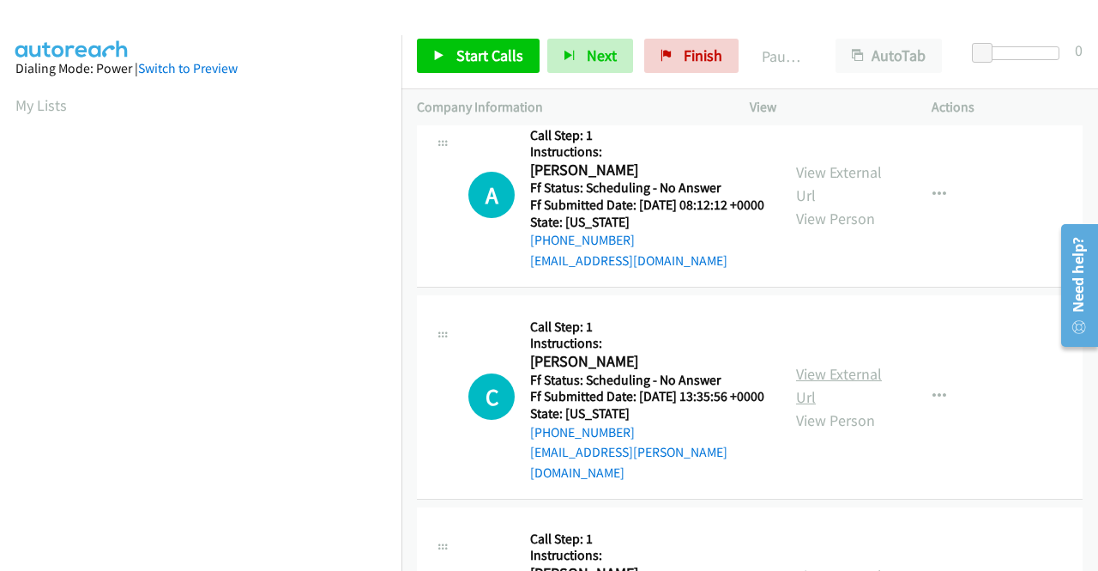
click at [841, 401] on link "View External Url" at bounding box center [839, 385] width 86 height 43
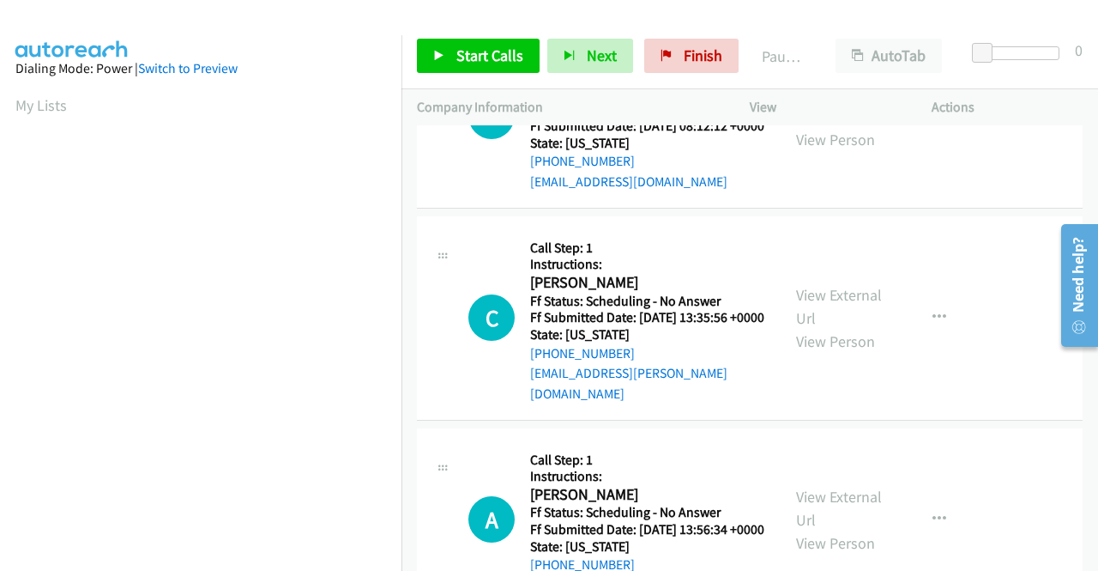
scroll to position [601, 0]
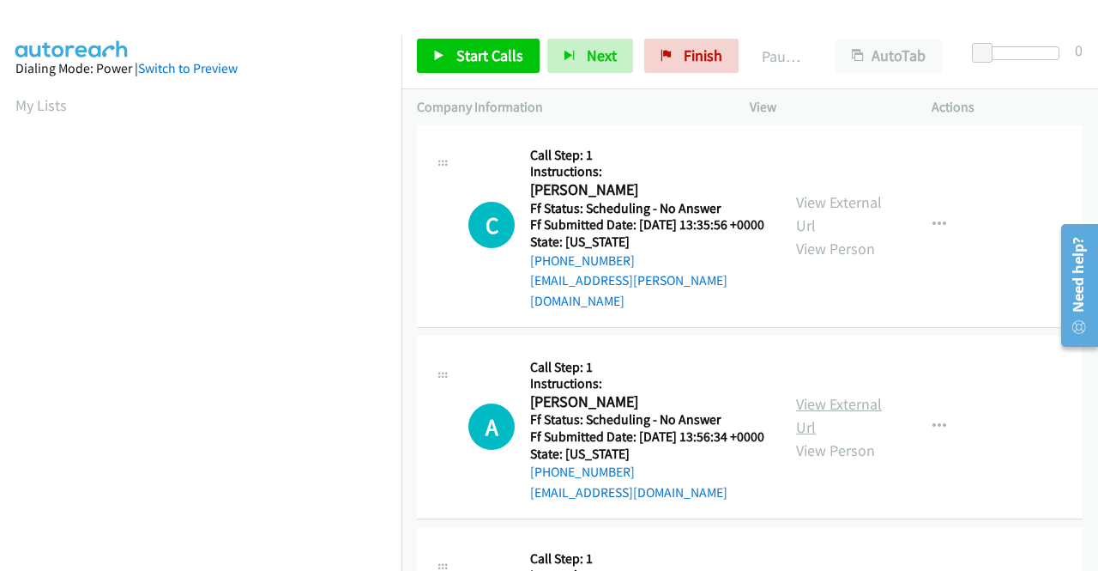
click at [834, 437] on link "View External Url" at bounding box center [839, 415] width 86 height 43
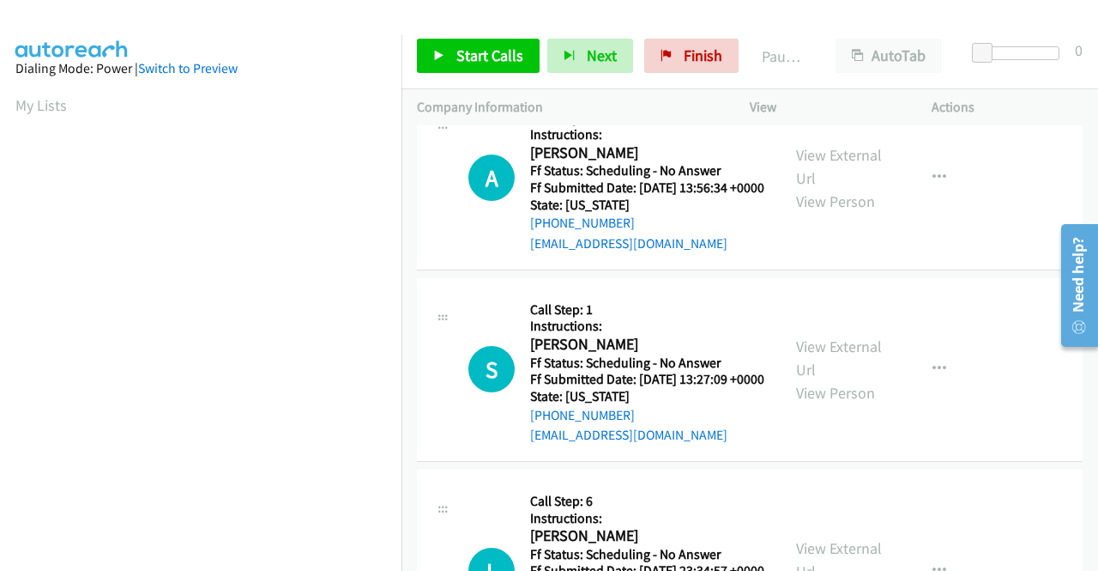
scroll to position [858, 0]
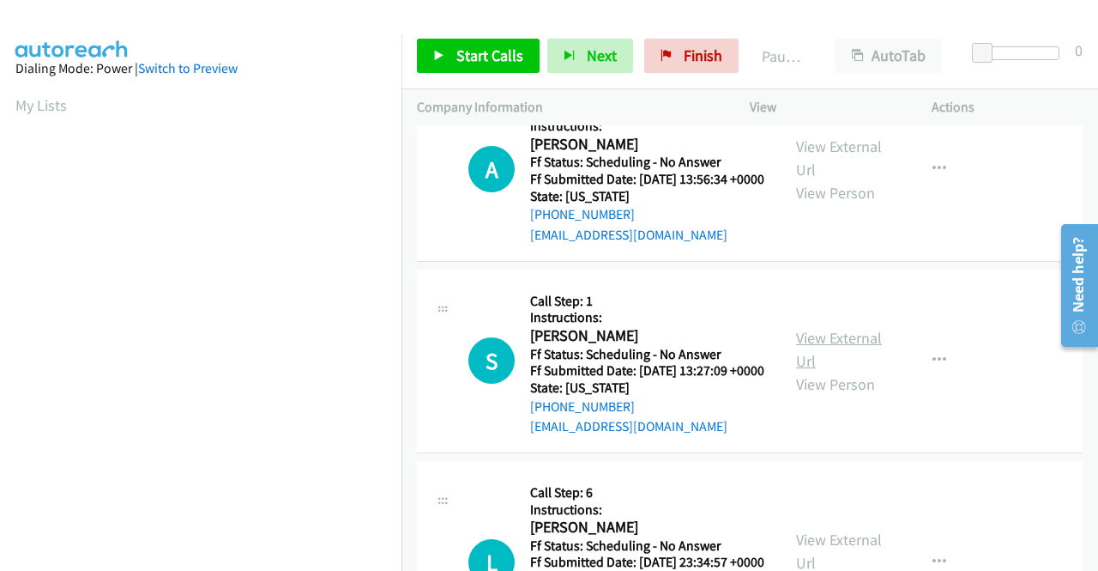
click at [807, 371] on link "View External Url" at bounding box center [839, 349] width 86 height 43
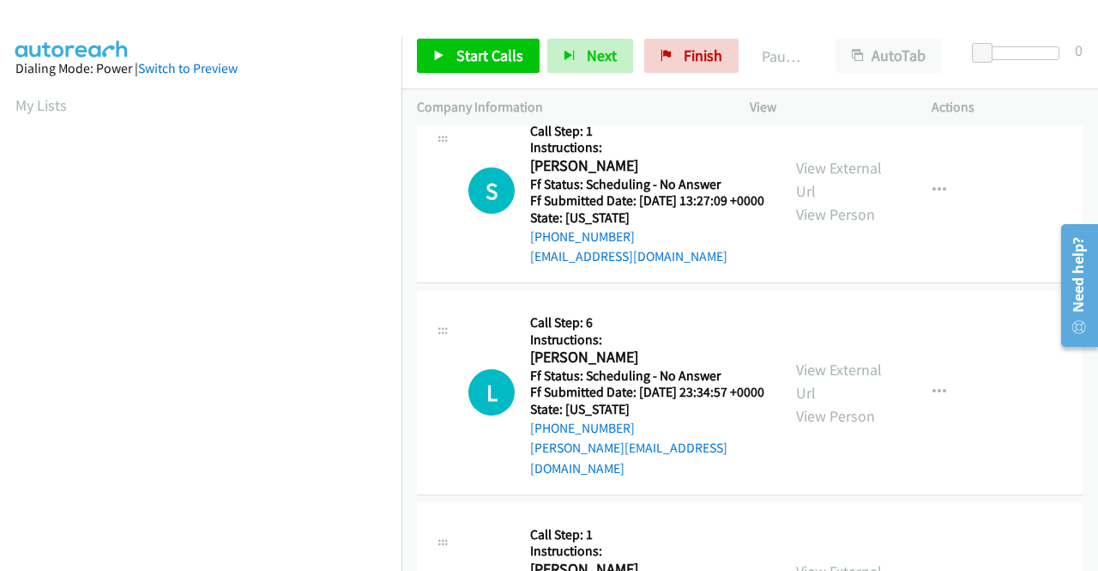
scroll to position [1030, 0]
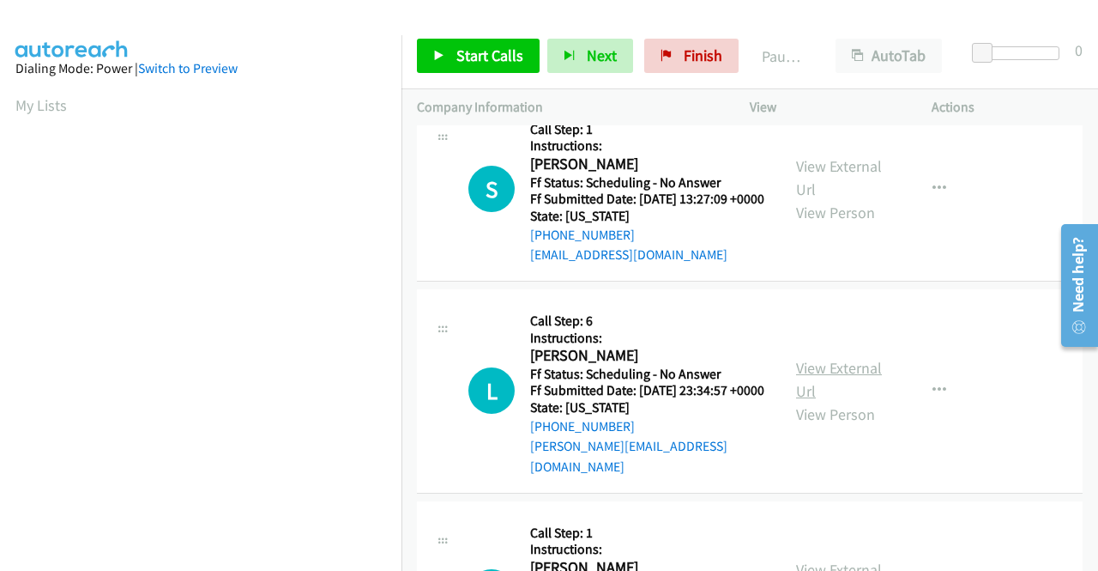
click at [844, 401] on link "View External Url" at bounding box center [839, 379] width 86 height 43
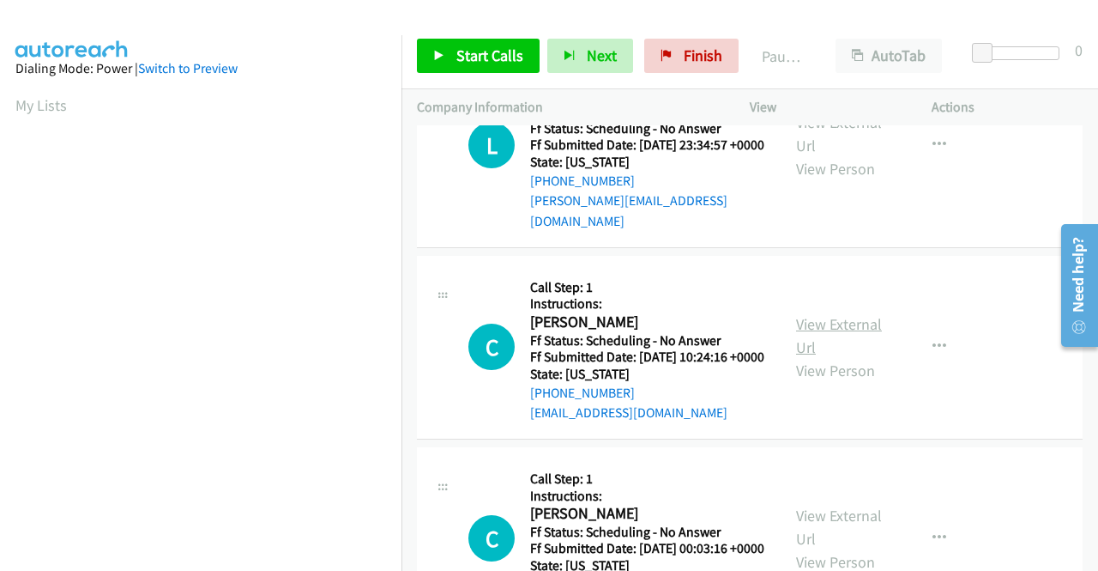
scroll to position [1287, 0]
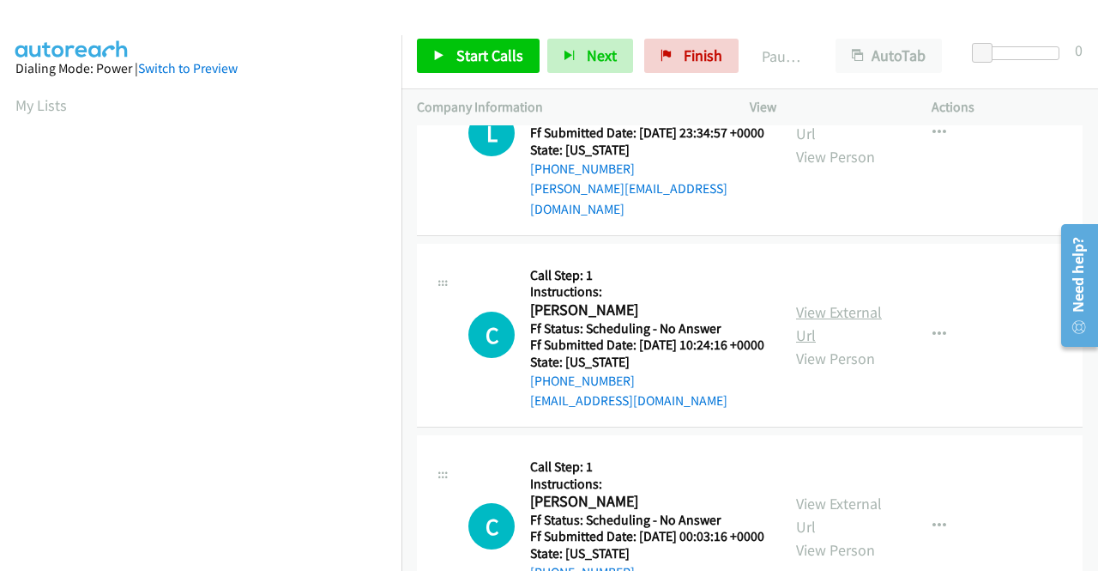
click at [836, 345] on link "View External Url" at bounding box center [839, 323] width 86 height 43
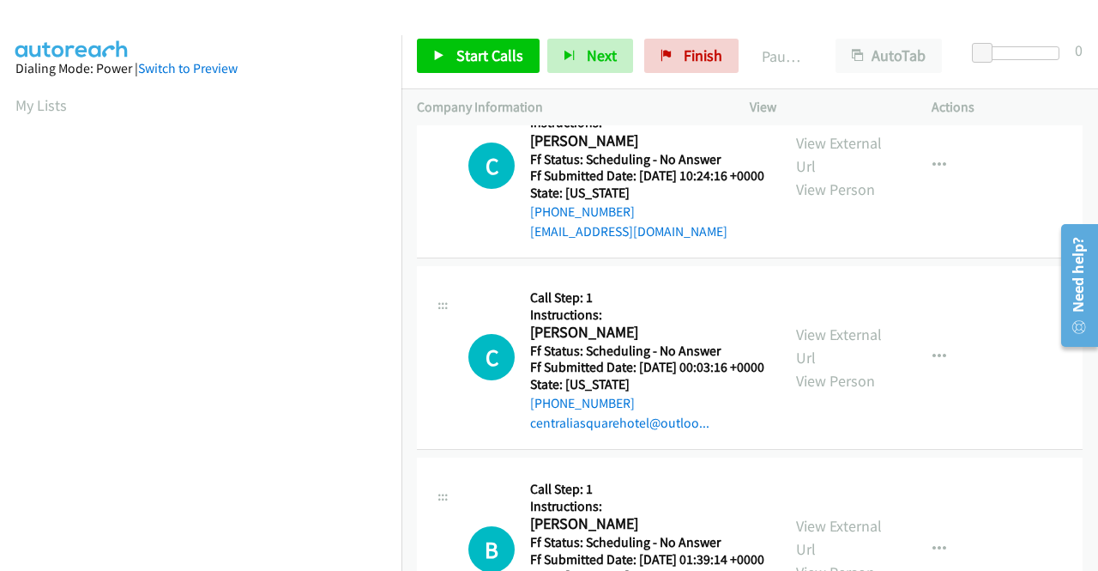
scroll to position [1459, 0]
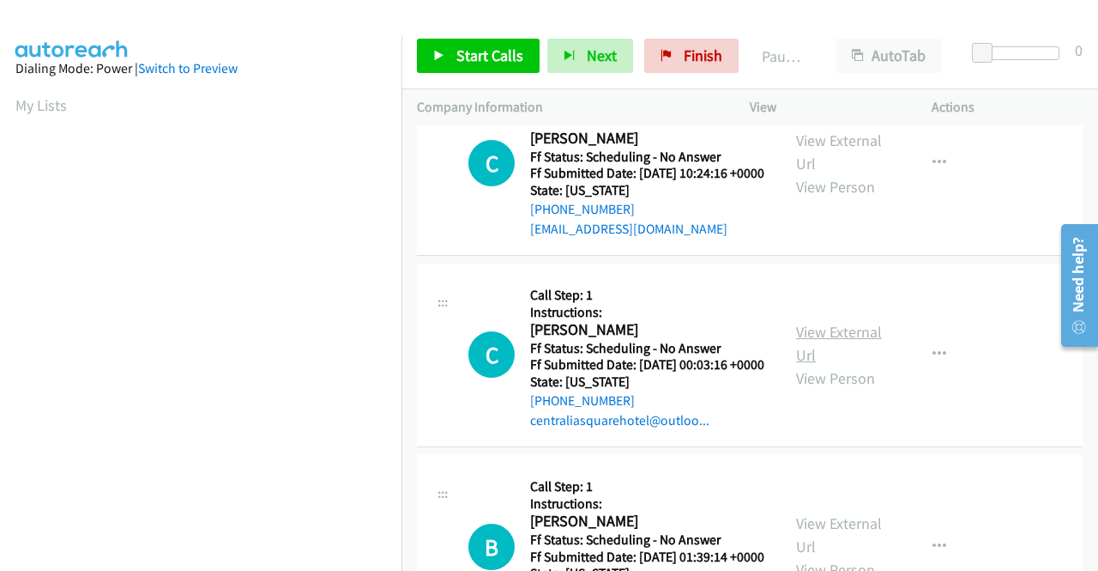
click at [819, 365] on link "View External Url" at bounding box center [839, 343] width 86 height 43
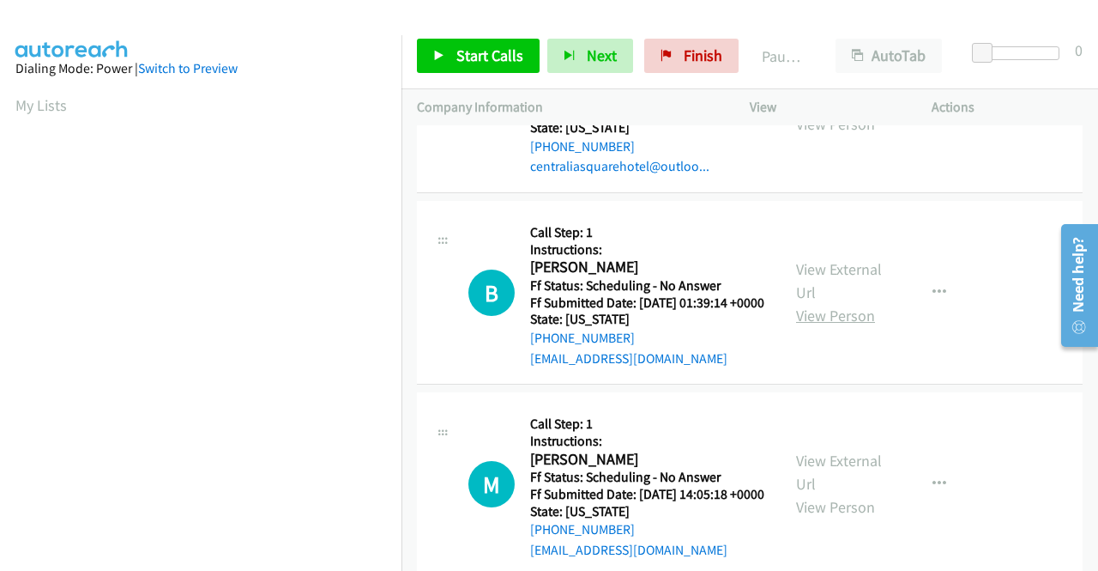
scroll to position [1716, 0]
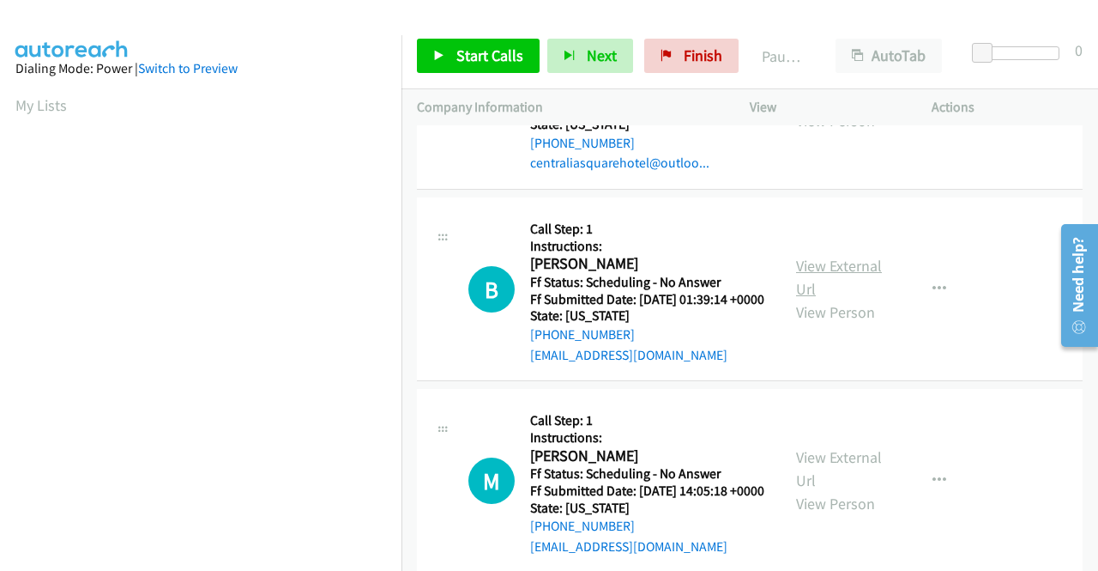
click at [839, 299] on link "View External Url" at bounding box center [839, 277] width 86 height 43
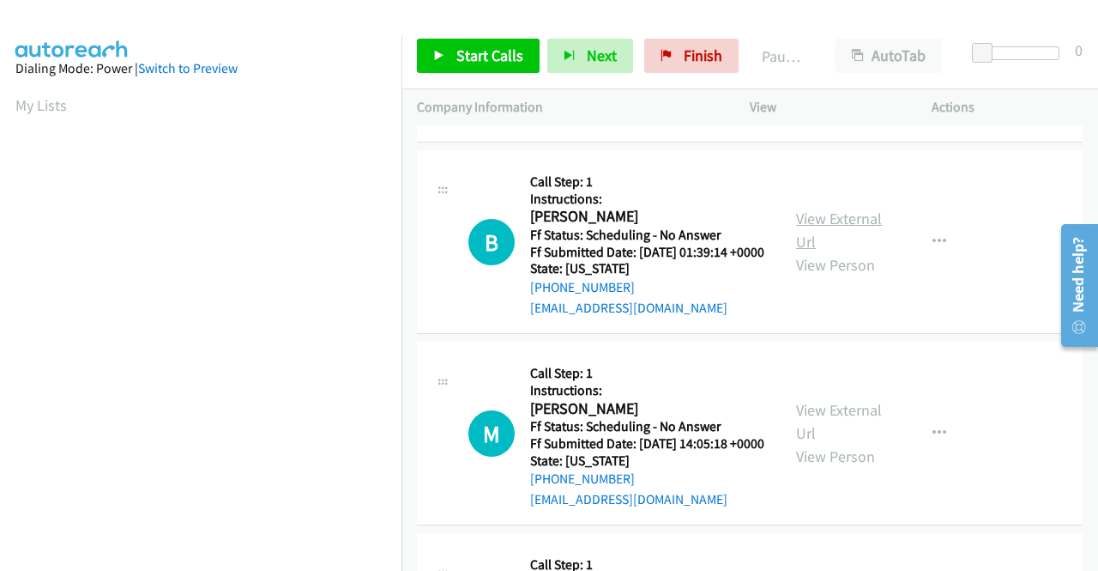
scroll to position [1802, 0]
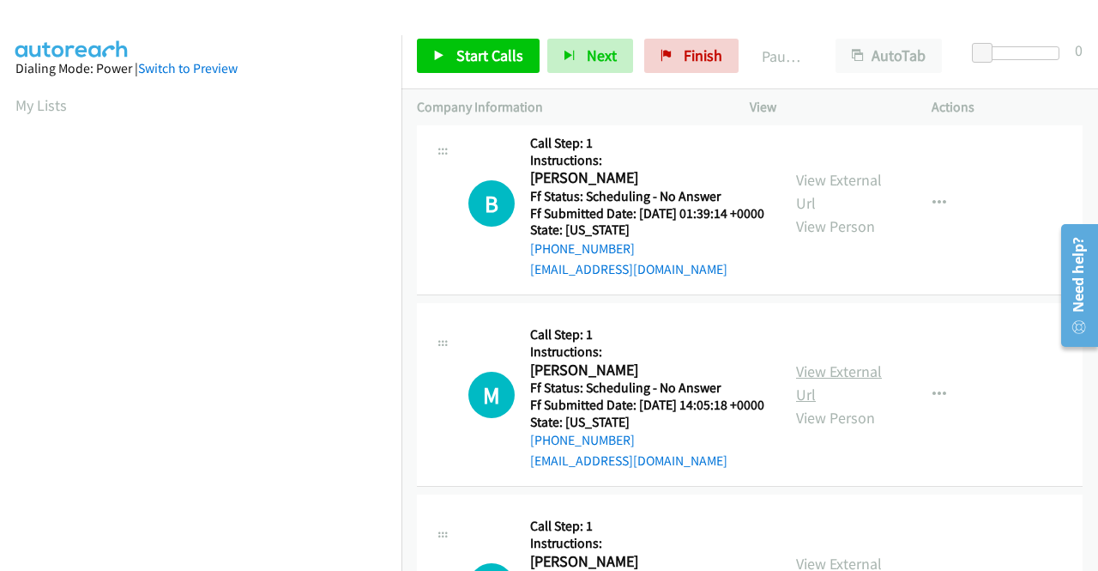
click at [815, 404] on link "View External Url" at bounding box center [839, 382] width 86 height 43
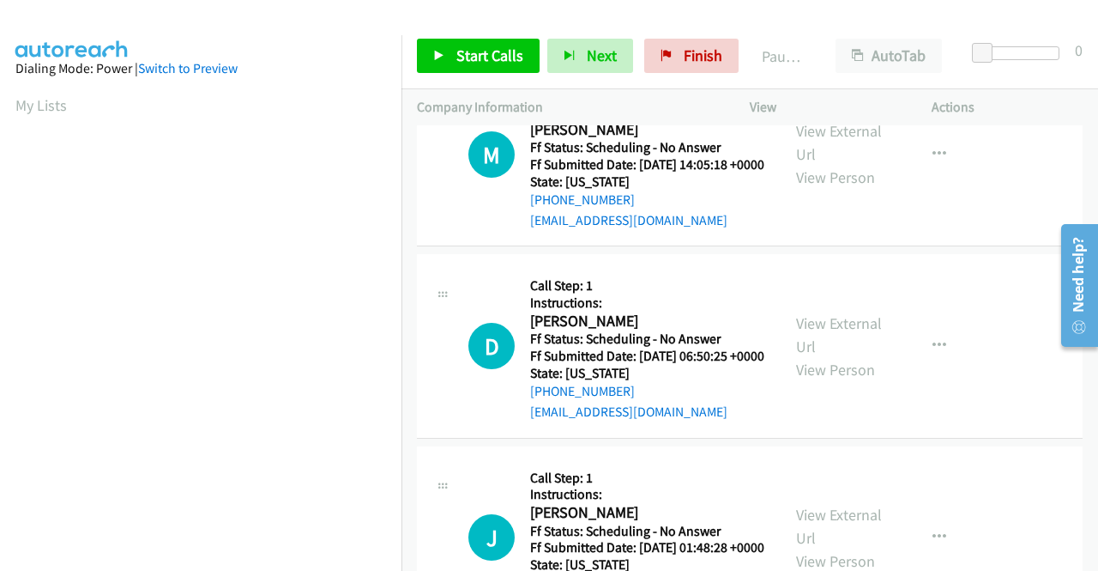
scroll to position [2059, 0]
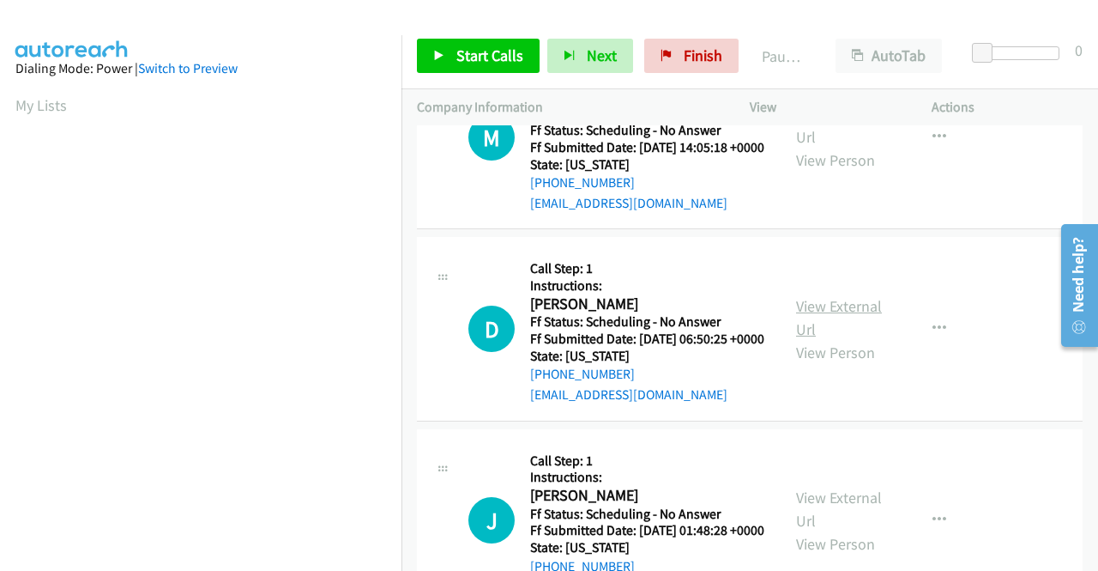
click at [815, 339] on link "View External Url" at bounding box center [839, 317] width 86 height 43
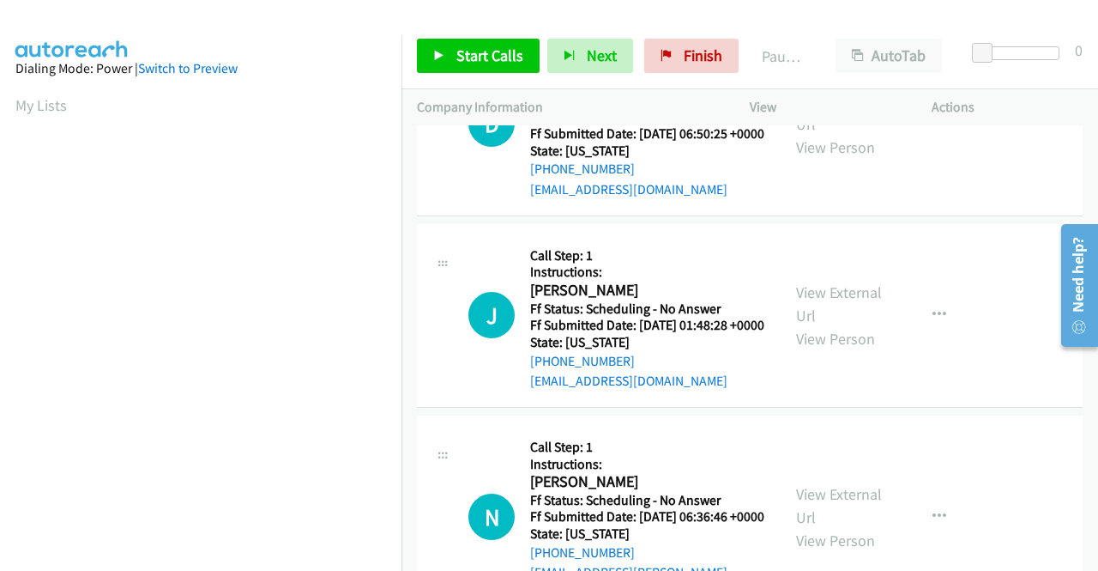
scroll to position [2317, 0]
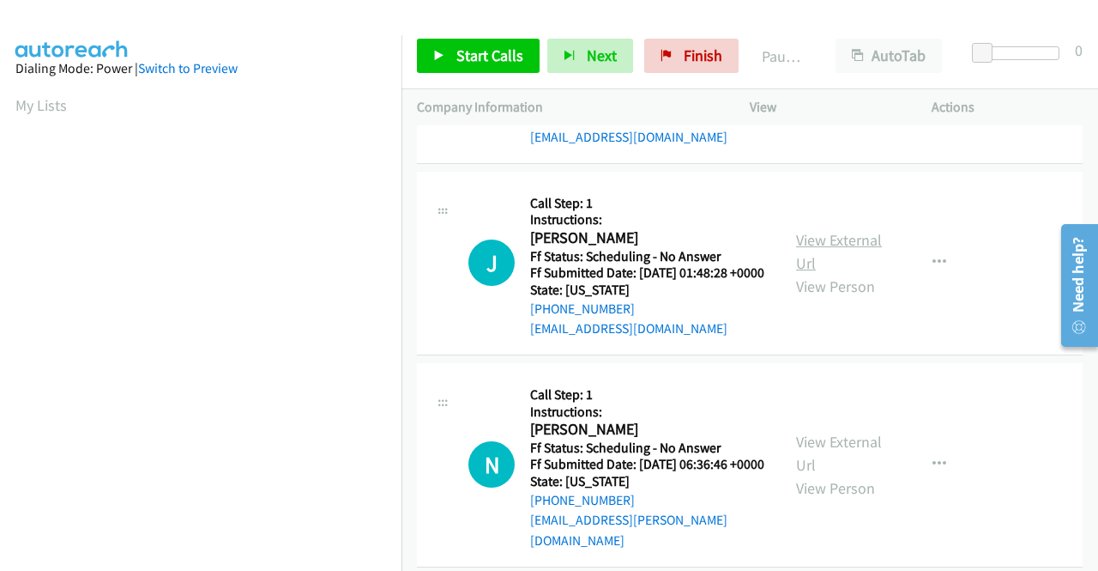
click at [810, 273] on link "View External Url" at bounding box center [839, 251] width 86 height 43
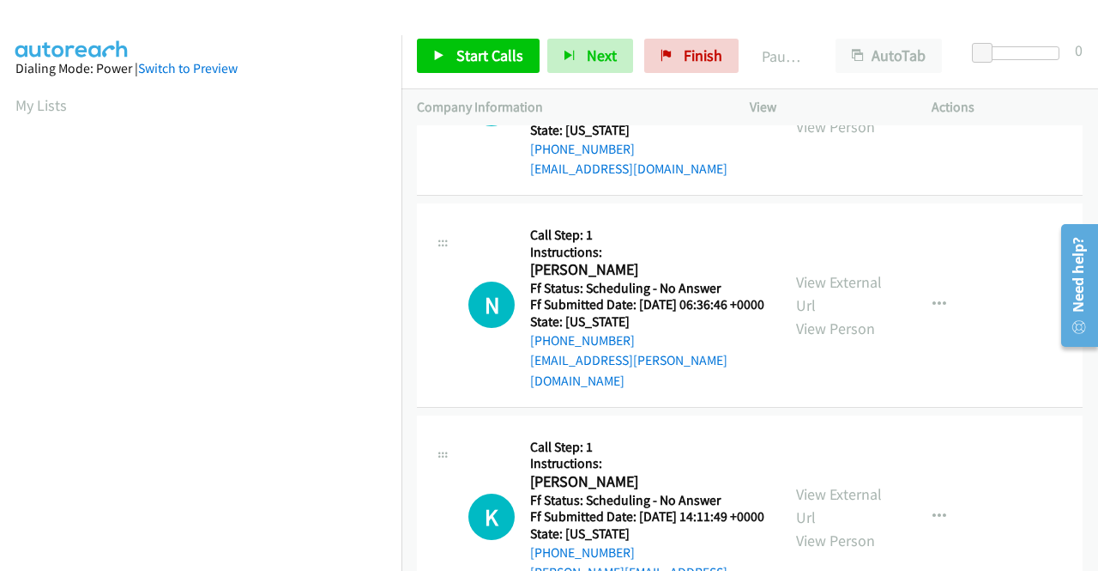
scroll to position [2488, 0]
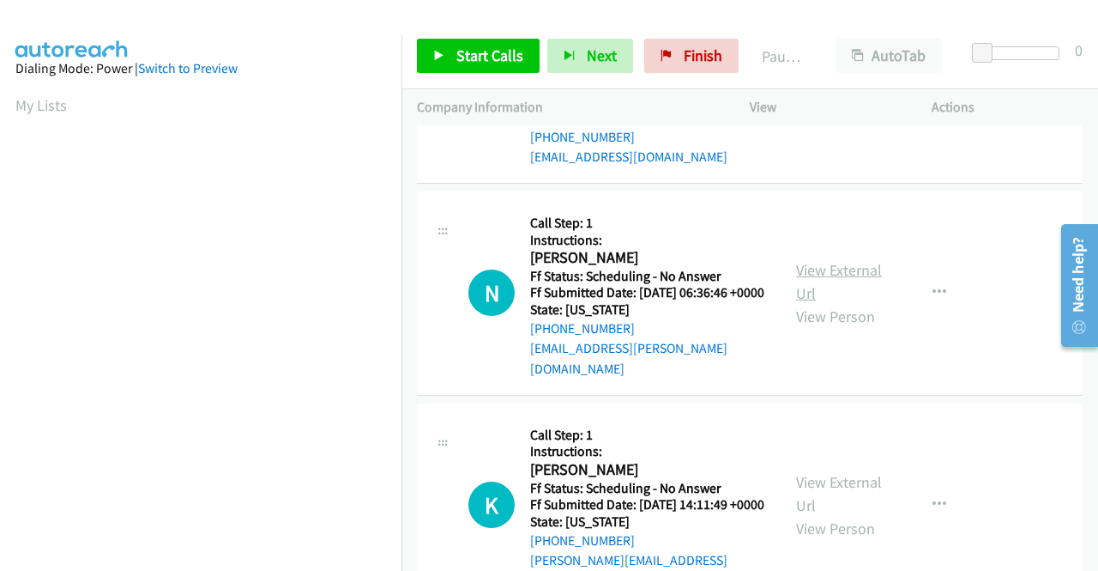
click at [831, 303] on link "View External Url" at bounding box center [839, 281] width 86 height 43
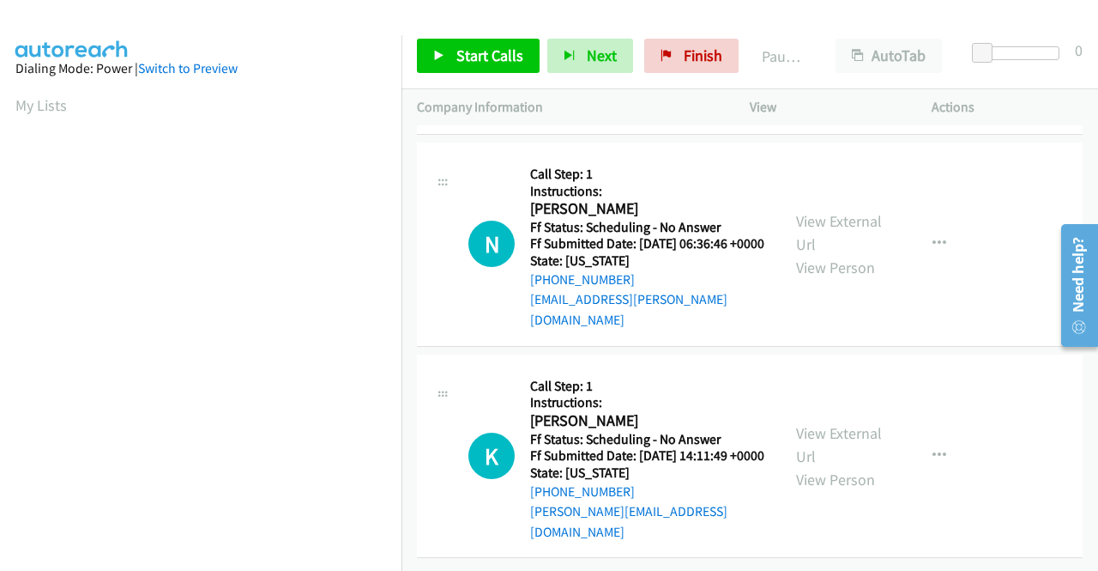
scroll to position [2660, 0]
click at [820, 460] on link "View External Url" at bounding box center [839, 444] width 86 height 43
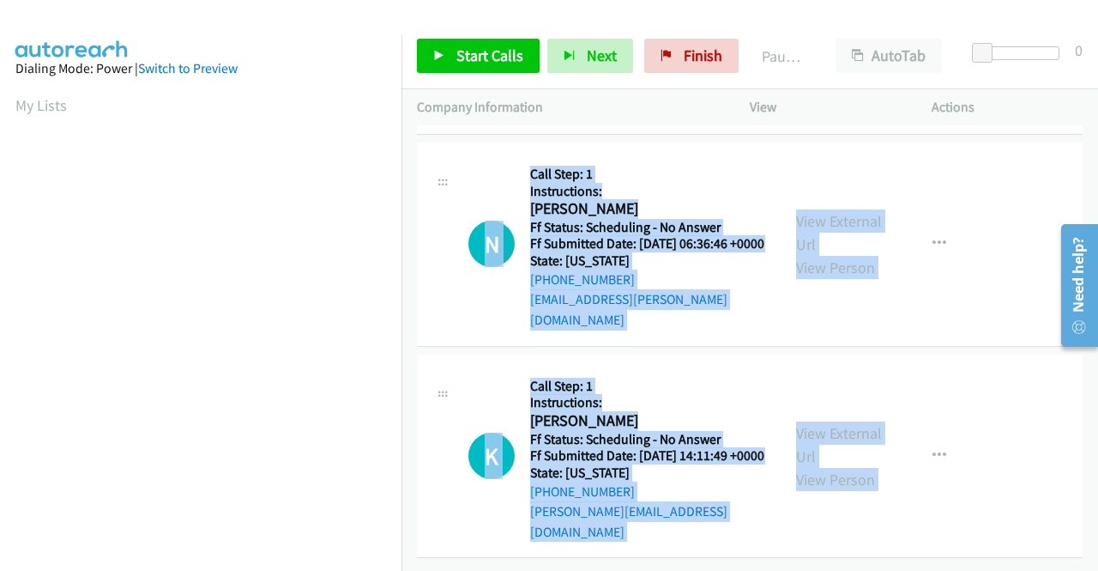
drag, startPoint x: 1085, startPoint y: 521, endPoint x: 48, endPoint y: 3, distance: 1158.8
click at [1096, 202] on div "[PHONE_NUMBER] Call failed - Please reload the list and try again The Callbar F…" at bounding box center [750, 347] width 697 height 445
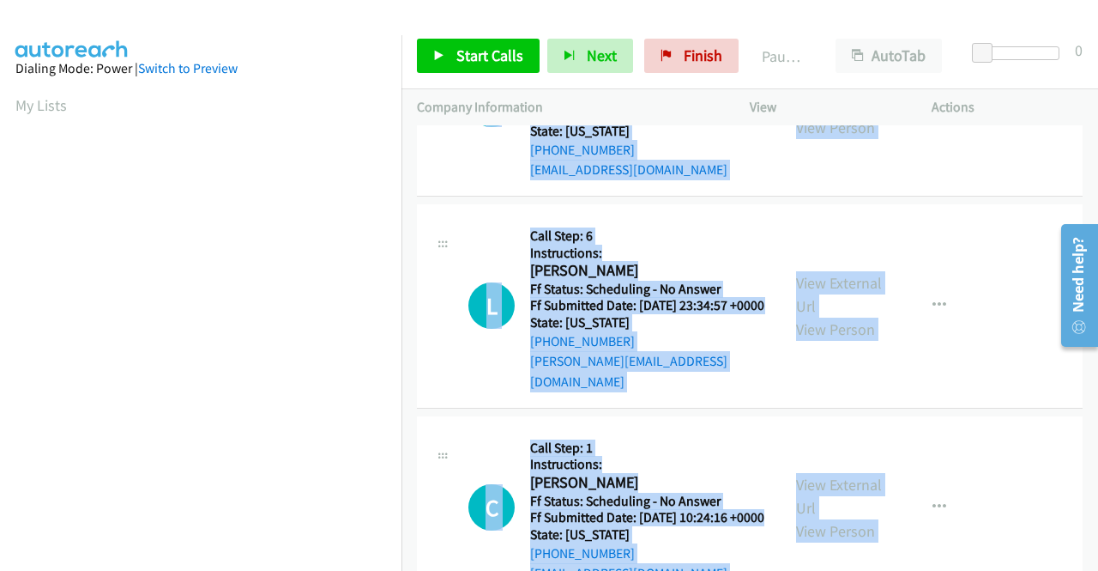
scroll to position [1115, 0]
click at [936, 311] on icon "button" at bounding box center [940, 305] width 14 height 14
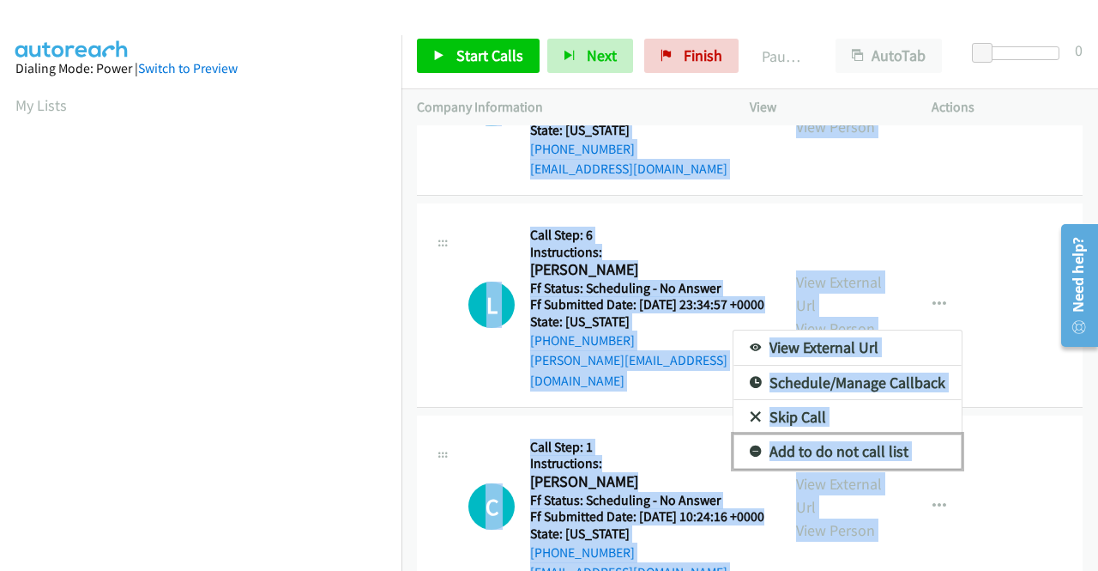
click at [858, 468] on link "Add to do not call list" at bounding box center [848, 451] width 228 height 34
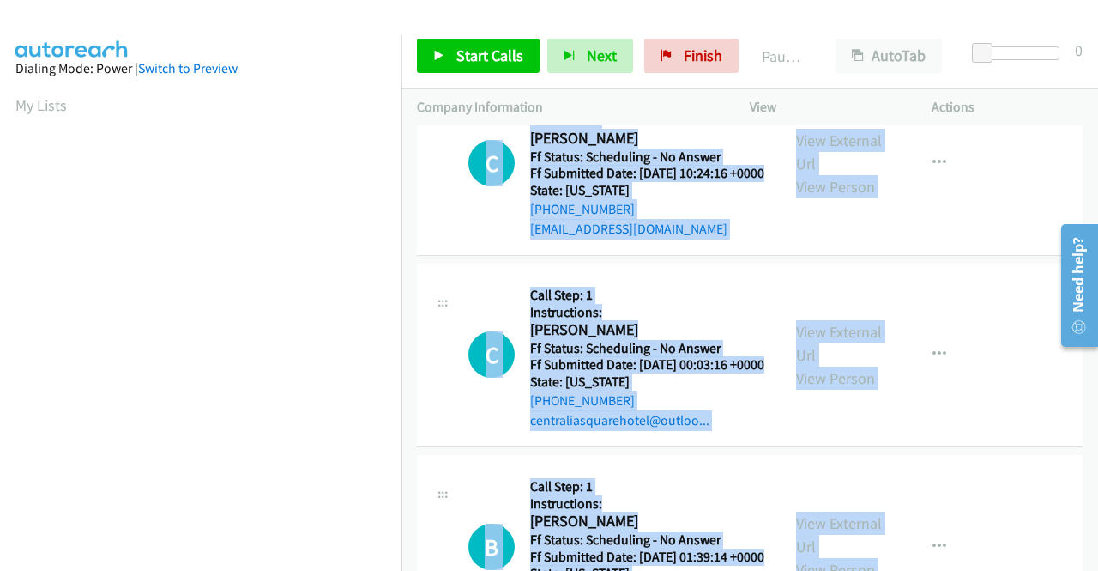
scroll to position [1544, 0]
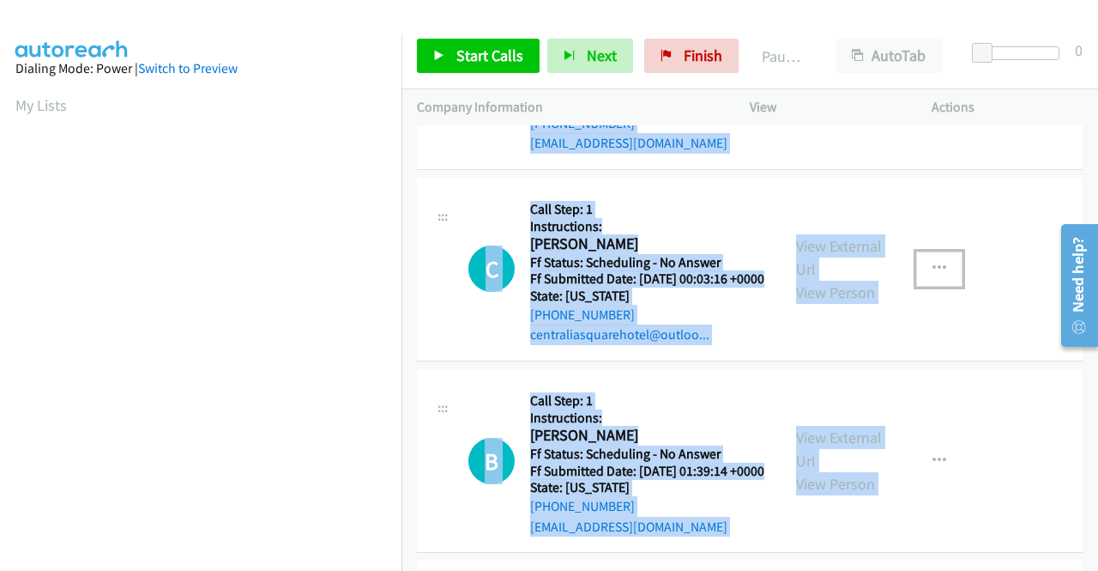
click at [941, 286] on button "button" at bounding box center [939, 268] width 46 height 34
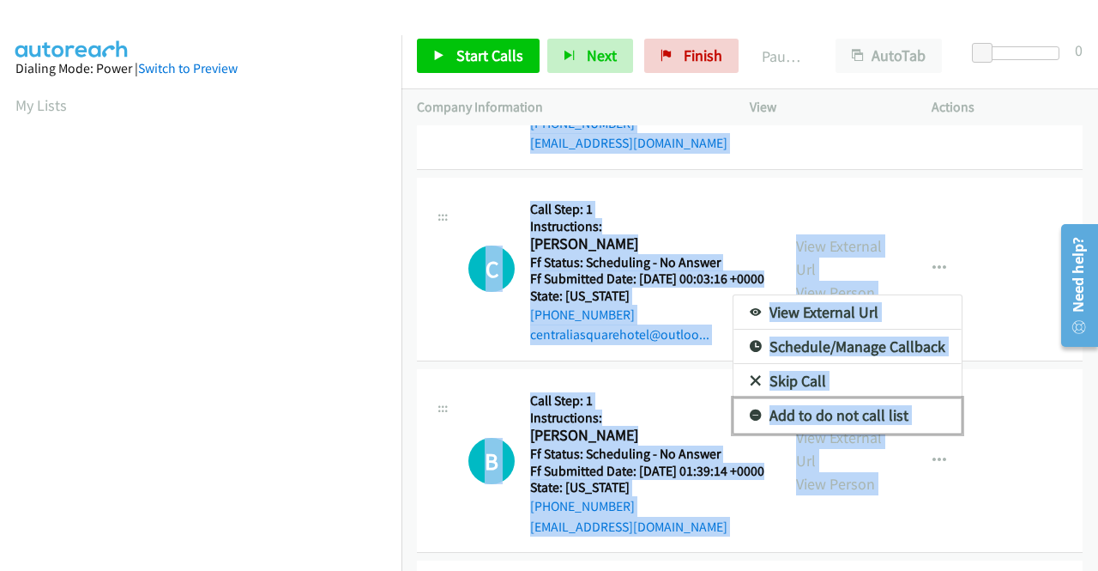
click at [815, 432] on link "Add to do not call list" at bounding box center [848, 415] width 228 height 34
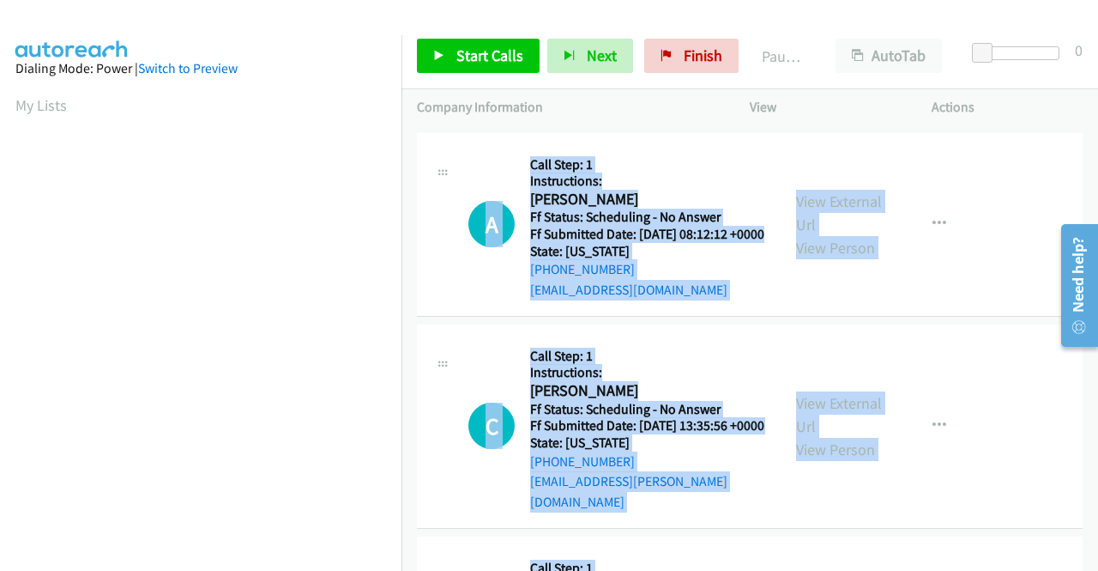
scroll to position [0, 0]
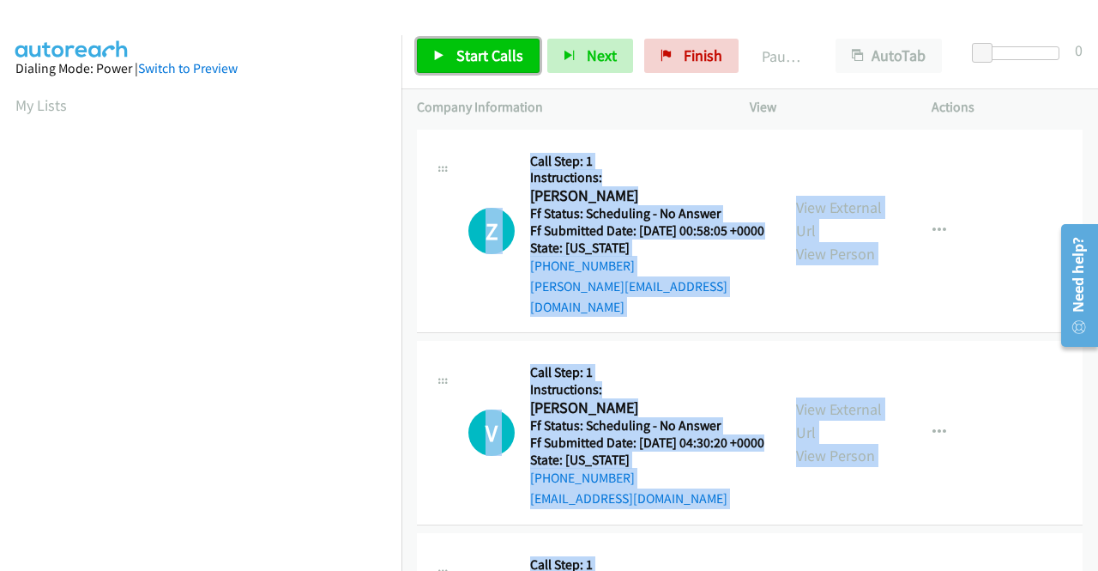
click at [474, 60] on span "Start Calls" at bounding box center [489, 55] width 67 height 20
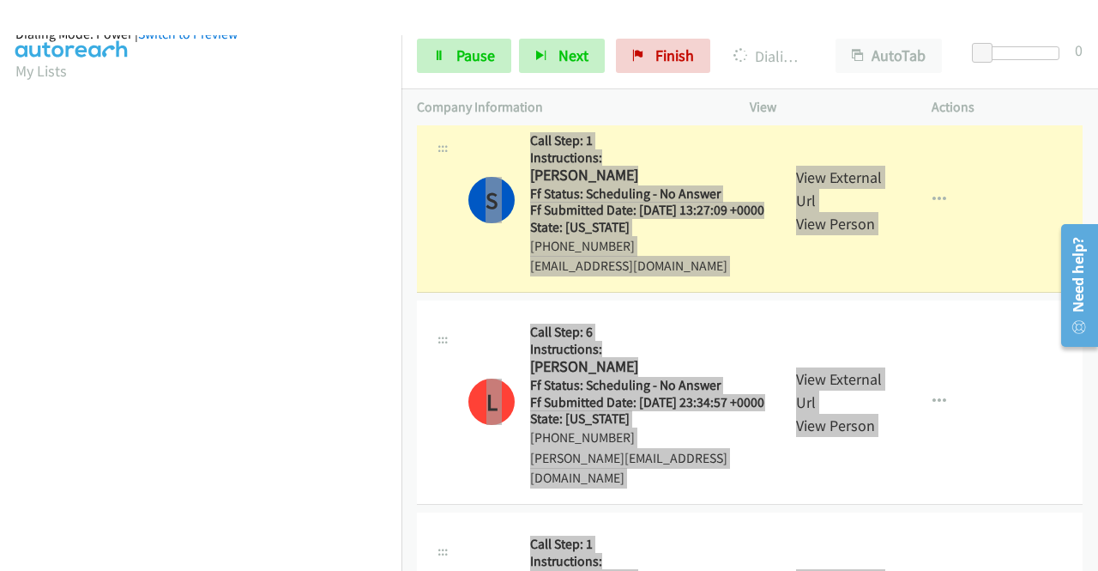
scroll to position [391, 0]
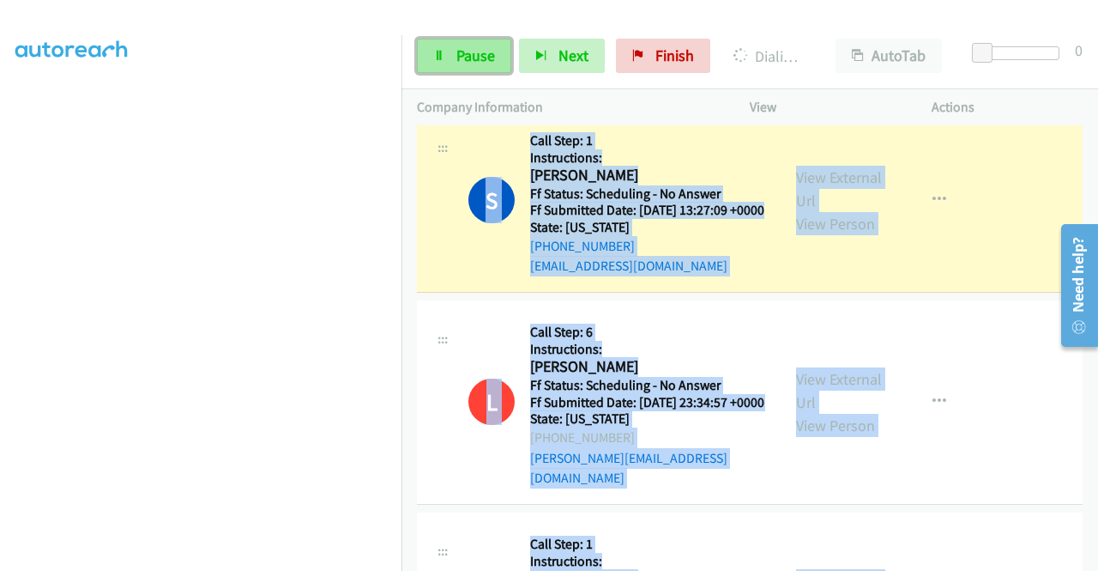
click at [470, 64] on span "Pause" at bounding box center [475, 55] width 39 height 20
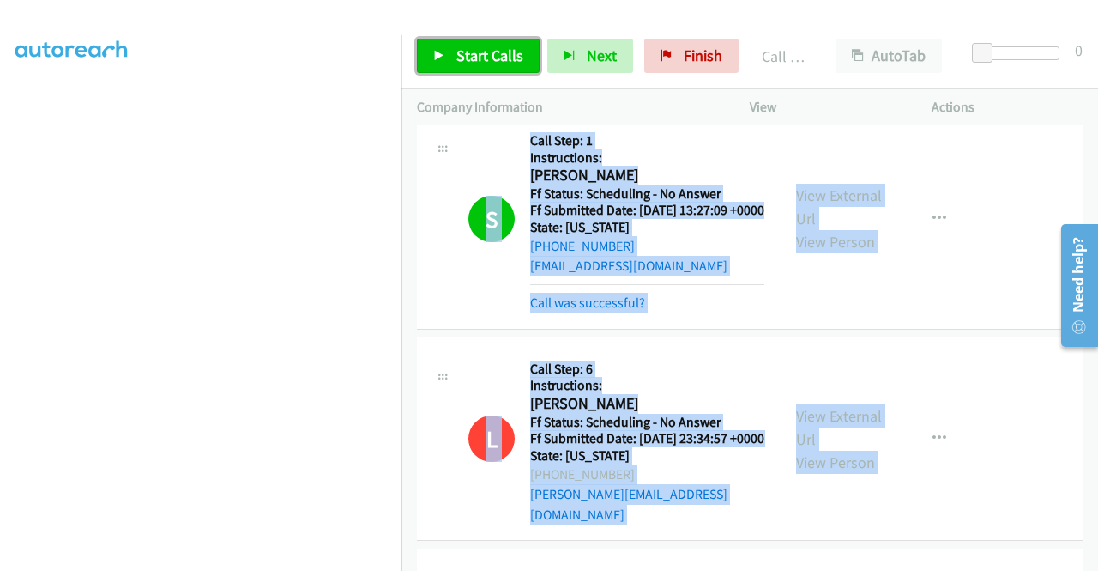
click at [517, 58] on span "Start Calls" at bounding box center [489, 55] width 67 height 20
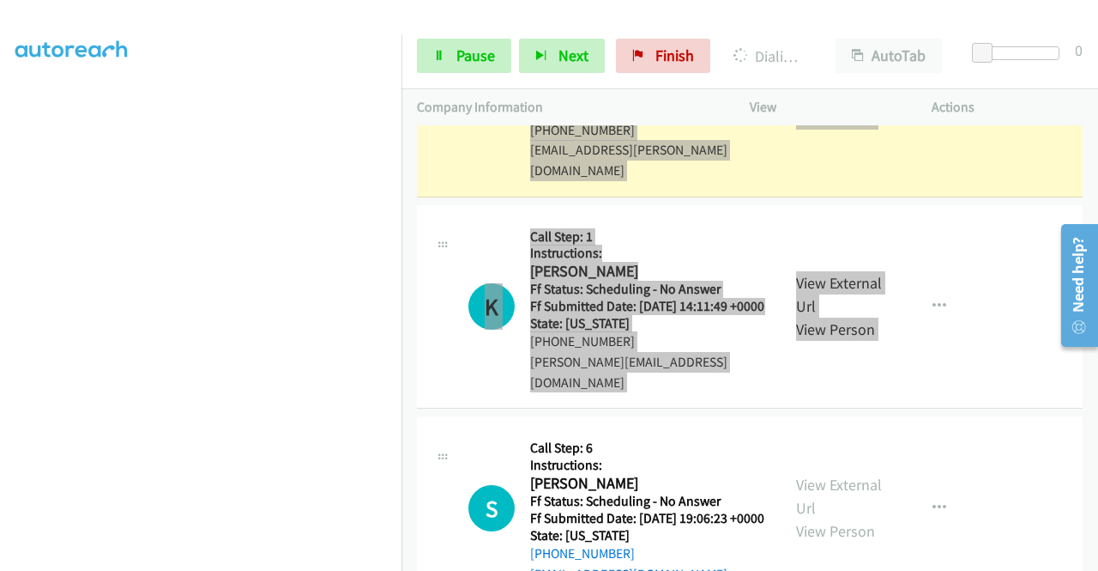
scroll to position [0, 0]
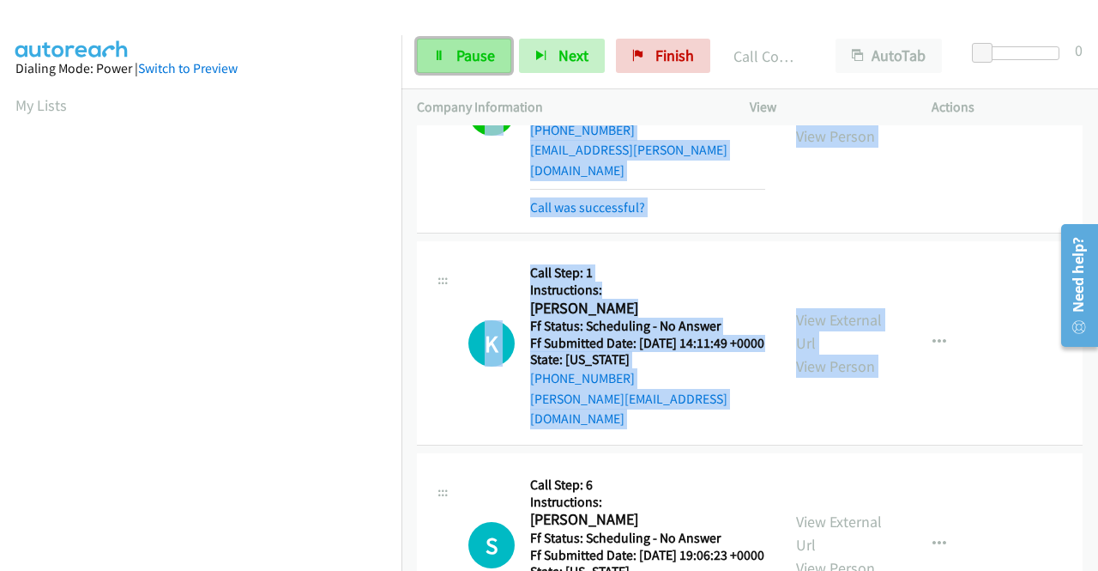
click at [482, 51] on span "Pause" at bounding box center [475, 55] width 39 height 20
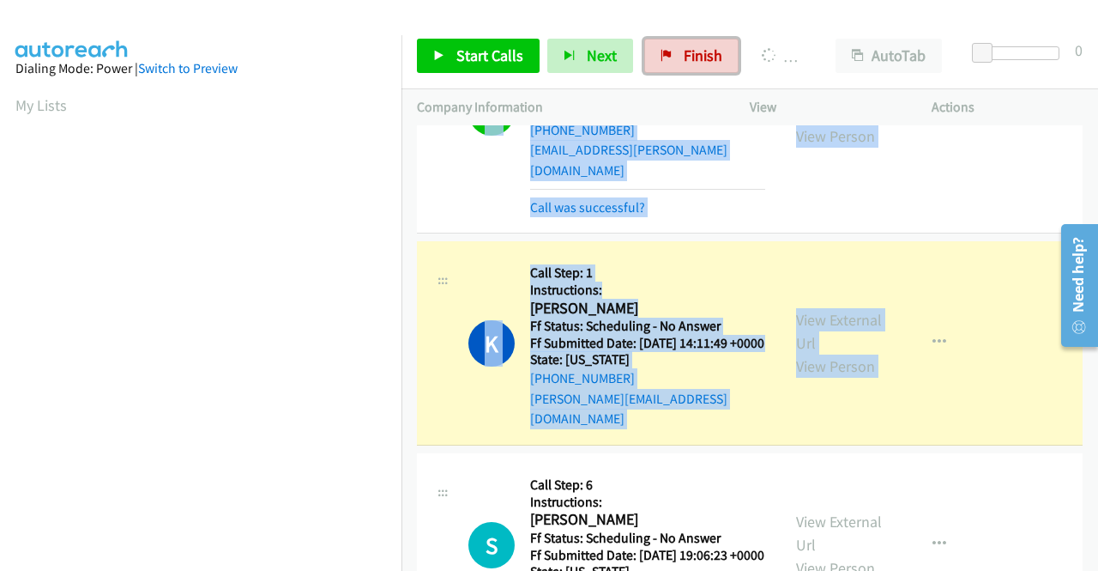
drag, startPoint x: 671, startPoint y: 47, endPoint x: 631, endPoint y: 89, distance: 57.7
click at [671, 47] on link "Finish" at bounding box center [691, 56] width 94 height 34
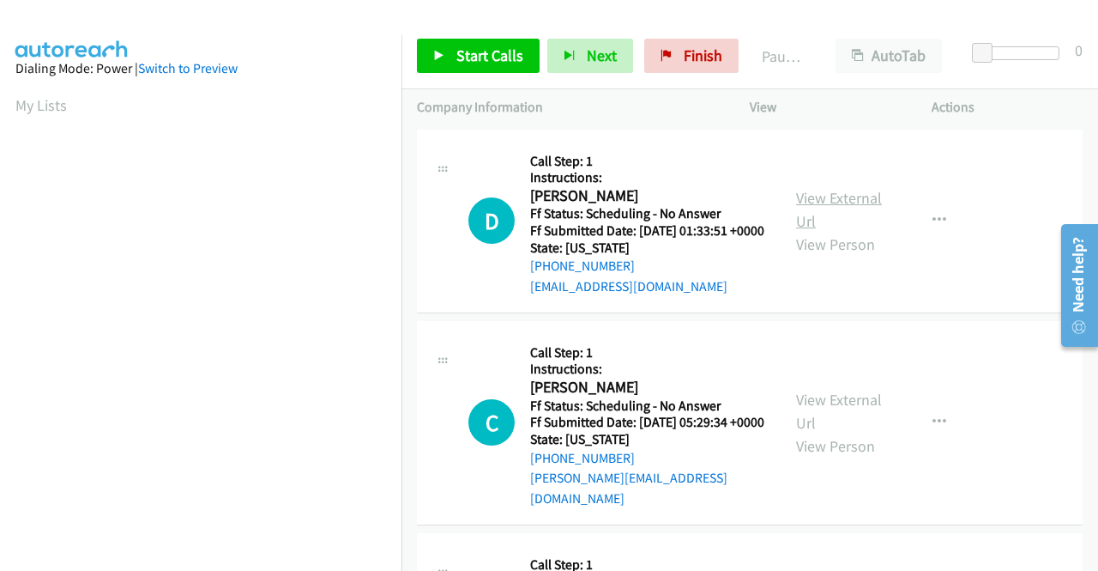
click at [825, 214] on link "View External Url" at bounding box center [839, 209] width 86 height 43
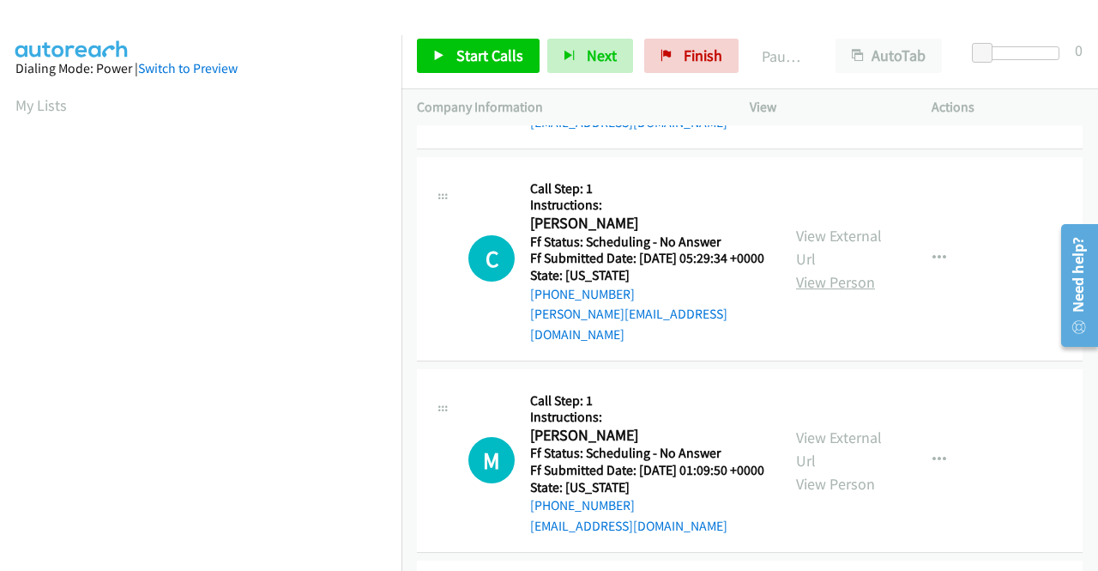
scroll to position [172, 0]
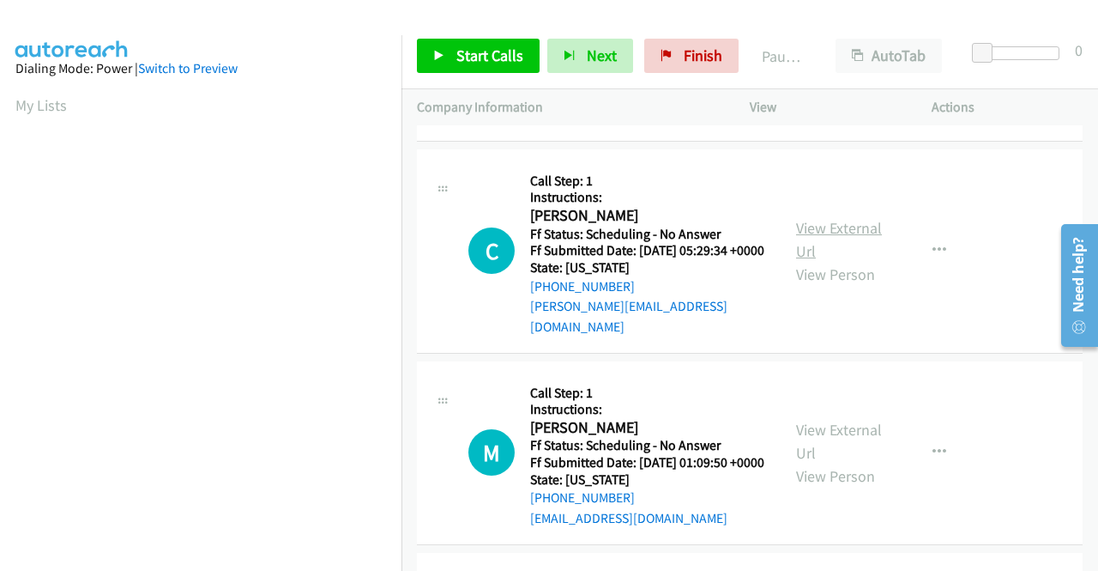
click at [861, 250] on link "View External Url" at bounding box center [839, 239] width 86 height 43
click at [854, 454] on link "View External Url" at bounding box center [839, 441] width 86 height 43
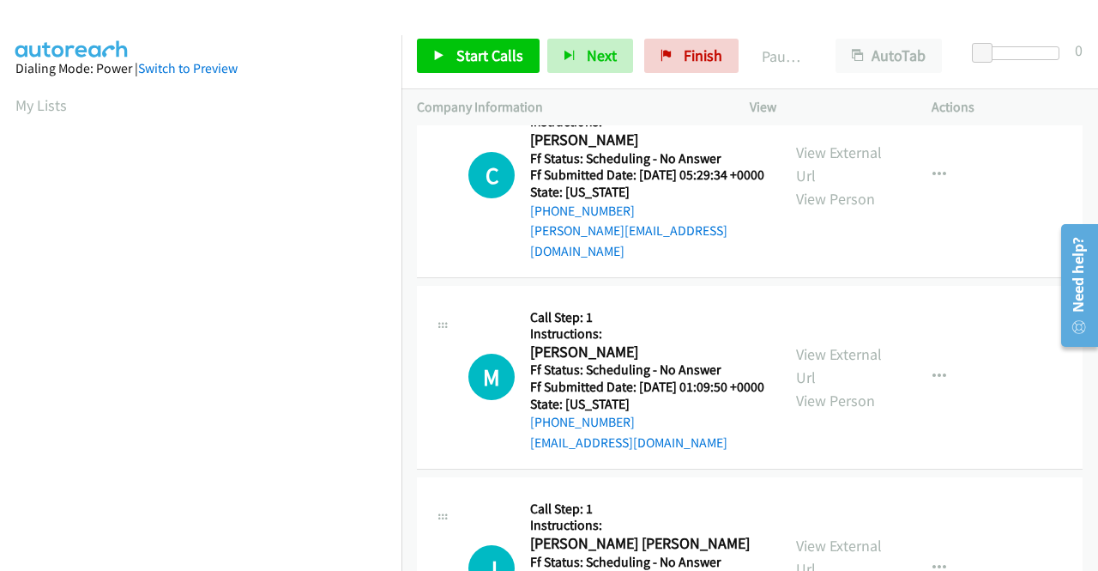
scroll to position [343, 0]
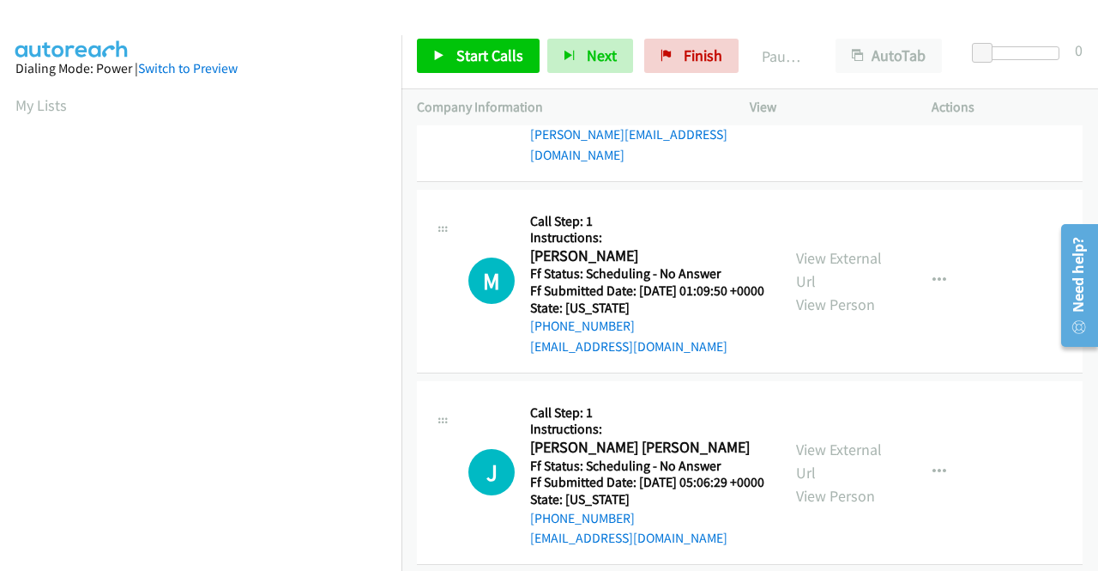
click at [832, 475] on div "View External Url View Person" at bounding box center [840, 472] width 89 height 69
click at [831, 476] on div "View External Url View Person" at bounding box center [840, 472] width 89 height 69
click at [828, 482] on link "View External Url" at bounding box center [839, 460] width 86 height 43
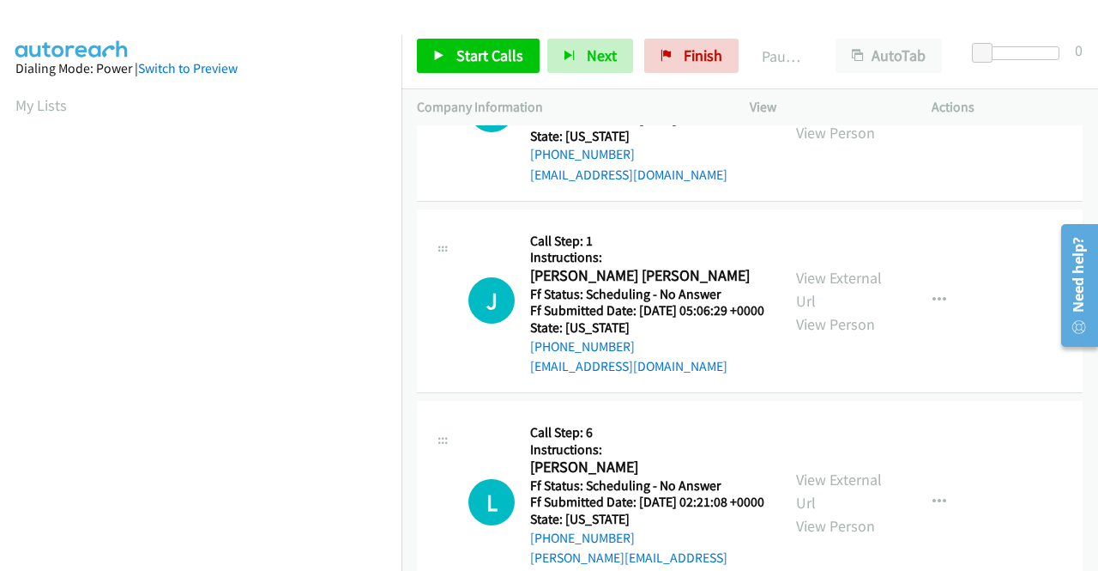
scroll to position [601, 0]
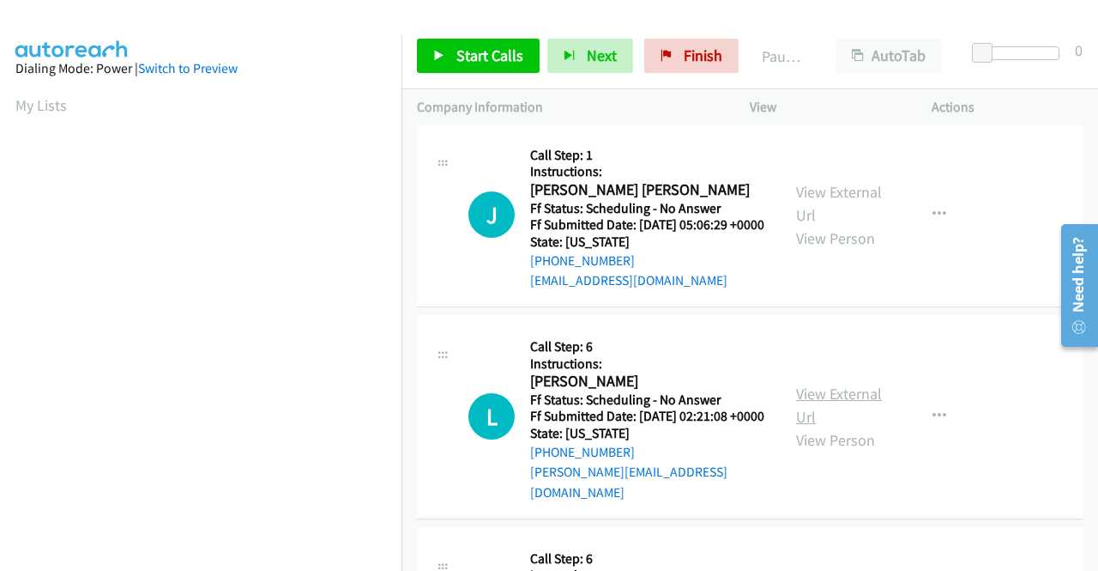
click at [827, 426] on link "View External Url" at bounding box center [839, 405] width 86 height 43
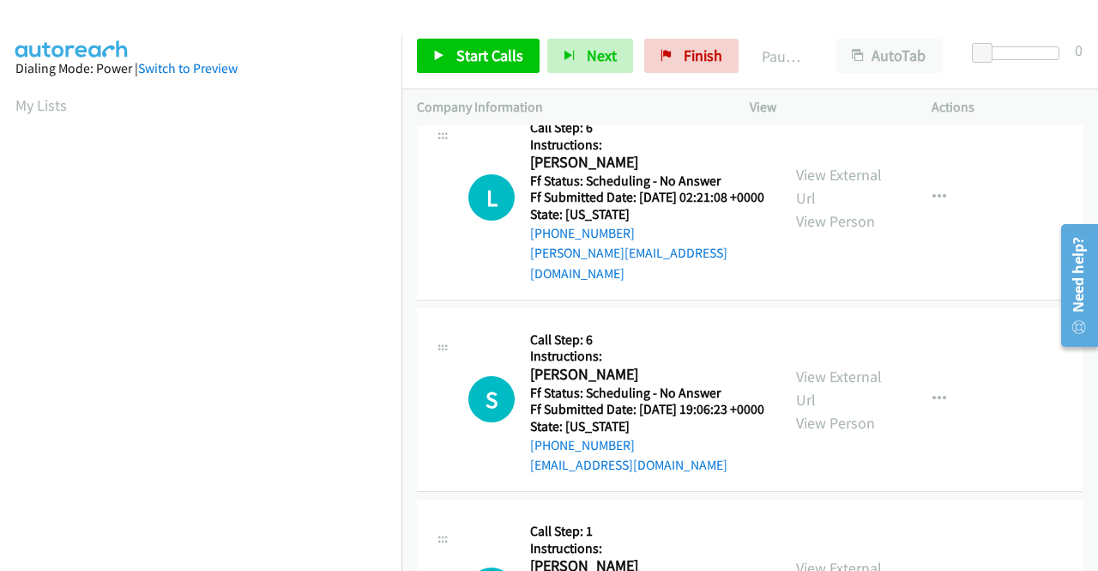
scroll to position [858, 0]
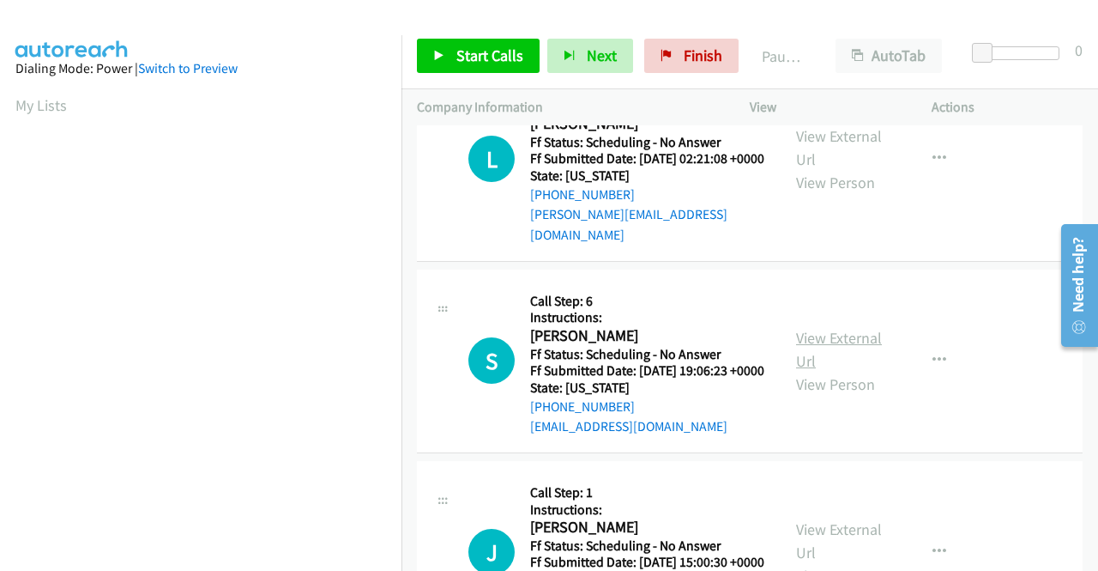
click at [823, 371] on link "View External Url" at bounding box center [839, 349] width 86 height 43
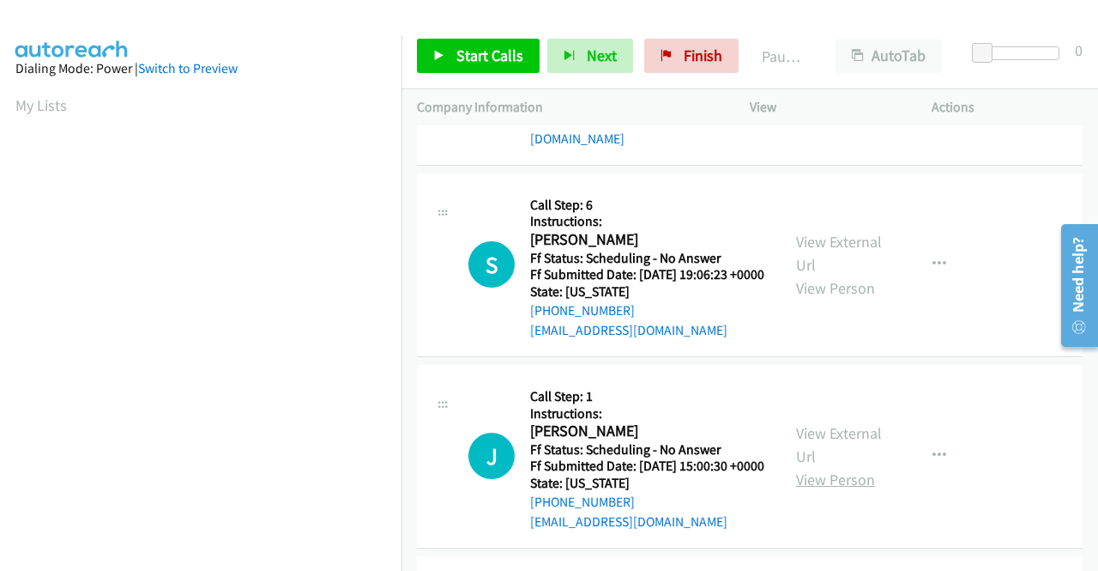
scroll to position [1115, 0]
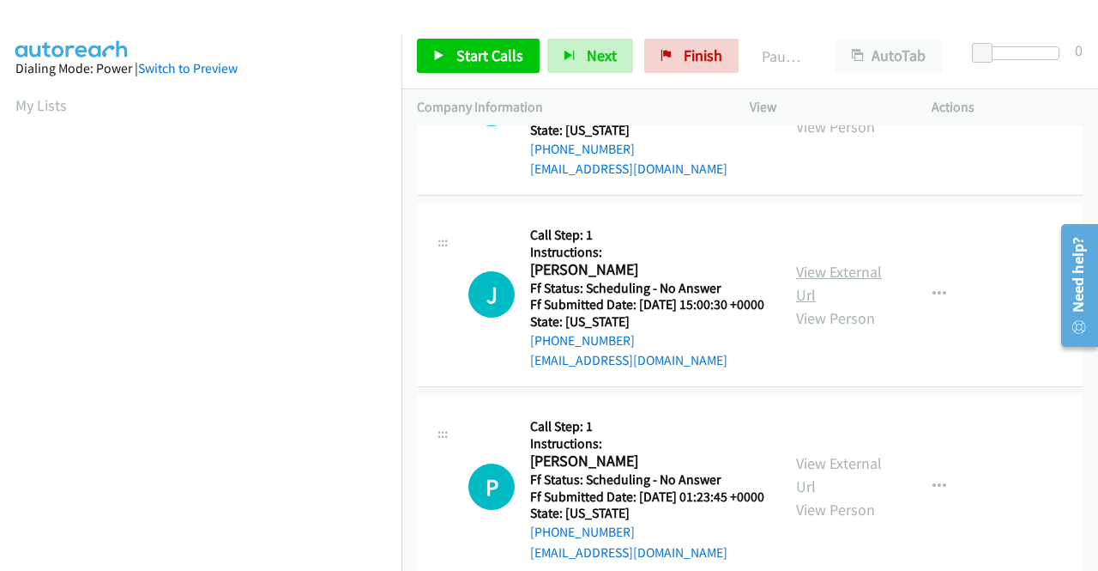
click at [810, 305] on link "View External Url" at bounding box center [839, 283] width 86 height 43
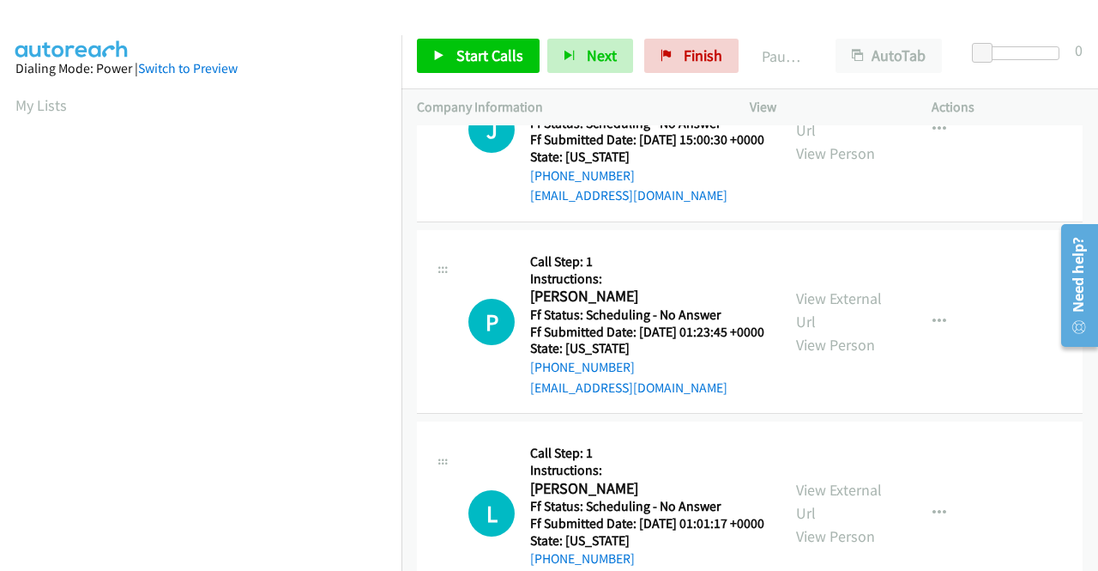
scroll to position [1287, 0]
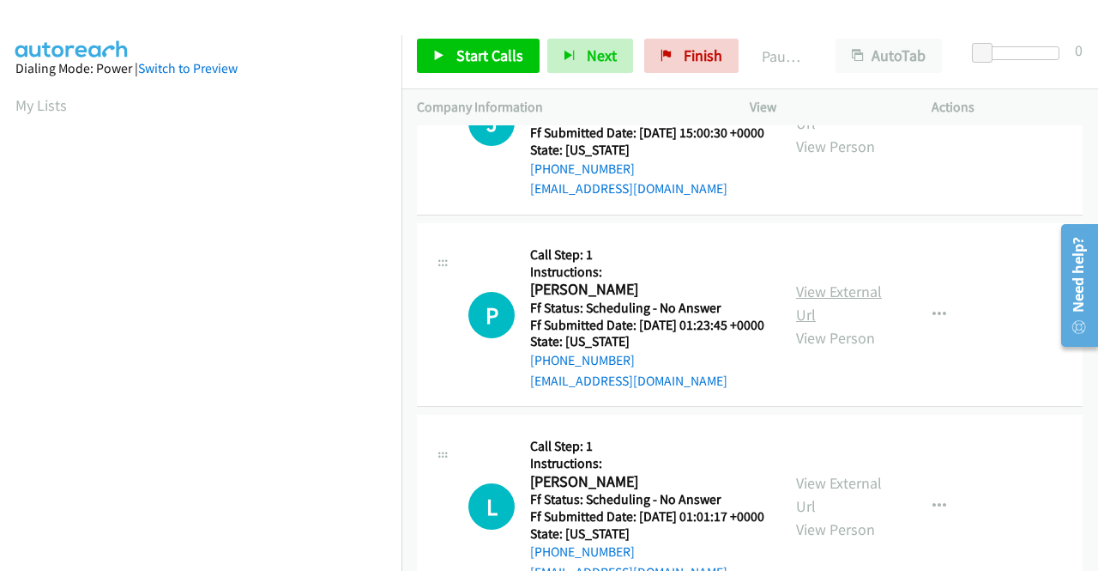
click at [845, 324] on link "View External Url" at bounding box center [839, 302] width 86 height 43
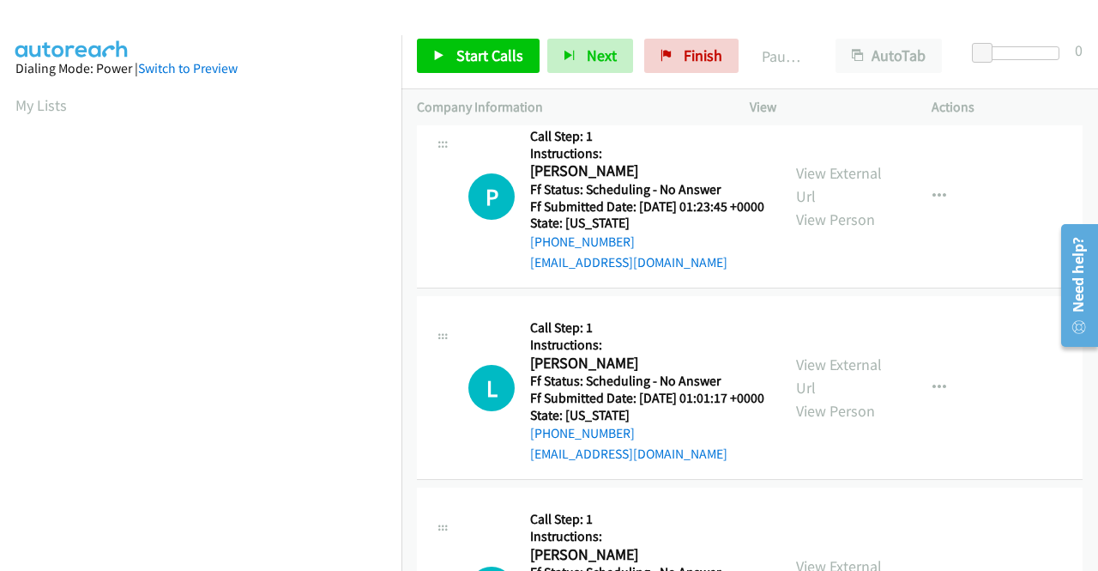
scroll to position [1459, 0]
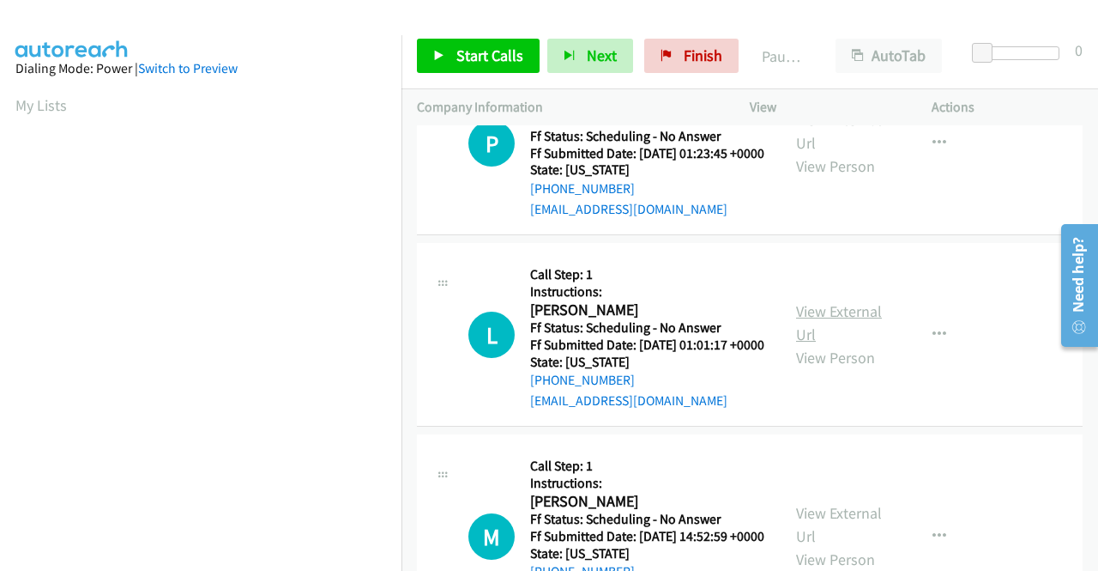
click at [831, 344] on link "View External Url" at bounding box center [839, 322] width 86 height 43
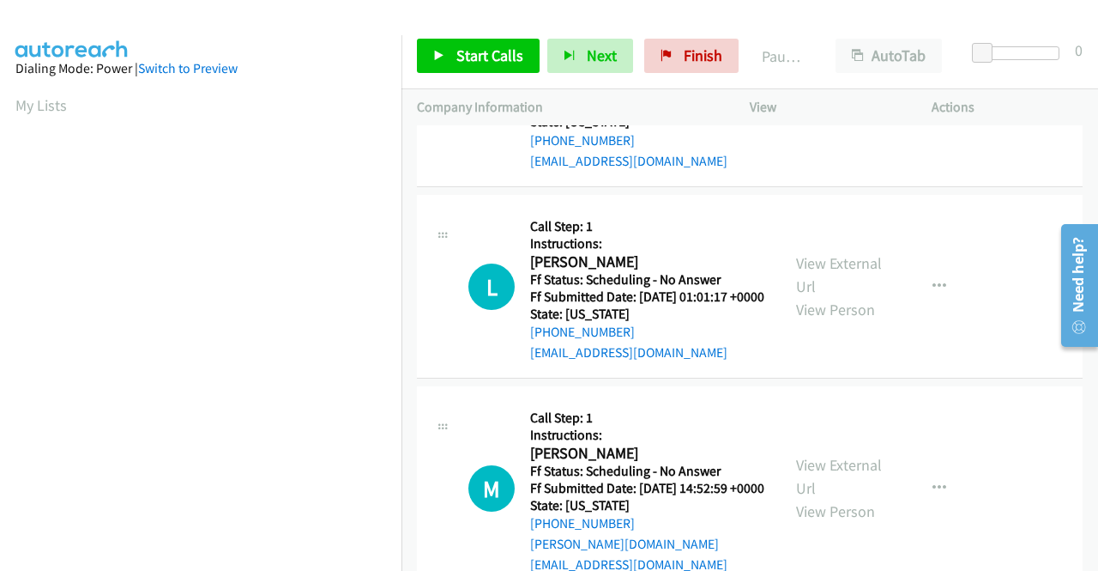
scroll to position [1716, 0]
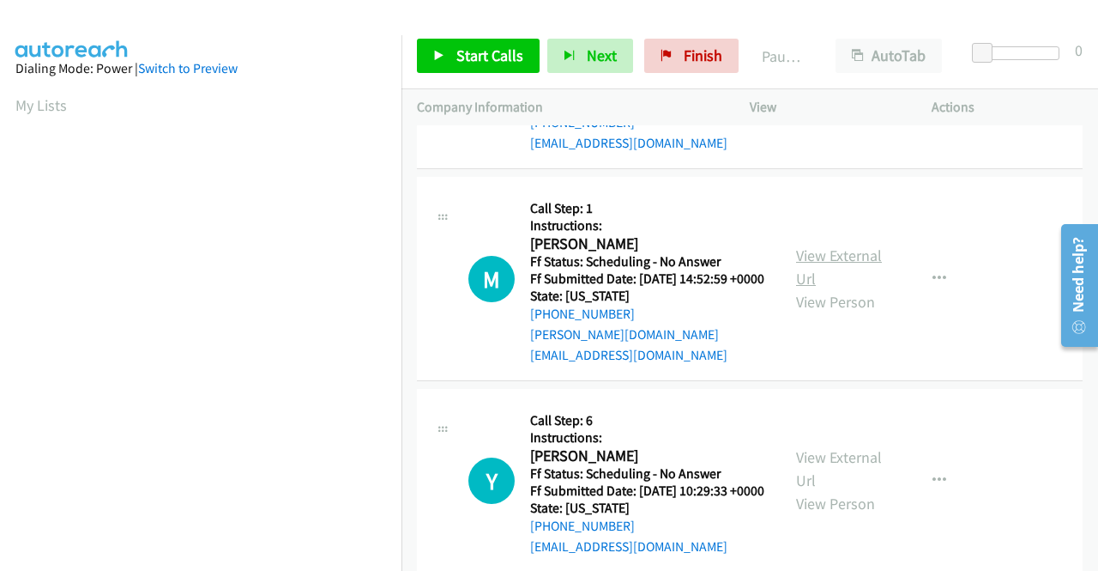
click at [825, 288] on link "View External Url" at bounding box center [839, 266] width 86 height 43
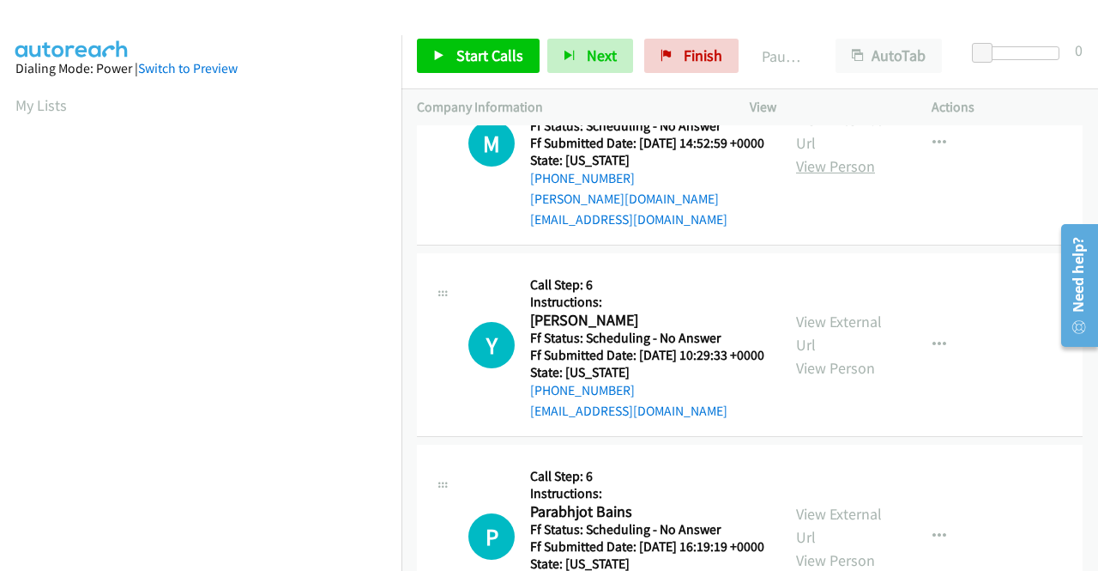
scroll to position [1888, 0]
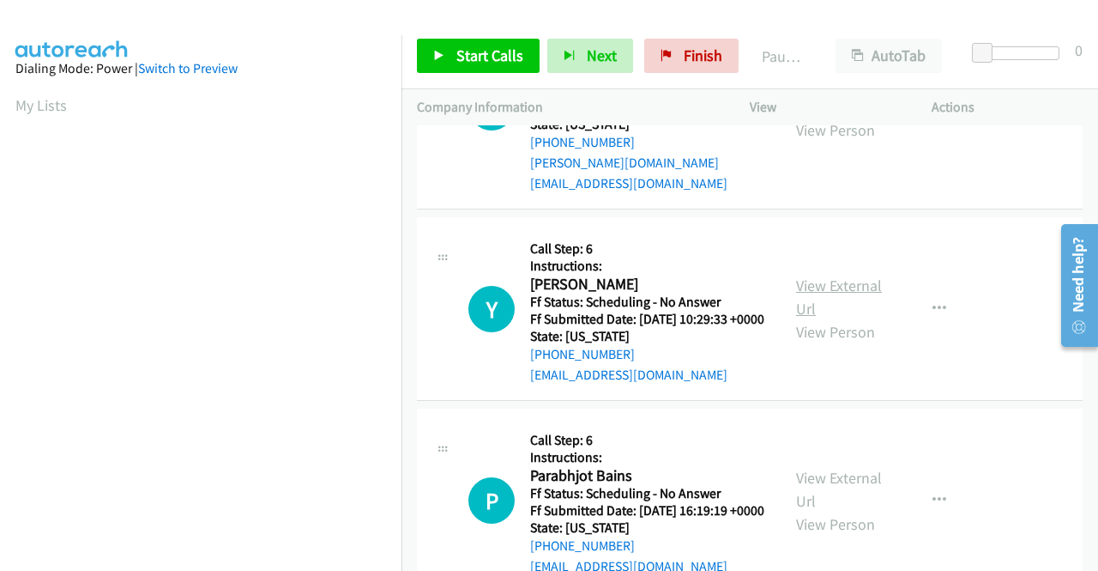
click at [855, 318] on link "View External Url" at bounding box center [839, 296] width 86 height 43
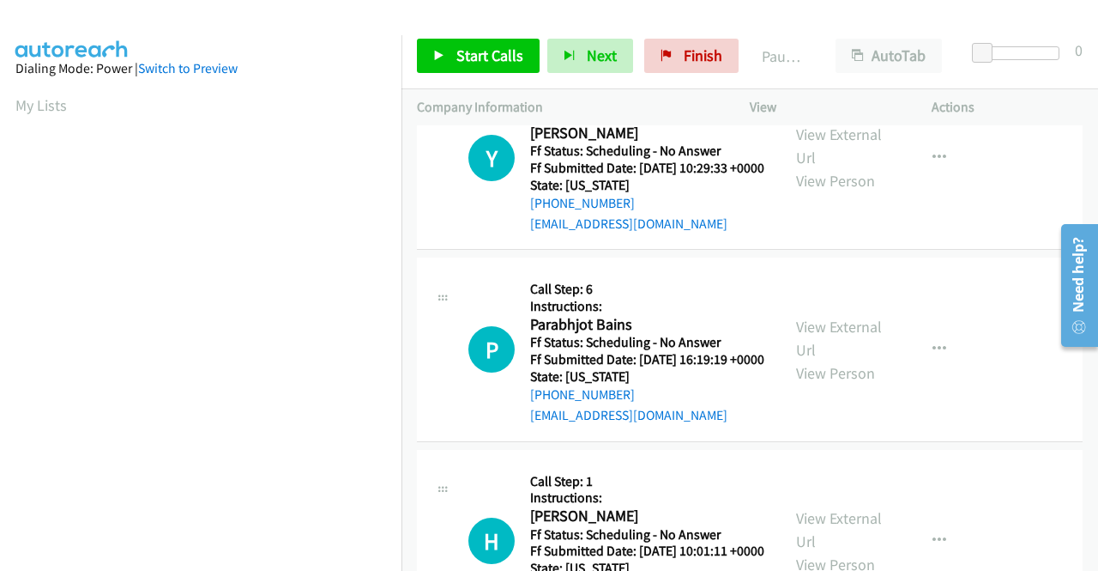
scroll to position [2059, 0]
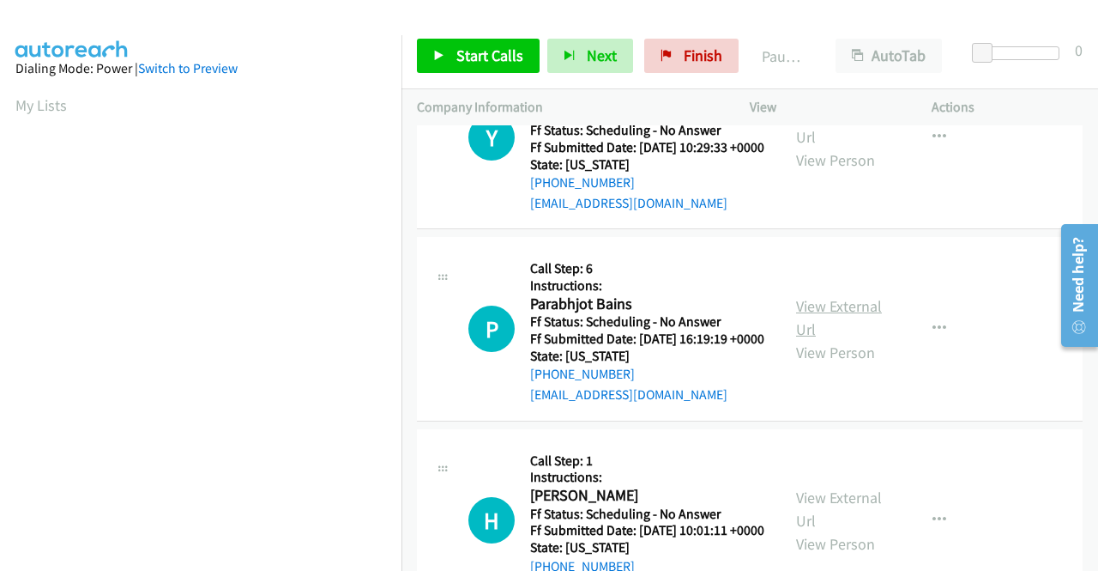
click at [825, 339] on link "View External Url" at bounding box center [839, 317] width 86 height 43
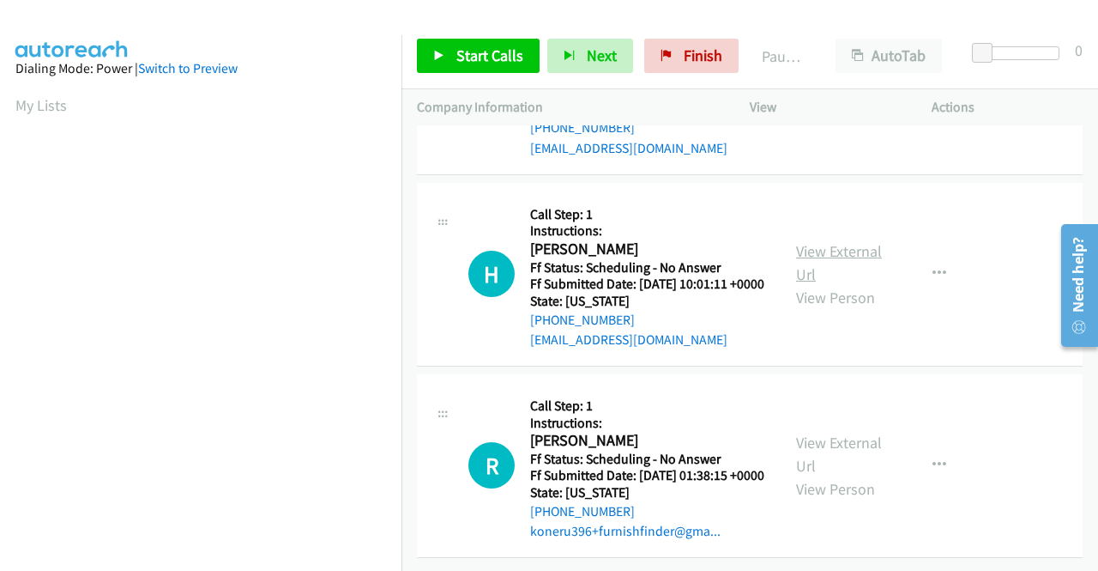
scroll to position [2317, 0]
click at [797, 284] on link "View External Url" at bounding box center [839, 262] width 86 height 43
click at [802, 432] on link "View External Url" at bounding box center [839, 453] width 86 height 43
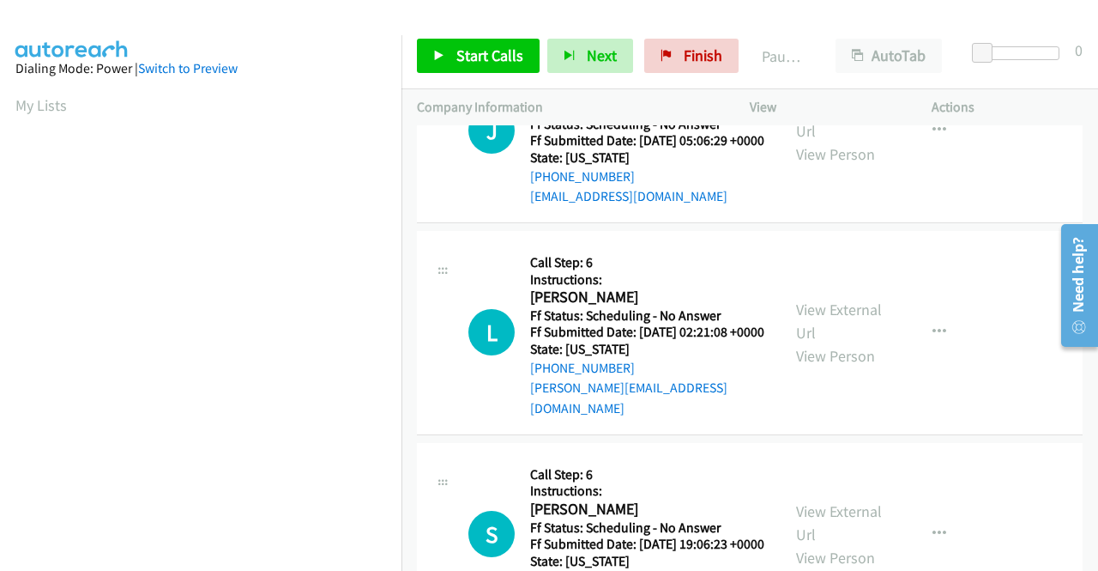
scroll to position [686, 0]
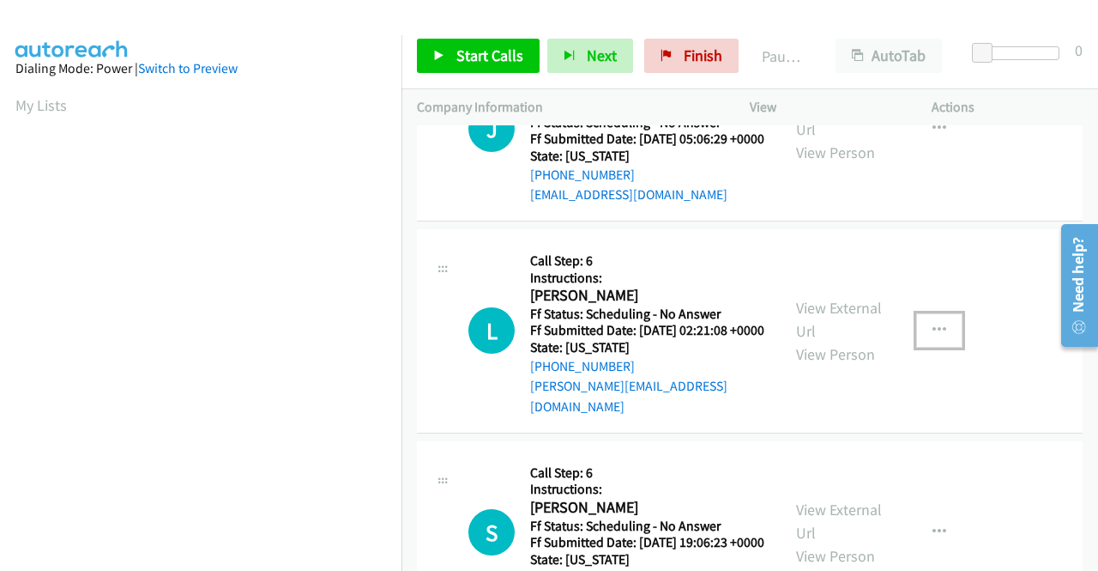
click at [933, 337] on icon "button" at bounding box center [940, 330] width 14 height 14
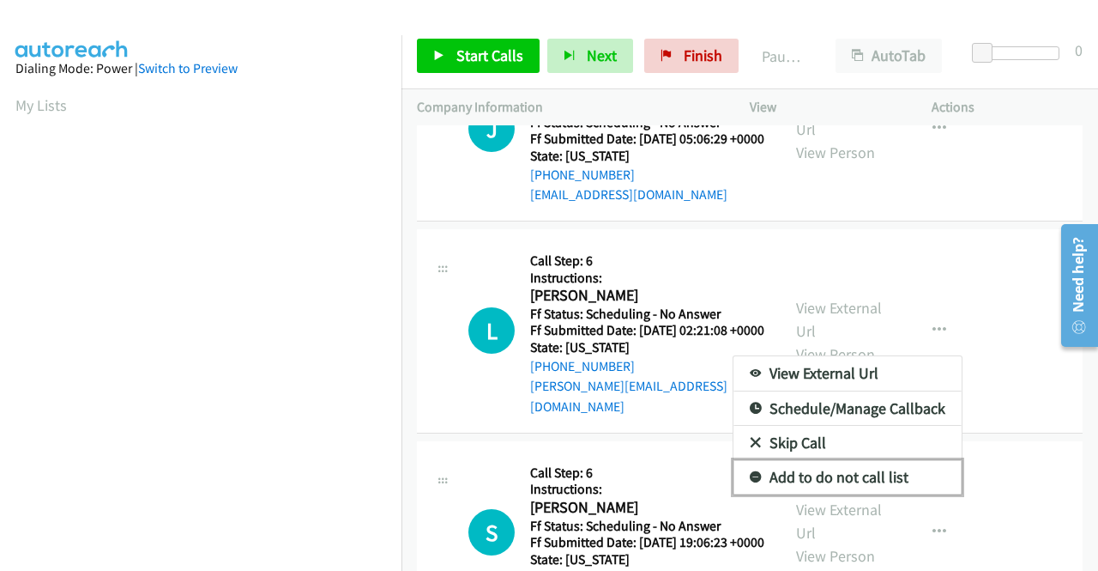
click at [858, 494] on link "Add to do not call list" at bounding box center [848, 477] width 228 height 34
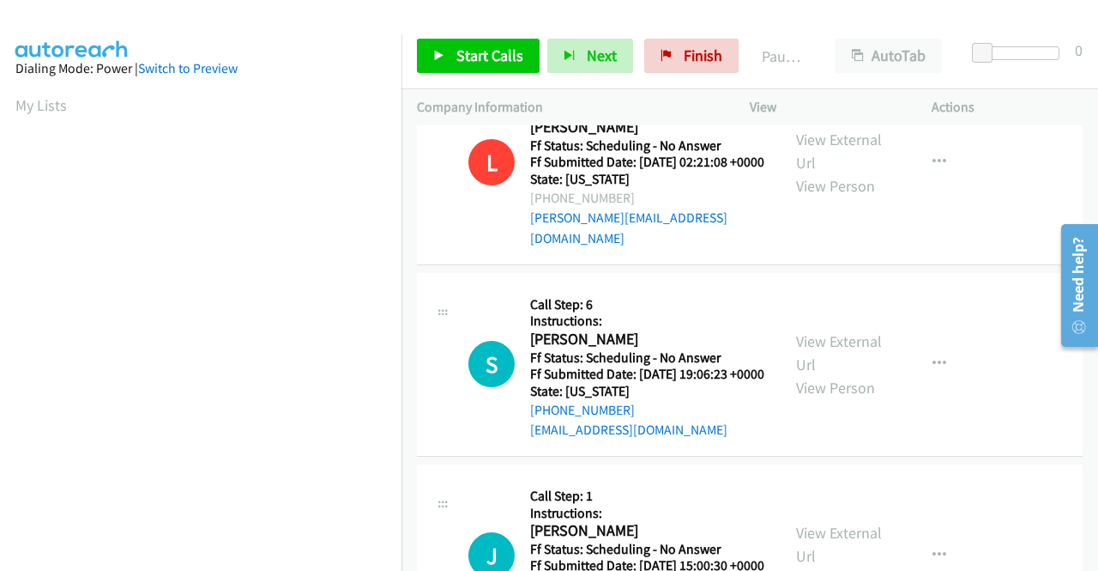
scroll to position [858, 0]
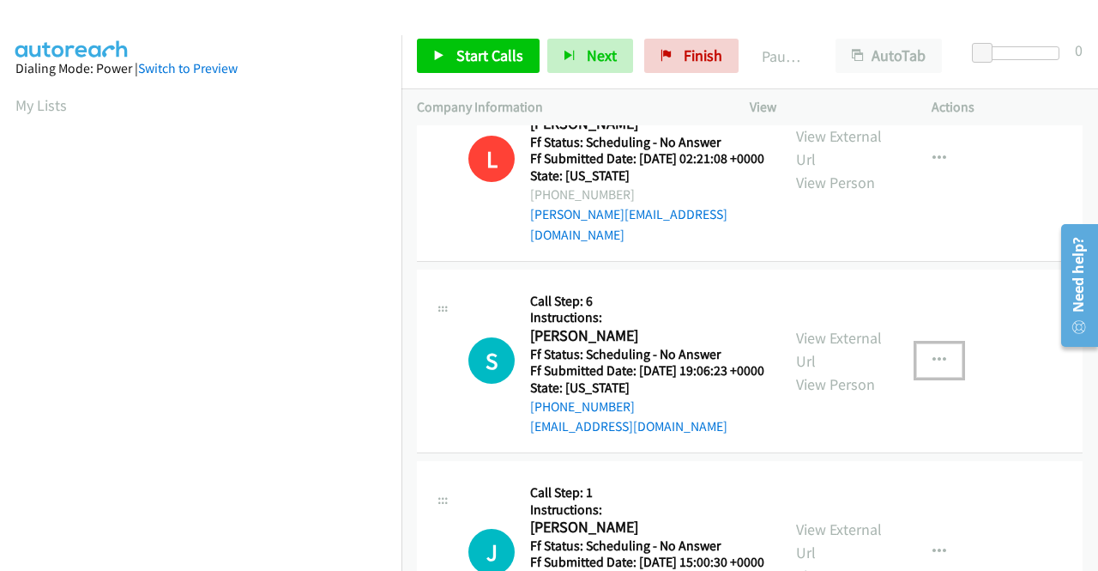
click at [921, 378] on button "button" at bounding box center [939, 360] width 46 height 34
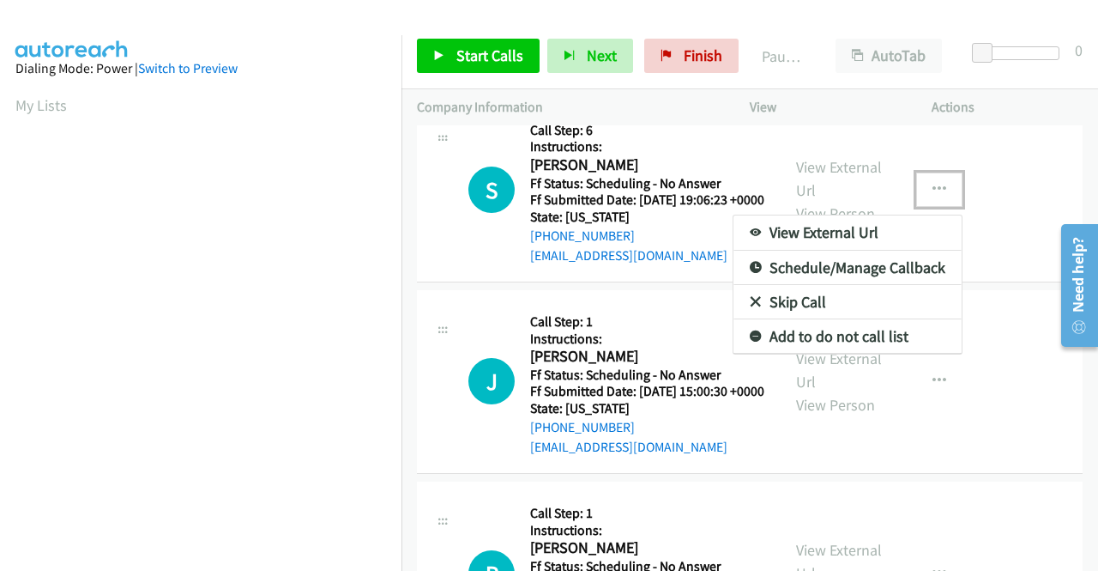
scroll to position [1030, 0]
click at [855, 353] on link "Add to do not call list" at bounding box center [848, 335] width 228 height 34
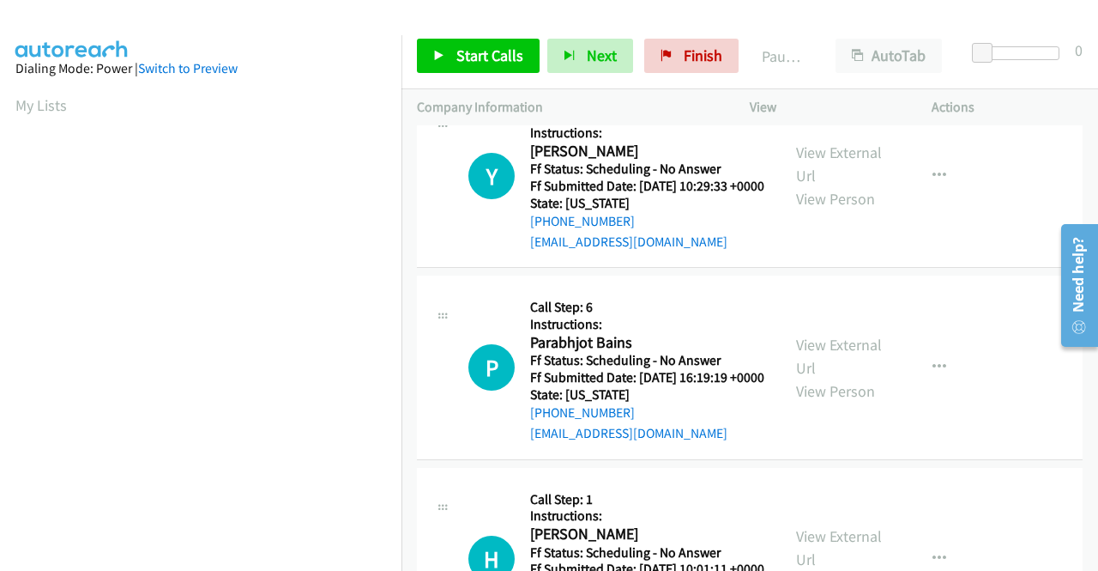
scroll to position [2059, 0]
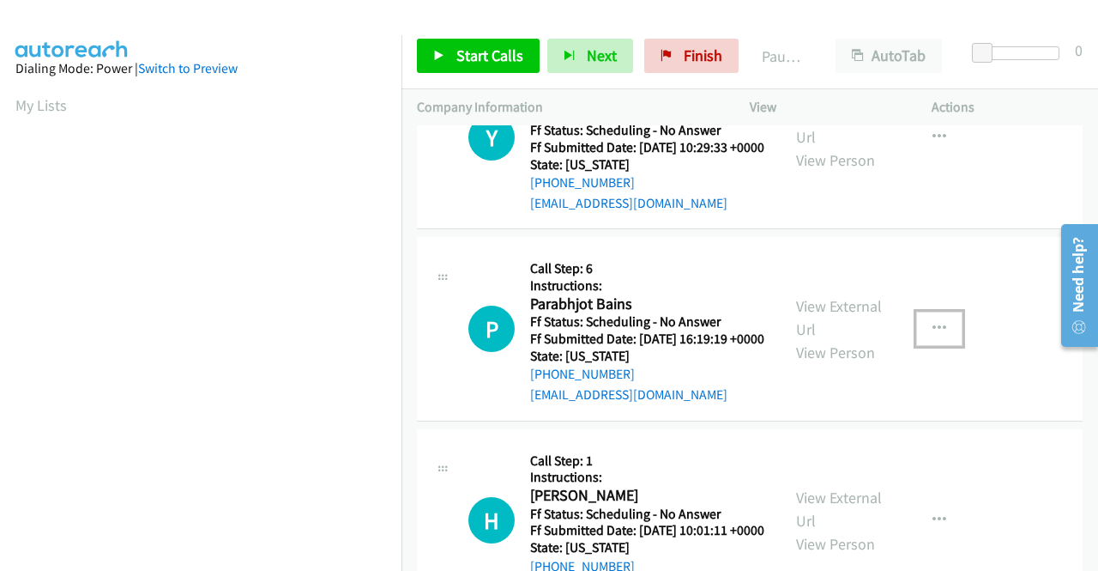
click at [933, 335] on icon "button" at bounding box center [940, 329] width 14 height 14
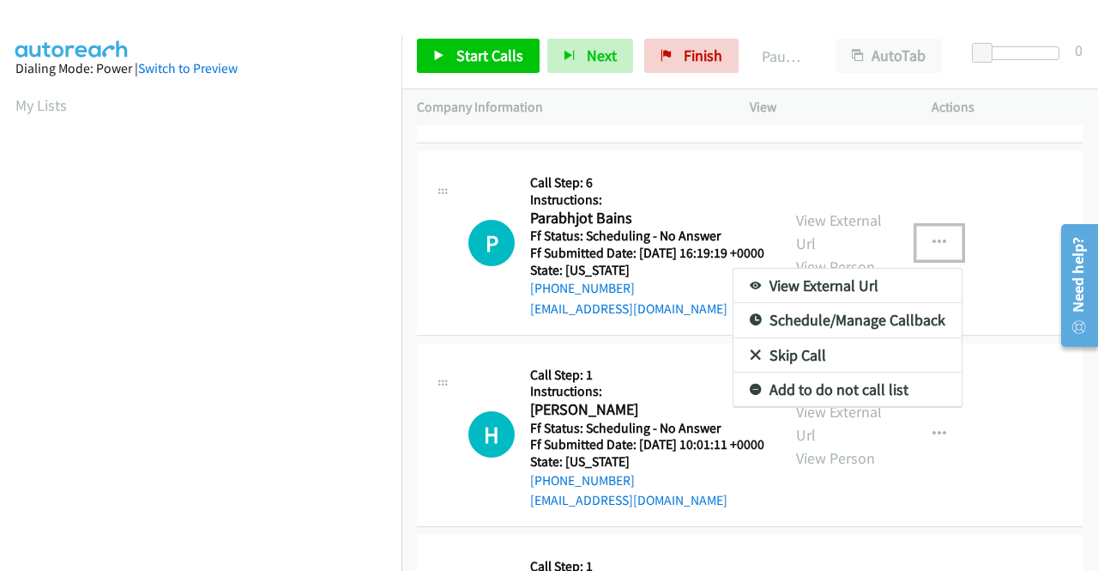
scroll to position [2231, 0]
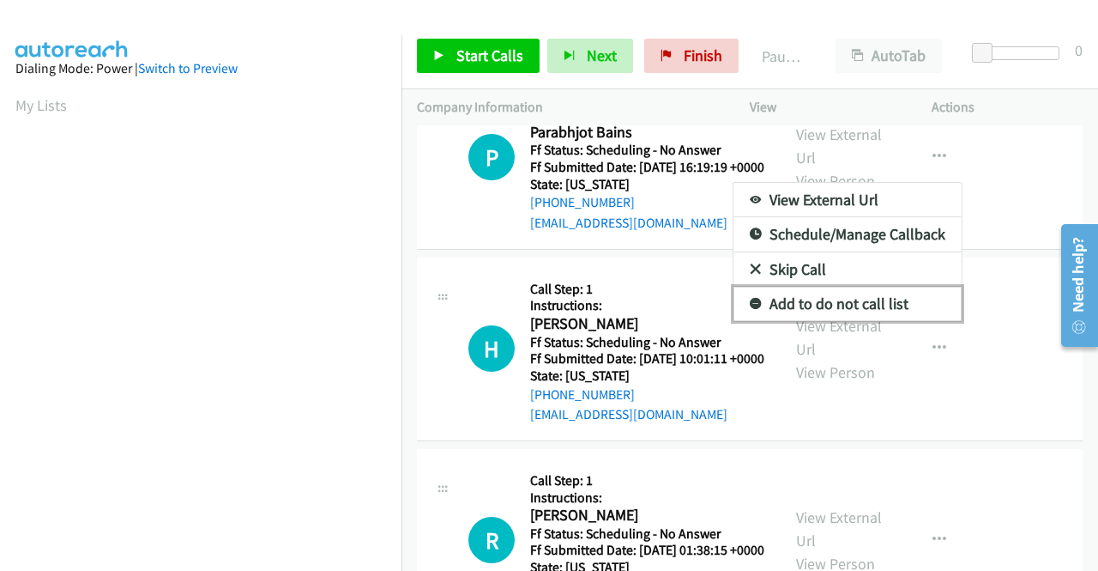
click at [858, 321] on link "Add to do not call list" at bounding box center [848, 304] width 228 height 34
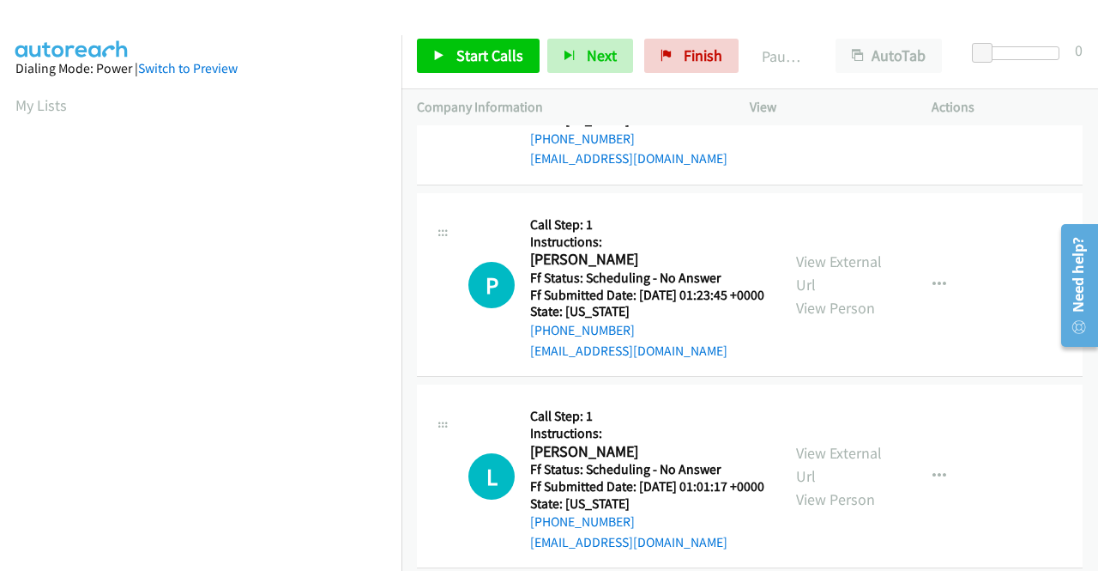
scroll to position [0, 0]
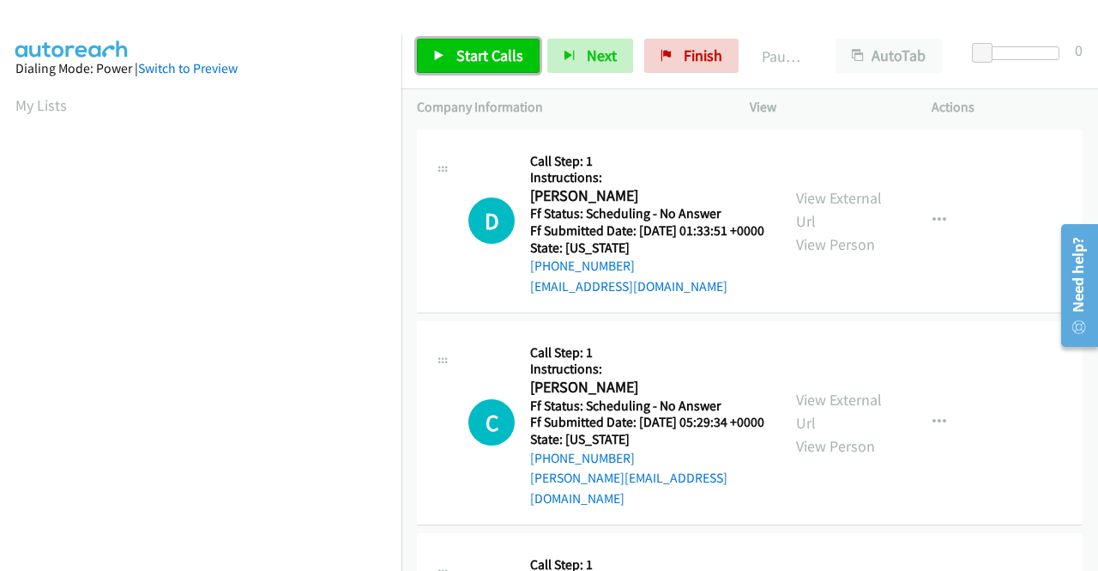
click at [496, 39] on link "Start Calls" at bounding box center [478, 56] width 123 height 34
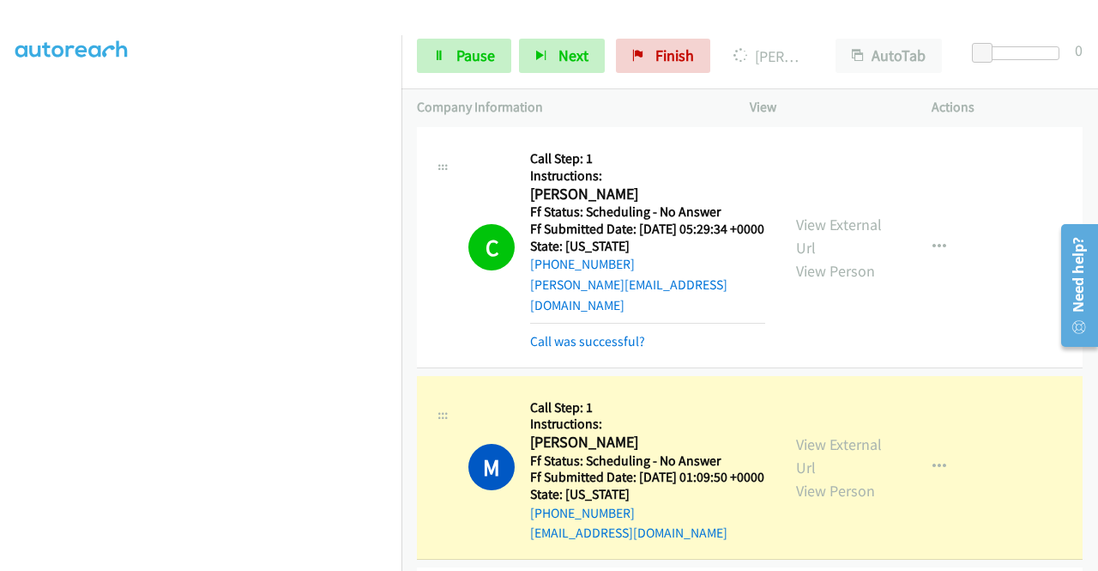
scroll to position [343, 0]
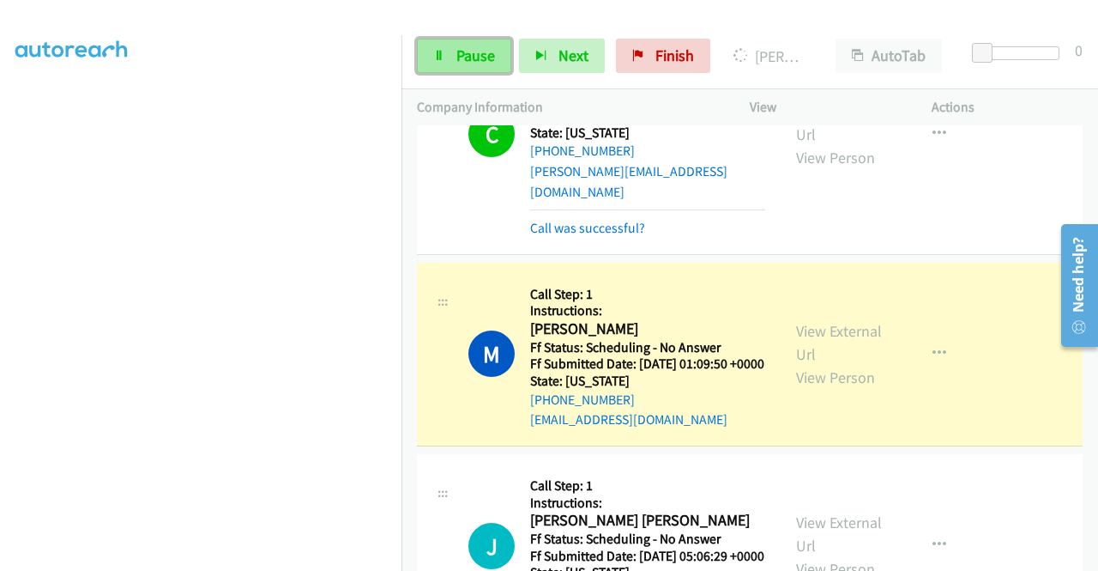
click at [486, 47] on span "Pause" at bounding box center [475, 55] width 39 height 20
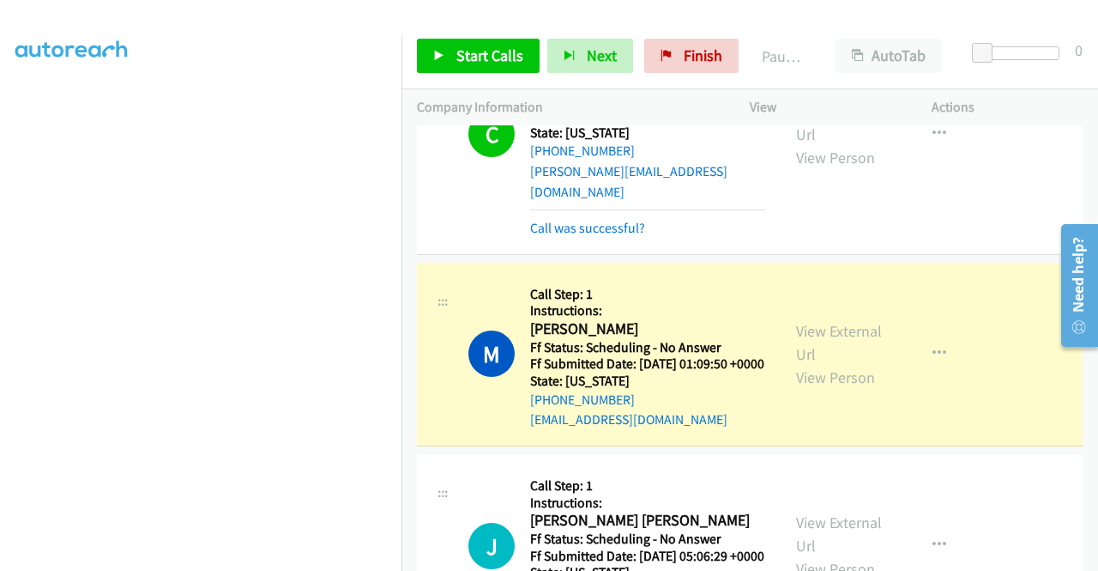
scroll to position [0, 0]
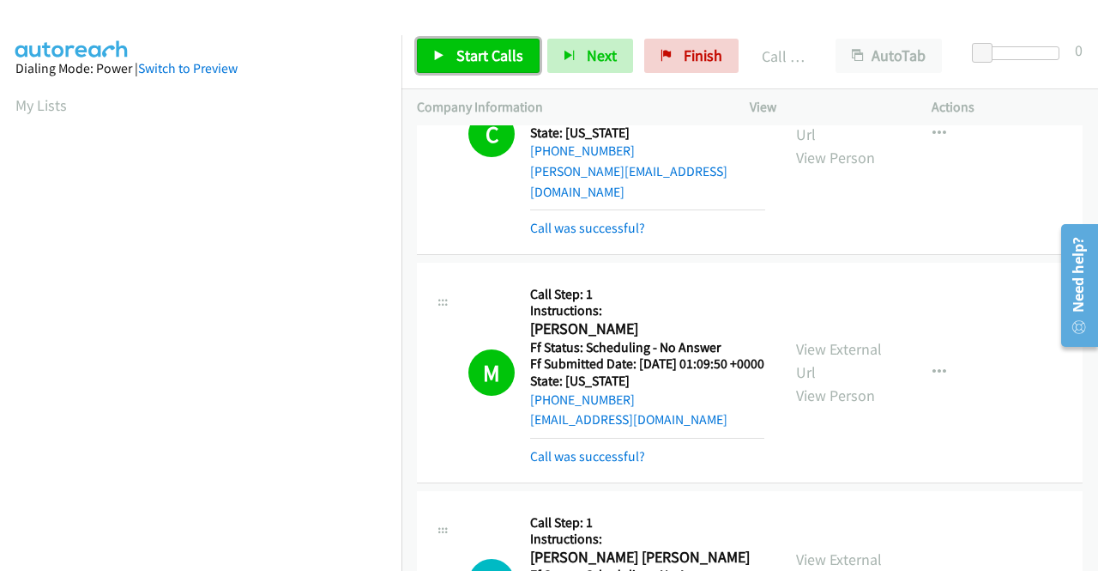
click at [495, 61] on span "Start Calls" at bounding box center [489, 55] width 67 height 20
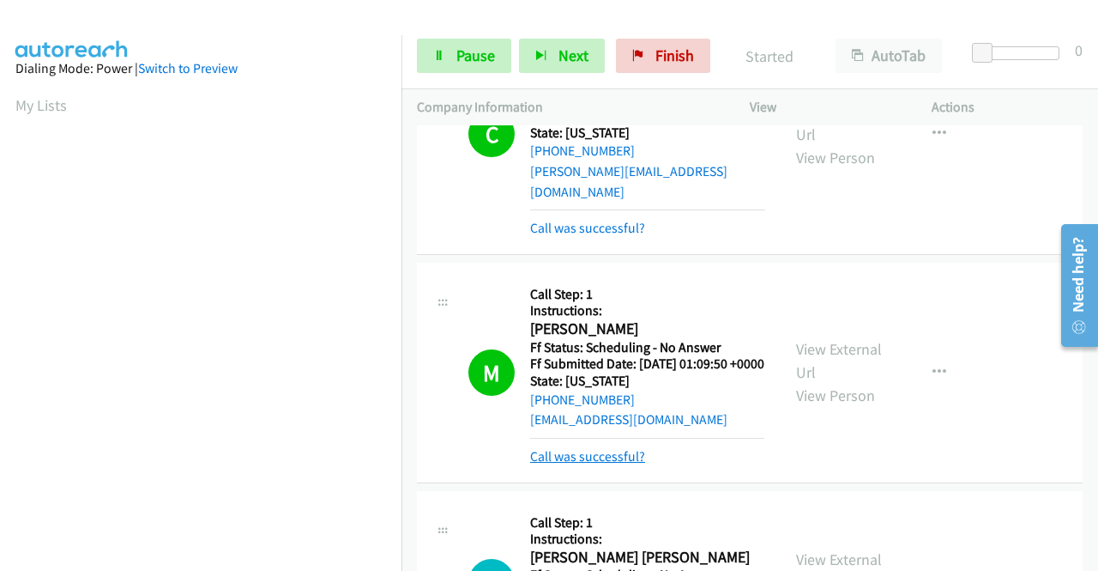
click at [583, 464] on link "Call was successful?" at bounding box center [587, 456] width 115 height 16
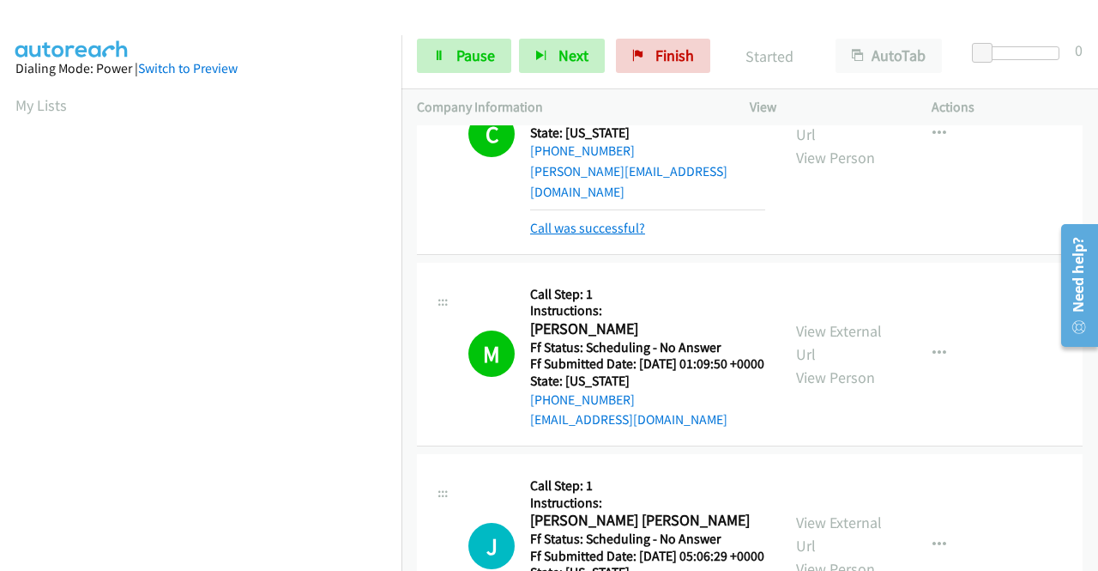
click at [610, 236] on link "Call was successful?" at bounding box center [587, 228] width 115 height 16
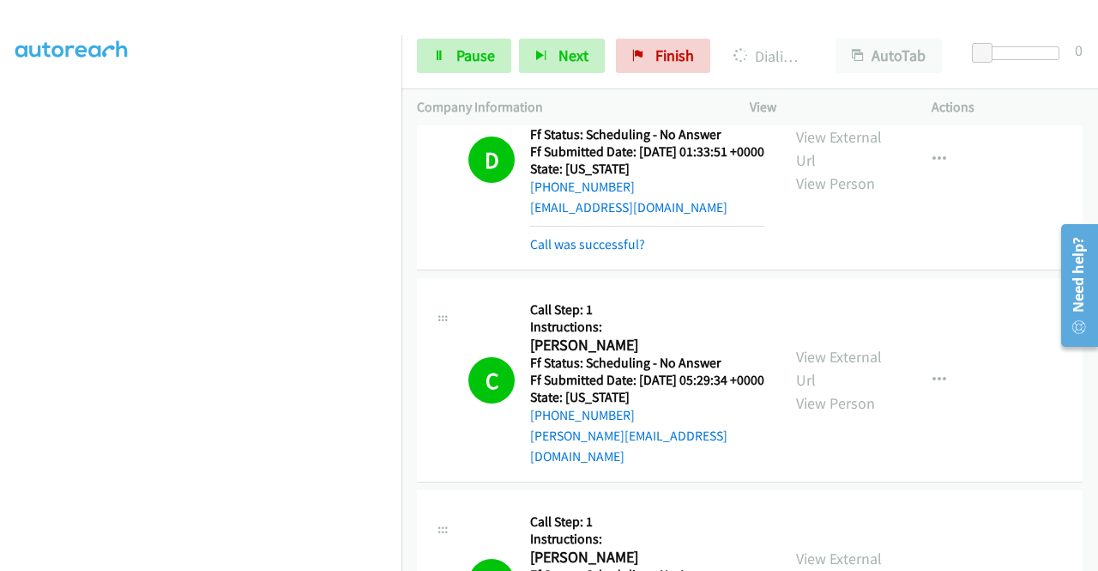
scroll to position [67, 0]
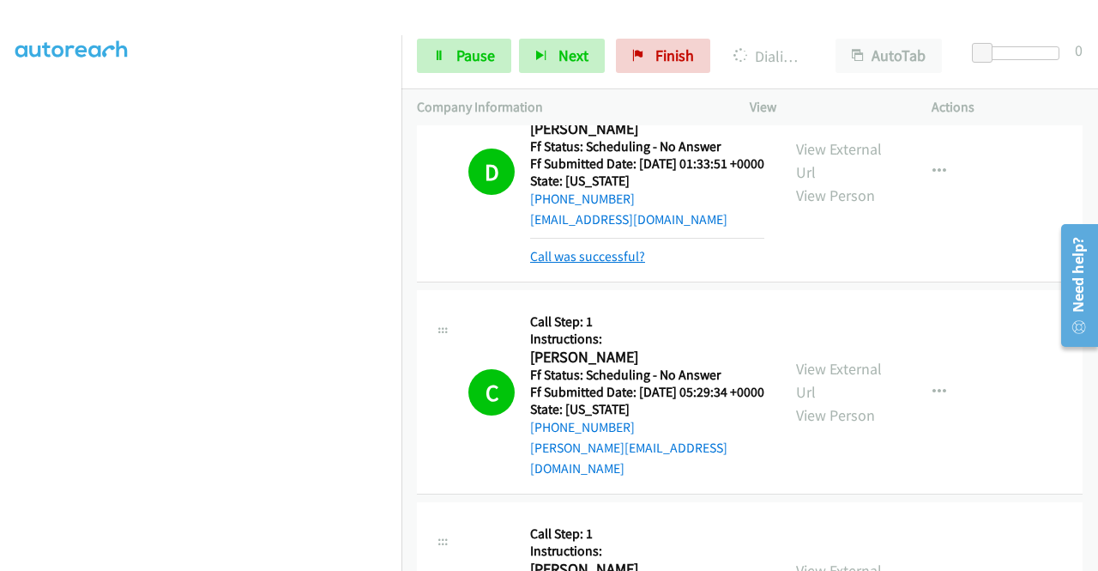
click at [625, 264] on link "Call was successful?" at bounding box center [587, 256] width 115 height 16
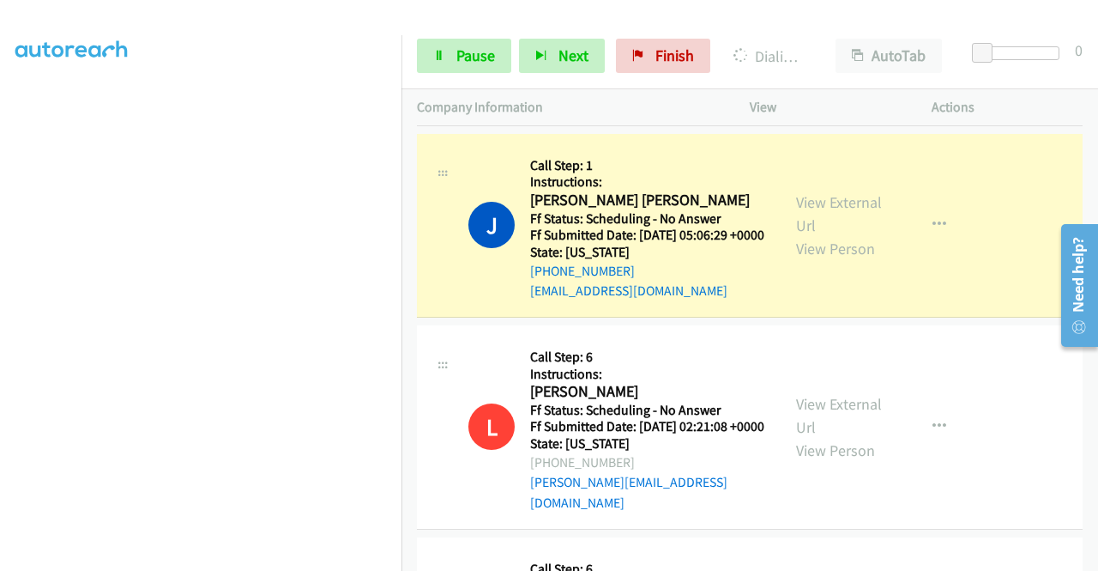
scroll to position [601, 0]
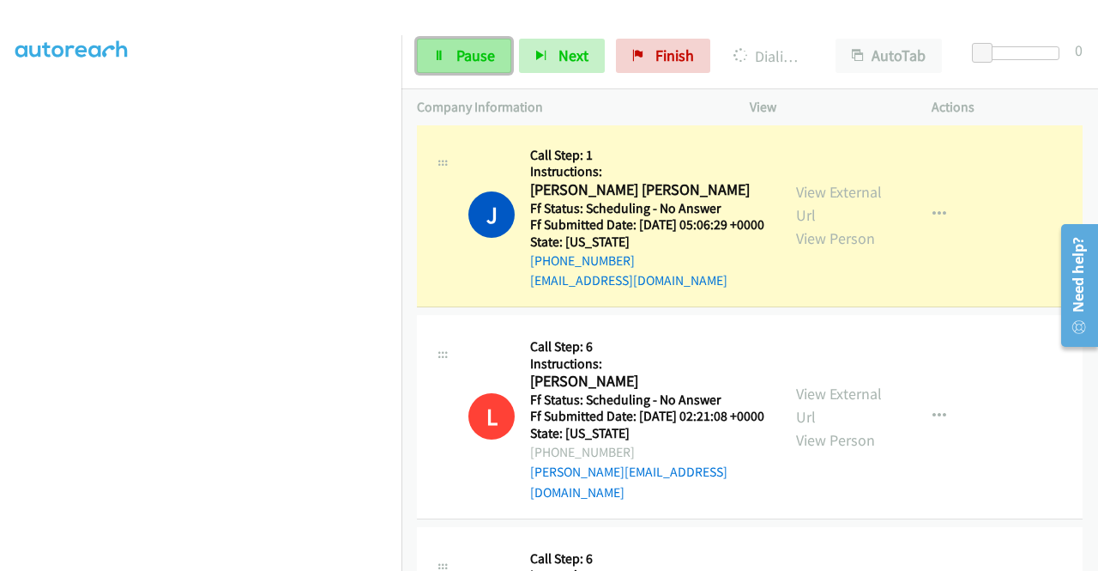
click at [465, 61] on span "Pause" at bounding box center [475, 55] width 39 height 20
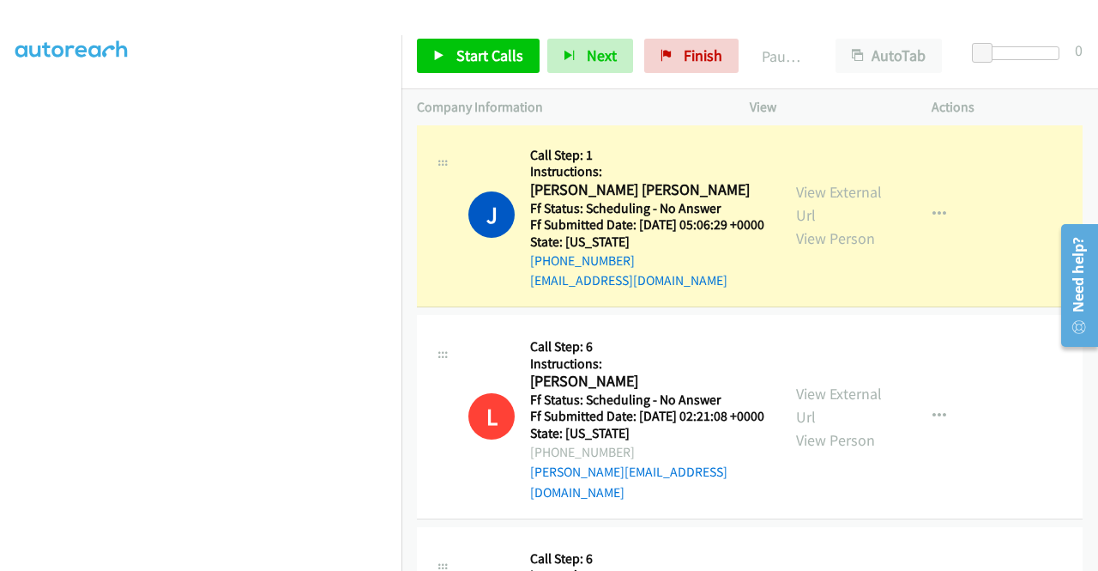
scroll to position [0, 0]
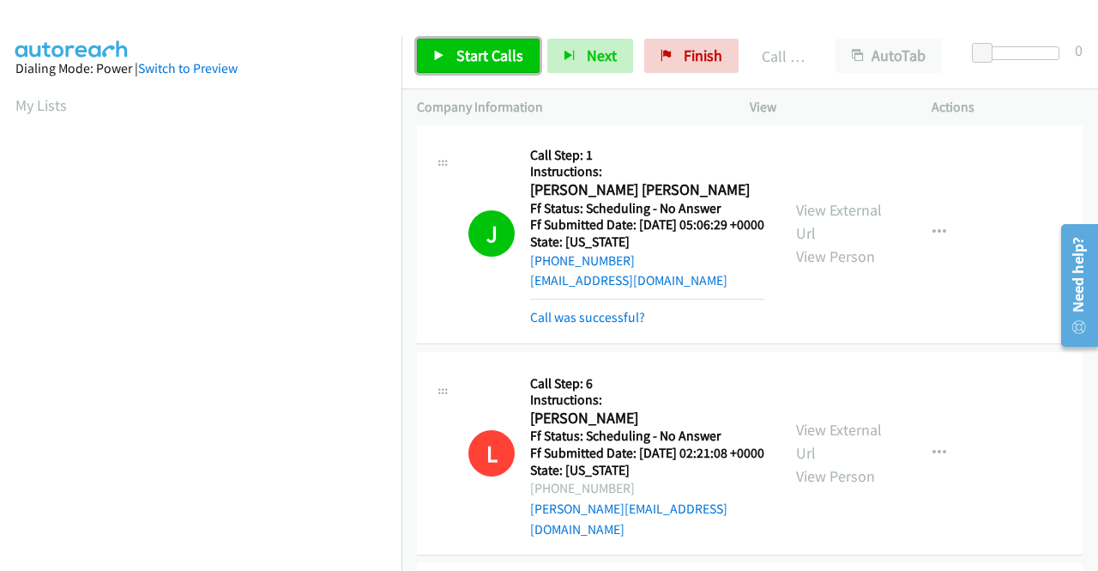
click at [498, 58] on span "Start Calls" at bounding box center [489, 55] width 67 height 20
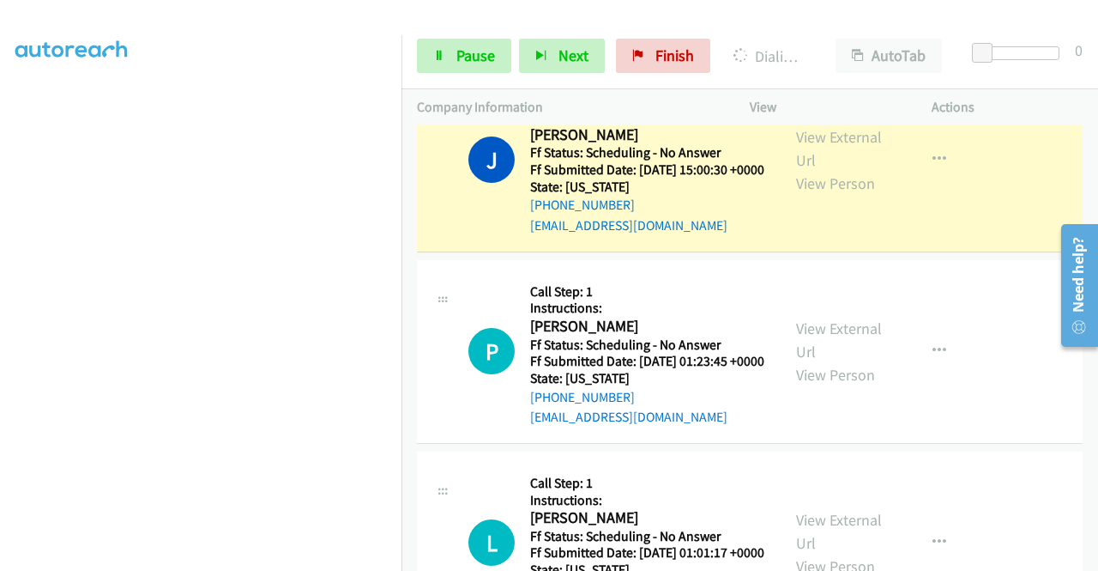
scroll to position [343, 0]
click at [484, 56] on span "Pause" at bounding box center [475, 55] width 39 height 20
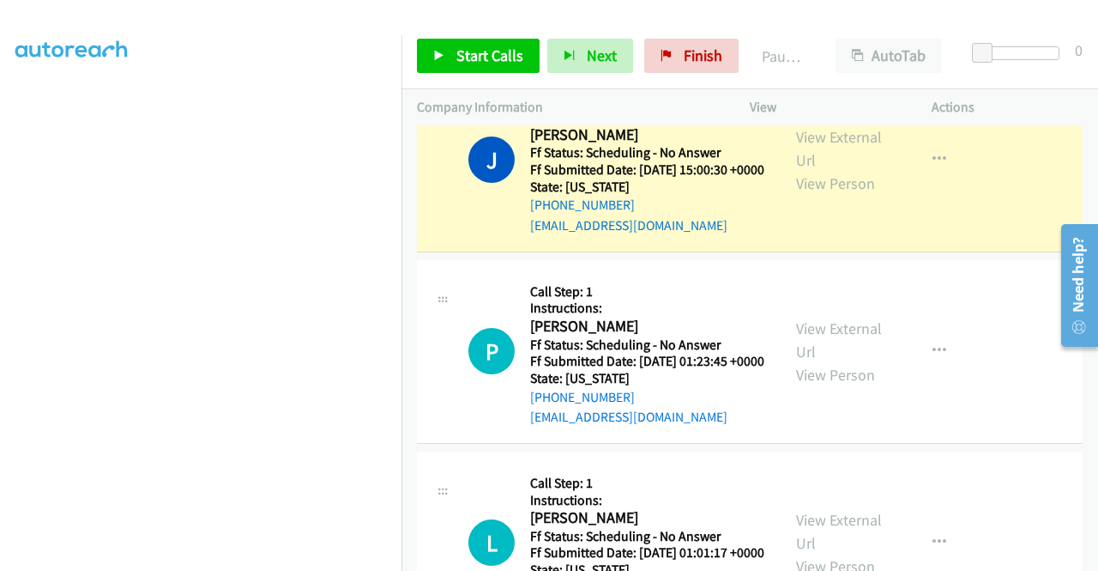
scroll to position [354, 0]
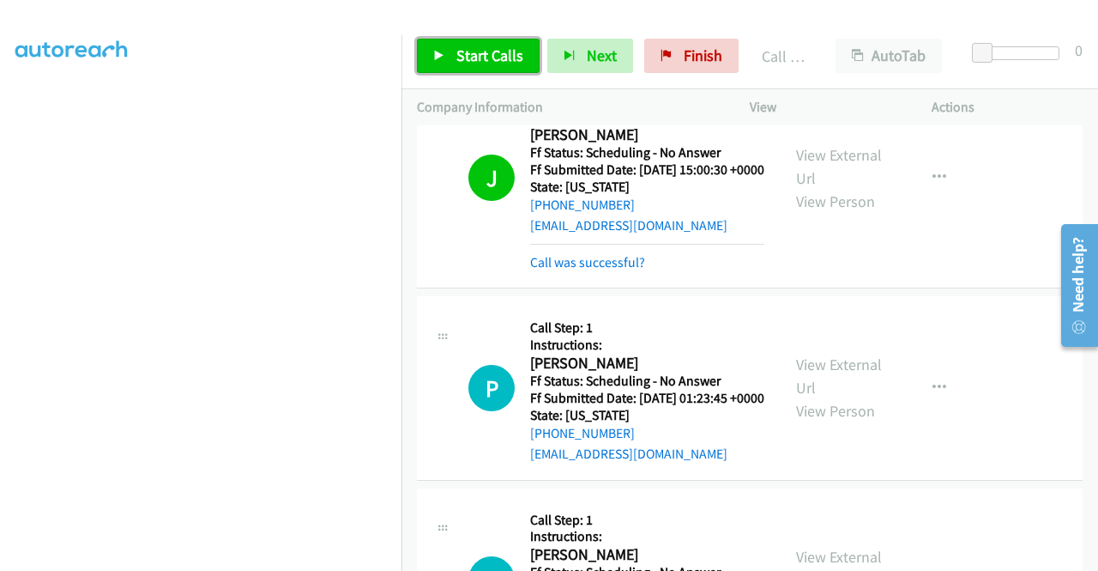
click at [482, 61] on span "Start Calls" at bounding box center [489, 55] width 67 height 20
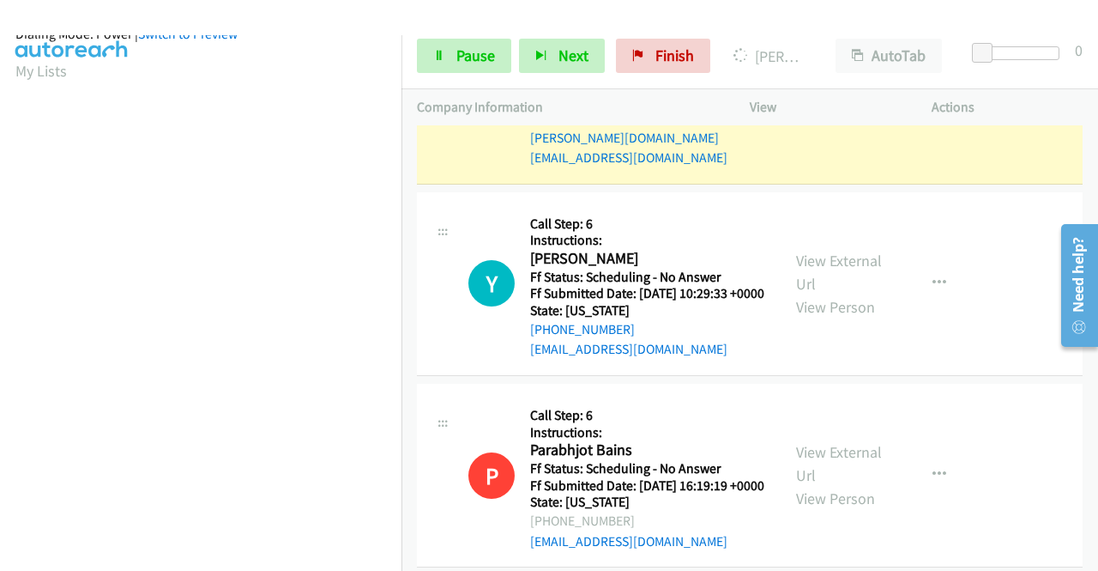
scroll to position [292, 0]
click at [490, 49] on span "Pause" at bounding box center [475, 55] width 39 height 20
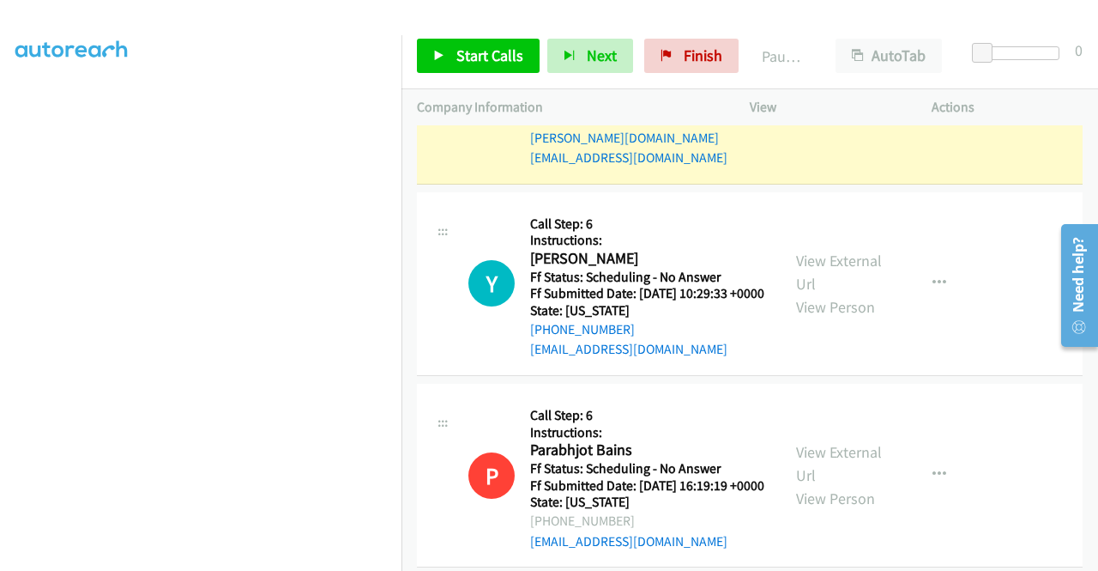
scroll to position [0, 0]
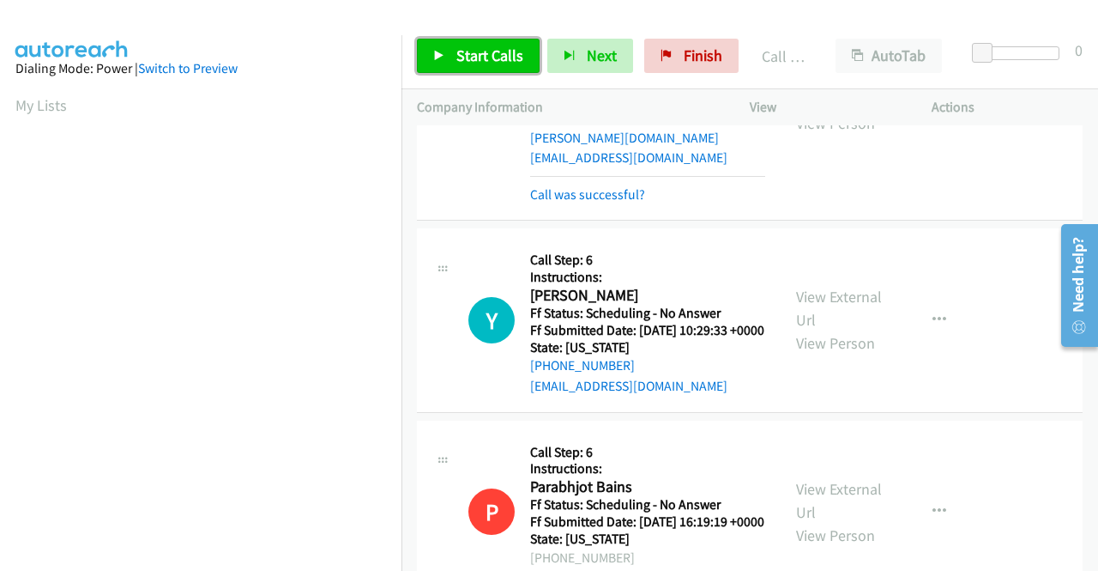
click at [451, 49] on link "Start Calls" at bounding box center [478, 56] width 123 height 34
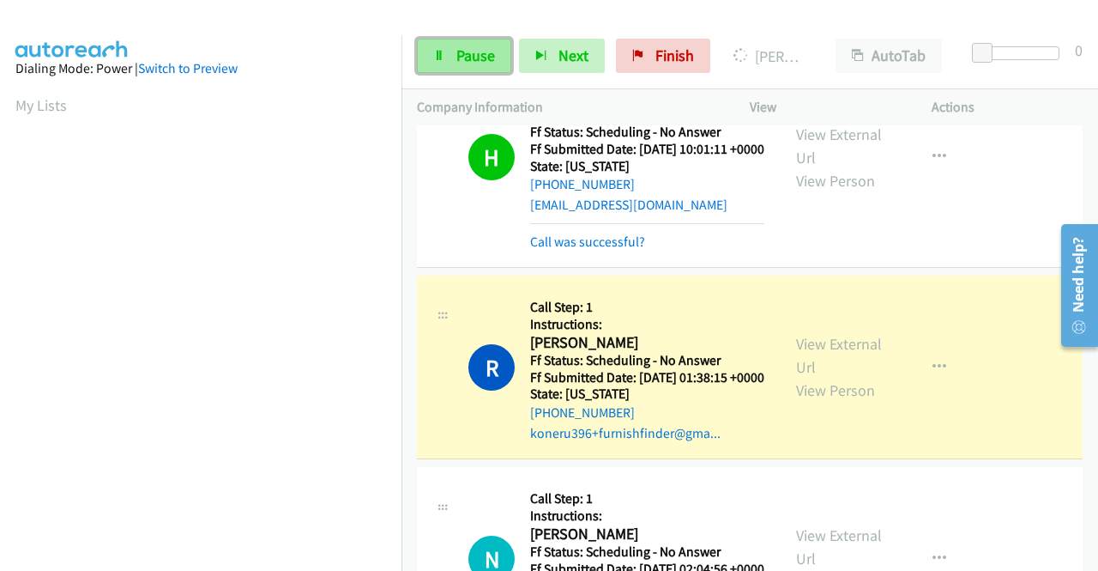
click at [477, 64] on span "Pause" at bounding box center [475, 55] width 39 height 20
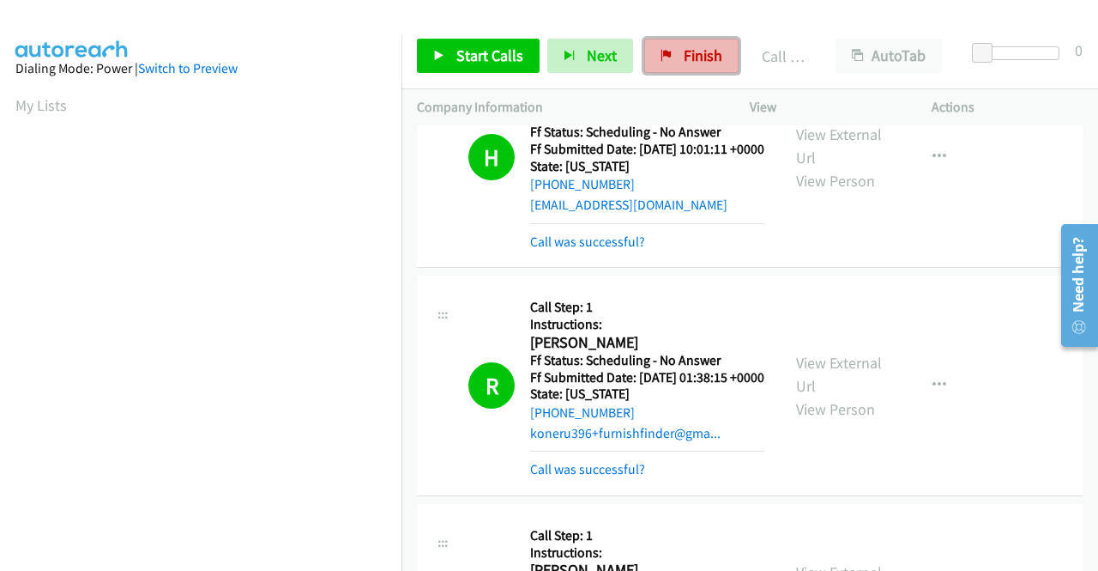
click at [695, 59] on span "Finish" at bounding box center [703, 55] width 39 height 20
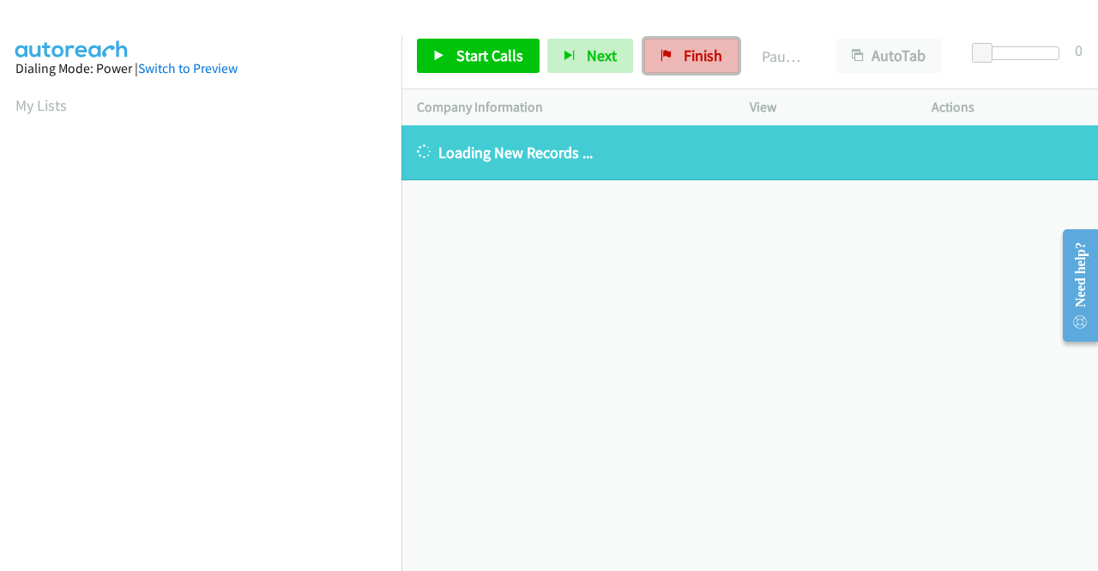
click at [690, 45] on span "Finish" at bounding box center [703, 55] width 39 height 20
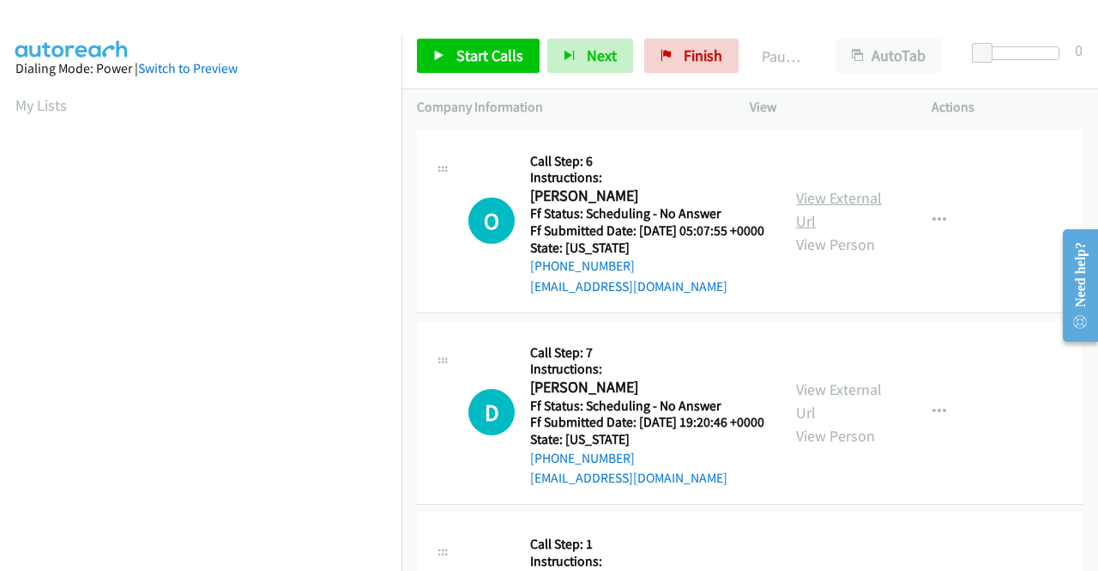
click at [837, 210] on link "View External Url" at bounding box center [839, 209] width 86 height 43
click at [836, 412] on link "View External Url" at bounding box center [839, 400] width 86 height 43
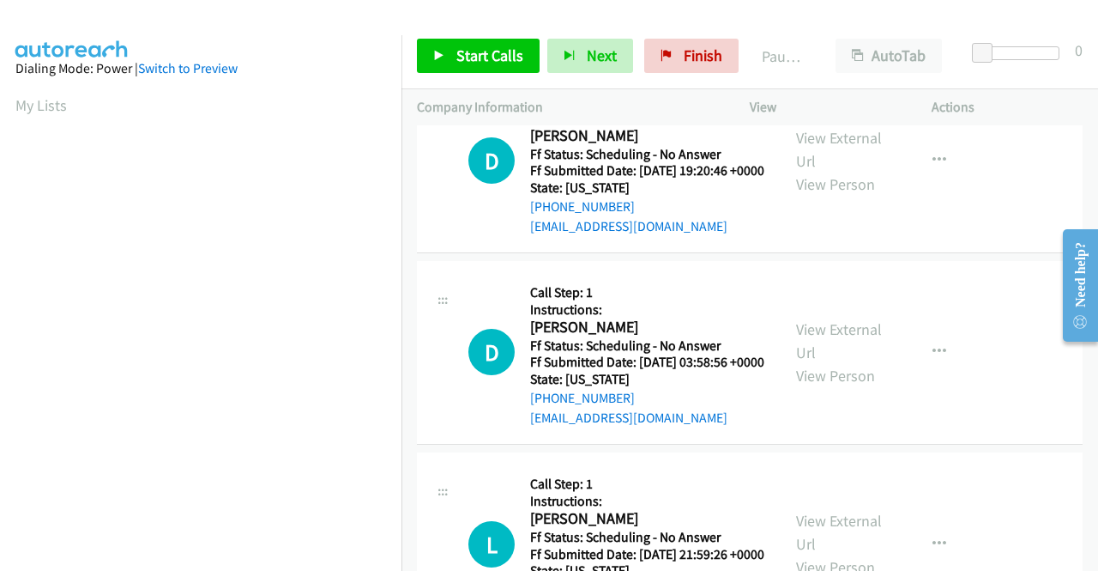
scroll to position [257, 0]
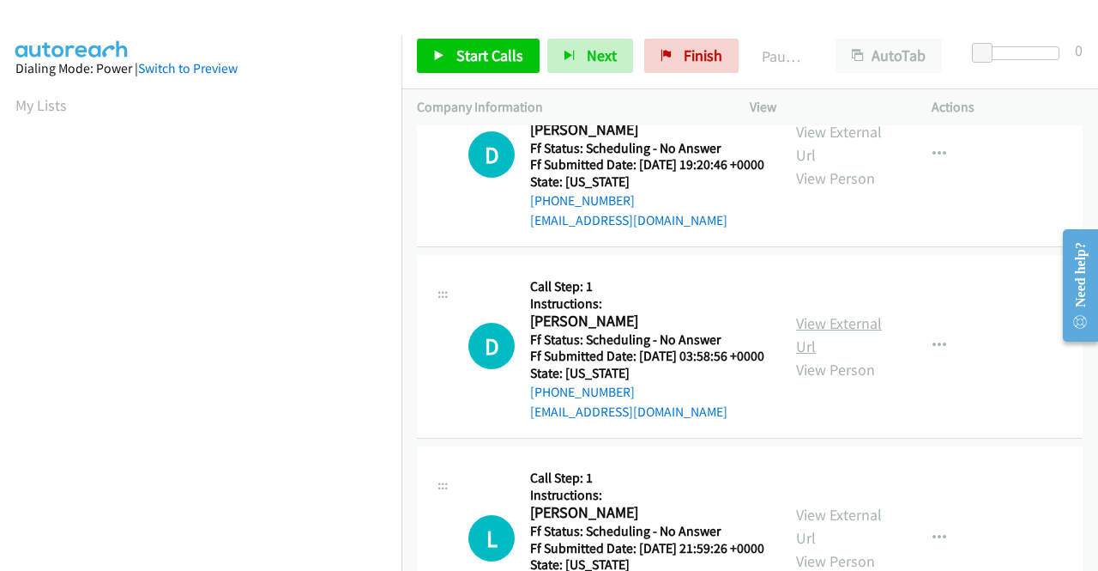
click at [839, 356] on link "View External Url" at bounding box center [839, 334] width 86 height 43
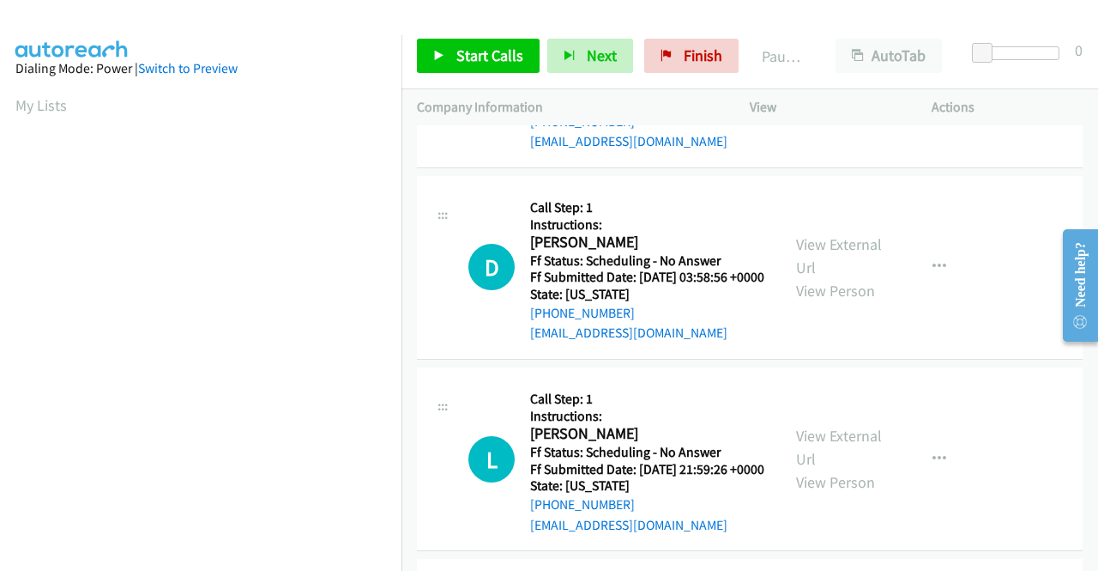
scroll to position [515, 0]
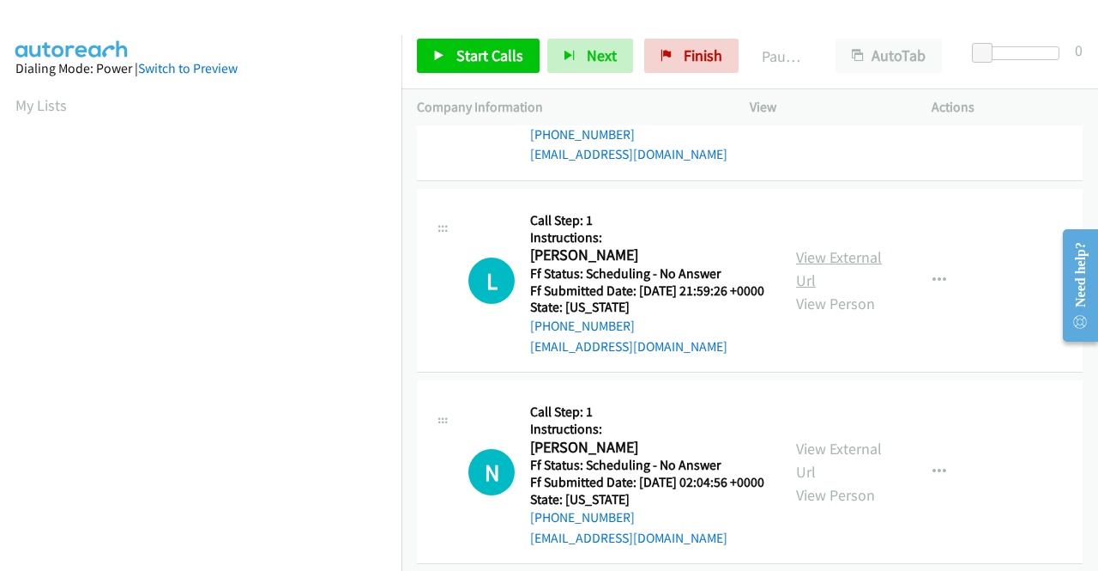
click at [861, 290] on link "View External Url" at bounding box center [839, 268] width 86 height 43
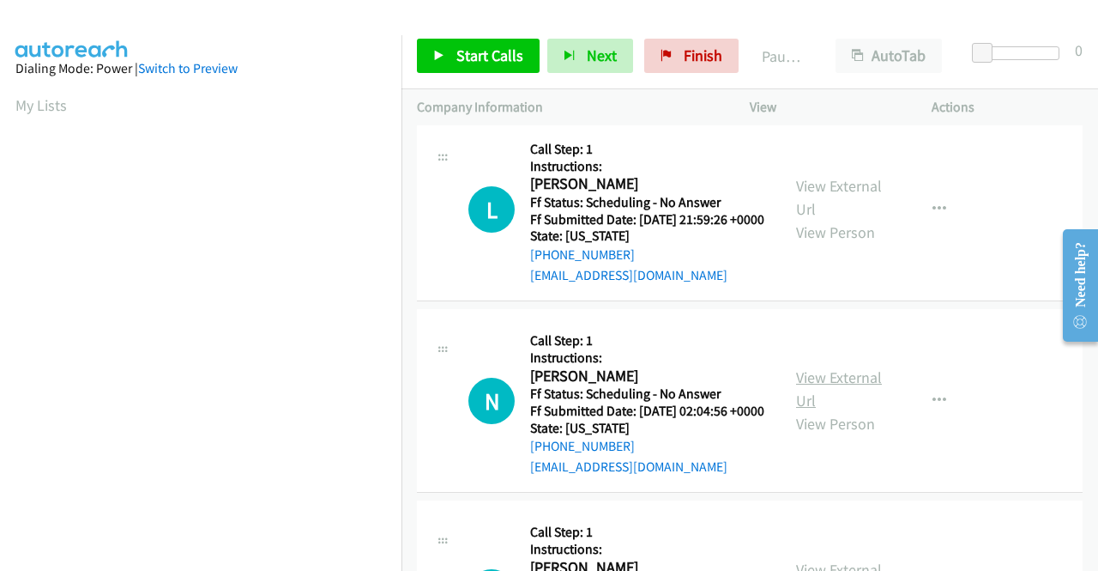
scroll to position [686, 0]
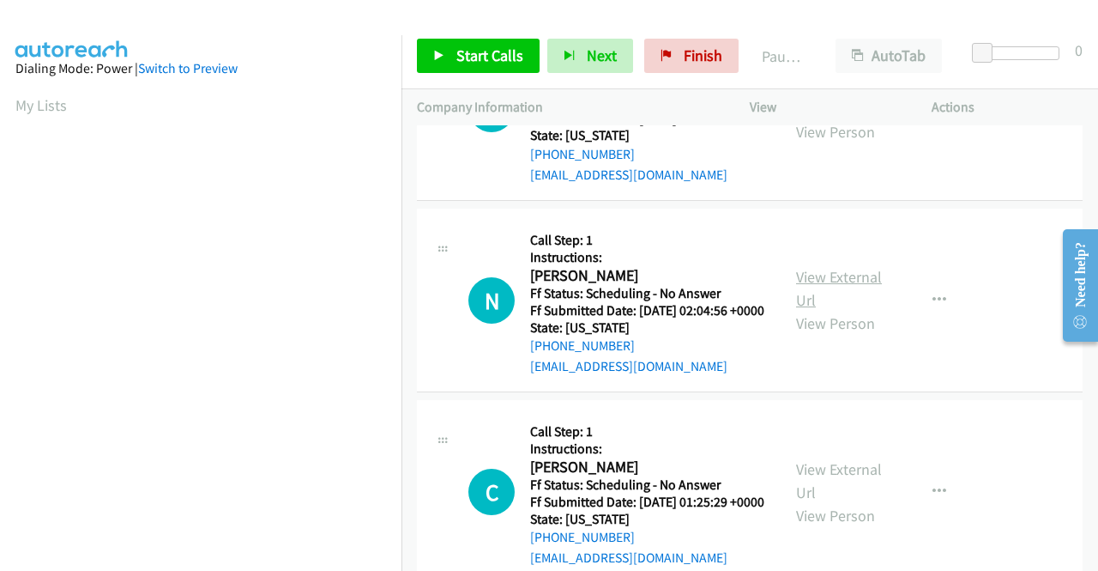
click at [813, 310] on link "View External Url" at bounding box center [839, 288] width 86 height 43
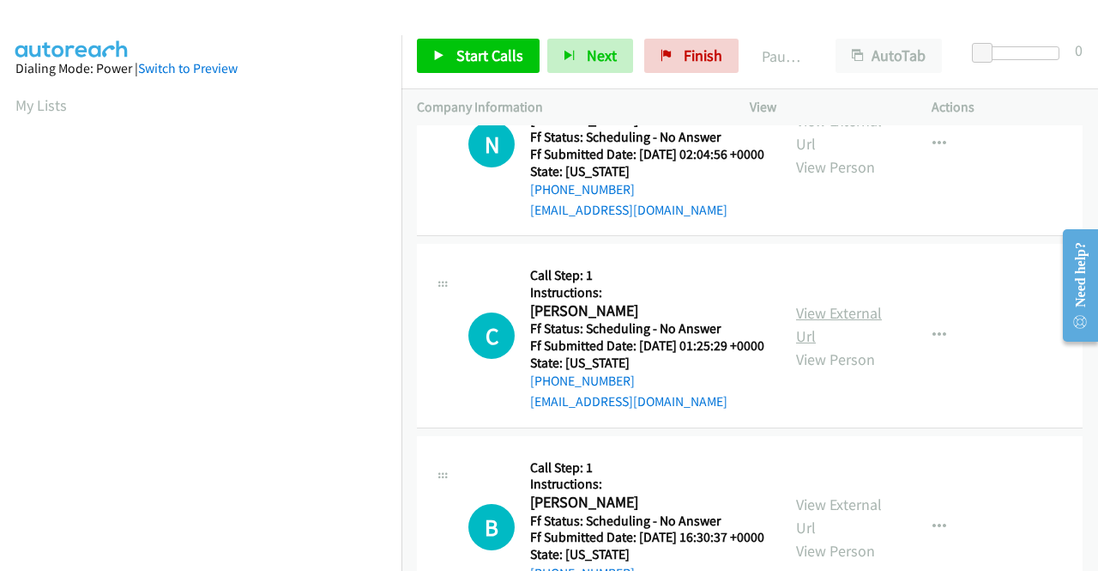
scroll to position [858, 0]
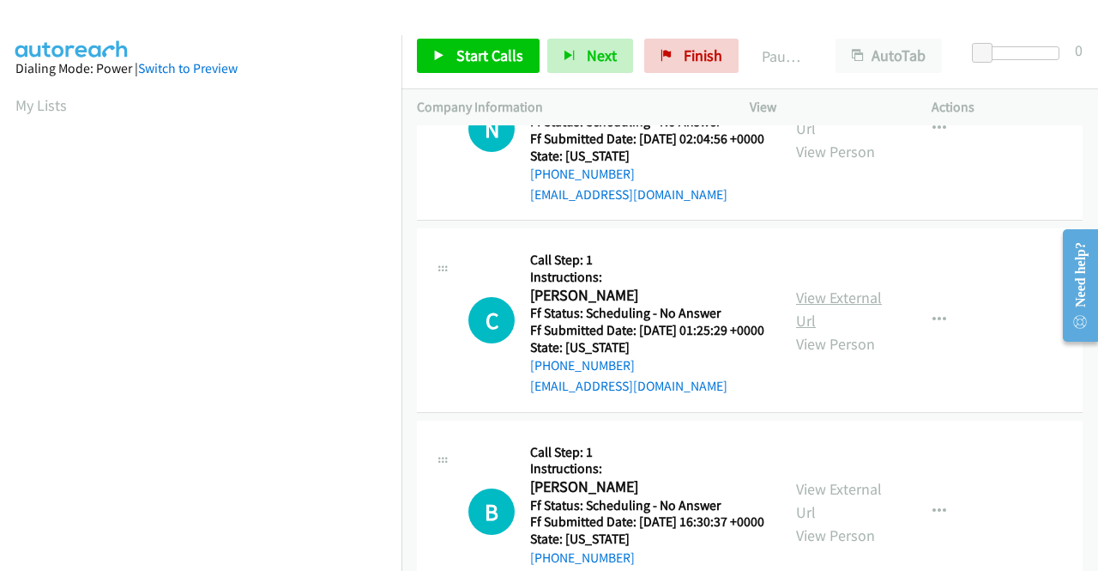
click at [815, 330] on link "View External Url" at bounding box center [839, 308] width 86 height 43
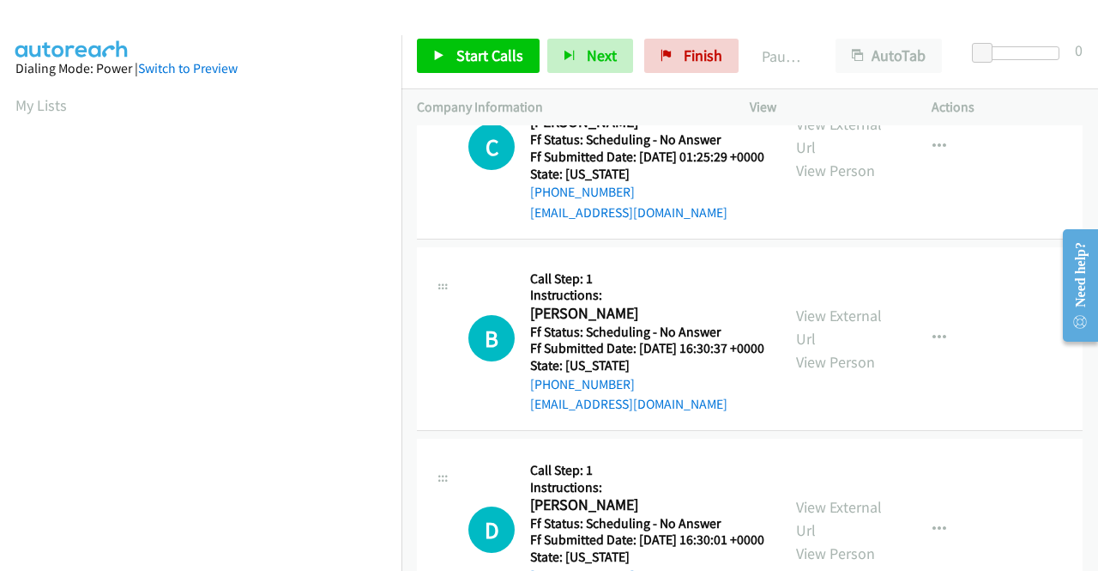
scroll to position [1115, 0]
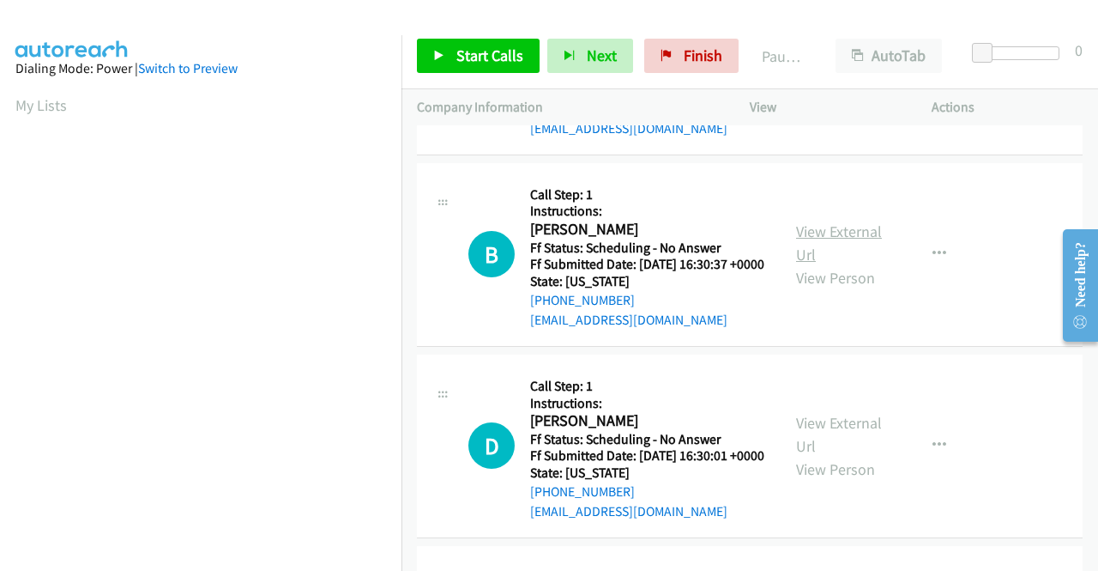
click at [825, 264] on link "View External Url" at bounding box center [839, 242] width 86 height 43
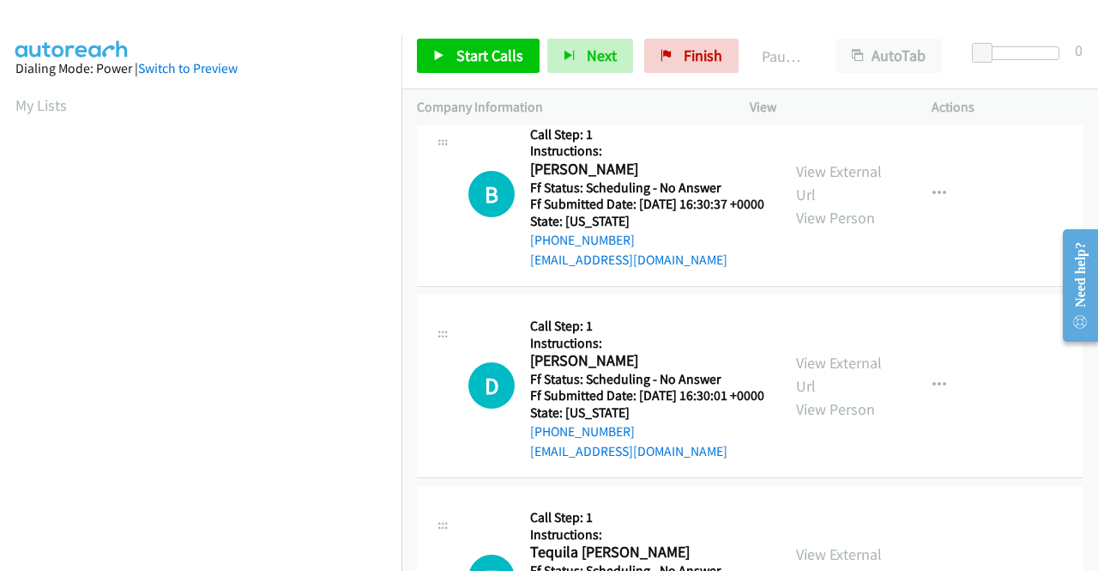
scroll to position [1287, 0]
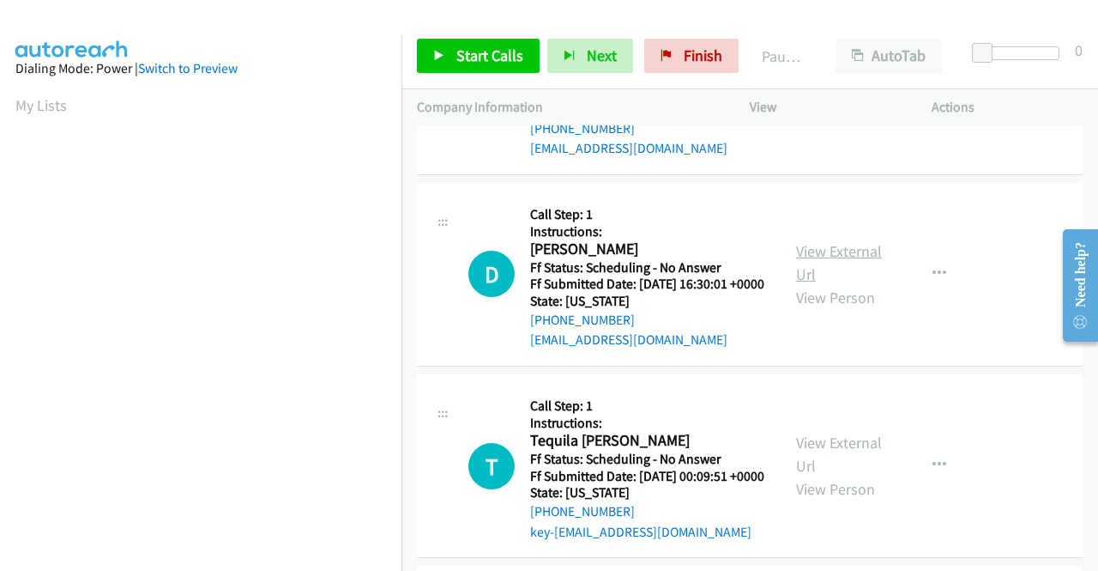
click at [807, 284] on link "View External Url" at bounding box center [839, 262] width 86 height 43
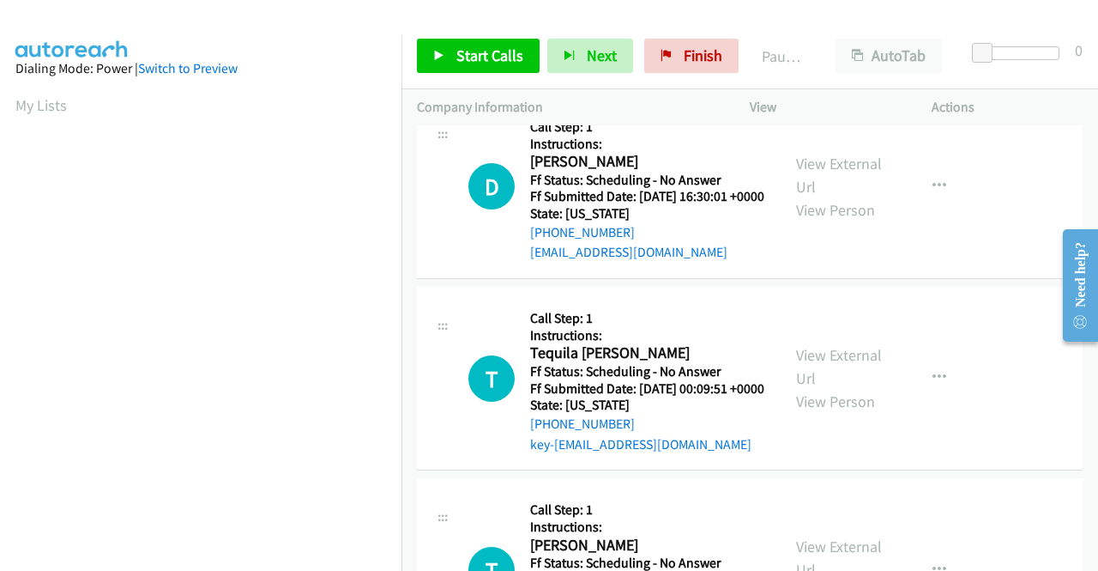
scroll to position [1459, 0]
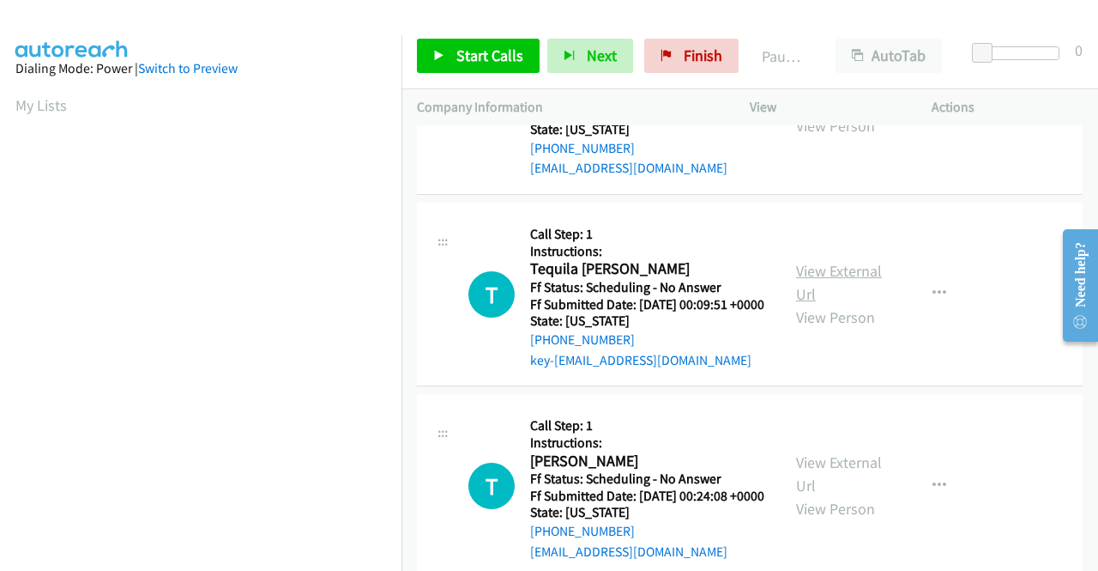
click at [828, 304] on link "View External Url" at bounding box center [839, 282] width 86 height 43
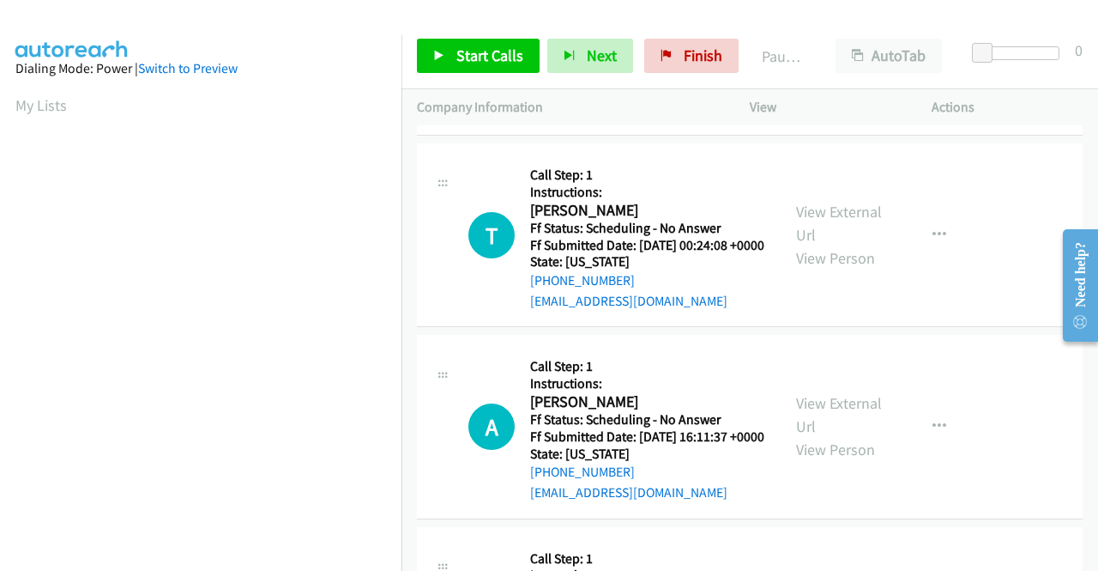
scroll to position [1716, 0]
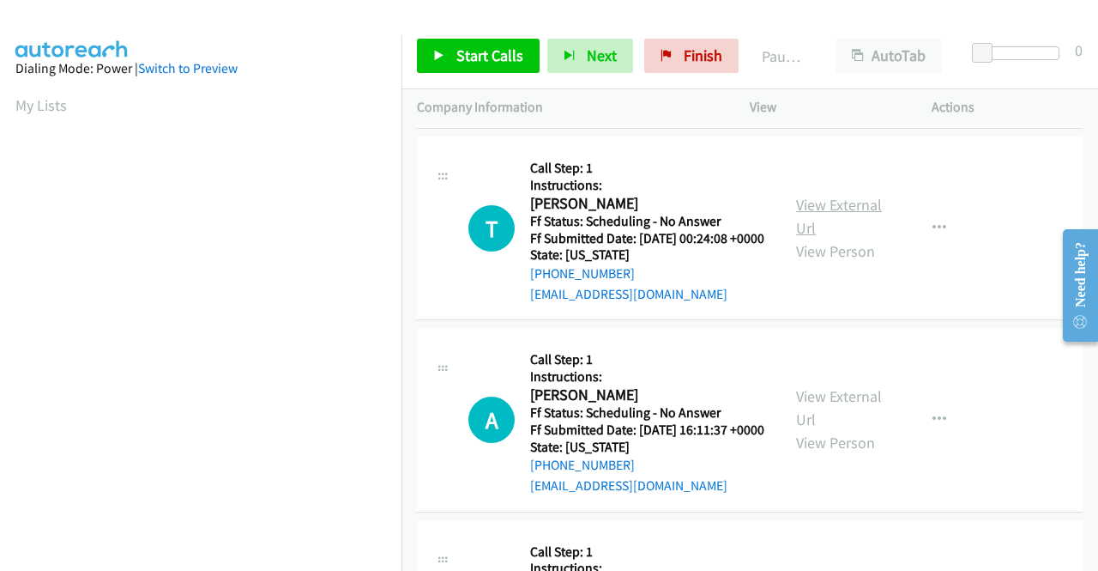
click at [802, 238] on link "View External Url" at bounding box center [839, 216] width 86 height 43
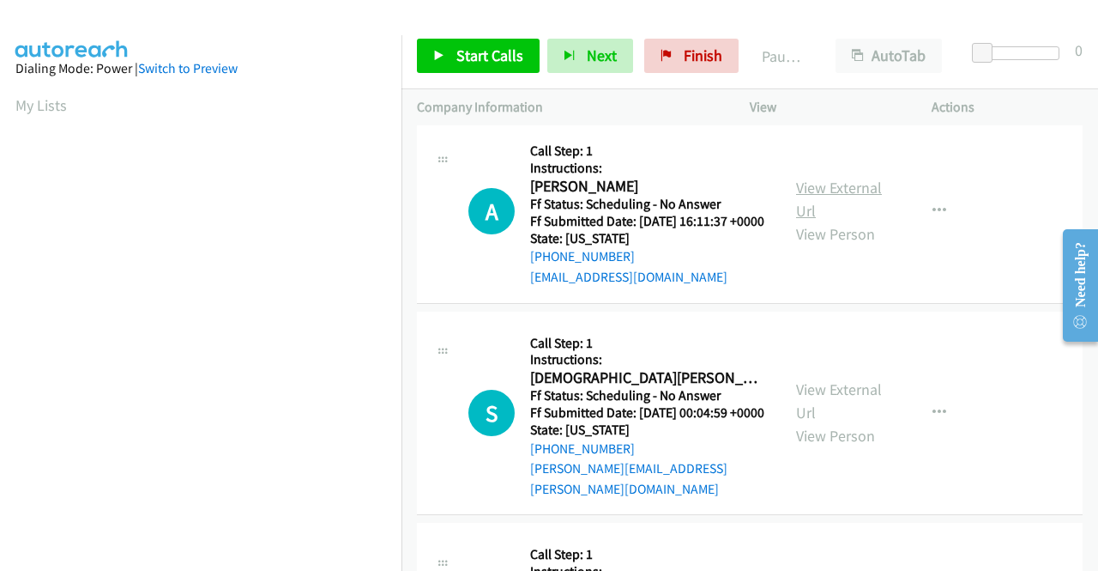
scroll to position [1973, 0]
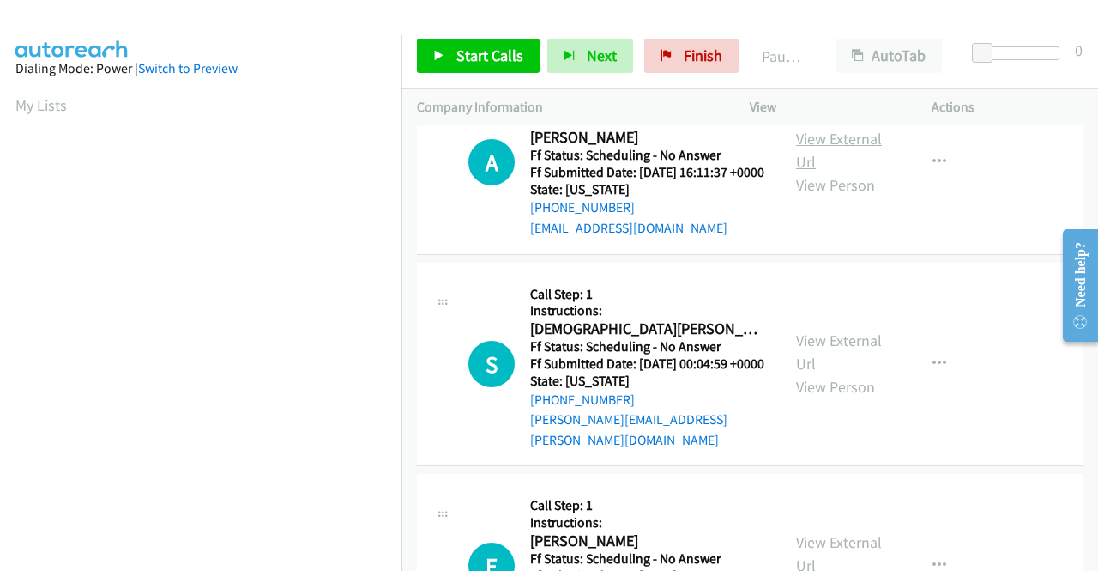
click at [815, 172] on link "View External Url" at bounding box center [839, 150] width 86 height 43
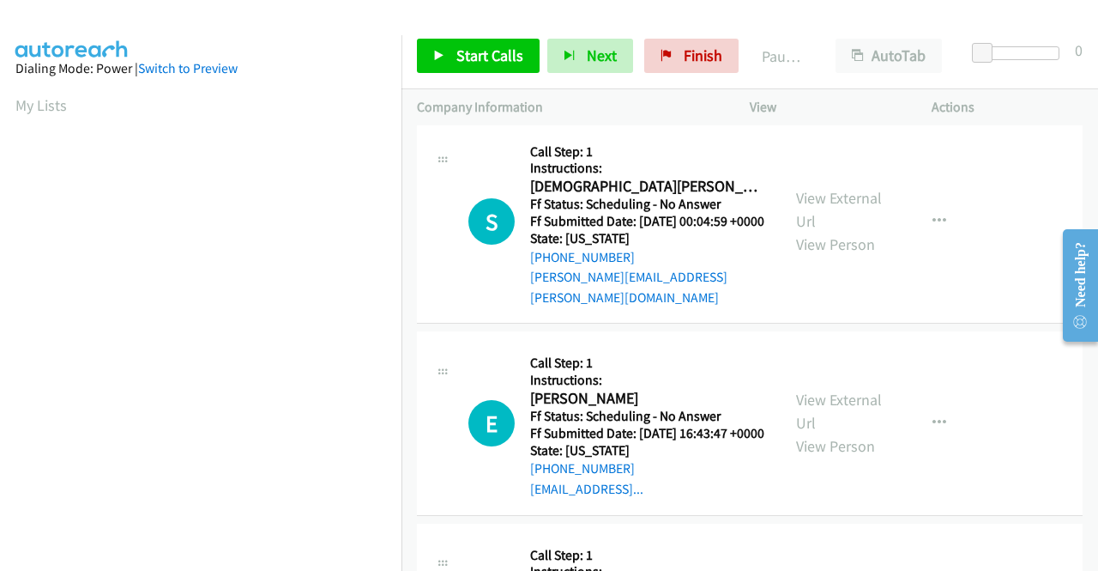
scroll to position [2145, 0]
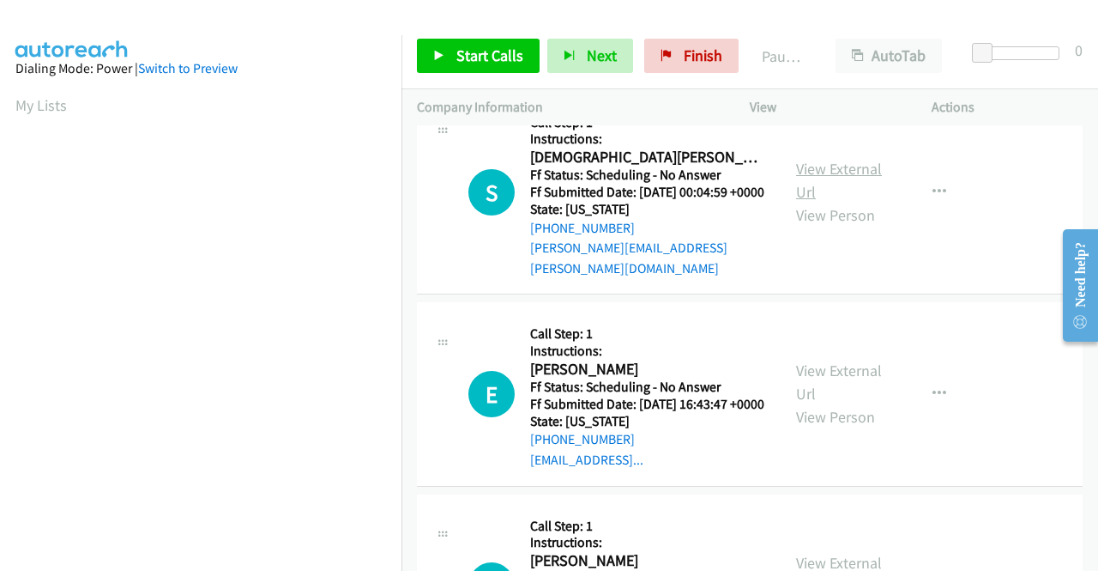
click at [817, 202] on link "View External Url" at bounding box center [839, 180] width 86 height 43
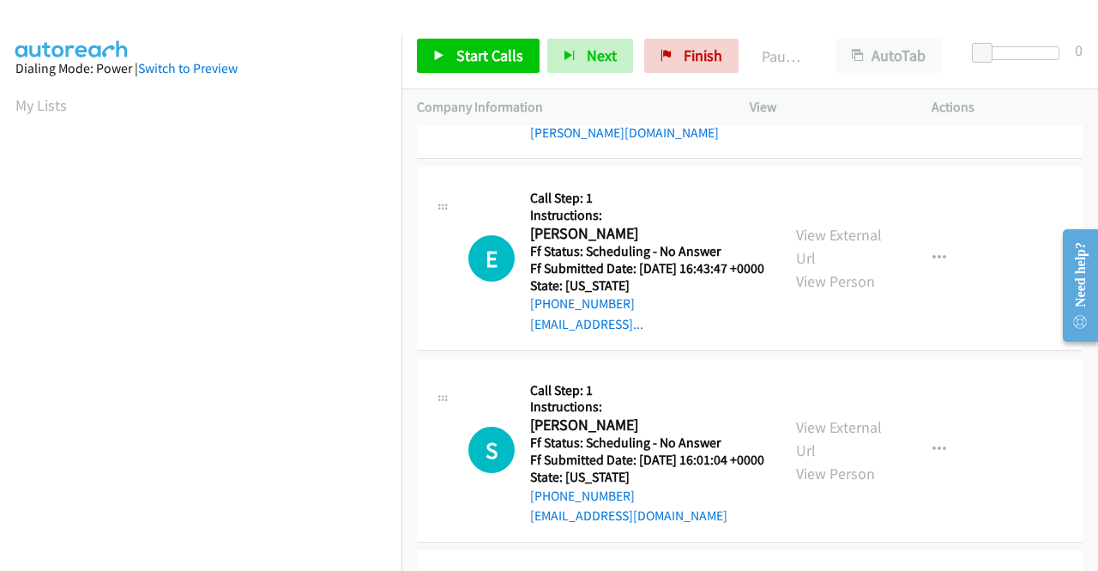
scroll to position [2317, 0]
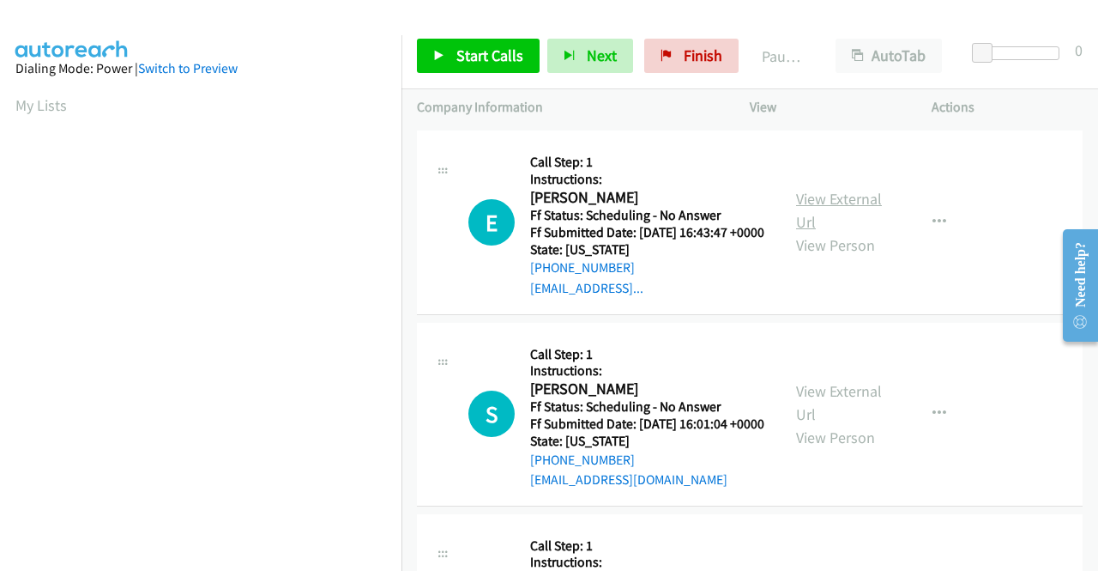
click at [825, 232] on link "View External Url" at bounding box center [839, 210] width 86 height 43
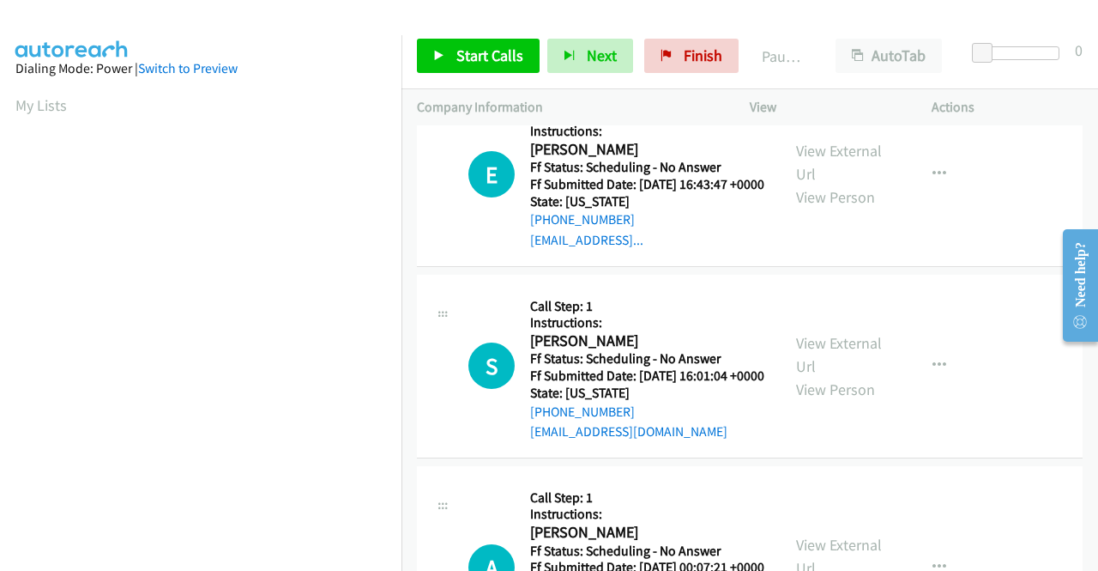
scroll to position [2488, 0]
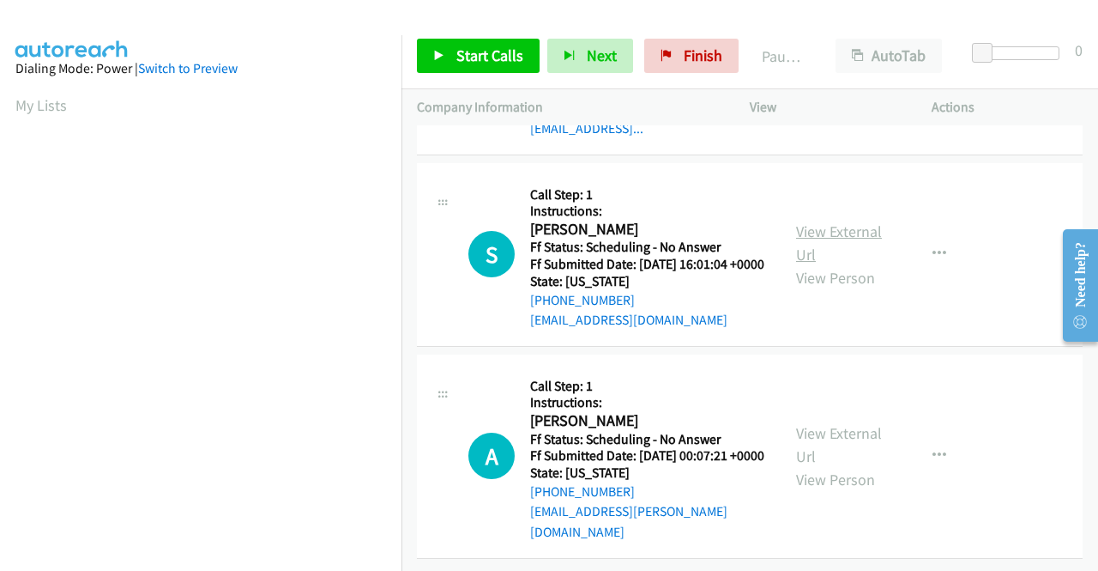
click at [815, 264] on link "View External Url" at bounding box center [839, 242] width 86 height 43
click at [814, 424] on link "View External Url" at bounding box center [839, 444] width 86 height 43
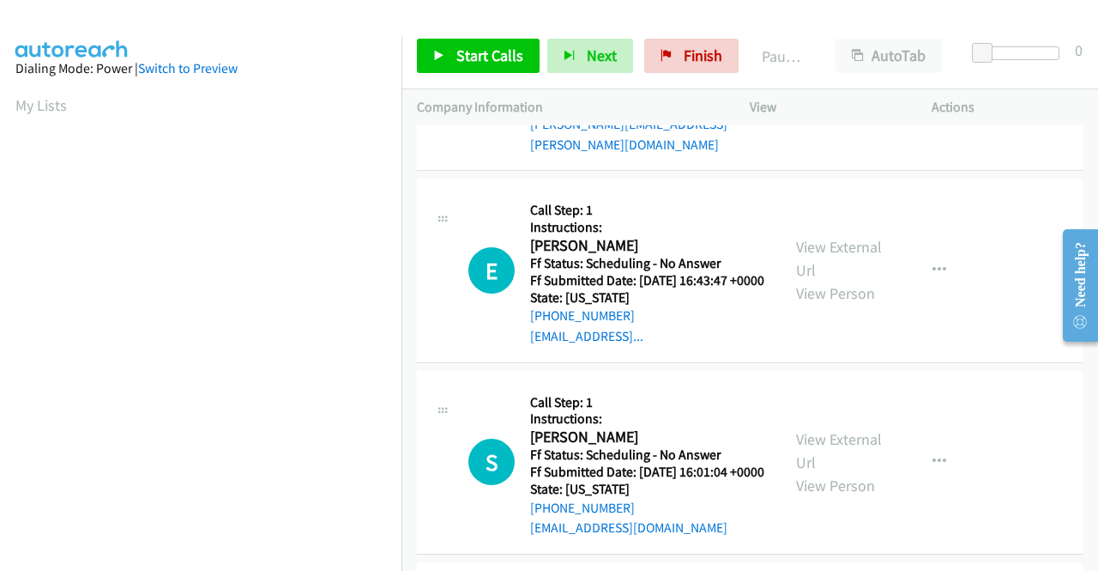
scroll to position [0, 0]
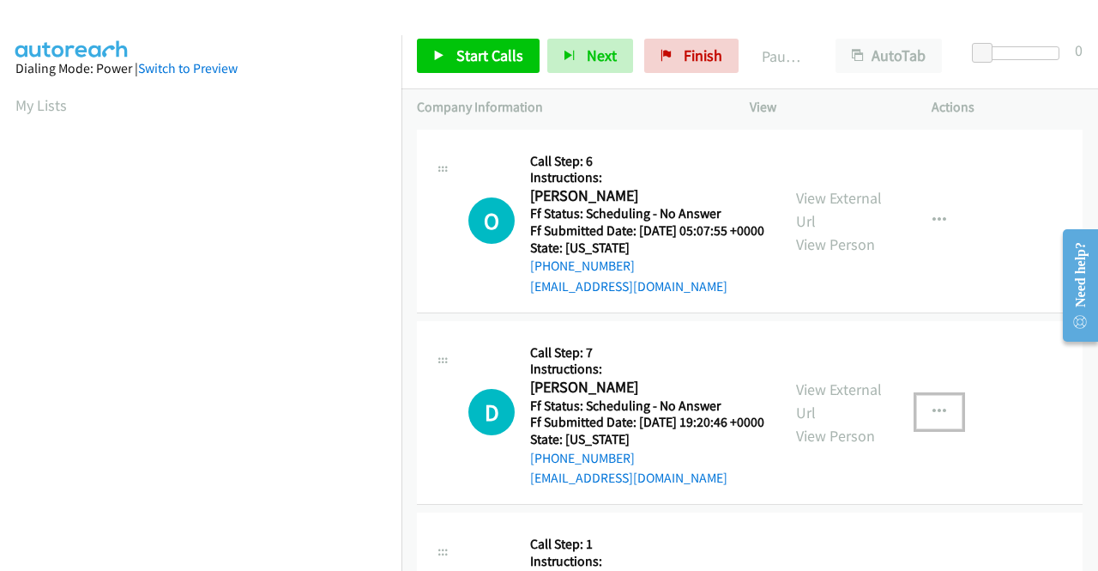
click at [933, 419] on icon "button" at bounding box center [940, 412] width 14 height 14
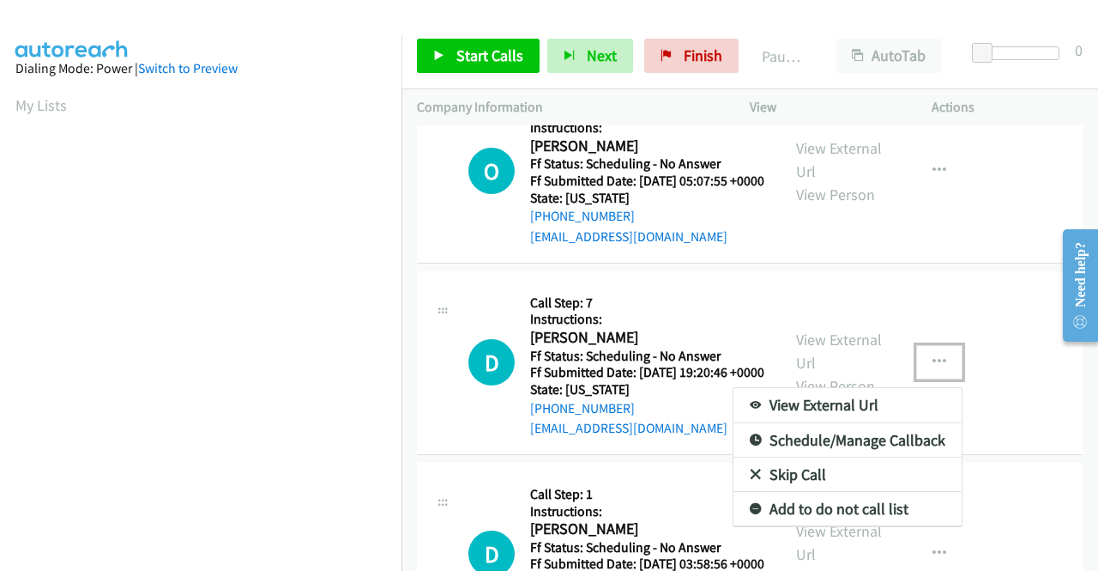
scroll to position [86, 0]
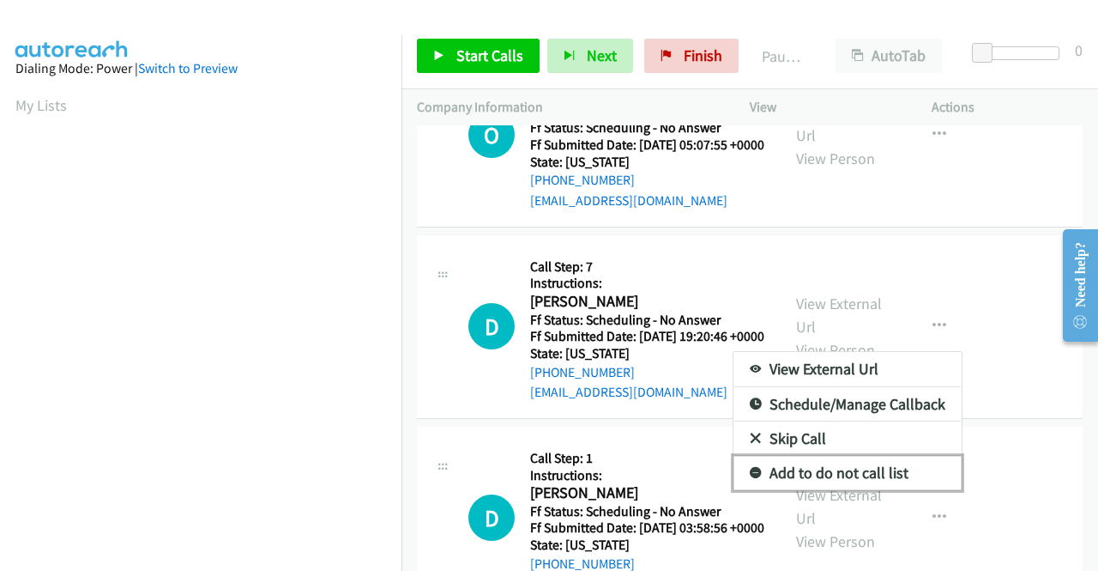
click at [861, 486] on link "Add to do not call list" at bounding box center [848, 473] width 228 height 34
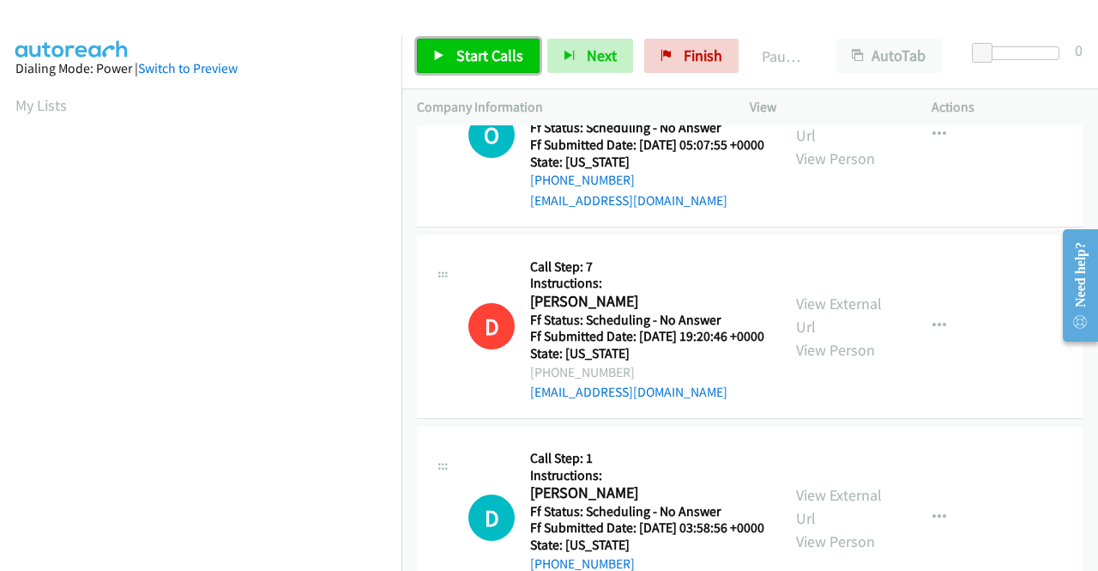
click at [458, 48] on span "Start Calls" at bounding box center [489, 55] width 67 height 20
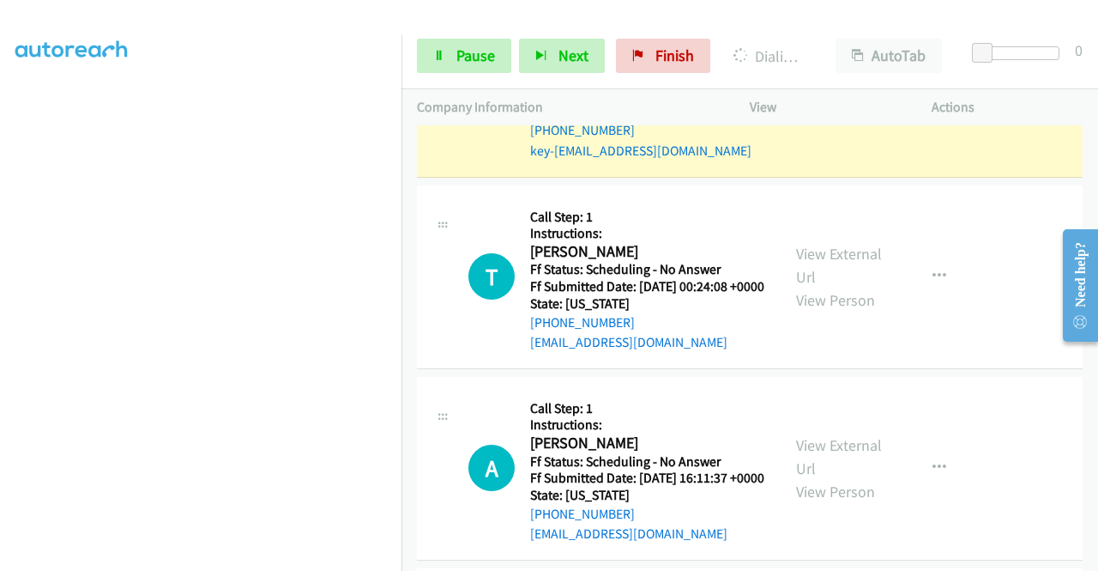
scroll to position [391, 0]
click at [474, 59] on span "Pause" at bounding box center [475, 55] width 39 height 20
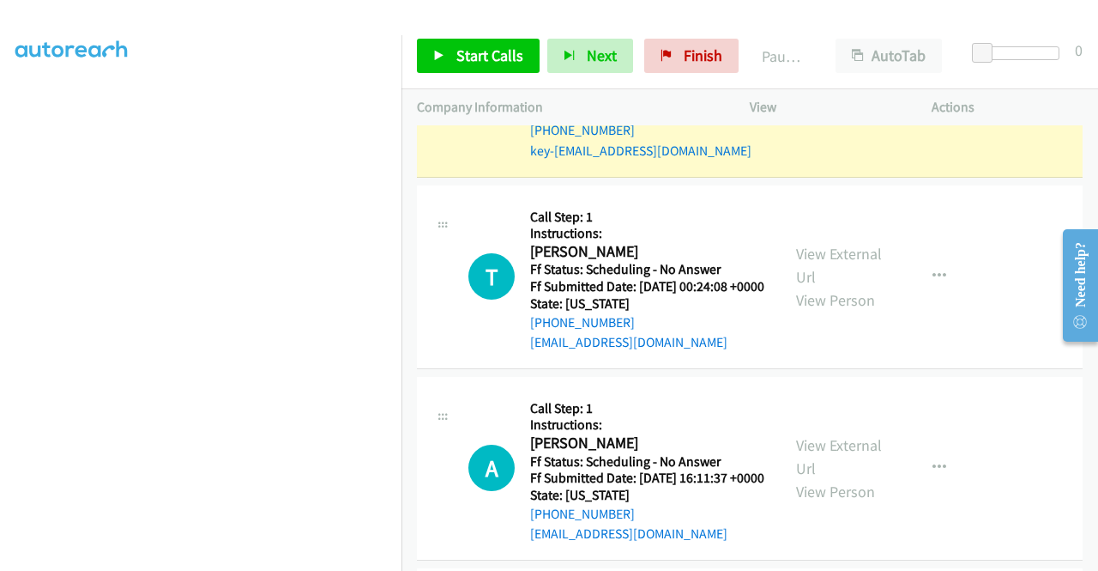
scroll to position [48, 0]
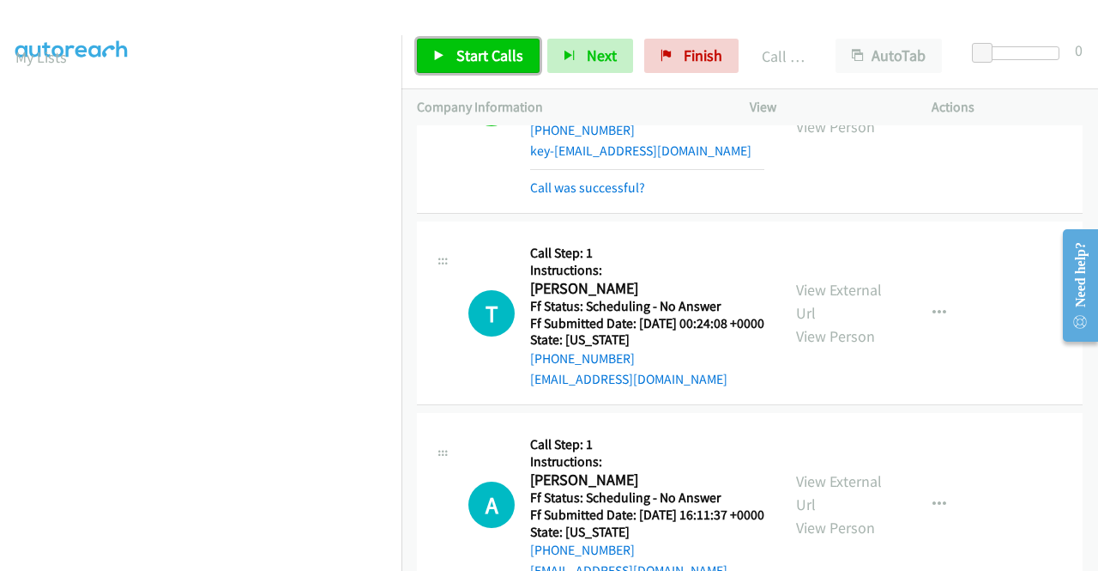
click at [501, 44] on link "Start Calls" at bounding box center [478, 56] width 123 height 34
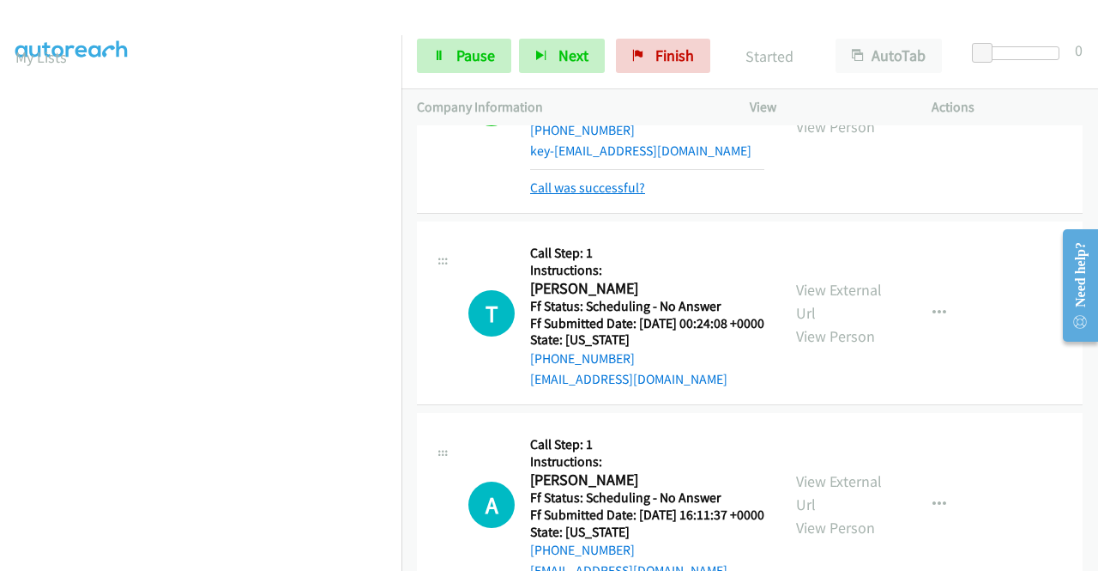
click at [619, 196] on link "Call was successful?" at bounding box center [587, 187] width 115 height 16
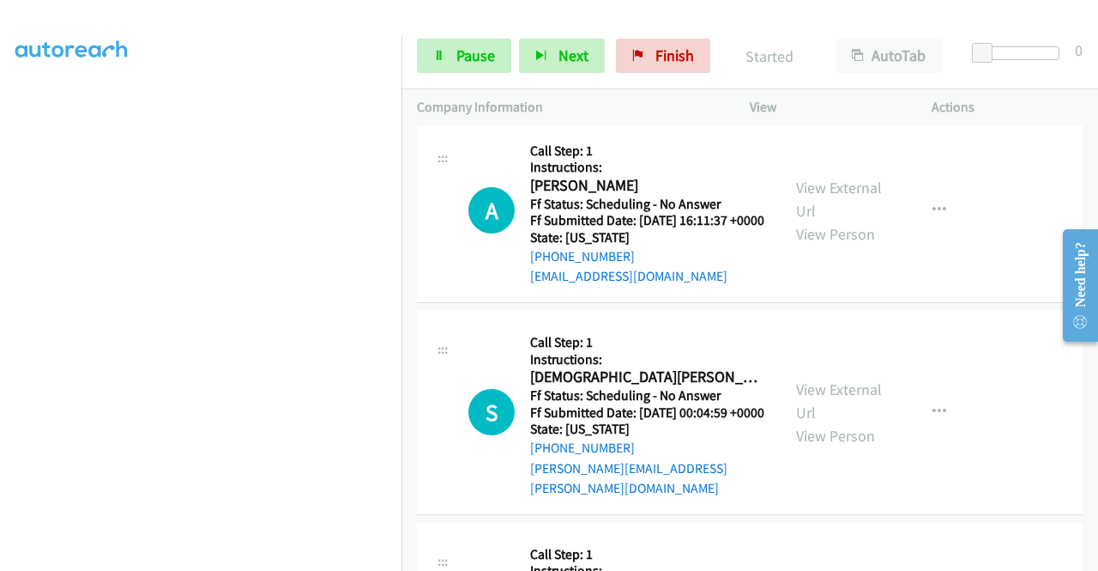
scroll to position [391, 0]
click at [468, 51] on span "Pause" at bounding box center [475, 55] width 39 height 20
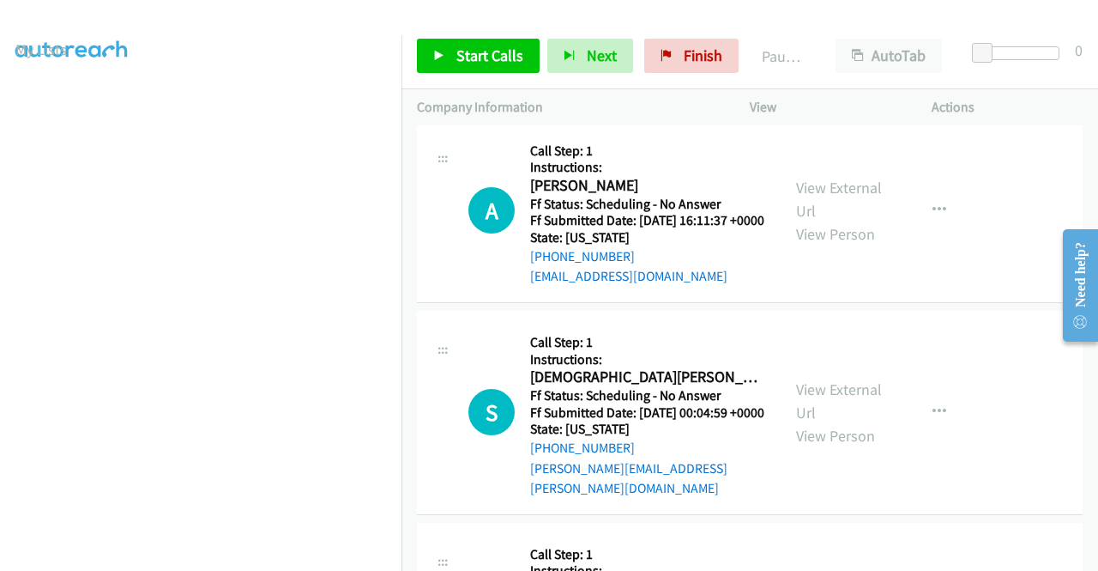
scroll to position [0, 0]
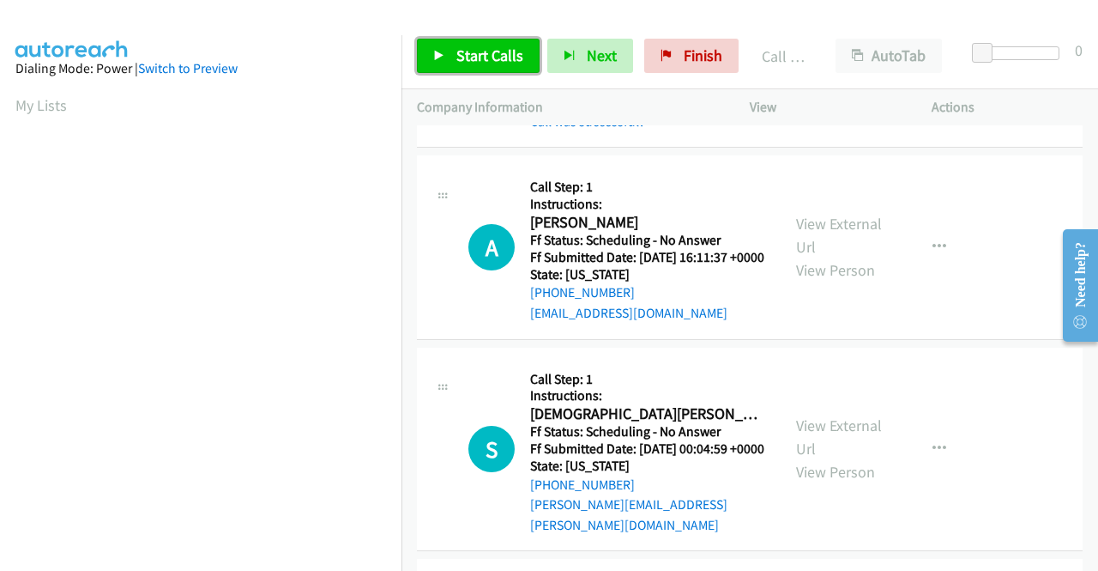
click at [506, 58] on span "Start Calls" at bounding box center [489, 55] width 67 height 20
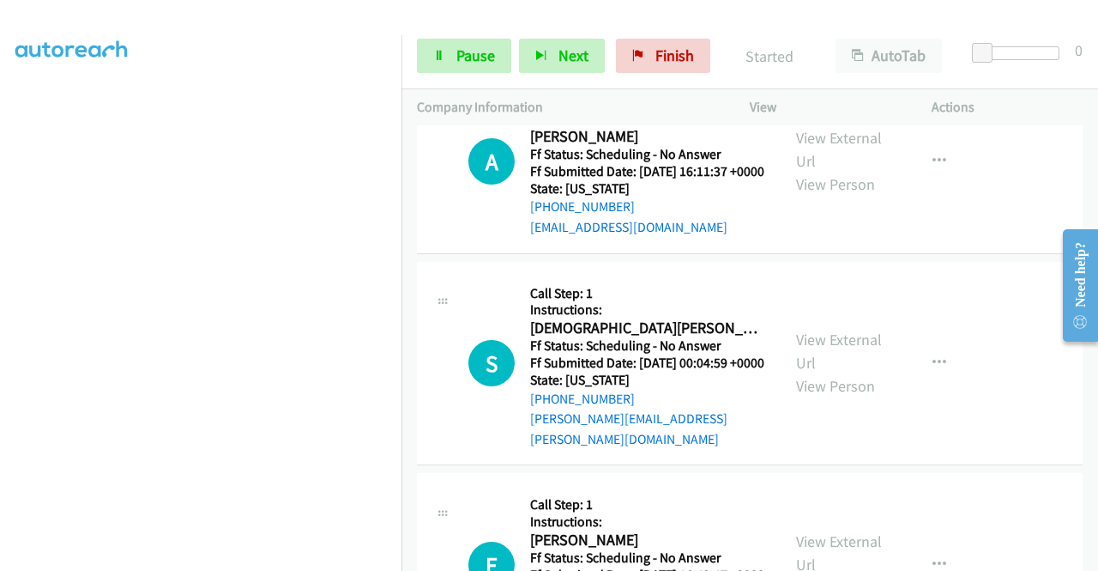
scroll to position [391, 0]
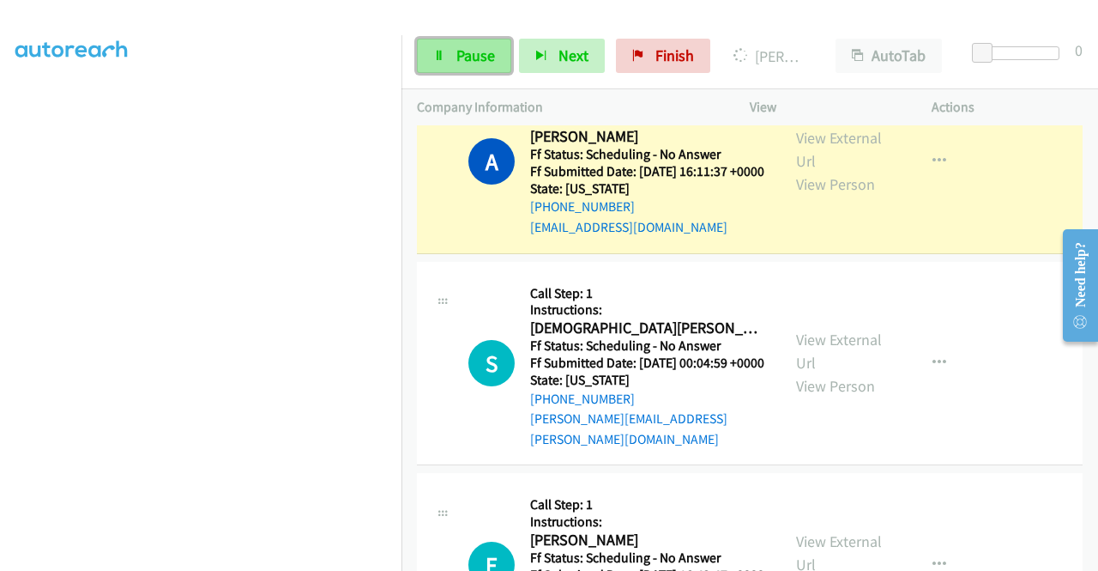
click at [473, 42] on link "Pause" at bounding box center [464, 56] width 94 height 34
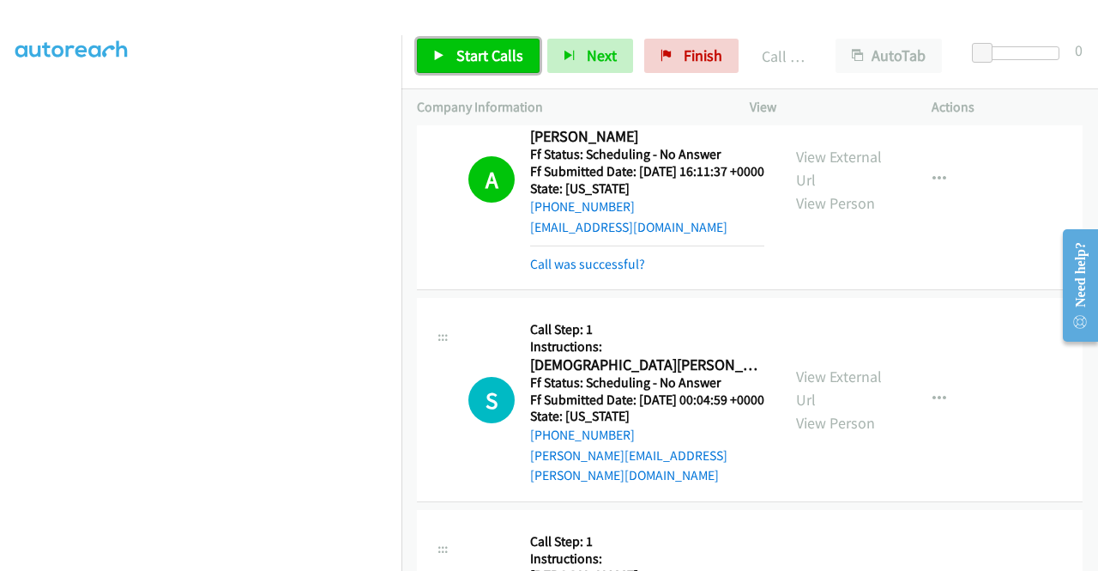
click at [491, 47] on span "Start Calls" at bounding box center [489, 55] width 67 height 20
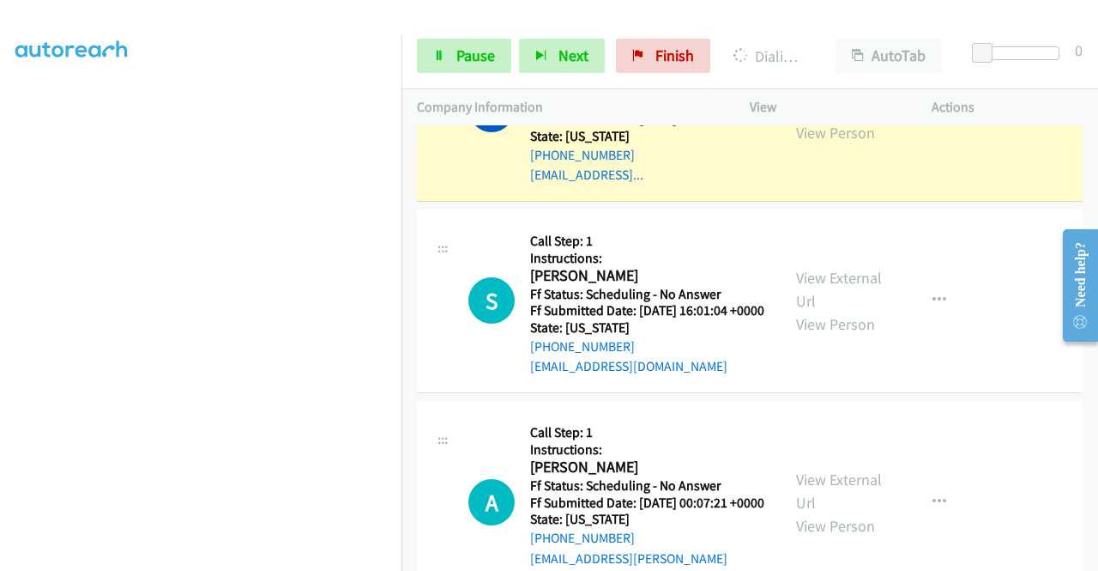
scroll to position [2696, 0]
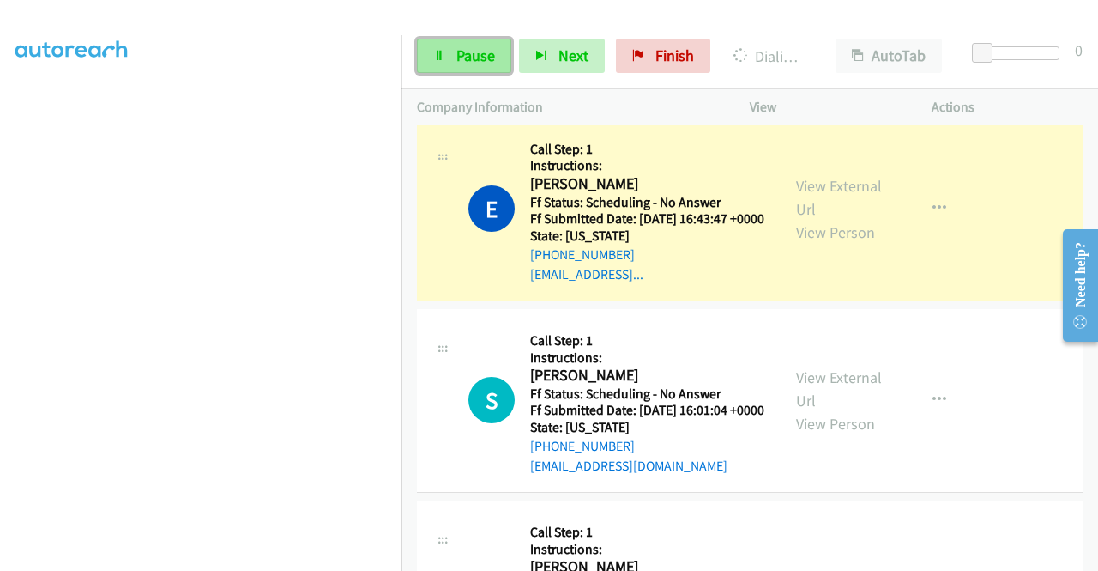
click at [477, 57] on span "Pause" at bounding box center [475, 55] width 39 height 20
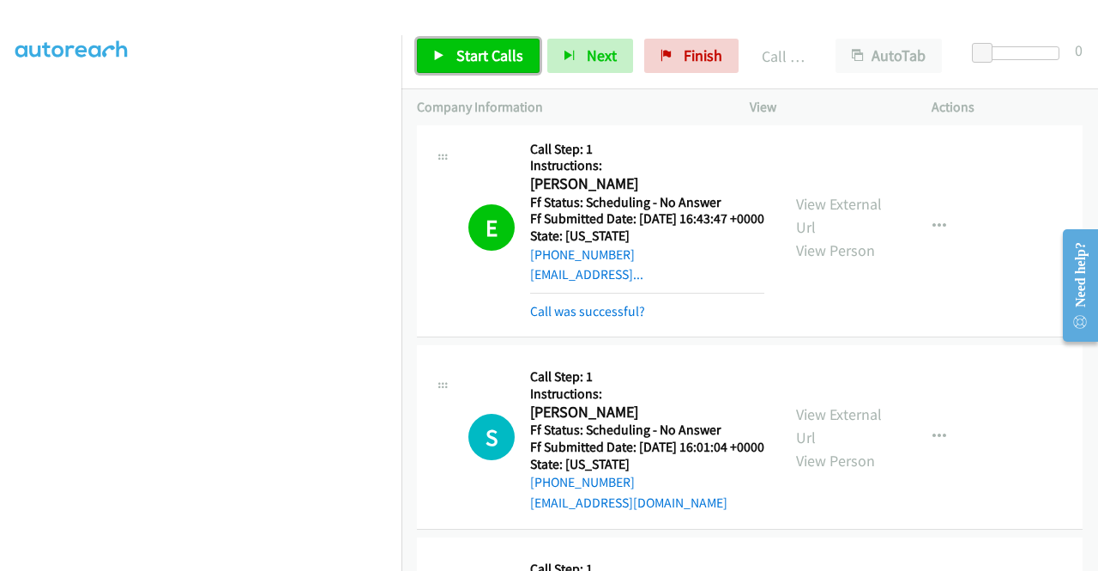
drag, startPoint x: 487, startPoint y: 51, endPoint x: 505, endPoint y: 51, distance: 17.2
click at [487, 51] on span "Start Calls" at bounding box center [489, 55] width 67 height 20
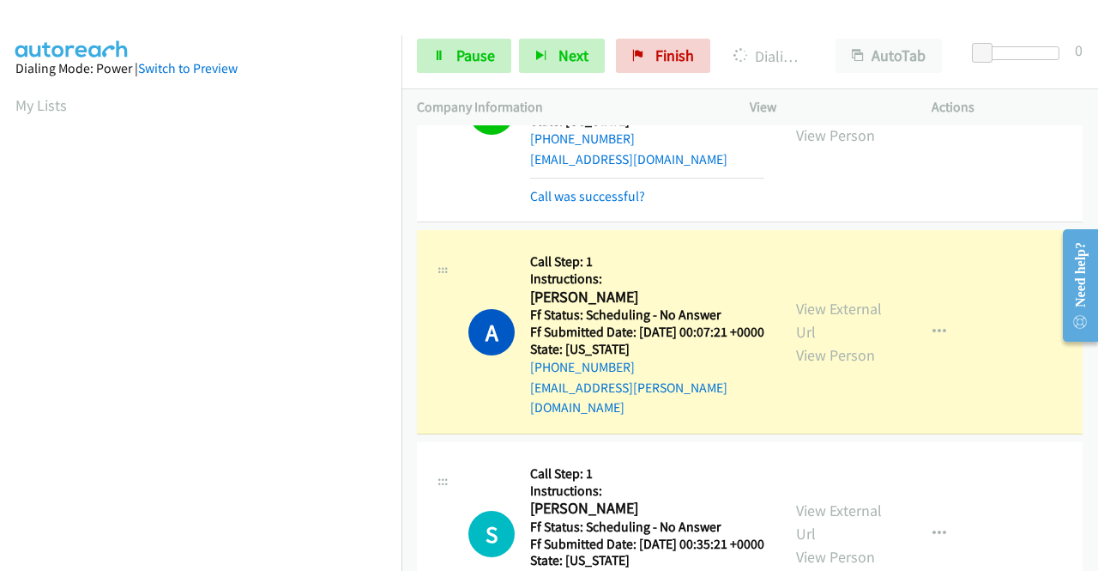
scroll to position [391, 0]
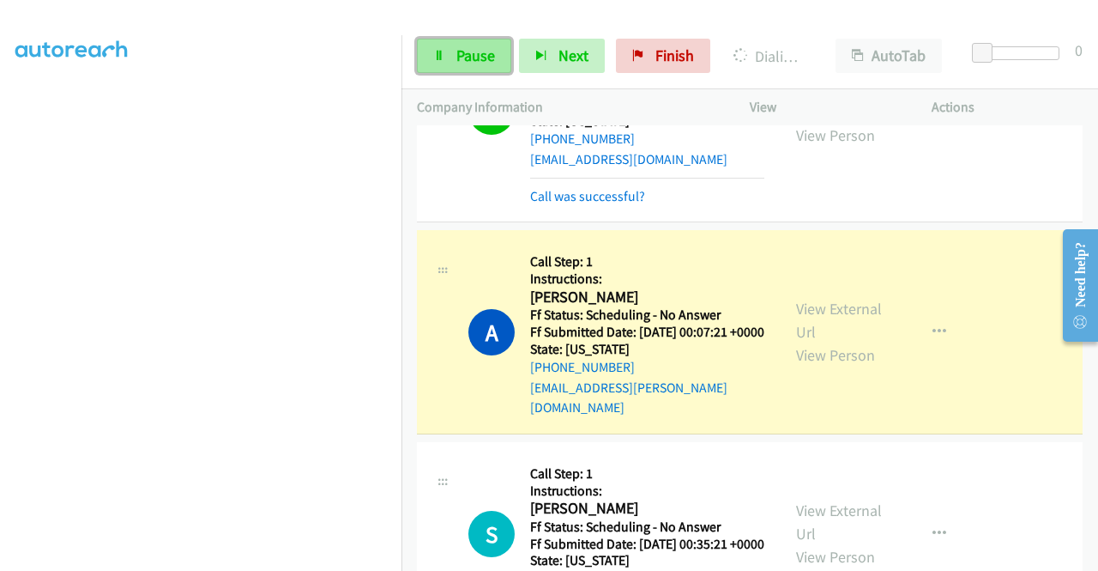
click at [486, 57] on span "Pause" at bounding box center [475, 55] width 39 height 20
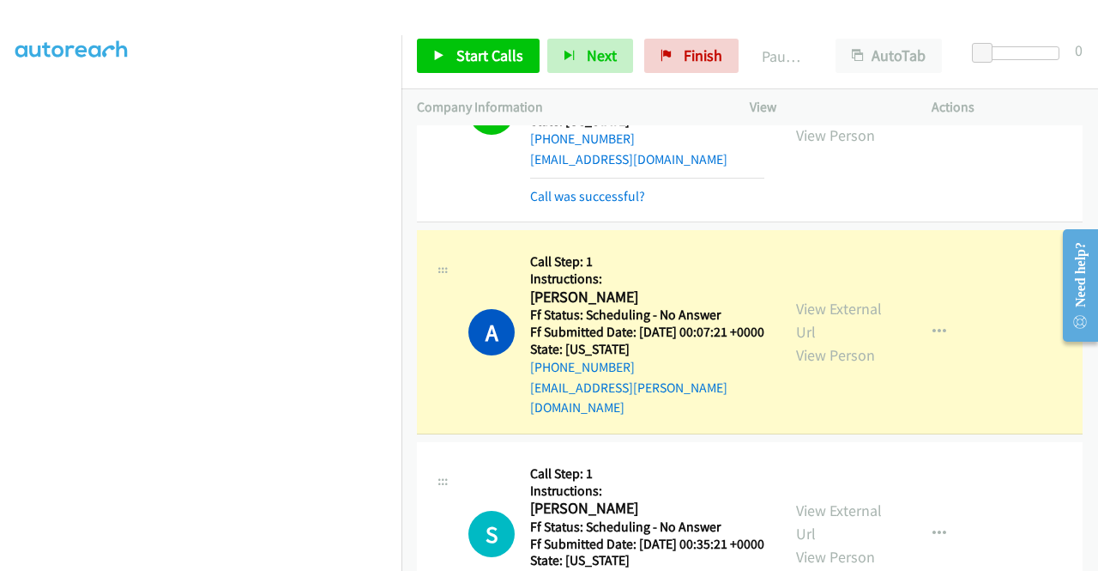
scroll to position [0, 0]
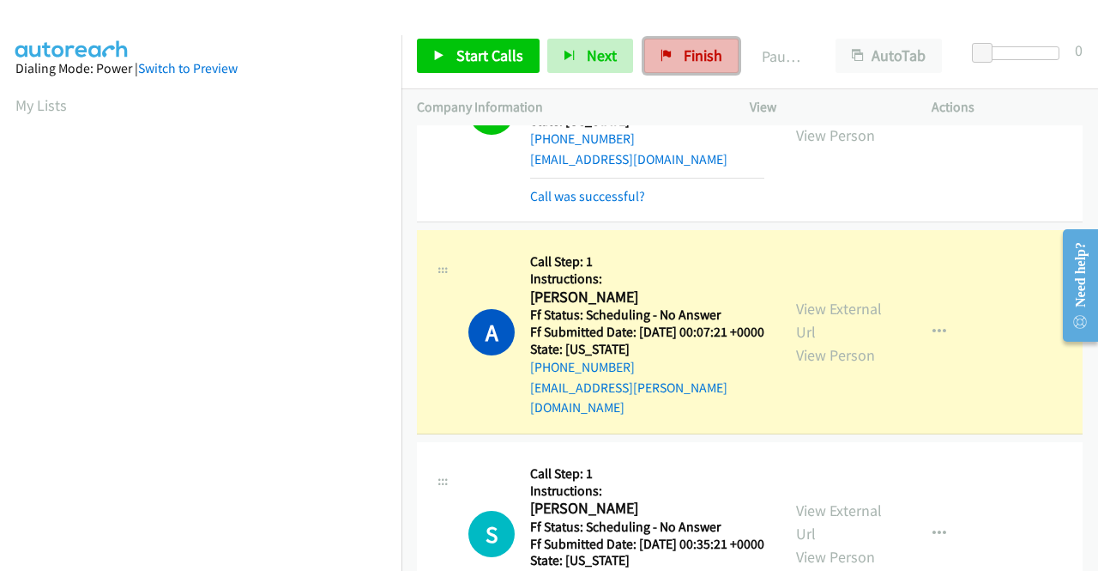
click at [695, 51] on span "Finish" at bounding box center [703, 55] width 39 height 20
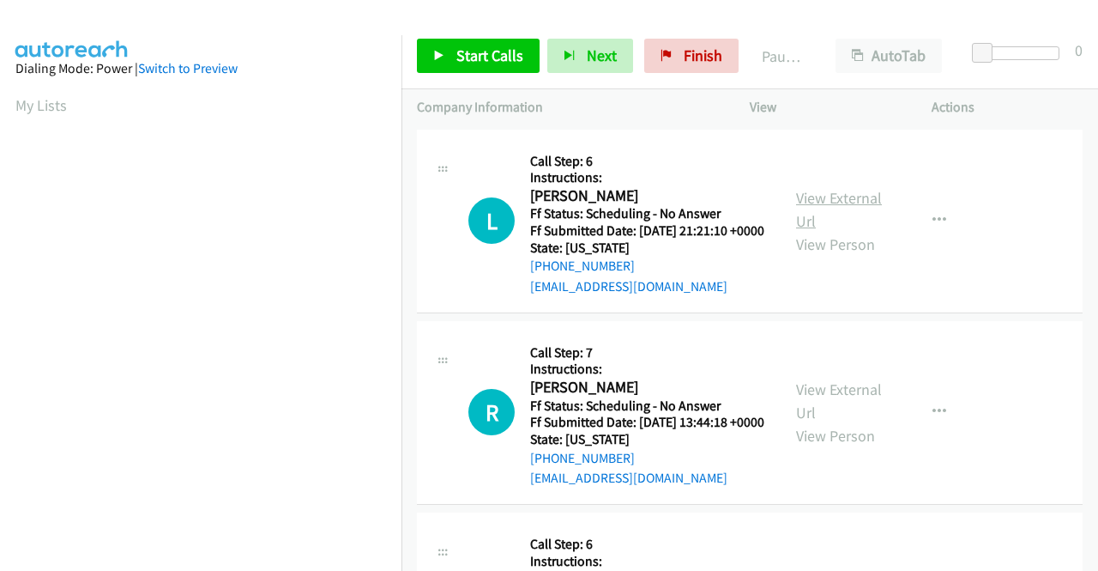
click at [796, 207] on link "View External Url" at bounding box center [839, 209] width 86 height 43
click at [836, 409] on link "View External Url" at bounding box center [839, 400] width 86 height 43
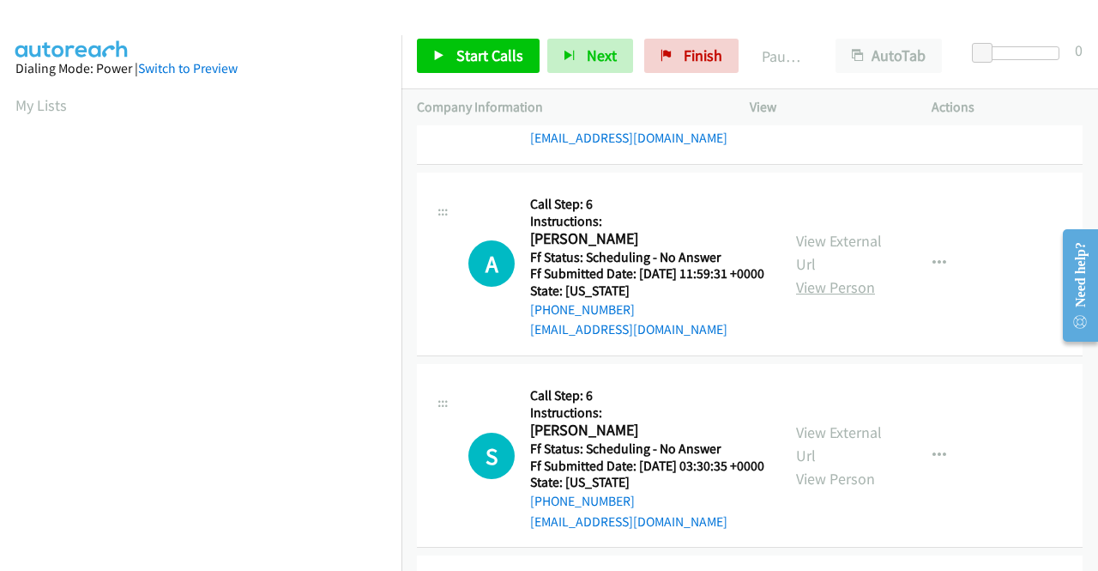
scroll to position [343, 0]
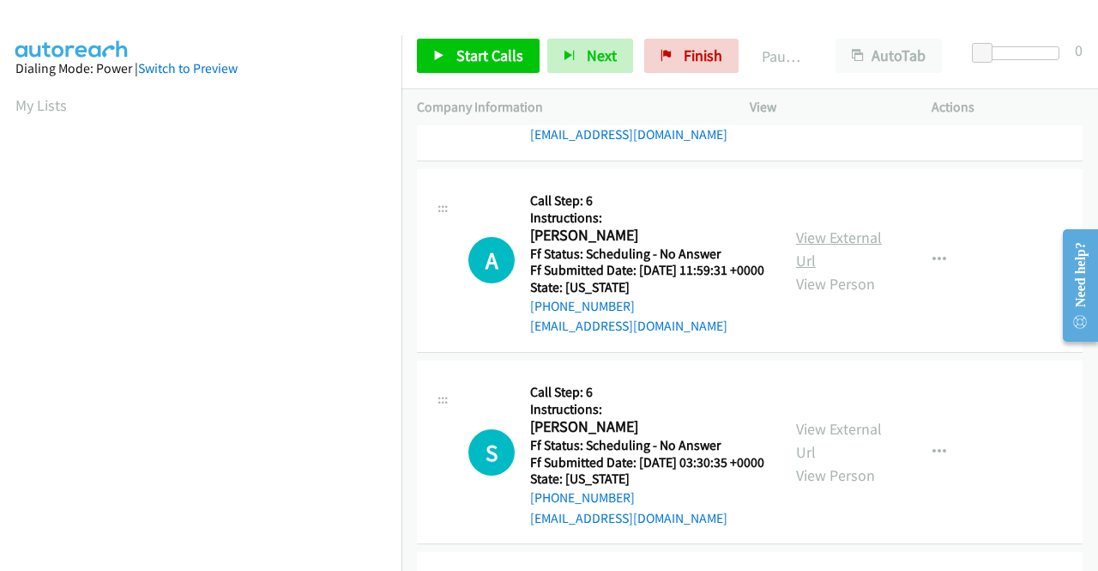
click at [816, 270] on link "View External Url" at bounding box center [839, 248] width 86 height 43
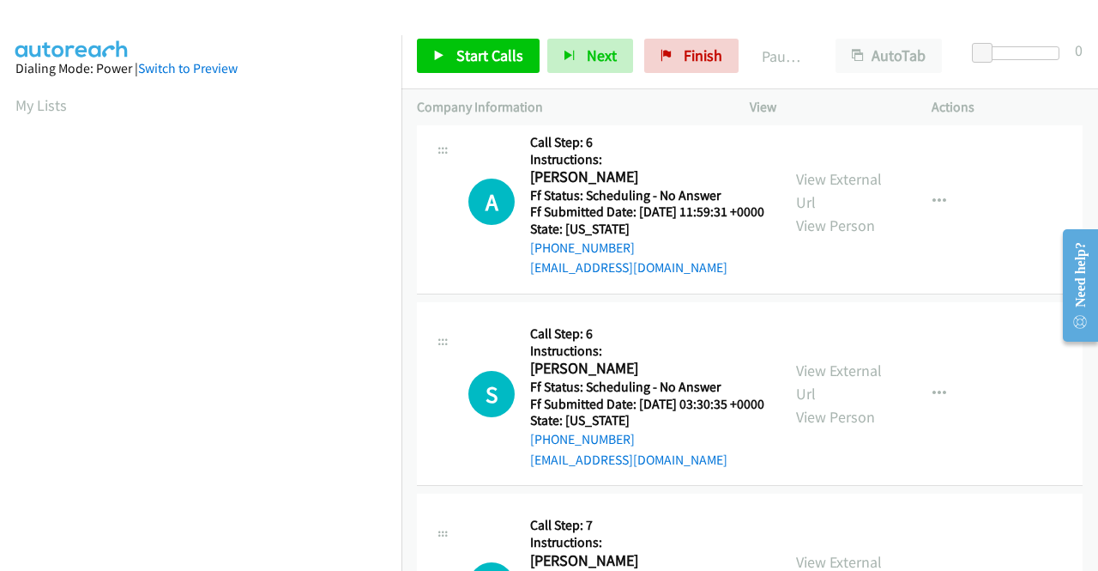
scroll to position [429, 0]
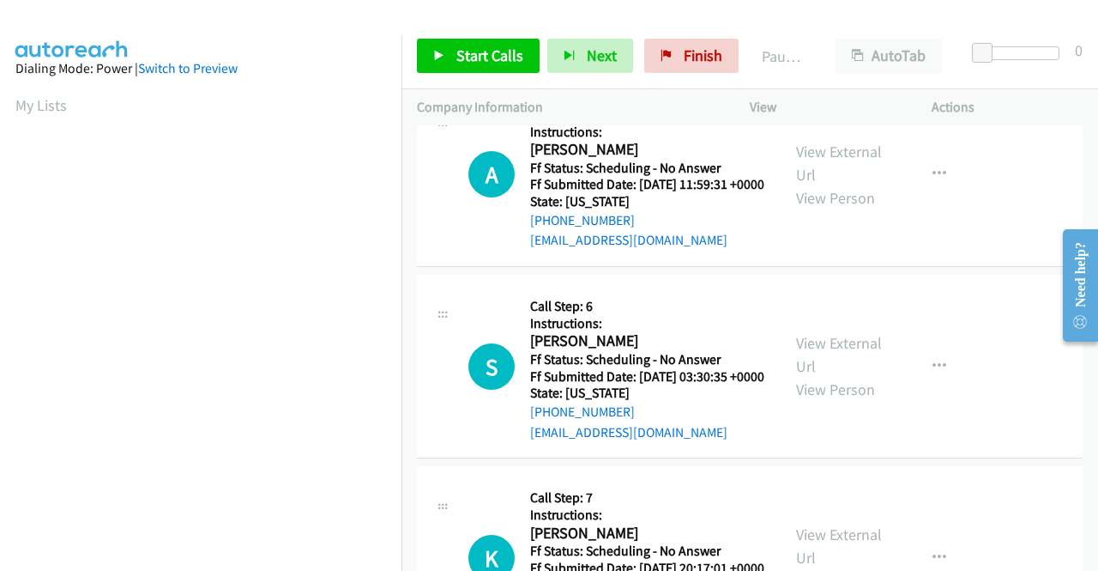
click at [819, 390] on div "View External Url View Person" at bounding box center [840, 365] width 89 height 69
click at [819, 376] on link "View External Url" at bounding box center [839, 354] width 86 height 43
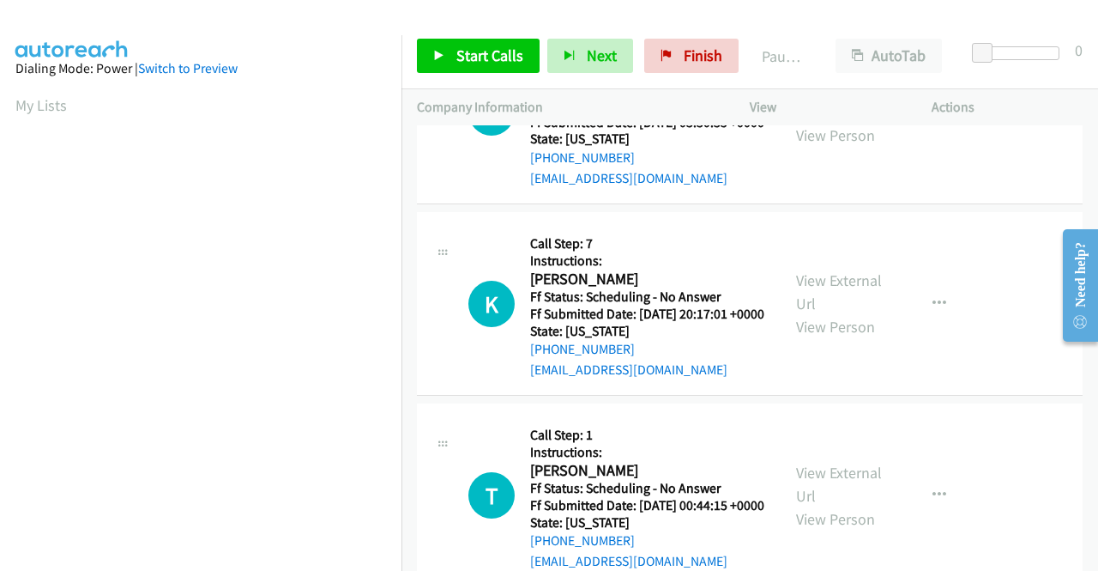
scroll to position [686, 0]
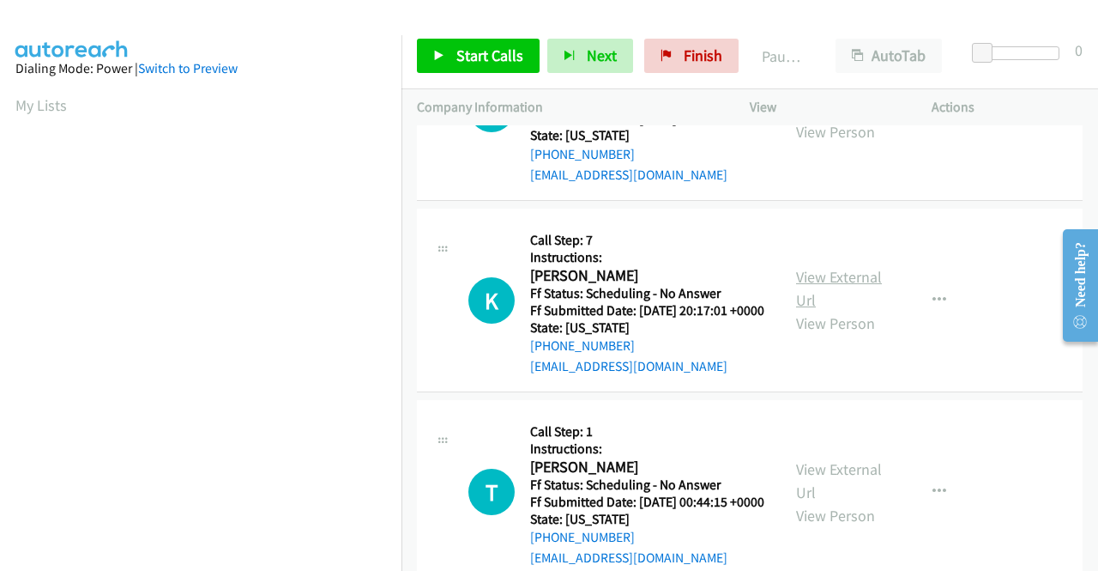
click at [824, 310] on link "View External Url" at bounding box center [839, 288] width 86 height 43
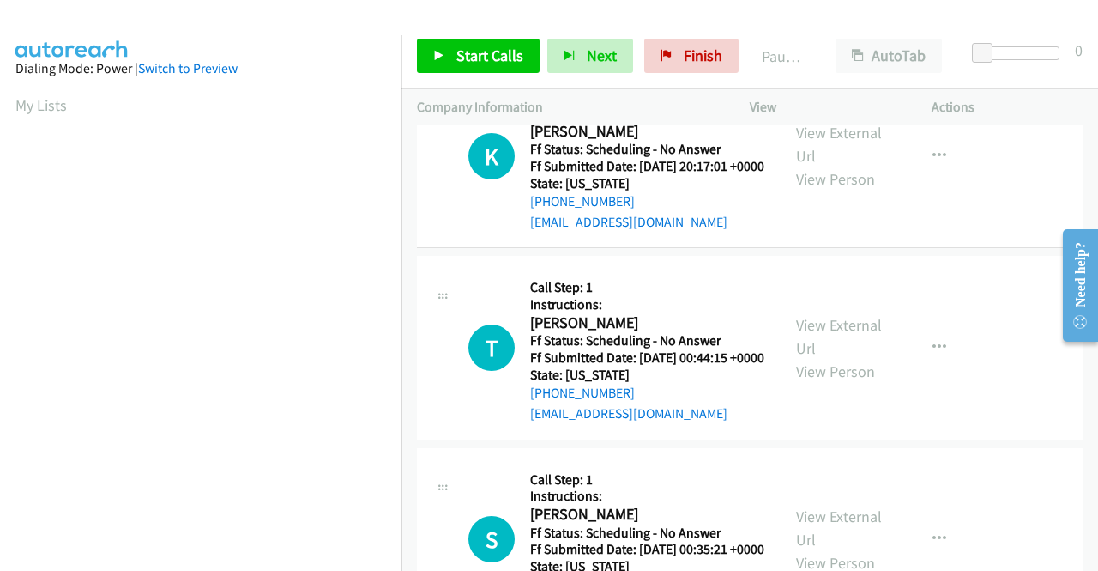
scroll to position [858, 0]
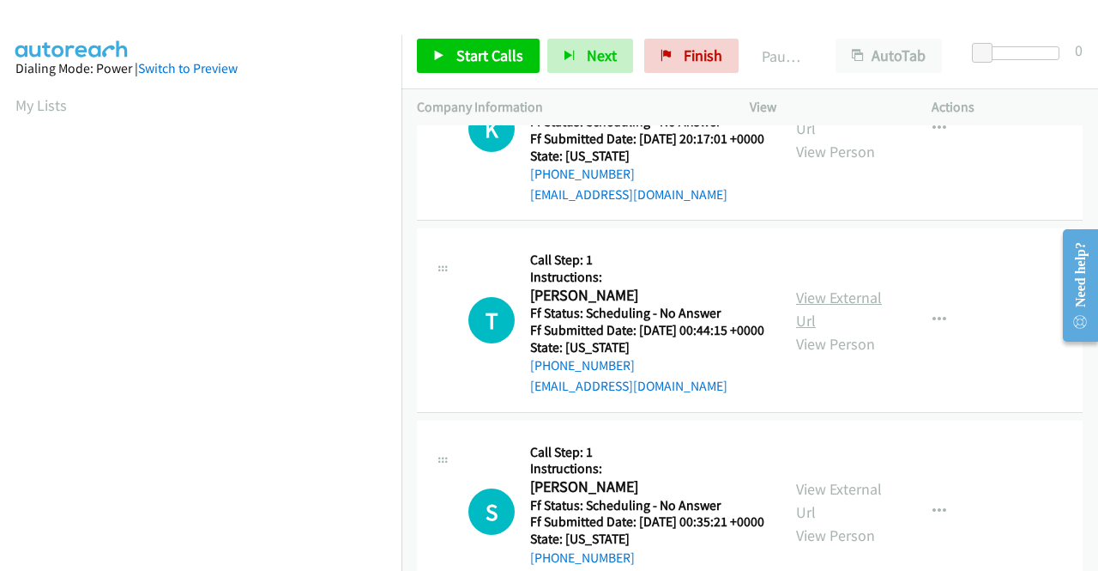
click at [798, 330] on link "View External Url" at bounding box center [839, 308] width 86 height 43
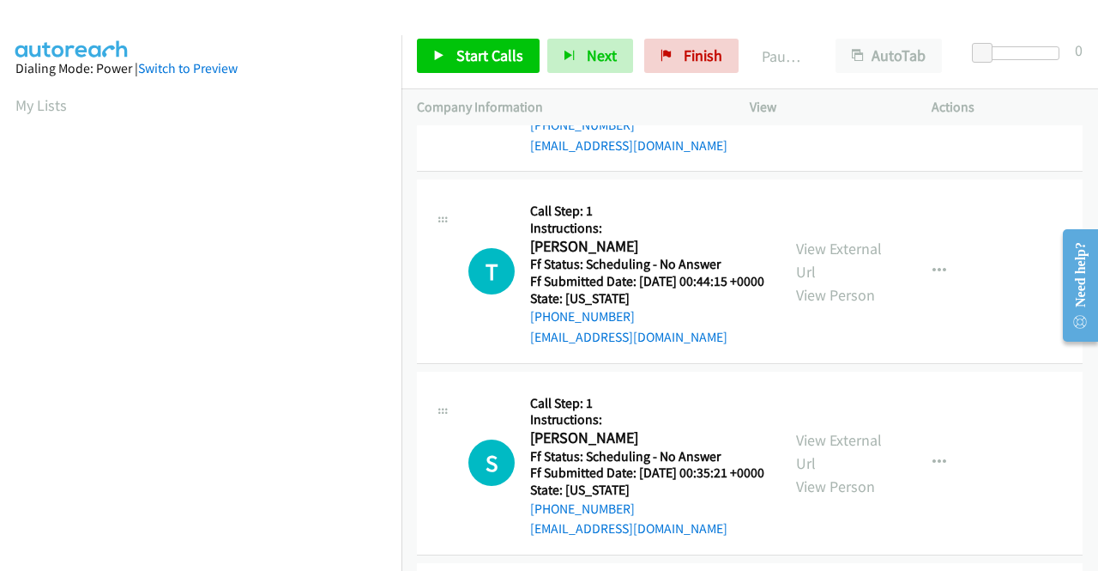
scroll to position [944, 0]
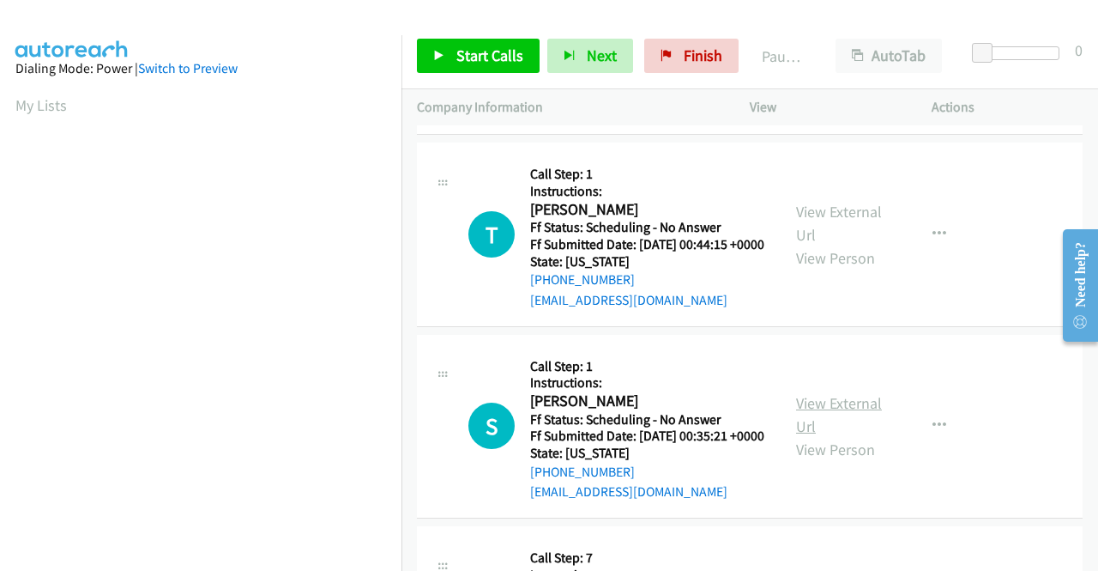
click at [820, 436] on link "View External Url" at bounding box center [839, 414] width 86 height 43
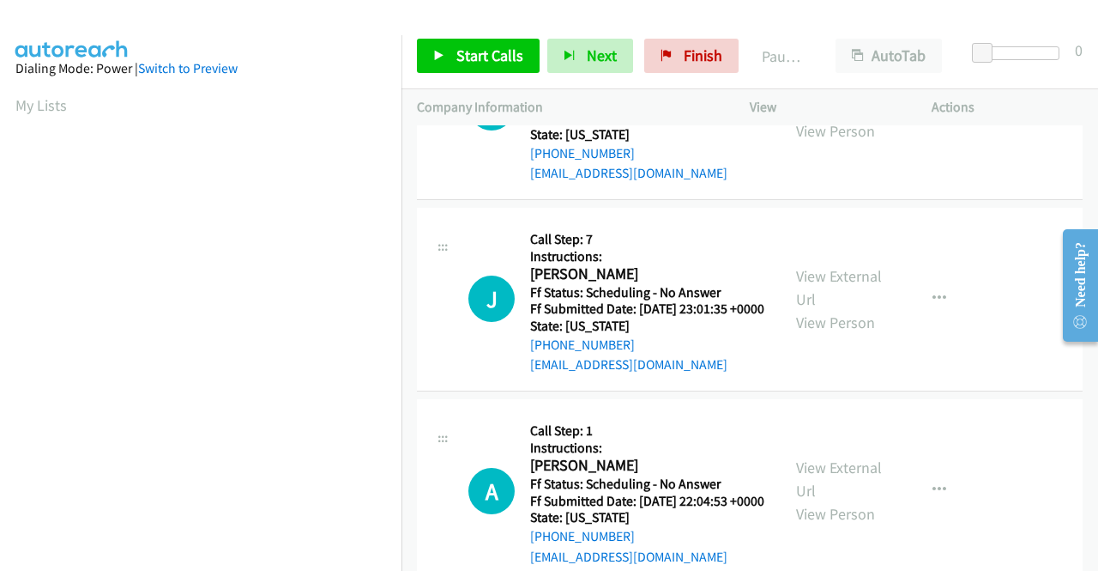
scroll to position [1287, 0]
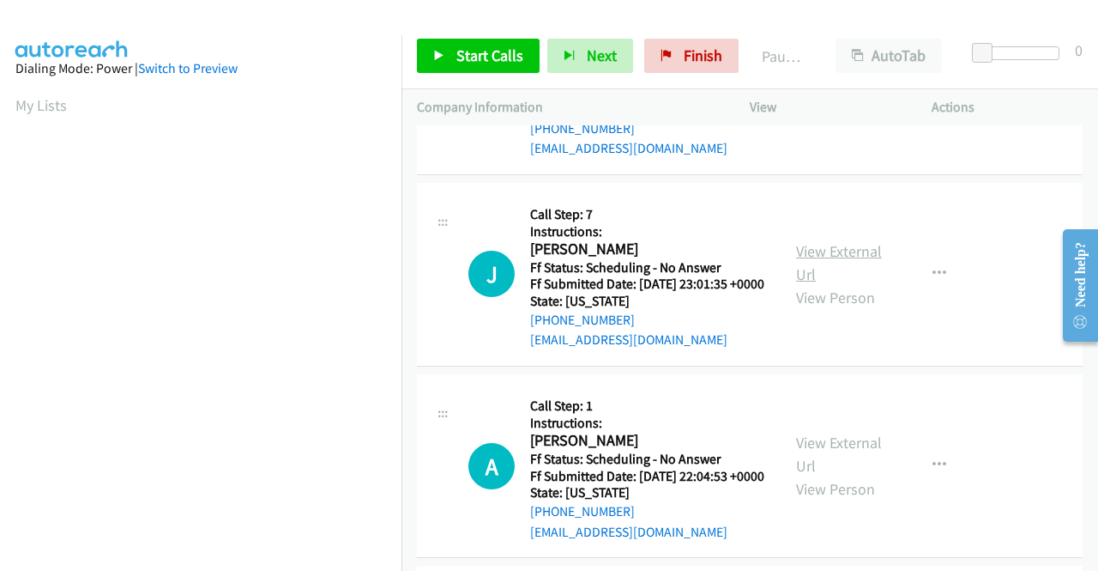
click at [827, 284] on link "View External Url" at bounding box center [839, 262] width 86 height 43
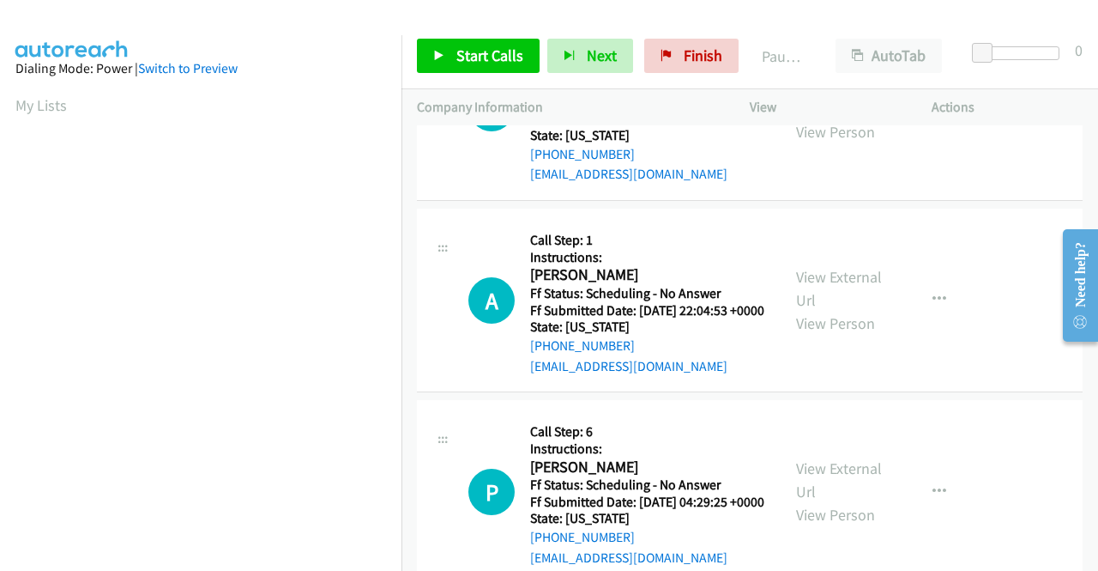
scroll to position [1459, 0]
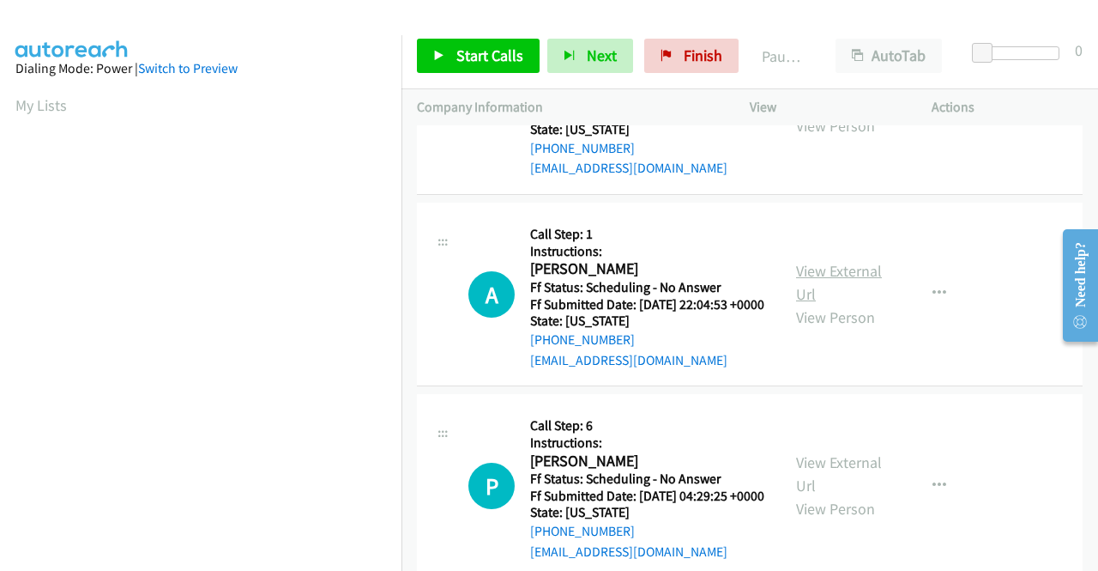
click at [819, 304] on link "View External Url" at bounding box center [839, 282] width 86 height 43
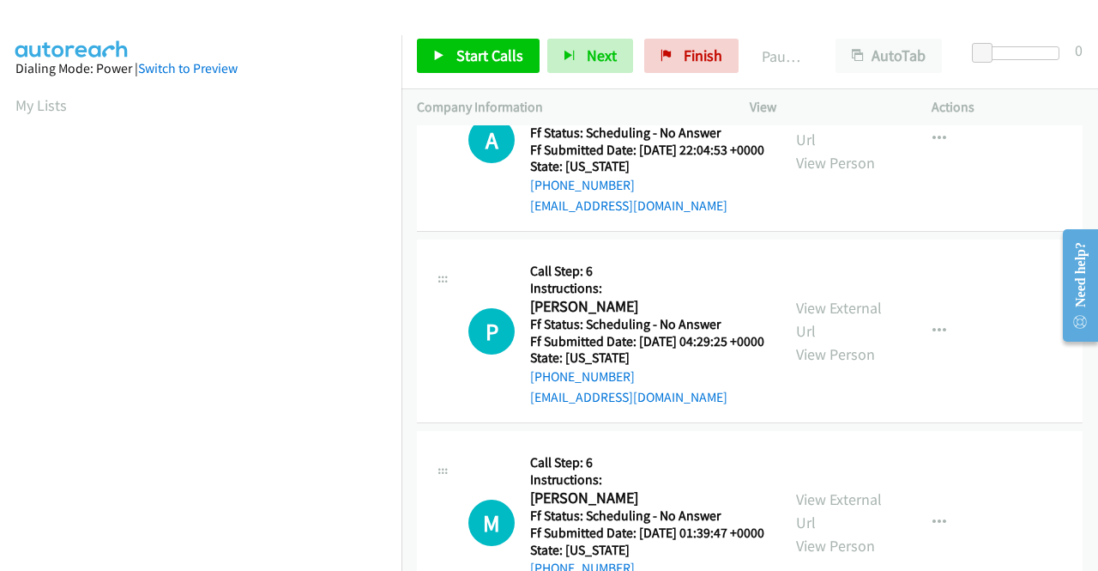
scroll to position [1630, 0]
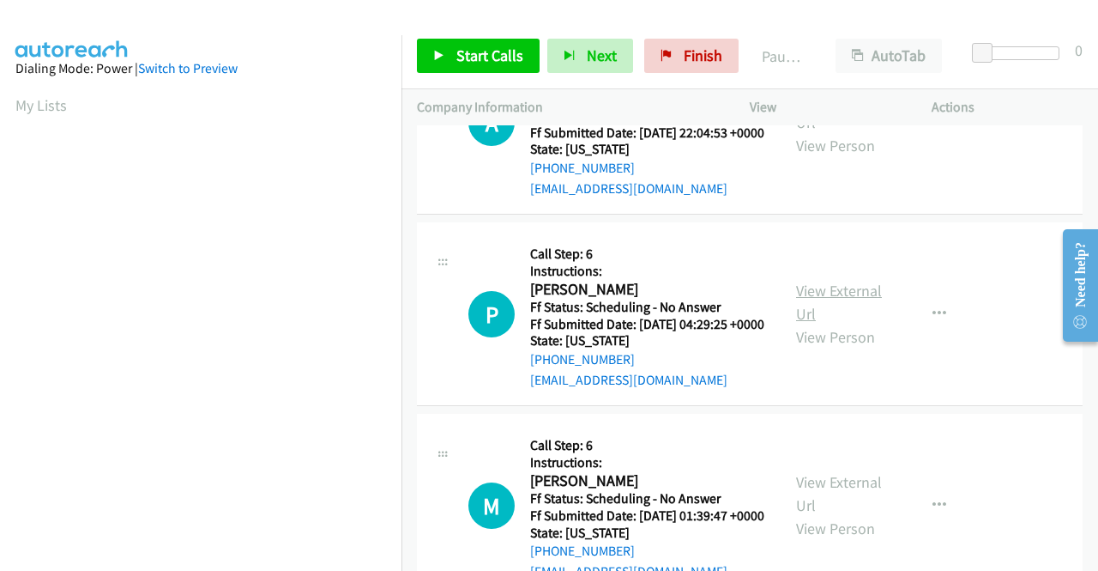
click at [816, 323] on link "View External Url" at bounding box center [839, 302] width 86 height 43
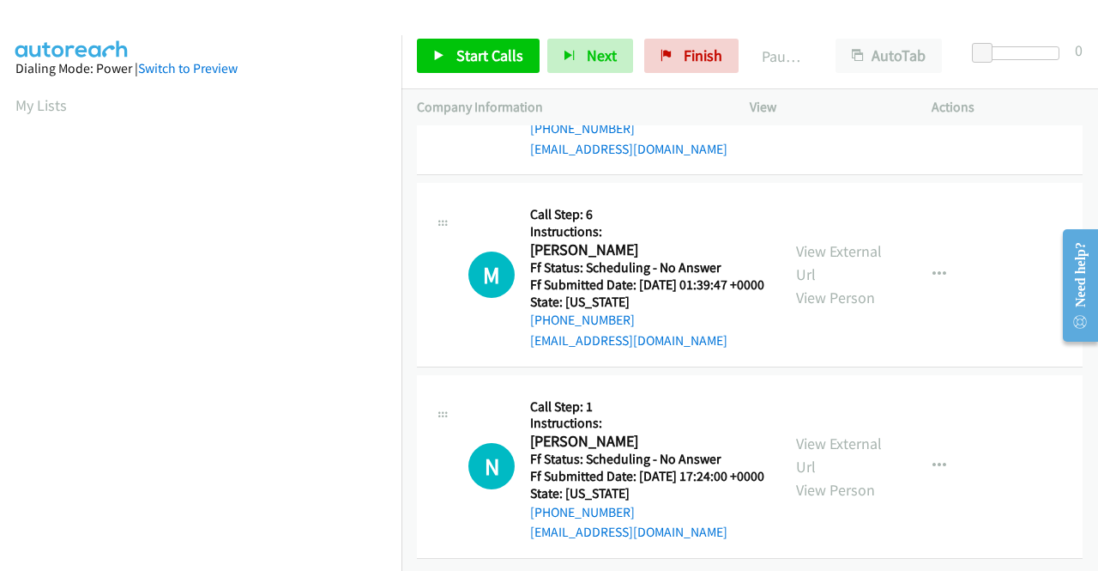
scroll to position [1888, 0]
click at [816, 284] on link "View External Url" at bounding box center [839, 262] width 86 height 43
click at [825, 433] on link "View External Url" at bounding box center [839, 454] width 86 height 43
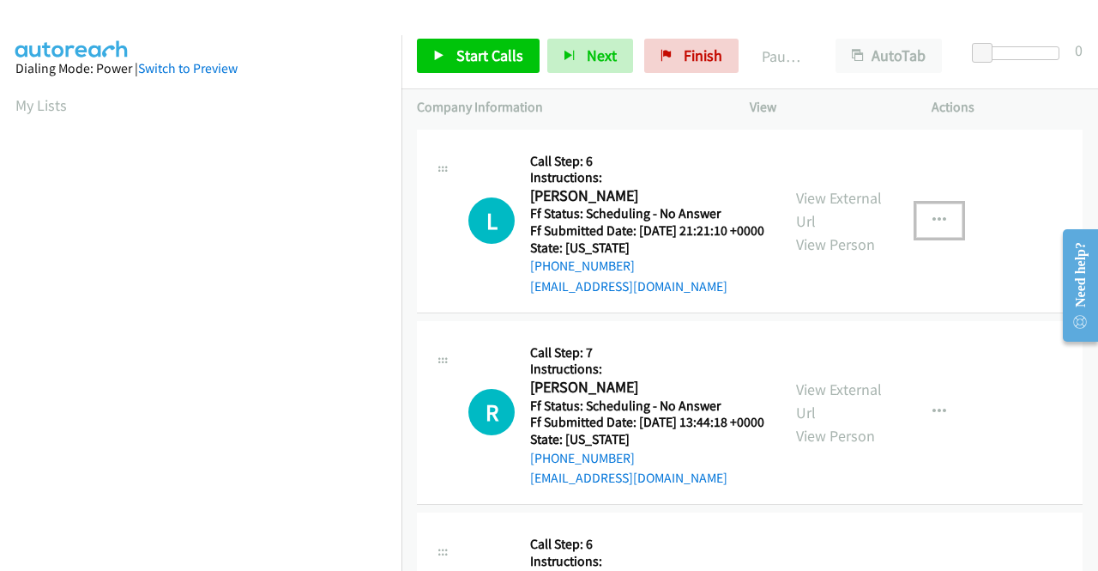
click at [933, 223] on icon "button" at bounding box center [940, 221] width 14 height 14
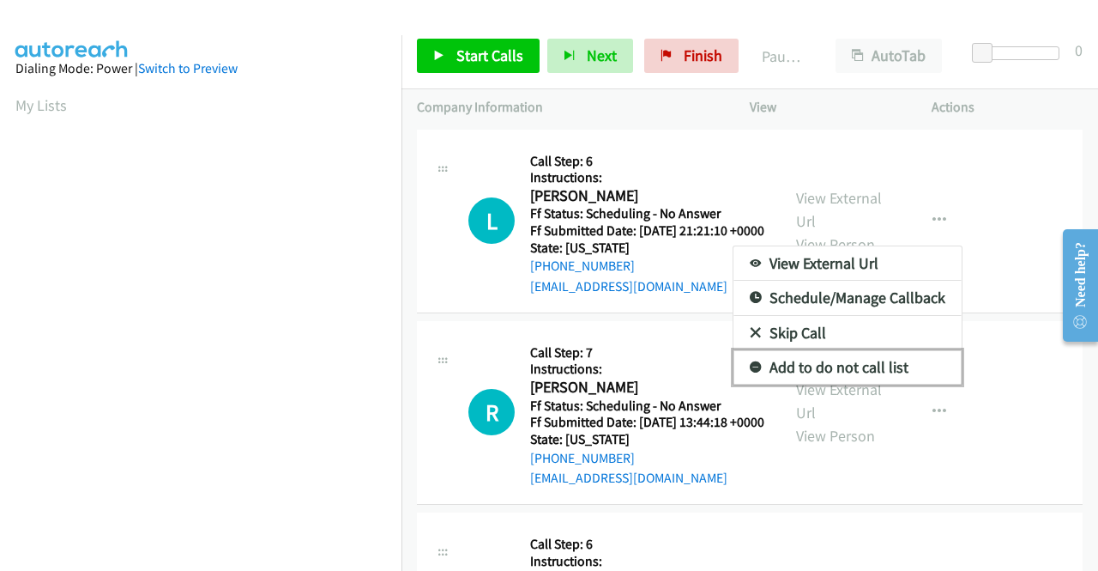
click at [820, 371] on link "Add to do not call list" at bounding box center [848, 367] width 228 height 34
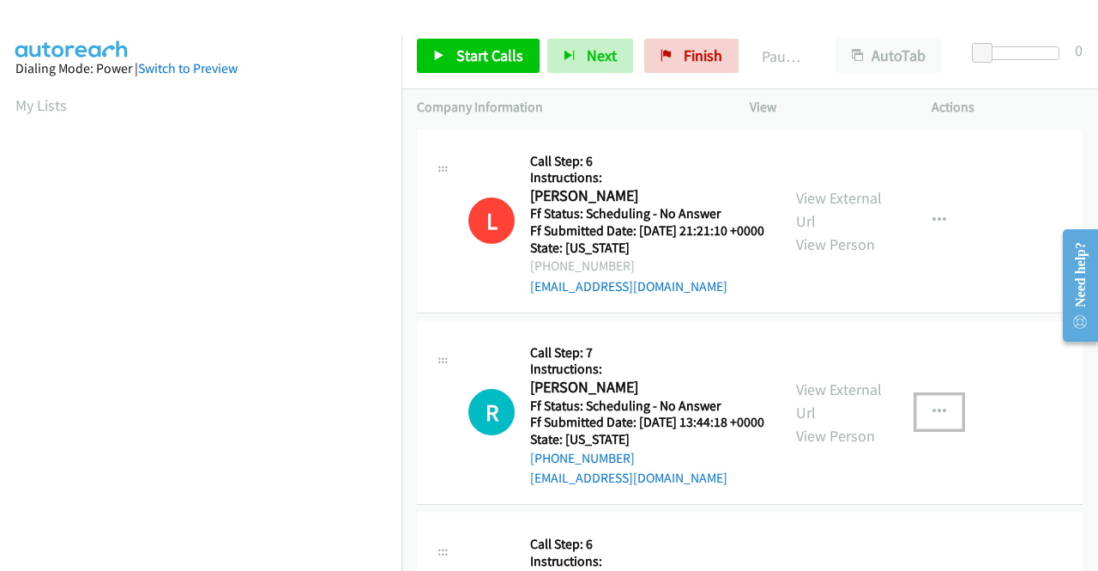
click at [933, 419] on icon "button" at bounding box center [940, 412] width 14 height 14
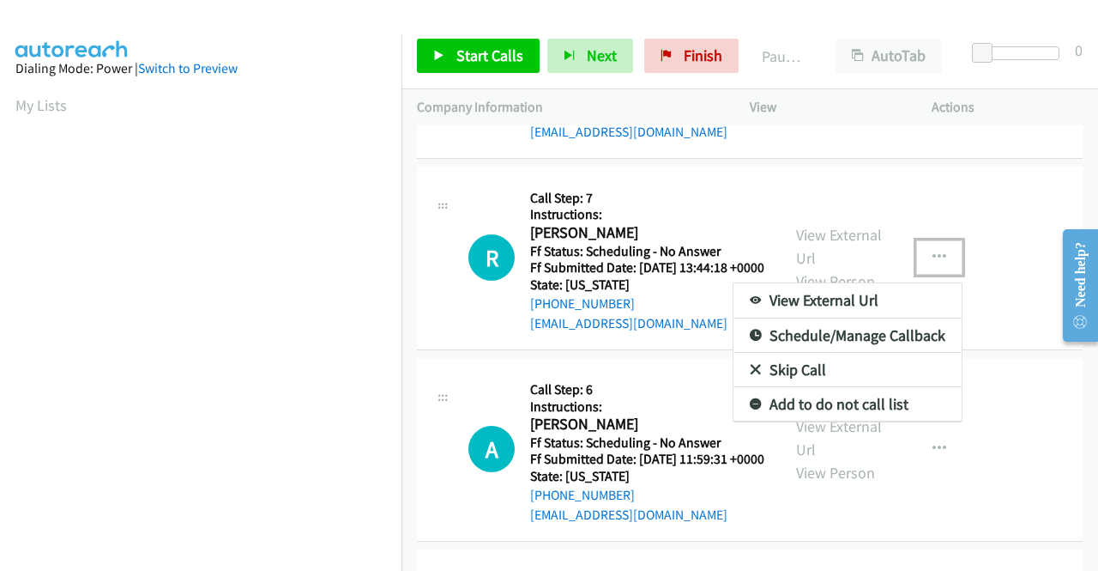
scroll to position [172, 0]
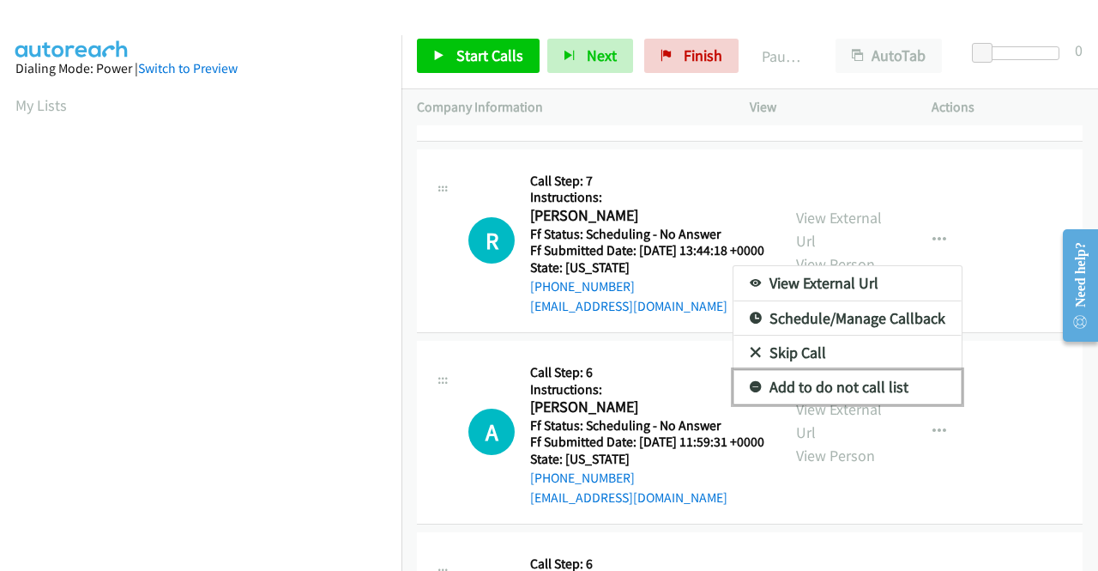
click at [857, 404] on link "Add to do not call list" at bounding box center [848, 387] width 228 height 34
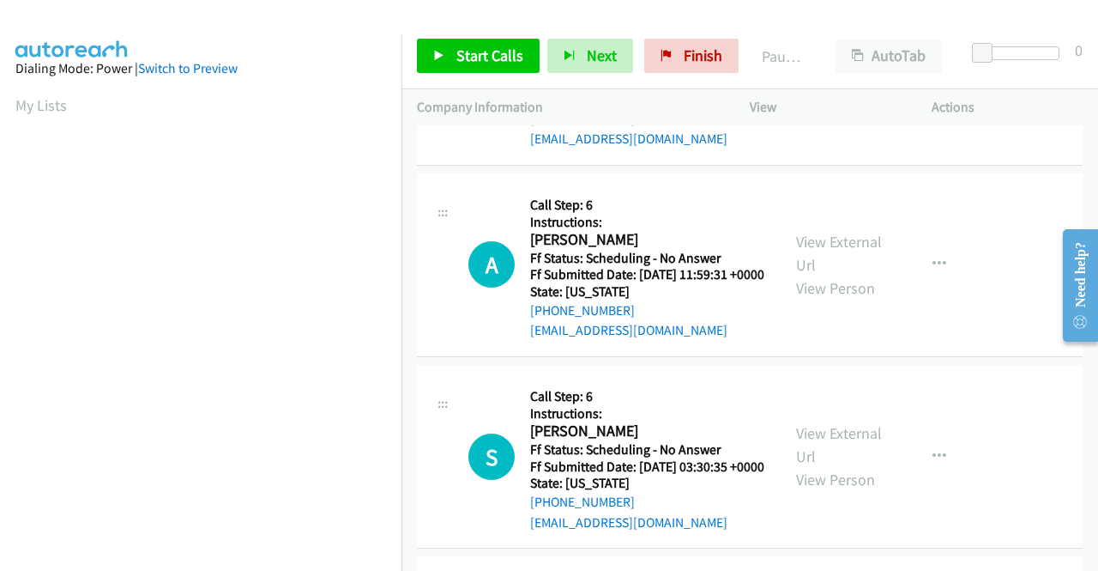
scroll to position [429, 0]
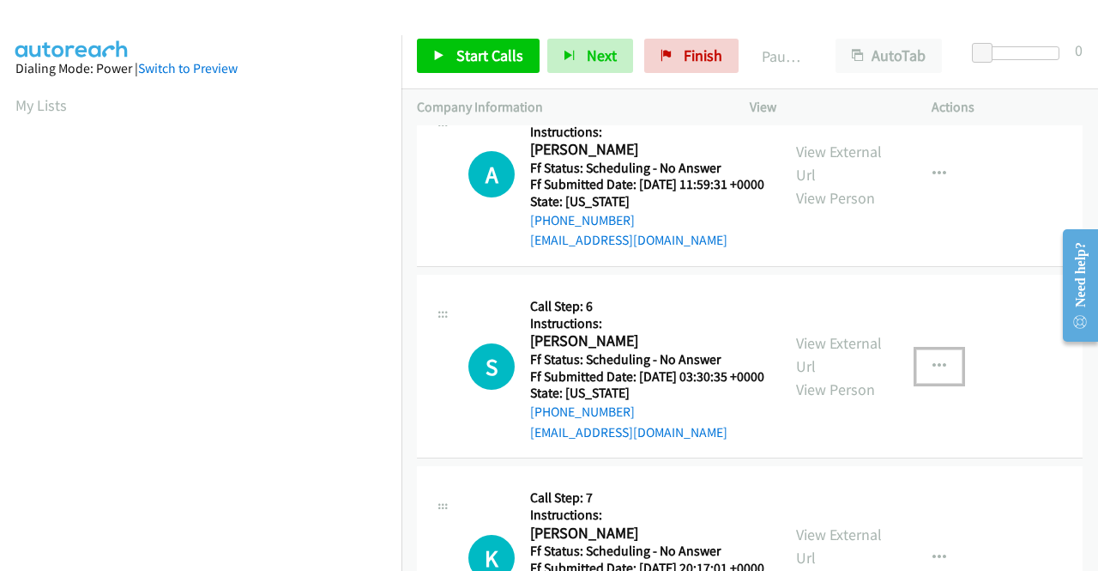
click at [933, 373] on icon "button" at bounding box center [940, 366] width 14 height 14
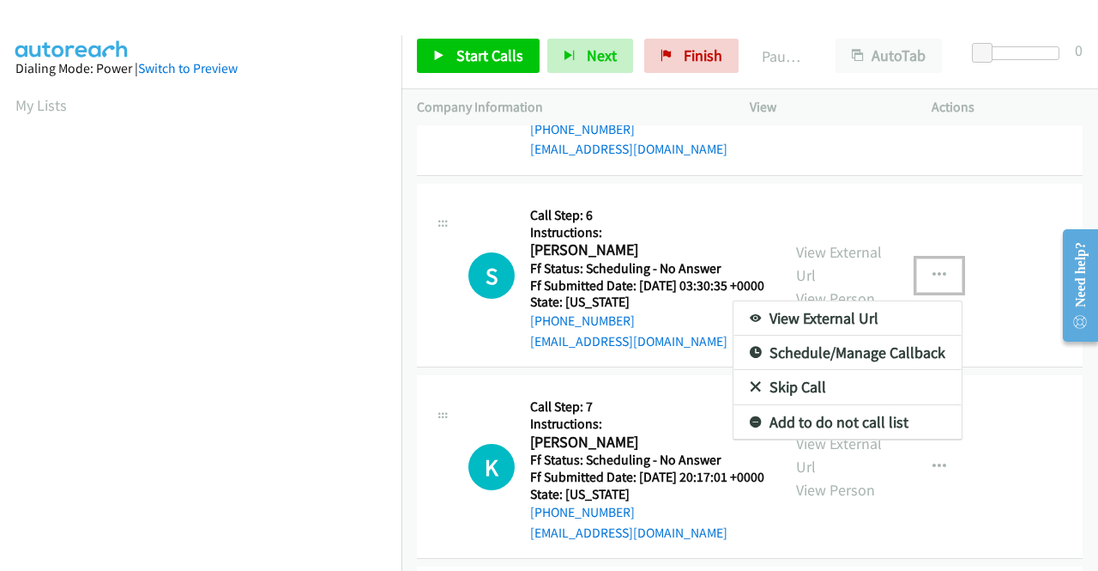
scroll to position [601, 0]
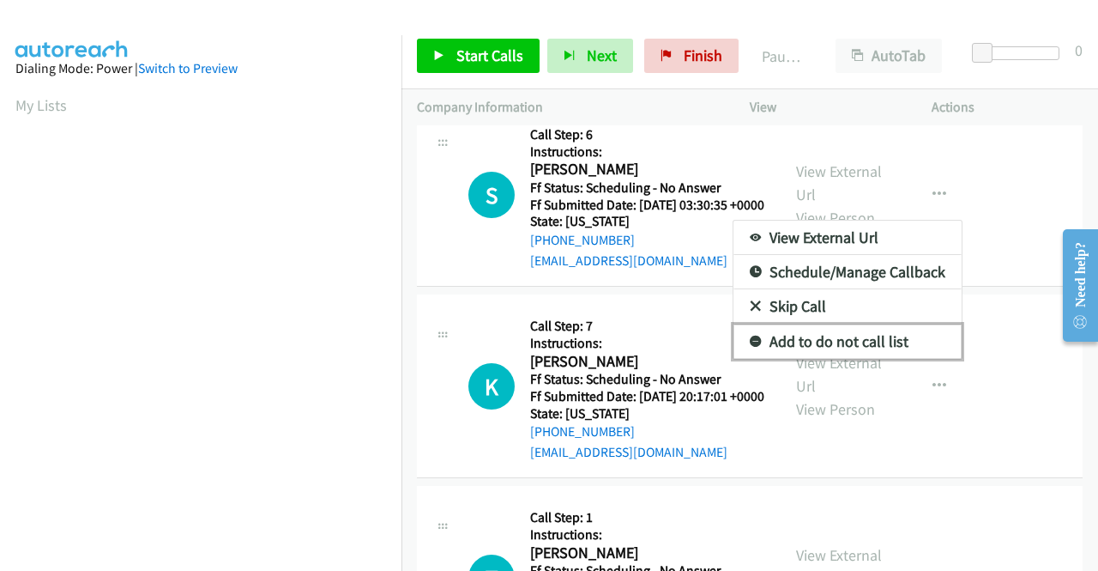
click at [865, 359] on link "Add to do not call list" at bounding box center [848, 341] width 228 height 34
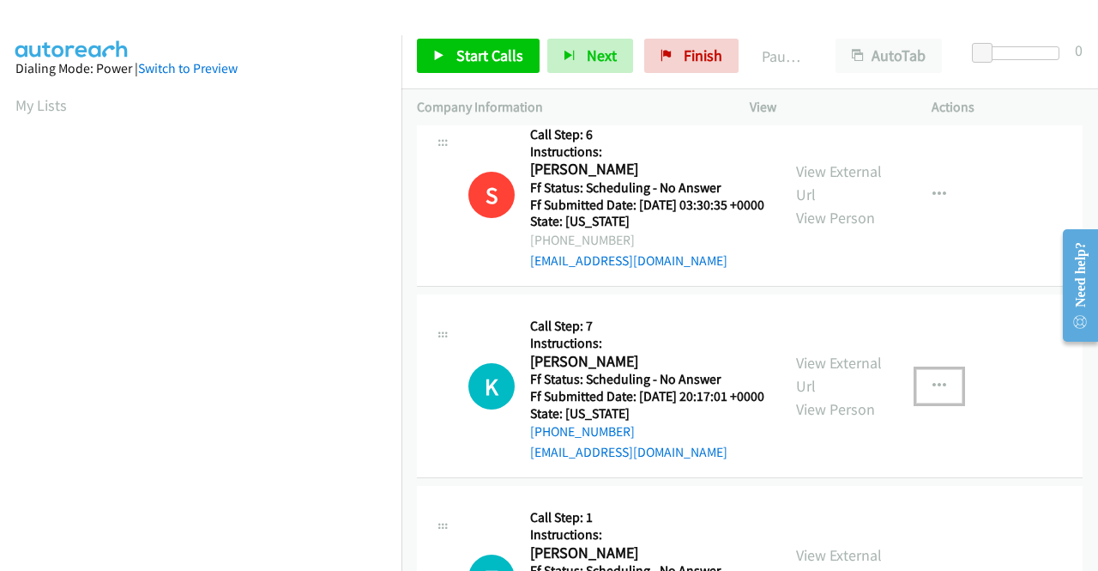
click at [934, 393] on icon "button" at bounding box center [940, 386] width 14 height 14
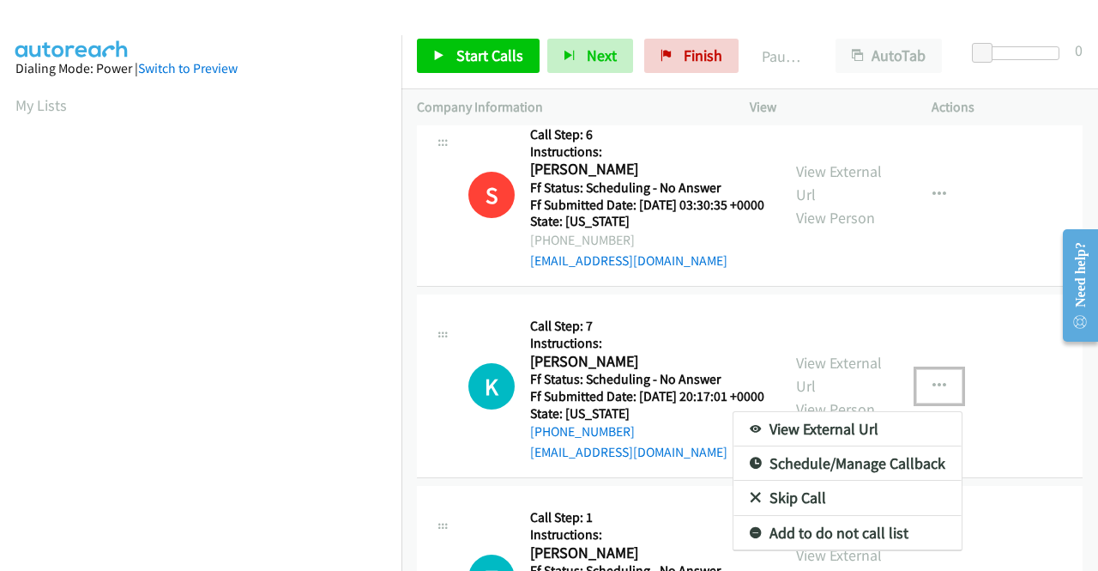
scroll to position [772, 0]
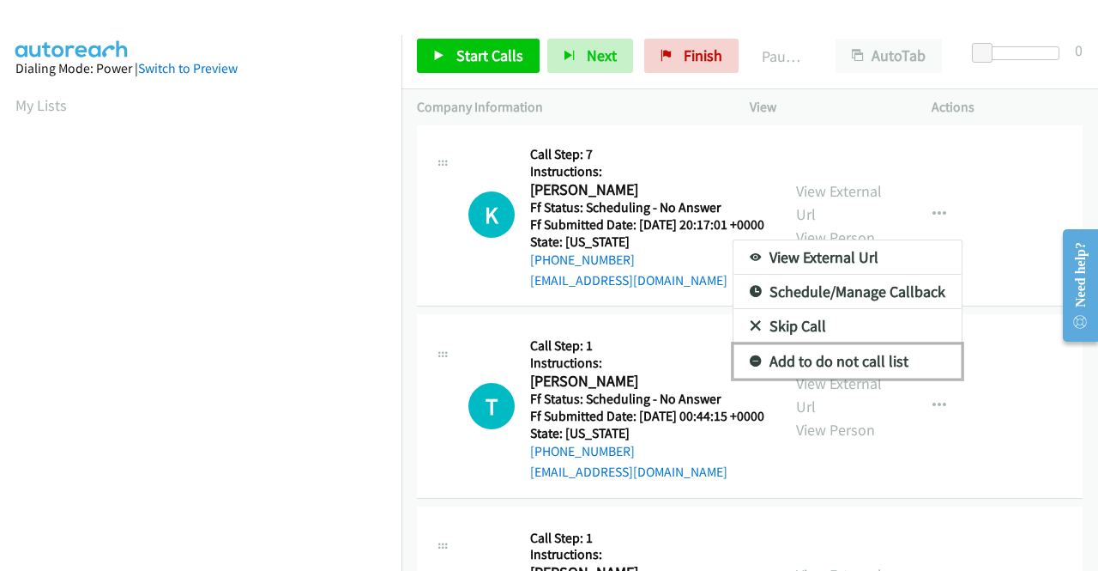
click at [872, 378] on link "Add to do not call list" at bounding box center [848, 361] width 228 height 34
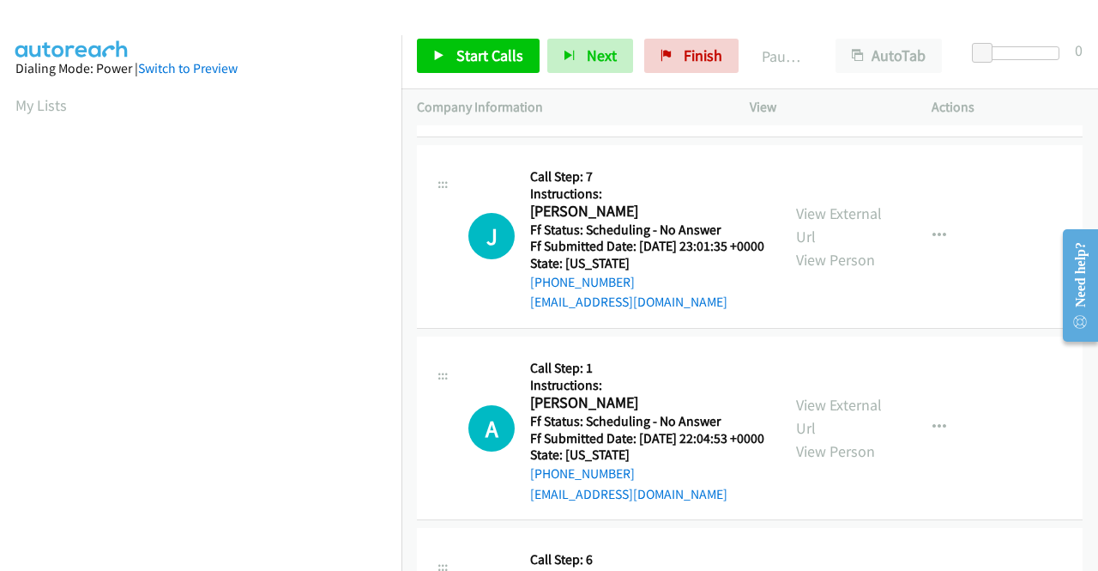
scroll to position [1373, 0]
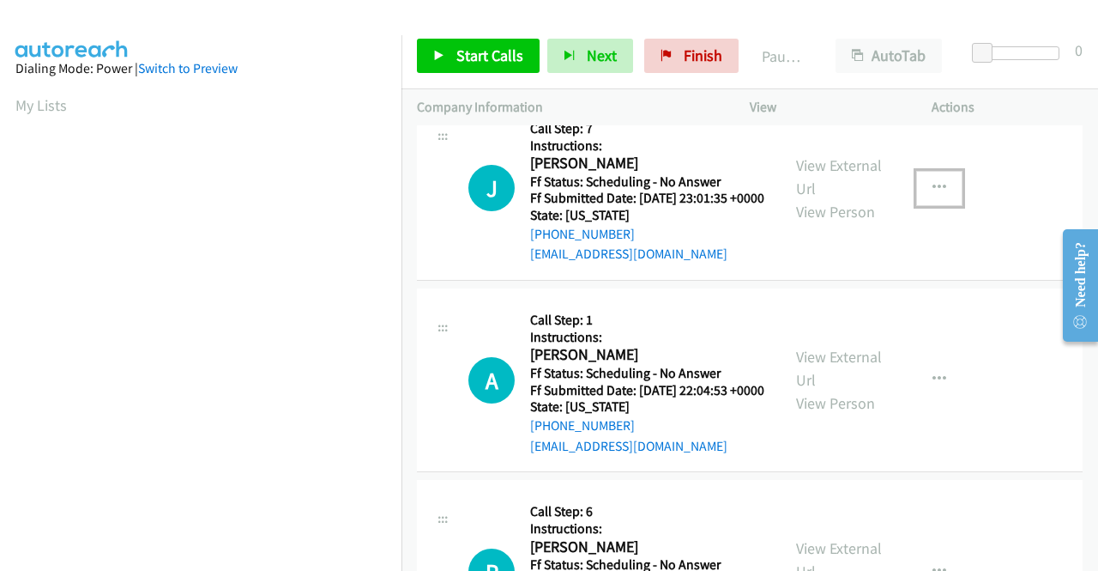
click at [916, 205] on button "button" at bounding box center [939, 188] width 46 height 34
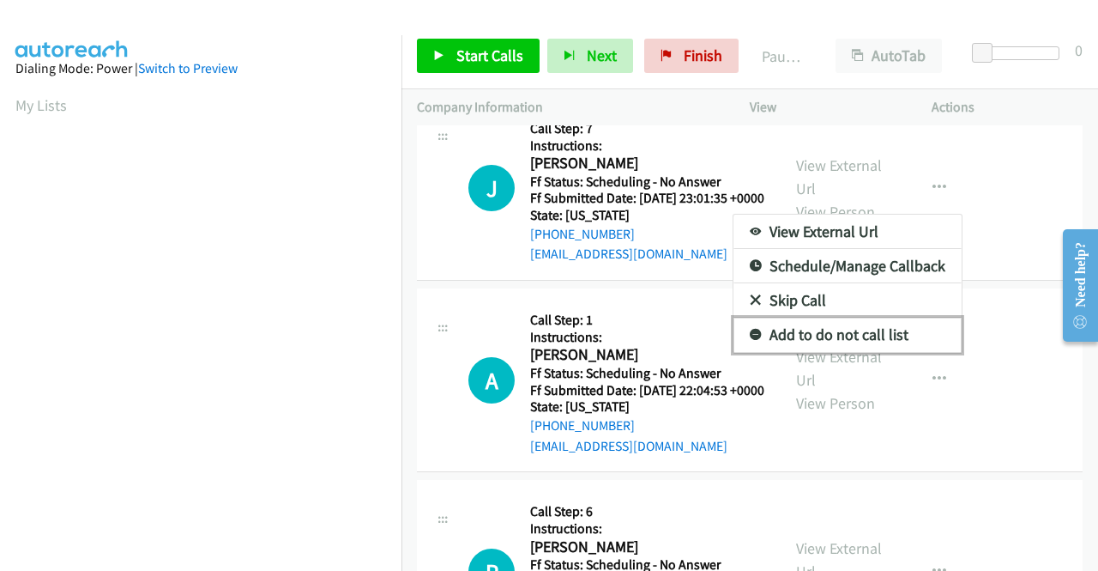
click at [812, 352] on link "Add to do not call list" at bounding box center [848, 334] width 228 height 34
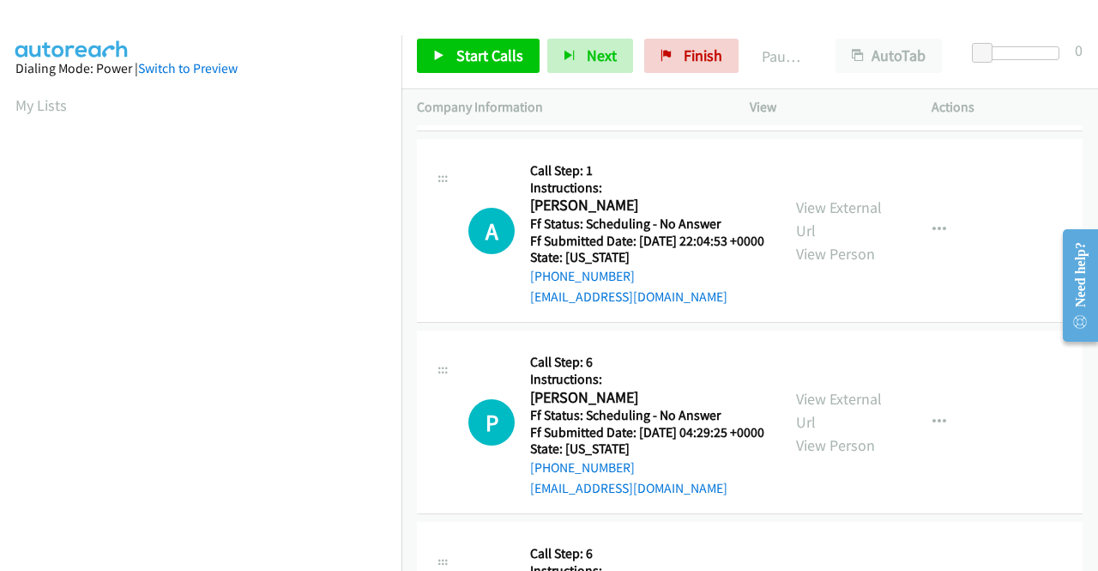
scroll to position [1544, 0]
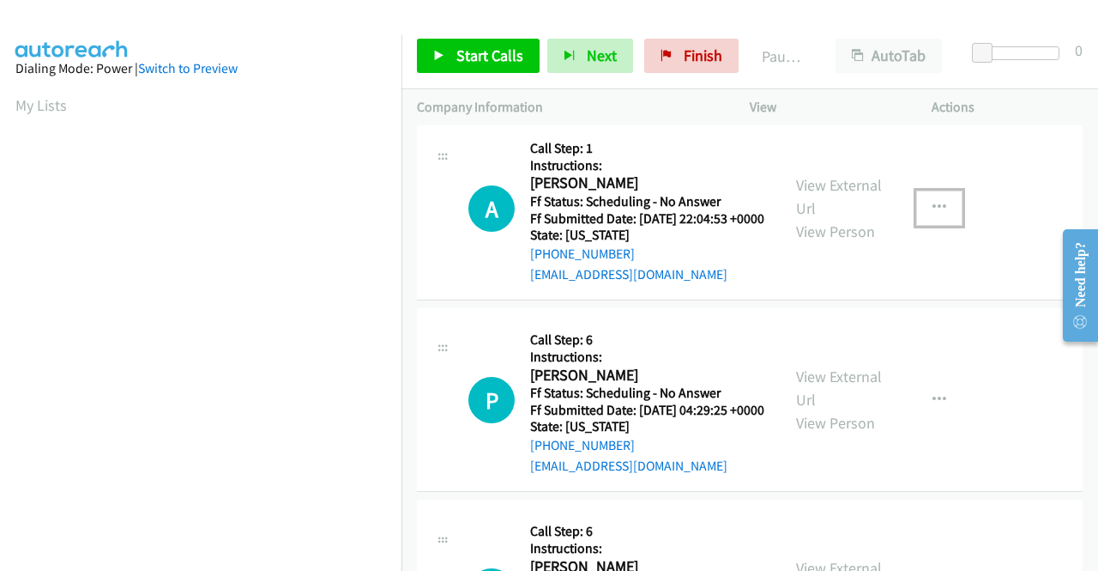
click at [918, 225] on button "button" at bounding box center [939, 207] width 46 height 34
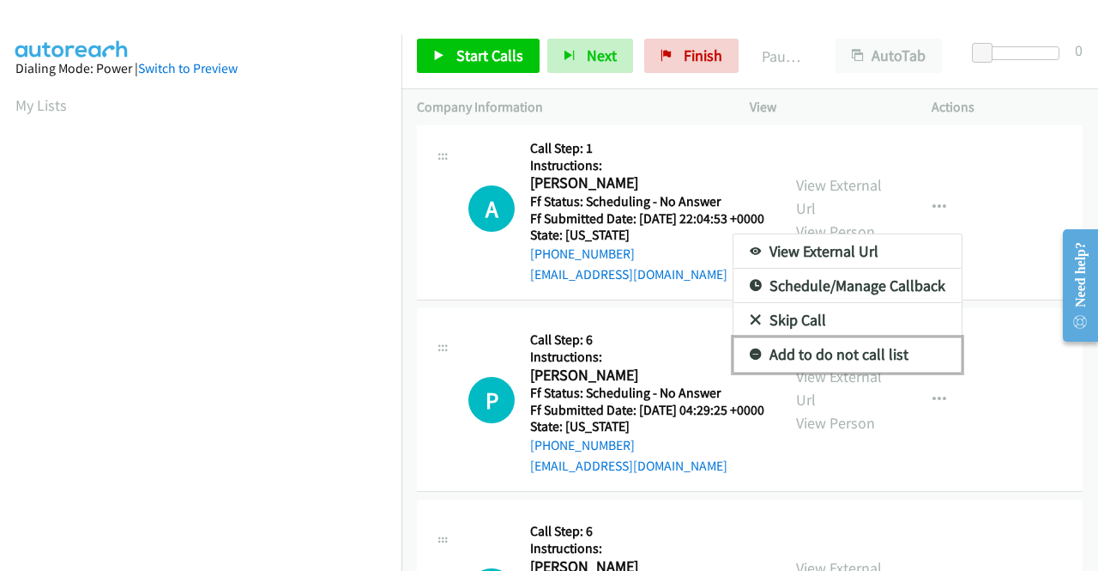
click at [832, 372] on link "Add to do not call list" at bounding box center [848, 354] width 228 height 34
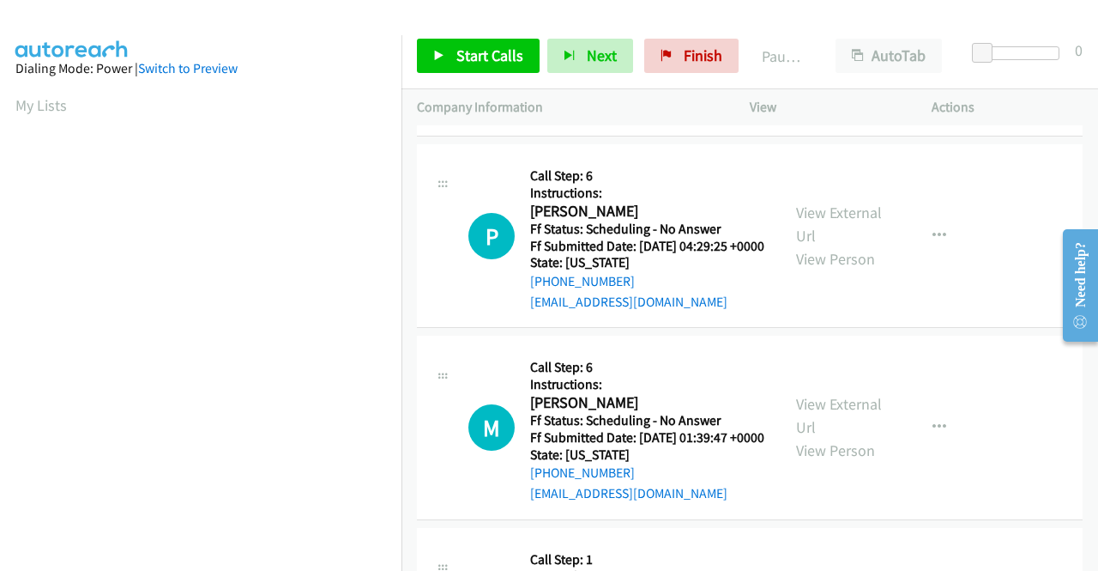
scroll to position [1716, 0]
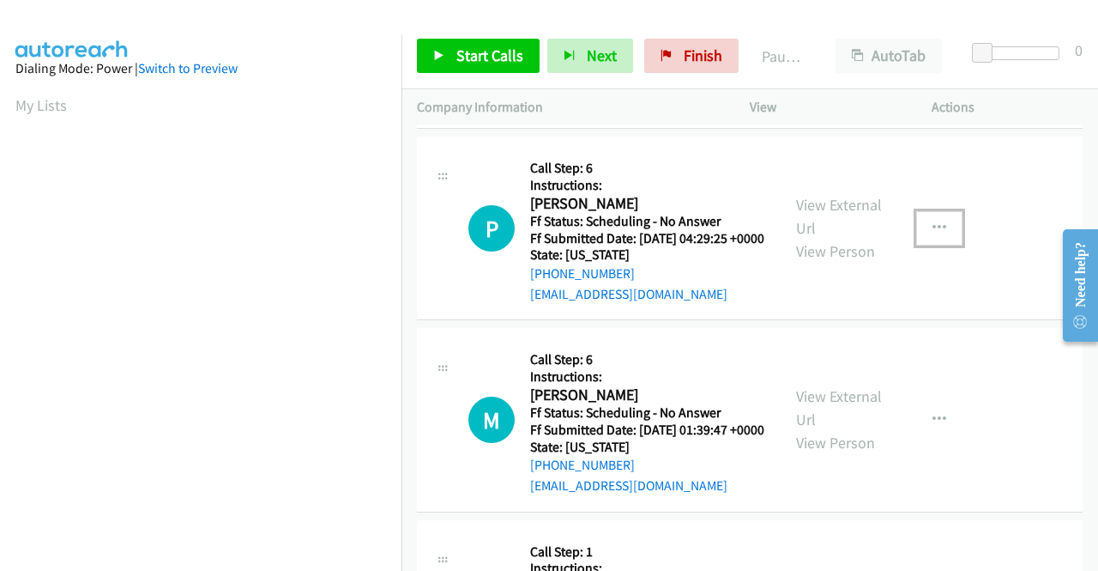
click at [918, 245] on button "button" at bounding box center [939, 228] width 46 height 34
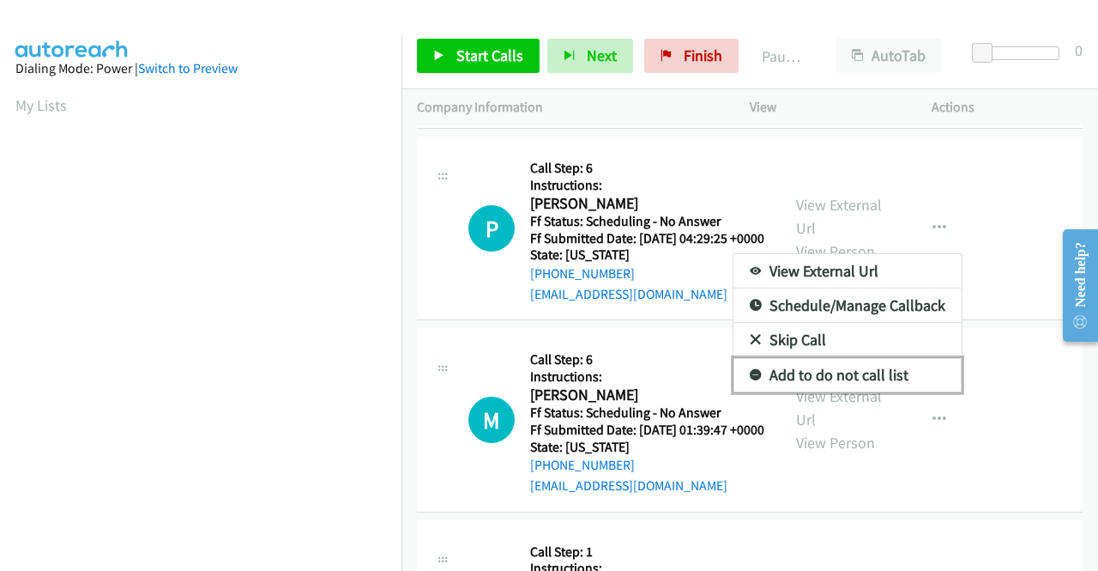
click at [812, 392] on link "Add to do not call list" at bounding box center [848, 375] width 228 height 34
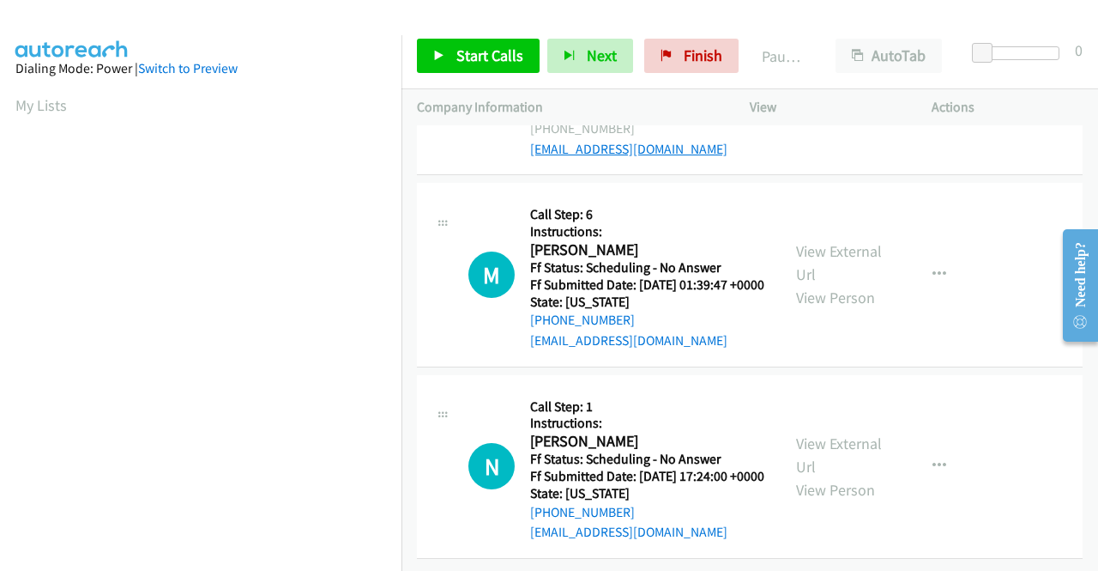
scroll to position [1888, 0]
click at [921, 292] on button "button" at bounding box center [939, 274] width 46 height 34
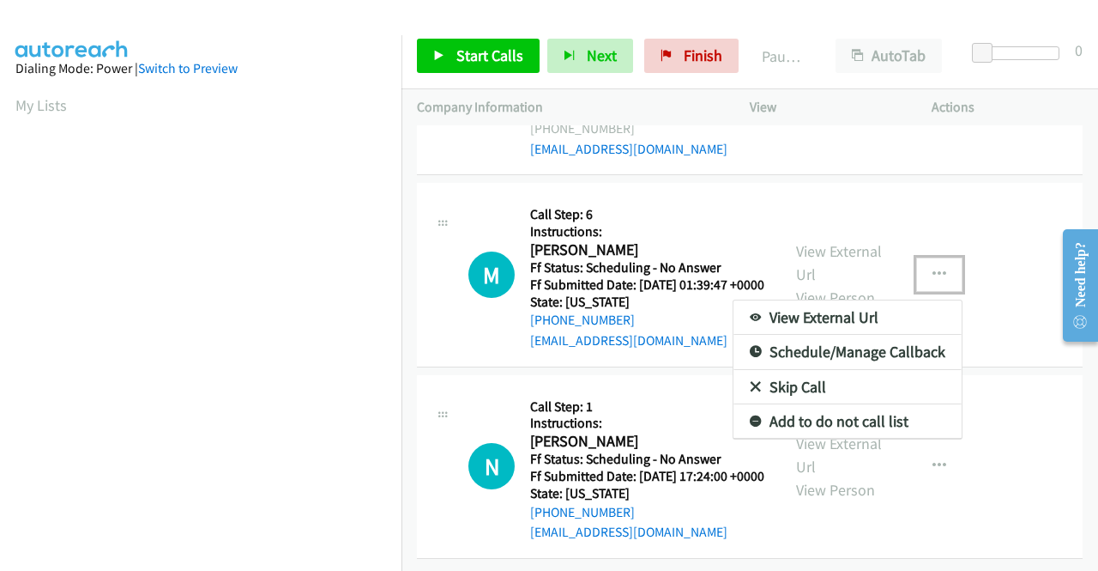
scroll to position [2059, 0]
click at [837, 404] on link "Add to do not call list" at bounding box center [848, 421] width 228 height 34
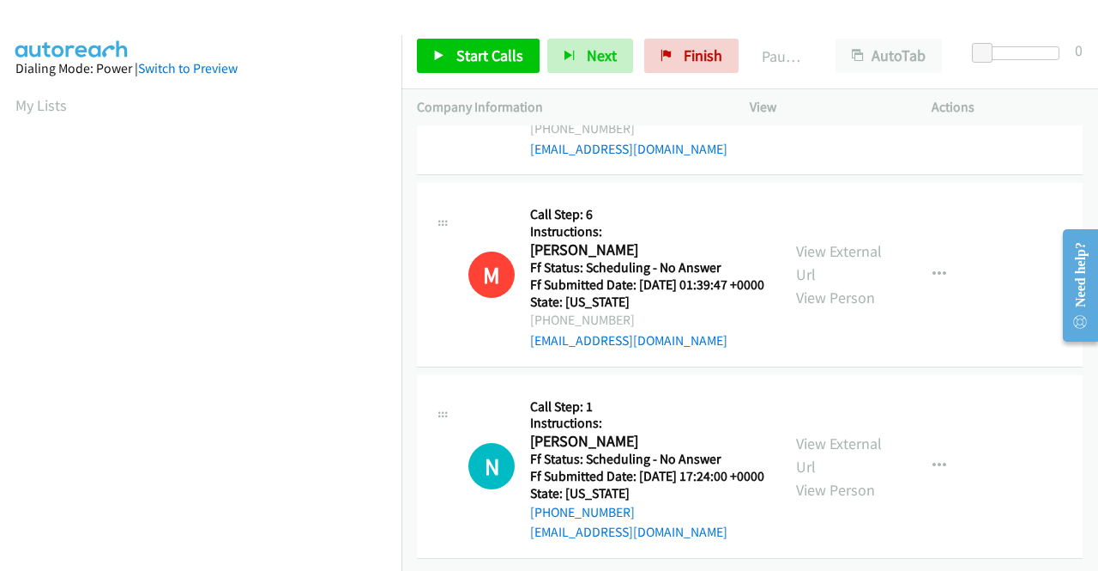
scroll to position [2073, 0]
click at [948, 449] on button "button" at bounding box center [939, 466] width 46 height 34
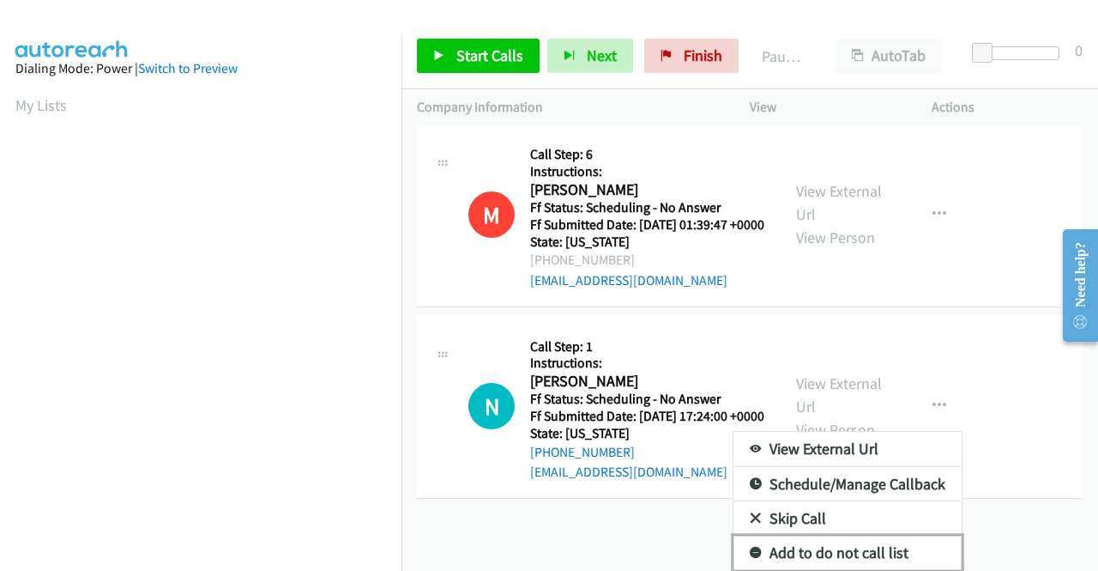
click at [824, 544] on link "Add to do not call list" at bounding box center [848, 552] width 228 height 34
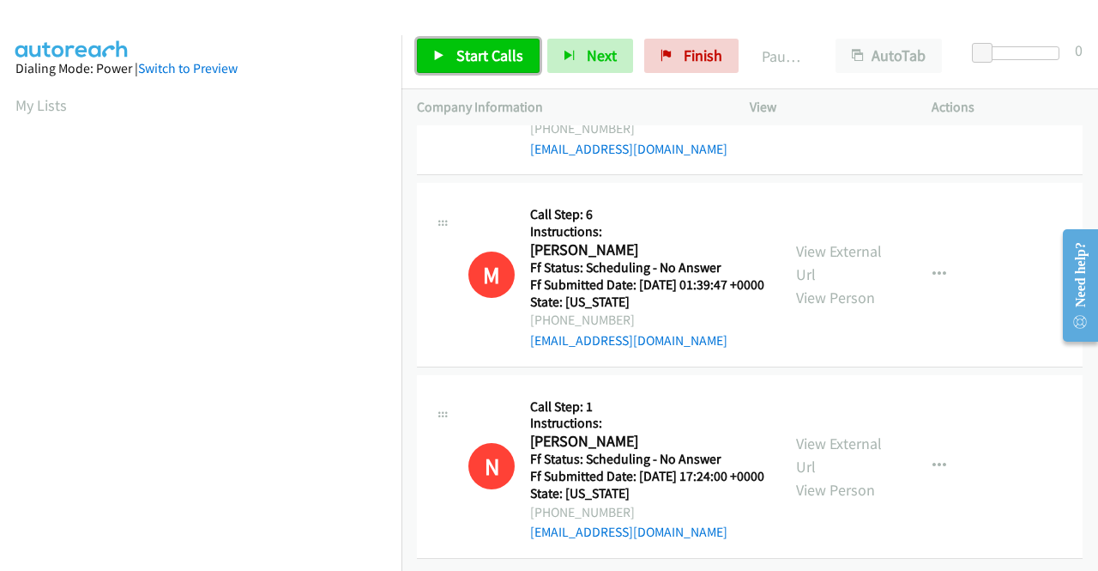
click at [454, 56] on link "Start Calls" at bounding box center [478, 56] width 123 height 34
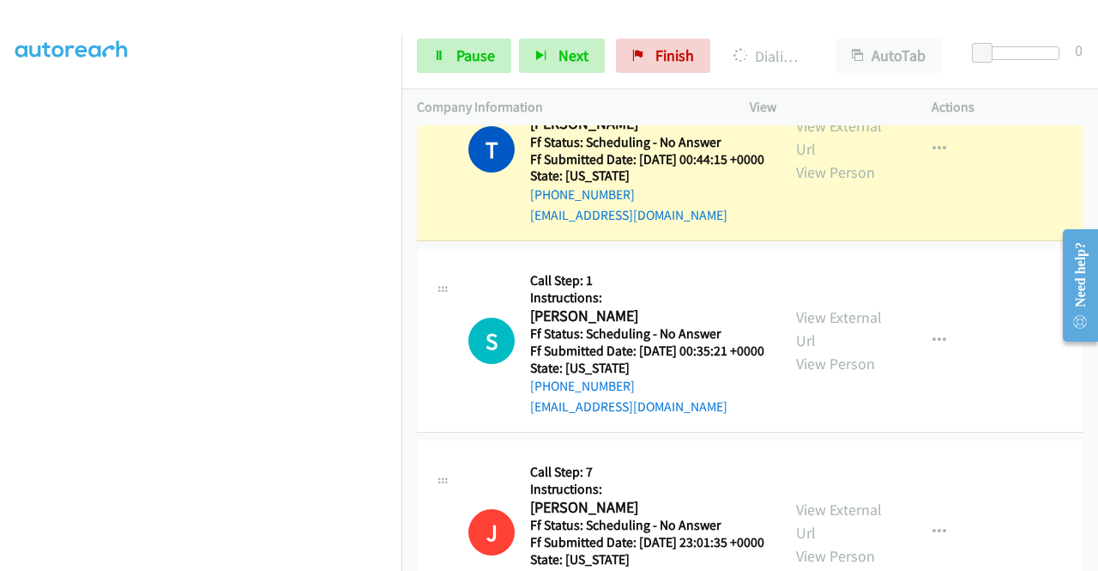
scroll to position [0, 0]
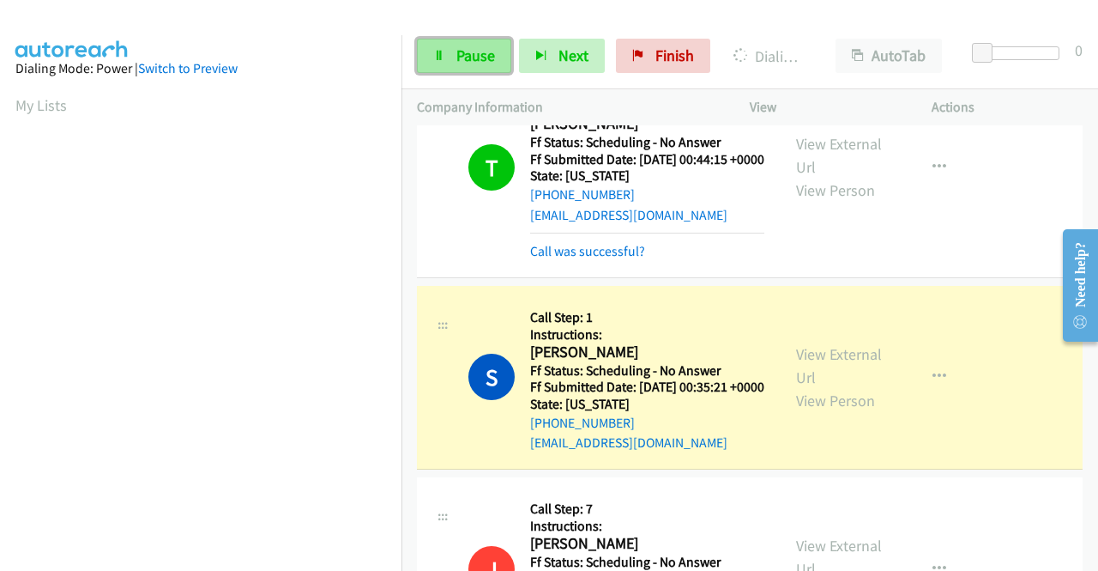
click at [435, 60] on icon at bounding box center [439, 57] width 12 height 12
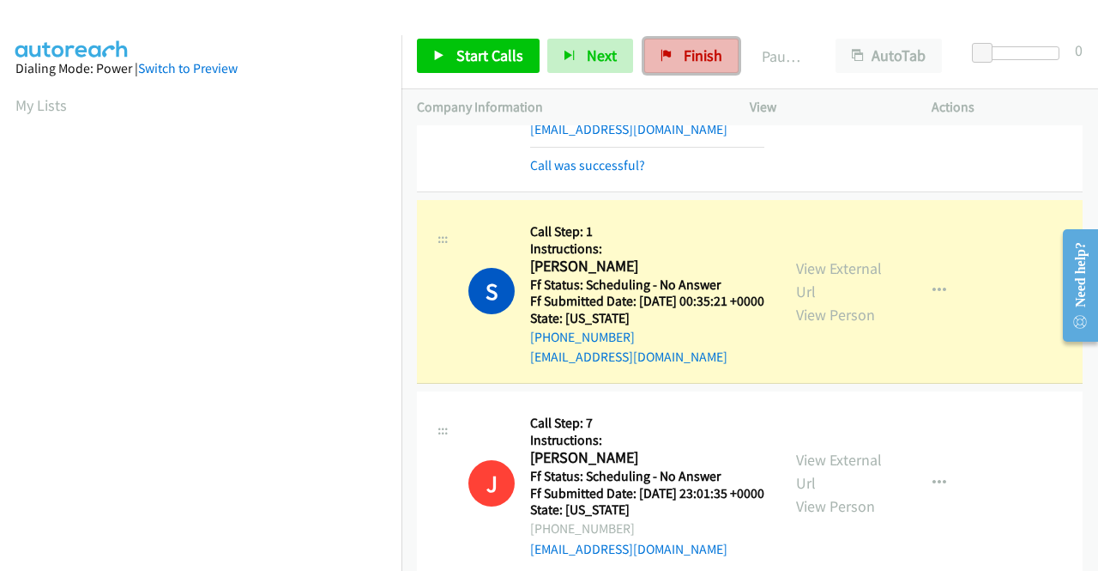
click at [705, 53] on span "Finish" at bounding box center [703, 55] width 39 height 20
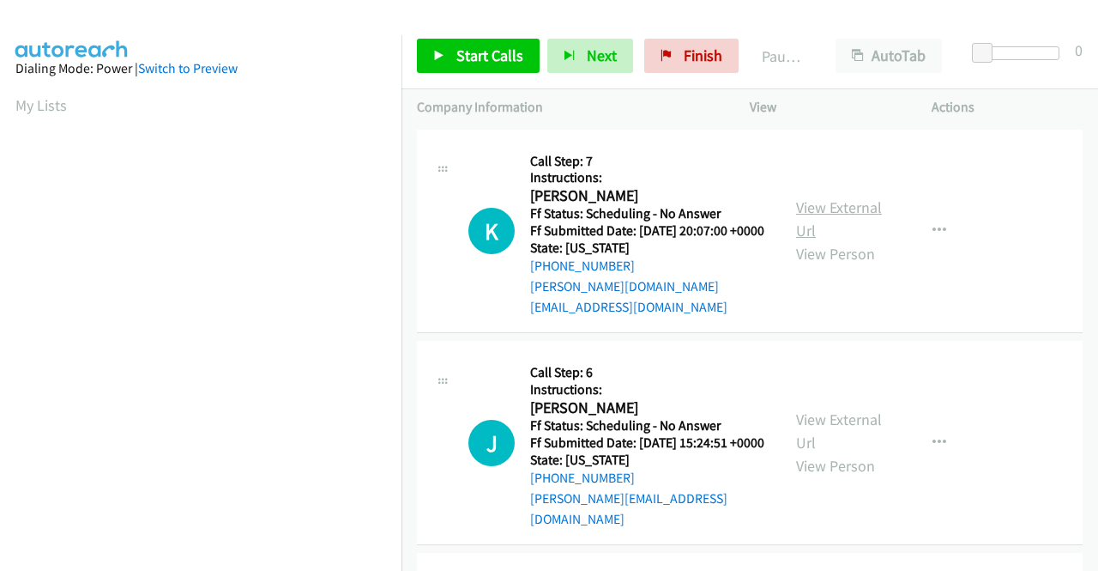
click at [848, 208] on link "View External Url" at bounding box center [839, 218] width 86 height 43
click at [831, 413] on link "View External Url" at bounding box center [839, 430] width 86 height 43
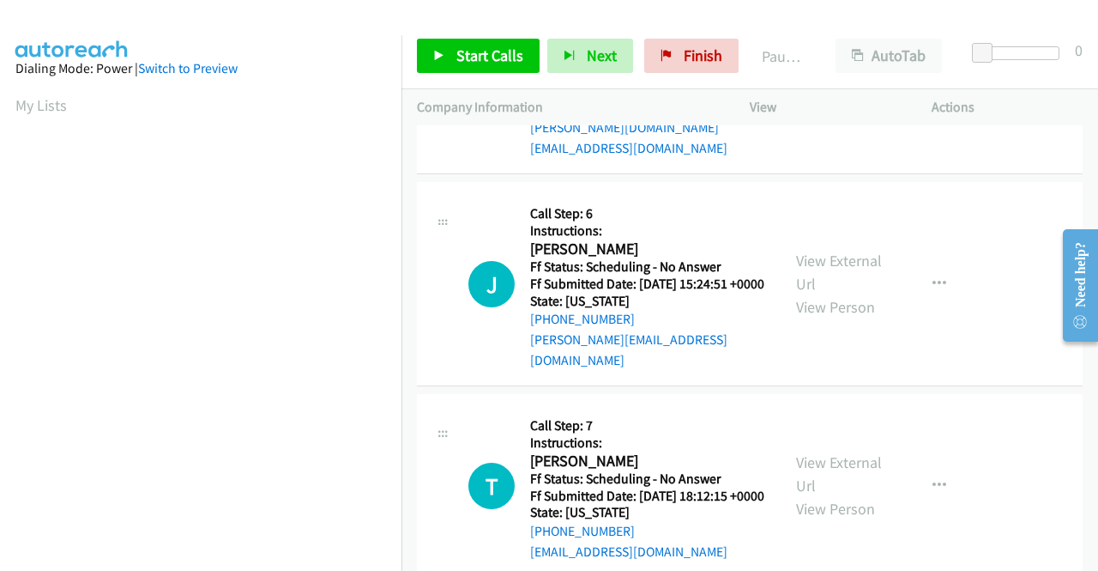
scroll to position [172, 0]
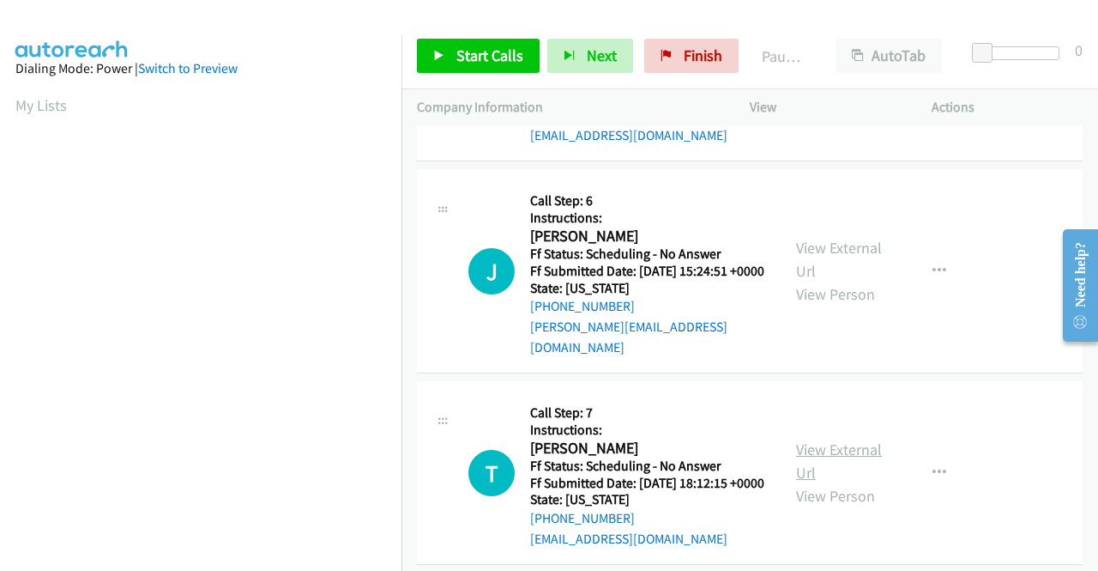
click at [817, 452] on link "View External Url" at bounding box center [839, 460] width 86 height 43
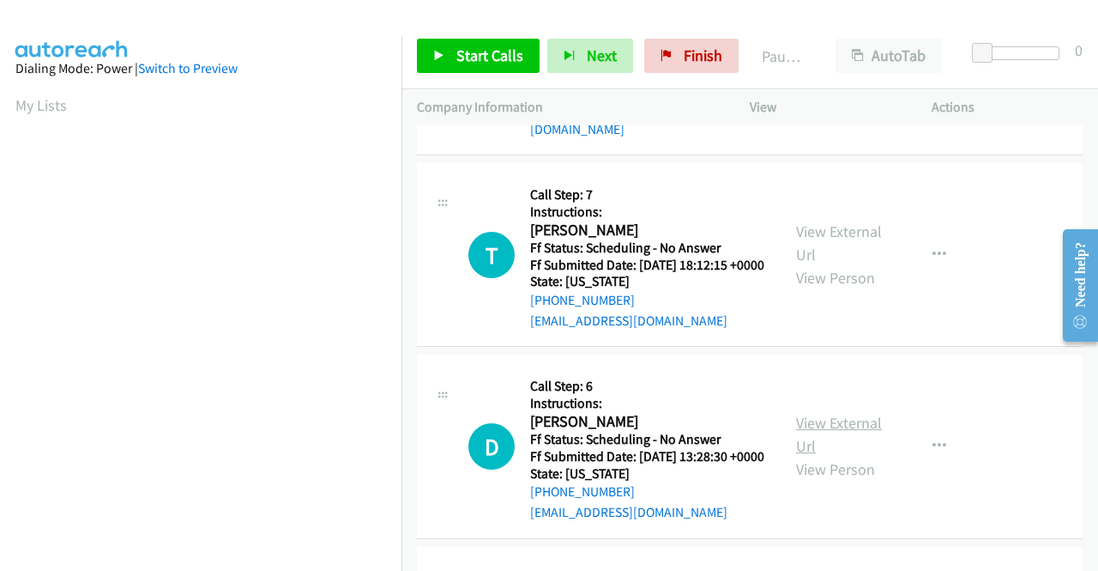
scroll to position [429, 0]
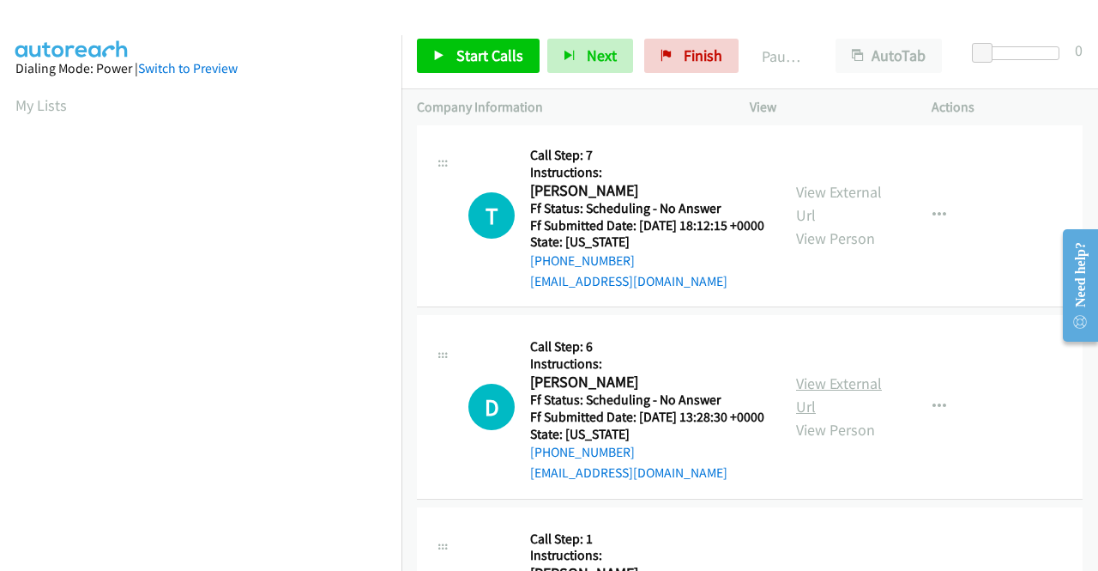
click at [846, 401] on link "View External Url" at bounding box center [839, 394] width 86 height 43
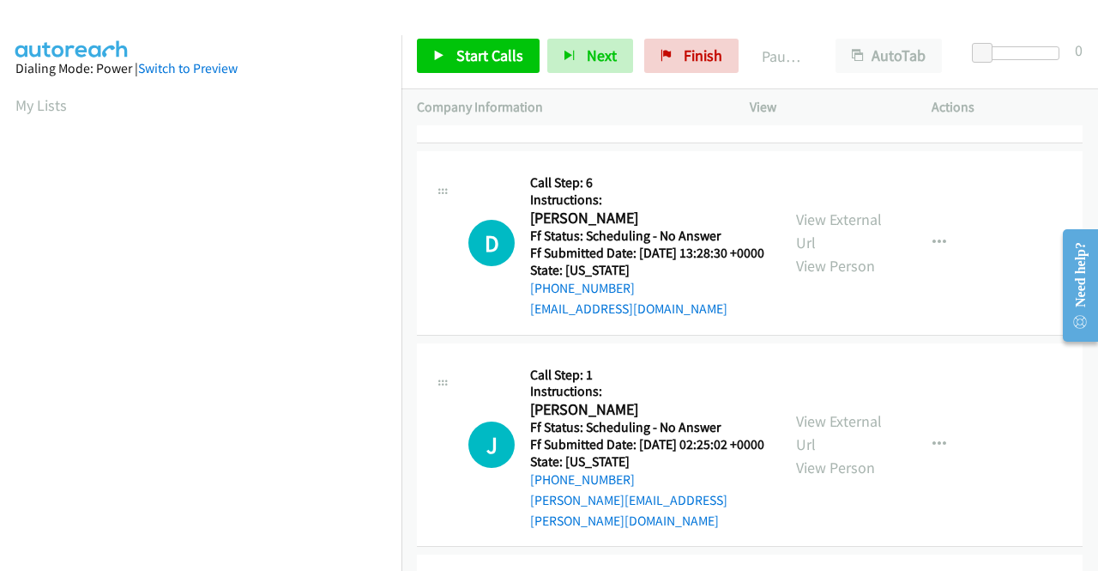
scroll to position [601, 0]
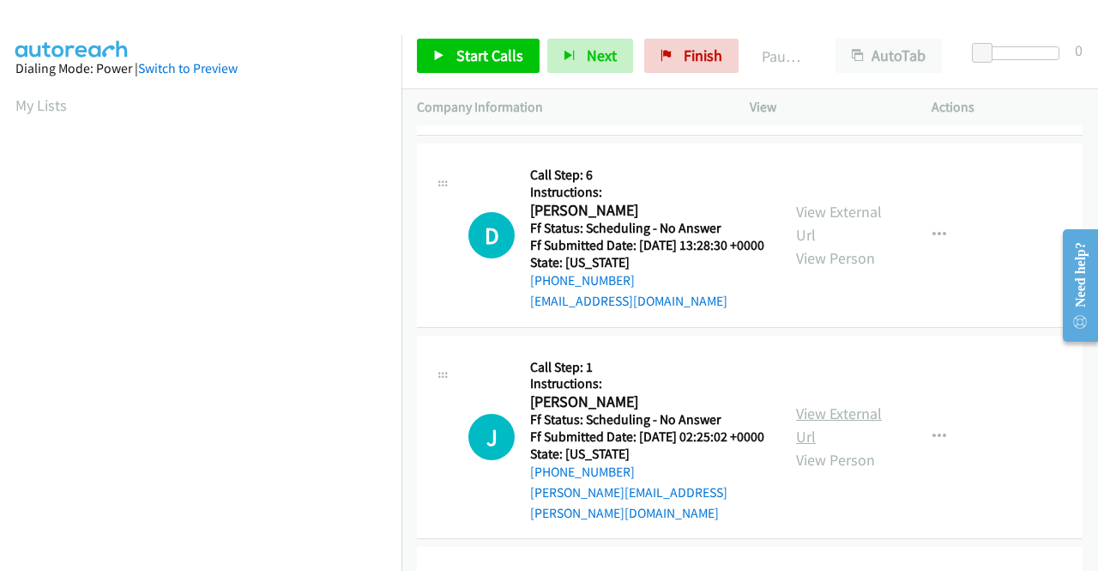
click at [841, 433] on link "View External Url" at bounding box center [839, 424] width 86 height 43
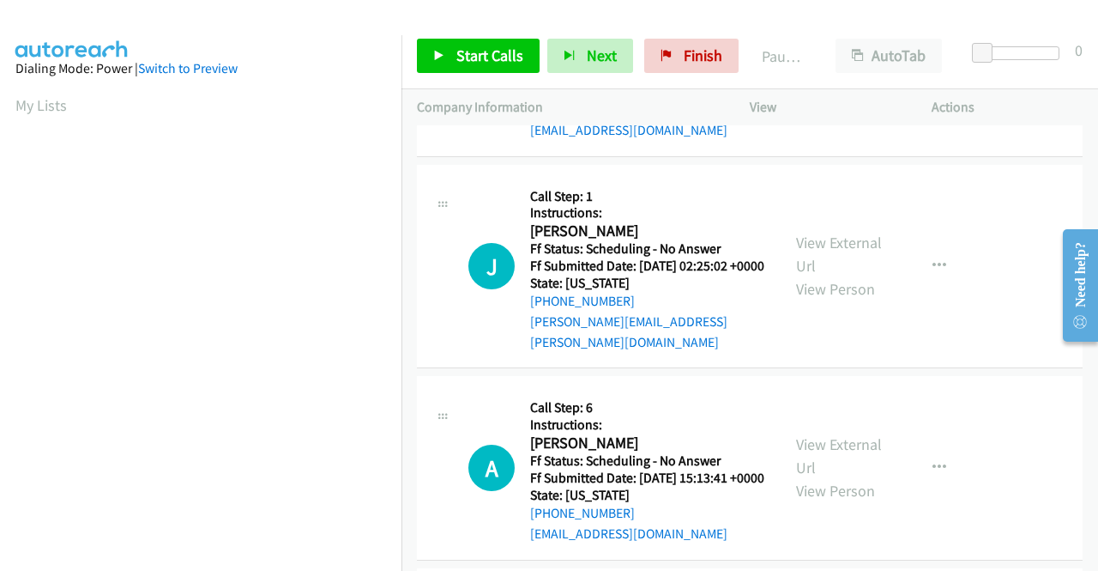
scroll to position [772, 0]
click at [828, 471] on link "View External Url" at bounding box center [839, 454] width 86 height 43
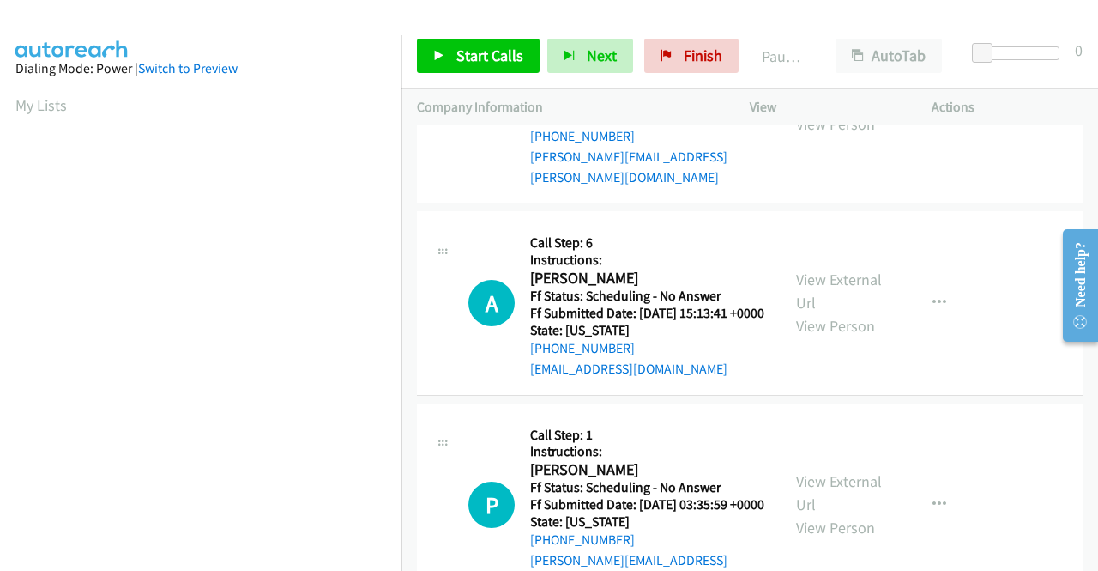
scroll to position [944, 0]
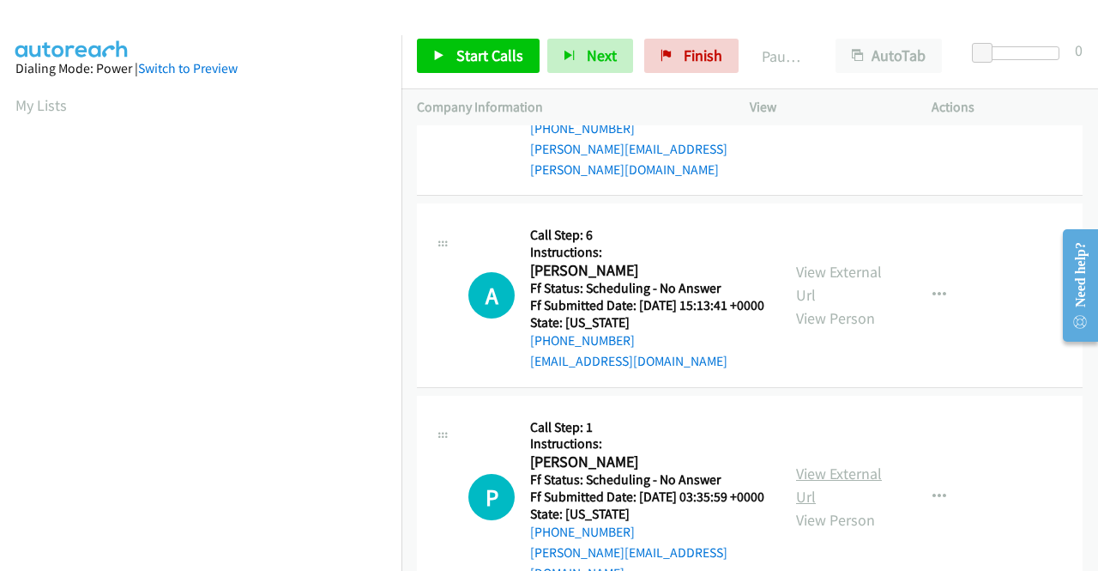
click at [835, 506] on link "View External Url" at bounding box center [839, 484] width 86 height 43
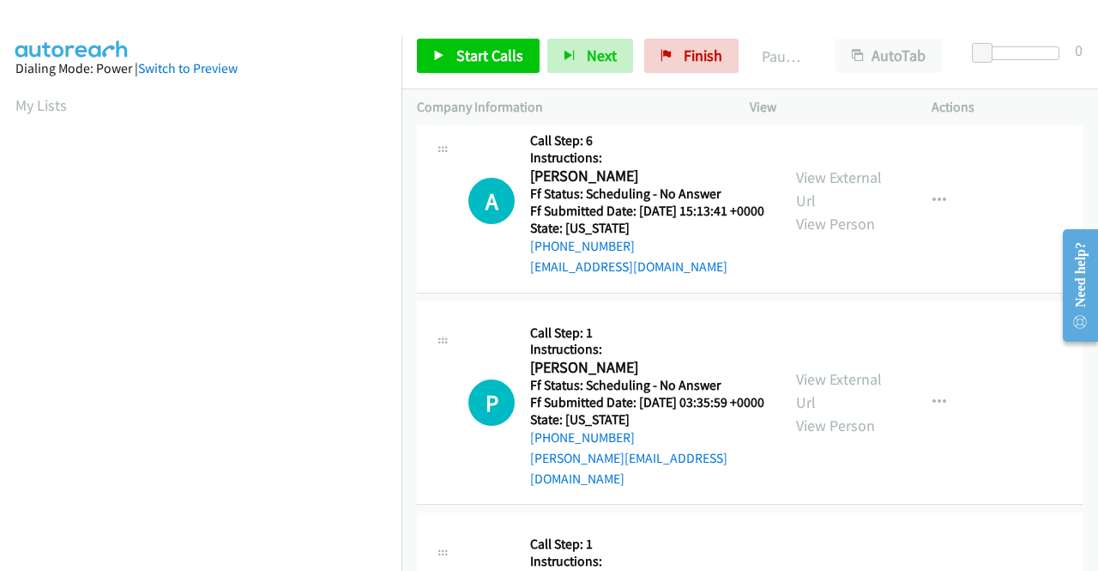
scroll to position [1201, 0]
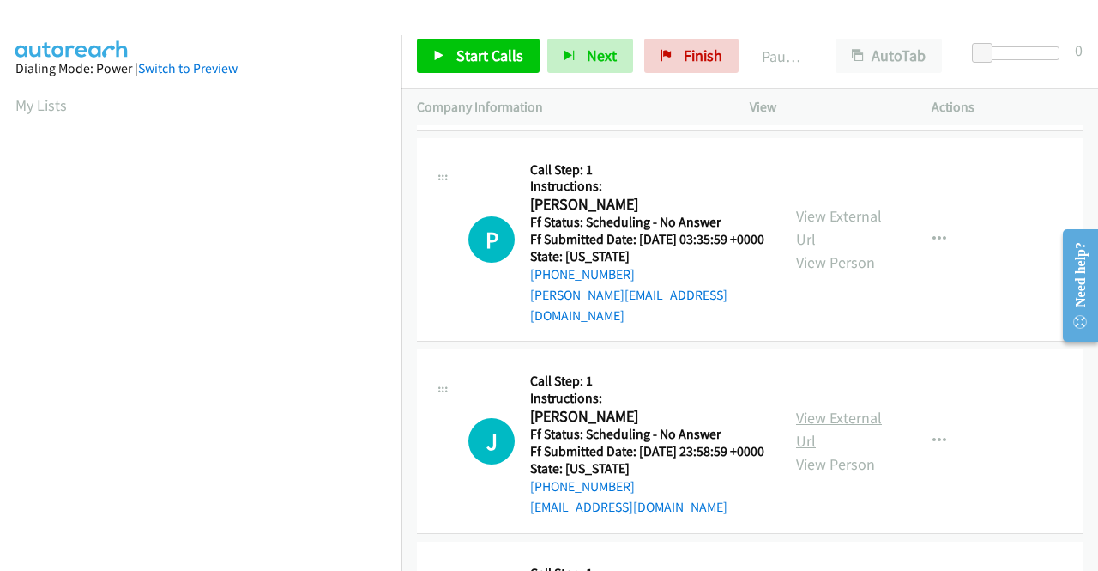
click at [824, 450] on link "View External Url" at bounding box center [839, 429] width 86 height 43
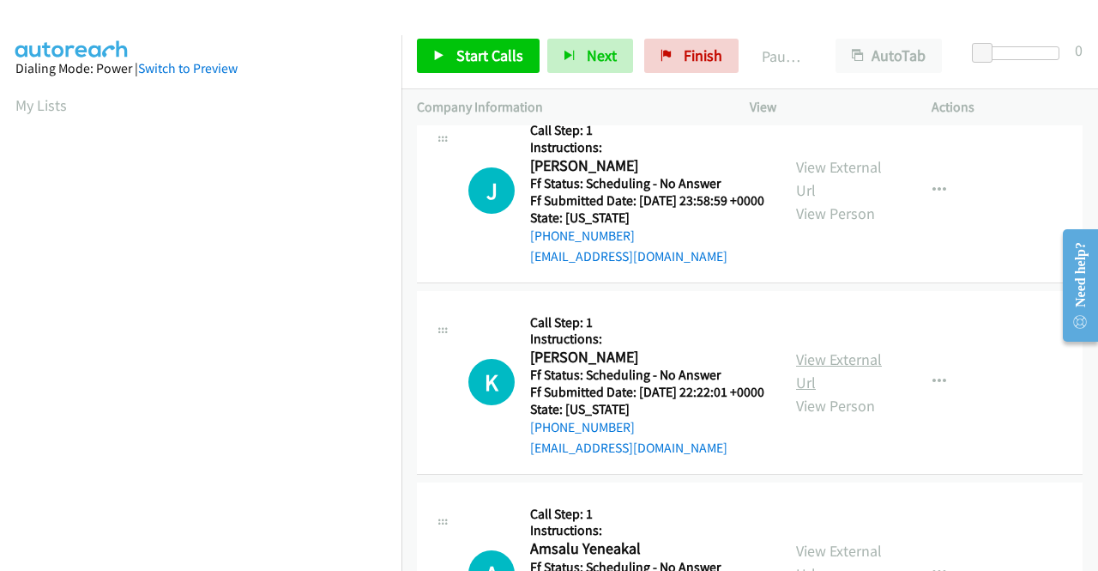
scroll to position [1459, 0]
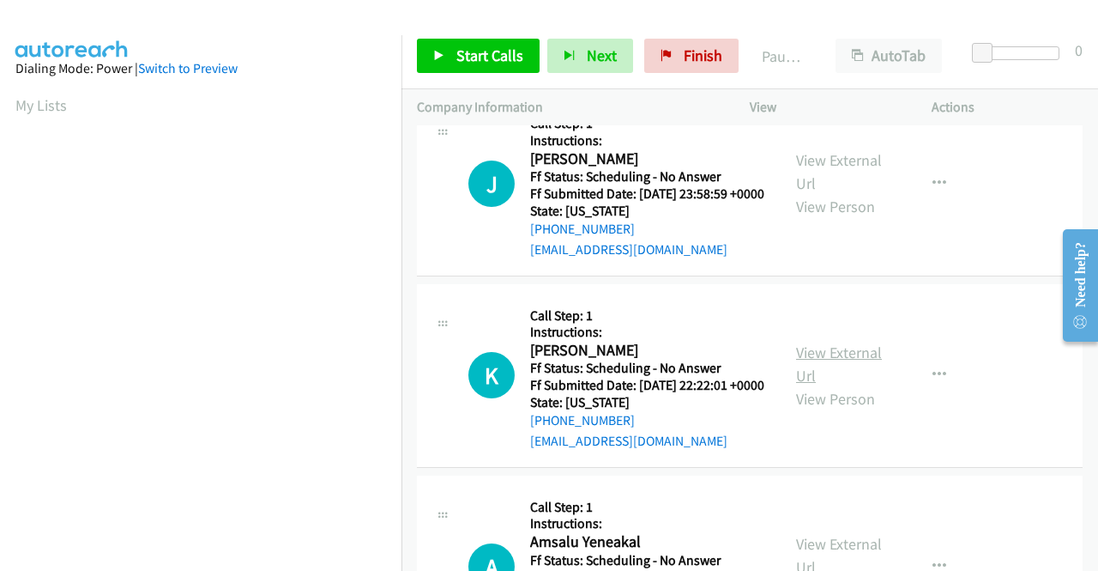
click at [823, 385] on link "View External Url" at bounding box center [839, 363] width 86 height 43
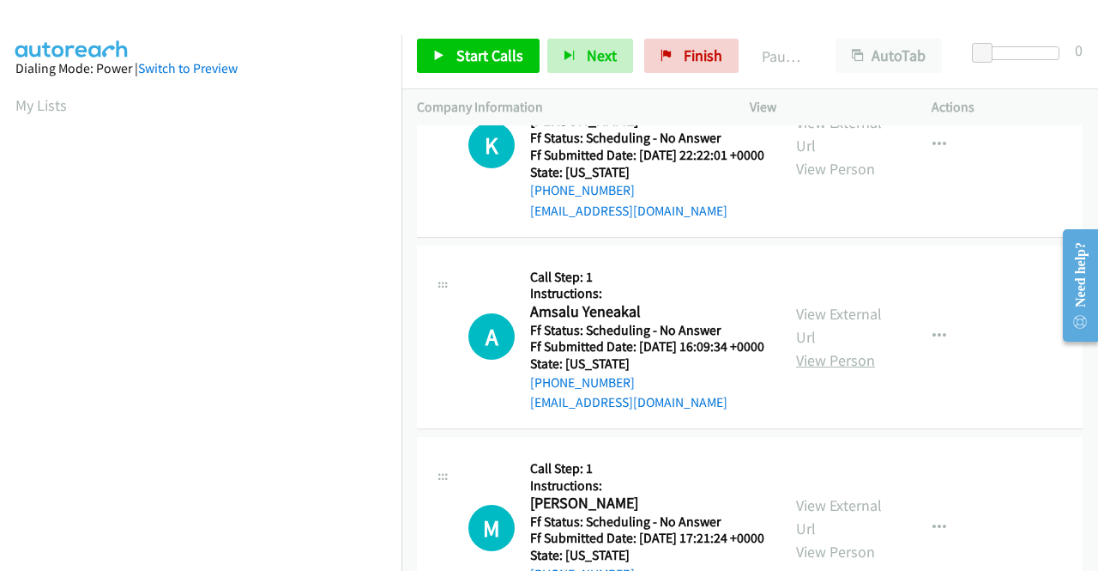
scroll to position [1716, 0]
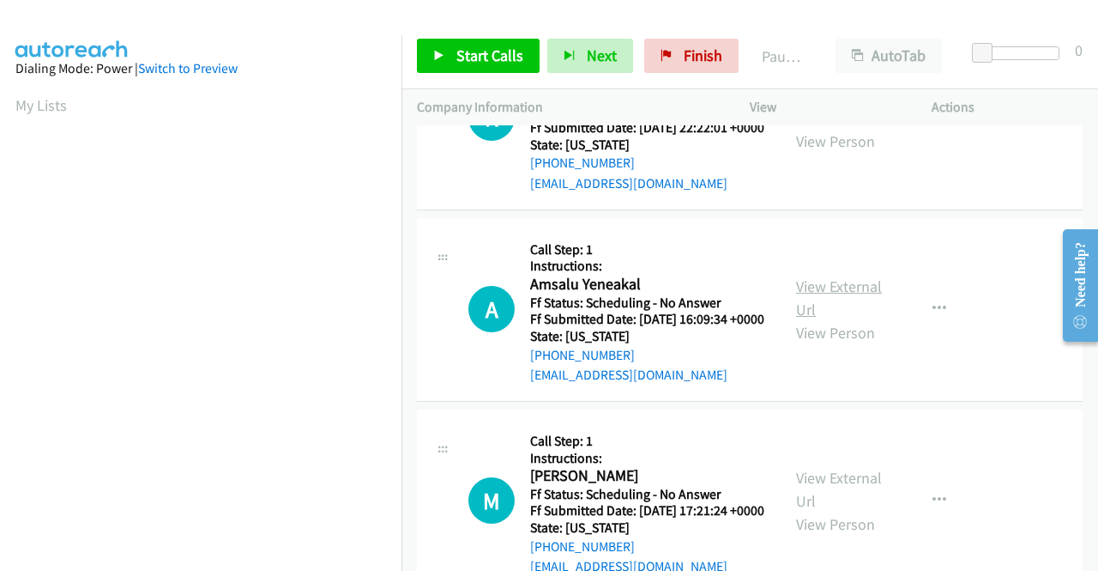
click at [835, 319] on link "View External Url" at bounding box center [839, 297] width 86 height 43
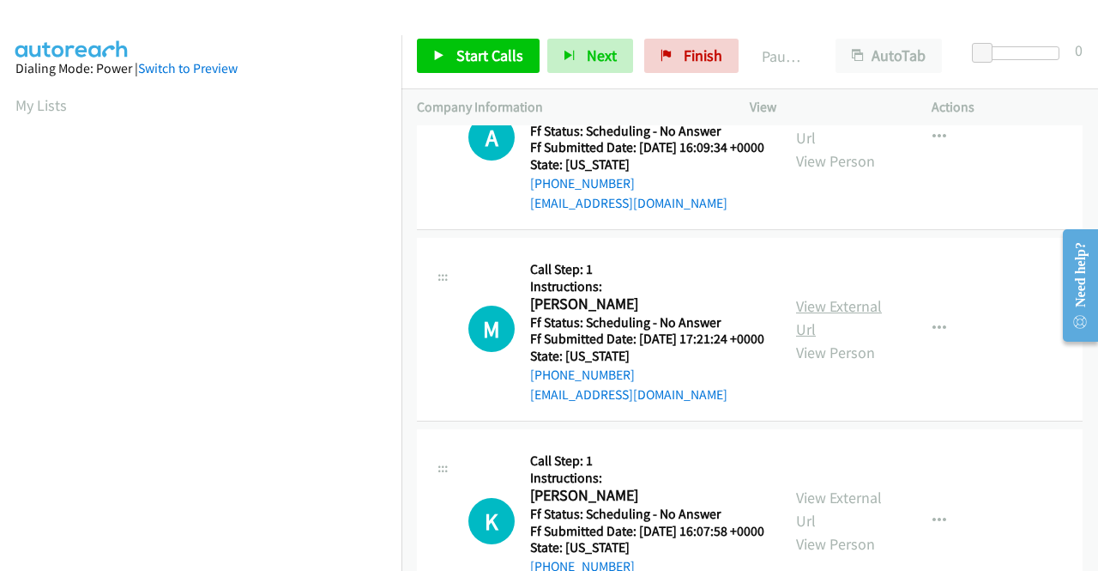
click at [813, 339] on link "View External Url" at bounding box center [839, 317] width 86 height 43
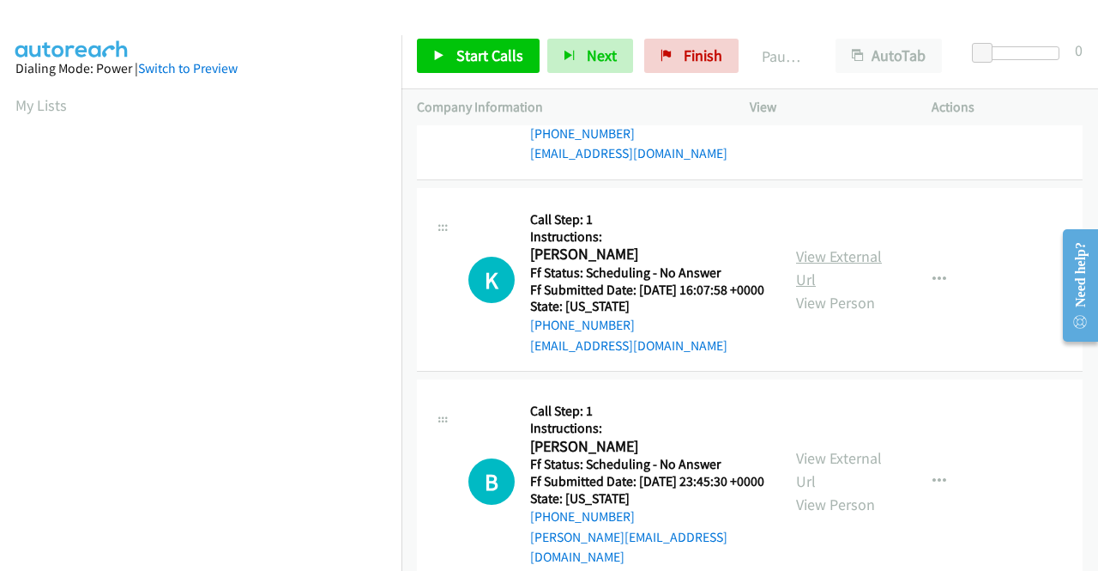
scroll to position [2145, 0]
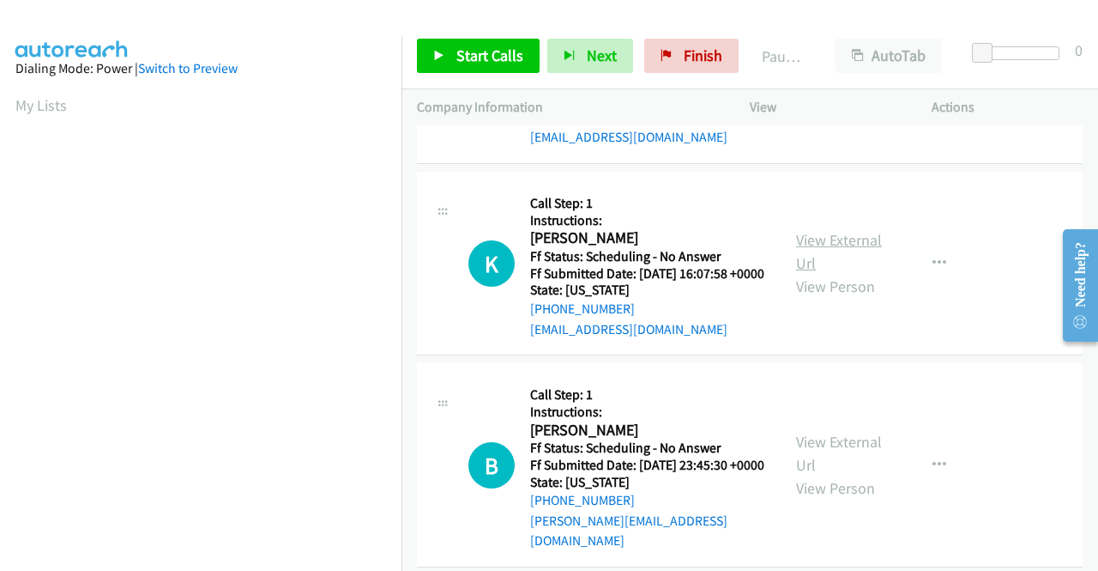
click at [807, 273] on link "View External Url" at bounding box center [839, 251] width 86 height 43
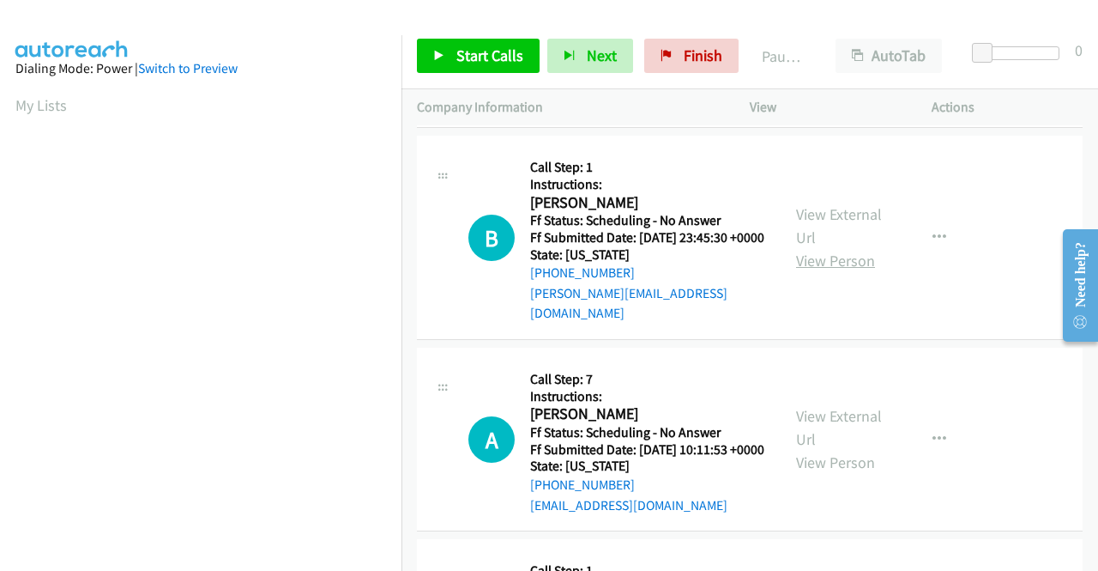
scroll to position [2402, 0]
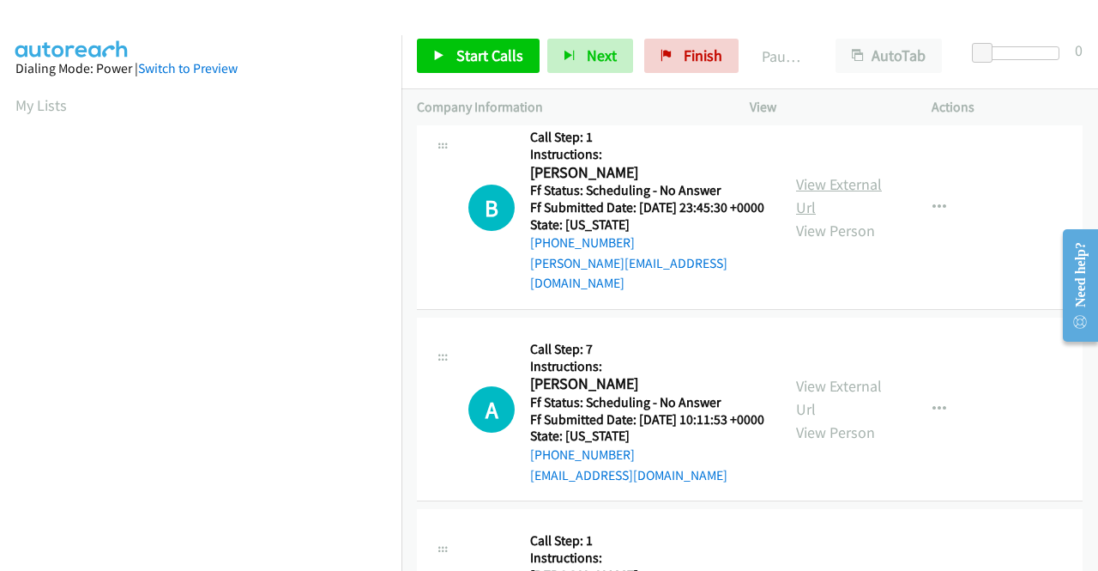
click at [840, 217] on link "View External Url" at bounding box center [839, 195] width 86 height 43
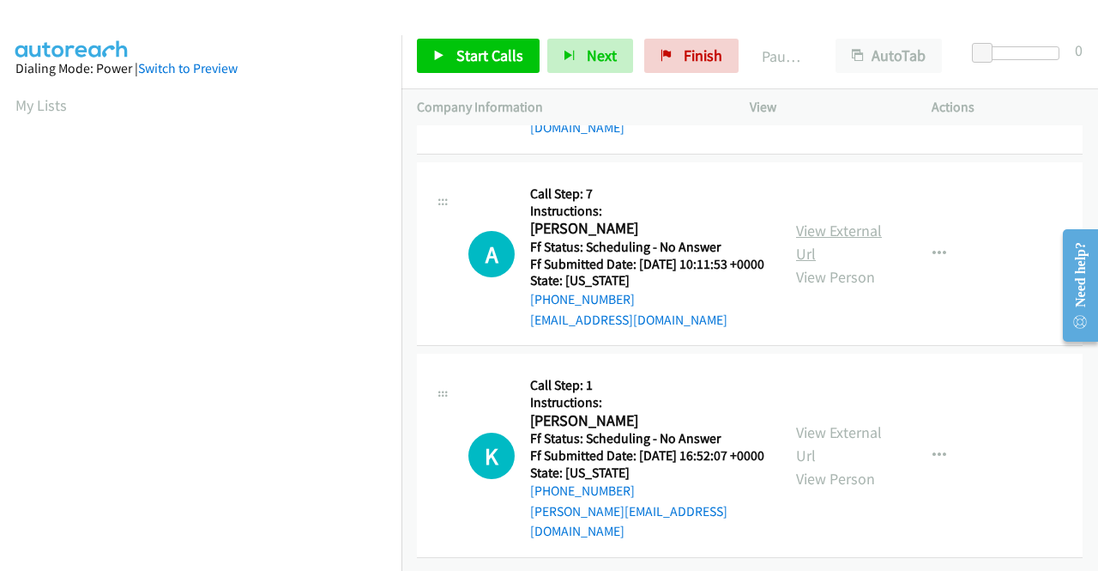
scroll to position [2574, 0]
click at [810, 263] on link "View External Url" at bounding box center [839, 242] width 86 height 43
click at [836, 424] on link "View External Url" at bounding box center [839, 443] width 86 height 43
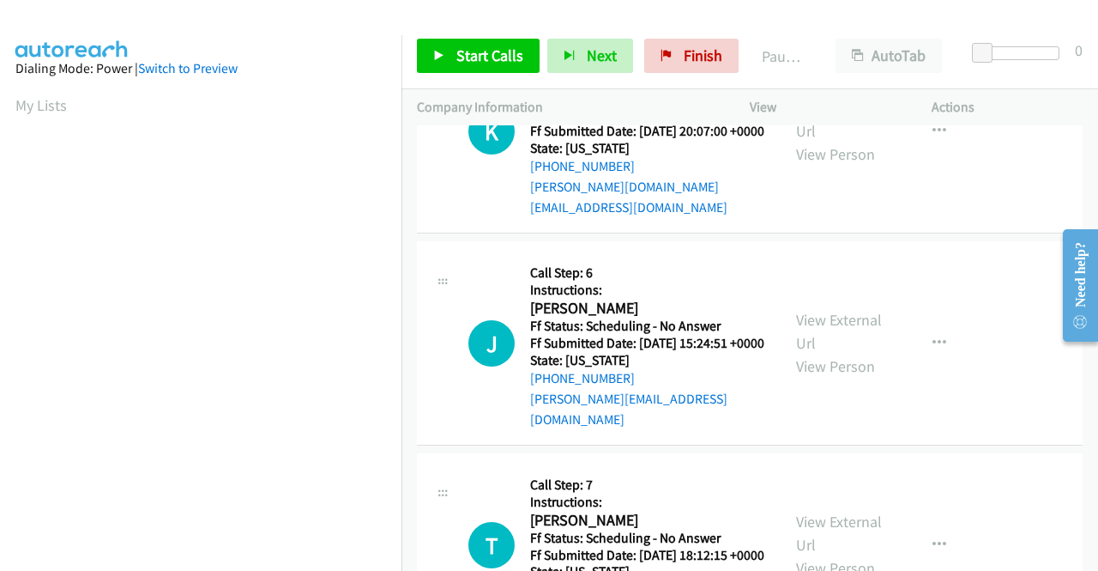
scroll to position [0, 0]
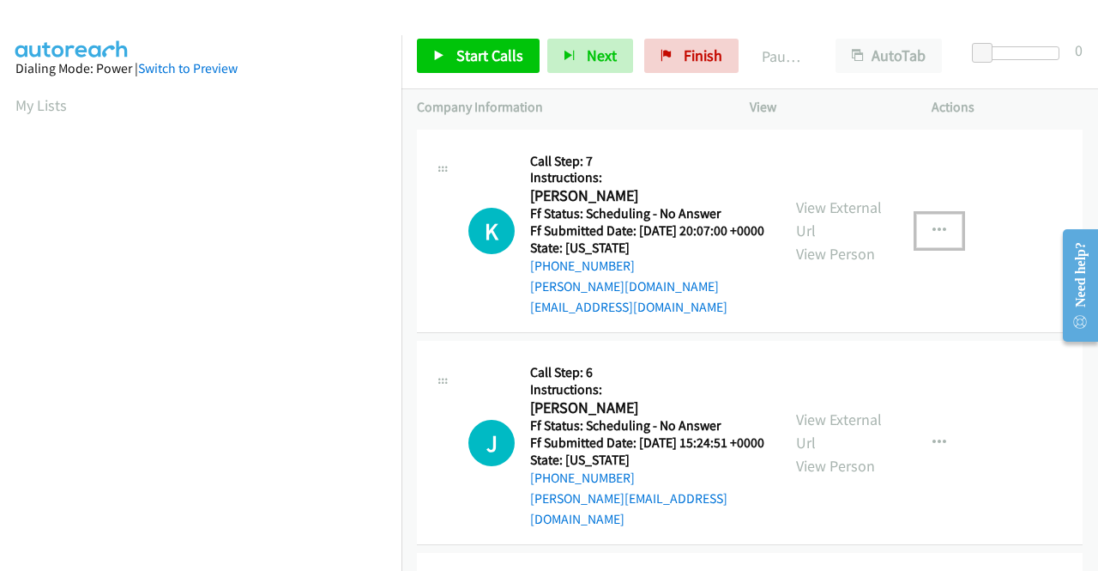
click at [933, 224] on icon "button" at bounding box center [940, 231] width 14 height 14
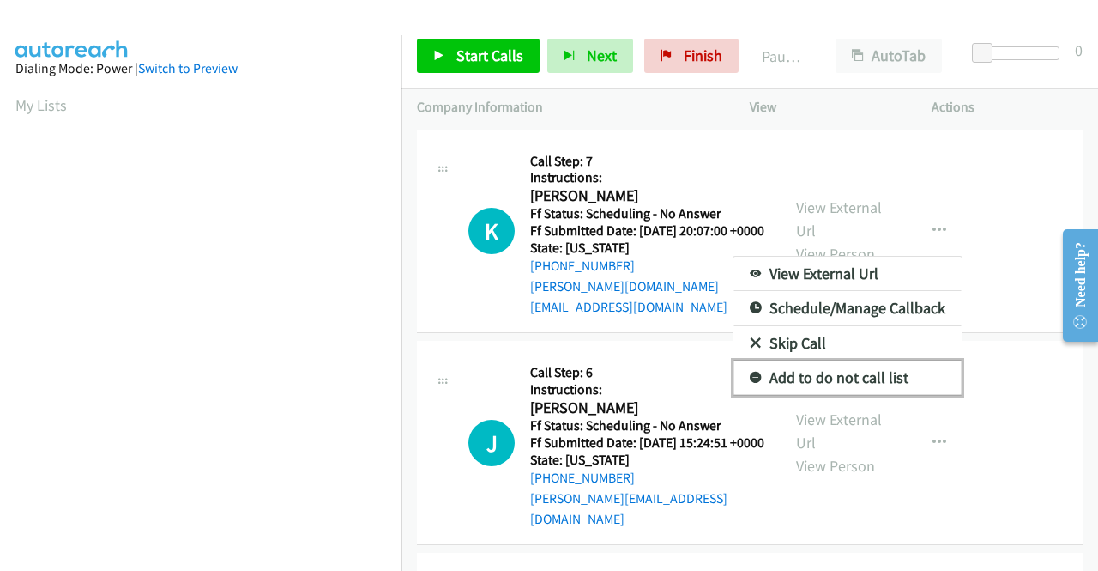
click at [822, 377] on link "Add to do not call list" at bounding box center [848, 377] width 228 height 34
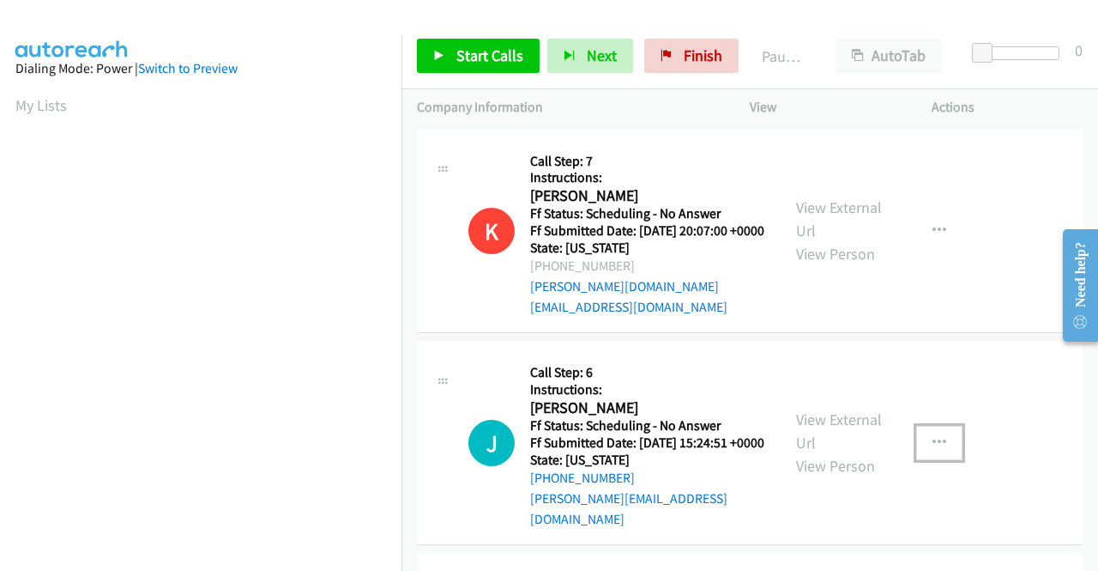
click at [933, 436] on icon "button" at bounding box center [940, 443] width 14 height 14
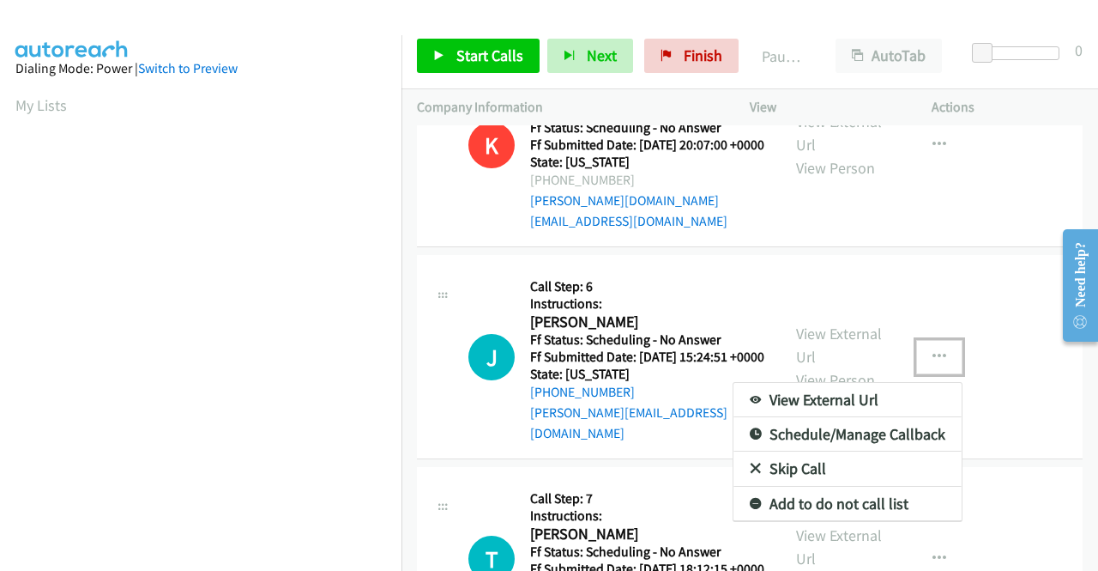
scroll to position [172, 0]
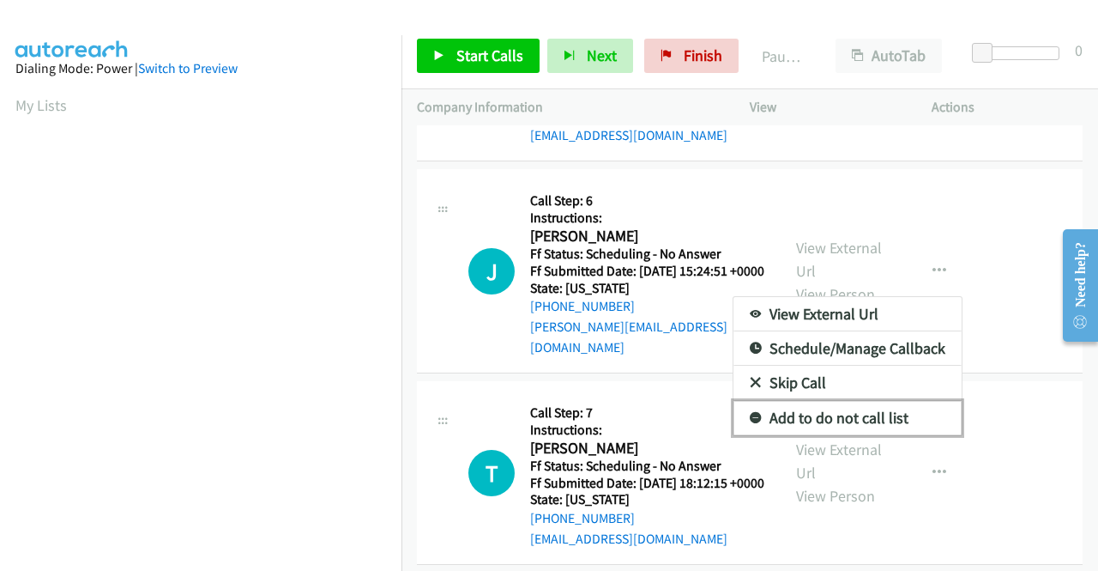
click at [851, 409] on link "Add to do not call list" at bounding box center [848, 418] width 228 height 34
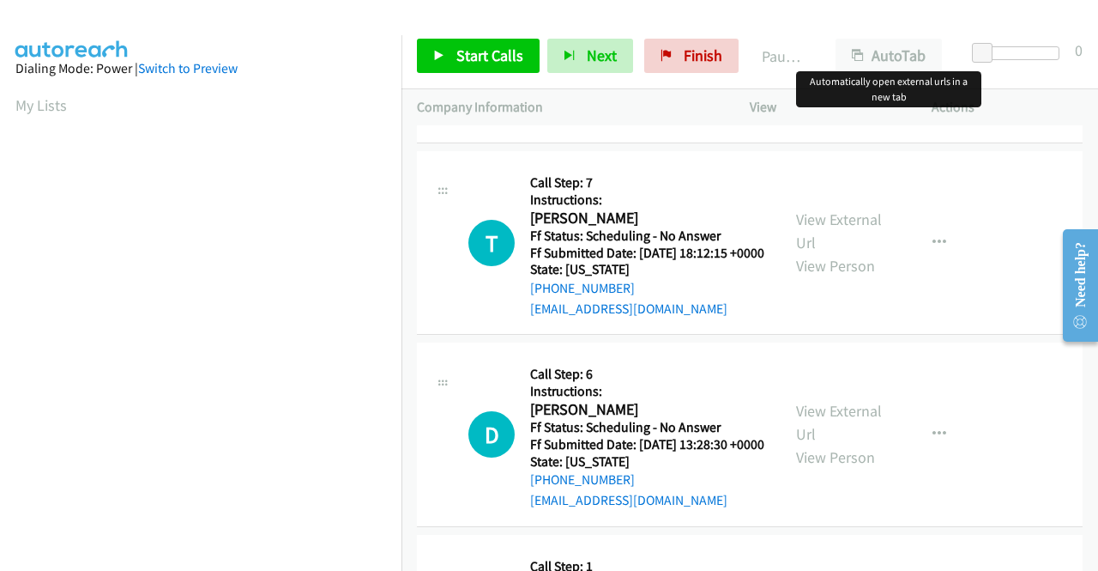
scroll to position [429, 0]
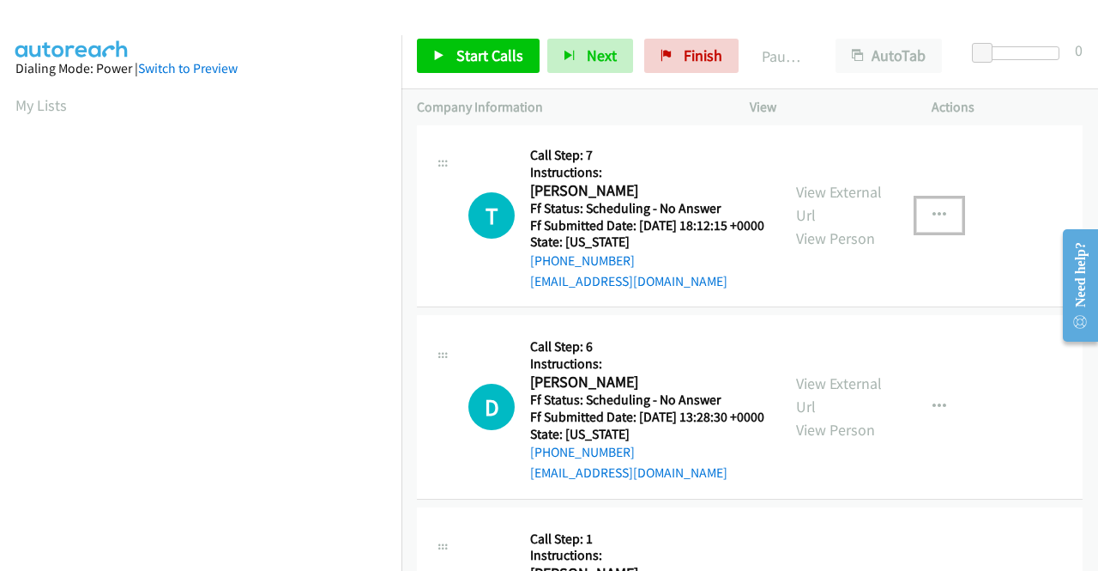
click at [933, 214] on icon "button" at bounding box center [940, 215] width 14 height 14
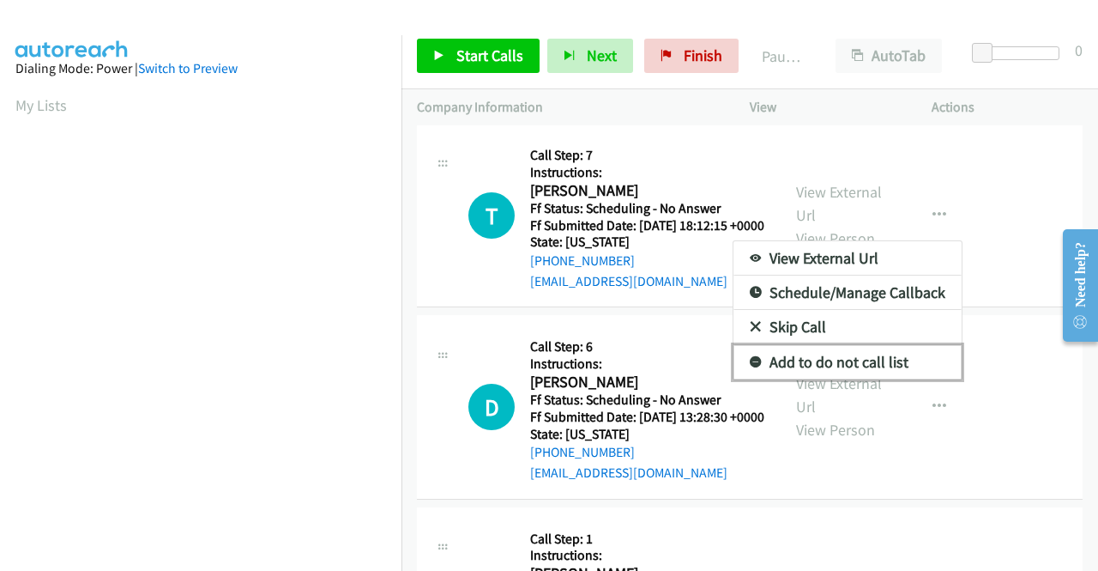
click at [880, 365] on link "Add to do not call list" at bounding box center [848, 362] width 228 height 34
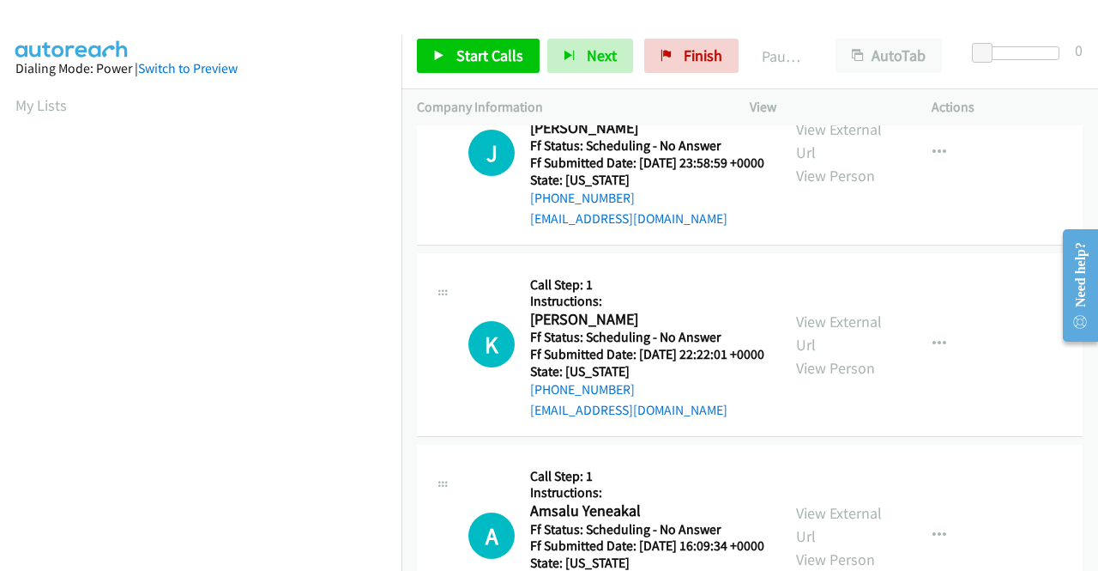
scroll to position [1544, 0]
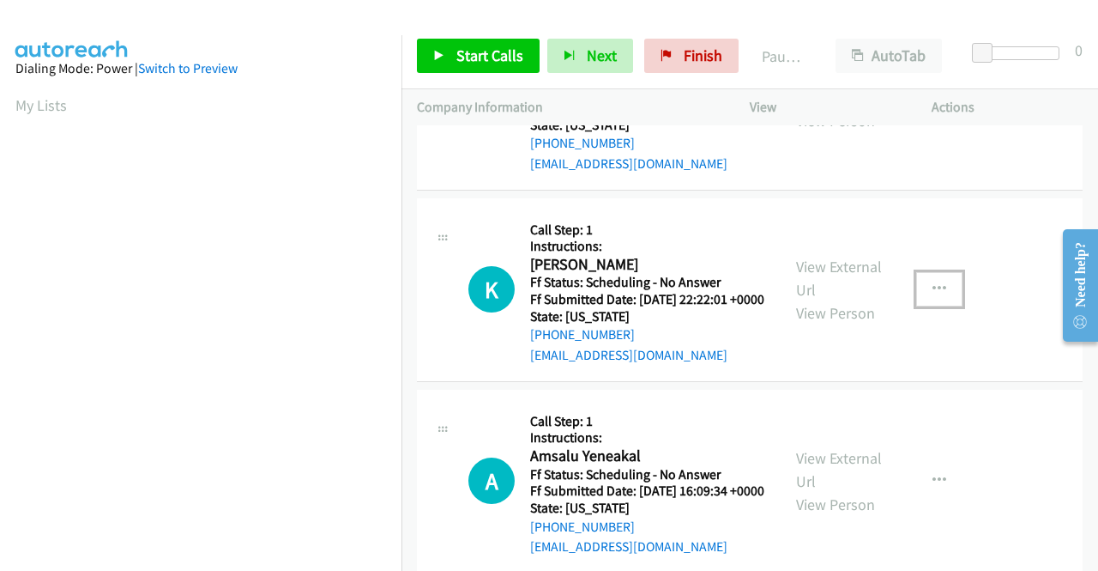
click at [937, 306] on button "button" at bounding box center [939, 289] width 46 height 34
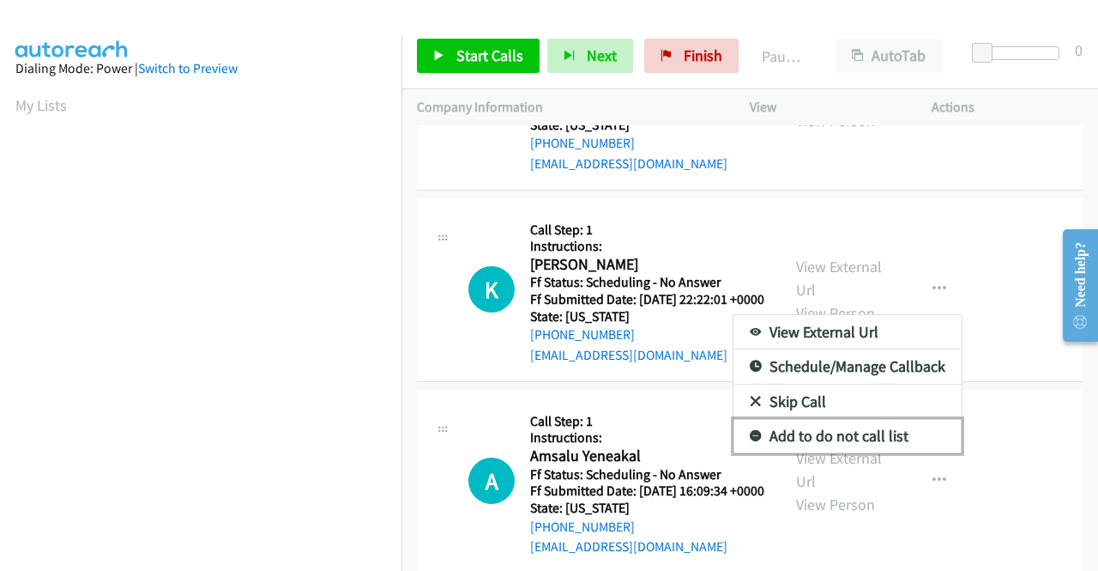
click at [886, 453] on link "Add to do not call list" at bounding box center [848, 436] width 228 height 34
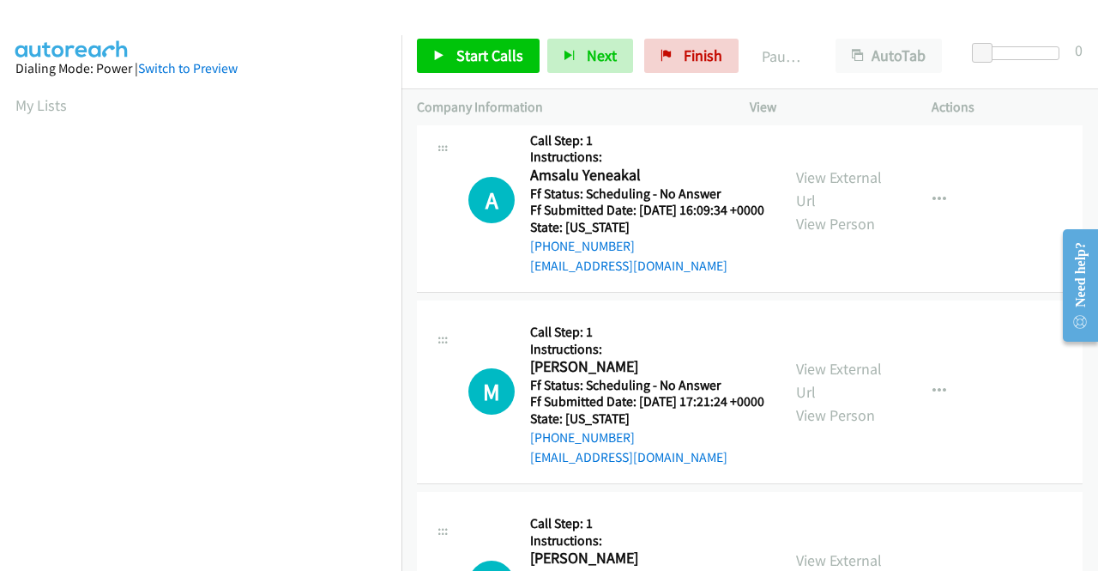
scroll to position [1888, 0]
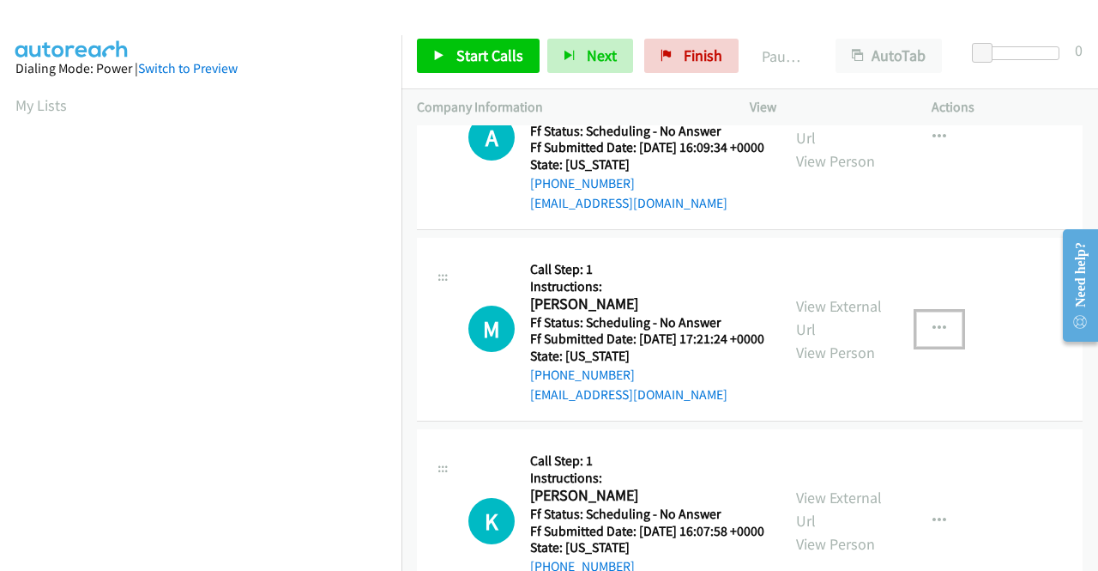
click at [933, 335] on icon "button" at bounding box center [940, 329] width 14 height 14
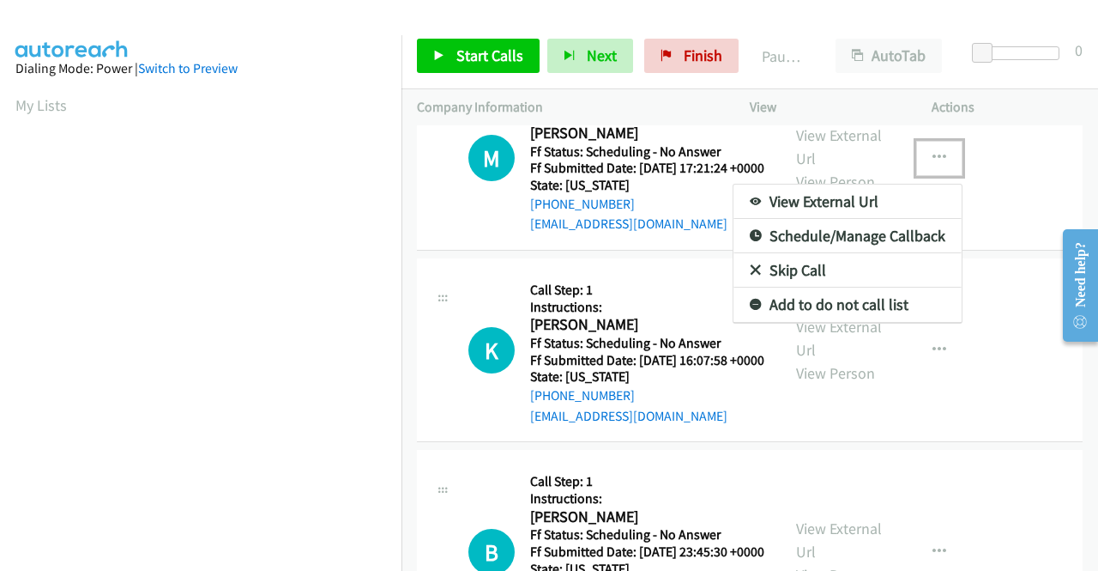
scroll to position [2059, 0]
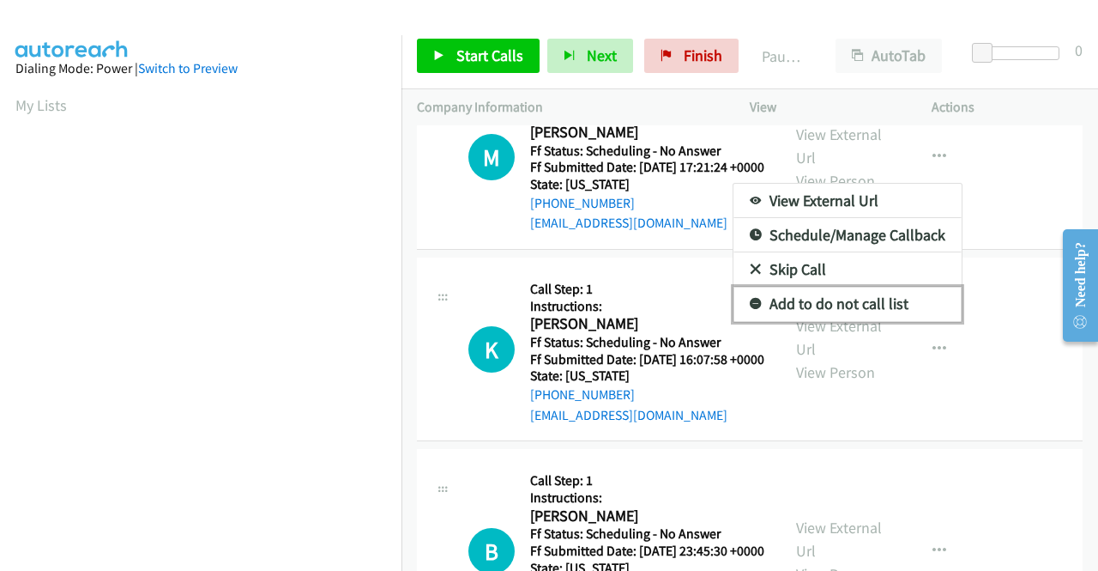
click at [860, 321] on link "Add to do not call list" at bounding box center [848, 304] width 228 height 34
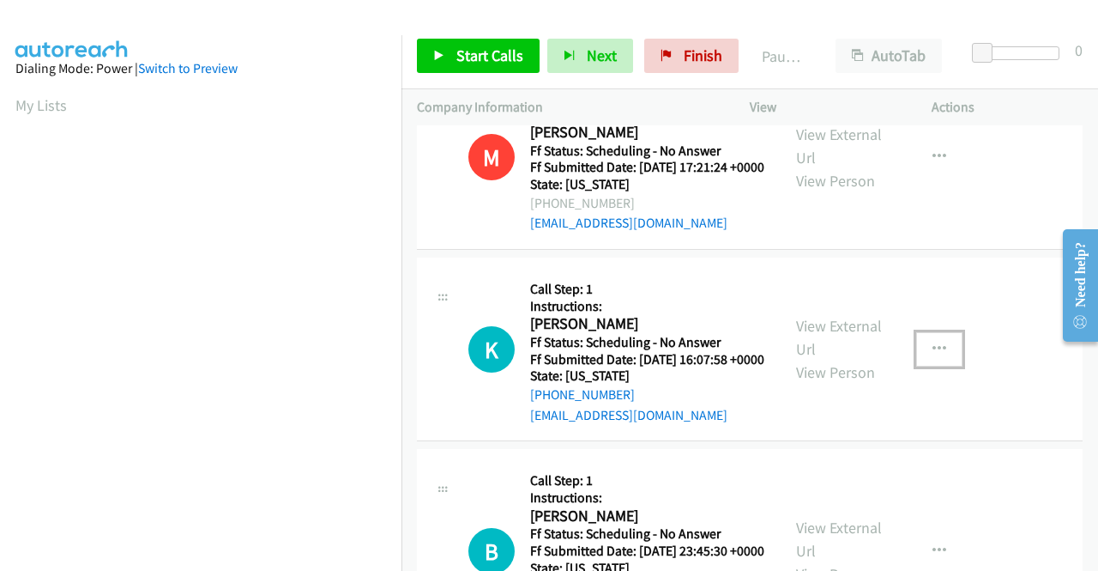
click at [939, 366] on button "button" at bounding box center [939, 349] width 46 height 34
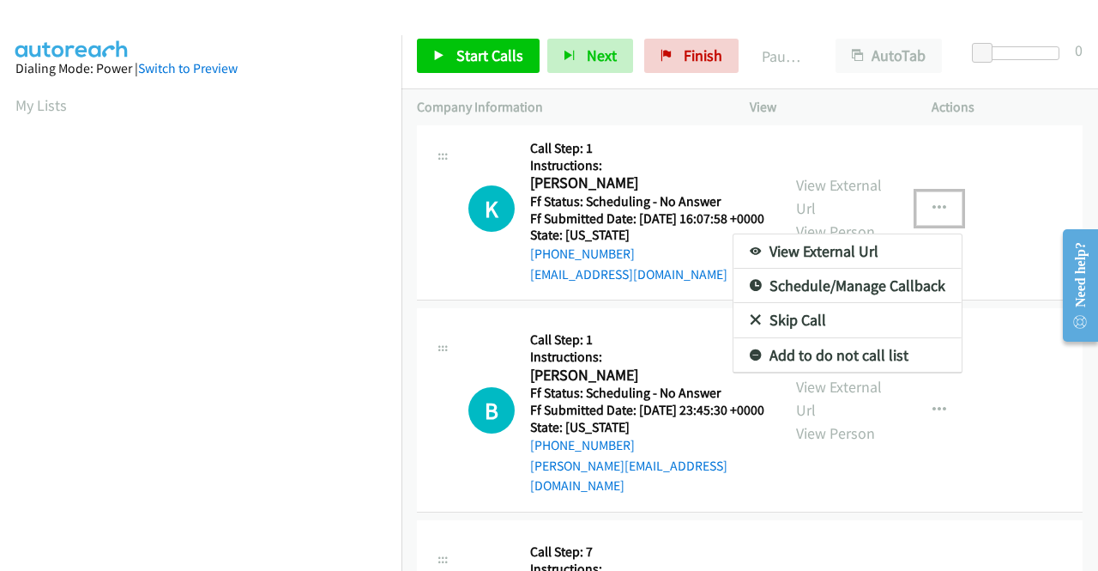
scroll to position [2231, 0]
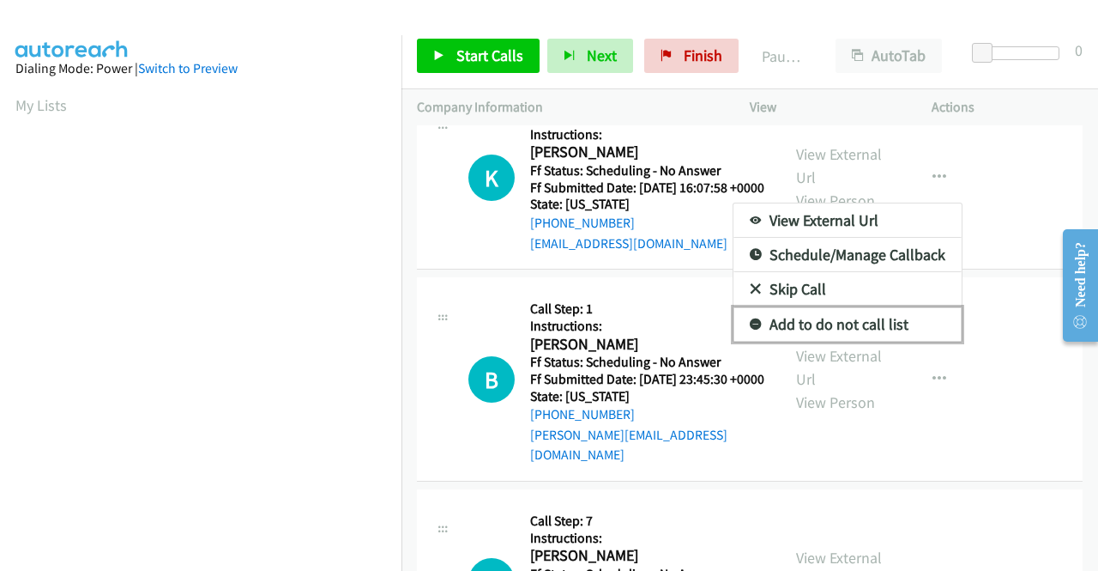
click at [849, 341] on link "Add to do not call list" at bounding box center [848, 324] width 228 height 34
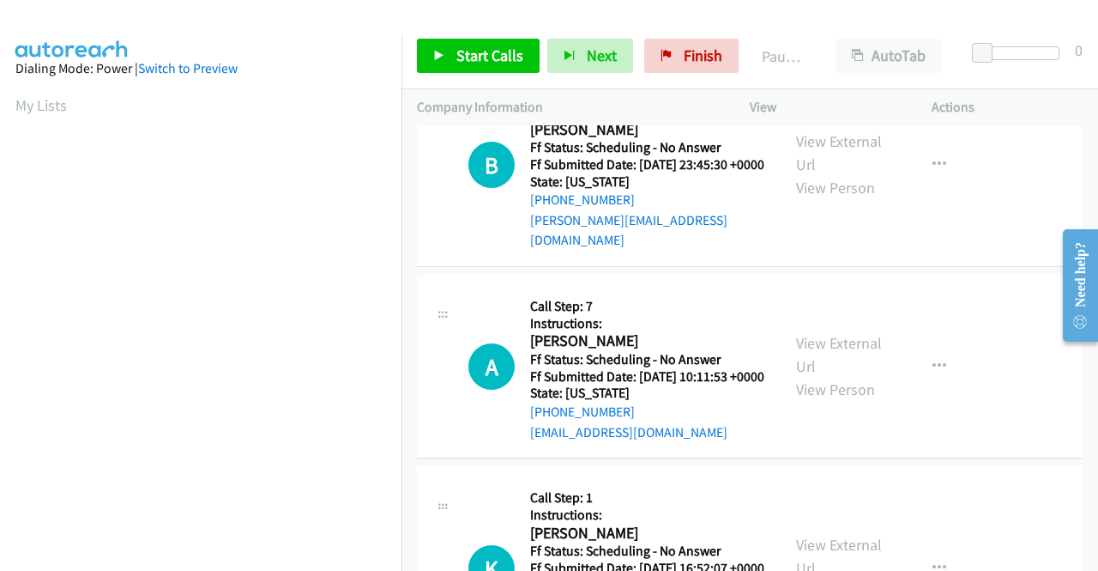
scroll to position [2488, 0]
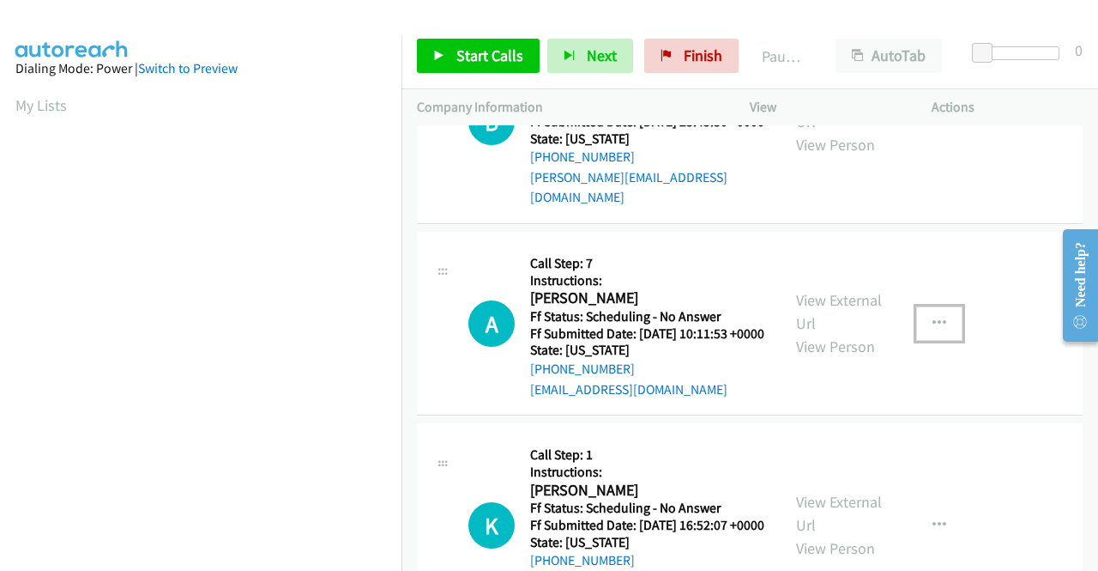
click at [933, 330] on icon "button" at bounding box center [940, 324] width 14 height 14
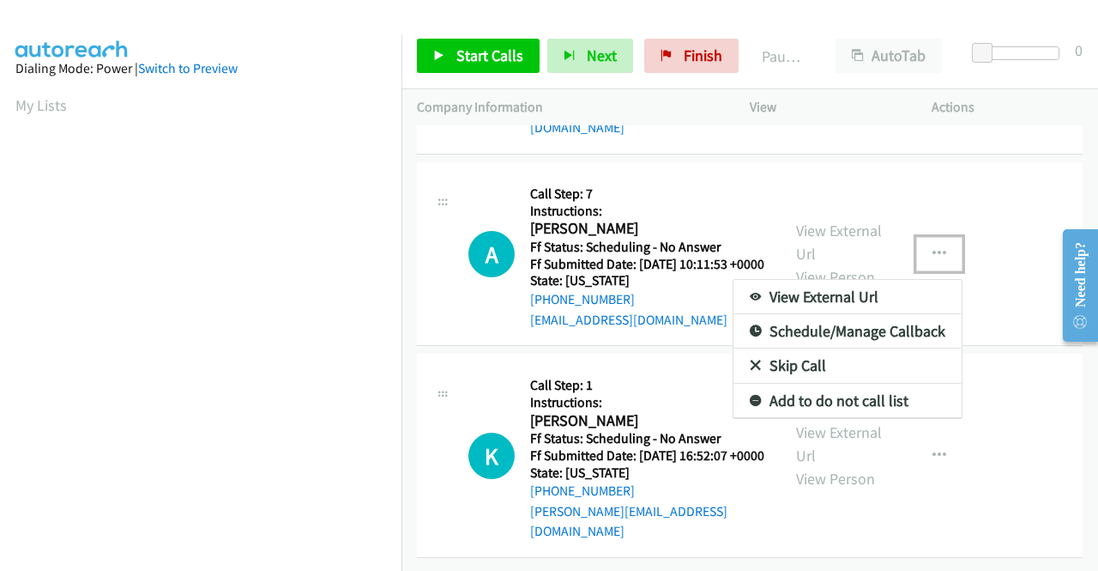
scroll to position [2698, 0]
click at [865, 384] on link "Add to do not call list" at bounding box center [848, 401] width 228 height 34
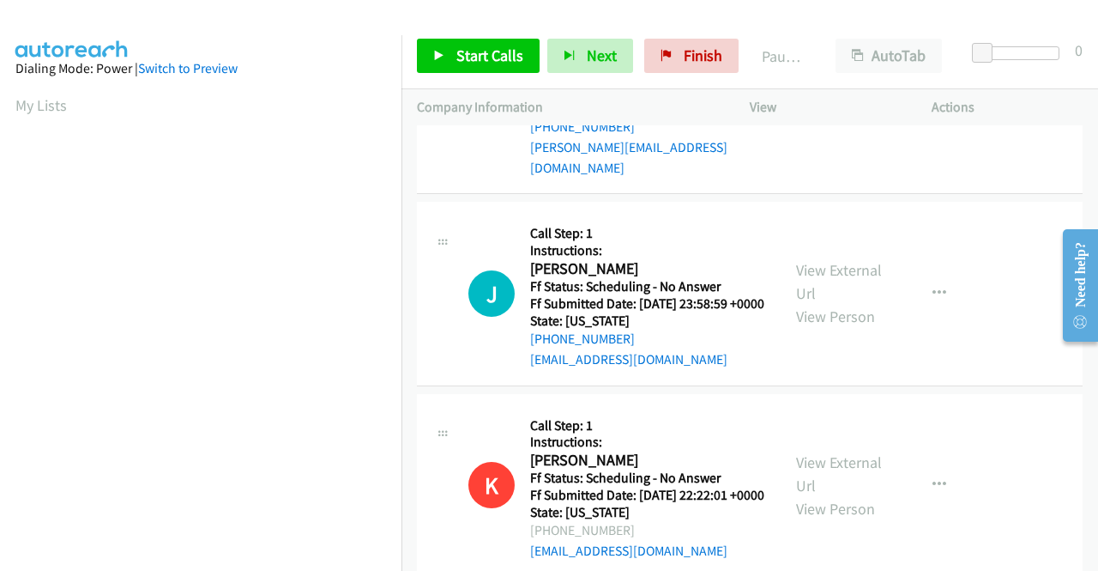
scroll to position [0, 0]
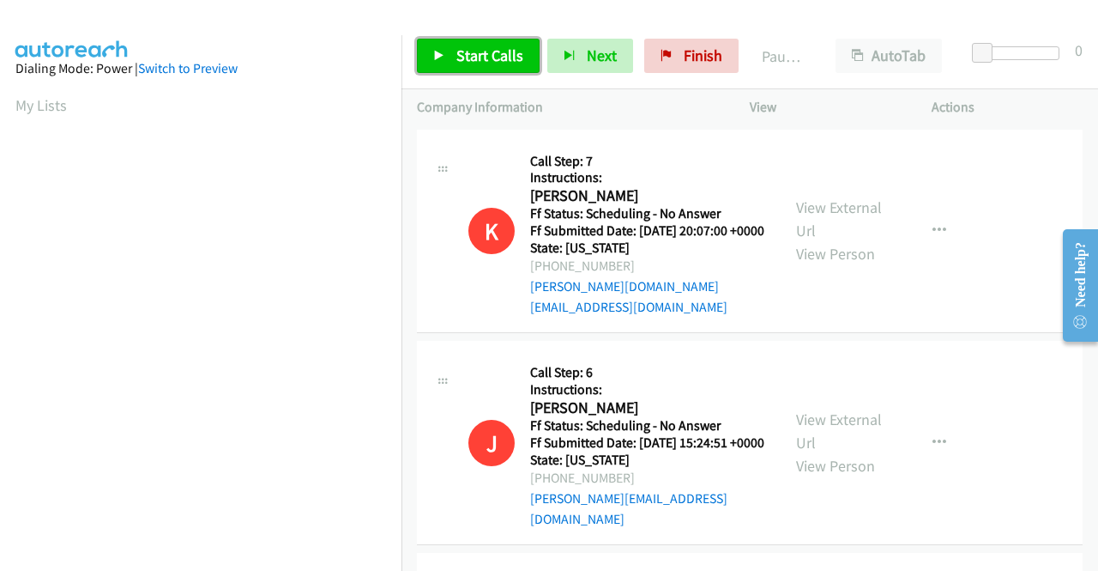
click at [500, 48] on span "Start Calls" at bounding box center [489, 55] width 67 height 20
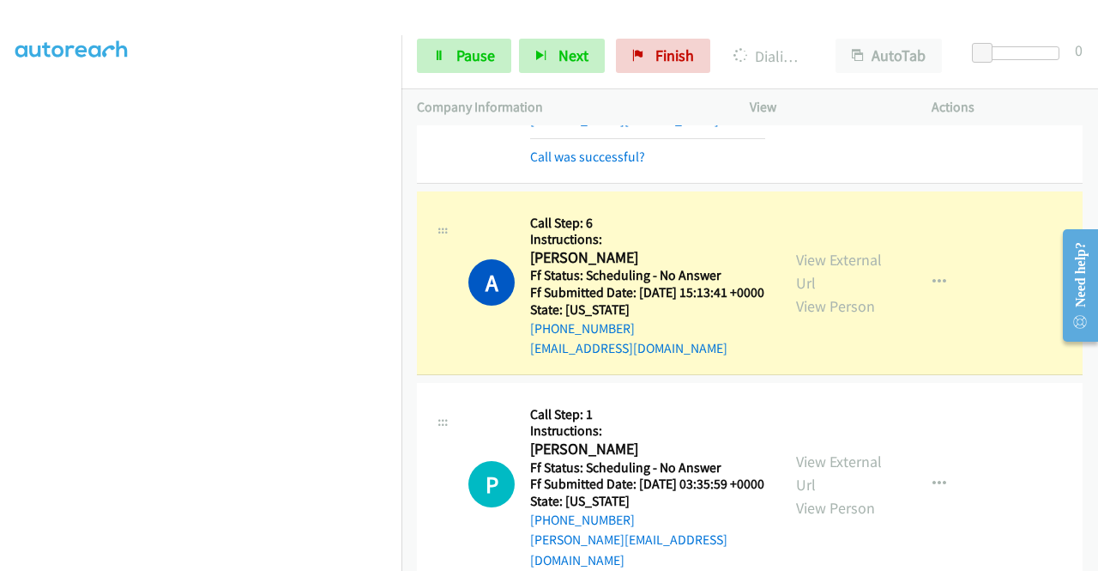
scroll to position [391, 0]
click at [486, 51] on span "Pause" at bounding box center [475, 55] width 39 height 20
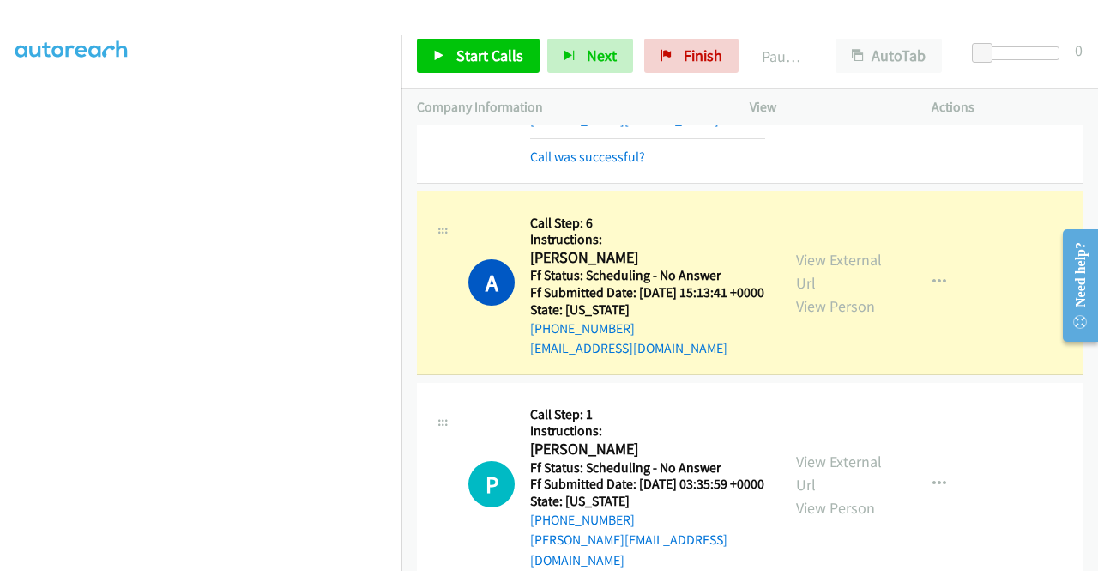
scroll to position [48, 0]
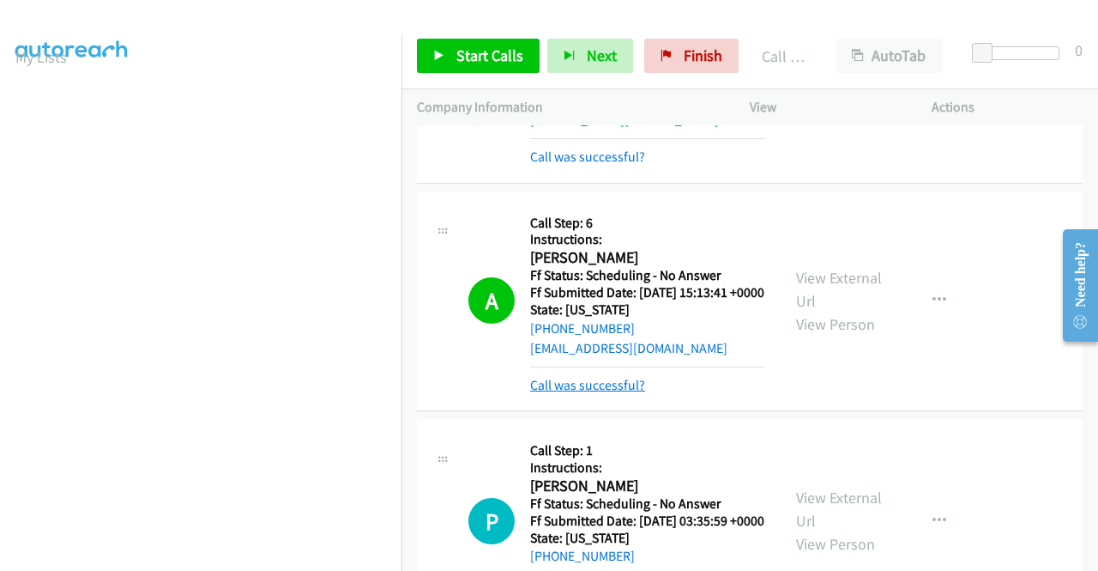
click at [603, 393] on link "Call was successful?" at bounding box center [587, 385] width 115 height 16
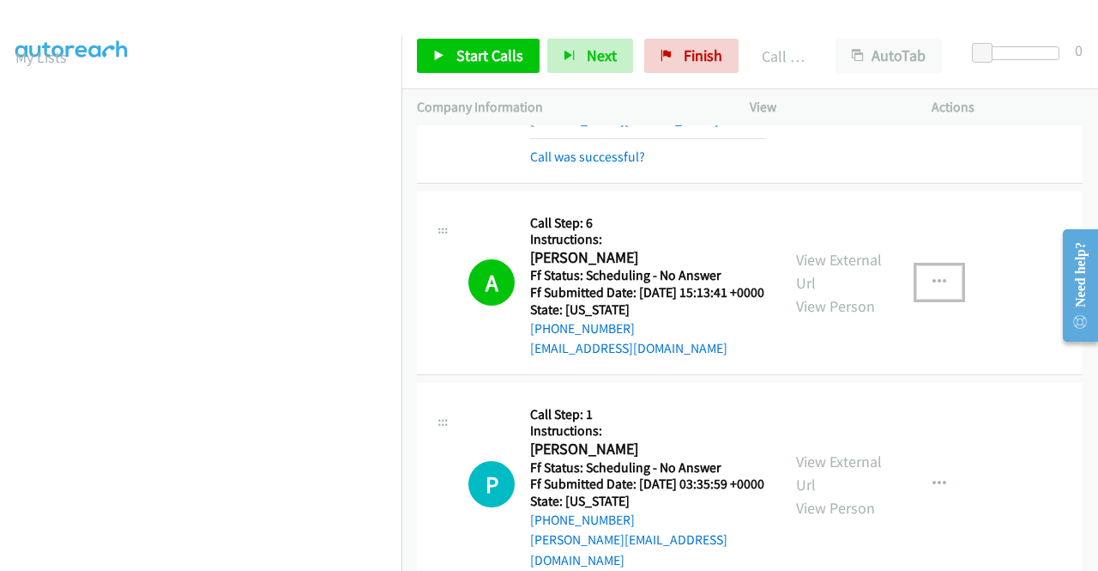
click at [935, 289] on icon "button" at bounding box center [940, 282] width 14 height 14
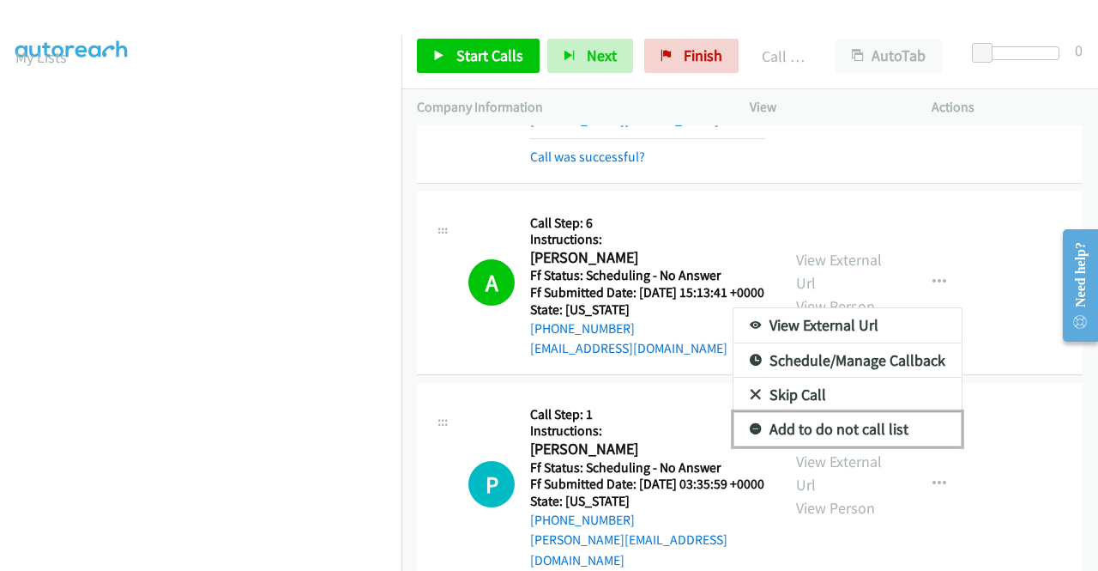
click at [818, 446] on link "Add to do not call list" at bounding box center [848, 429] width 228 height 34
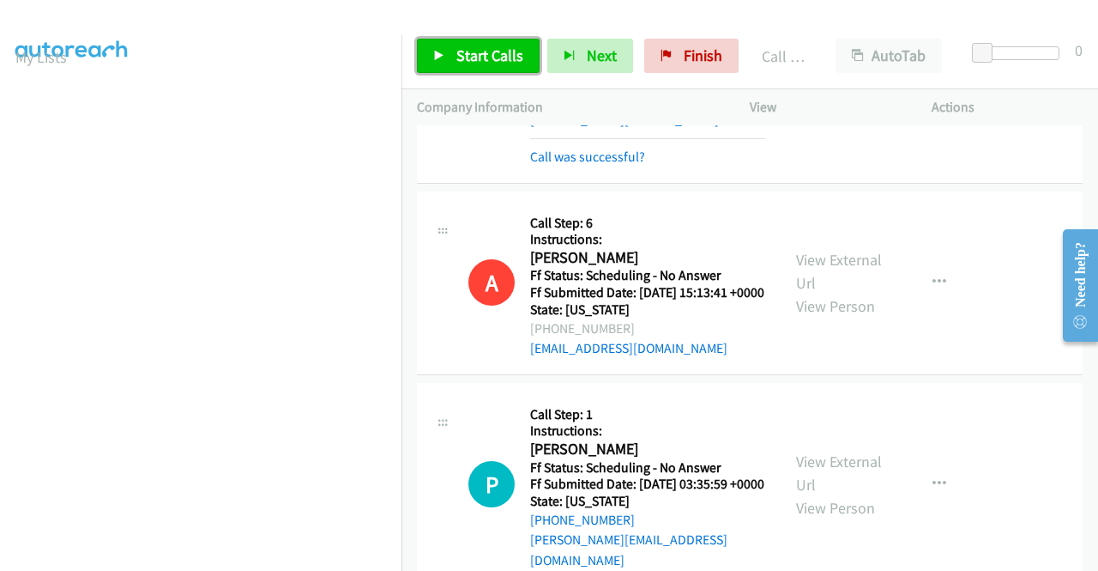
click at [496, 48] on span "Start Calls" at bounding box center [489, 55] width 67 height 20
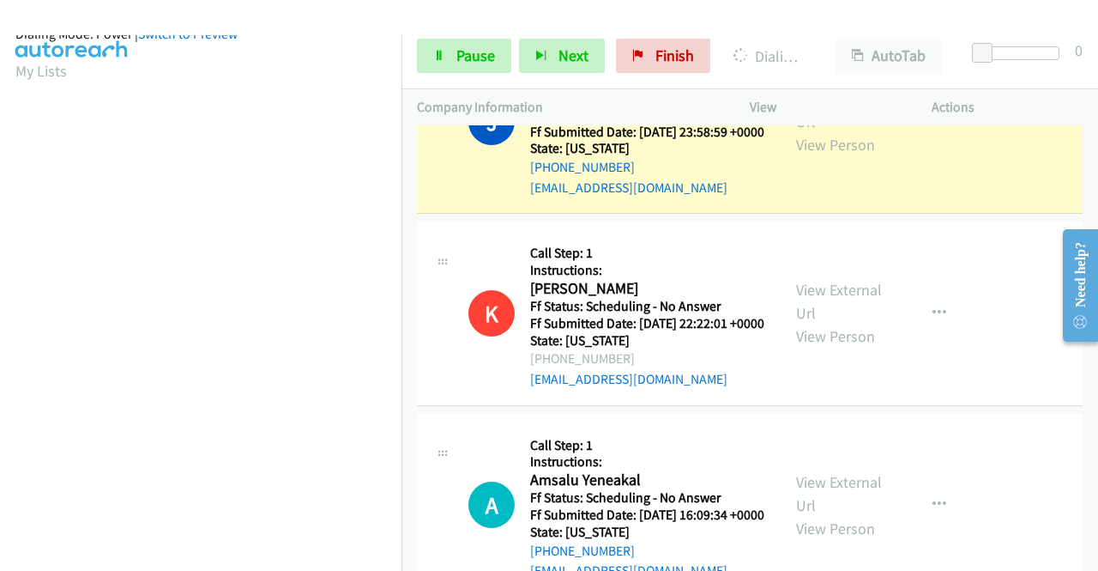
scroll to position [378, 0]
click at [460, 54] on span "Pause" at bounding box center [475, 55] width 39 height 20
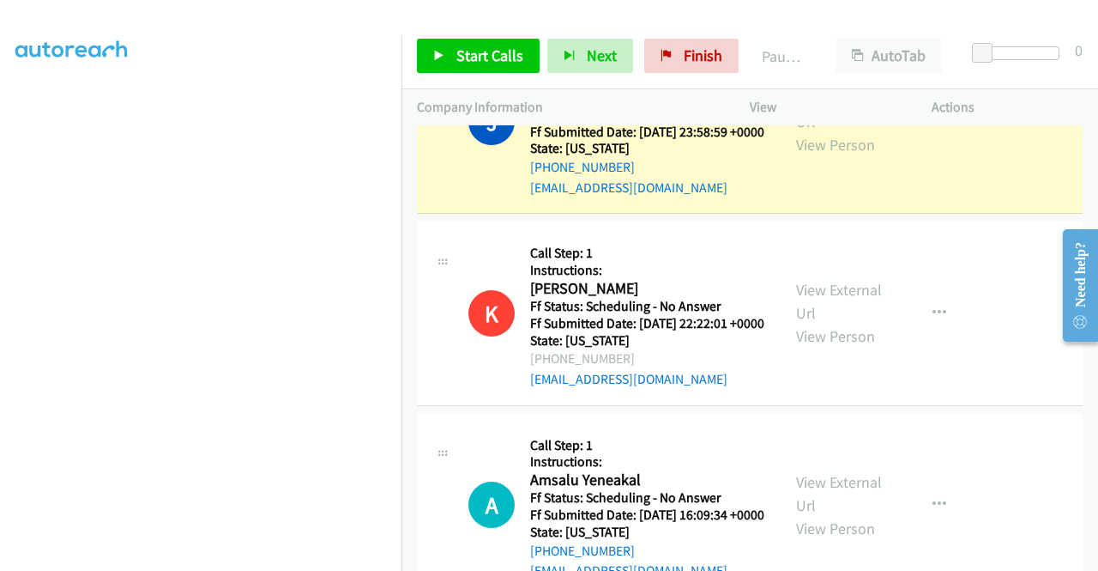
scroll to position [0, 0]
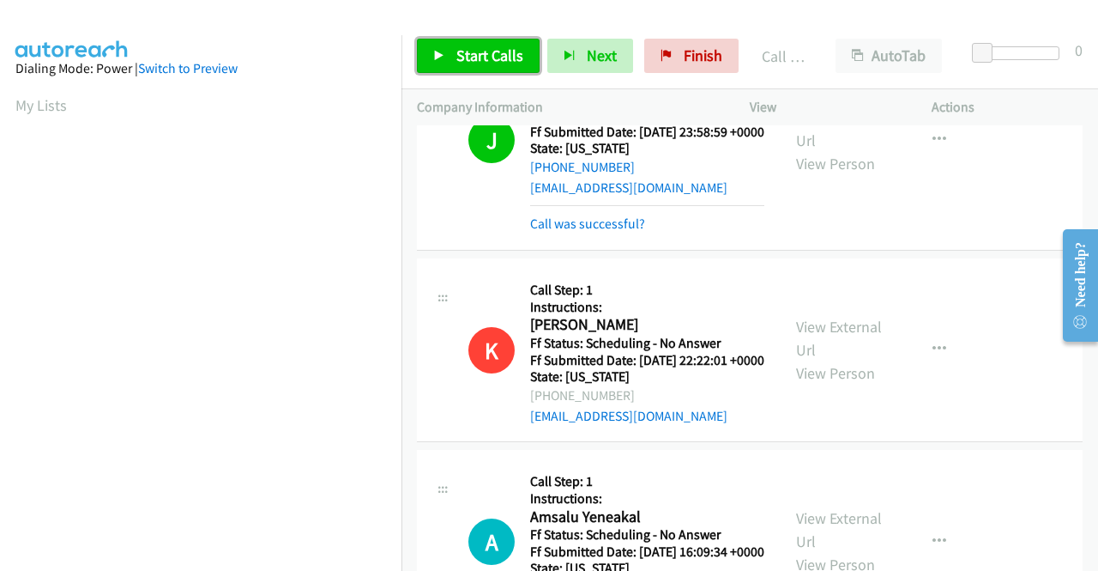
click at [515, 56] on span "Start Calls" at bounding box center [489, 55] width 67 height 20
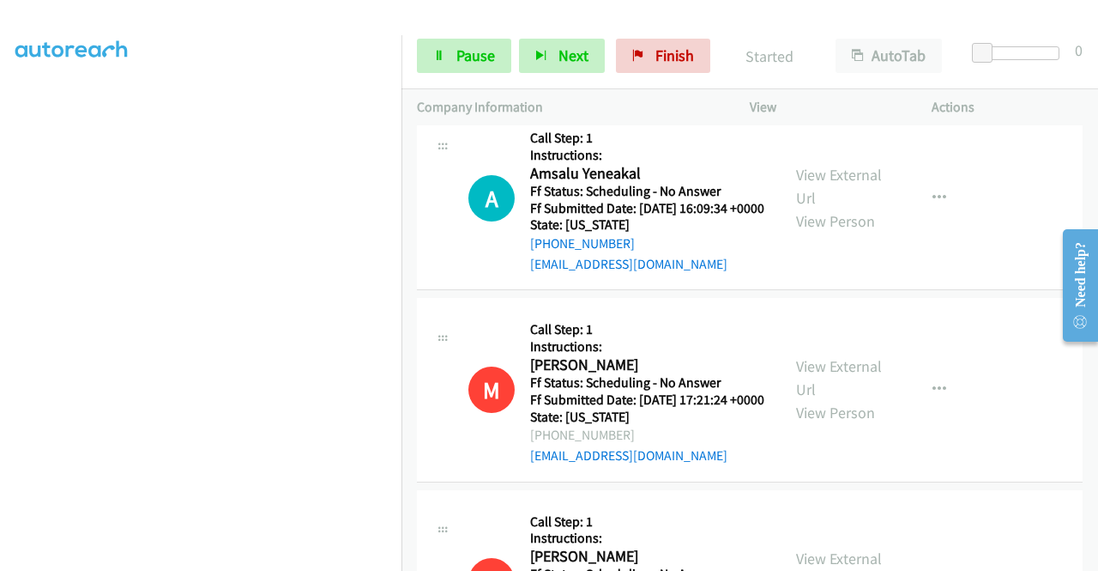
scroll to position [391, 0]
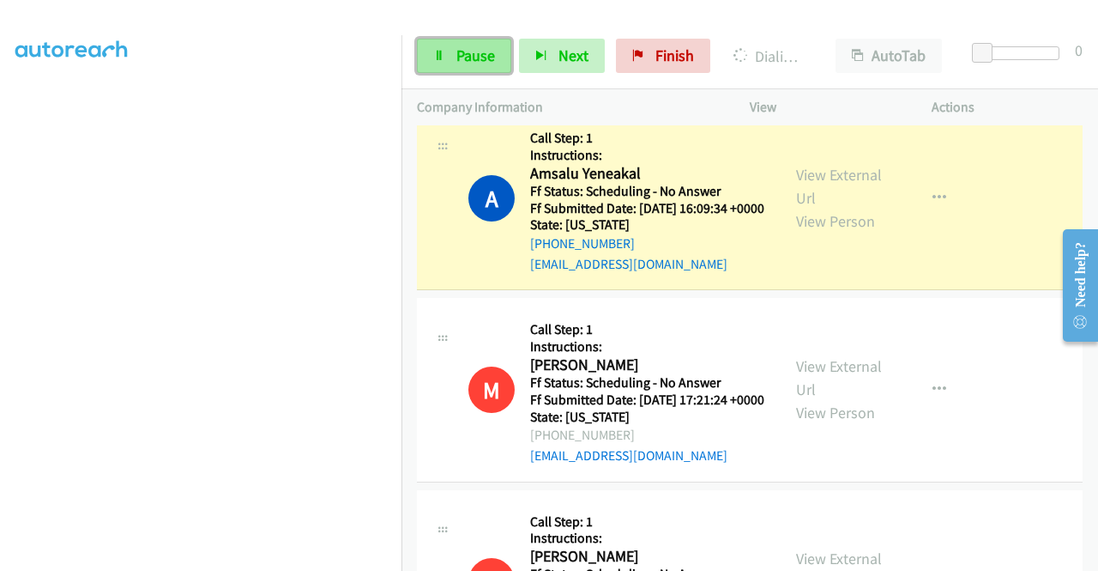
click at [454, 66] on link "Pause" at bounding box center [464, 56] width 94 height 34
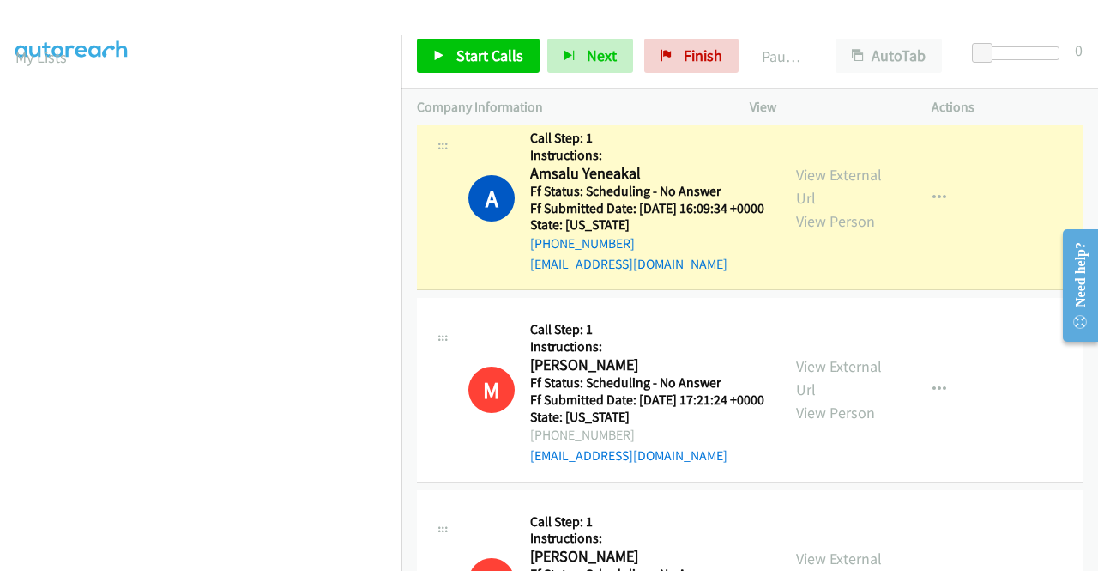
scroll to position [0, 0]
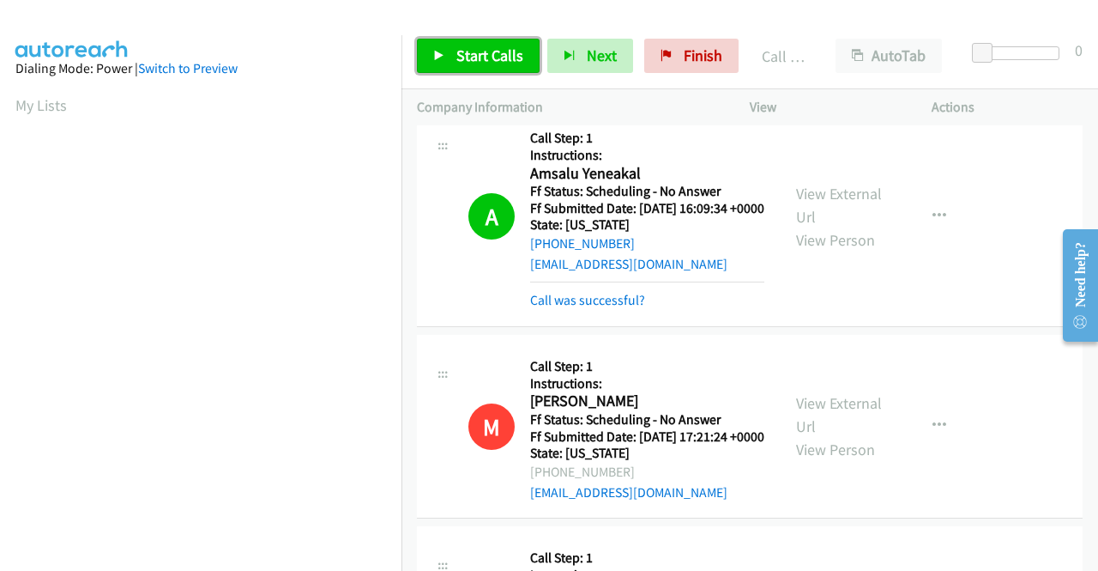
click at [454, 52] on link "Start Calls" at bounding box center [478, 56] width 123 height 34
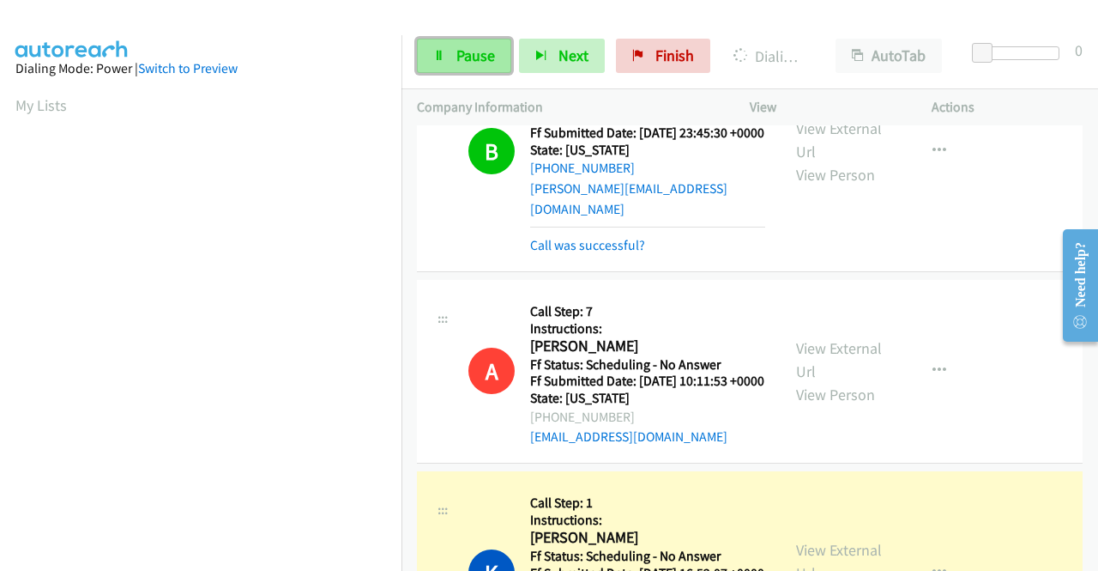
click at [476, 58] on span "Pause" at bounding box center [475, 55] width 39 height 20
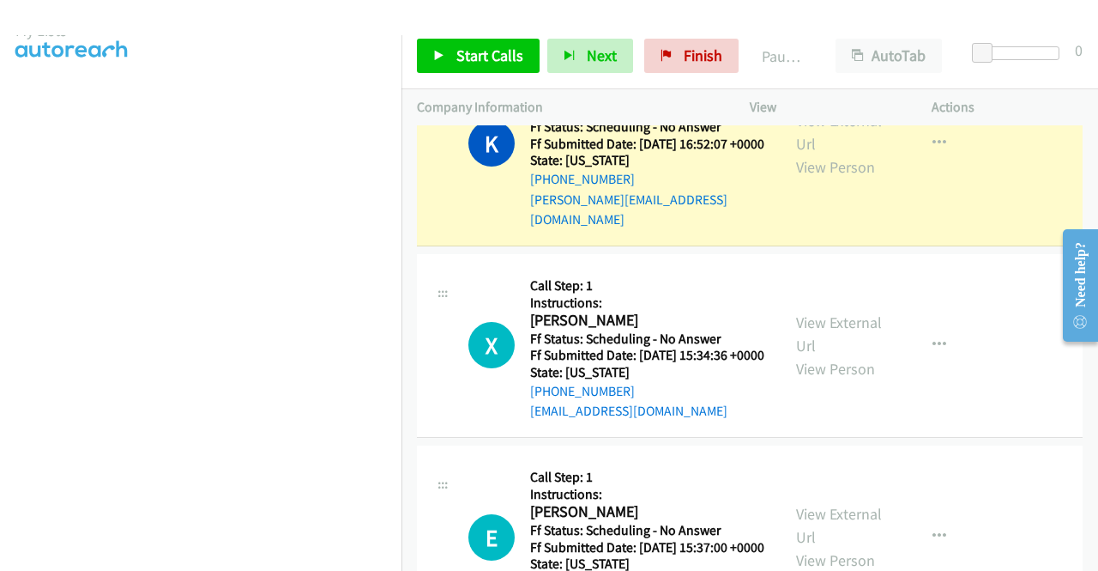
scroll to position [48, 0]
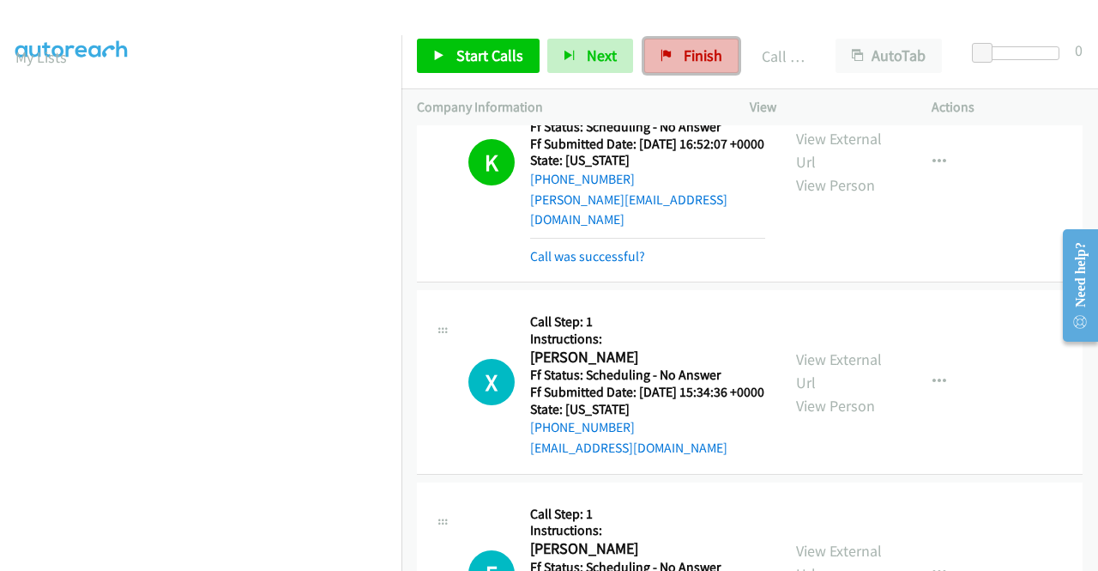
click at [707, 59] on span "Finish" at bounding box center [703, 55] width 39 height 20
